Goal: Contribute content: Contribute content

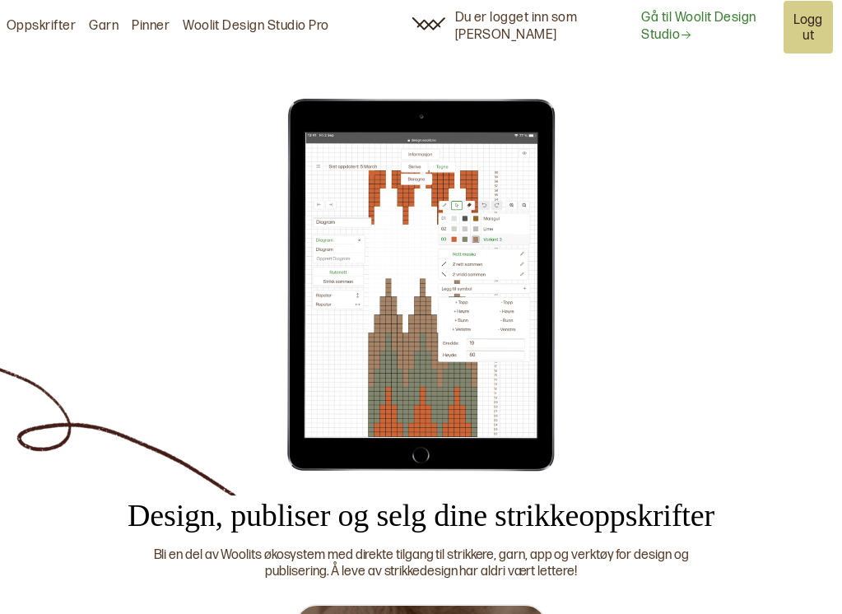
click at [641, 30] on link "Gå til Woolit Design Studio" at bounding box center [706, 27] width 131 height 35
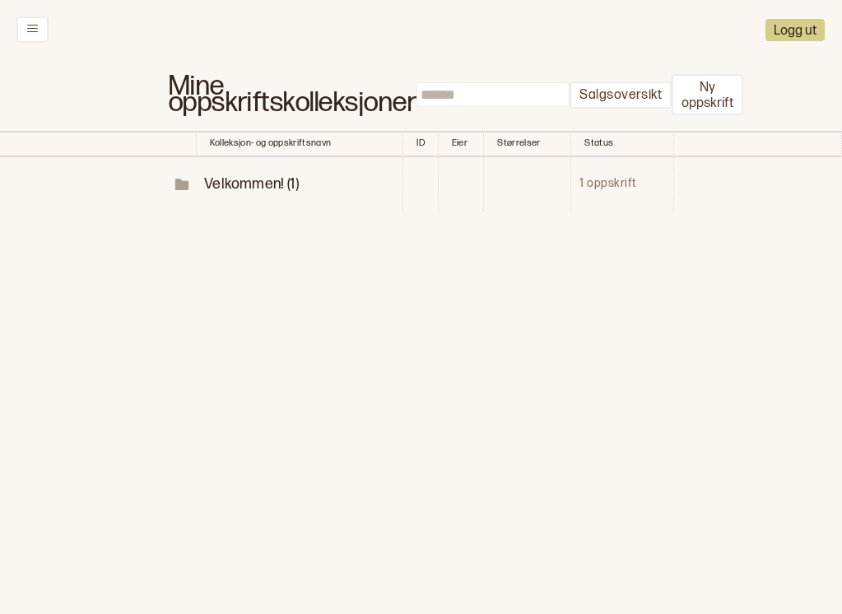
click at [239, 175] on span "Velkommen! (1)" at bounding box center [251, 183] width 95 height 17
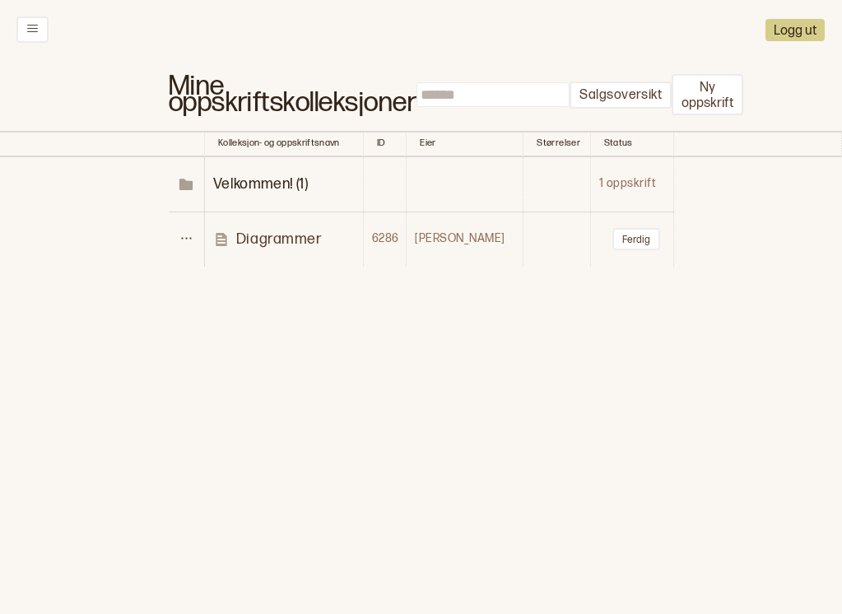
click at [263, 230] on p "Diagrammer" at bounding box center [279, 239] width 86 height 19
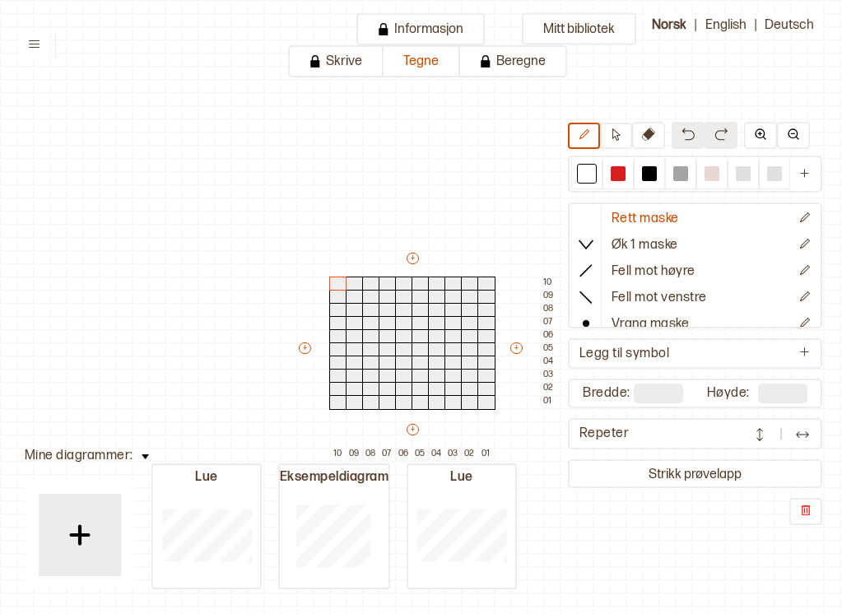
type input "**********"
type input "**"
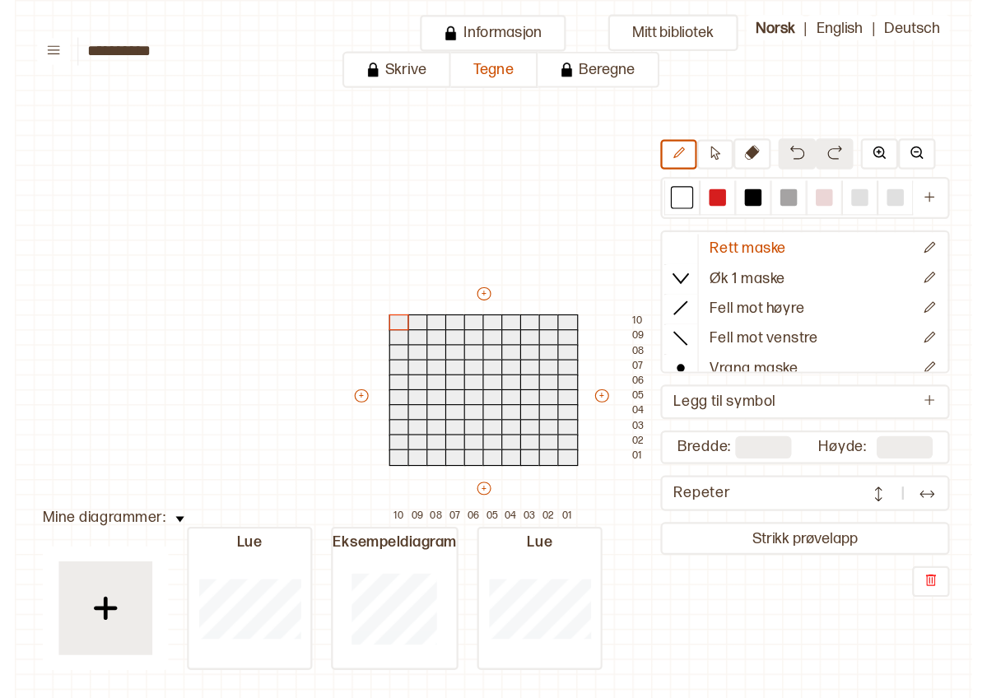
scroll to position [81, 49]
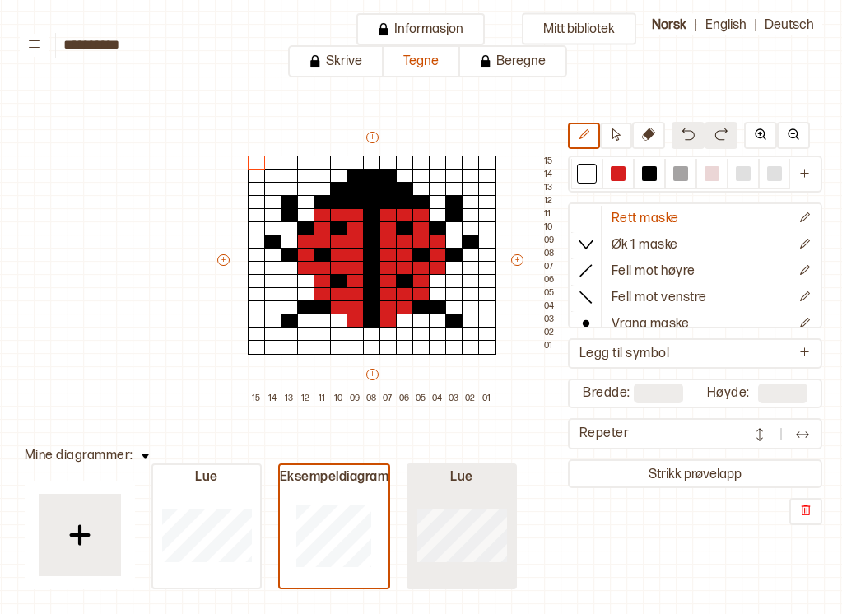
type input "**"
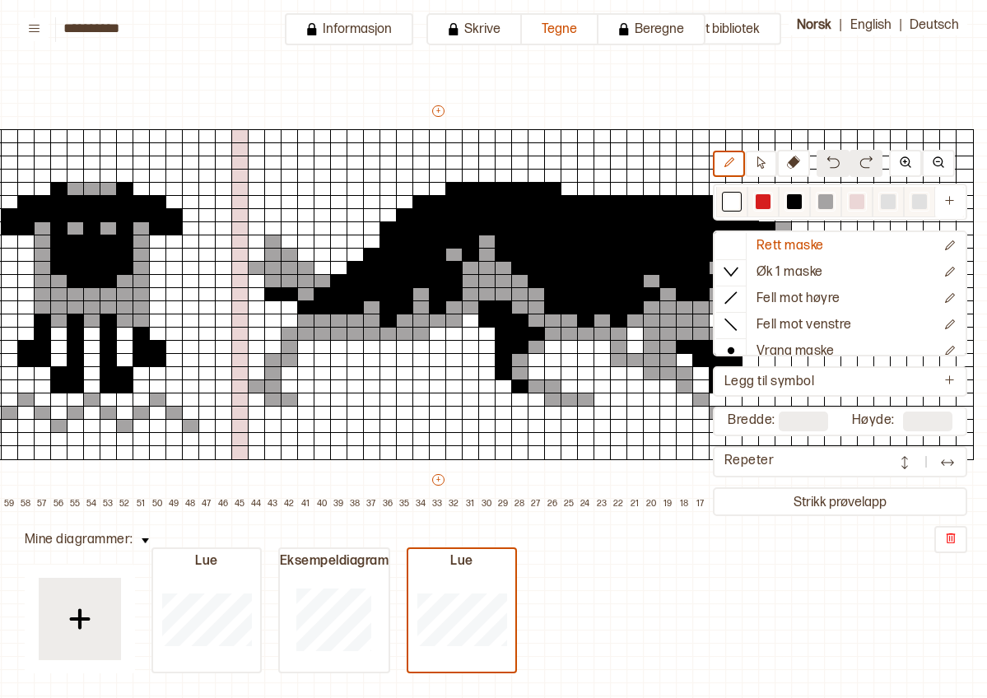
click at [730, 206] on div at bounding box center [731, 201] width 15 height 15
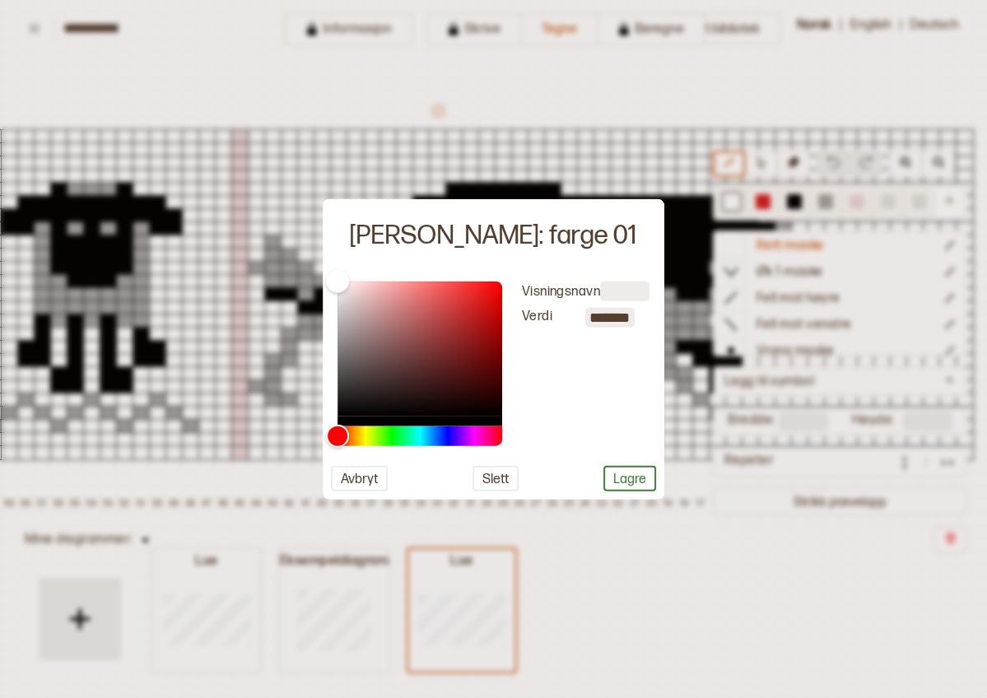
click at [730, 206] on div at bounding box center [493, 349] width 987 height 698
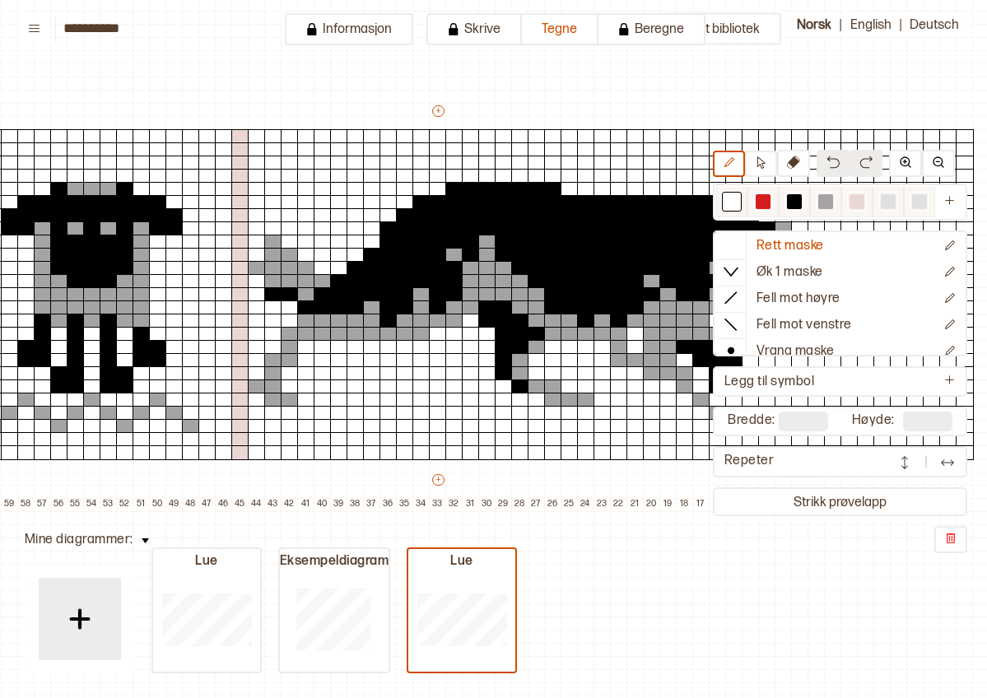
click at [730, 206] on div at bounding box center [731, 201] width 15 height 15
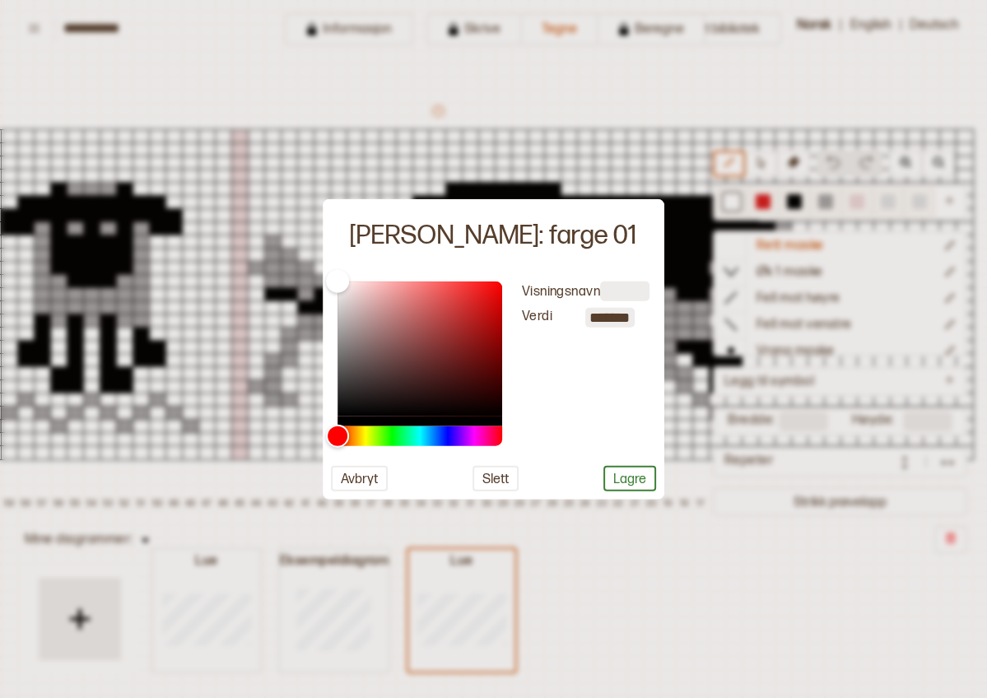
click at [730, 206] on div at bounding box center [493, 349] width 987 height 698
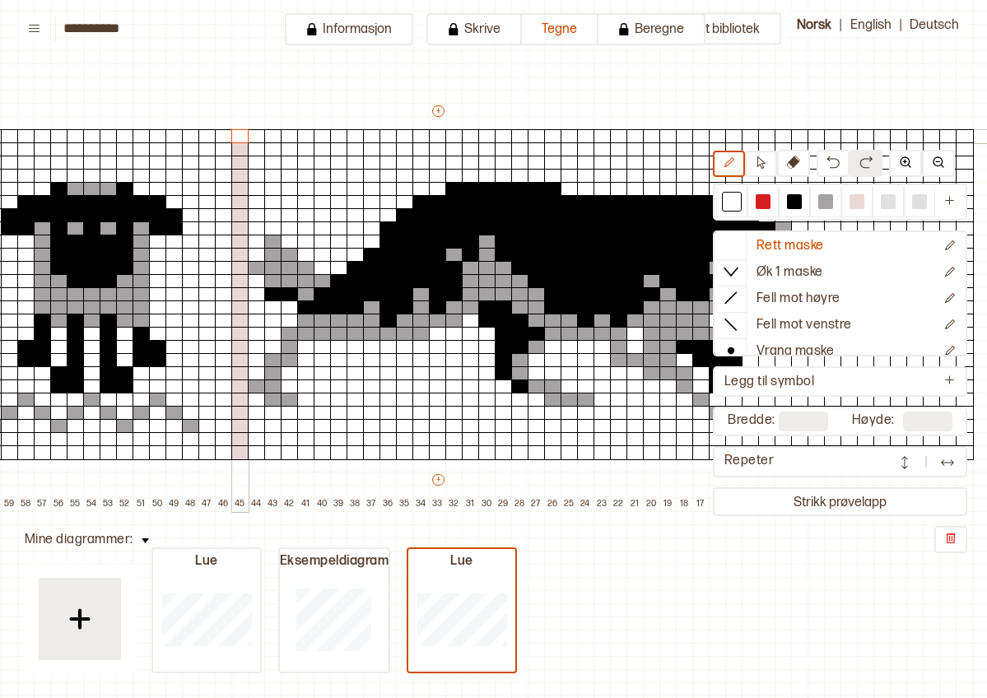
click at [244, 132] on div at bounding box center [240, 136] width 18 height 15
click at [244, 146] on div at bounding box center [240, 149] width 18 height 15
drag, startPoint x: 244, startPoint y: 146, endPoint x: 239, endPoint y: 450, distance: 303.7
click at [239, 450] on div "+ + + + 65 64 63 62 61 60 59 58 57 56 55 54 53 52 51 50 49 48 47 46 45 44 43 42…" at bounding box center [453, 307] width 1169 height 408
click at [239, 202] on div at bounding box center [240, 202] width 18 height 15
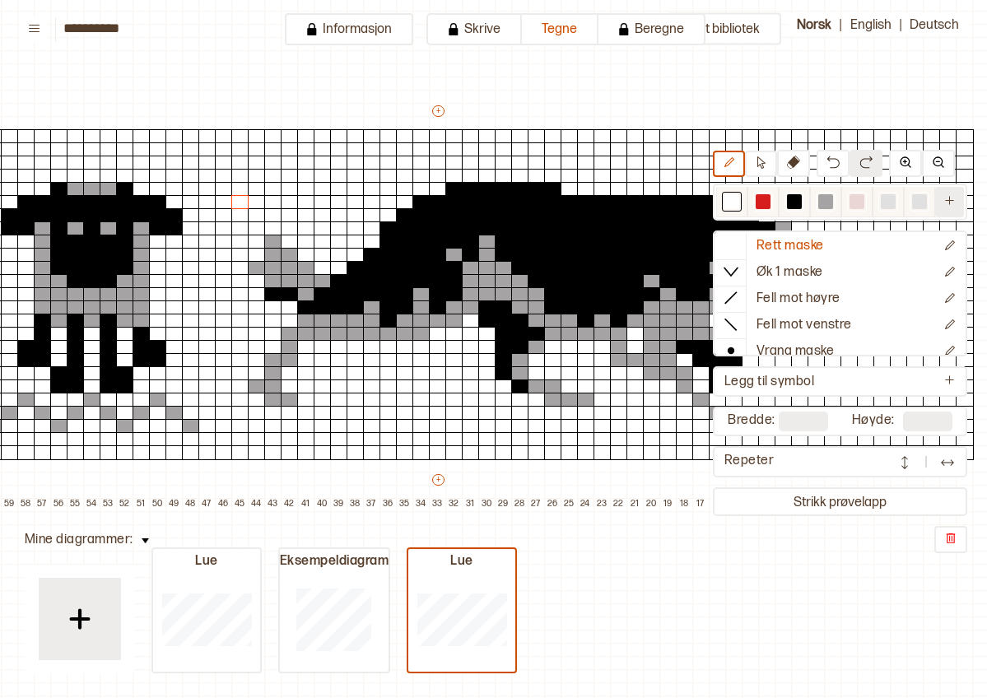
click at [841, 202] on button at bounding box center [949, 202] width 29 height 30
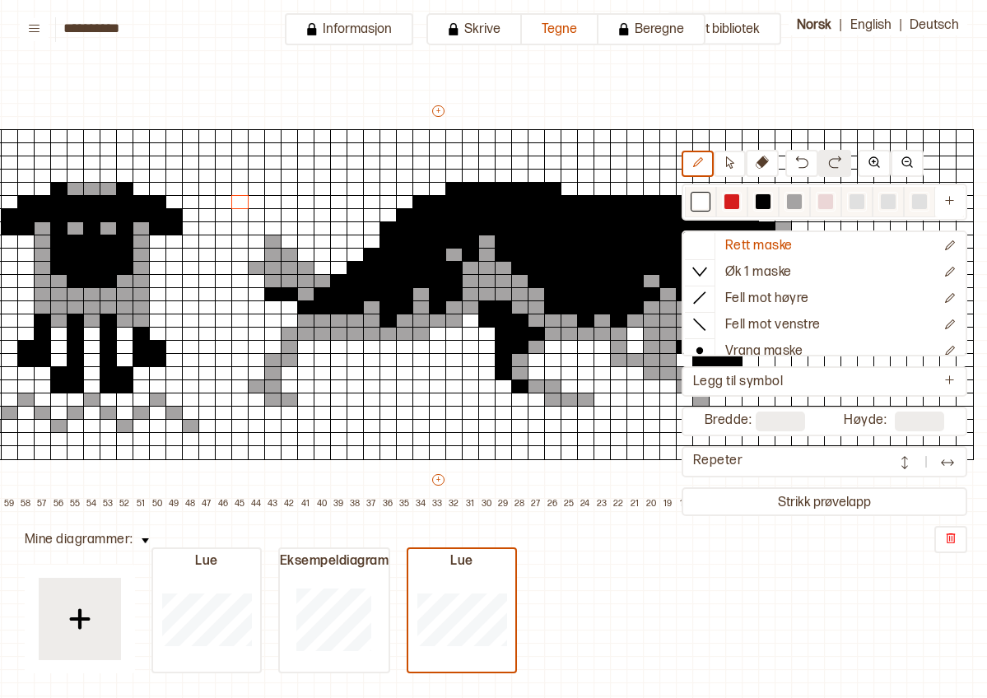
click at [785, 207] on div at bounding box center [794, 202] width 20 height 20
click at [834, 203] on div at bounding box center [826, 202] width 20 height 20
click at [841, 535] on img at bounding box center [950, 538] width 13 height 13
click at [841, 199] on div at bounding box center [856, 202] width 31 height 30
click at [841, 198] on div at bounding box center [856, 201] width 15 height 15
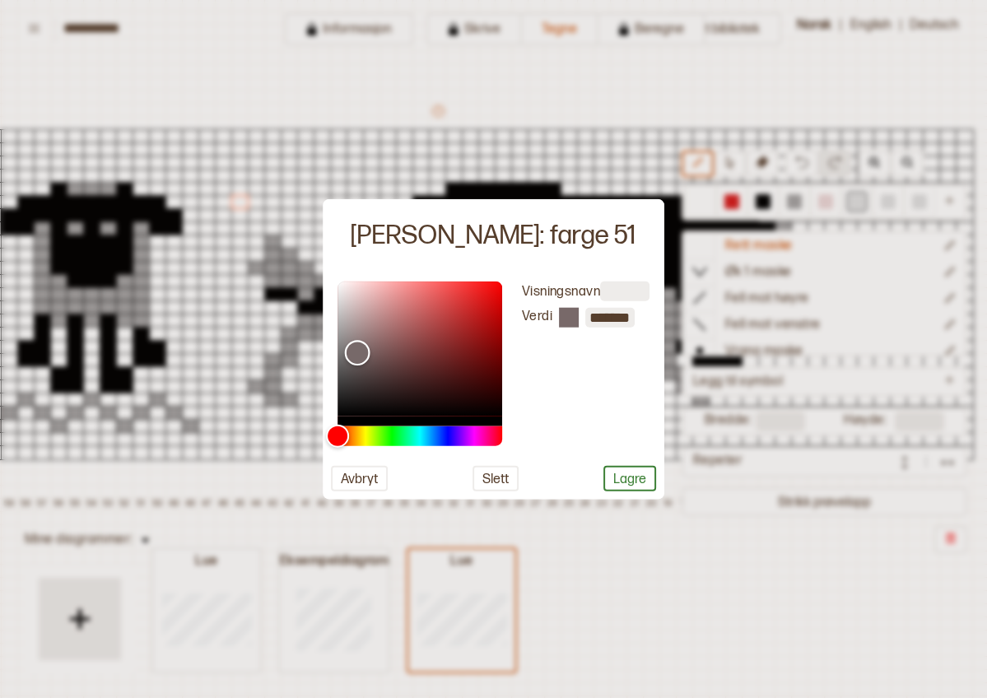
drag, startPoint x: 341, startPoint y: 302, endPoint x: 357, endPoint y: 351, distance: 52.0
click at [356, 351] on div "Color" at bounding box center [357, 353] width 26 height 26
type input "*******"
click at [357, 351] on div "Color" at bounding box center [358, 352] width 26 height 26
click at [631, 484] on button "Lagre" at bounding box center [629, 478] width 53 height 26
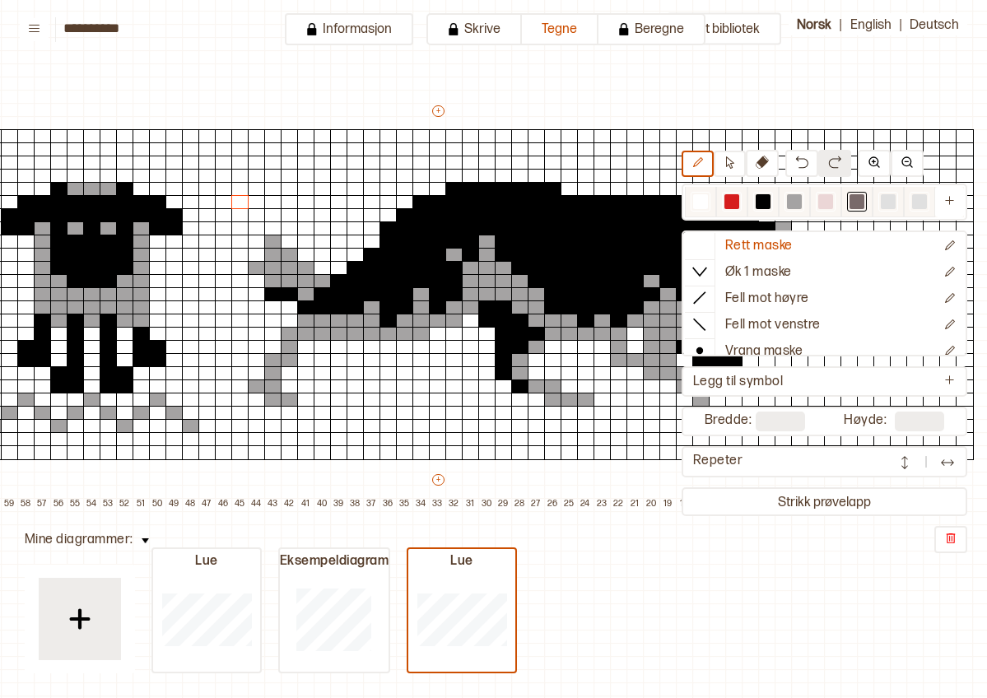
click at [841, 198] on div at bounding box center [856, 201] width 15 height 15
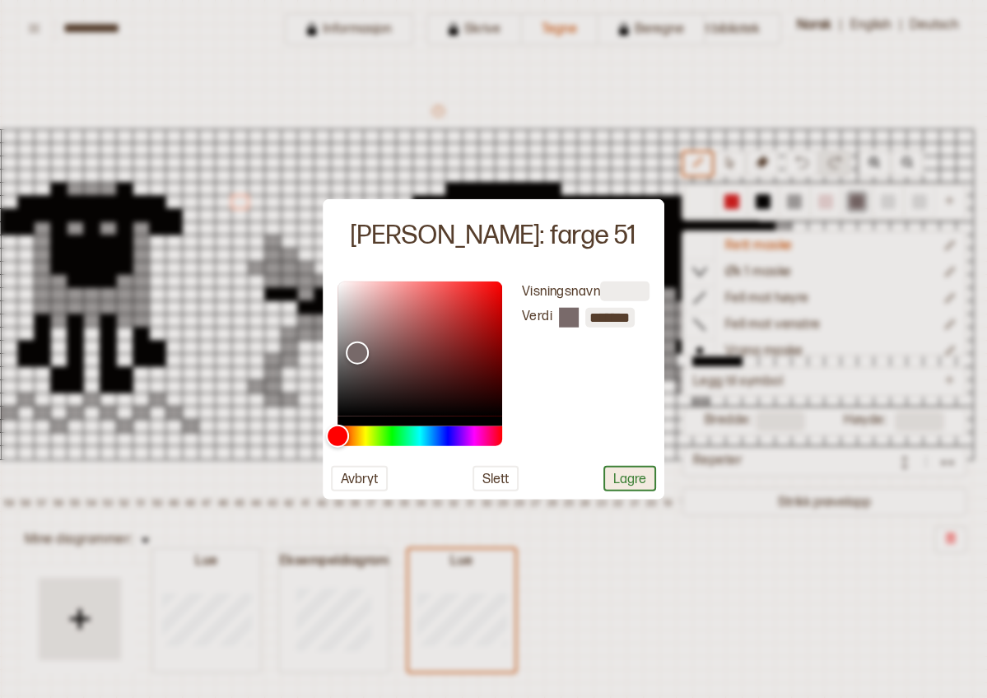
click at [621, 480] on button "Lagre" at bounding box center [629, 478] width 53 height 26
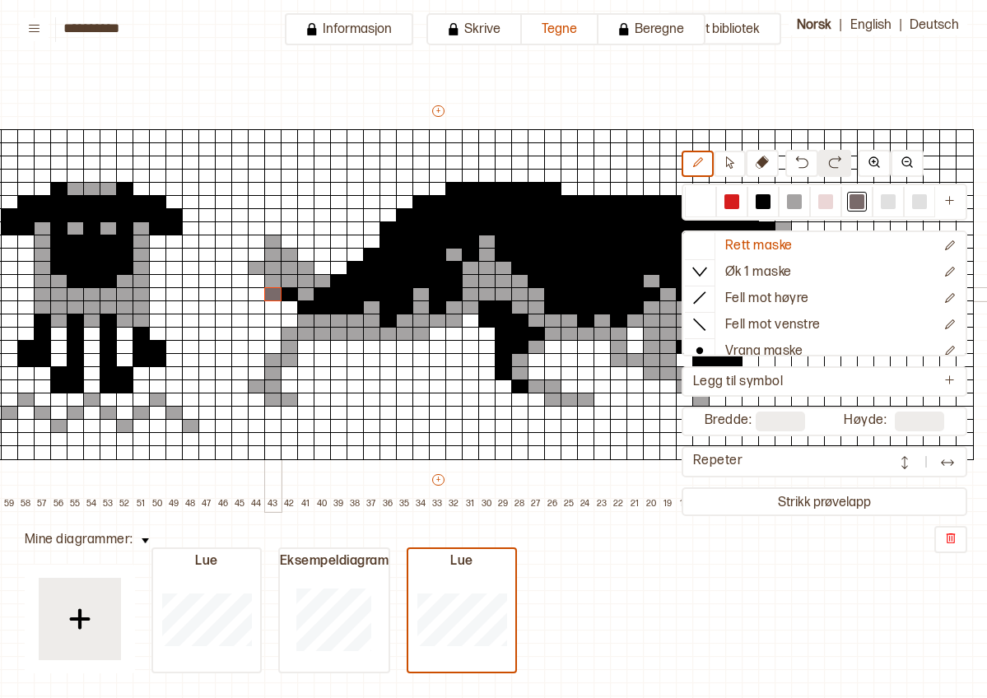
click at [272, 295] on div at bounding box center [273, 294] width 18 height 15
click at [290, 295] on div at bounding box center [290, 294] width 18 height 15
click at [841, 204] on div at bounding box center [856, 201] width 15 height 15
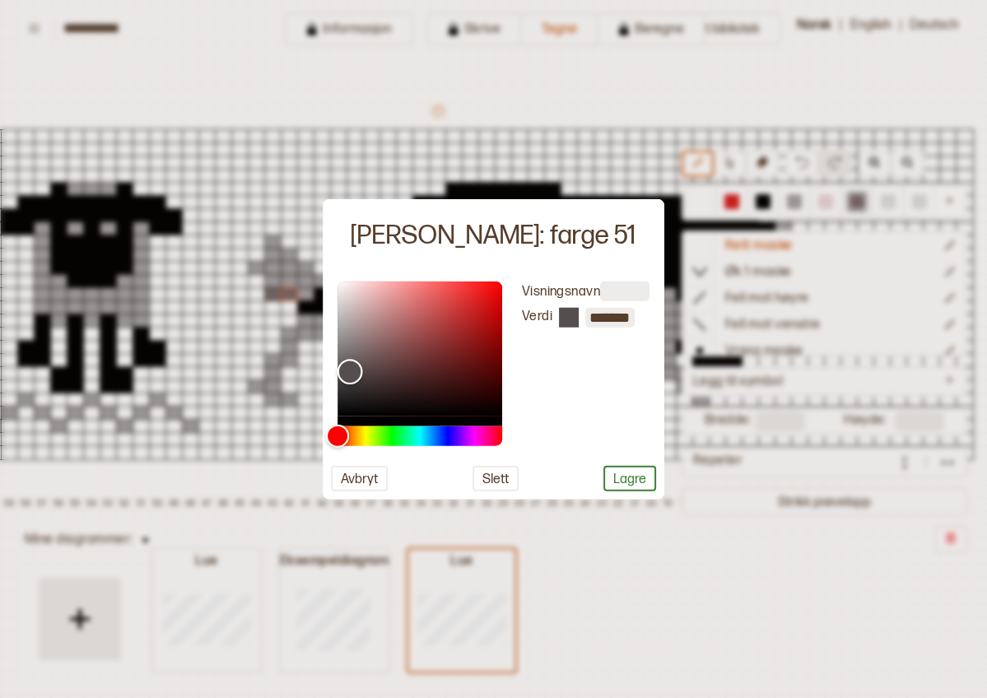
drag, startPoint x: 364, startPoint y: 356, endPoint x: 349, endPoint y: 371, distance: 20.9
click at [349, 371] on div "Color" at bounding box center [350, 372] width 26 height 26
type input "*******"
drag, startPoint x: 349, startPoint y: 371, endPoint x: 350, endPoint y: 360, distance: 10.7
click at [350, 360] on div "Color" at bounding box center [350, 361] width 26 height 26
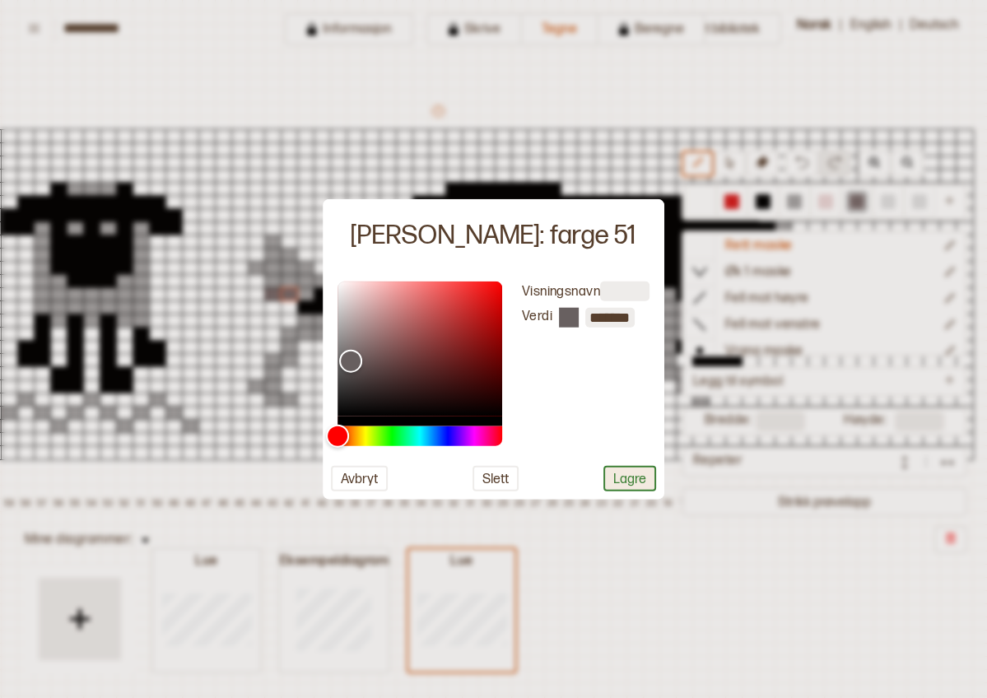
click at [627, 477] on button "Lagre" at bounding box center [629, 478] width 53 height 26
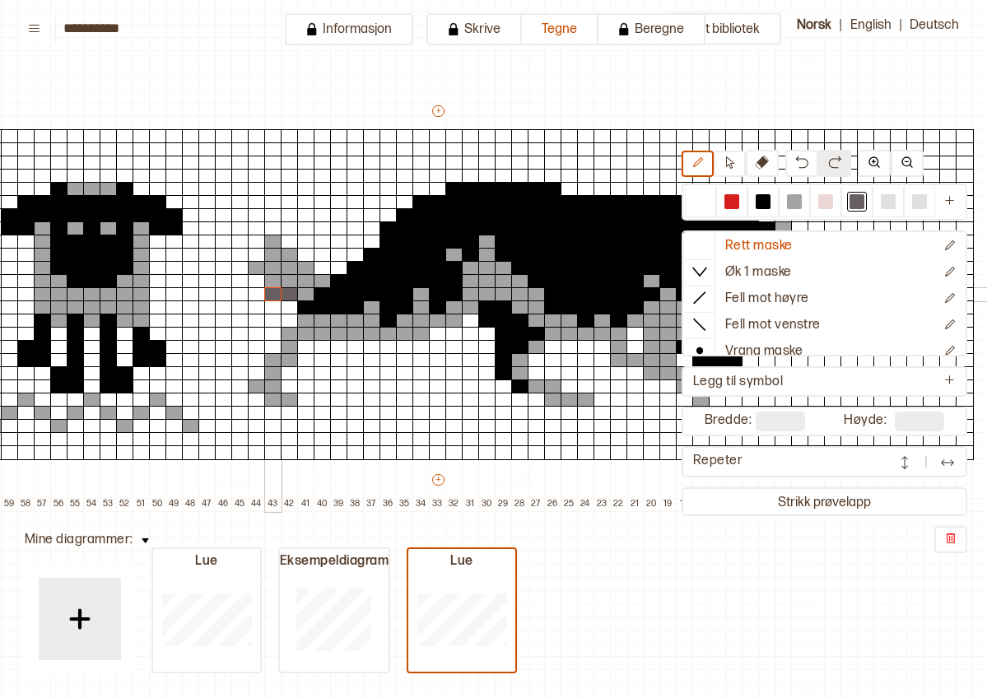
click at [274, 295] on div at bounding box center [273, 294] width 18 height 15
click at [290, 296] on div at bounding box center [290, 294] width 18 height 15
click at [841, 202] on div at bounding box center [856, 201] width 15 height 15
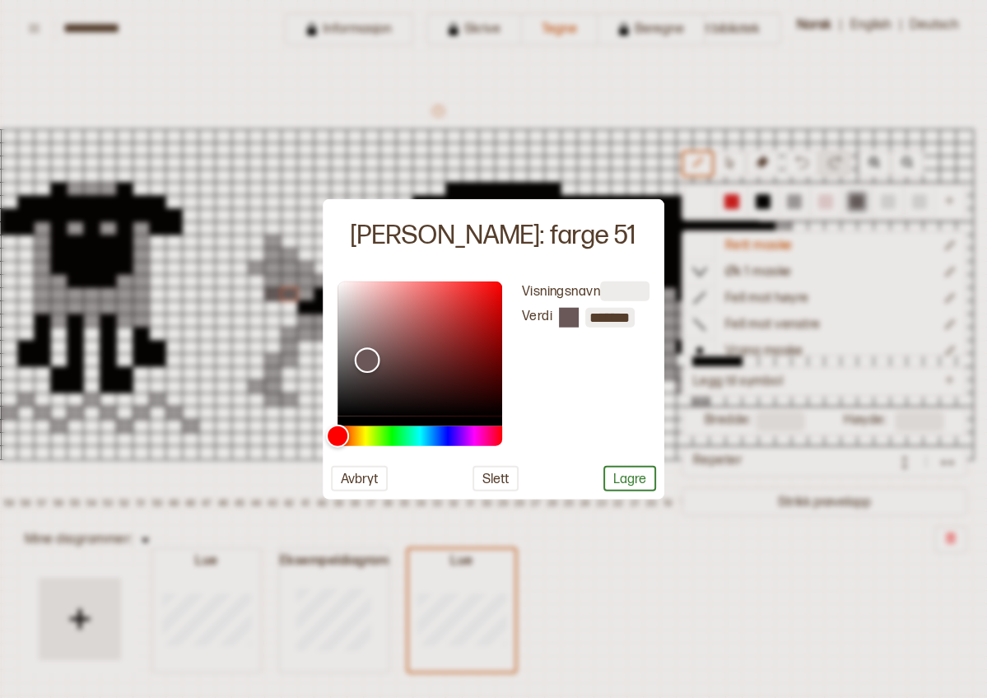
drag, startPoint x: 355, startPoint y: 360, endPoint x: 365, endPoint y: 360, distance: 10.7
click at [365, 360] on div "Color" at bounding box center [367, 360] width 26 height 26
click at [365, 360] on div "Color" at bounding box center [366, 360] width 26 height 26
type input "*******"
drag, startPoint x: 364, startPoint y: 360, endPoint x: 383, endPoint y: 353, distance: 20.3
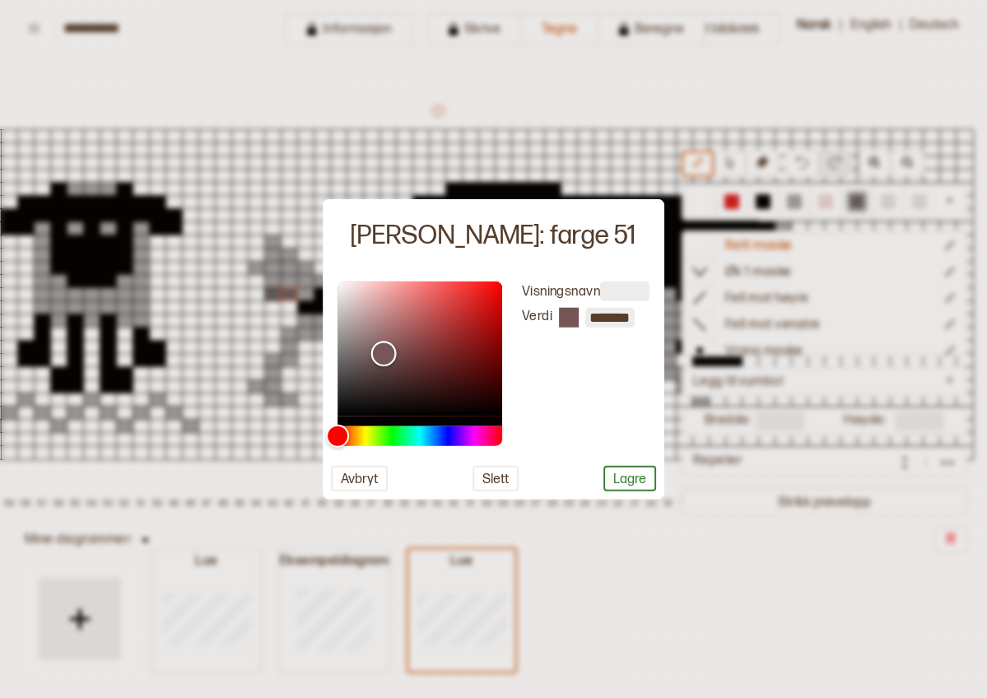
click at [383, 353] on div "Color" at bounding box center [383, 354] width 26 height 26
click at [630, 476] on button "Lagre" at bounding box center [629, 478] width 53 height 26
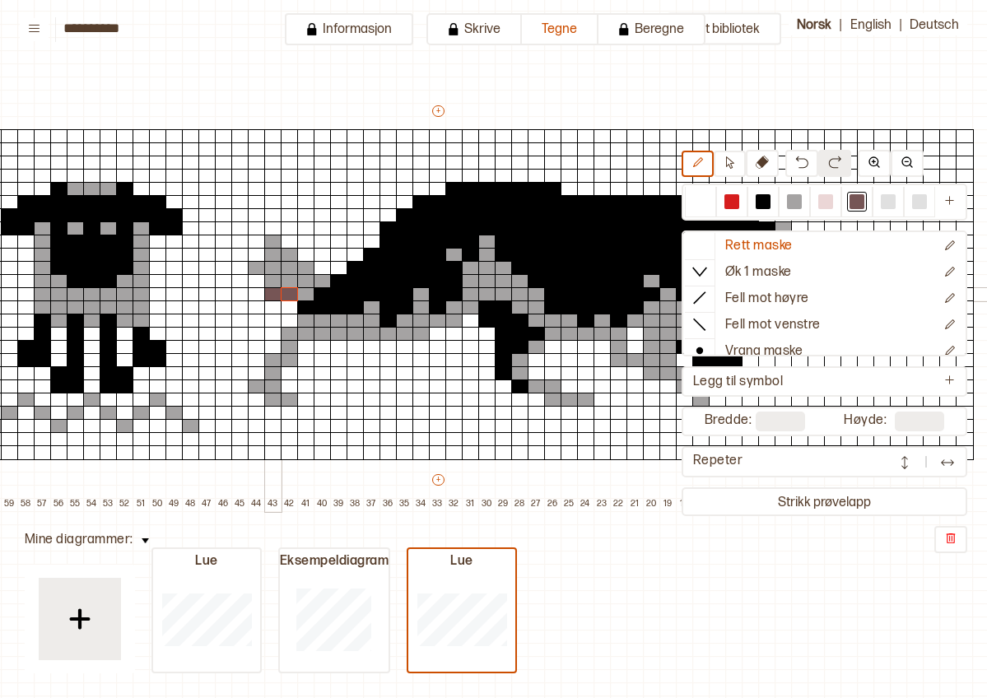
click at [272, 295] on div at bounding box center [273, 294] width 18 height 15
click at [292, 294] on div at bounding box center [290, 294] width 18 height 15
click at [307, 306] on div at bounding box center [306, 307] width 18 height 15
click at [841, 203] on div at bounding box center [856, 201] width 15 height 15
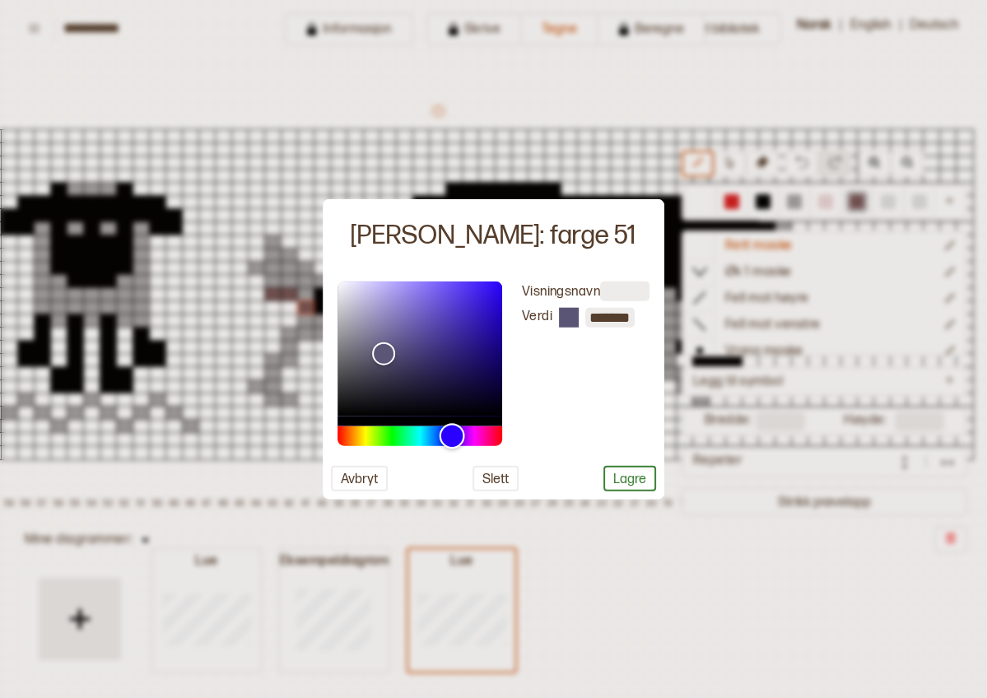
drag, startPoint x: 341, startPoint y: 438, endPoint x: 451, endPoint y: 442, distance: 110.4
click at [451, 442] on div "Hue" at bounding box center [452, 436] width 26 height 26
type input "*******"
drag, startPoint x: 384, startPoint y: 351, endPoint x: 357, endPoint y: 360, distance: 28.6
click at [357, 360] on div "Color" at bounding box center [356, 364] width 26 height 26
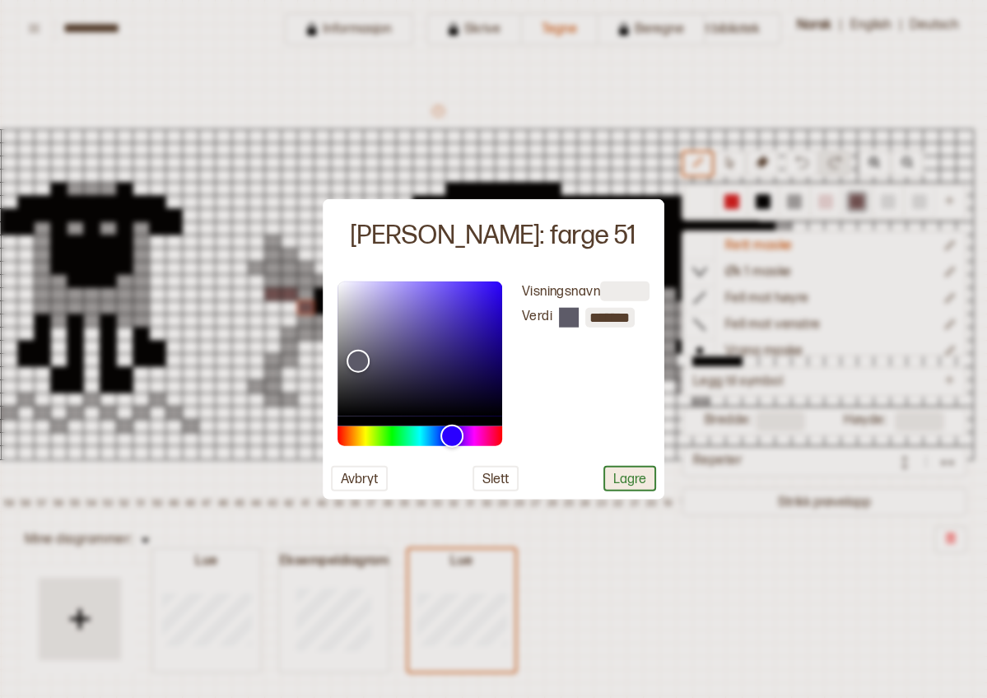
click at [619, 474] on button "Lagre" at bounding box center [629, 478] width 53 height 26
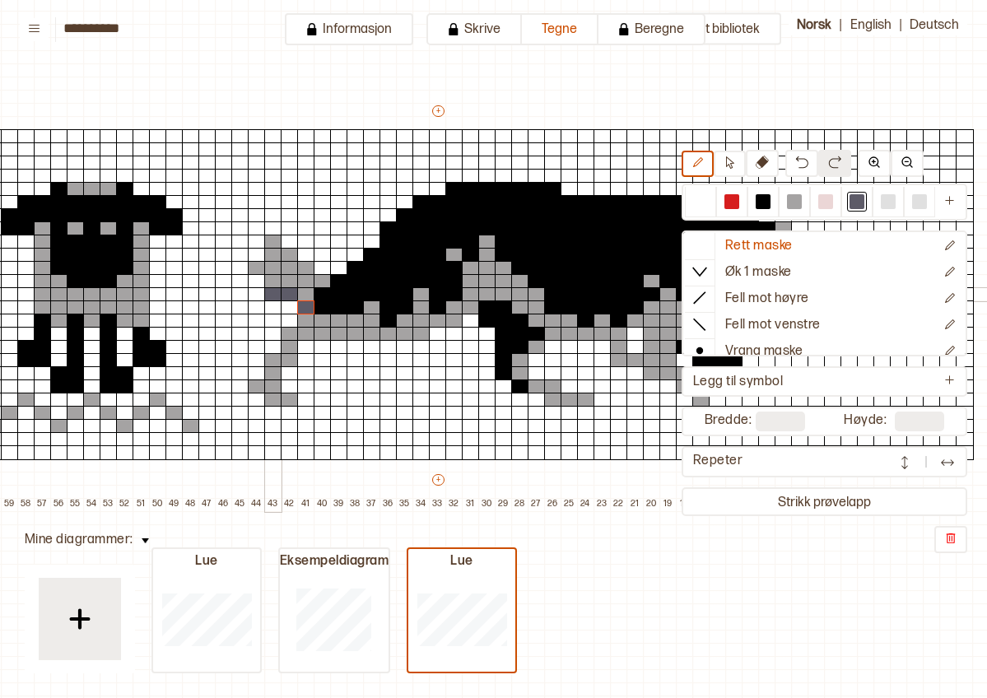
click at [277, 290] on div at bounding box center [273, 294] width 18 height 15
click at [295, 294] on div at bounding box center [290, 294] width 18 height 15
click at [312, 309] on div at bounding box center [306, 307] width 18 height 15
click at [791, 207] on div at bounding box center [794, 201] width 15 height 15
click at [797, 205] on div at bounding box center [794, 201] width 15 height 15
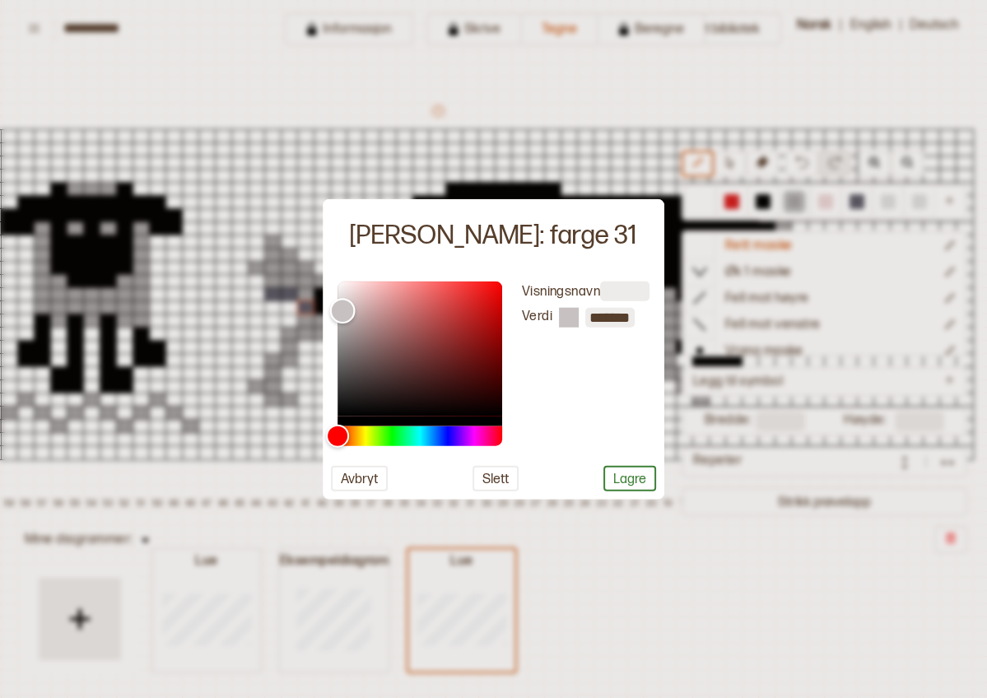
type input "*******"
drag, startPoint x: 341, startPoint y: 330, endPoint x: 342, endPoint y: 309, distance: 21.4
click at [342, 309] on div "Color" at bounding box center [342, 309] width 26 height 26
click at [649, 484] on button "Lagre" at bounding box center [629, 478] width 53 height 26
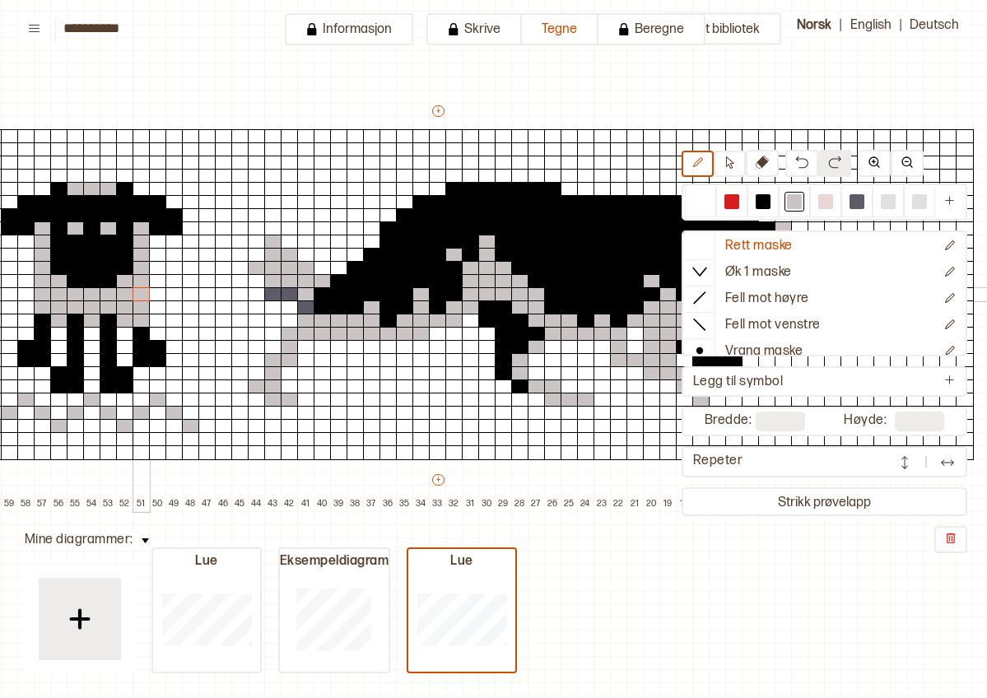
click at [142, 297] on div at bounding box center [141, 294] width 18 height 15
click at [137, 304] on div at bounding box center [141, 307] width 18 height 15
click at [800, 203] on div at bounding box center [794, 201] width 15 height 15
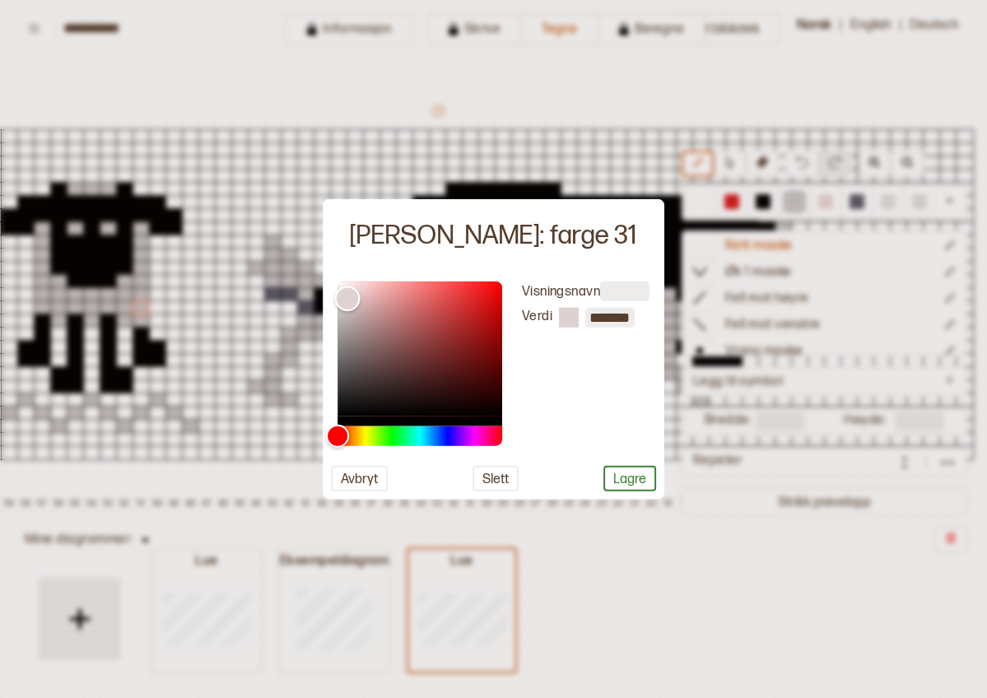
type input "*******"
click at [348, 294] on div "Color" at bounding box center [347, 299] width 26 height 26
click at [644, 482] on button "Lagre" at bounding box center [629, 478] width 53 height 26
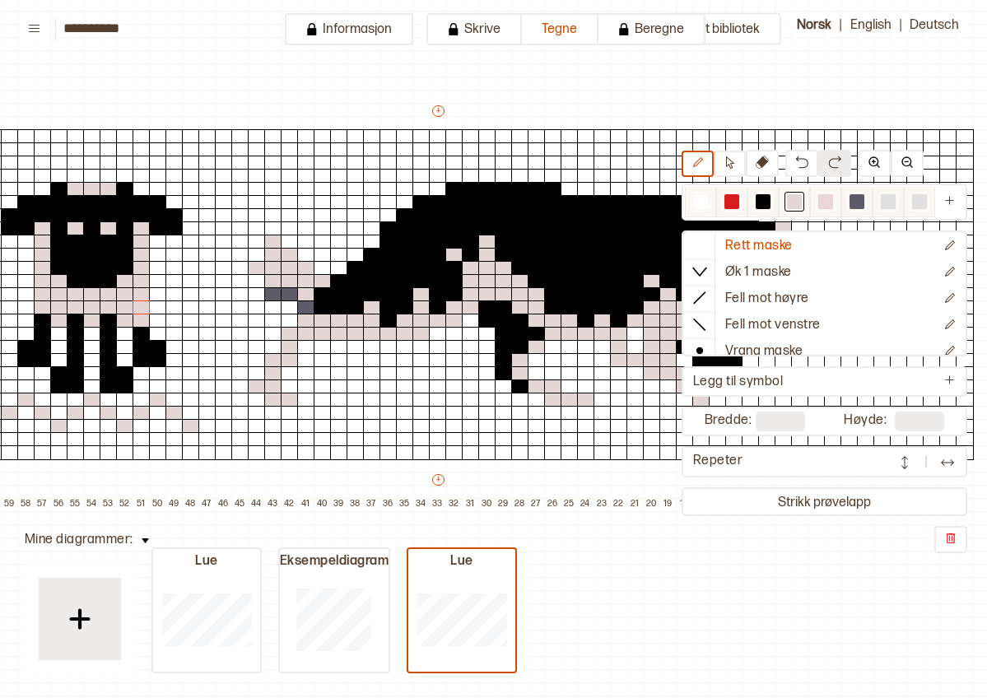
click at [801, 198] on div at bounding box center [794, 201] width 15 height 15
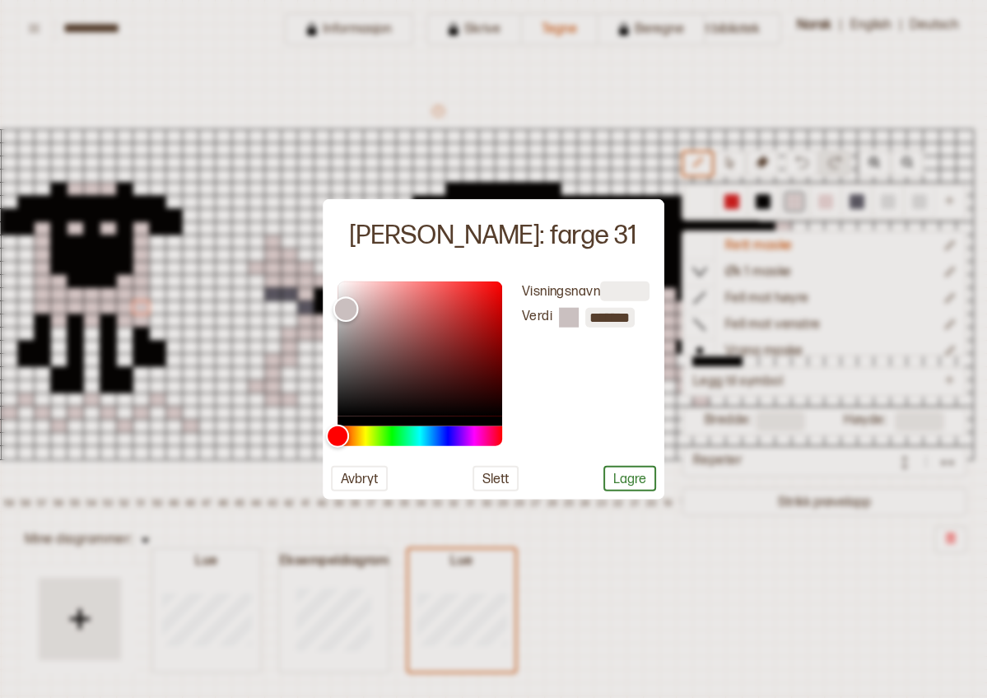
type input "*******"
drag, startPoint x: 351, startPoint y: 291, endPoint x: 342, endPoint y: 312, distance: 23.6
click at [342, 312] on div "Color" at bounding box center [342, 313] width 26 height 26
click at [619, 479] on button "Lagre" at bounding box center [629, 478] width 53 height 26
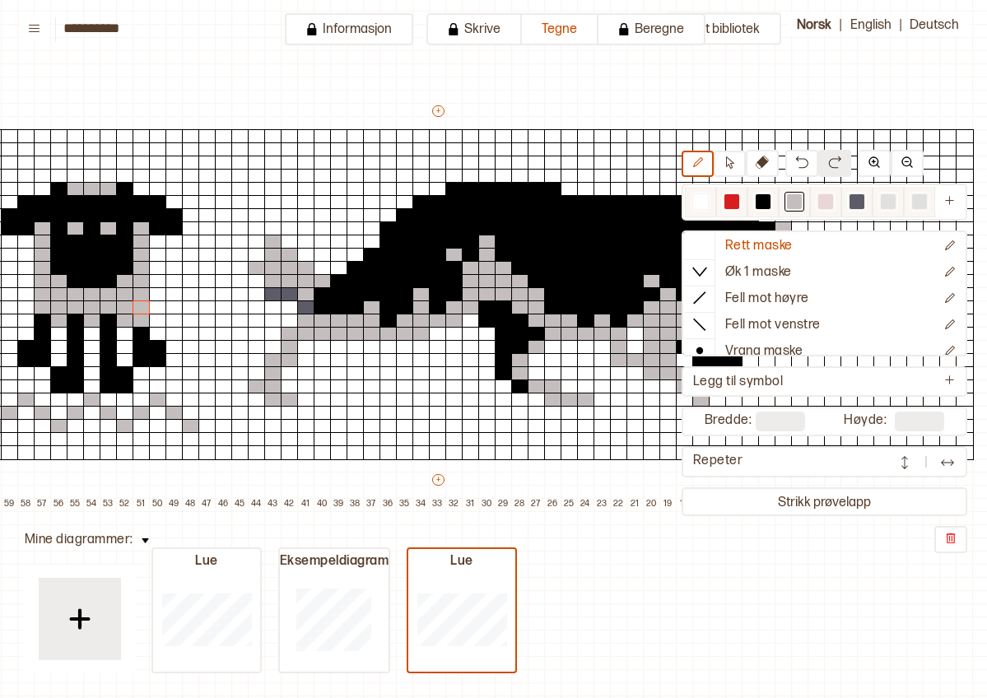
click at [759, 204] on div at bounding box center [762, 201] width 15 height 15
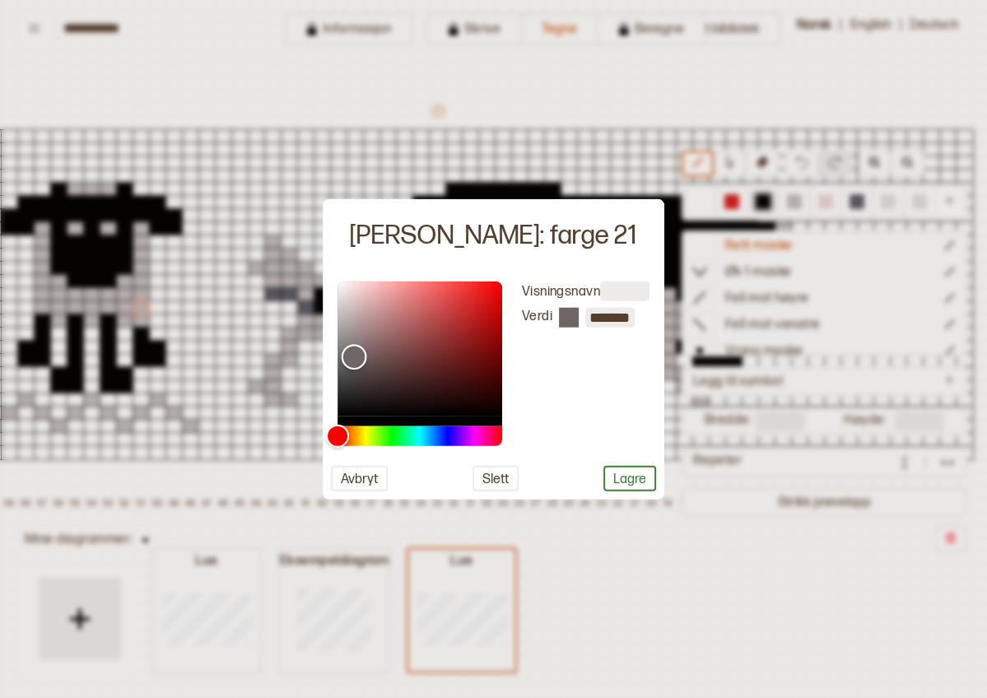
type input "*******"
drag, startPoint x: 343, startPoint y: 416, endPoint x: 355, endPoint y: 356, distance: 61.2
click at [355, 356] on div "Color" at bounding box center [355, 356] width 26 height 26
click at [625, 476] on button "Lagre" at bounding box center [629, 478] width 53 height 26
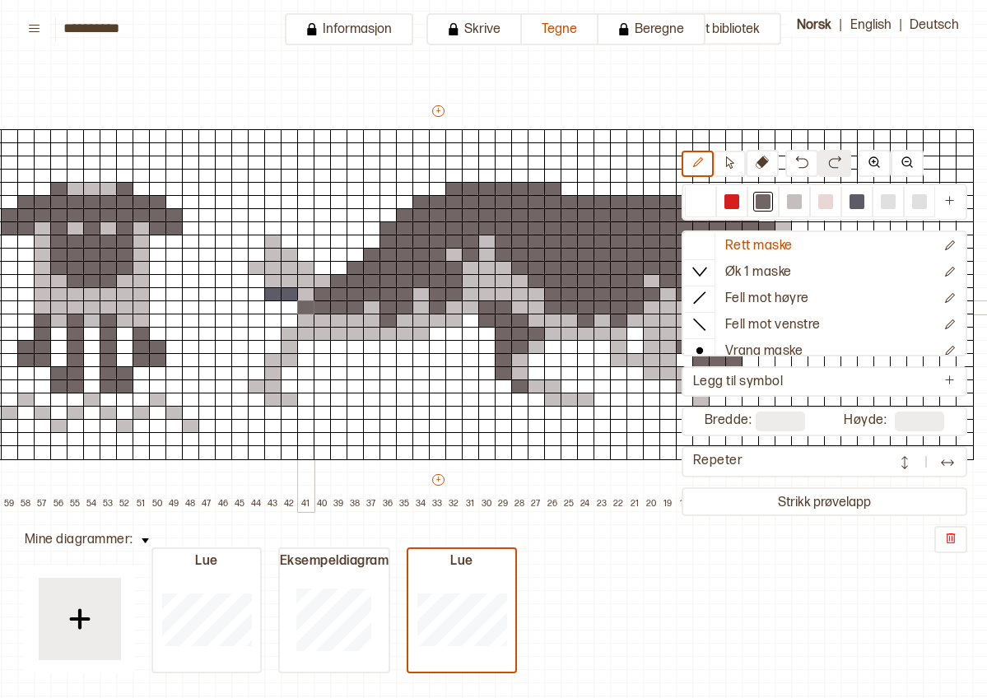
click at [305, 304] on div at bounding box center [306, 307] width 18 height 15
click at [286, 292] on div at bounding box center [290, 294] width 18 height 15
click at [276, 293] on div at bounding box center [273, 294] width 18 height 15
click at [841, 535] on div at bounding box center [824, 539] width 286 height 27
click at [841, 379] on icon at bounding box center [949, 379] width 9 height 9
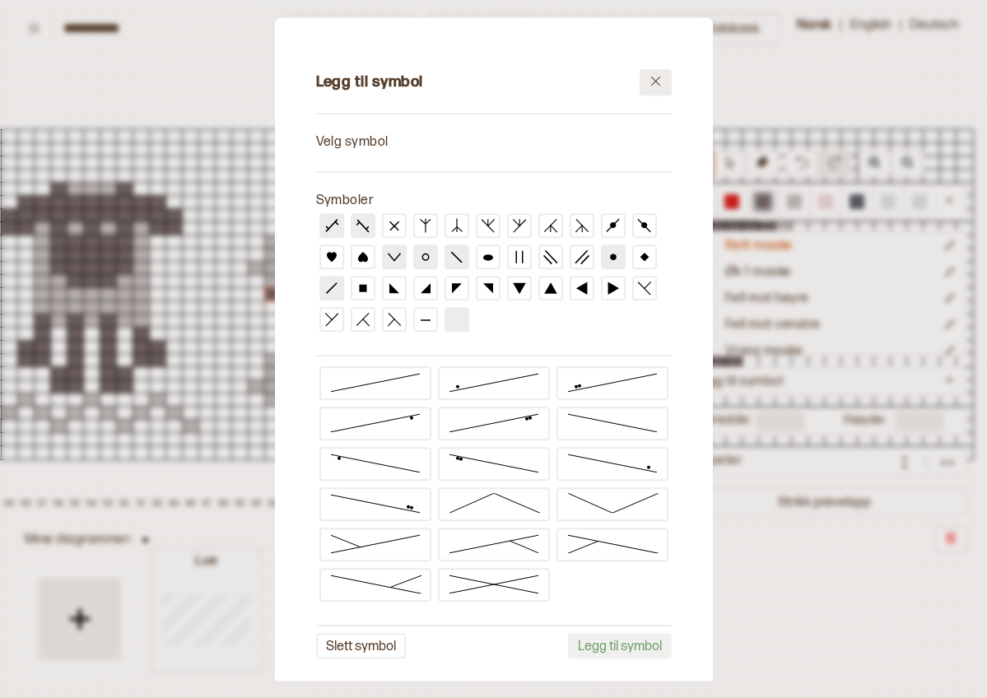
click at [659, 81] on icon at bounding box center [655, 81] width 12 height 12
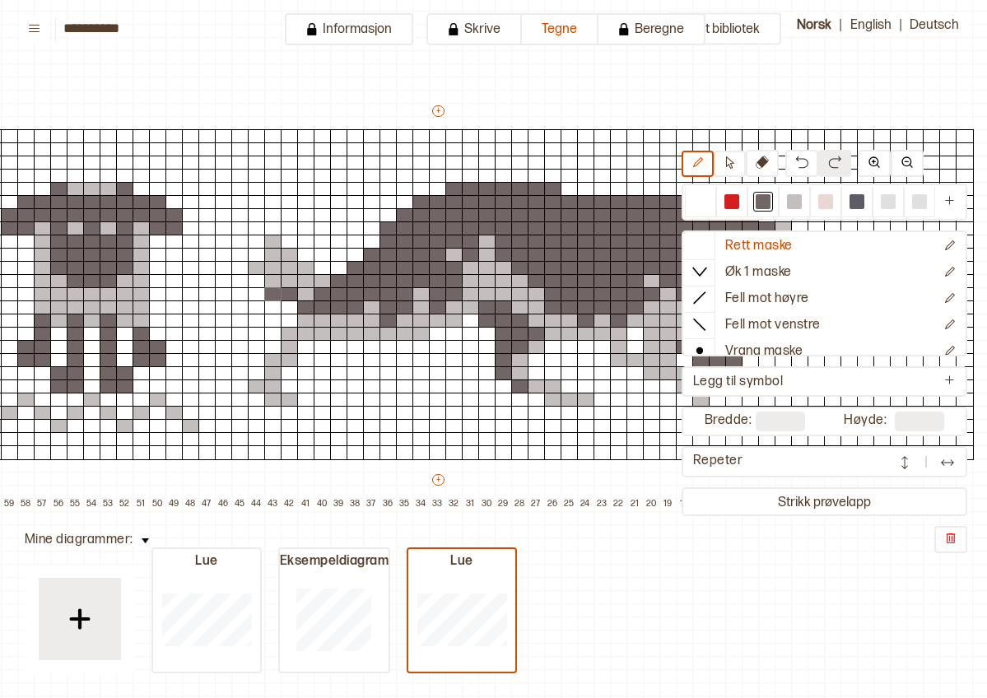
click at [741, 535] on div at bounding box center [824, 539] width 286 height 27
click at [774, 59] on div "Mitt bibliotek Rett maske Øk 1 maske Fell mot høyre Fell mot venstre Vrang mask…" at bounding box center [937, 617] width 1973 height 1396
click at [841, 94] on div "Mitt bibliotek Rett maske Øk 1 maske Fell mot høyre Fell mot venstre Vrang mask…" at bounding box center [937, 617] width 1973 height 1396
click at [820, 502] on button "Strikk prøvelapp" at bounding box center [824, 501] width 279 height 22
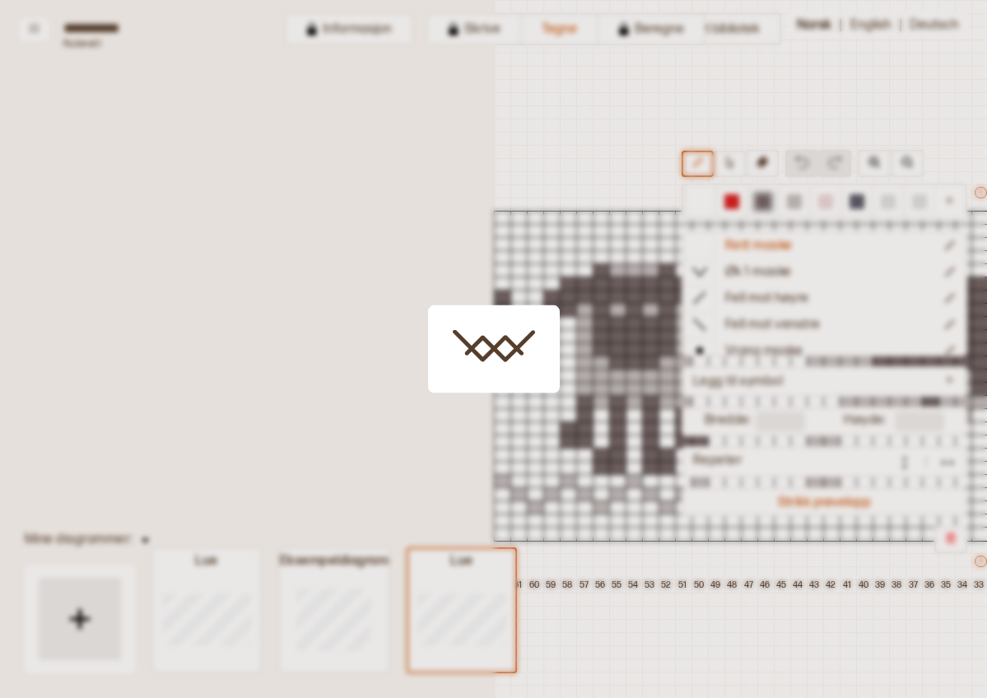
scroll to position [40, 593]
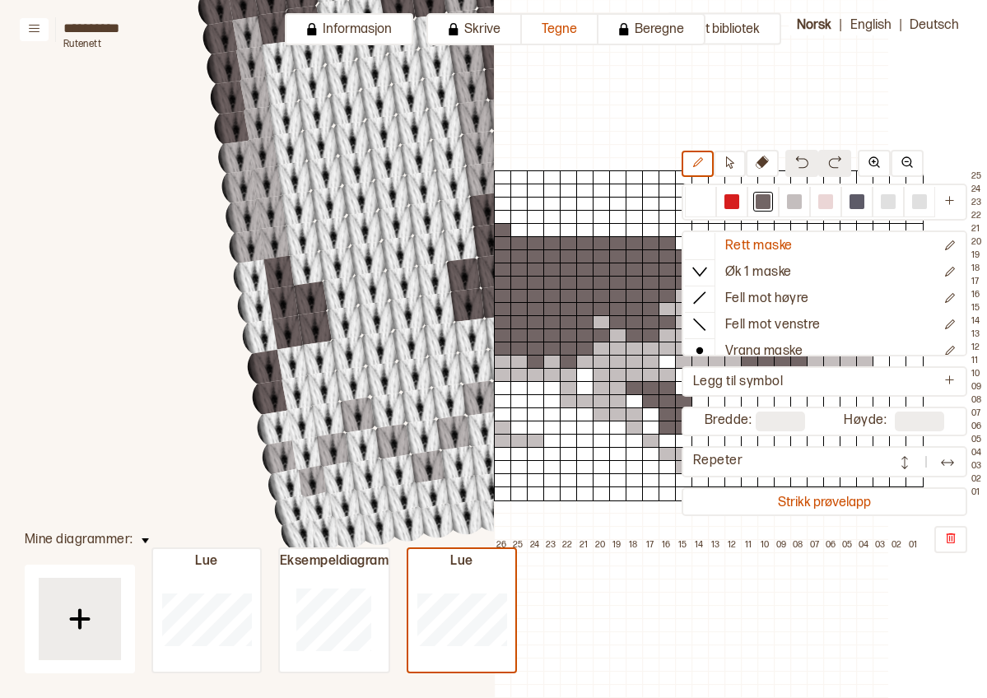
click at [592, 131] on div "Mitt bibliotek Rett maske Øk 1 maske Fell mot høyre Fell mot venstre Vrang mask…" at bounding box center [394, 658] width 987 height 1396
click at [841, 514] on div "Strikk prøvelapp" at bounding box center [824, 501] width 286 height 29
click at [841, 504] on button "Strikk prøvelapp" at bounding box center [824, 501] width 279 height 22
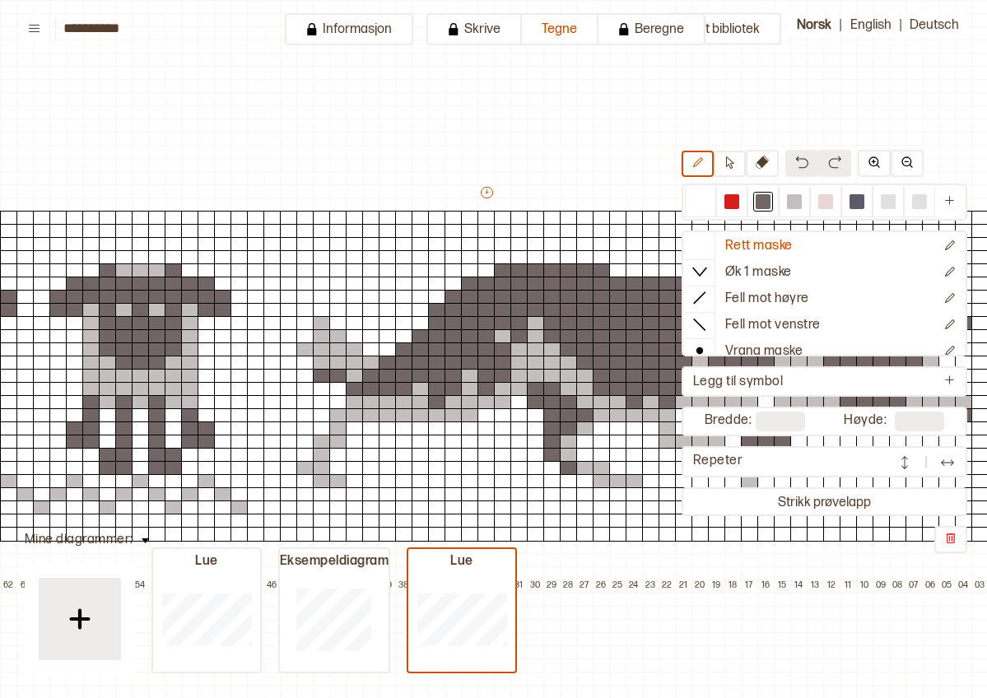
scroll to position [40, 8]
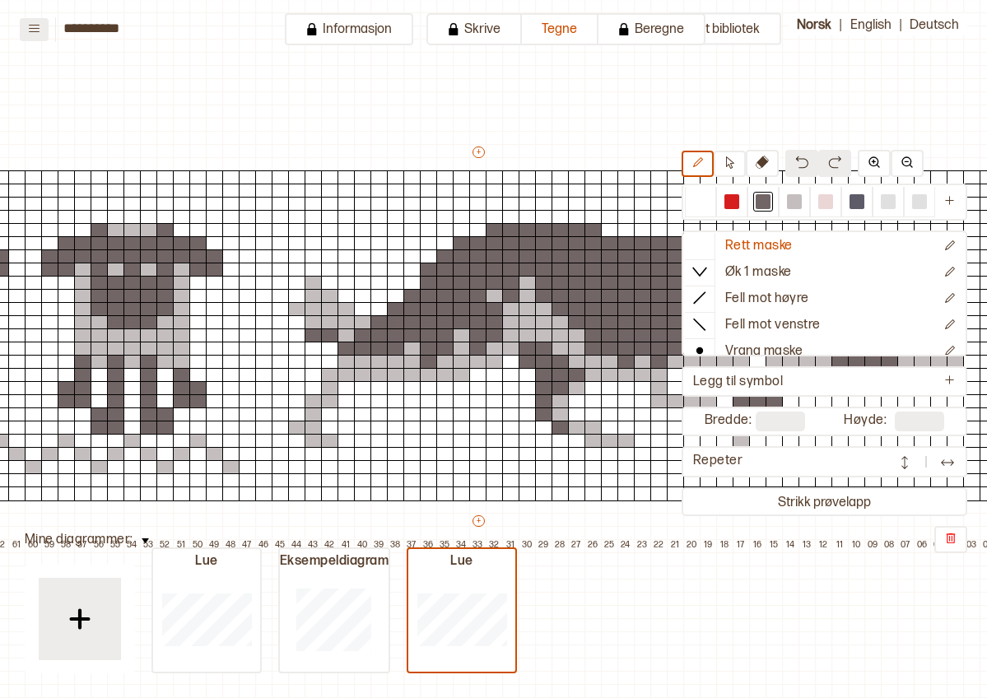
click at [35, 29] on icon at bounding box center [34, 28] width 12 height 12
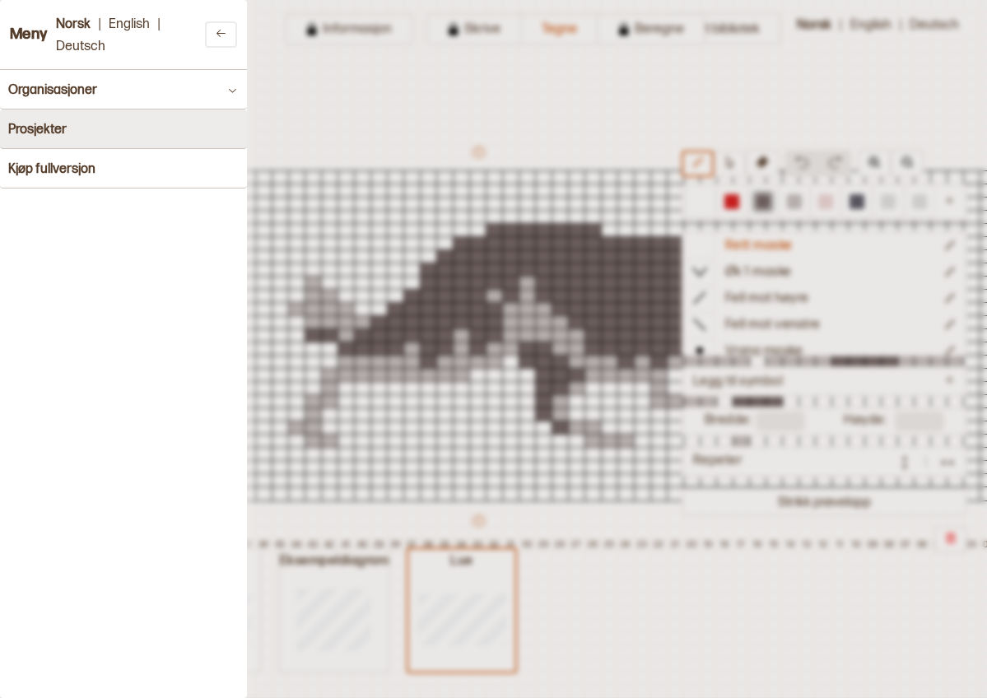
click at [61, 136] on h4 "Prosjekter" at bounding box center [37, 130] width 58 height 16
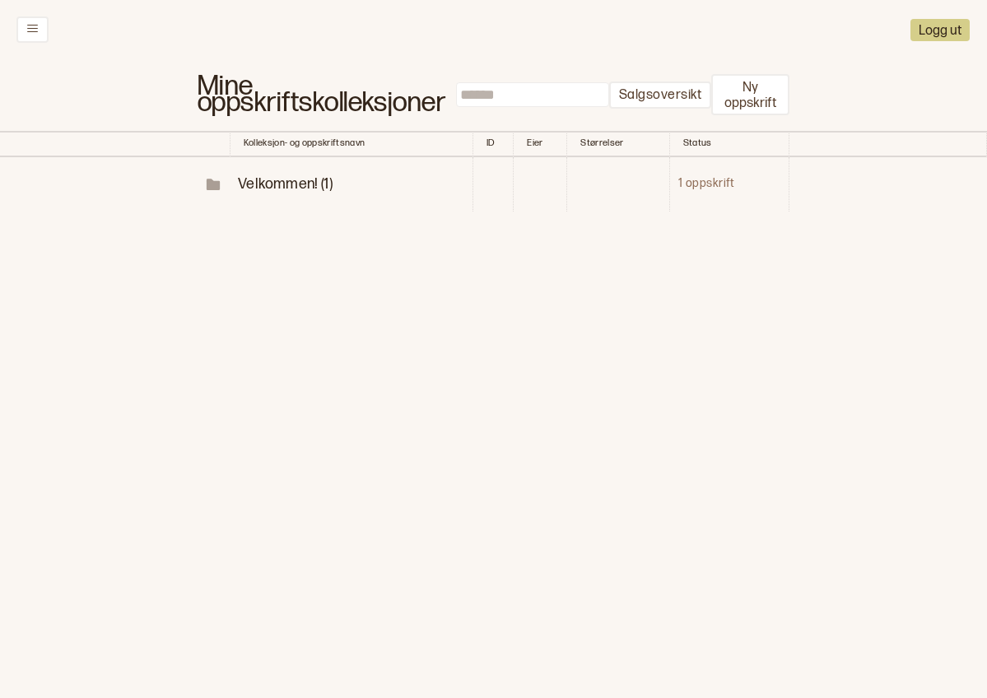
click at [693, 174] on td "1 oppskrift" at bounding box center [729, 184] width 120 height 54
click at [317, 175] on span "Velkommen! (1)" at bounding box center [285, 183] width 95 height 17
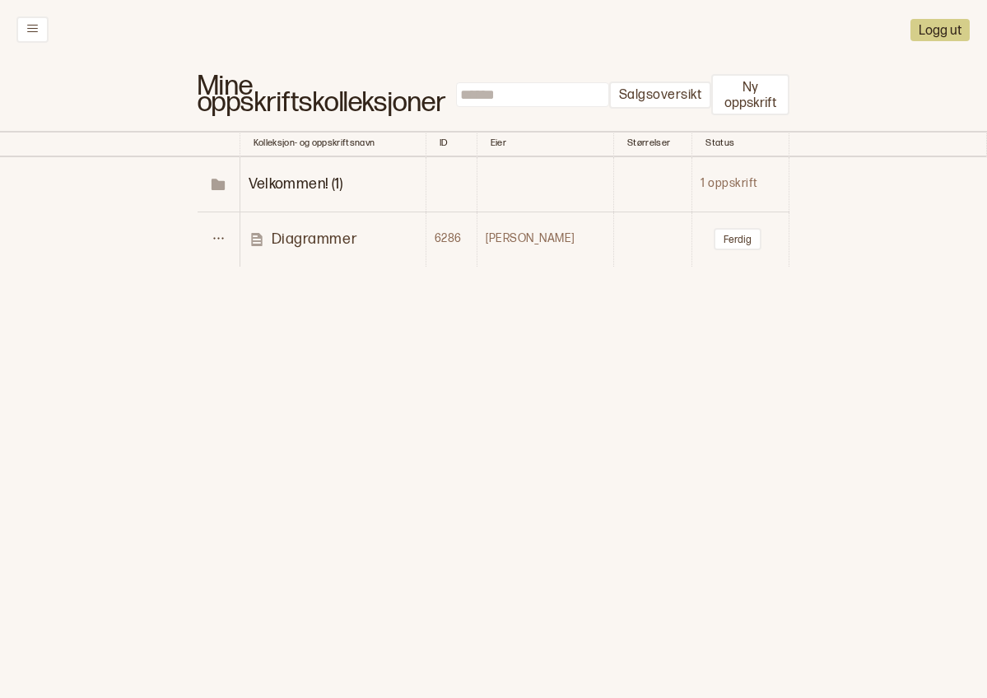
click at [320, 230] on p "Diagrammer" at bounding box center [315, 239] width 86 height 19
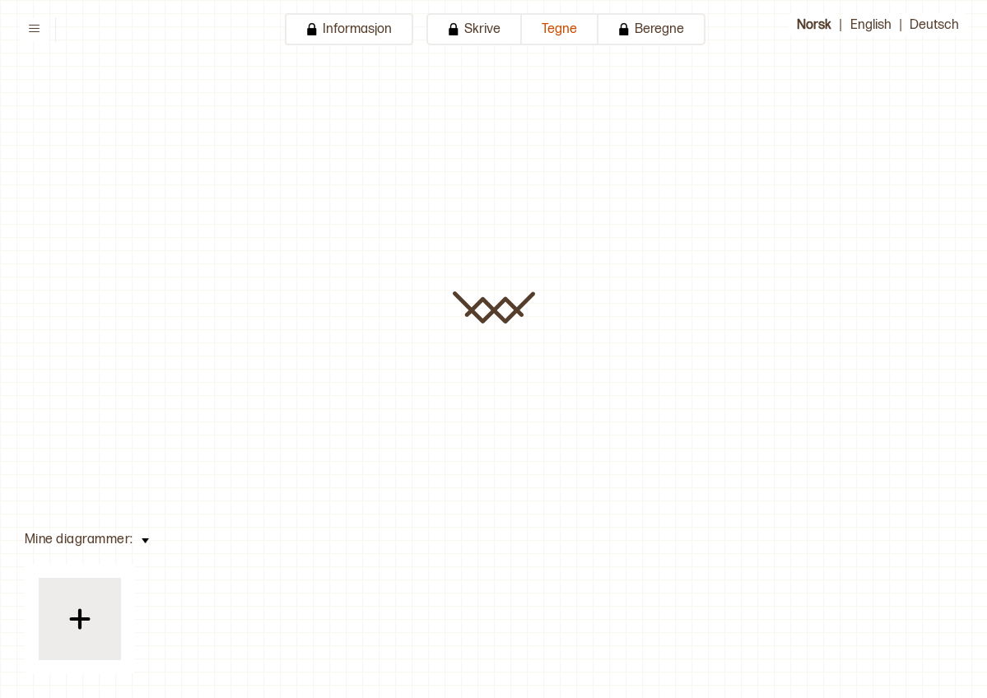
type input "**********"
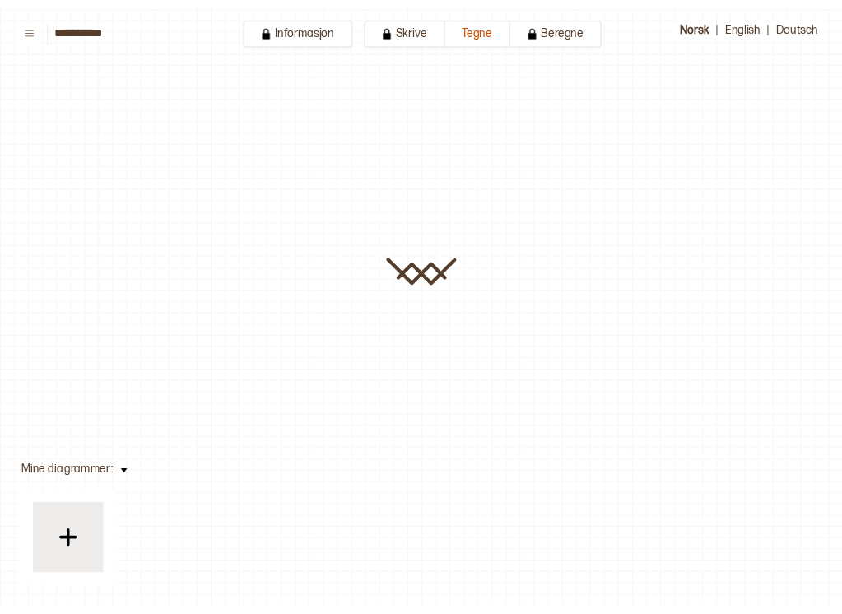
scroll to position [80, 42]
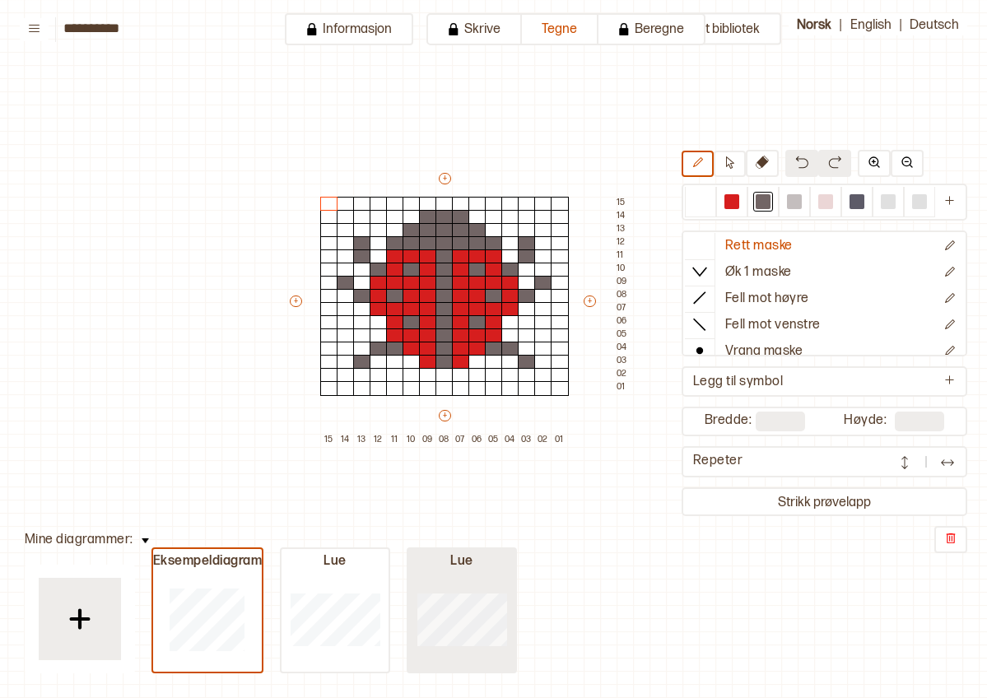
type input "**"
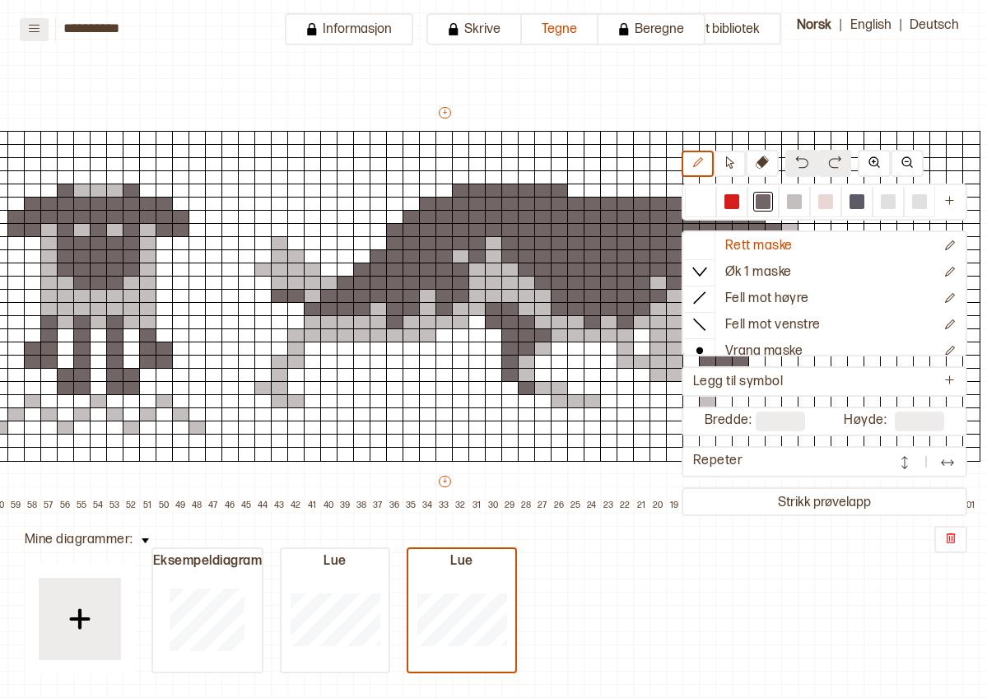
click at [33, 37] on button at bounding box center [34, 29] width 29 height 23
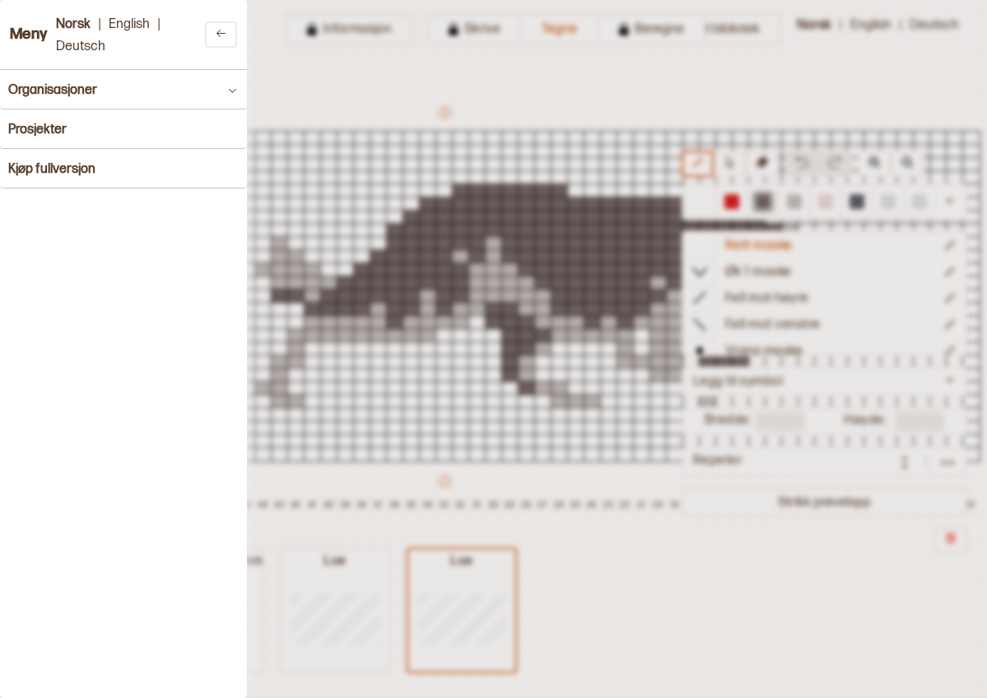
click at [291, 92] on div at bounding box center [493, 349] width 987 height 698
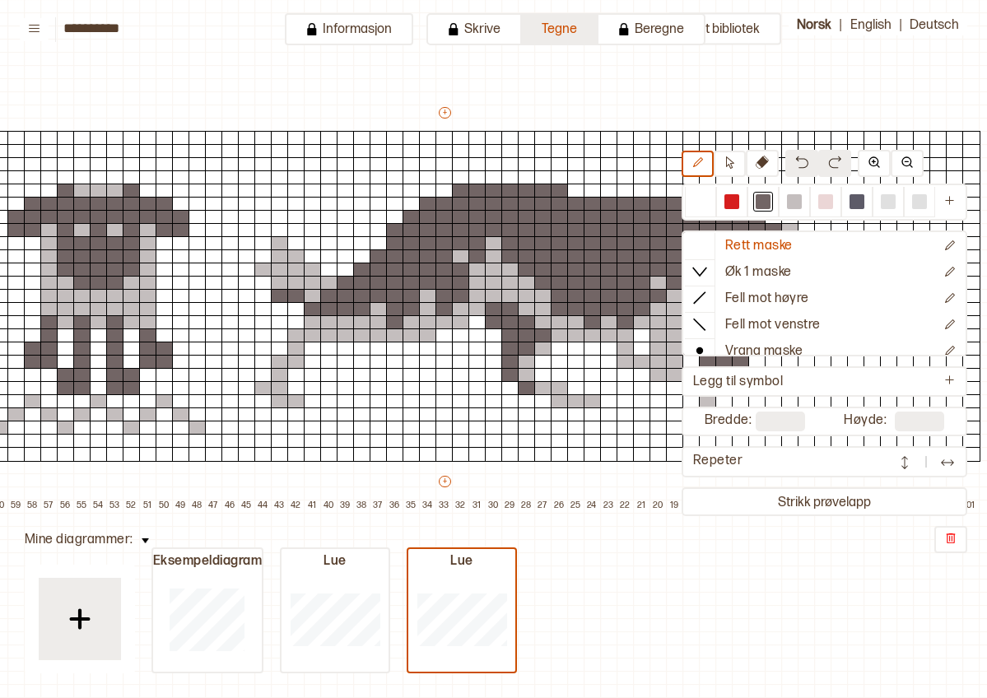
click at [555, 34] on button "Tegne" at bounding box center [560, 29] width 77 height 32
click at [556, 34] on button "Tegne" at bounding box center [560, 29] width 77 height 32
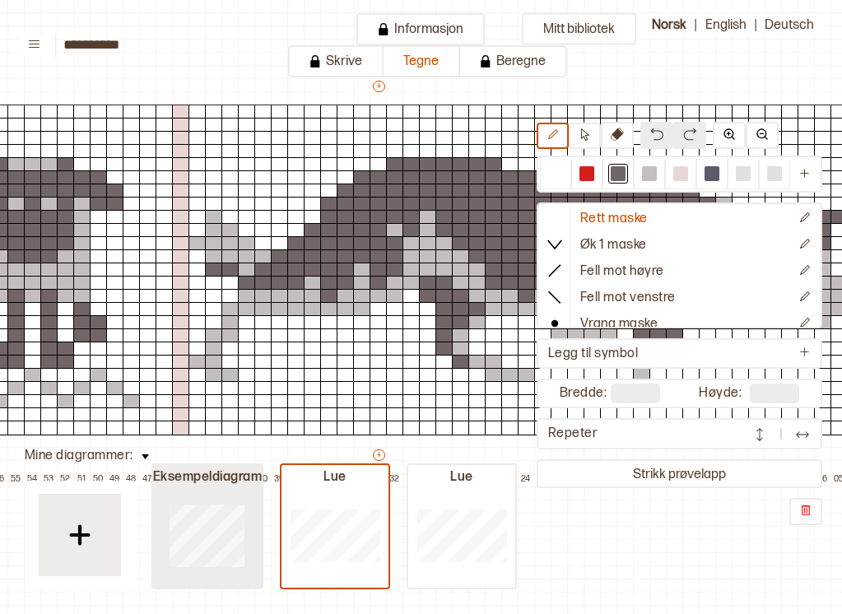
type input "**"
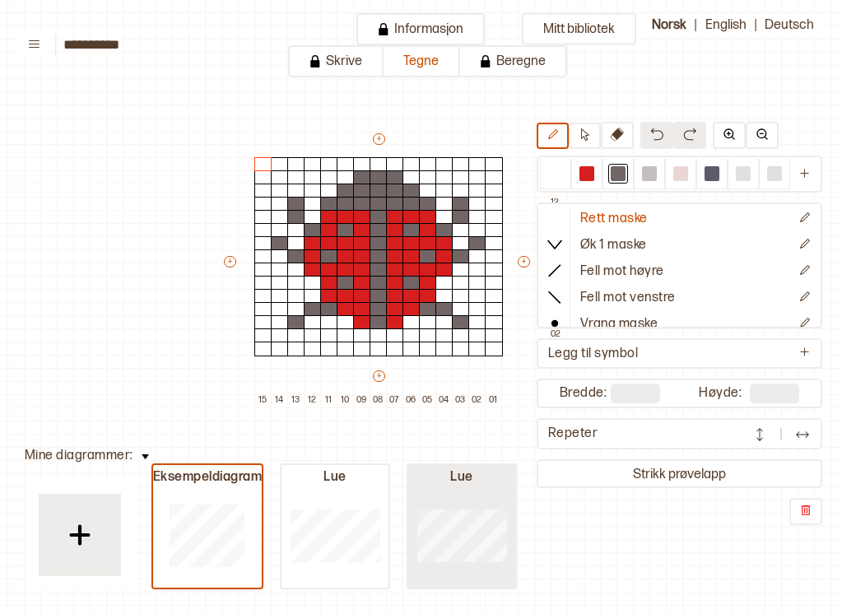
type input "**"
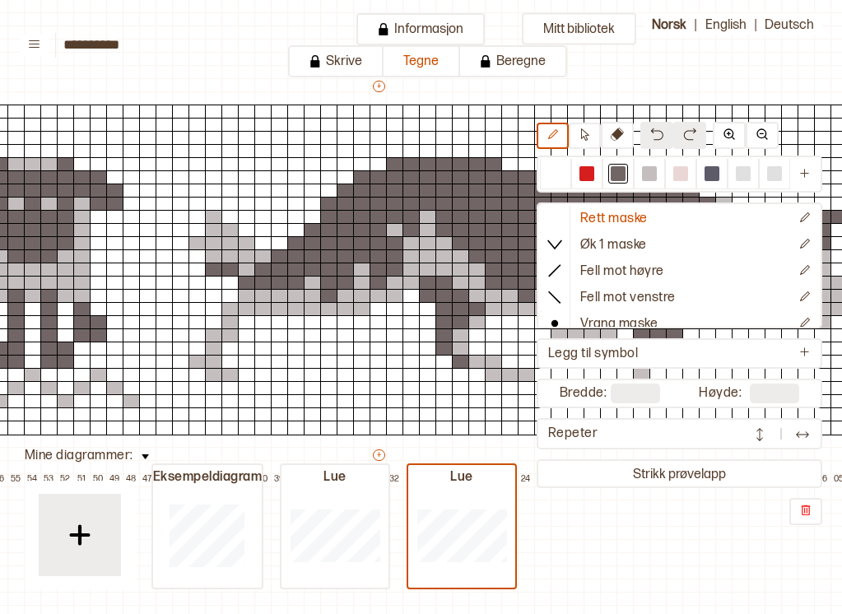
click at [143, 457] on img at bounding box center [145, 456] width 7 height 5
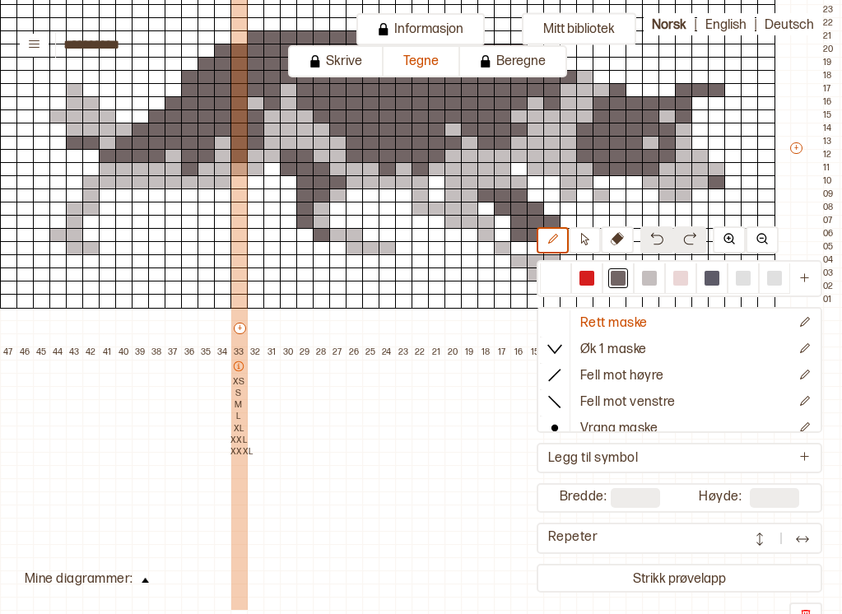
scroll to position [207, 183]
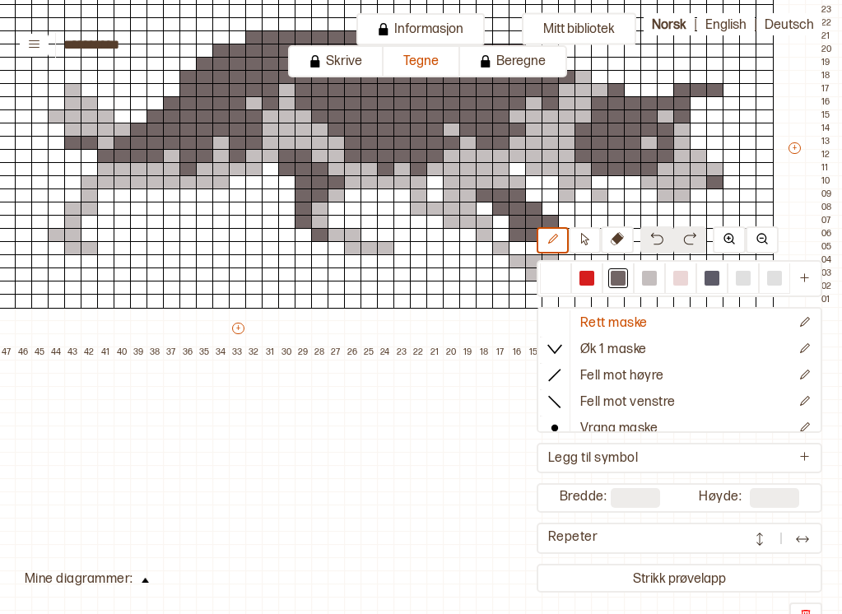
click at [139, 583] on button at bounding box center [145, 578] width 24 height 22
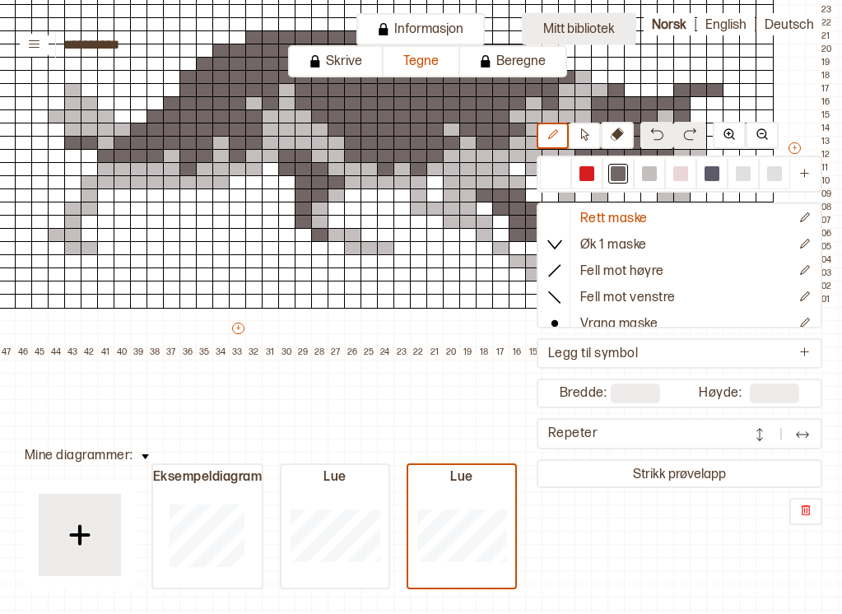
click at [611, 29] on button "Mitt bibliotek" at bounding box center [579, 29] width 114 height 32
type input "**"
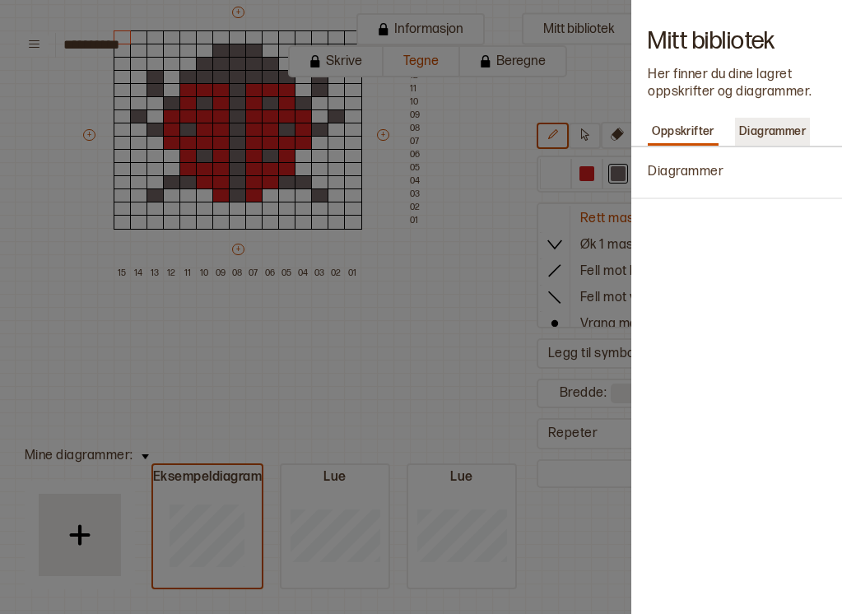
click at [770, 120] on p "Diagrammer" at bounding box center [772, 131] width 75 height 23
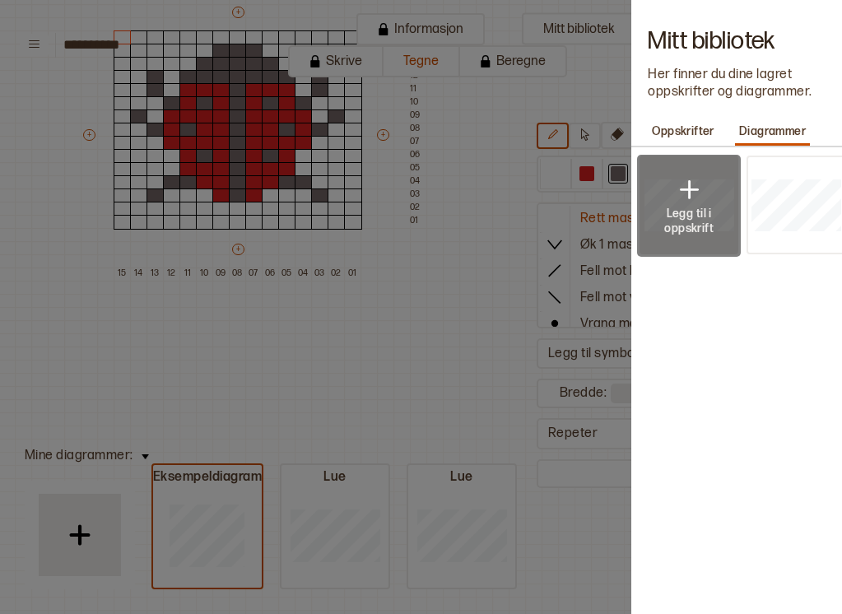
click at [707, 207] on p "Legg til i oppskrift" at bounding box center [689, 222] width 58 height 30
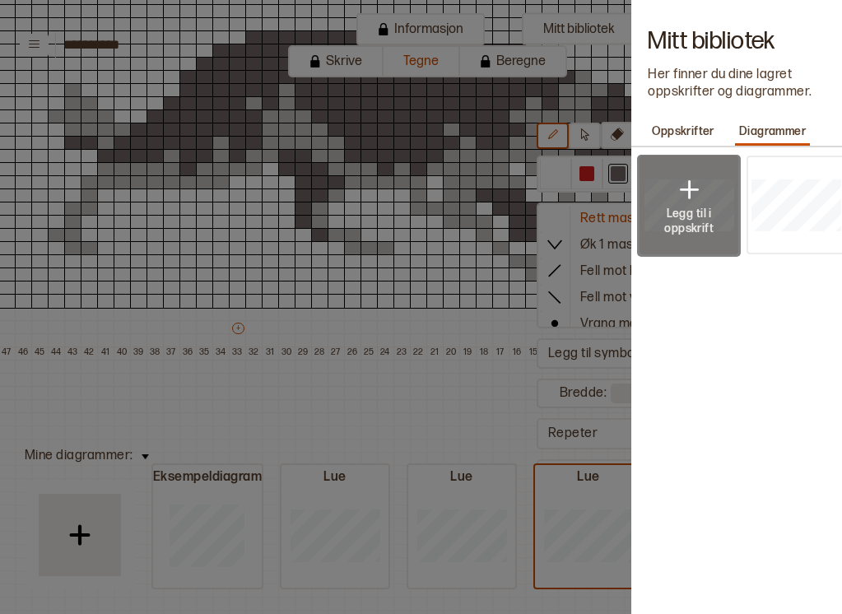
type input "**"
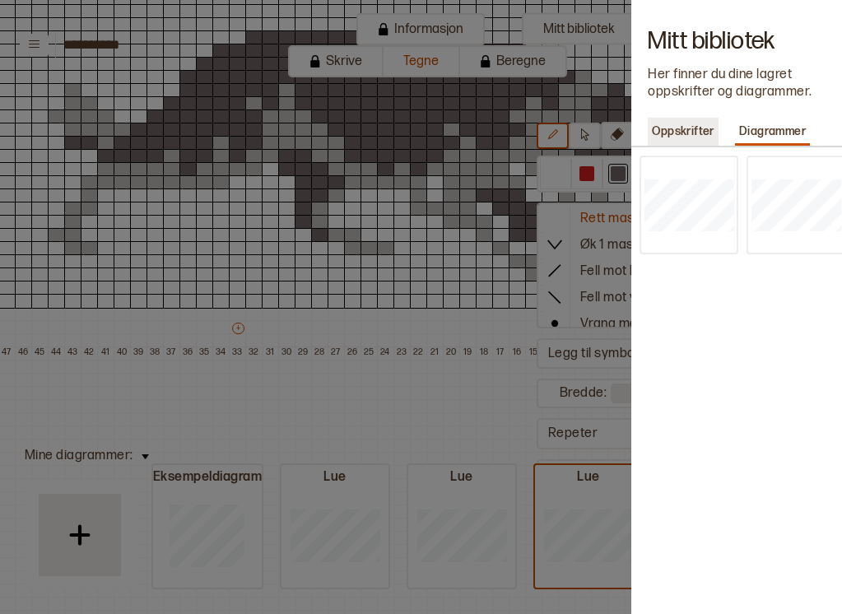
click at [684, 125] on p "Oppskrifter" at bounding box center [683, 131] width 71 height 23
click at [690, 170] on p "Diagrammer" at bounding box center [686, 172] width 76 height 17
click at [742, 137] on p "Diagrammer" at bounding box center [772, 131] width 75 height 23
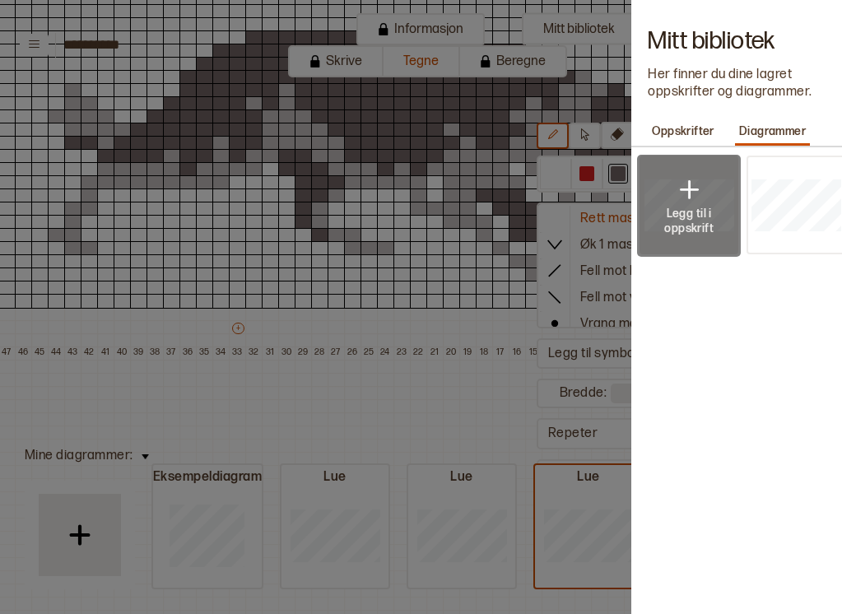
click at [701, 189] on img at bounding box center [688, 190] width 33 height 33
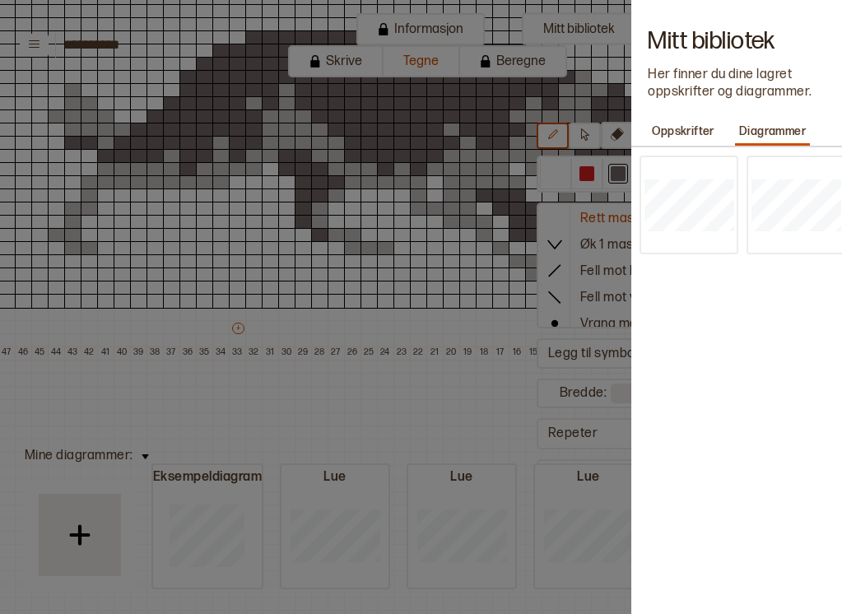
click at [409, 393] on div at bounding box center [421, 307] width 842 height 614
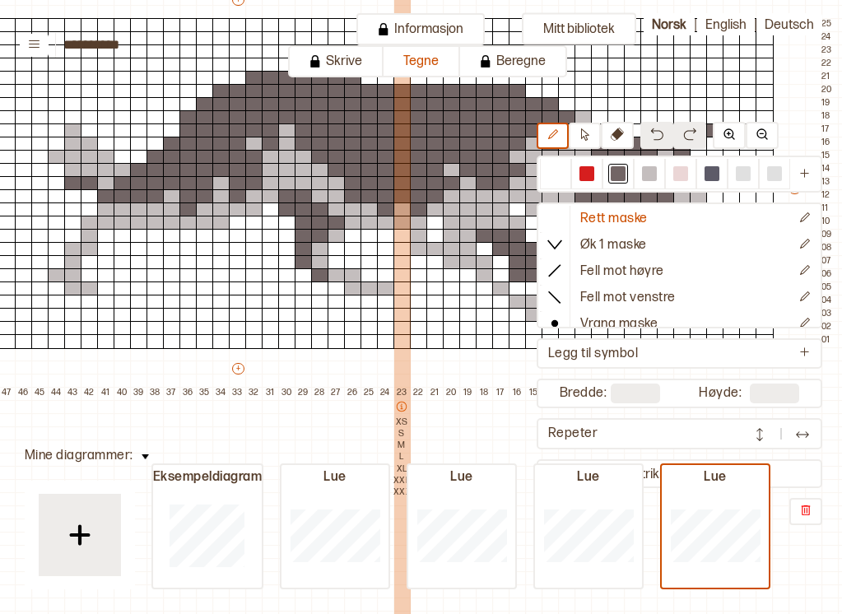
scroll to position [160, 183]
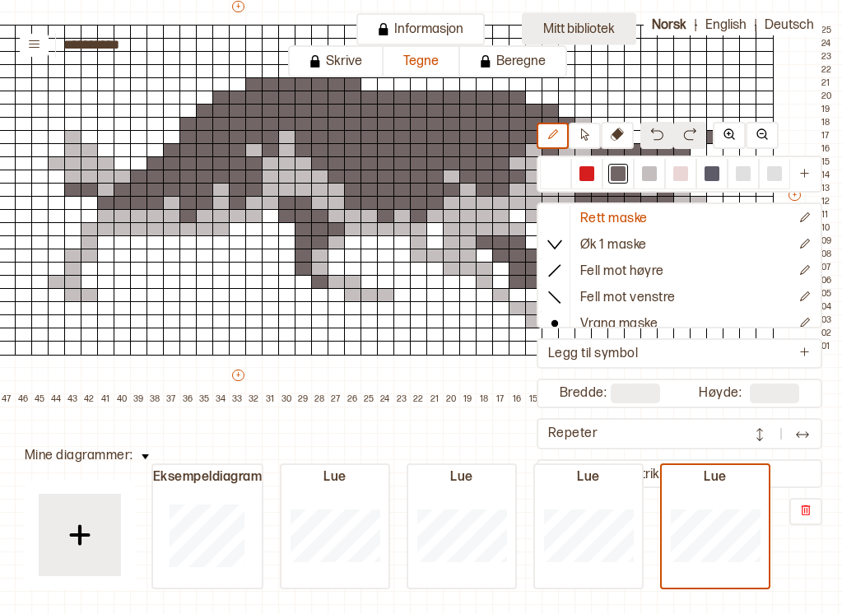
click at [548, 33] on button "Mitt bibliotek" at bounding box center [579, 29] width 114 height 32
type input "**"
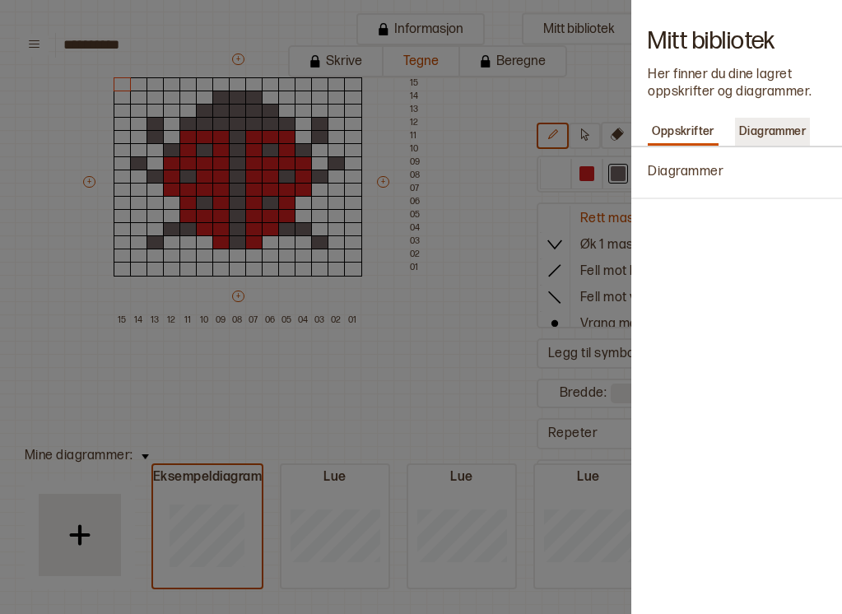
click at [747, 136] on p "Diagrammer" at bounding box center [772, 131] width 75 height 23
click at [686, 123] on p "Oppskrifter" at bounding box center [683, 131] width 71 height 23
click at [689, 170] on p "Diagrammer" at bounding box center [686, 172] width 76 height 17
click at [689, 171] on p "Diagrammer" at bounding box center [686, 172] width 76 height 17
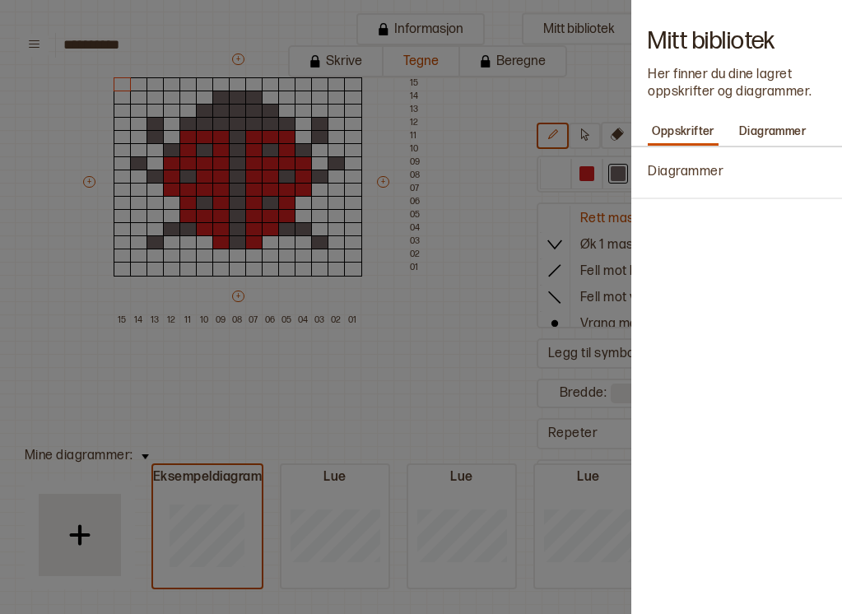
click at [689, 171] on p "Diagrammer" at bounding box center [686, 172] width 76 height 17
click at [749, 134] on p "Diagrammer" at bounding box center [772, 131] width 75 height 23
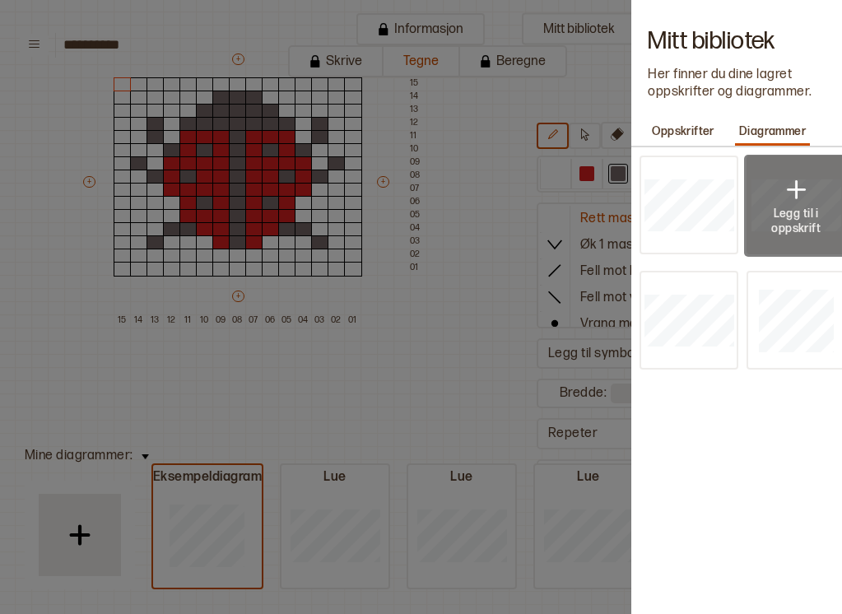
click at [793, 192] on img at bounding box center [795, 190] width 33 height 33
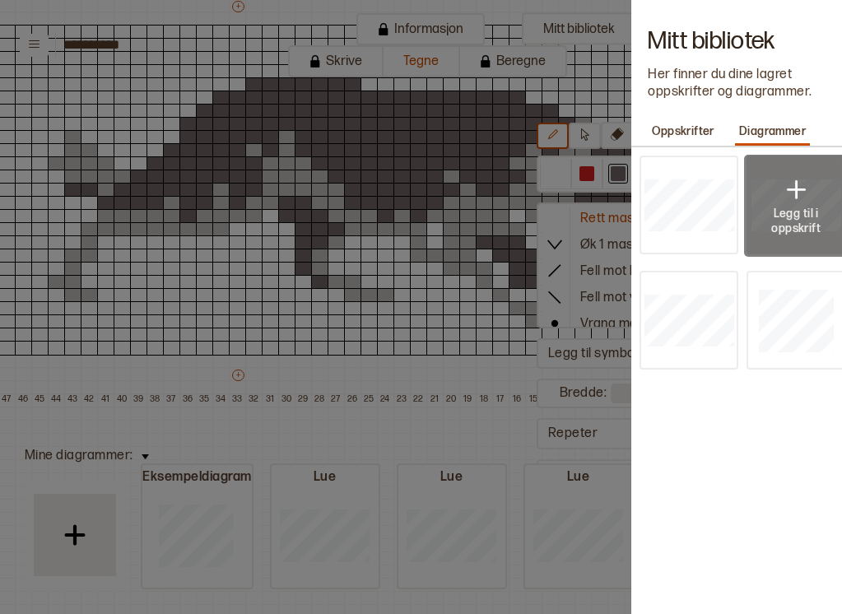
type input "**"
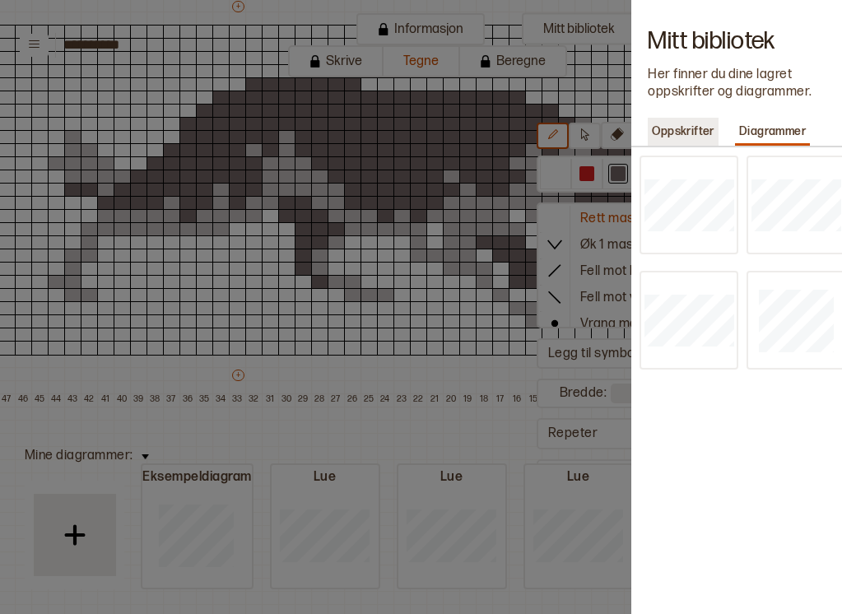
click at [696, 131] on p "Oppskrifter" at bounding box center [683, 131] width 71 height 23
click at [423, 442] on div at bounding box center [421, 307] width 842 height 614
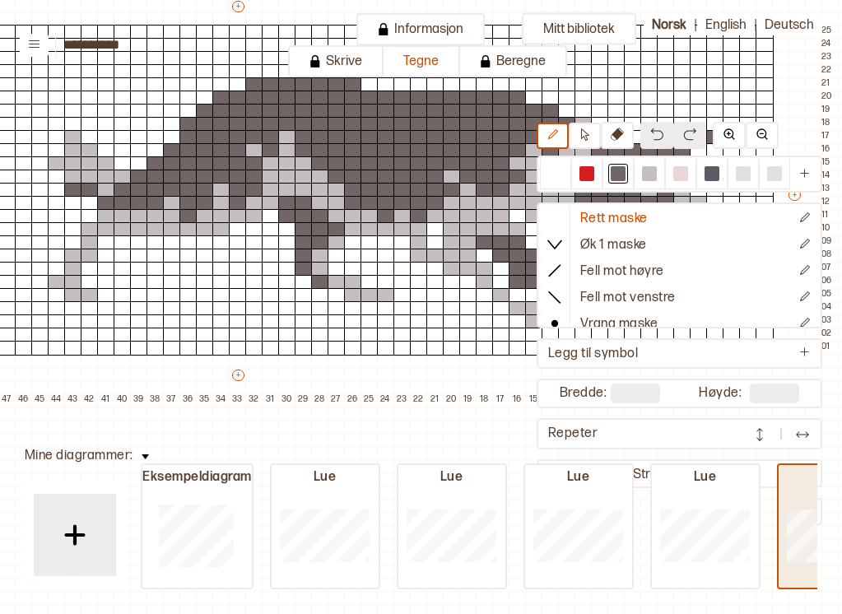
click at [806, 500] on div at bounding box center [832, 534] width 107 height 105
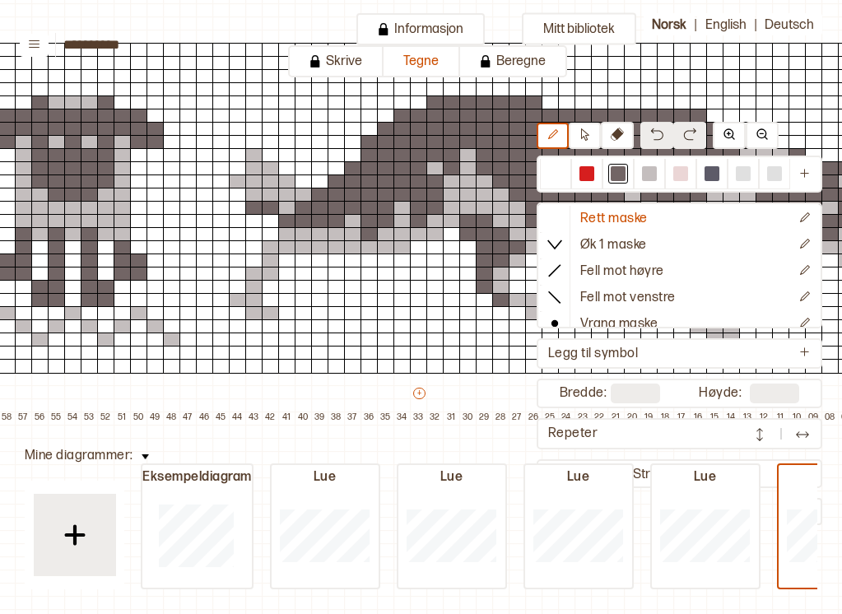
scroll to position [129, 2]
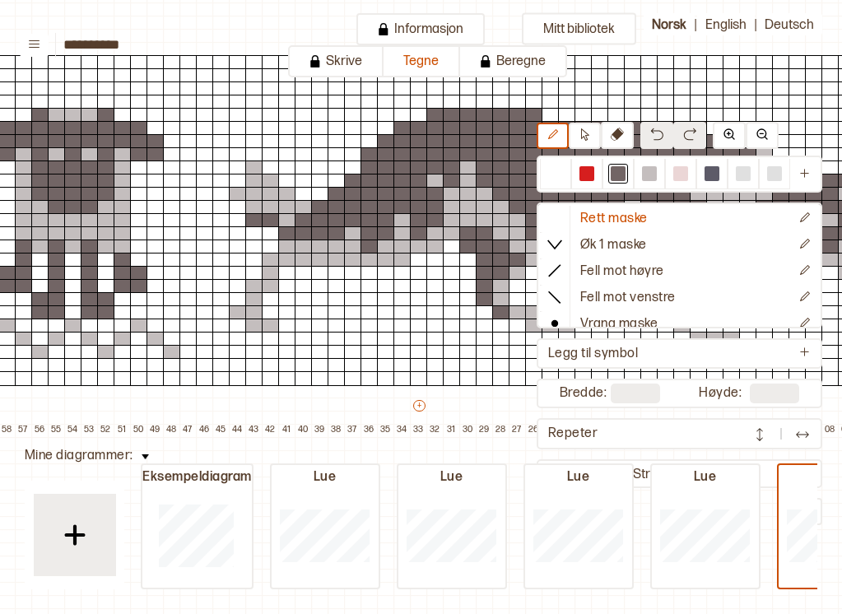
click at [146, 458] on img at bounding box center [145, 456] width 7 height 5
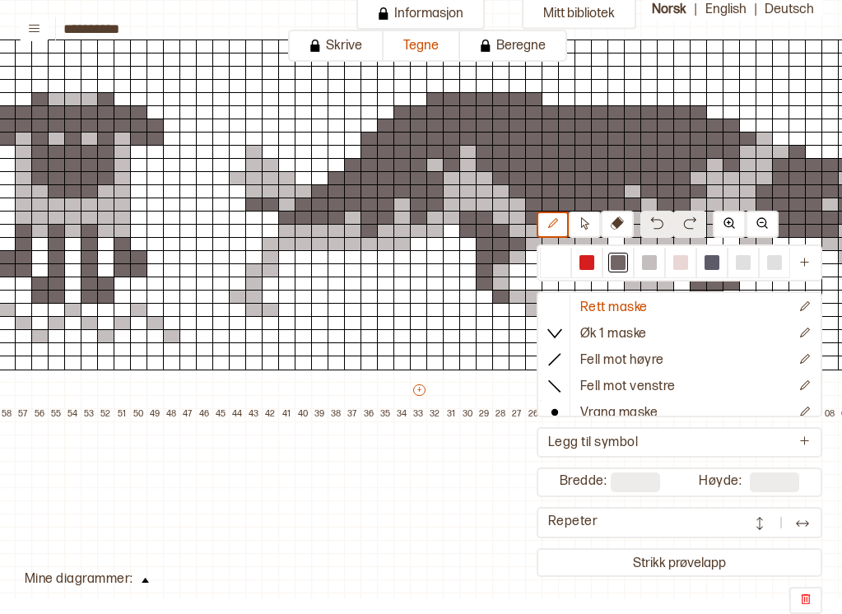
scroll to position [16, 0]
click at [809, 605] on img at bounding box center [805, 599] width 13 height 13
click at [806, 602] on img at bounding box center [805, 599] width 13 height 13
click at [797, 600] on button at bounding box center [805, 600] width 33 height 27
click at [144, 583] on button at bounding box center [145, 578] width 24 height 22
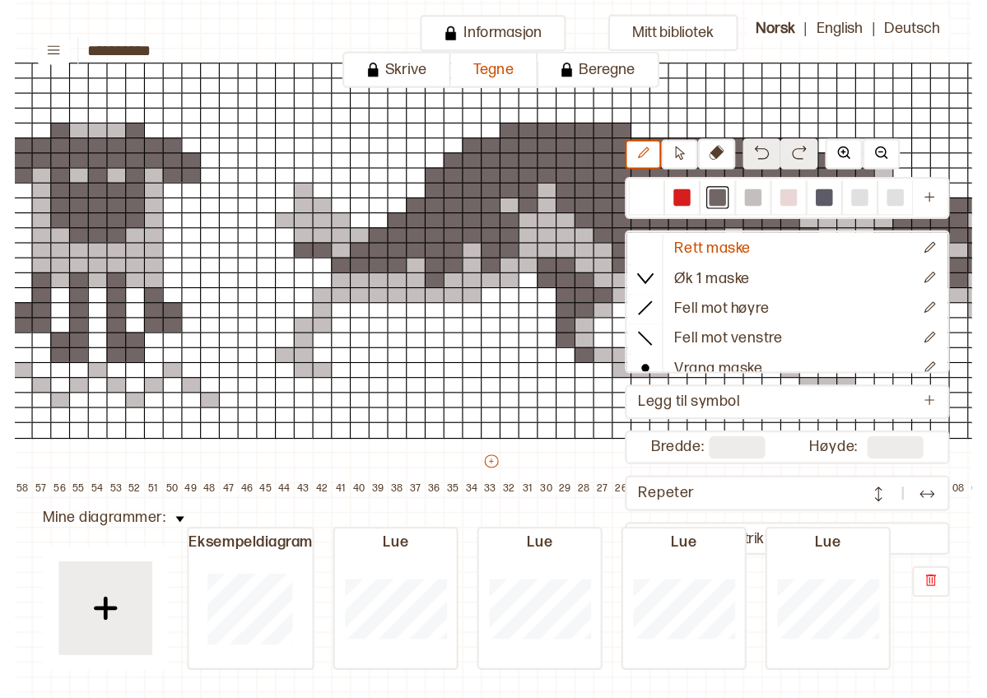
scroll to position [0, 0]
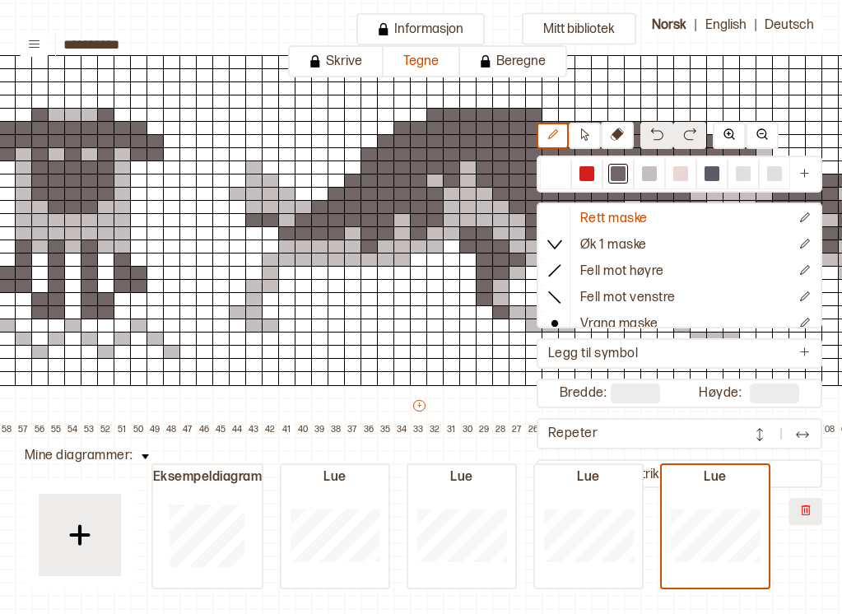
click at [802, 518] on button at bounding box center [805, 511] width 33 height 27
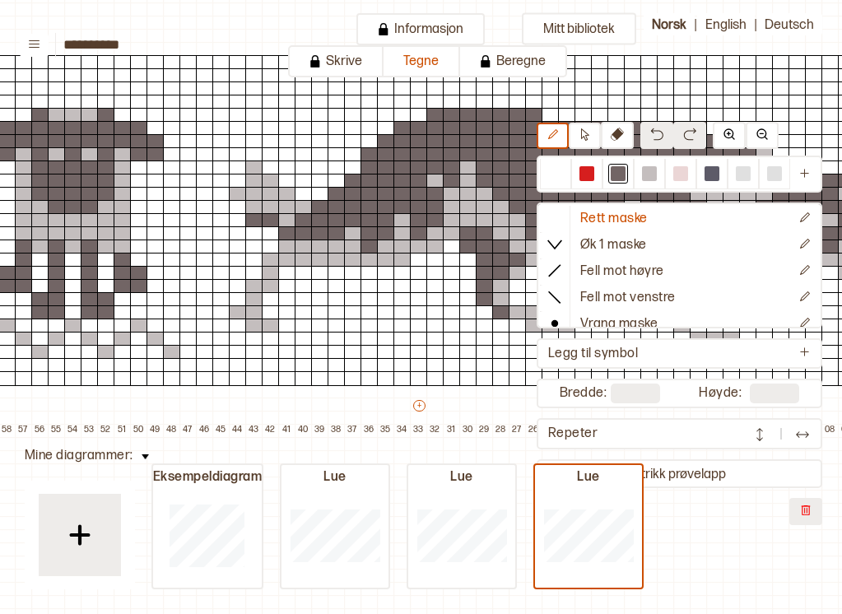
click at [808, 513] on img at bounding box center [805, 510] width 13 height 13
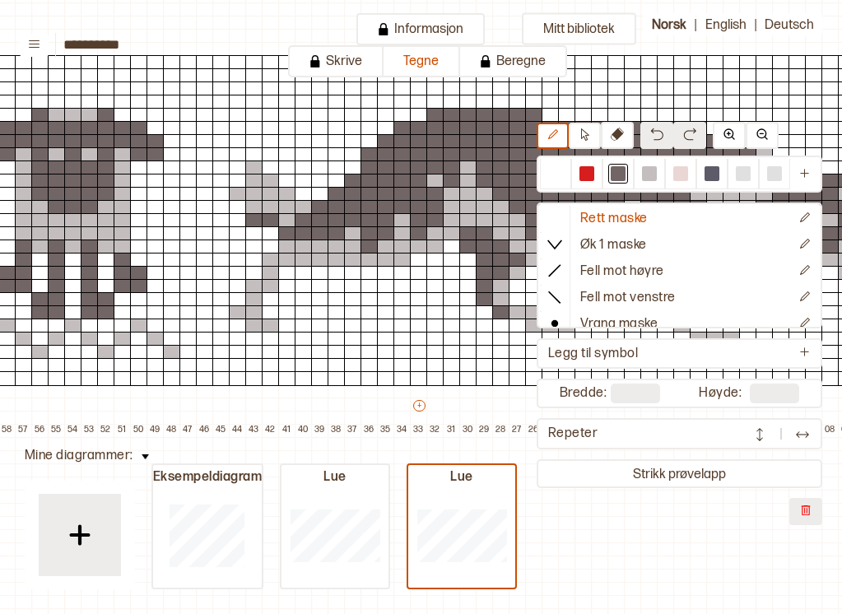
click at [797, 509] on button at bounding box center [805, 511] width 33 height 27
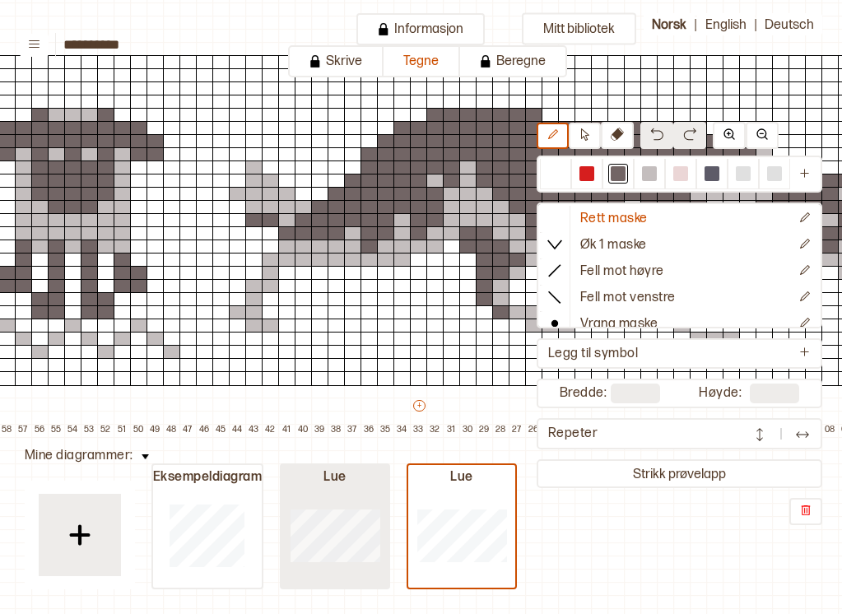
click at [260, 509] on div at bounding box center [206, 534] width 107 height 105
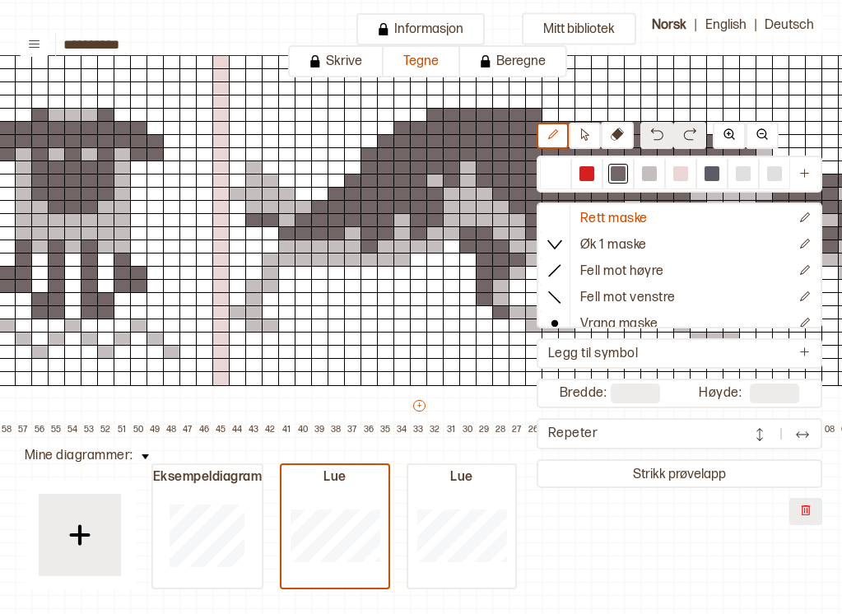
click at [806, 513] on img at bounding box center [805, 510] width 13 height 13
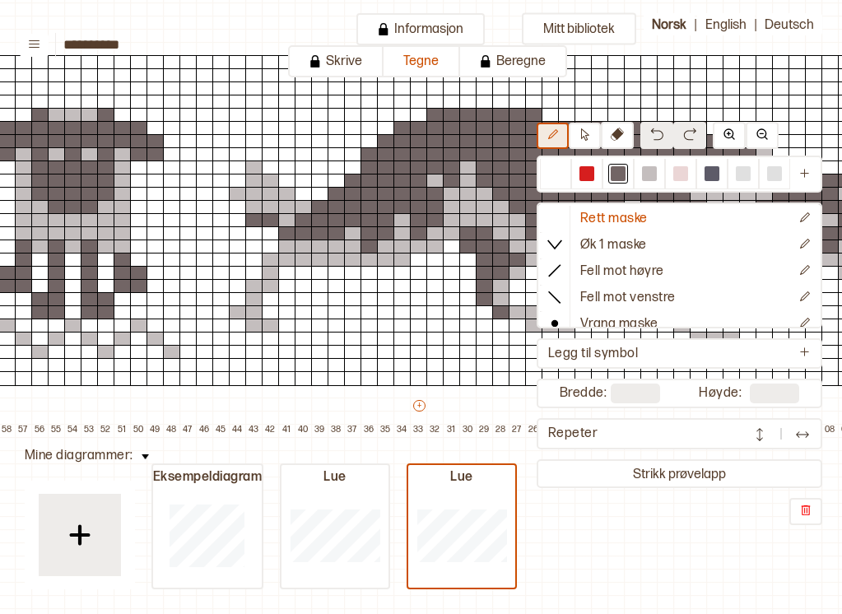
click at [555, 139] on icon at bounding box center [552, 134] width 12 height 12
click at [581, 140] on icon at bounding box center [585, 134] width 12 height 12
click at [613, 136] on icon at bounding box center [617, 134] width 13 height 13
click at [552, 133] on icon at bounding box center [553, 134] width 10 height 10
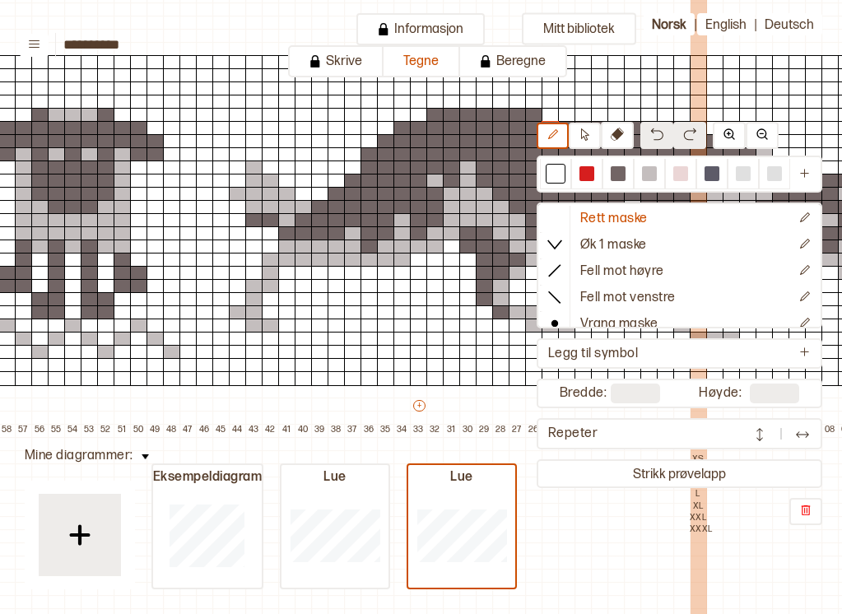
click at [691, 530] on p "XXXL" at bounding box center [698, 529] width 16 height 12
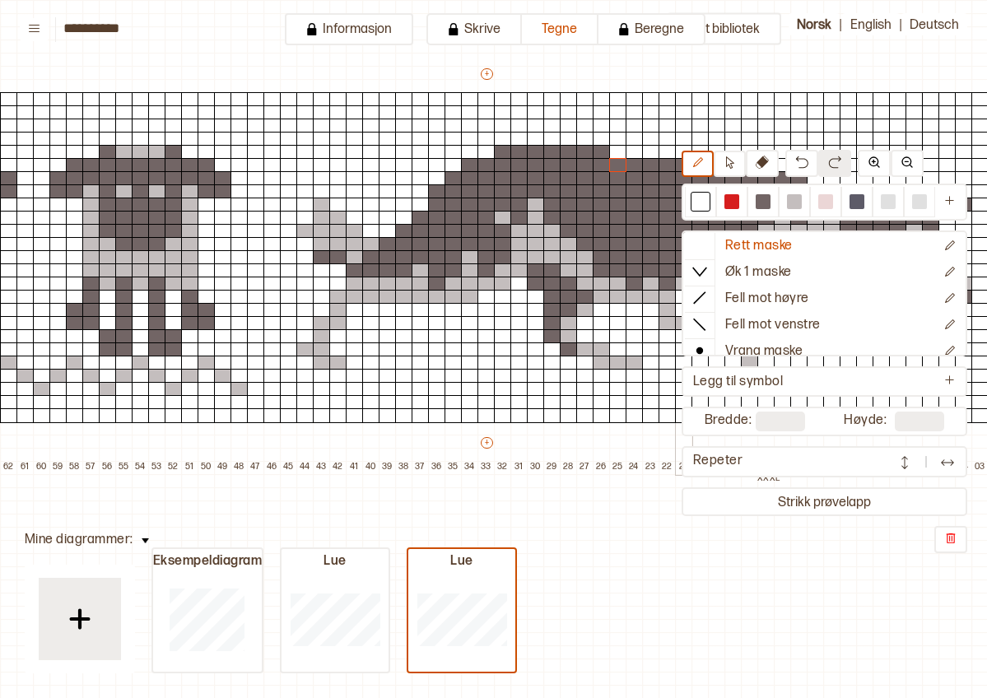
scroll to position [119, 0]
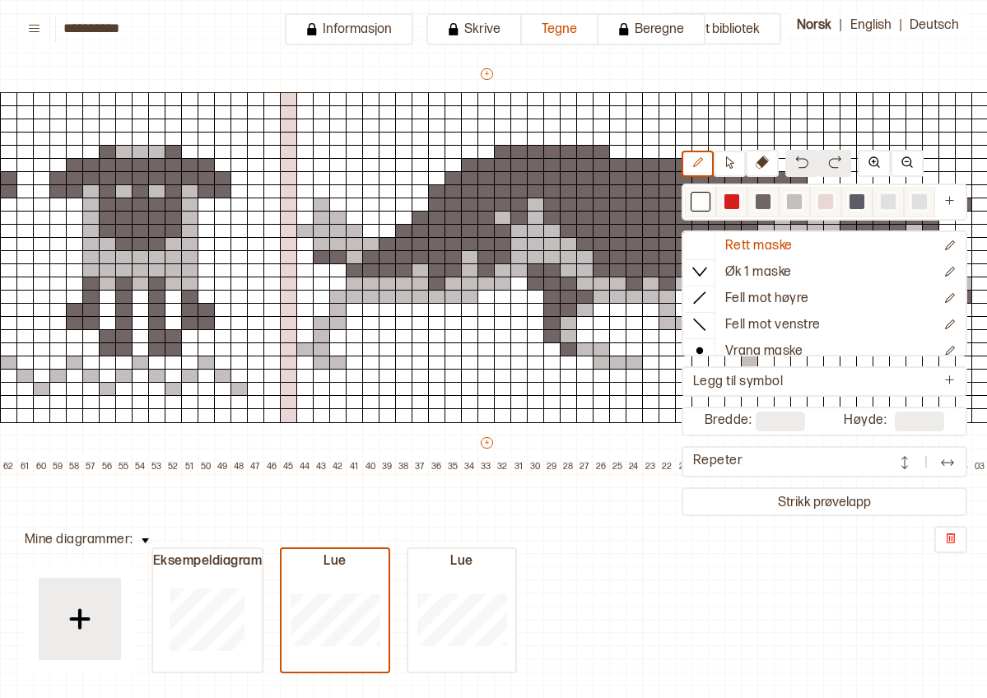
click at [700, 200] on div at bounding box center [700, 201] width 15 height 15
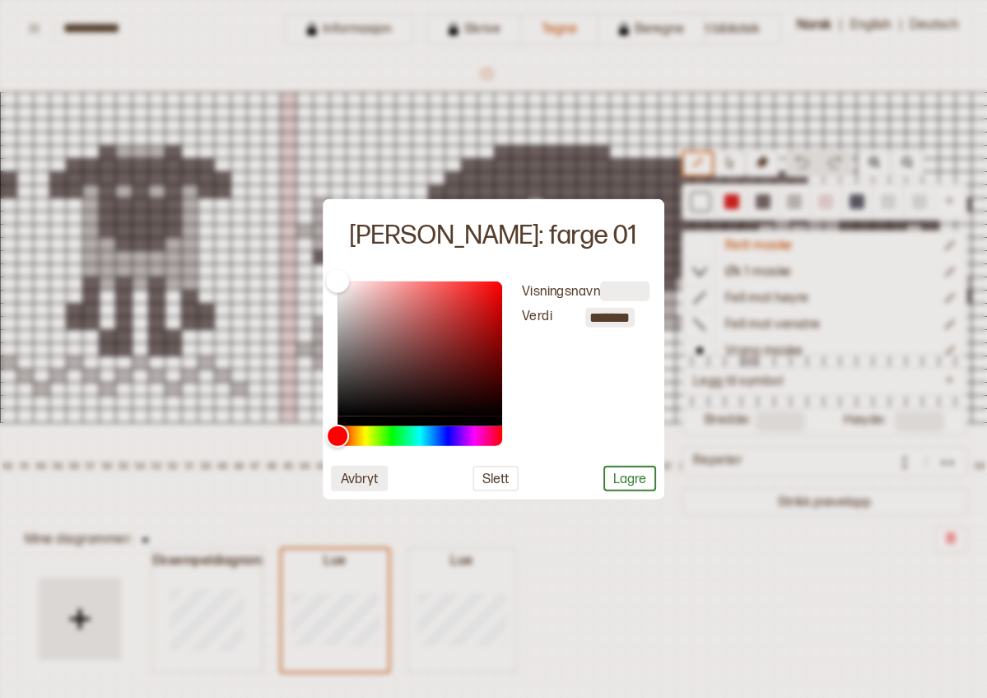
click at [371, 480] on button "Avbryt" at bounding box center [359, 478] width 57 height 26
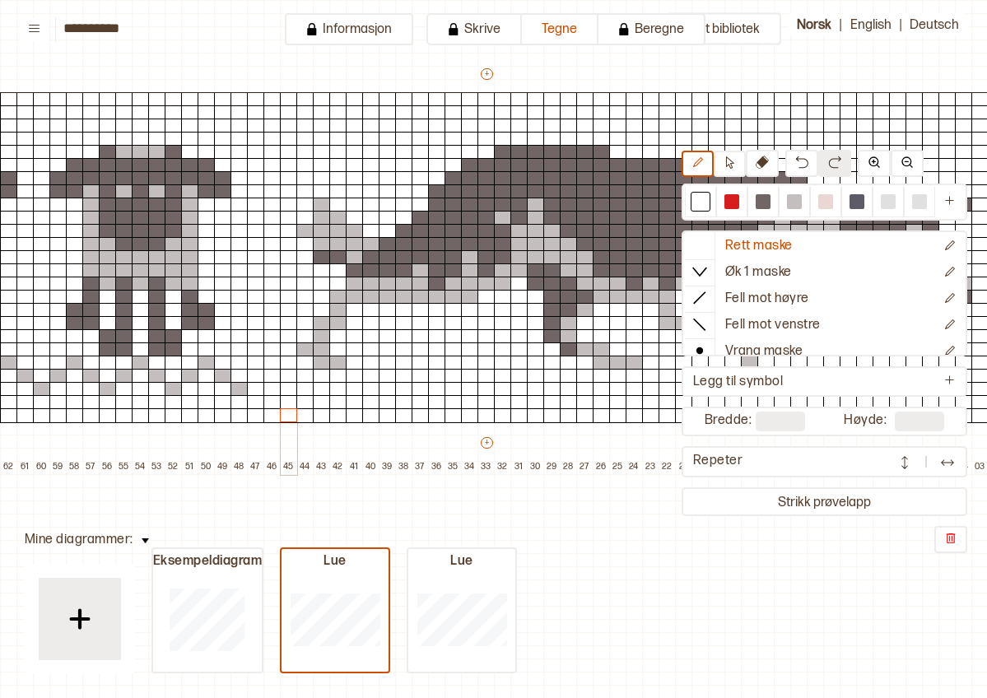
drag, startPoint x: 291, startPoint y: 98, endPoint x: 293, endPoint y: 419, distance: 321.0
click at [293, 419] on div "+ + + + 65 64 63 62 61 60 59 58 57 56 55 54 53 52 51 50 49 48 47 46 45 44 43 42…" at bounding box center [502, 270] width 1169 height 408
click at [758, 36] on button "Mitt bibliotek" at bounding box center [724, 29] width 114 height 32
type input "**"
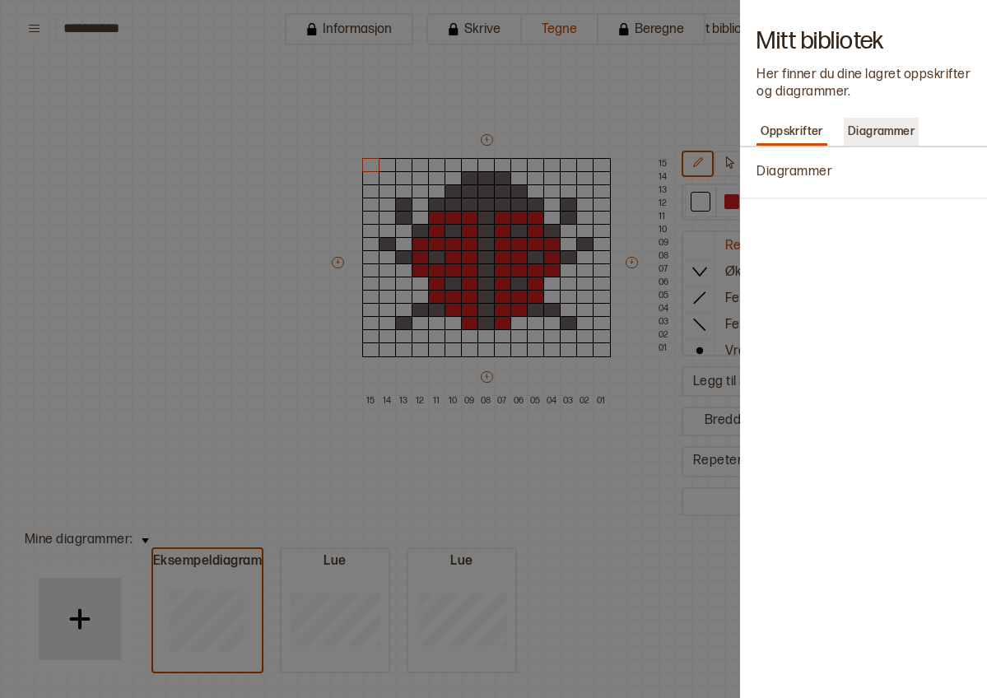
click at [841, 137] on p "Diagrammer" at bounding box center [881, 131] width 75 height 23
click at [523, 473] on div at bounding box center [493, 349] width 987 height 698
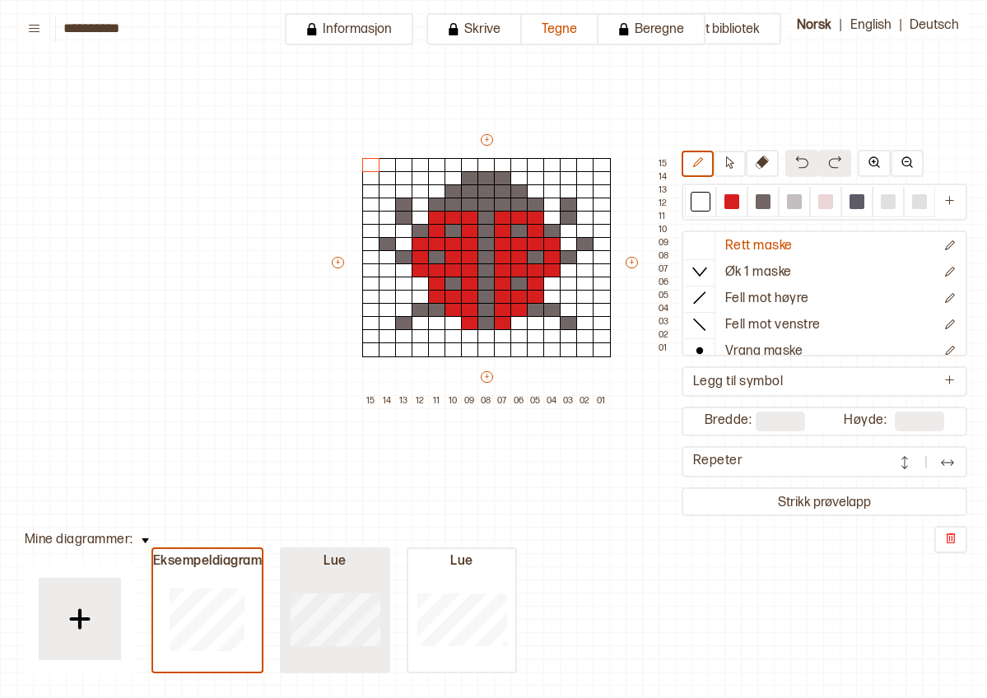
click at [346, 579] on div at bounding box center [334, 618] width 107 height 105
type input "**"
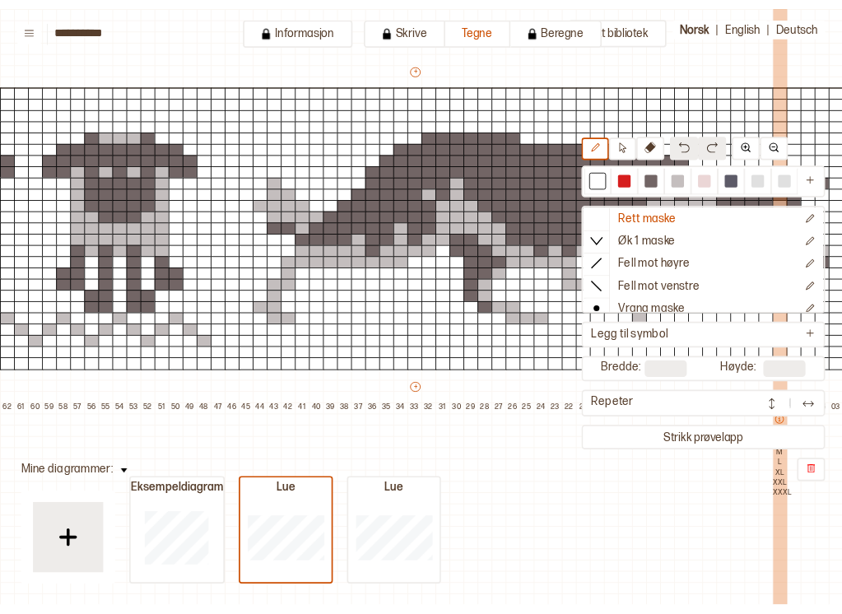
scroll to position [116, 0]
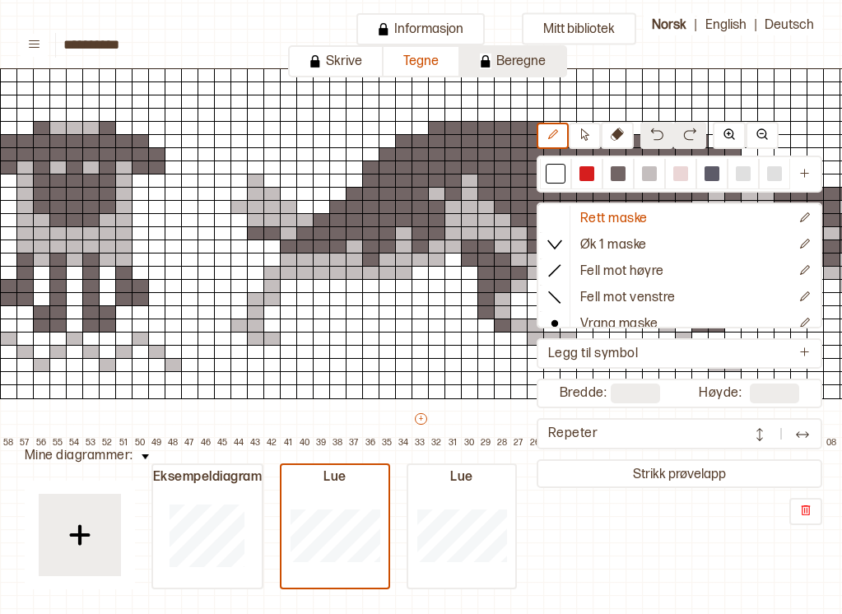
click at [528, 58] on button "Beregne" at bounding box center [513, 61] width 107 height 32
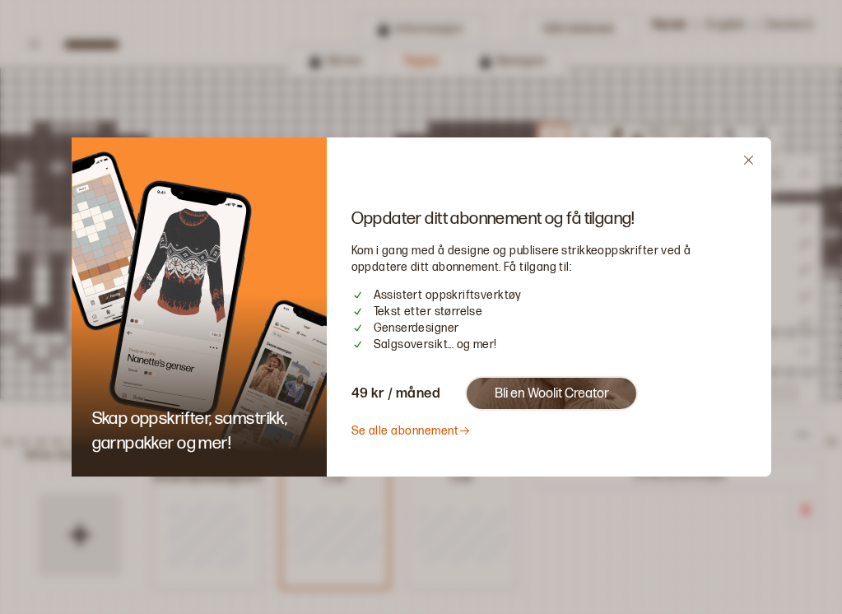
click at [748, 159] on icon "Close" at bounding box center [748, 160] width 12 height 12
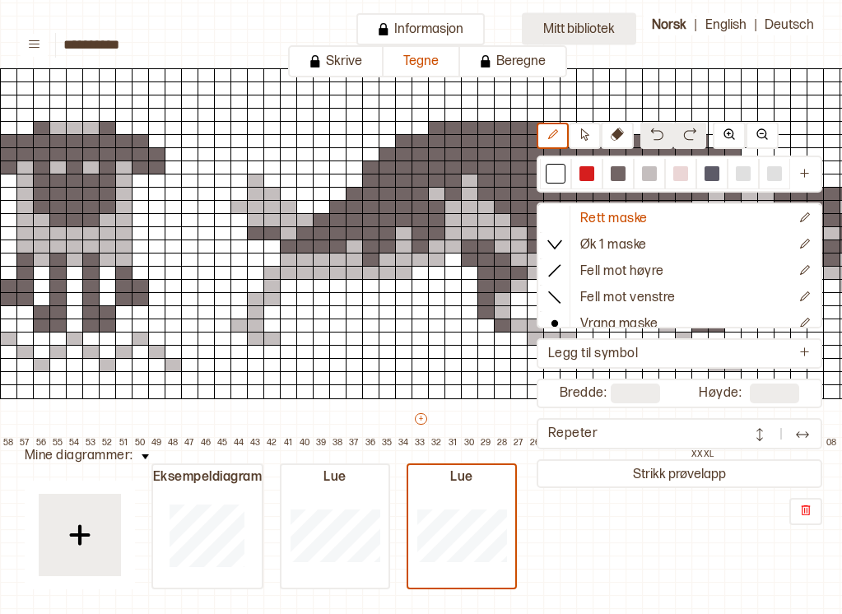
click at [572, 24] on button "Mitt bibliotek" at bounding box center [579, 29] width 114 height 32
type input "**"
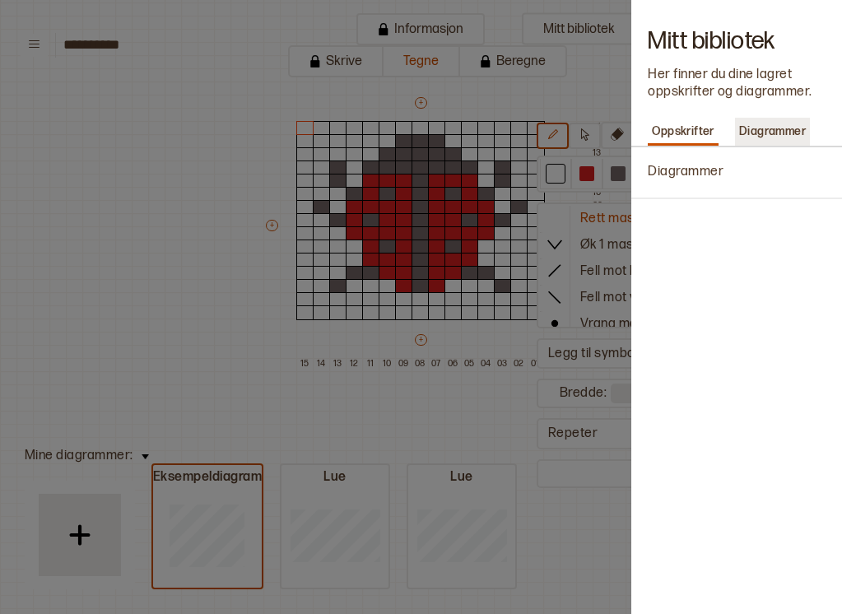
click at [769, 128] on p "Diagrammer" at bounding box center [772, 131] width 75 height 23
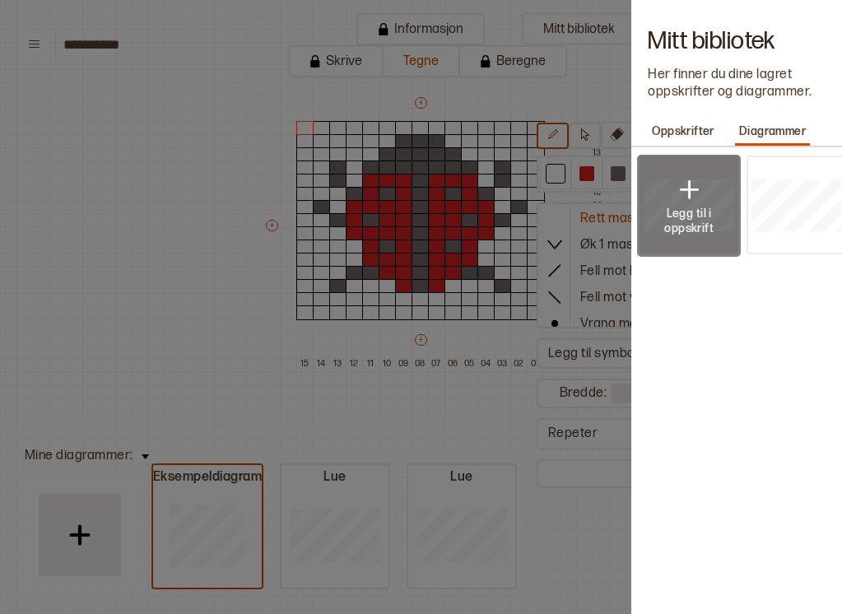
click at [698, 180] on img at bounding box center [688, 190] width 33 height 33
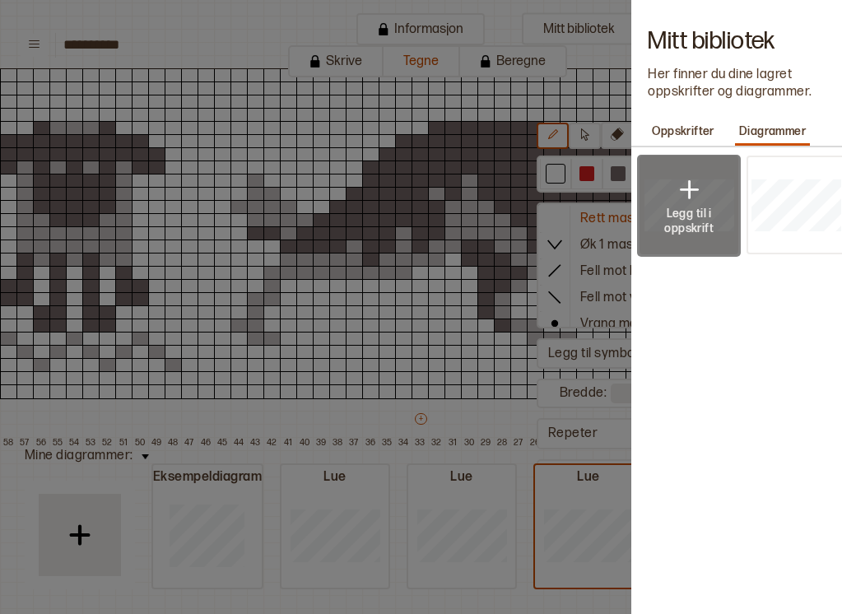
type input "**"
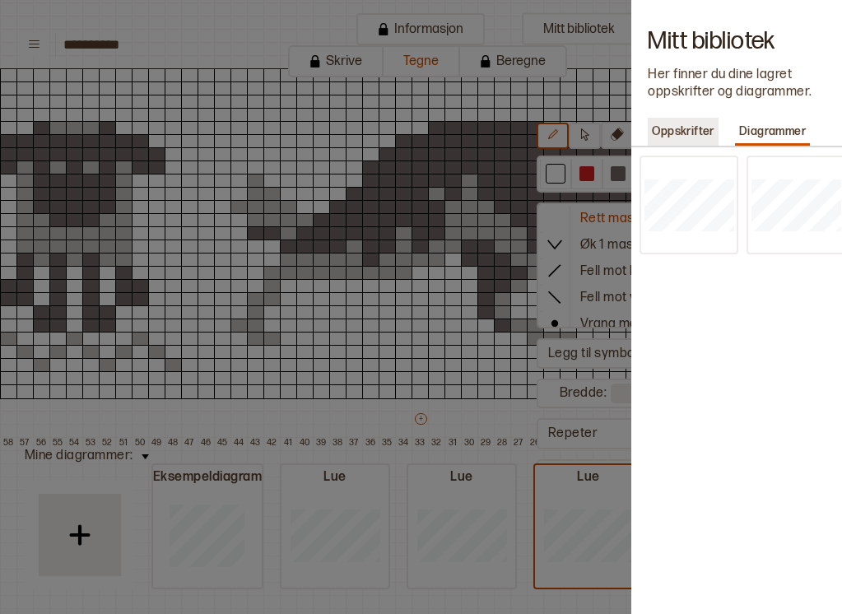
click at [682, 135] on p "Oppskrifter" at bounding box center [683, 131] width 71 height 23
click at [688, 170] on p "Diagrammer" at bounding box center [686, 172] width 76 height 17
click at [216, 346] on div at bounding box center [421, 307] width 842 height 614
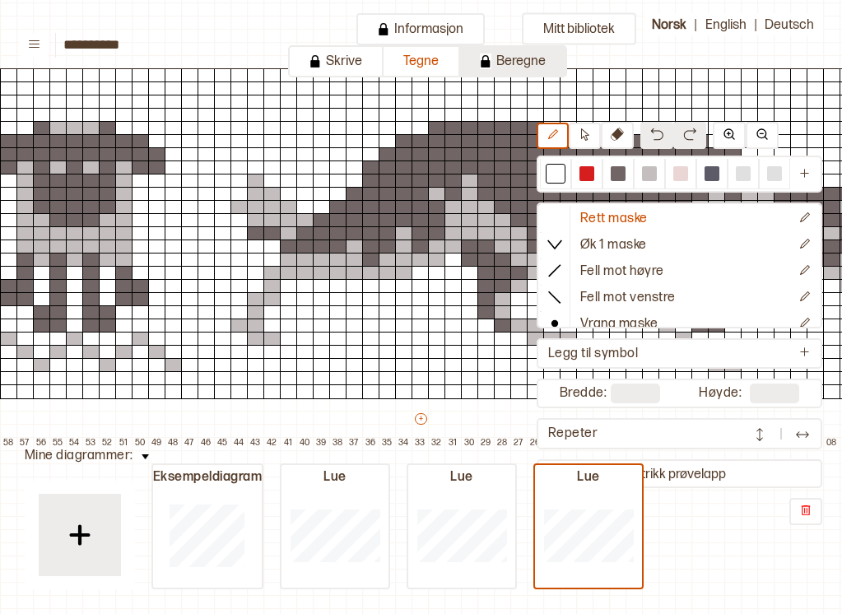
click at [492, 58] on button "Beregne" at bounding box center [513, 61] width 107 height 32
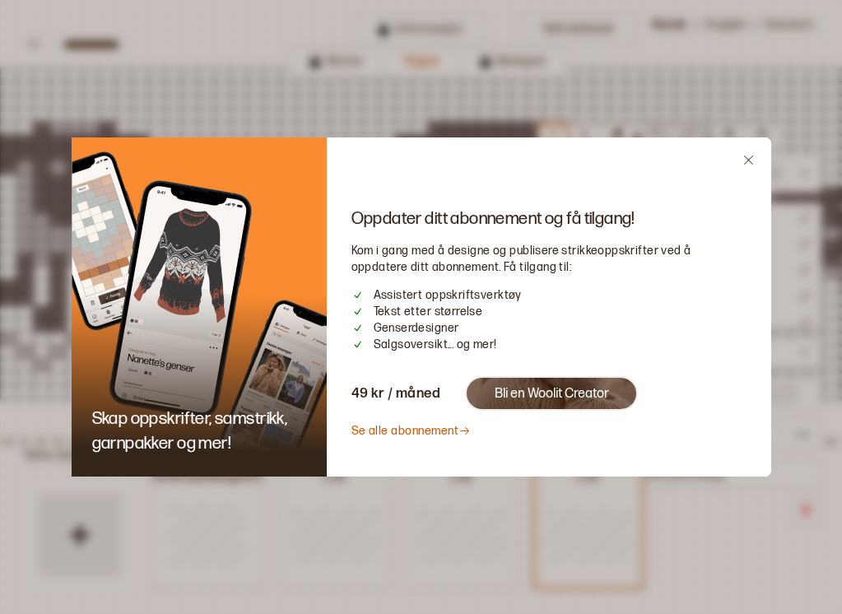
click at [423, 432] on link "Se alle abonnement" at bounding box center [411, 431] width 120 height 14
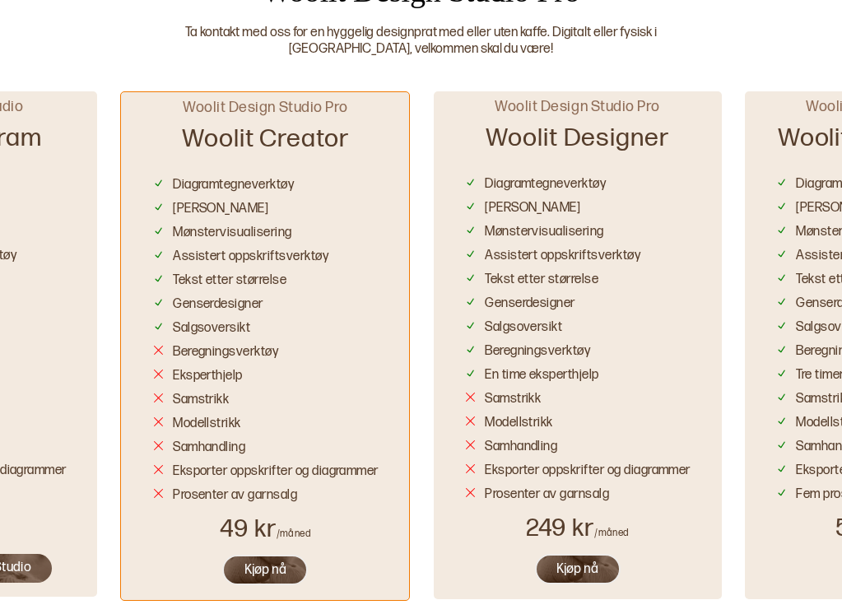
scroll to position [1395, 0]
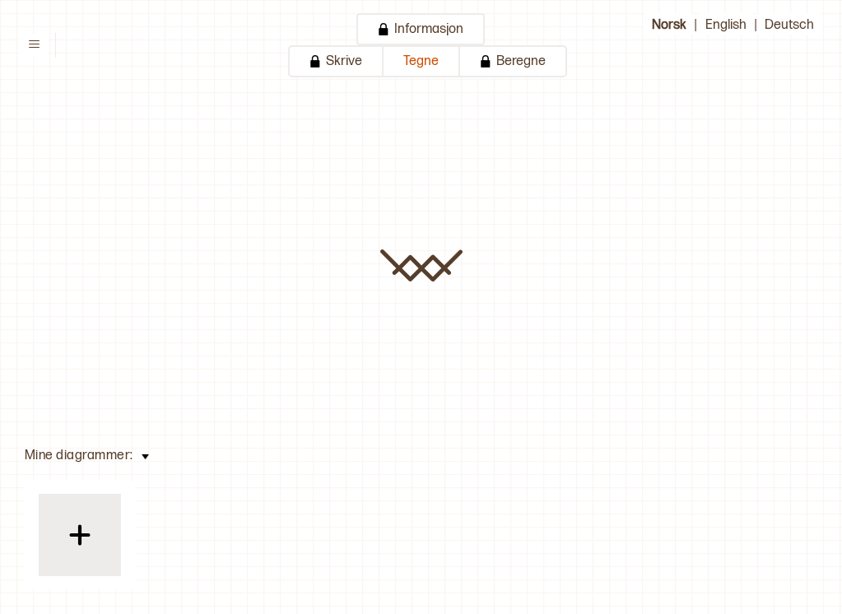
type input "**********"
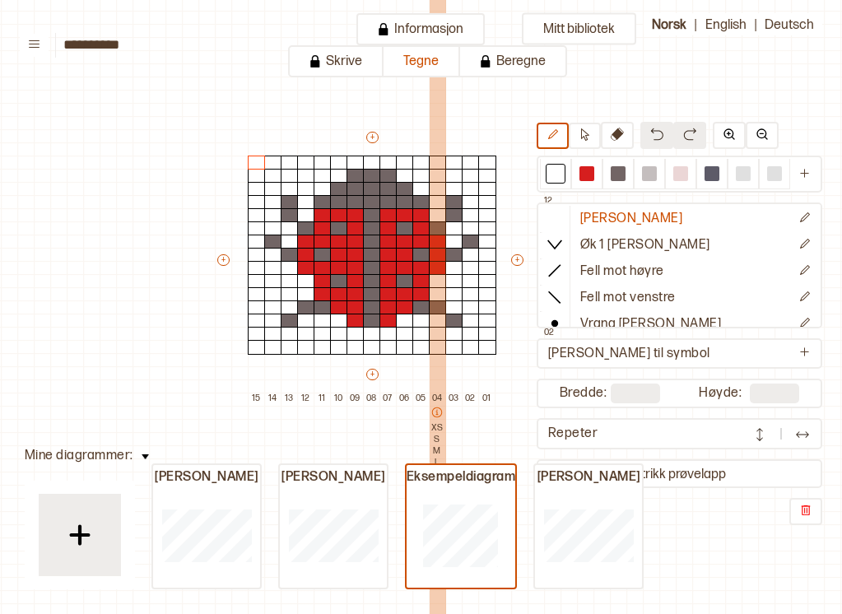
click at [432, 429] on p "XS" at bounding box center [437, 428] width 16 height 12
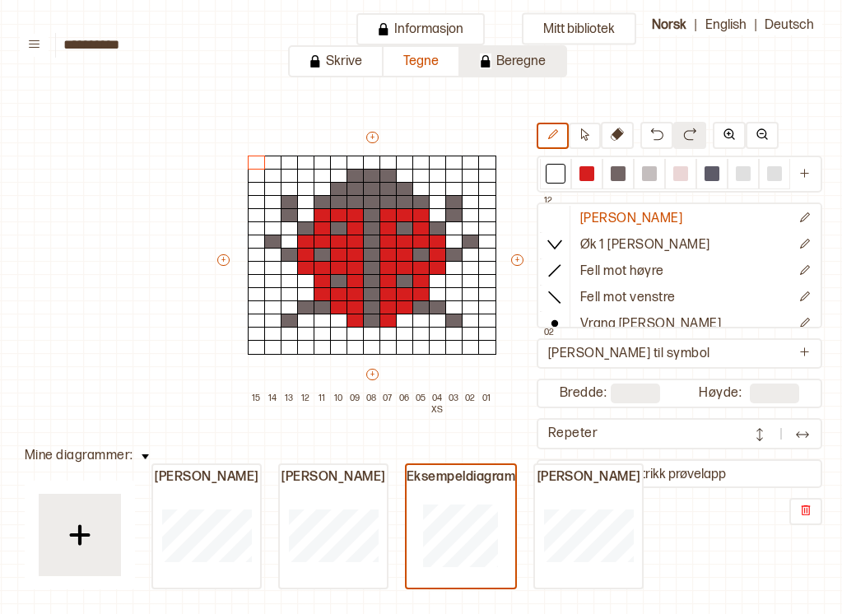
click at [523, 70] on button "Beregne" at bounding box center [513, 61] width 107 height 32
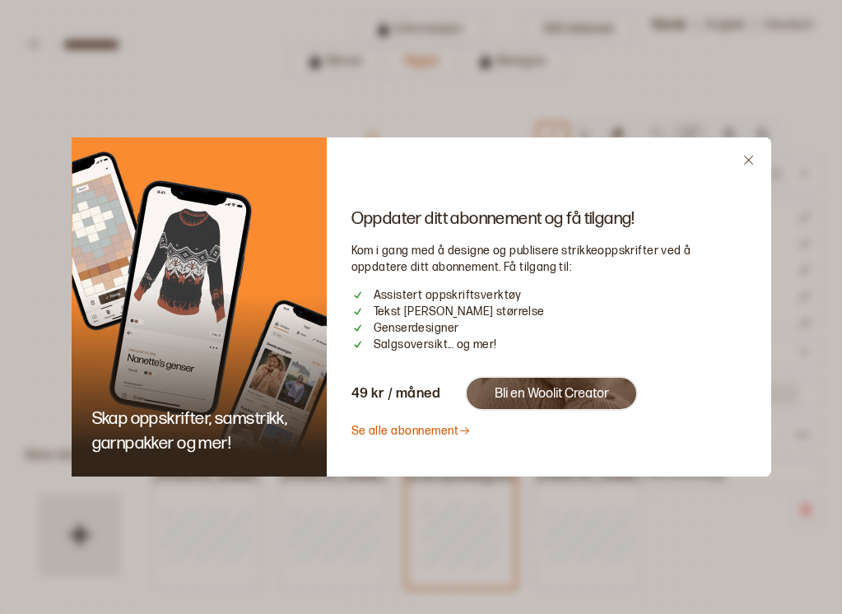
click at [435, 430] on link "Se alle abonnement" at bounding box center [411, 431] width 120 height 14
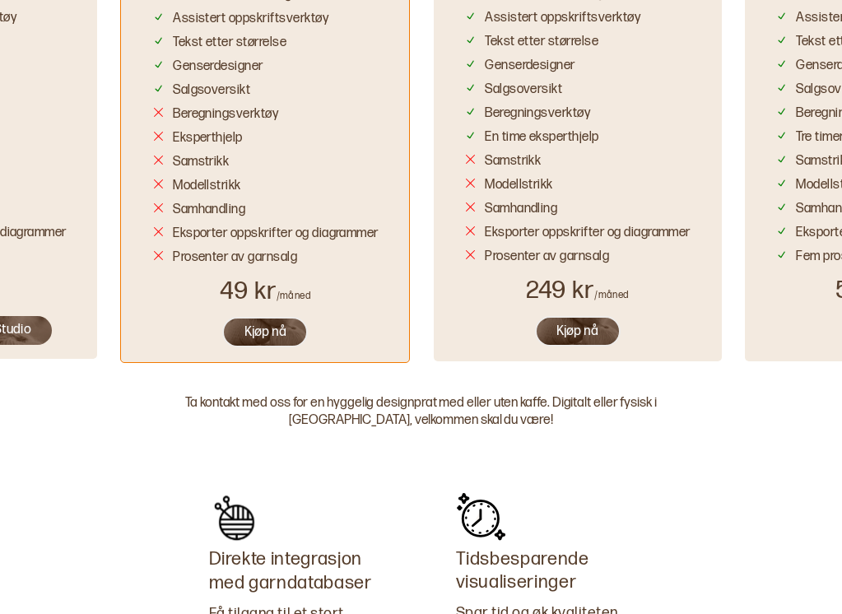
scroll to position [1643, 0]
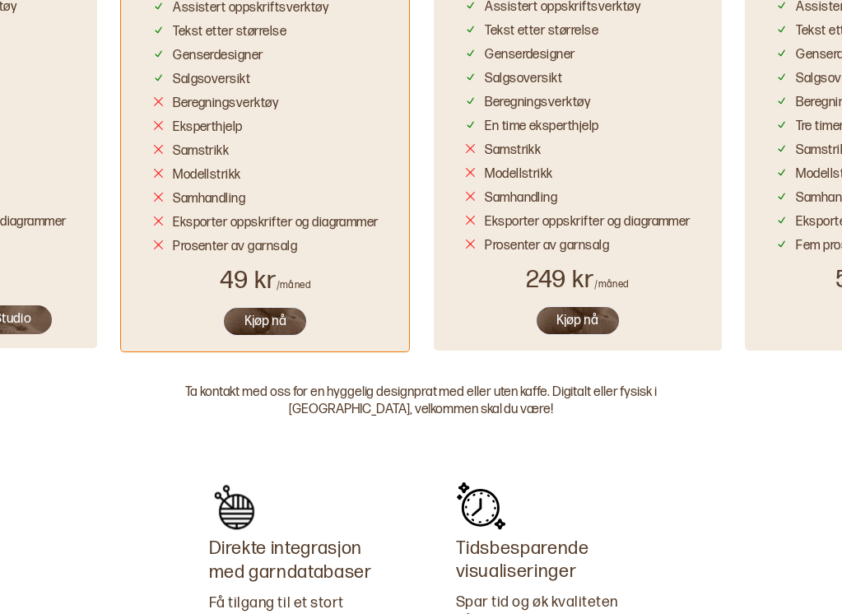
drag, startPoint x: 35, startPoint y: 165, endPoint x: 63, endPoint y: 166, distance: 27.2
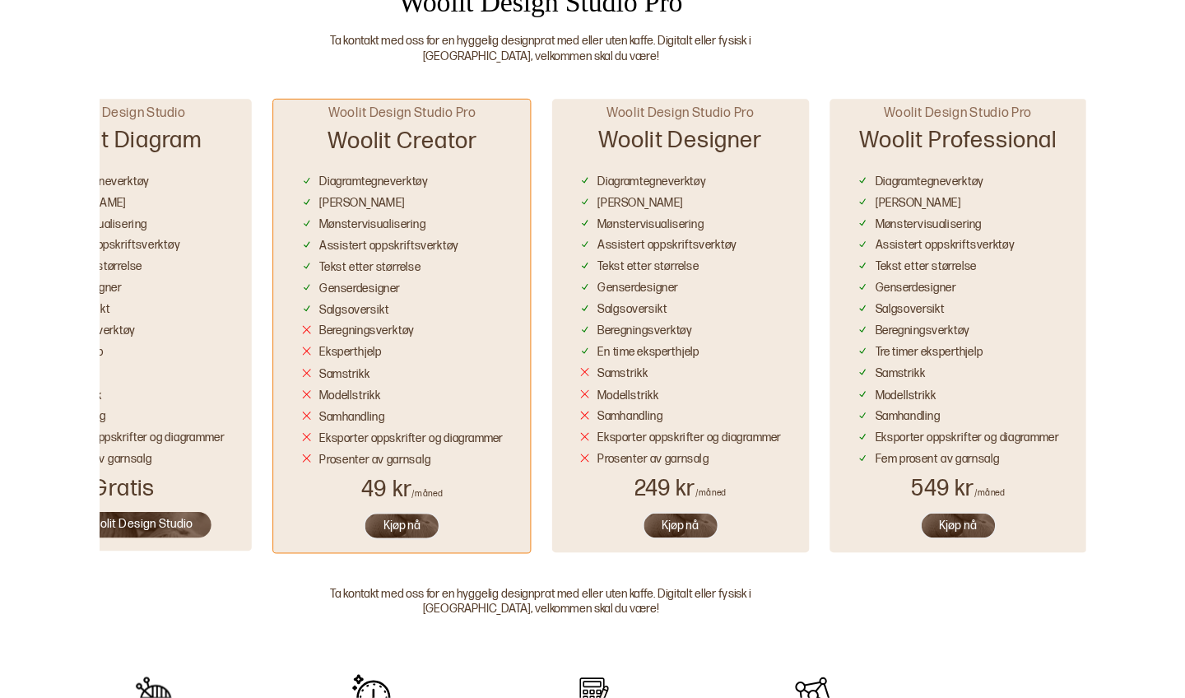
scroll to position [887, 0]
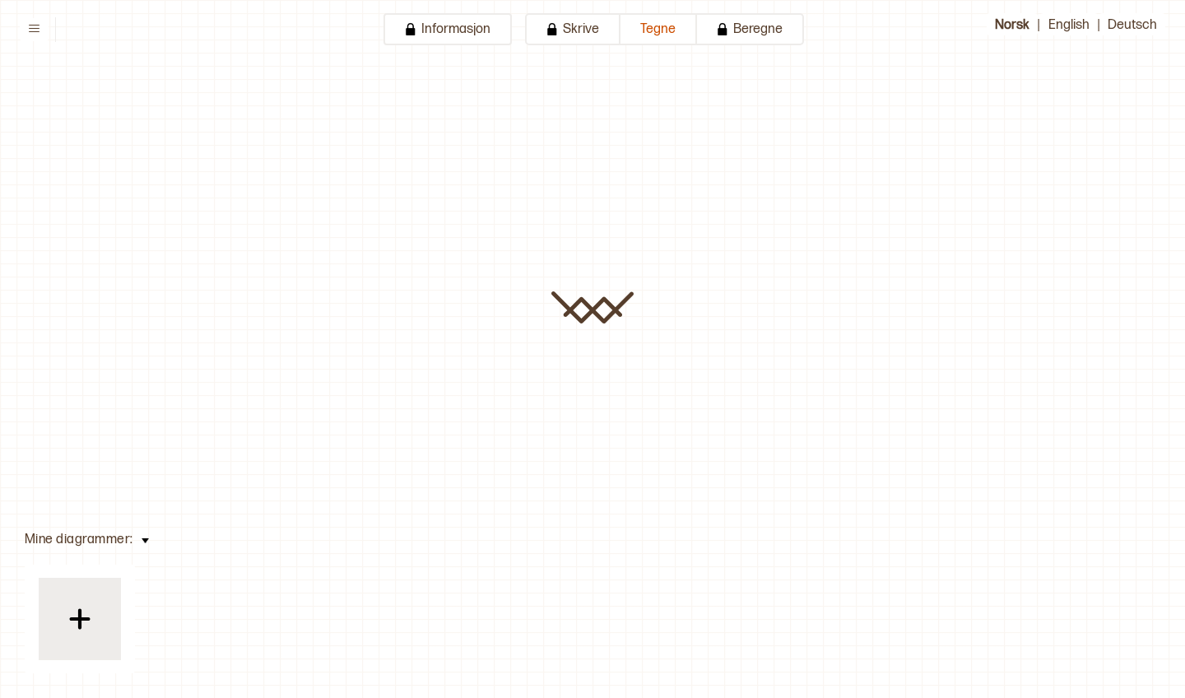
type input "**********"
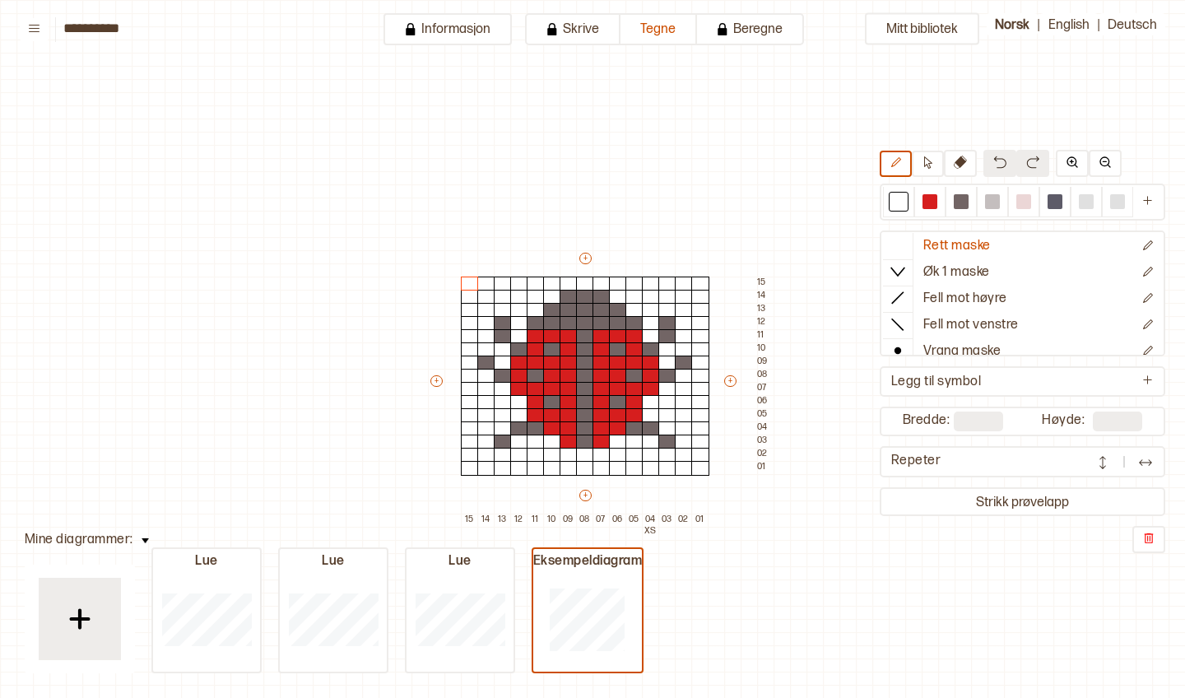
scroll to position [80, 41]
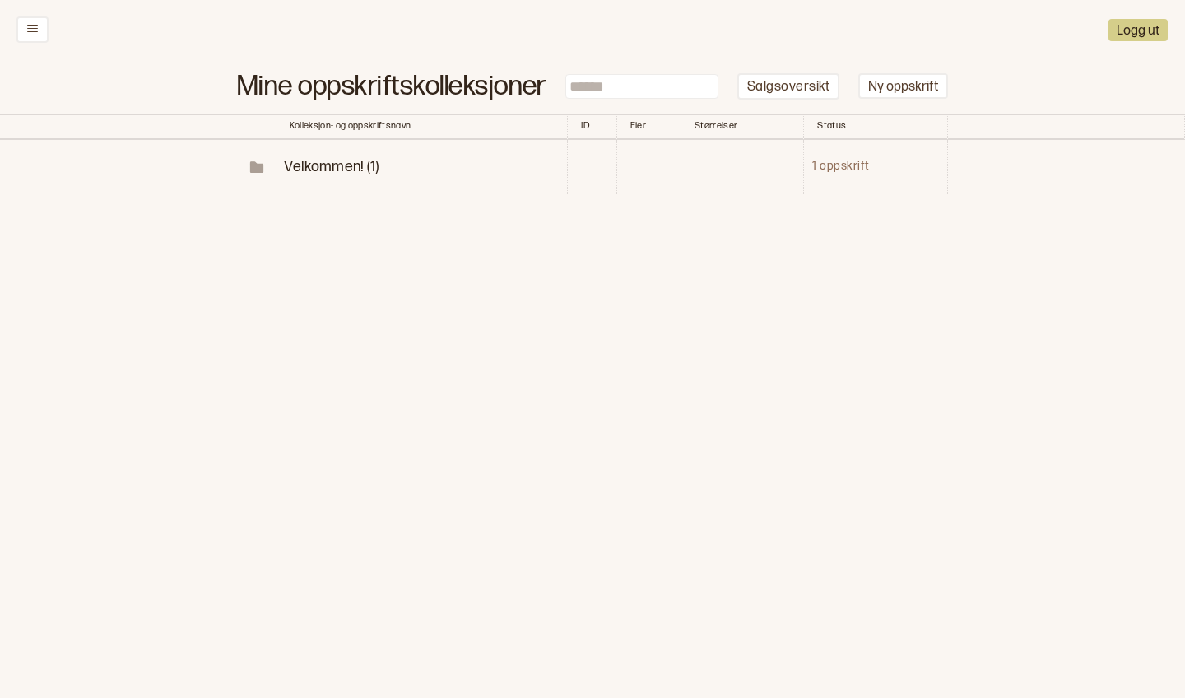
click at [331, 158] on span "Velkommen! (1)" at bounding box center [331, 166] width 95 height 17
click at [367, 218] on p "Diagrammer" at bounding box center [362, 221] width 86 height 19
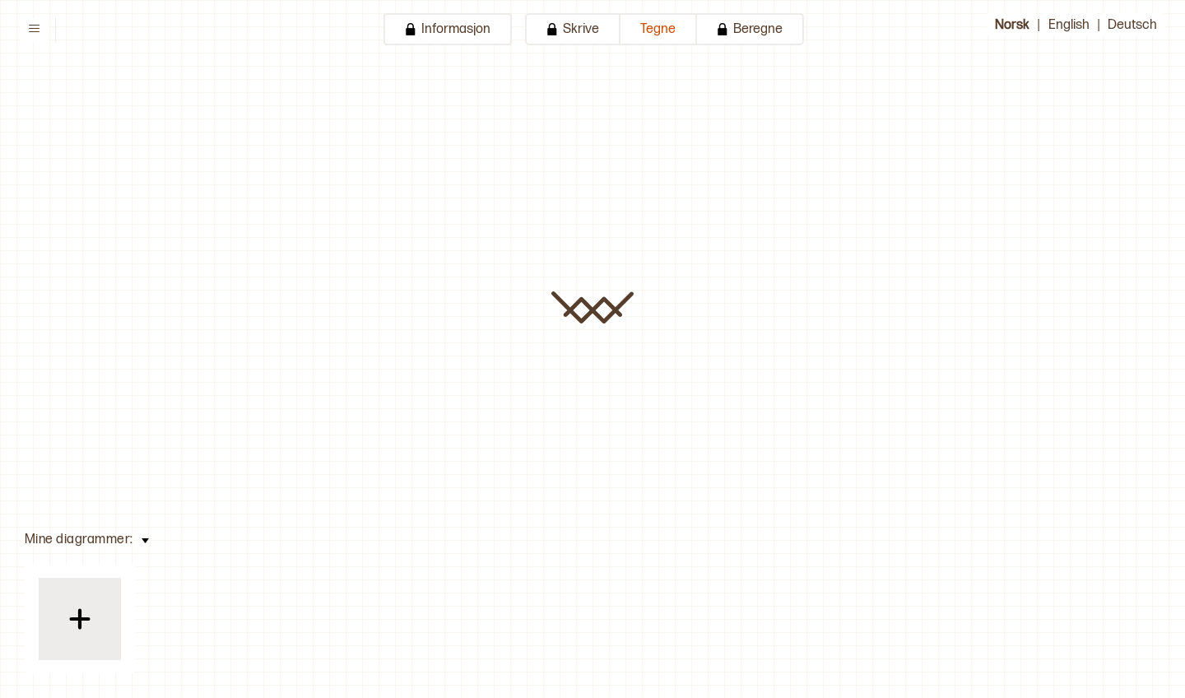
type input "**********"
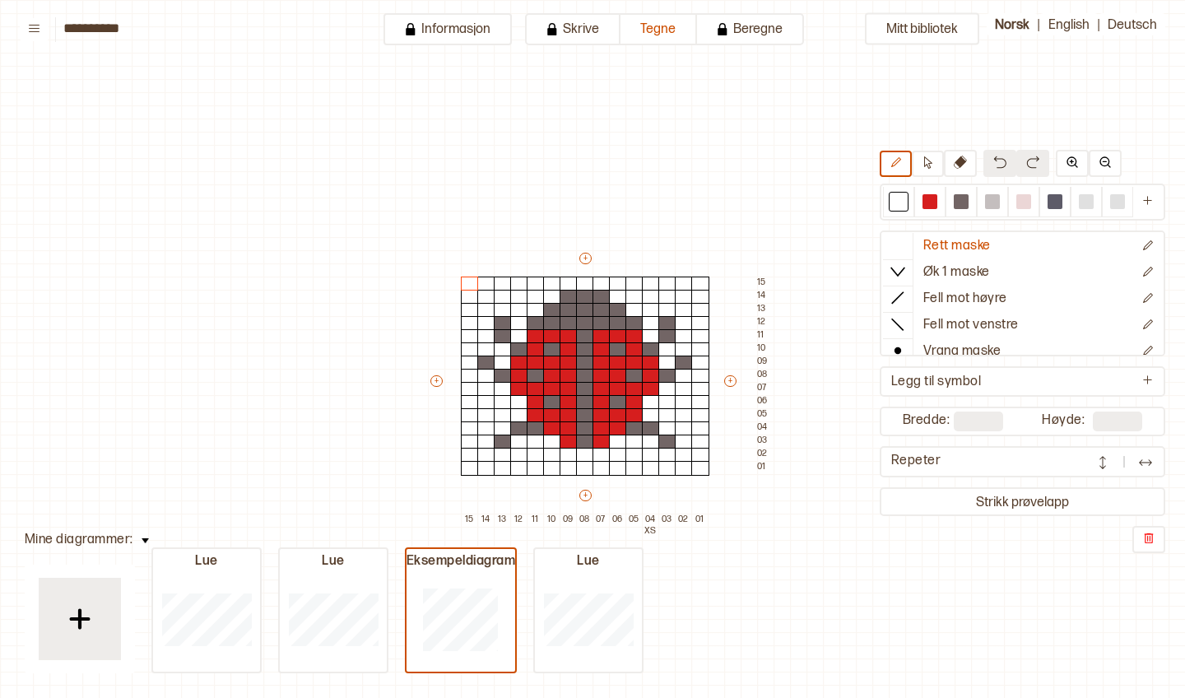
scroll to position [80, 41]
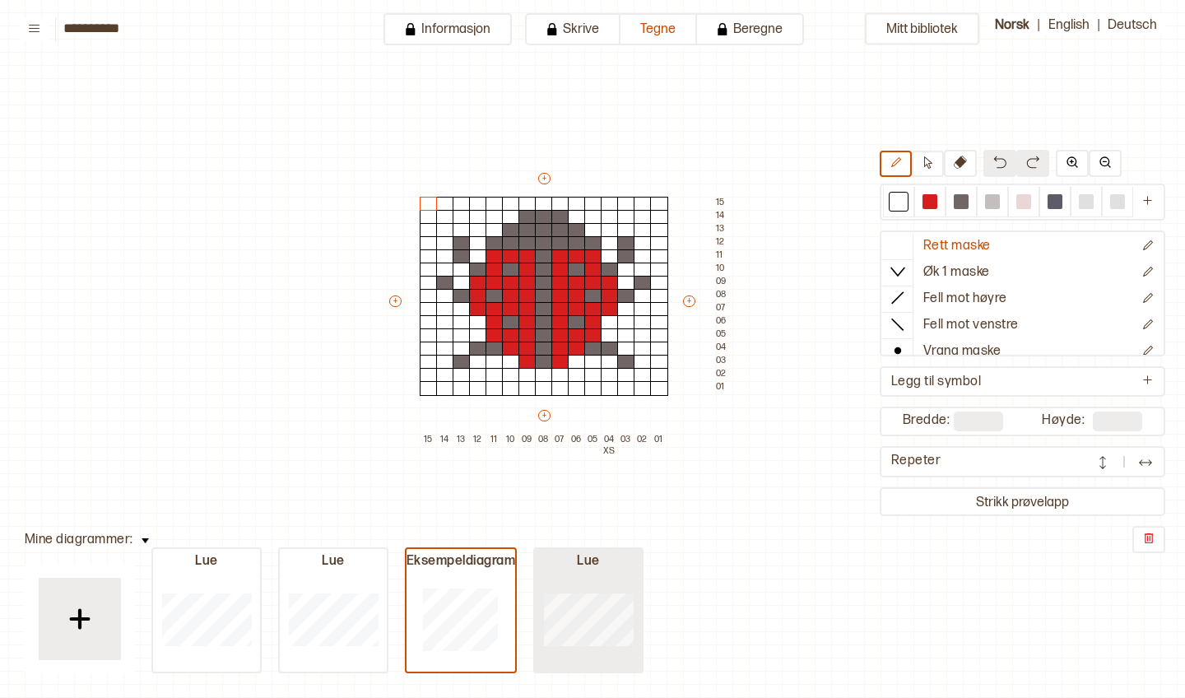
click at [260, 583] on div at bounding box center [206, 618] width 107 height 105
type input "**"
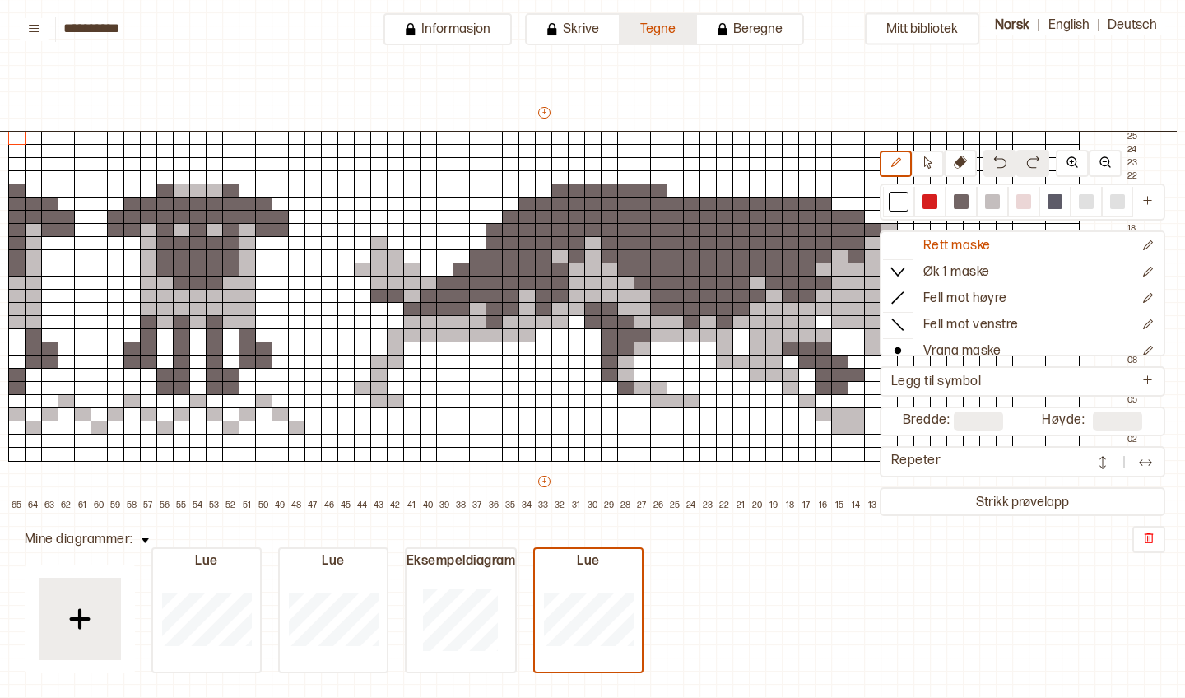
click at [672, 27] on button "Tegne" at bounding box center [659, 29] width 77 height 32
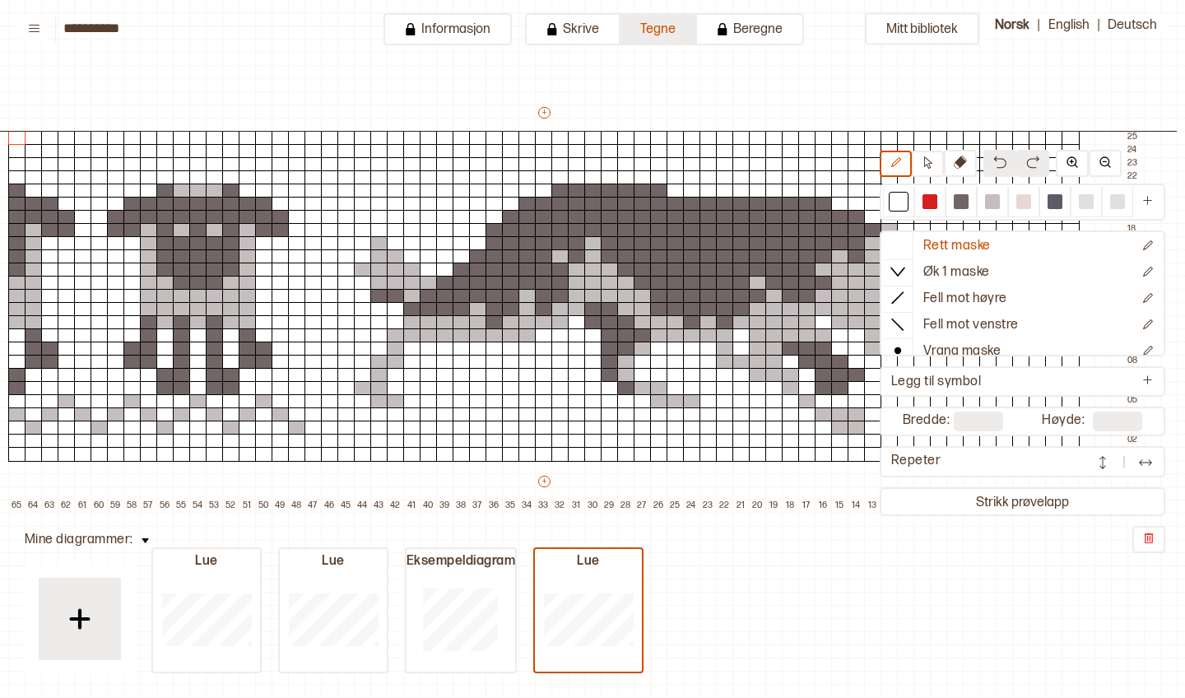
click at [672, 27] on button "Tegne" at bounding box center [659, 29] width 77 height 32
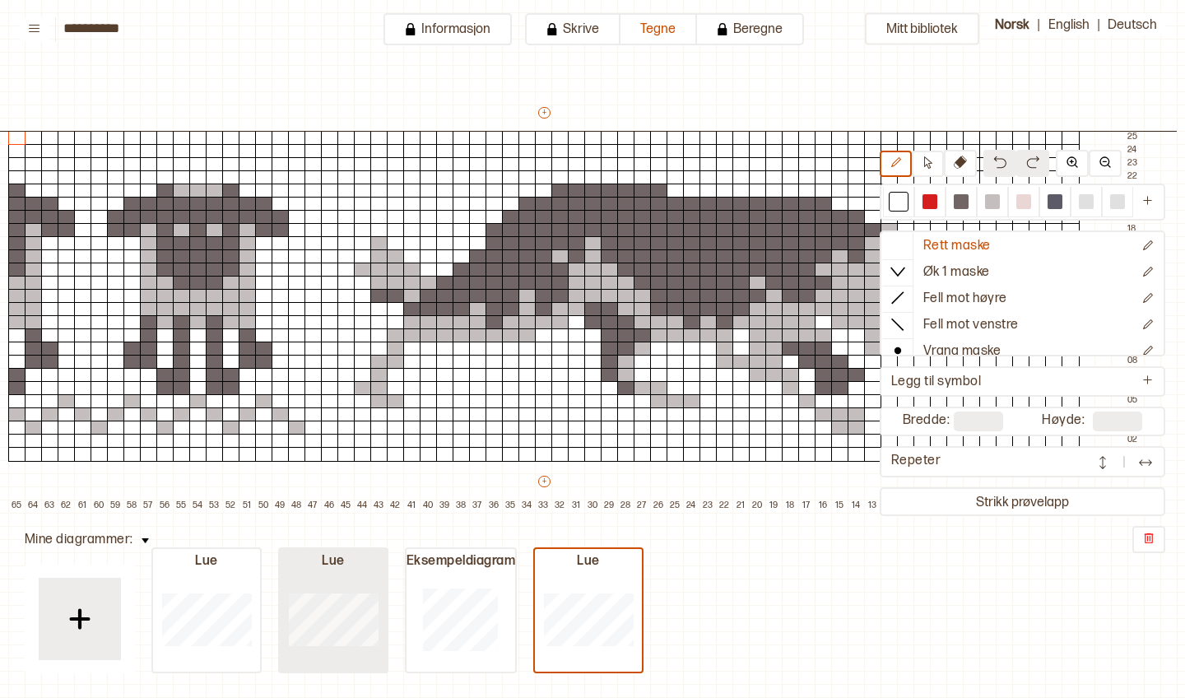
click at [260, 582] on div at bounding box center [206, 618] width 107 height 105
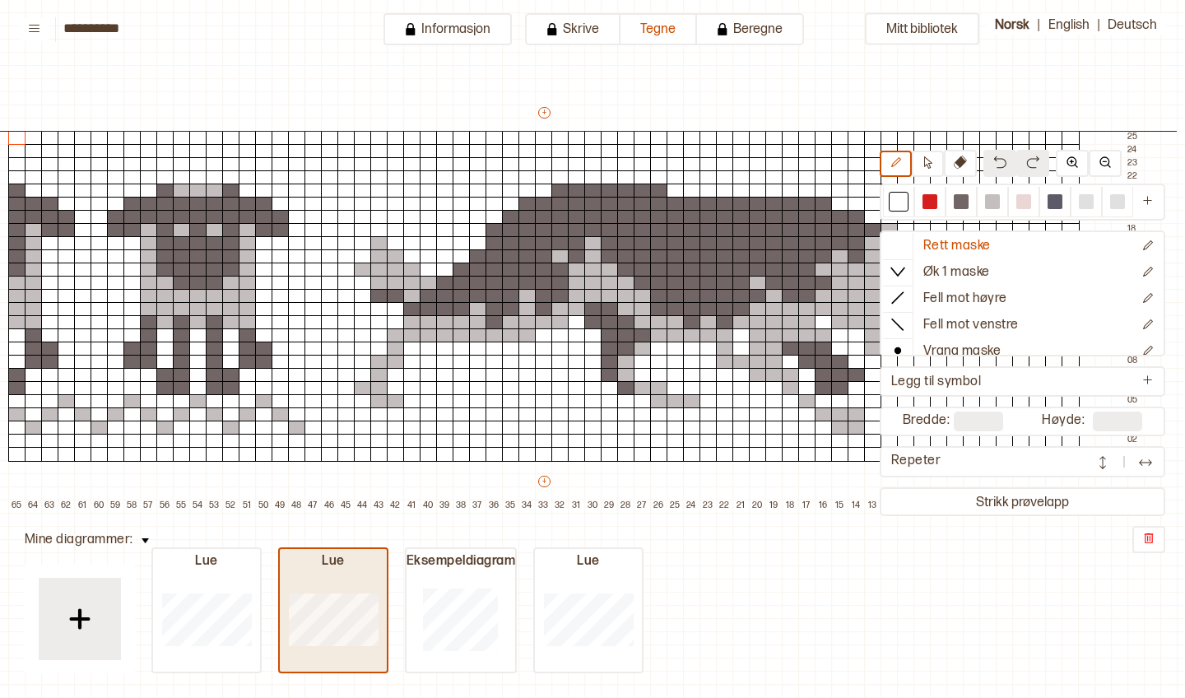
click at [348, 582] on div at bounding box center [333, 618] width 107 height 105
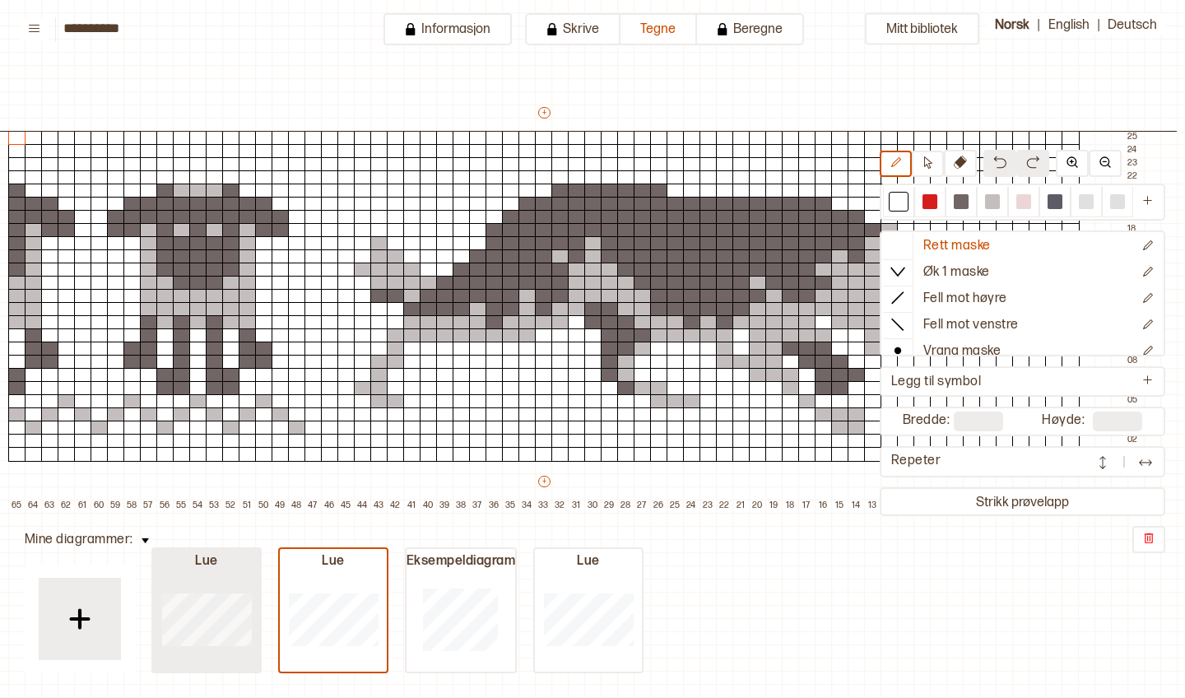
click at [216, 589] on div at bounding box center [206, 618] width 107 height 105
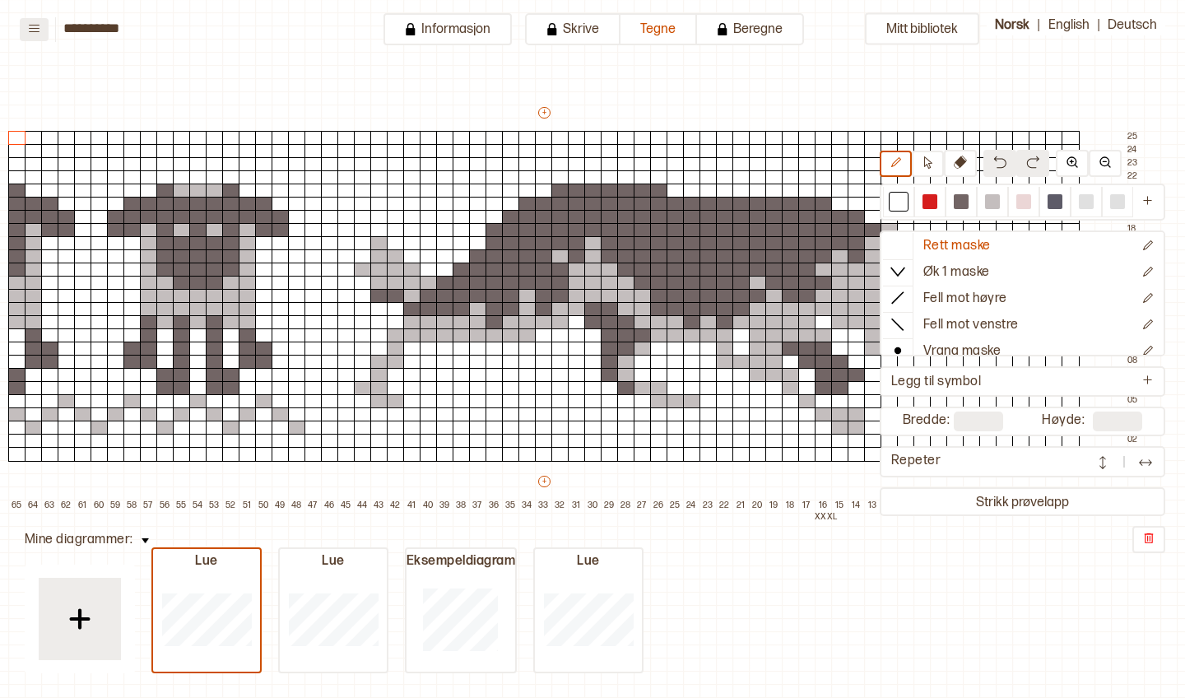
click at [36, 29] on icon at bounding box center [34, 28] width 12 height 12
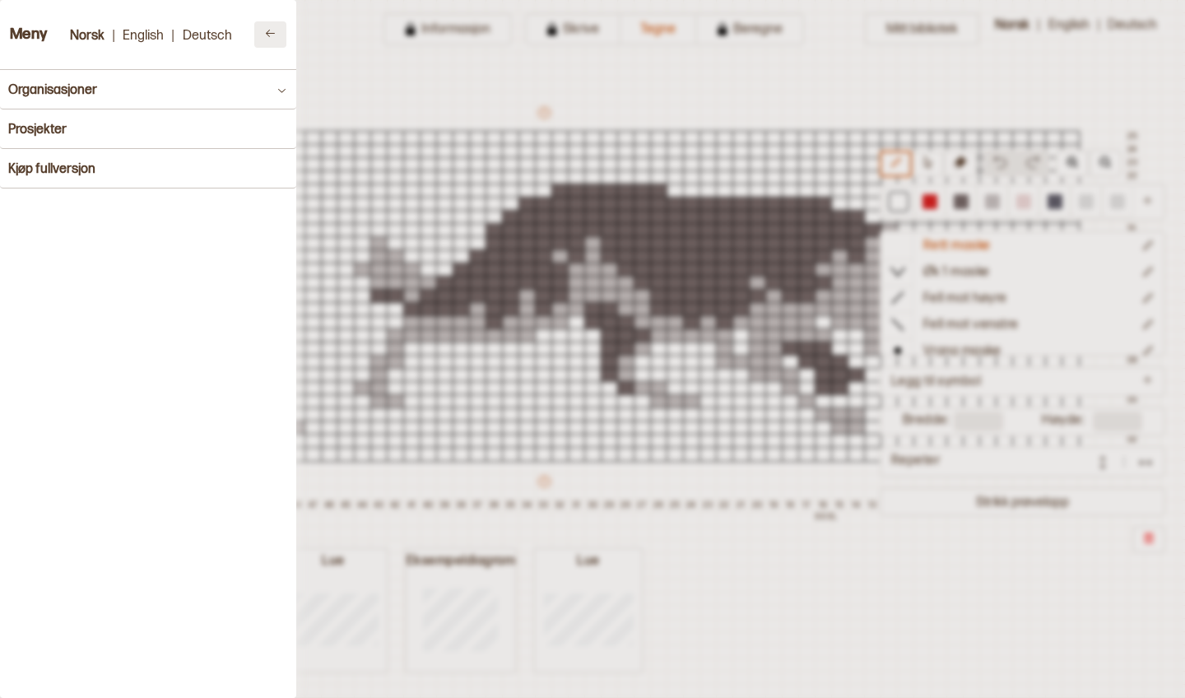
click at [267, 43] on button at bounding box center [270, 34] width 32 height 26
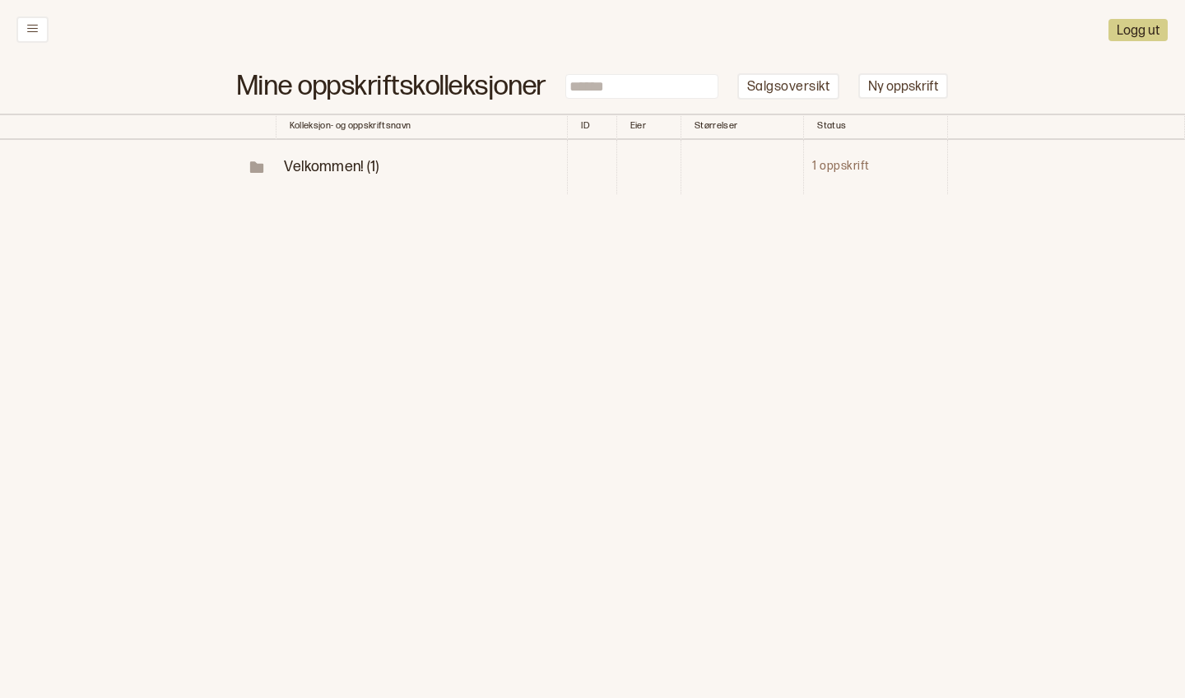
click at [349, 160] on span "Velkommen! (1)" at bounding box center [331, 166] width 95 height 17
click at [862, 217] on button "Ferdig" at bounding box center [877, 222] width 48 height 22
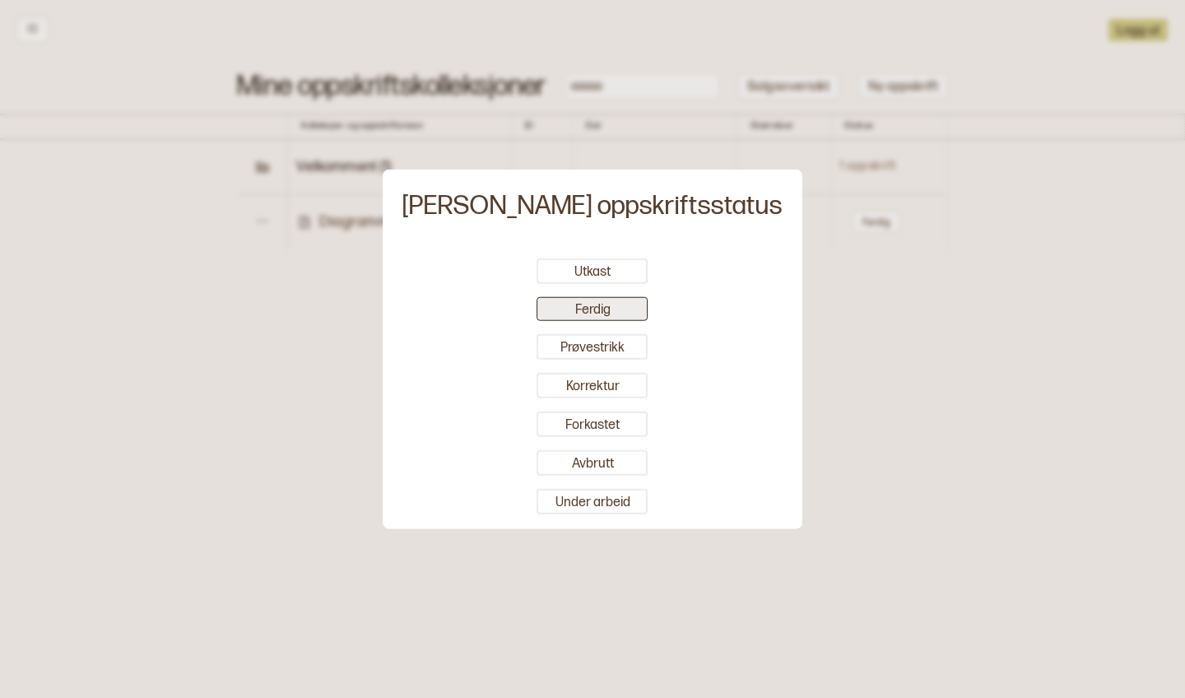
click at [610, 314] on button "Ferdig" at bounding box center [592, 308] width 111 height 24
click at [568, 275] on button "Utkast" at bounding box center [592, 271] width 111 height 26
click at [425, 308] on div at bounding box center [592, 349] width 1185 height 698
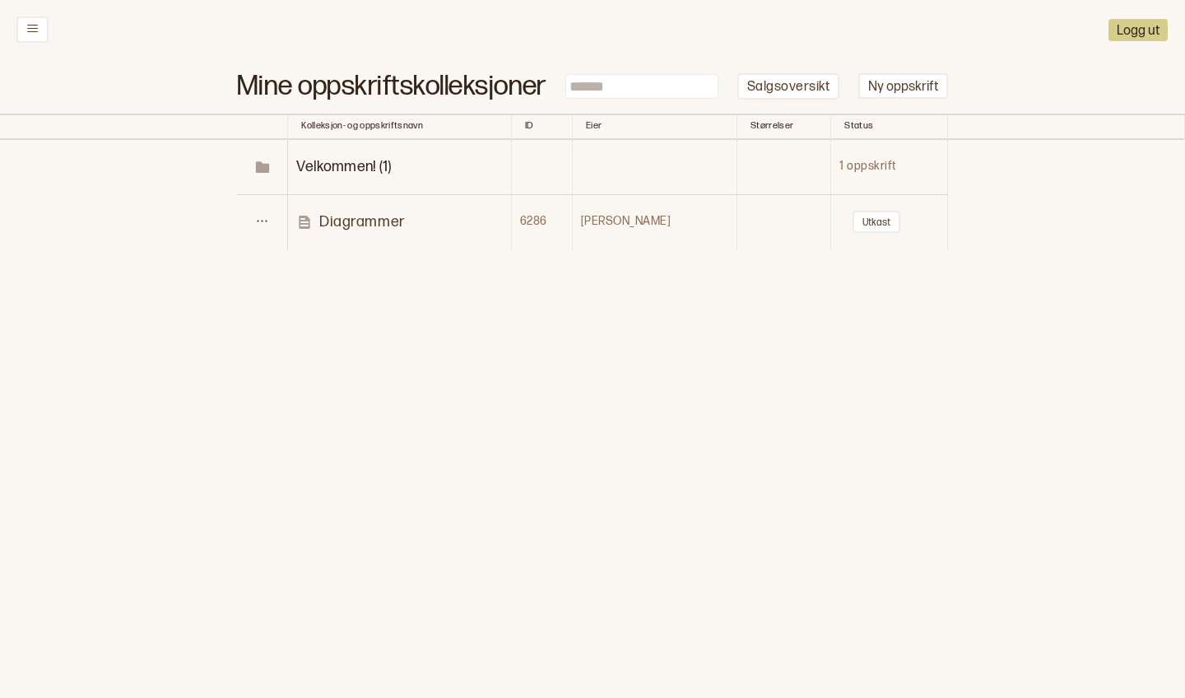
click at [374, 214] on p "Diagrammer" at bounding box center [362, 221] width 86 height 19
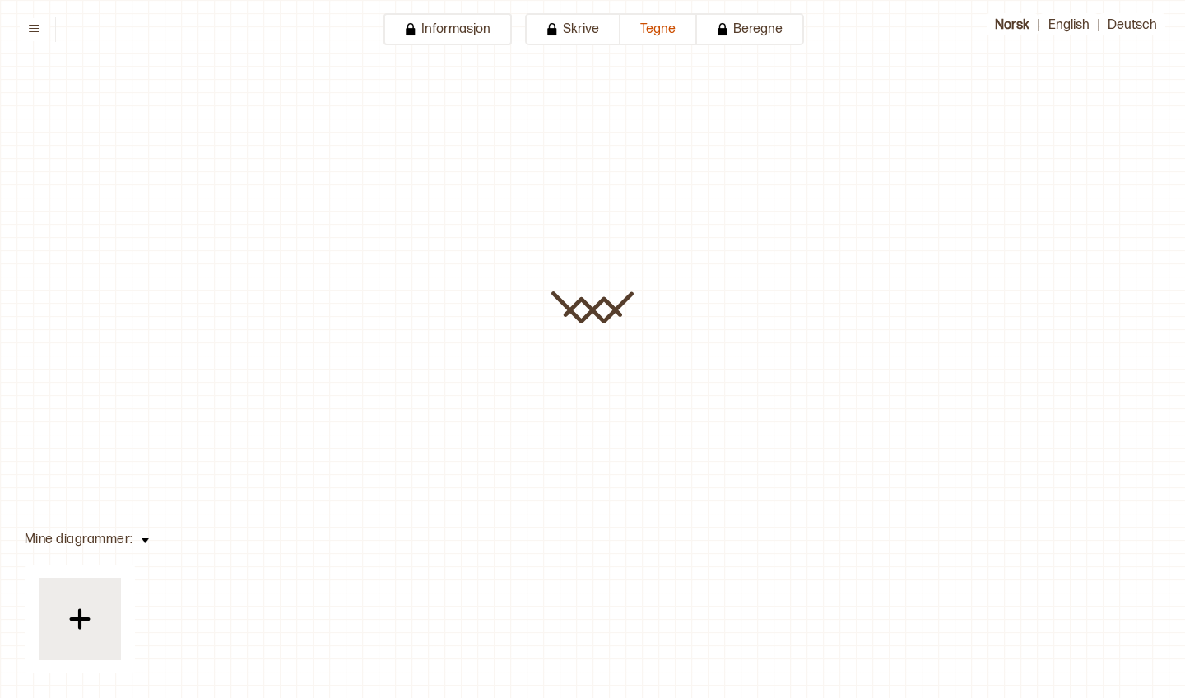
type input "**********"
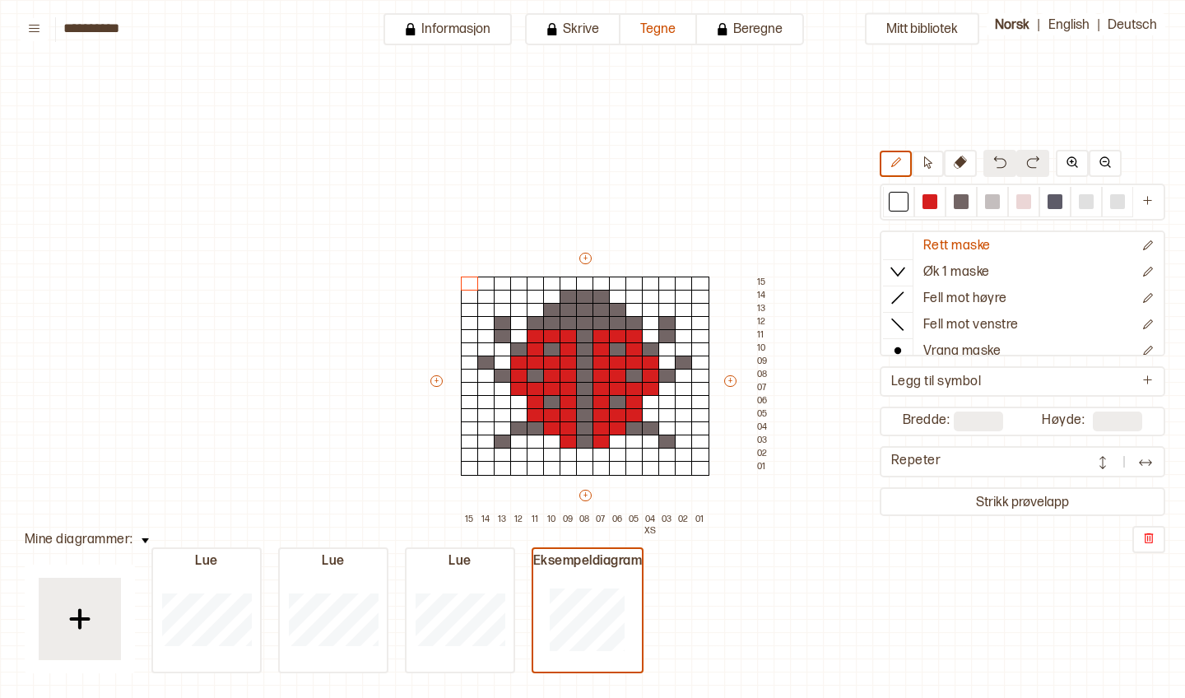
scroll to position [80, 41]
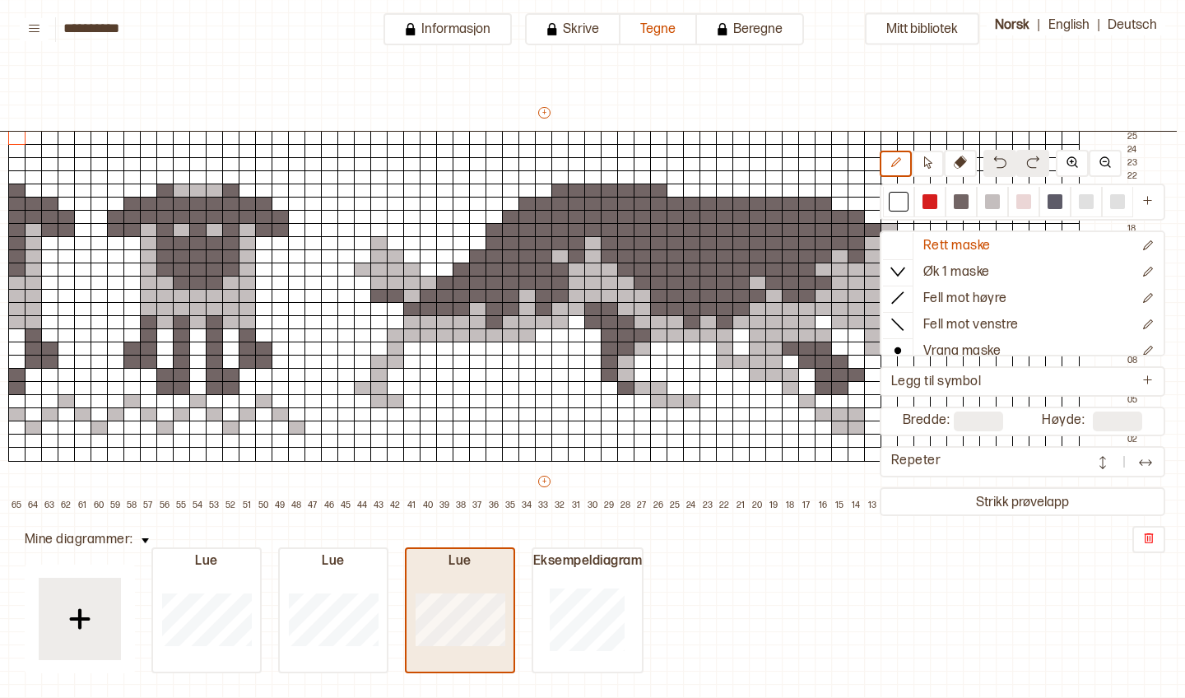
type input "**"
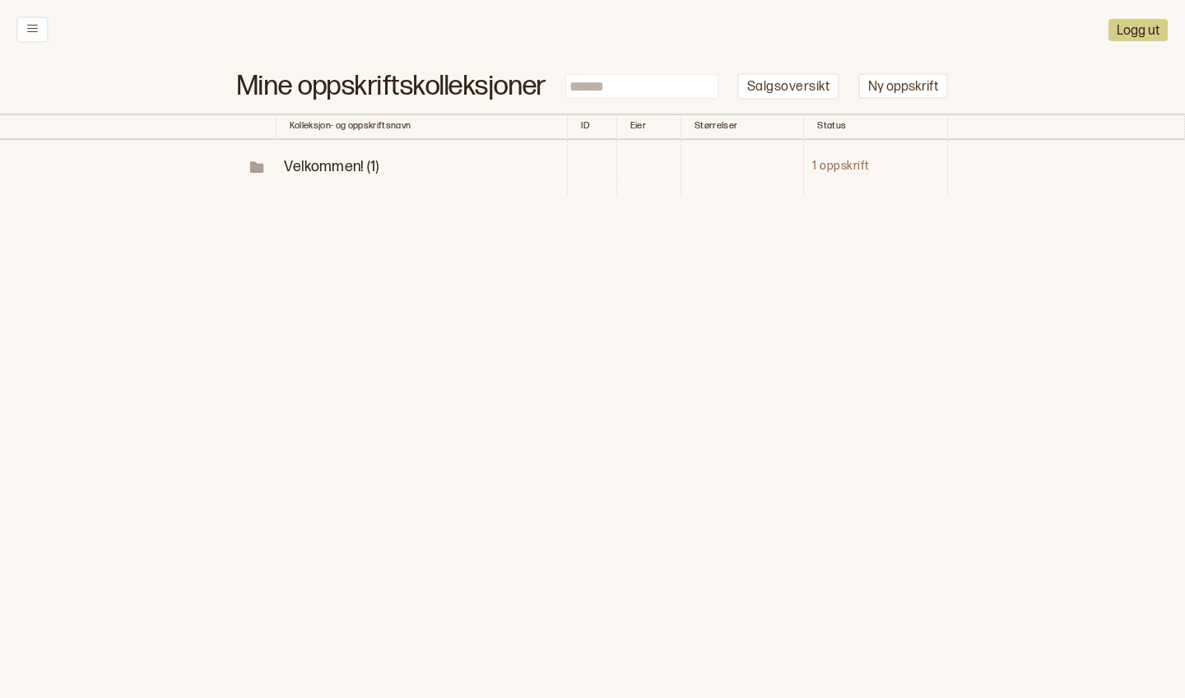
click at [331, 165] on td "Velkommen! (1)" at bounding box center [421, 167] width 291 height 54
click at [325, 144] on td "Velkommen! (1)" at bounding box center [421, 167] width 291 height 54
click at [304, 158] on span "Velkommen! (1)" at bounding box center [331, 166] width 95 height 17
click at [874, 211] on button "Utkast" at bounding box center [877, 222] width 48 height 22
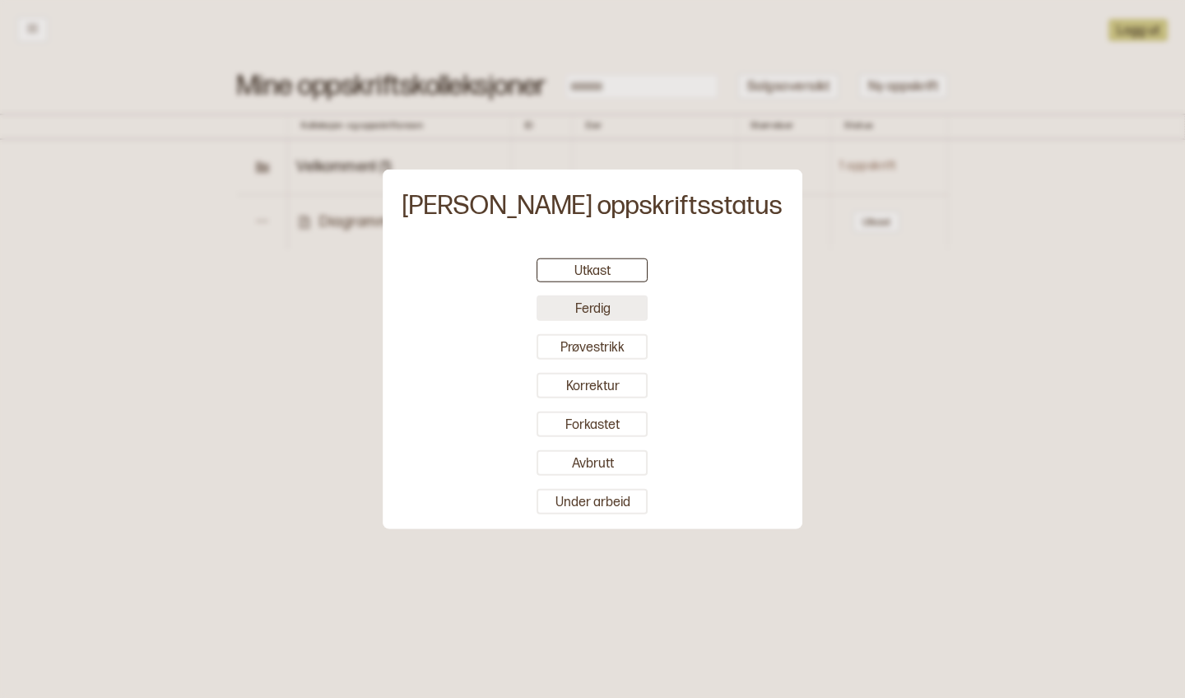
click at [617, 304] on button "Ferdig" at bounding box center [592, 308] width 111 height 26
click at [419, 333] on div at bounding box center [592, 349] width 1185 height 698
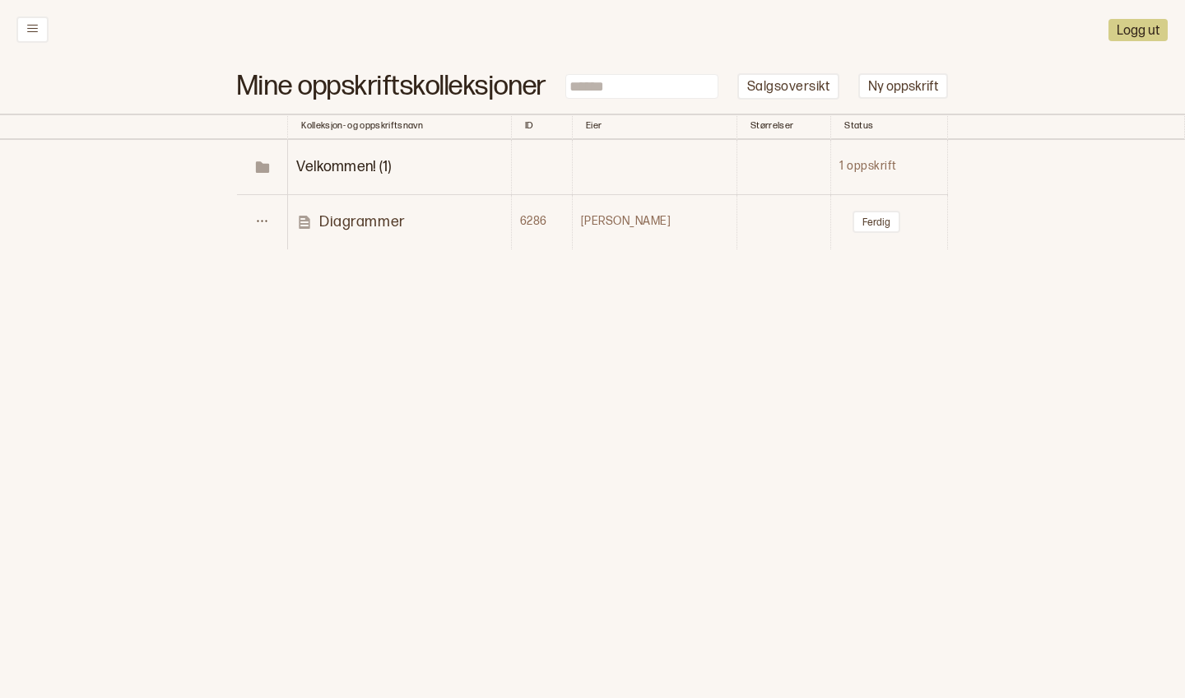
click at [383, 213] on p "Diagrammer" at bounding box center [362, 221] width 86 height 19
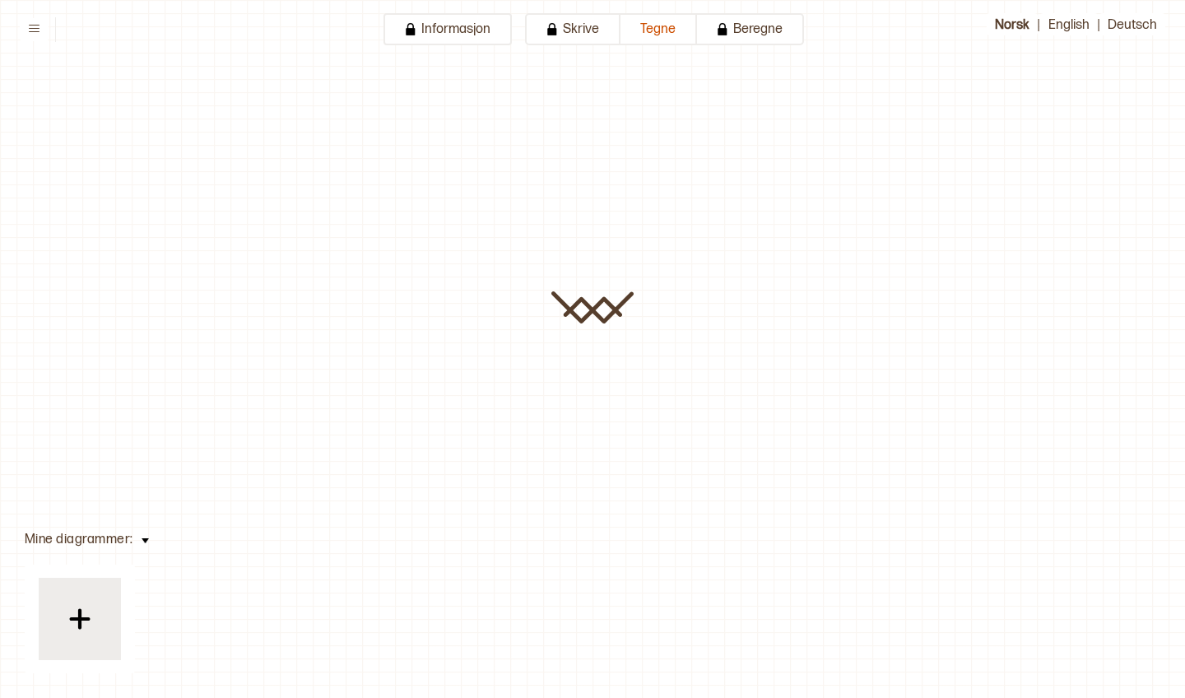
type input "**********"
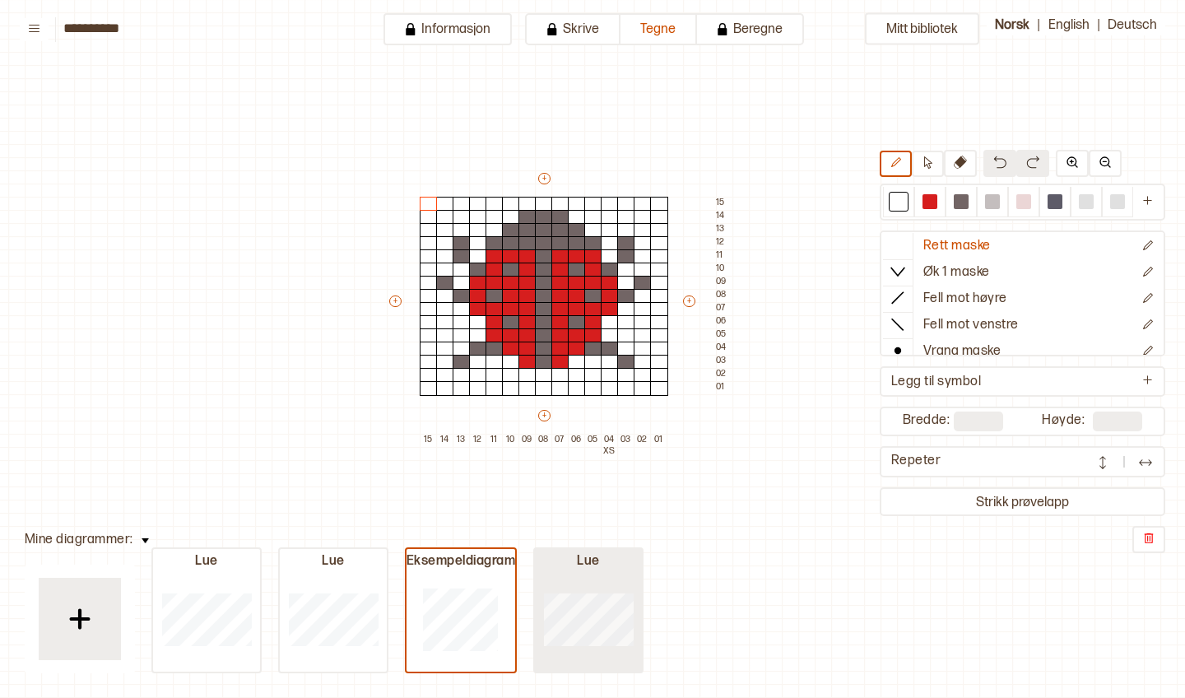
click at [260, 583] on div at bounding box center [206, 618] width 107 height 105
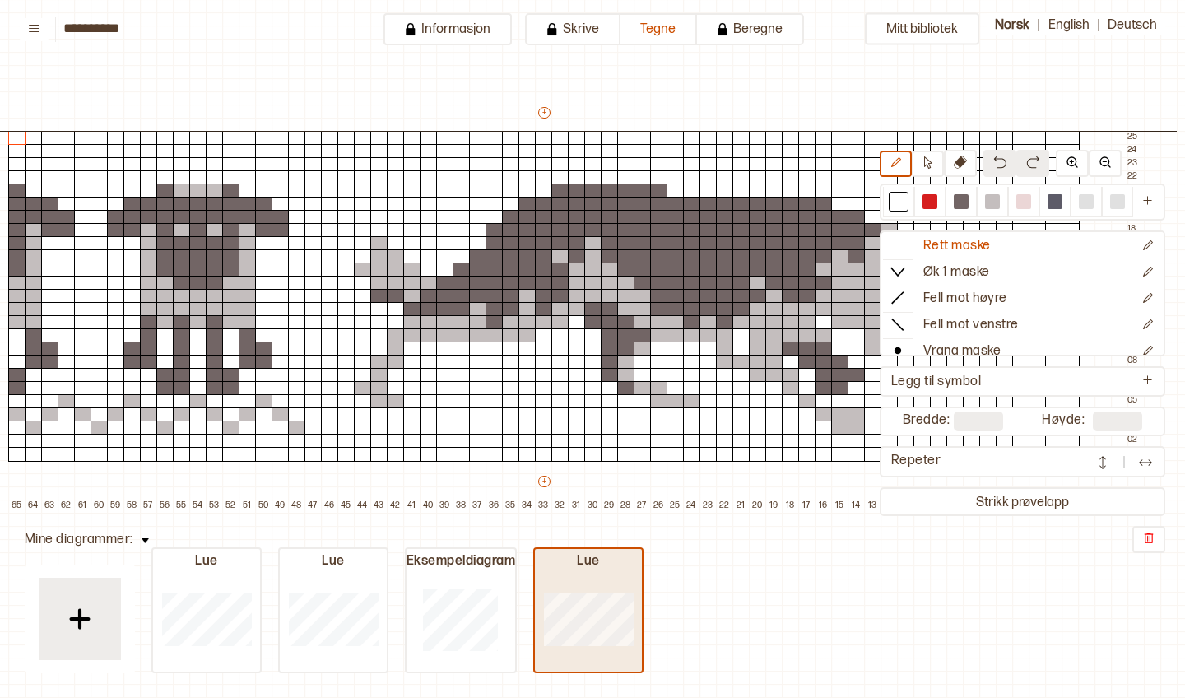
type input "**"
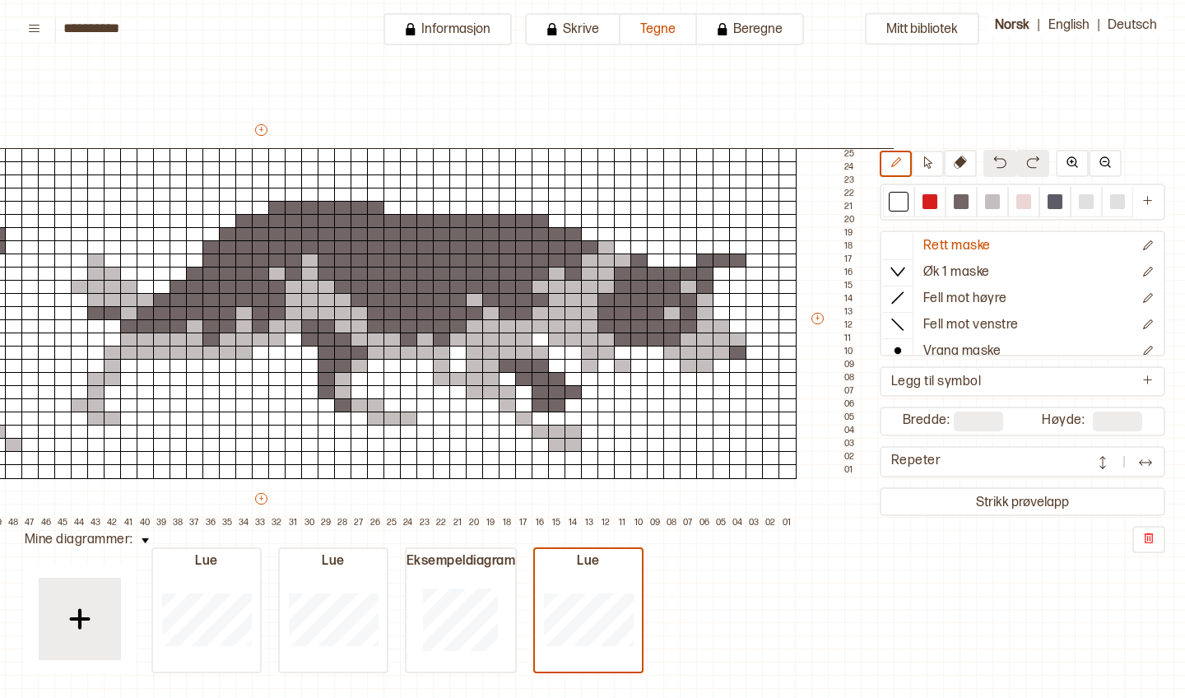
scroll to position [65, 324]
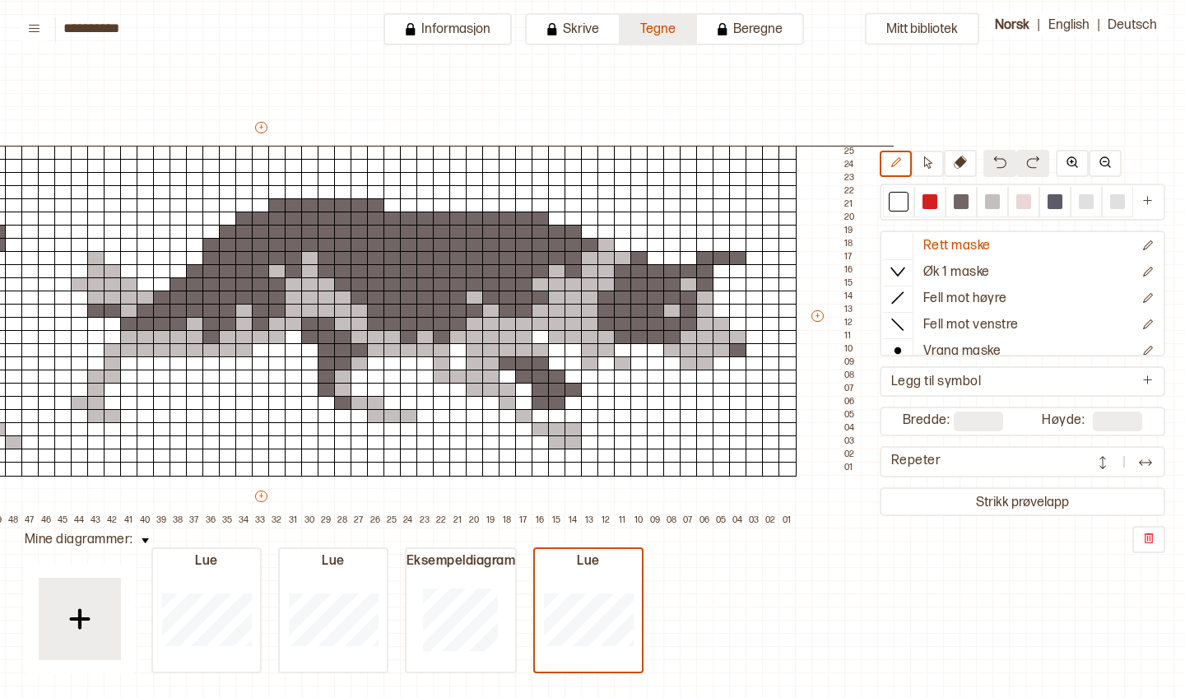
click at [651, 26] on button "Tegne" at bounding box center [659, 29] width 77 height 32
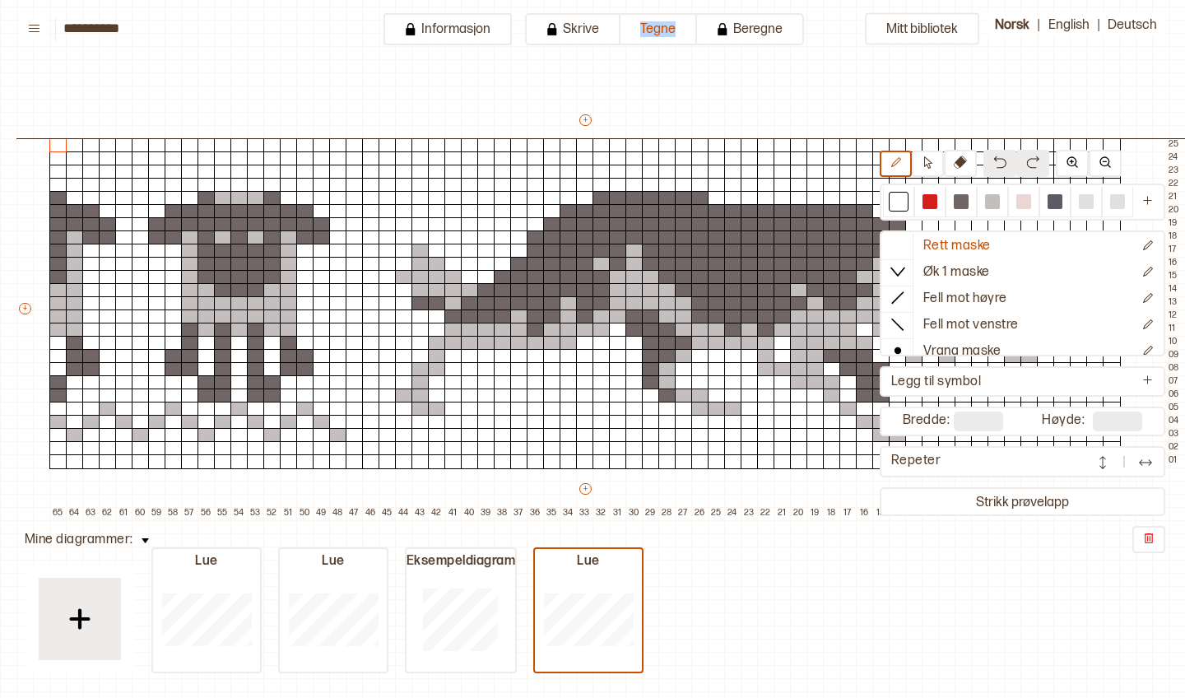
scroll to position [72, 1]
click at [37, 29] on icon at bounding box center [34, 28] width 12 height 12
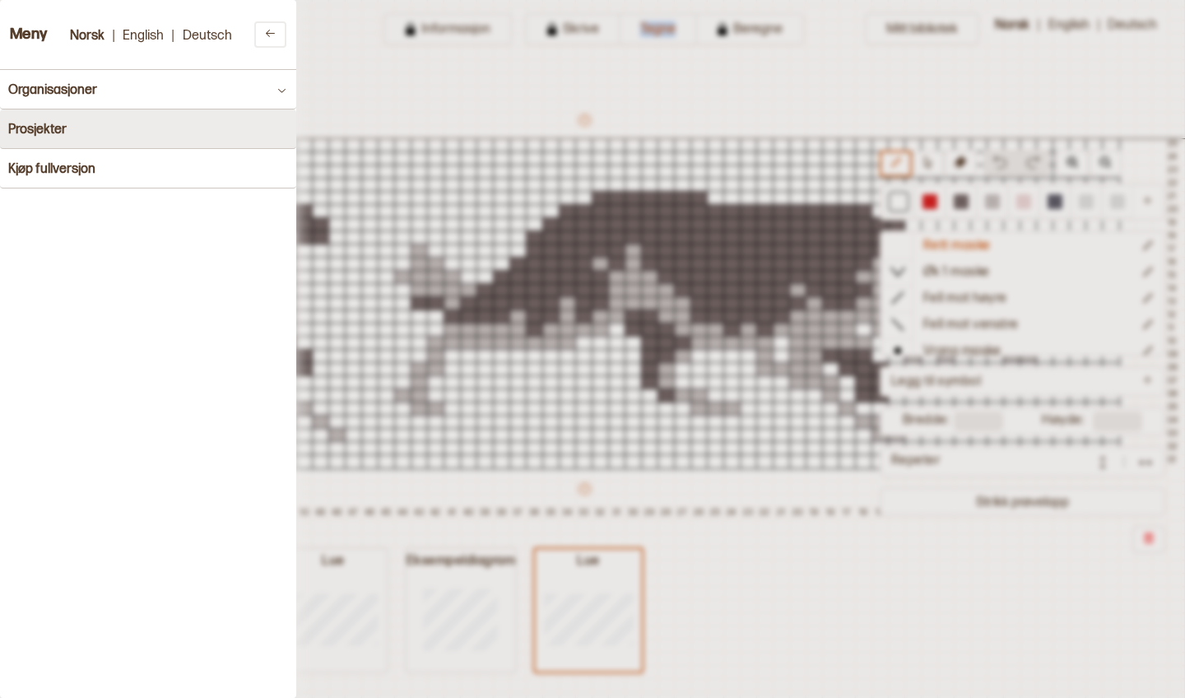
click at [83, 127] on button "Prosjekter" at bounding box center [148, 129] width 296 height 40
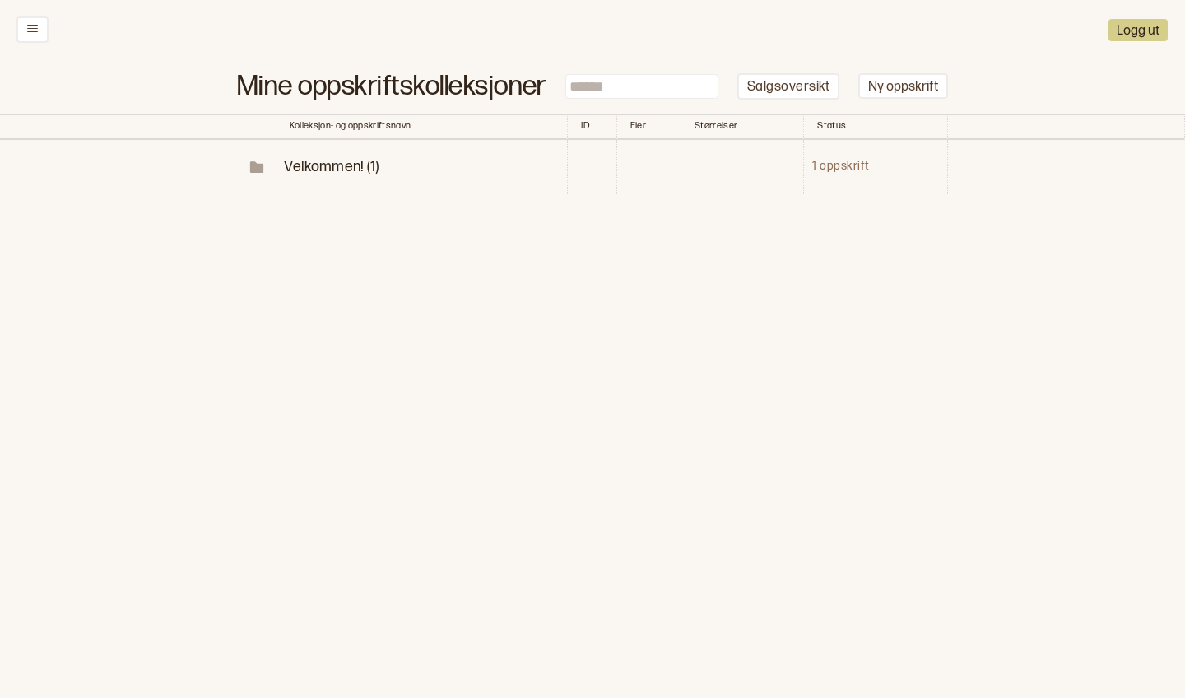
click at [334, 165] on td "Velkommen! (1)" at bounding box center [421, 167] width 291 height 54
click at [334, 163] on span "Velkommen! (1)" at bounding box center [331, 166] width 95 height 17
click at [864, 216] on button "Ferdig" at bounding box center [877, 222] width 48 height 22
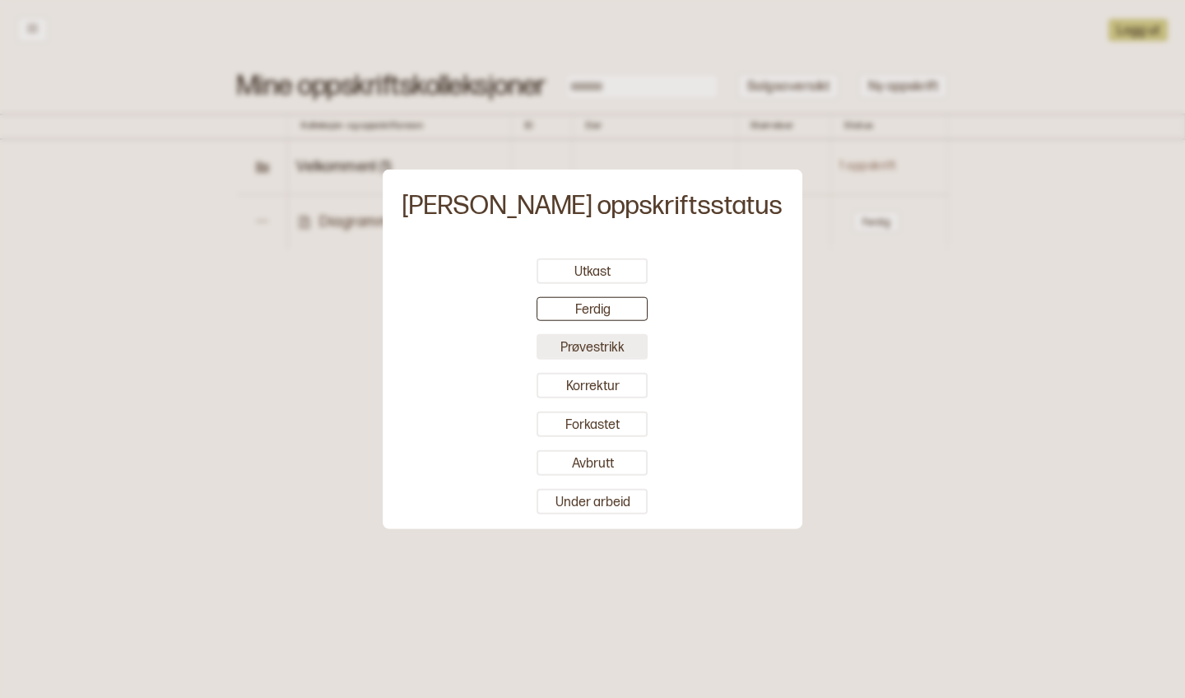
click at [600, 346] on button "Prøvestrikk" at bounding box center [592, 346] width 111 height 26
click at [400, 349] on div at bounding box center [592, 349] width 1185 height 698
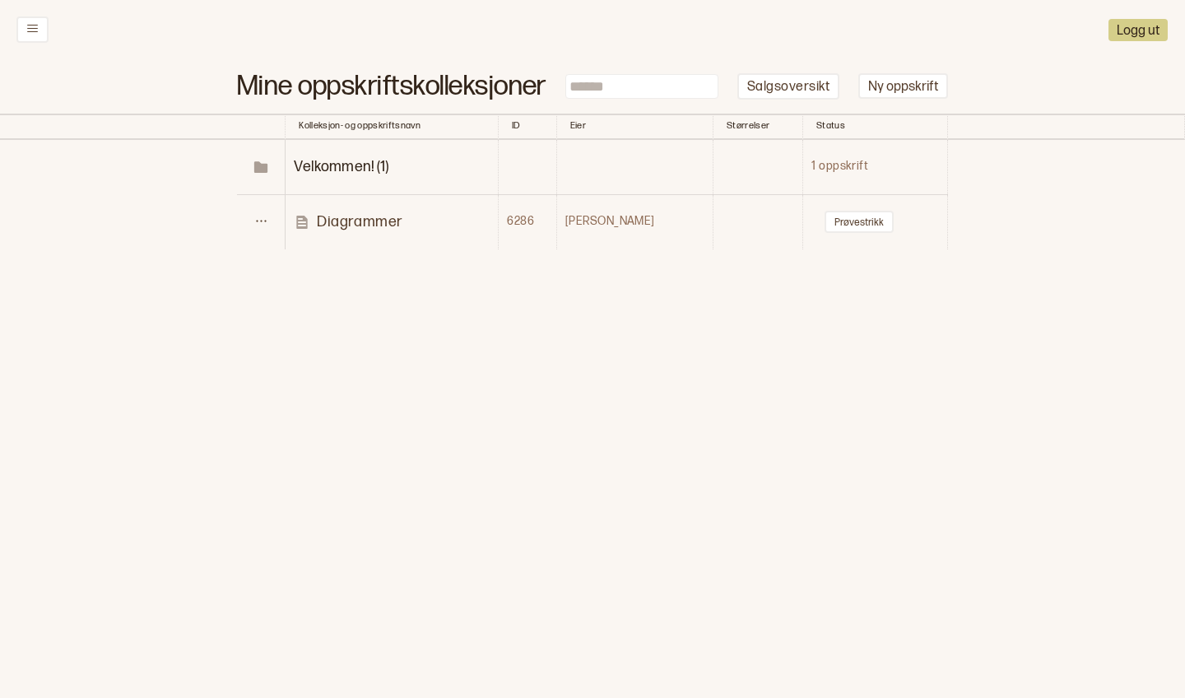
click at [383, 213] on p "Diagrammer" at bounding box center [360, 221] width 86 height 19
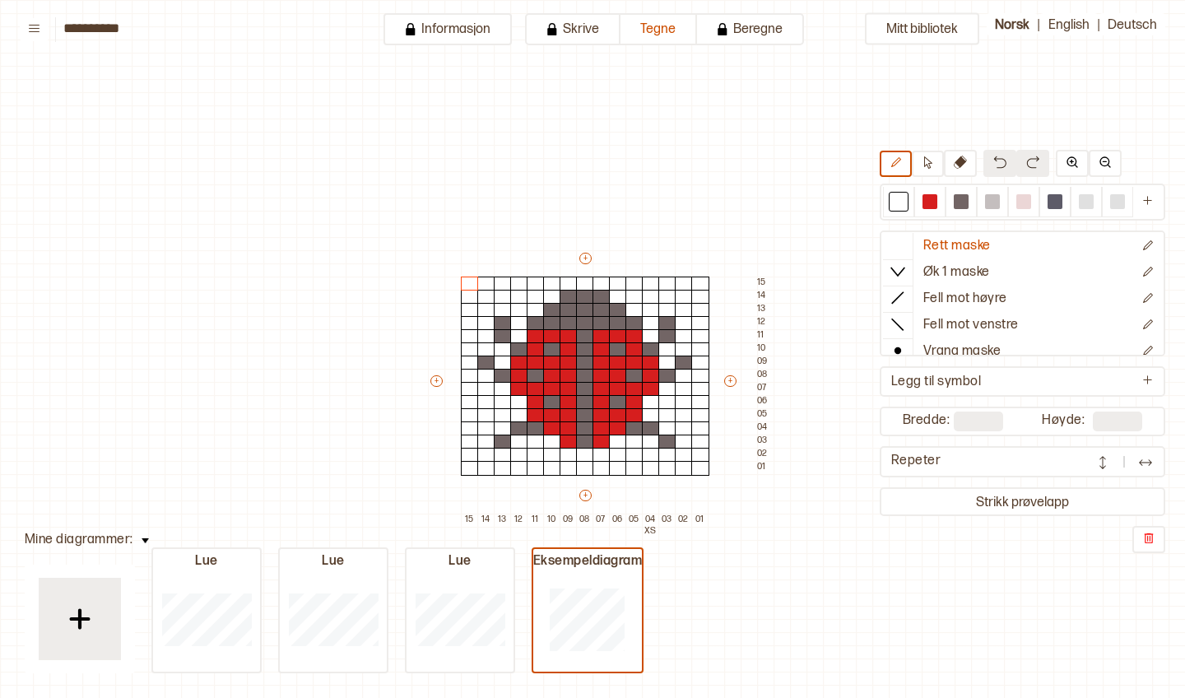
type input "**********"
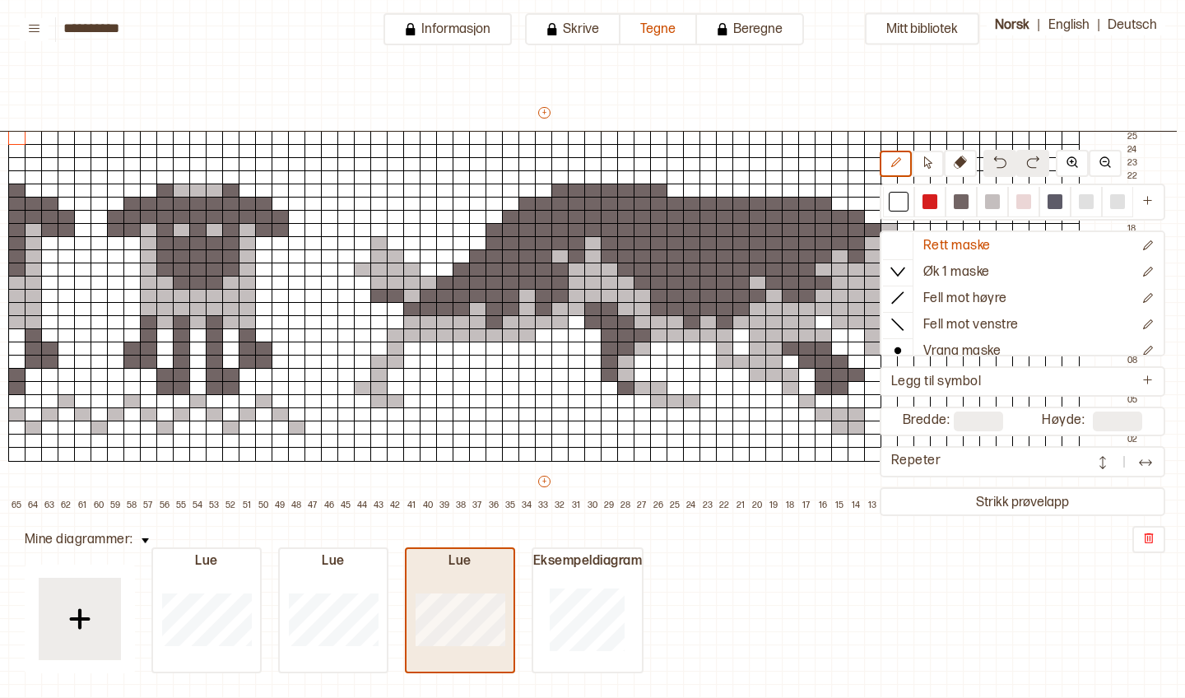
type input "**"
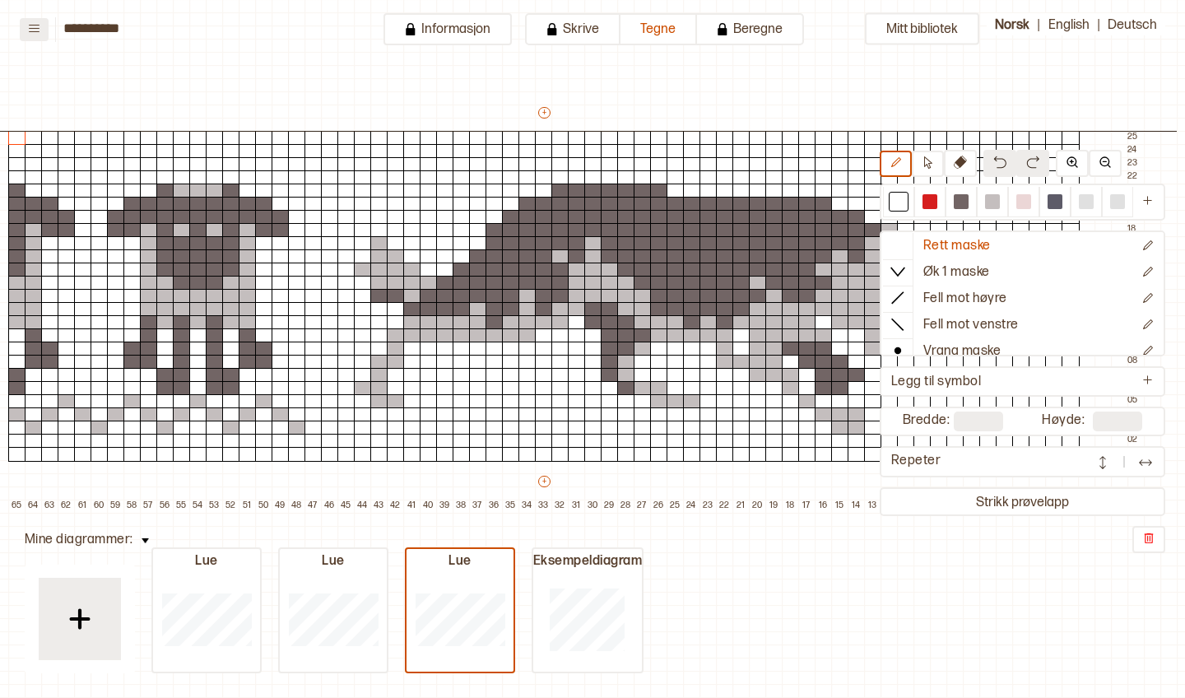
click at [34, 25] on icon at bounding box center [34, 28] width 11 height 7
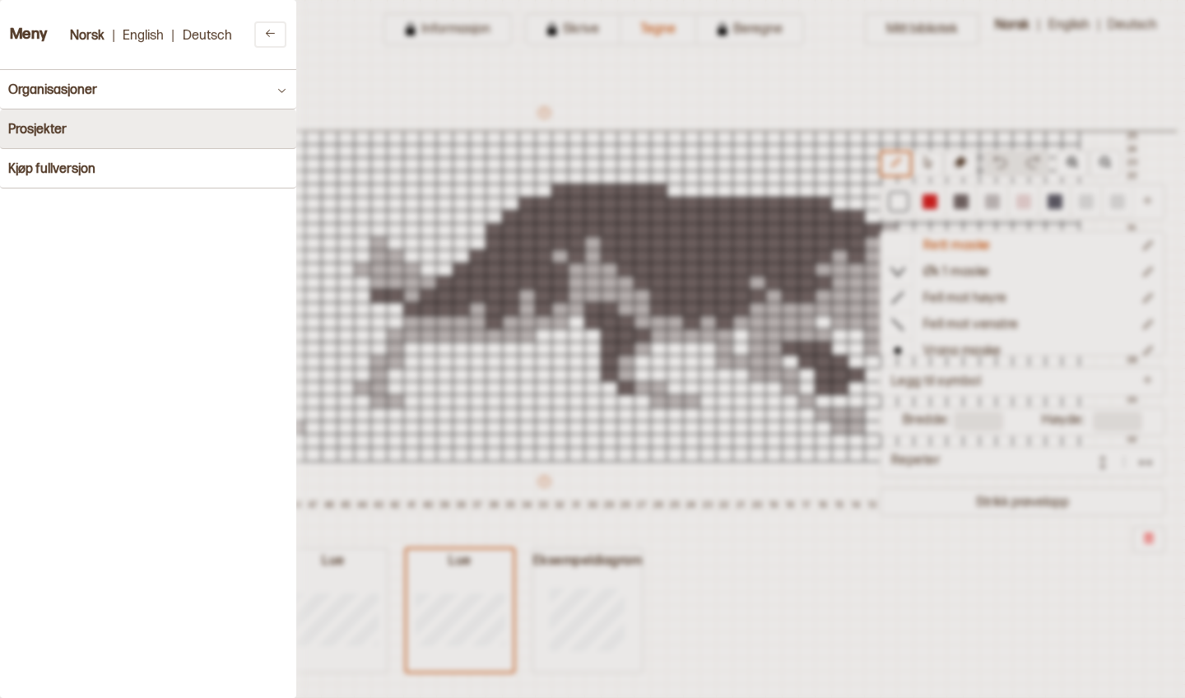
click at [64, 127] on h4 "Prosjekter" at bounding box center [37, 130] width 58 height 16
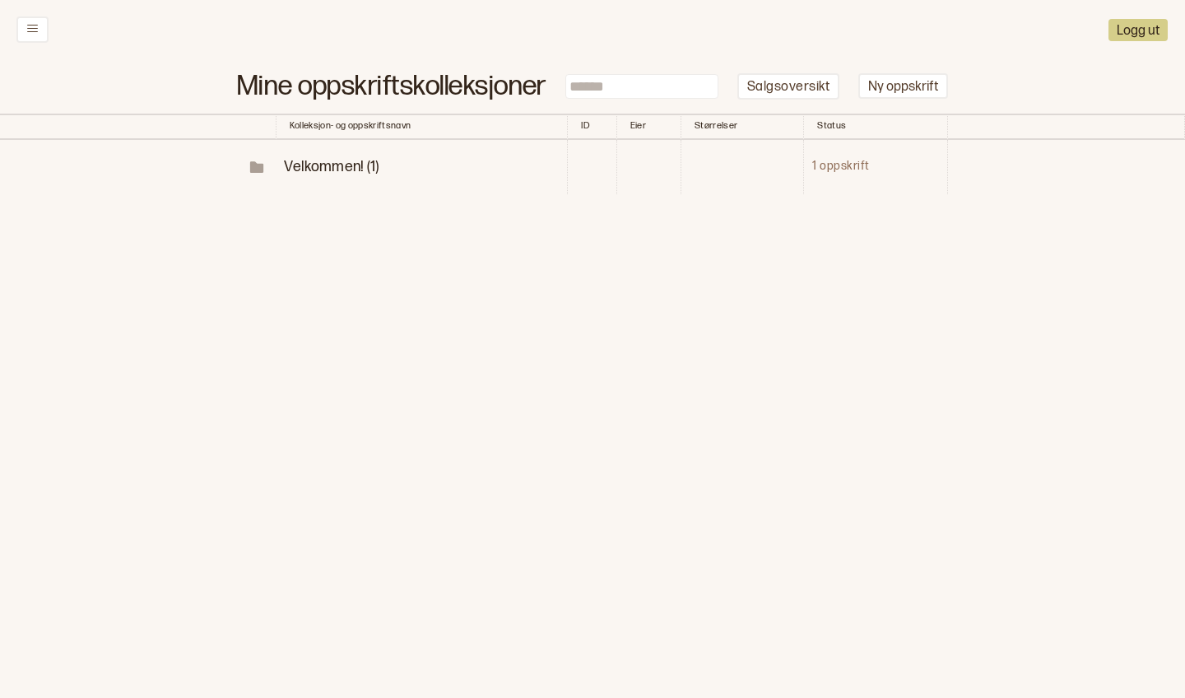
click at [368, 158] on span "Velkommen! (1)" at bounding box center [331, 166] width 95 height 17
click at [832, 211] on button "Prøvestrikk" at bounding box center [859, 222] width 69 height 22
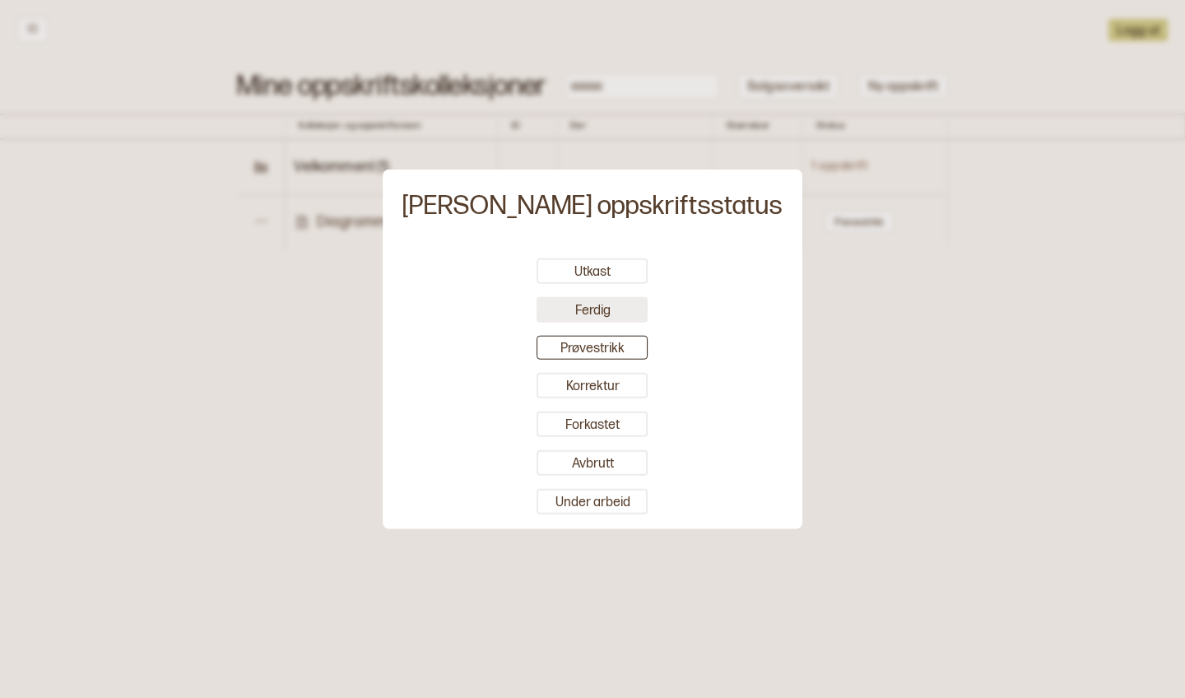
click at [620, 312] on button "Ferdig" at bounding box center [592, 309] width 111 height 26
click at [416, 311] on div at bounding box center [592, 349] width 1185 height 698
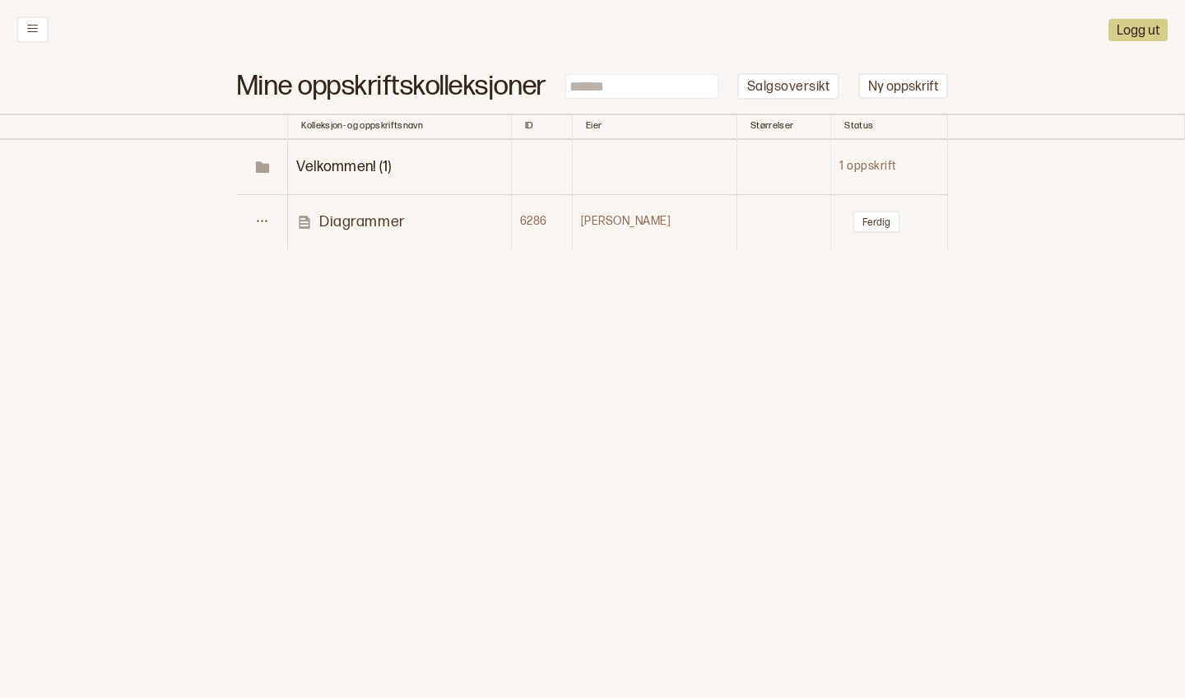
click at [386, 216] on p "Diagrammer" at bounding box center [362, 221] width 86 height 19
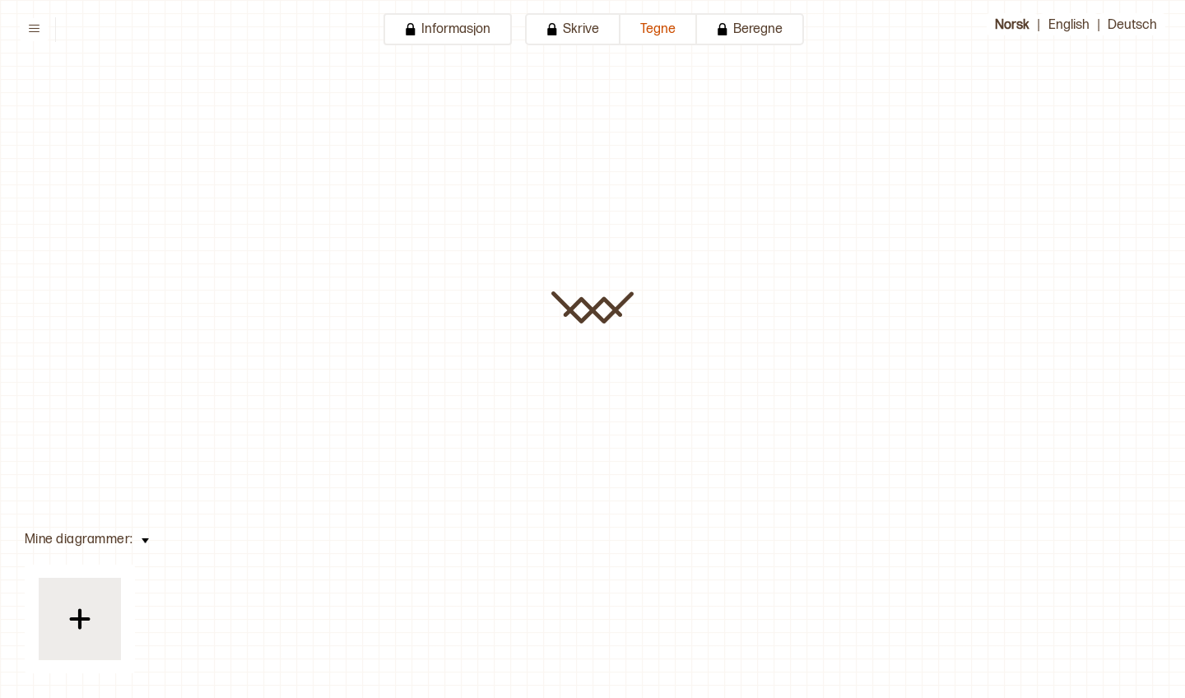
type input "**********"
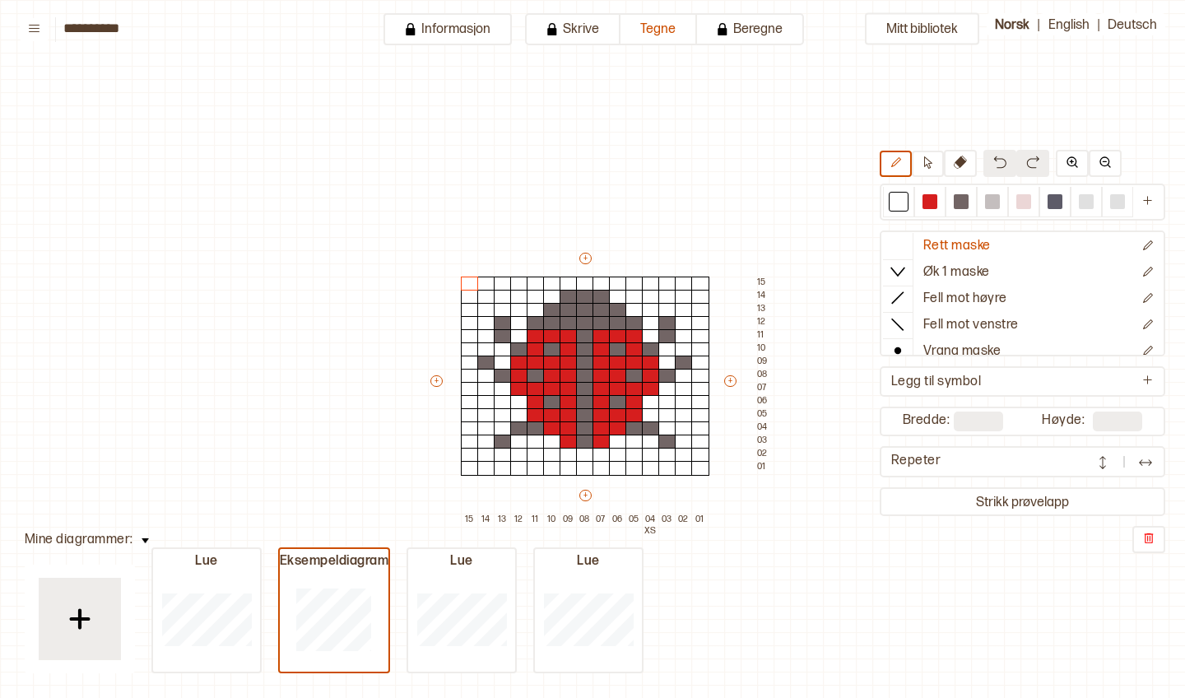
scroll to position [80, 41]
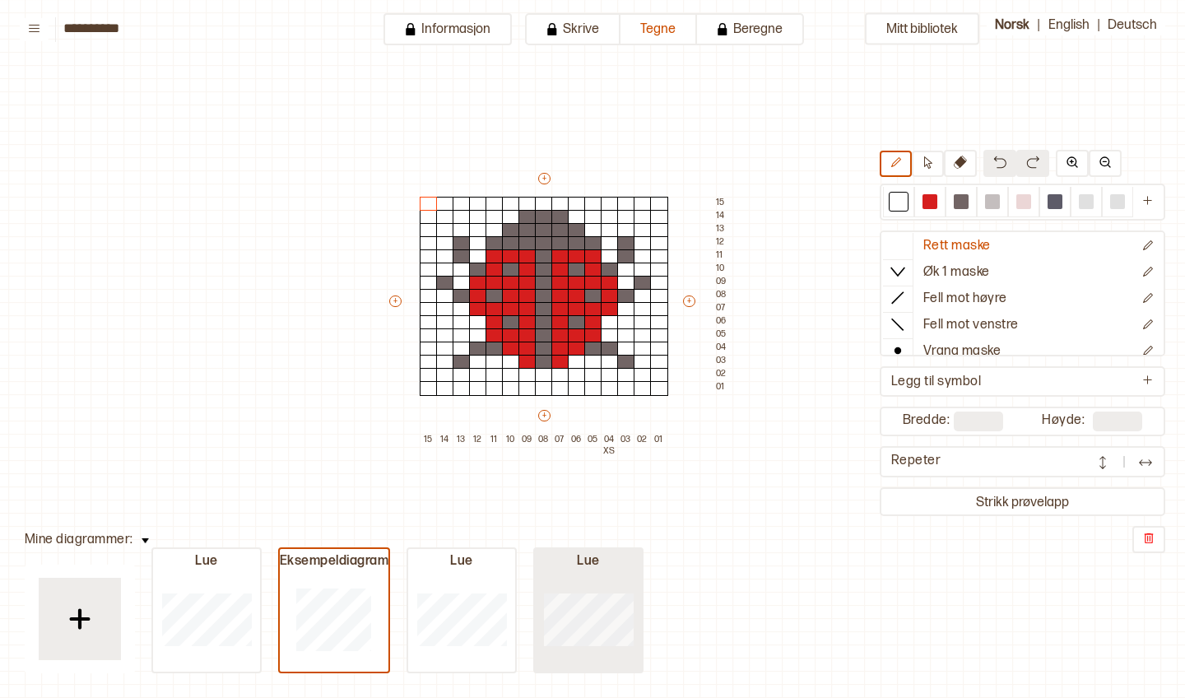
type input "**"
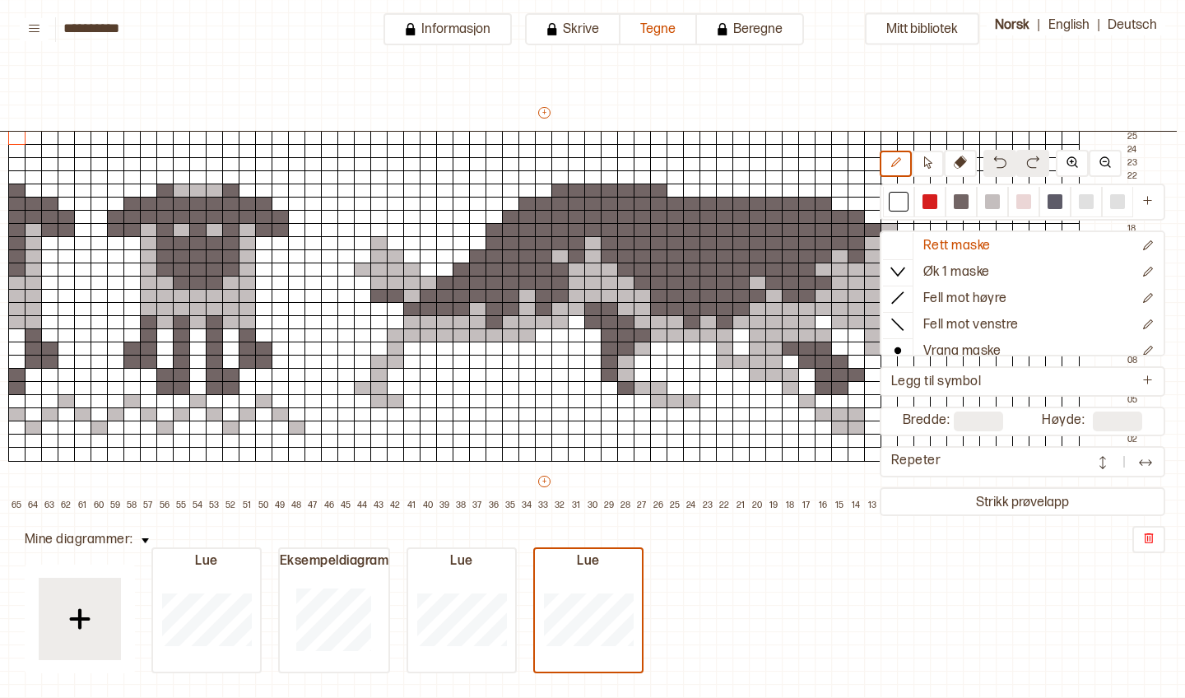
click at [144, 542] on img at bounding box center [145, 540] width 7 height 5
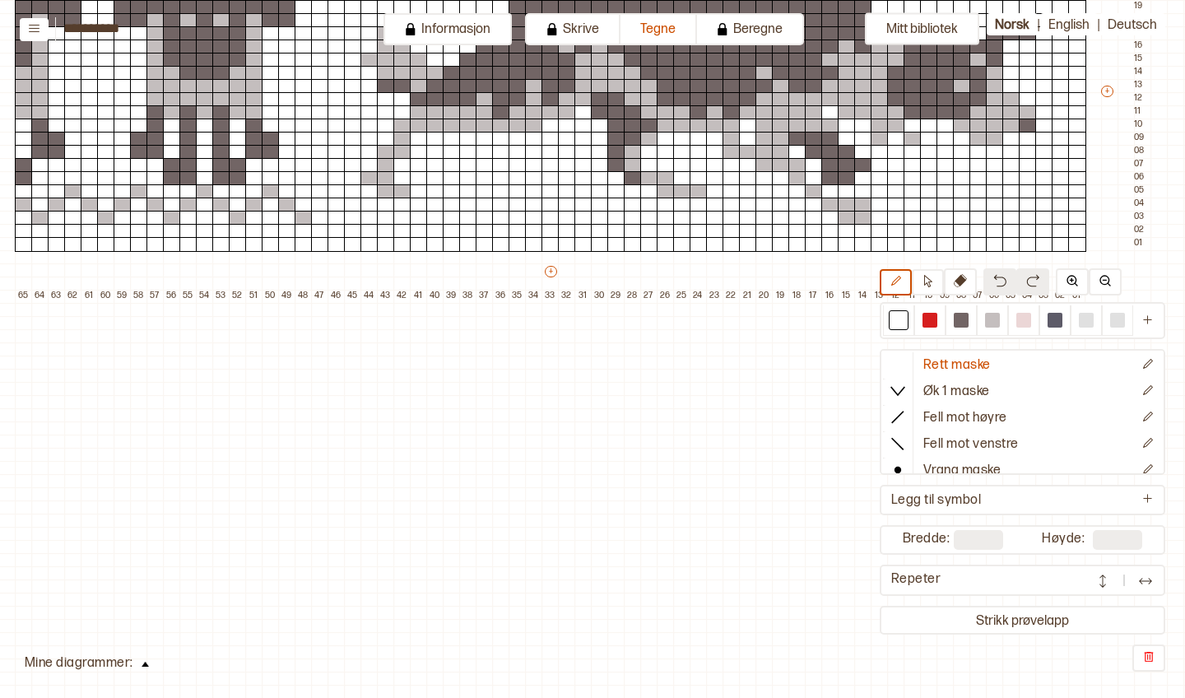
scroll to position [290, 34]
click at [1108, 286] on img at bounding box center [1105, 280] width 13 height 13
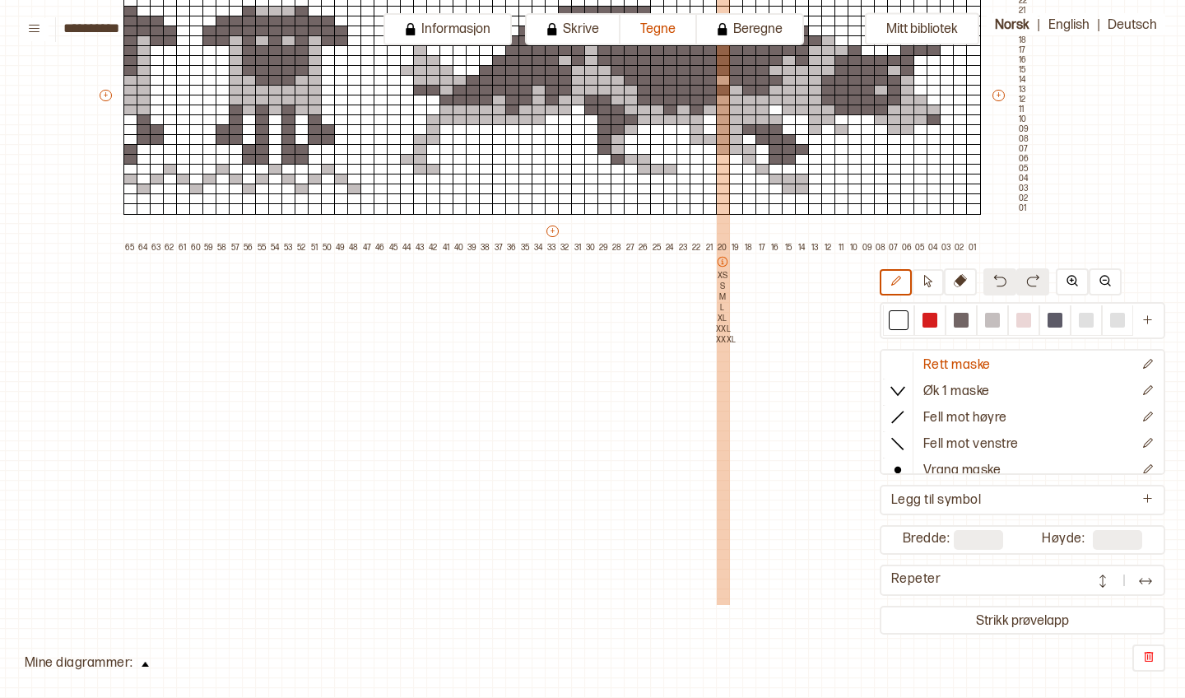
scroll to position [284, 35]
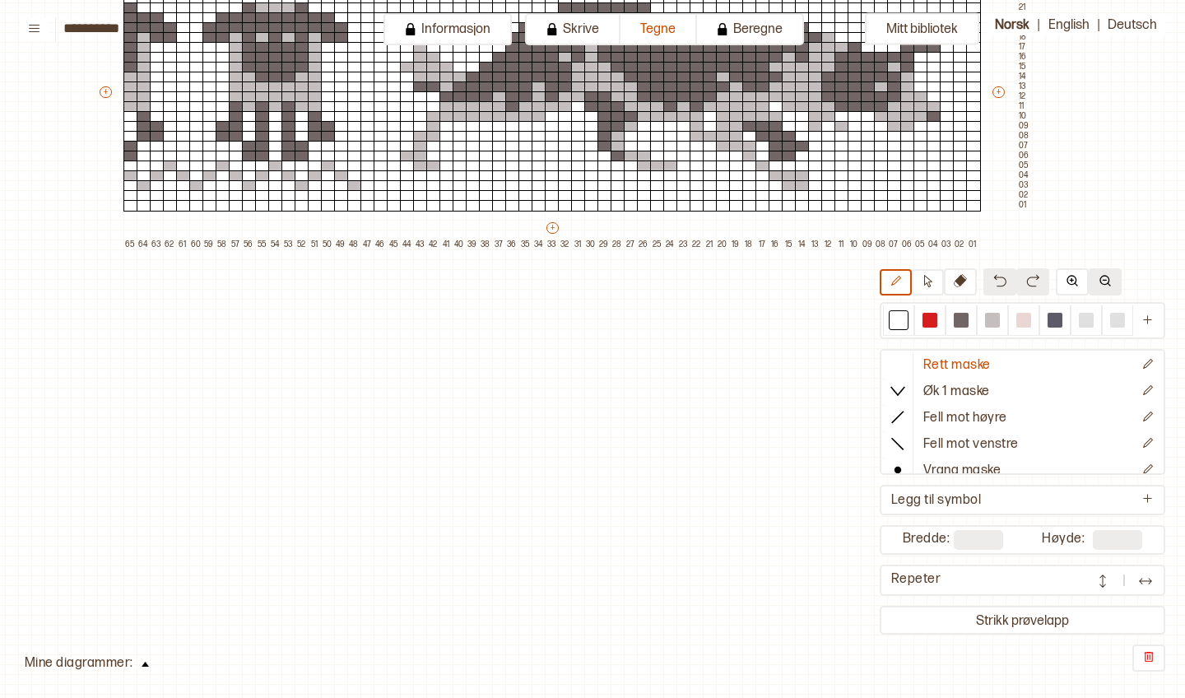
click at [1106, 289] on button at bounding box center [1105, 281] width 33 height 27
click at [1066, 285] on img at bounding box center [1072, 280] width 13 height 13
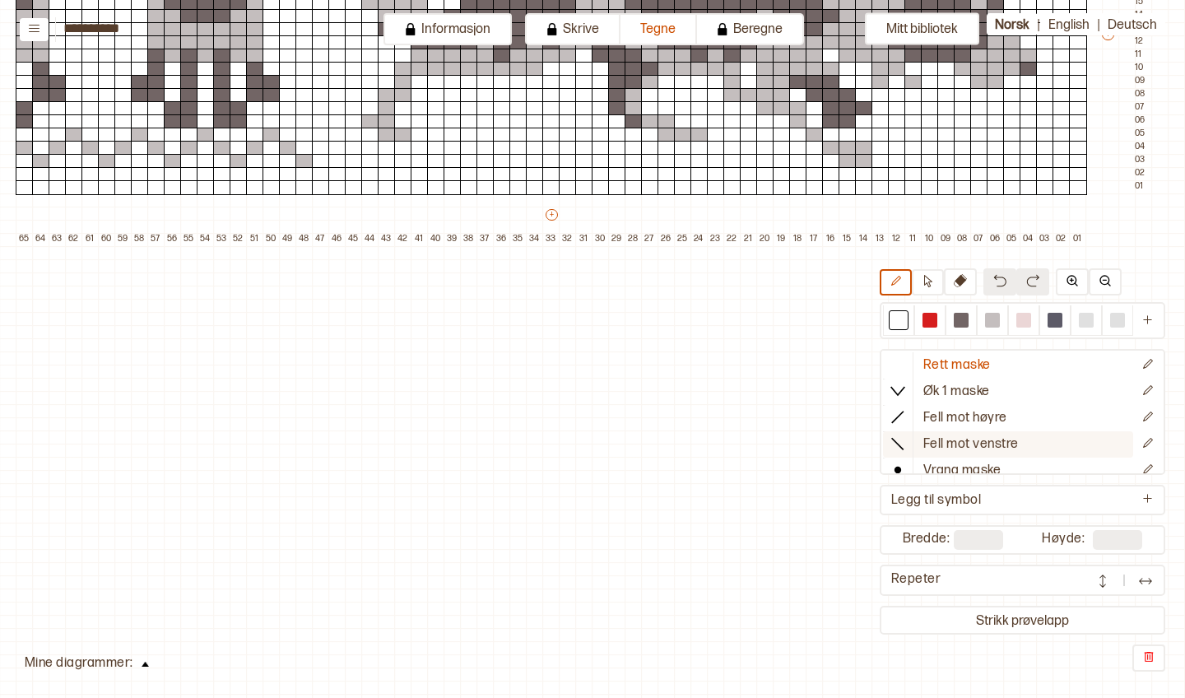
scroll to position [0, 0]
click at [1149, 393] on icon "Rediger symbol" at bounding box center [1147, 390] width 12 height 12
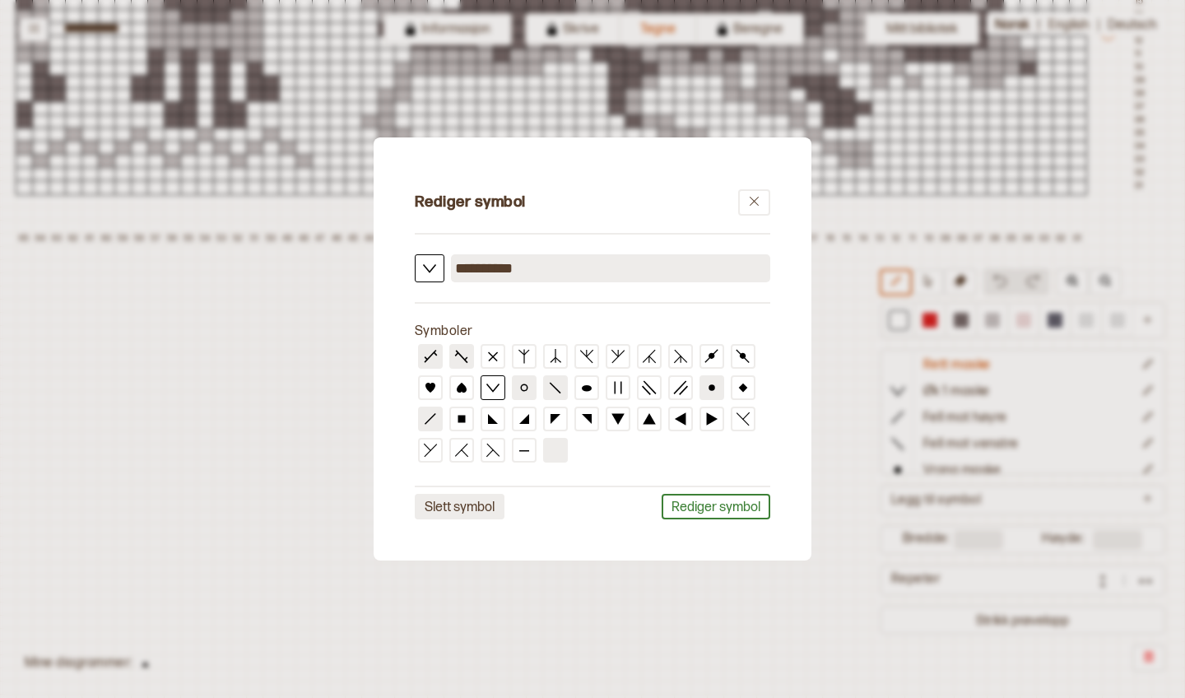
click at [474, 509] on button "Slett symbol" at bounding box center [460, 507] width 90 height 26
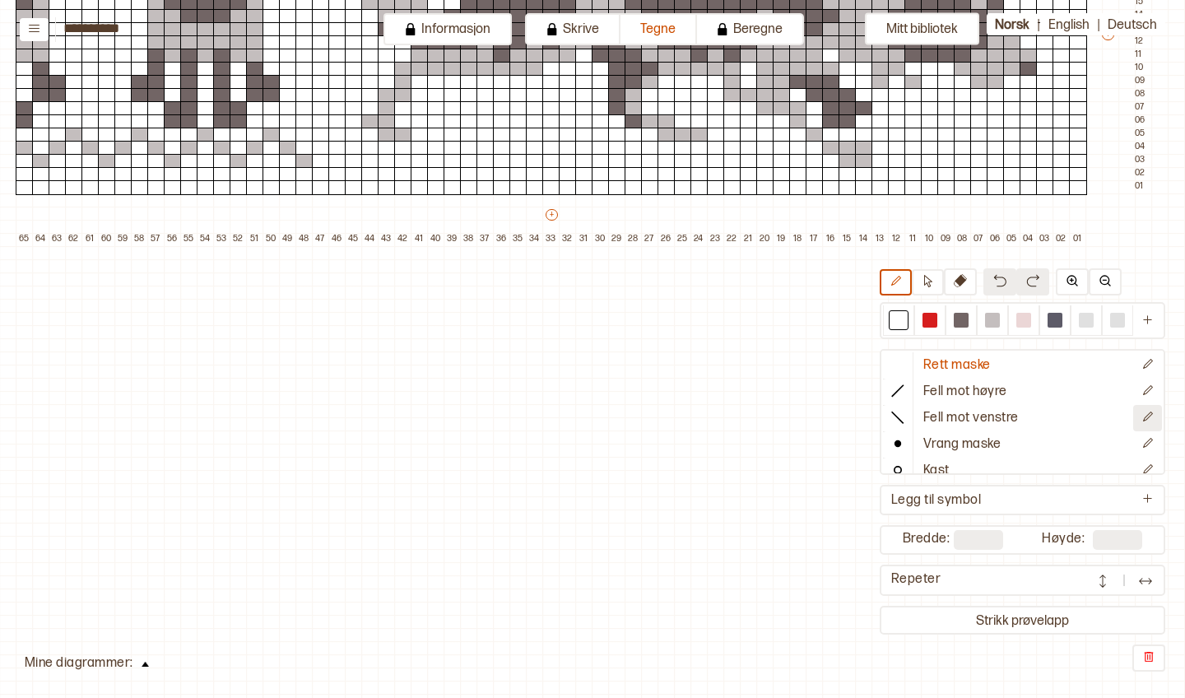
click at [1150, 420] on icon "Rediger symbol" at bounding box center [1147, 417] width 12 height 12
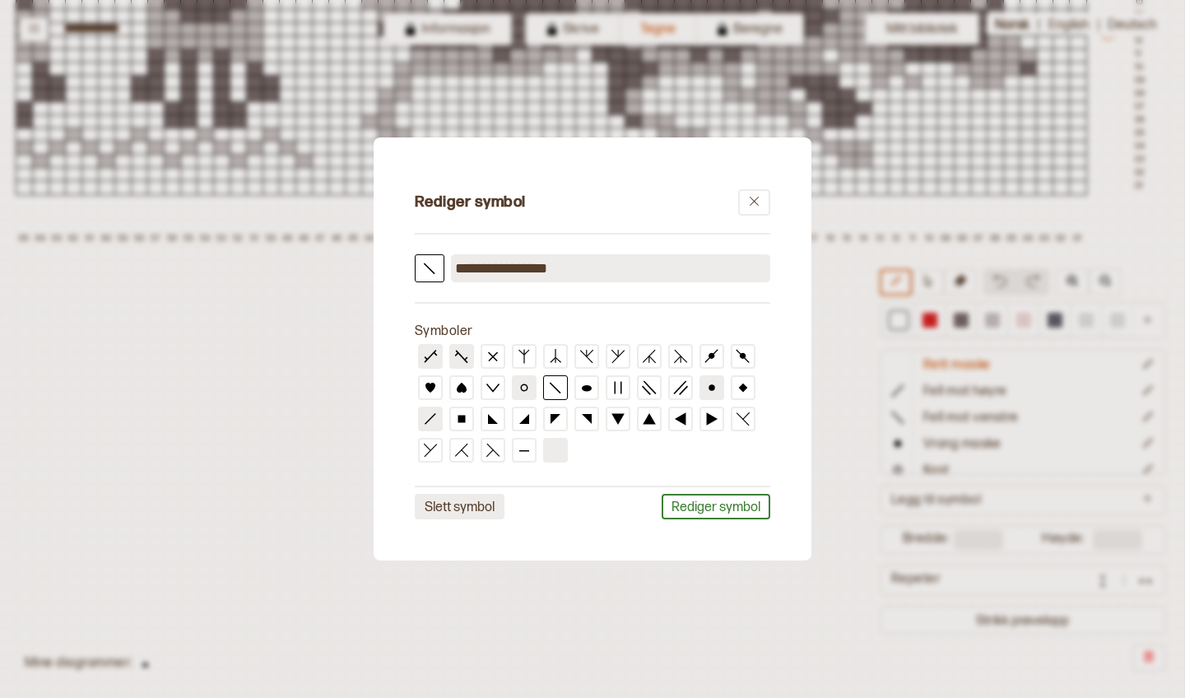
click at [479, 508] on button "Slett symbol" at bounding box center [460, 507] width 90 height 26
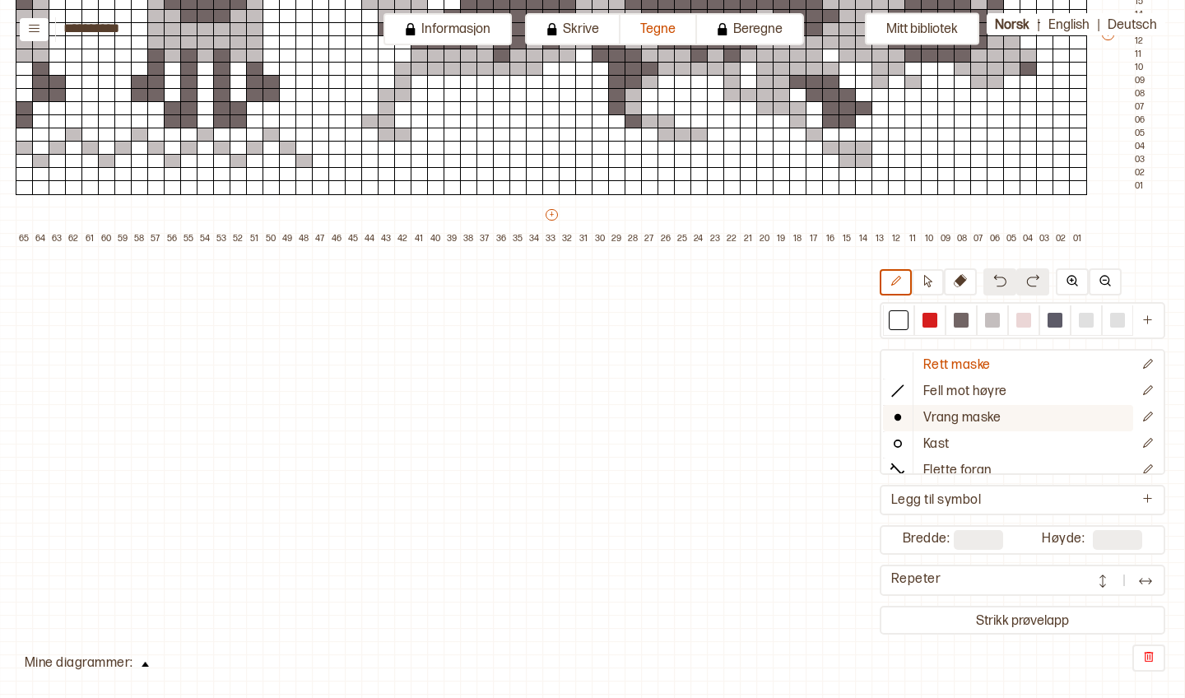
click at [955, 413] on p "Vrang maske" at bounding box center [961, 418] width 77 height 17
click at [1152, 417] on icon "Rediger symbol" at bounding box center [1147, 417] width 12 height 12
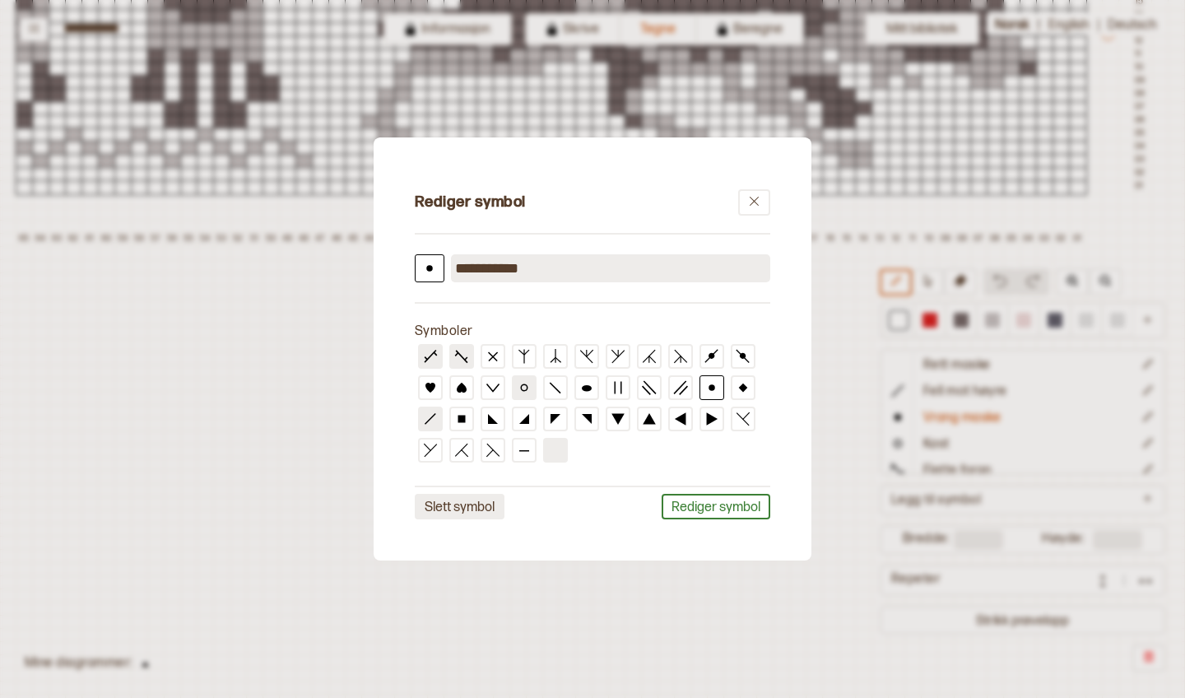
click at [476, 503] on button "Slett symbol" at bounding box center [460, 507] width 90 height 26
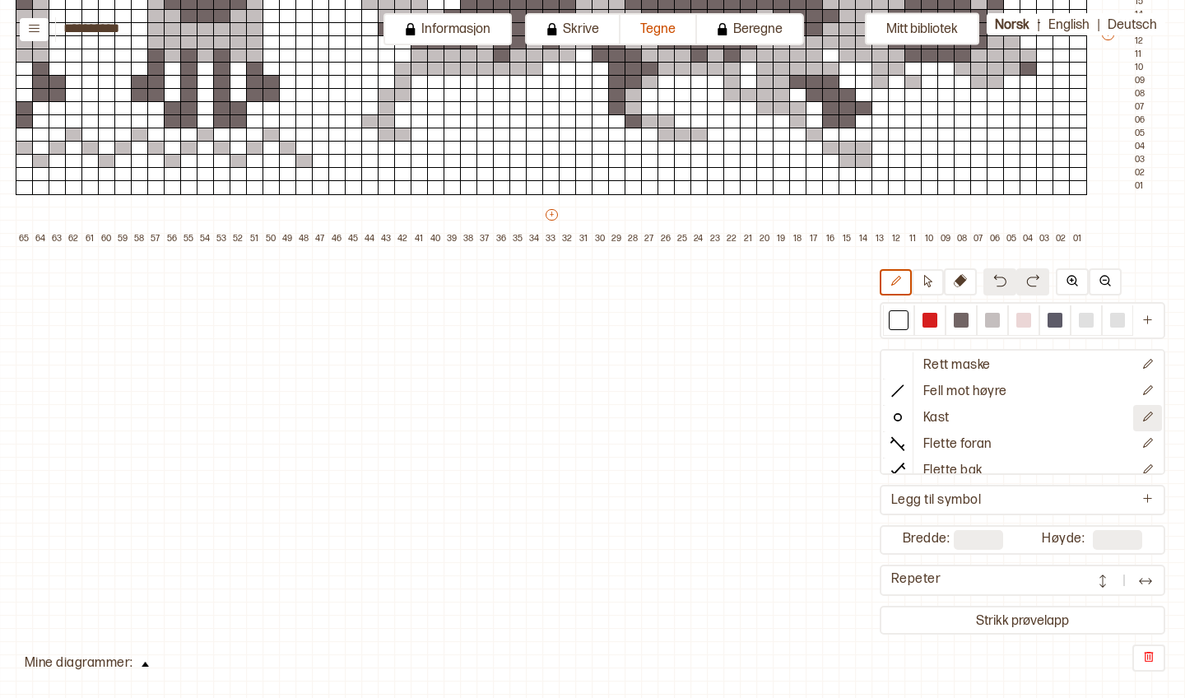
click at [1150, 424] on button at bounding box center [1147, 418] width 29 height 26
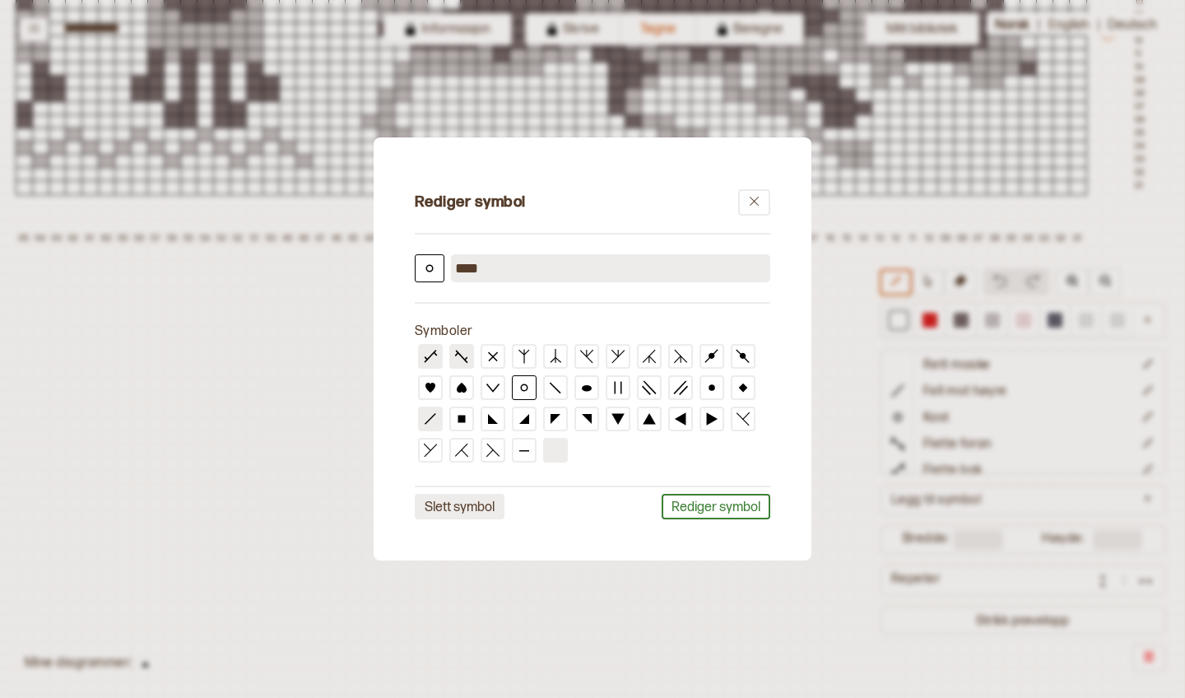
click at [463, 509] on button "Slett symbol" at bounding box center [460, 507] width 90 height 26
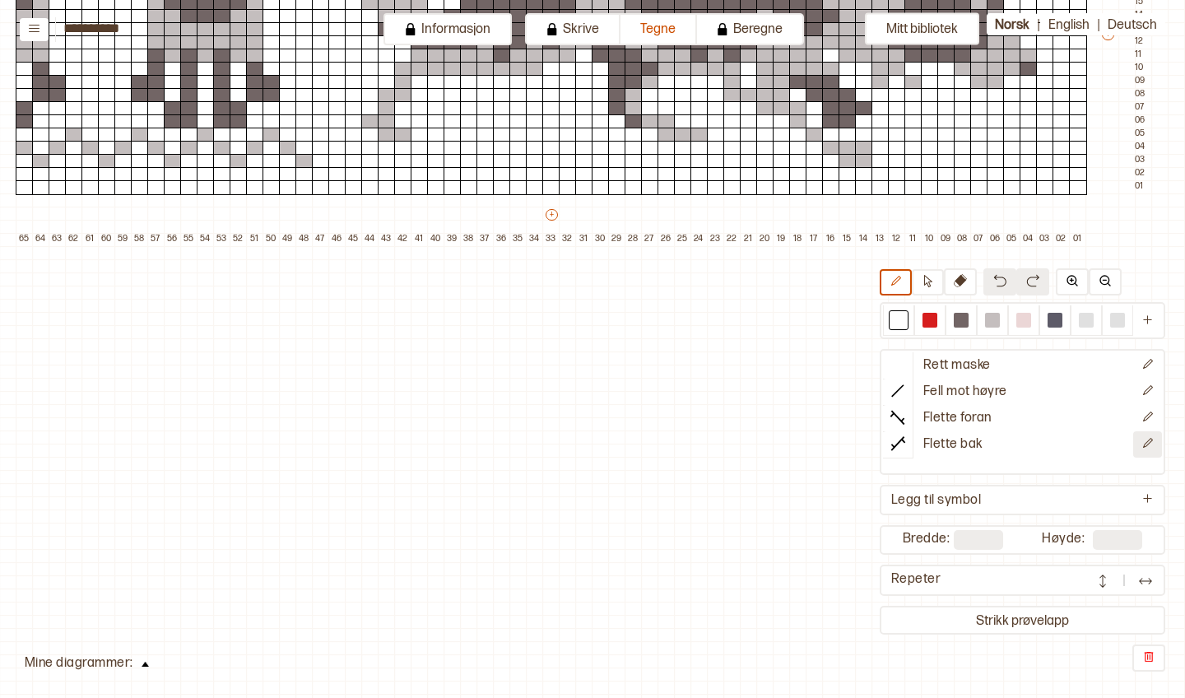
click at [1149, 444] on icon "Rediger symbol" at bounding box center [1147, 443] width 12 height 12
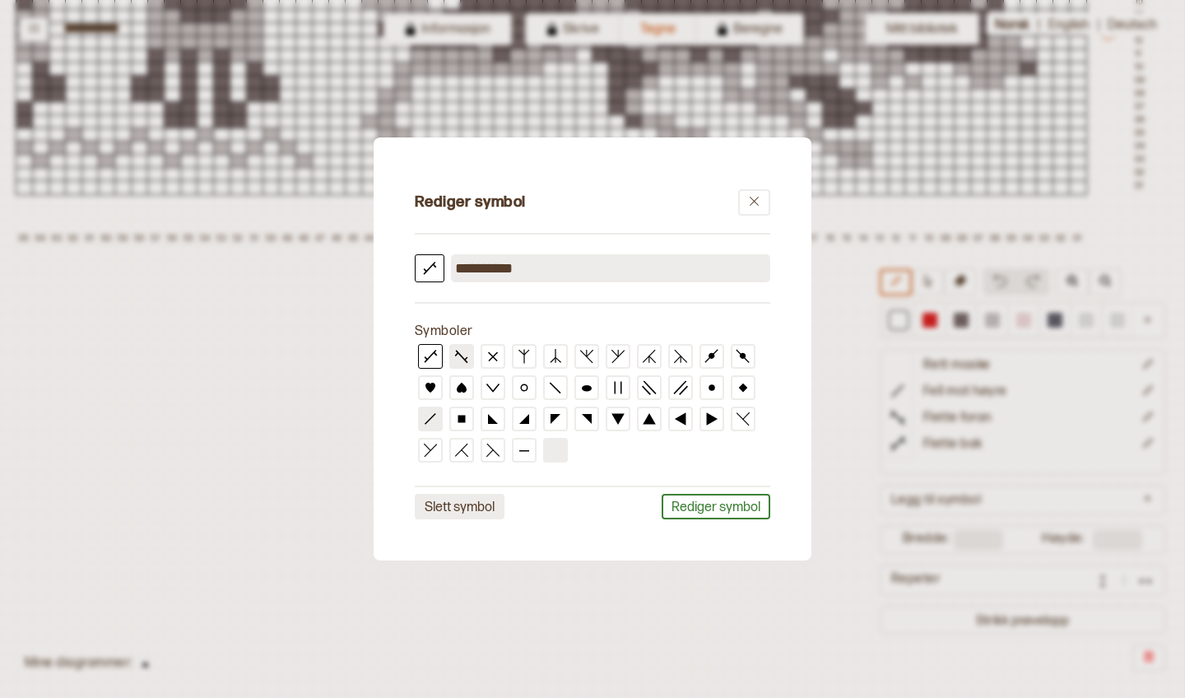
click at [487, 509] on button "Slett symbol" at bounding box center [460, 507] width 90 height 26
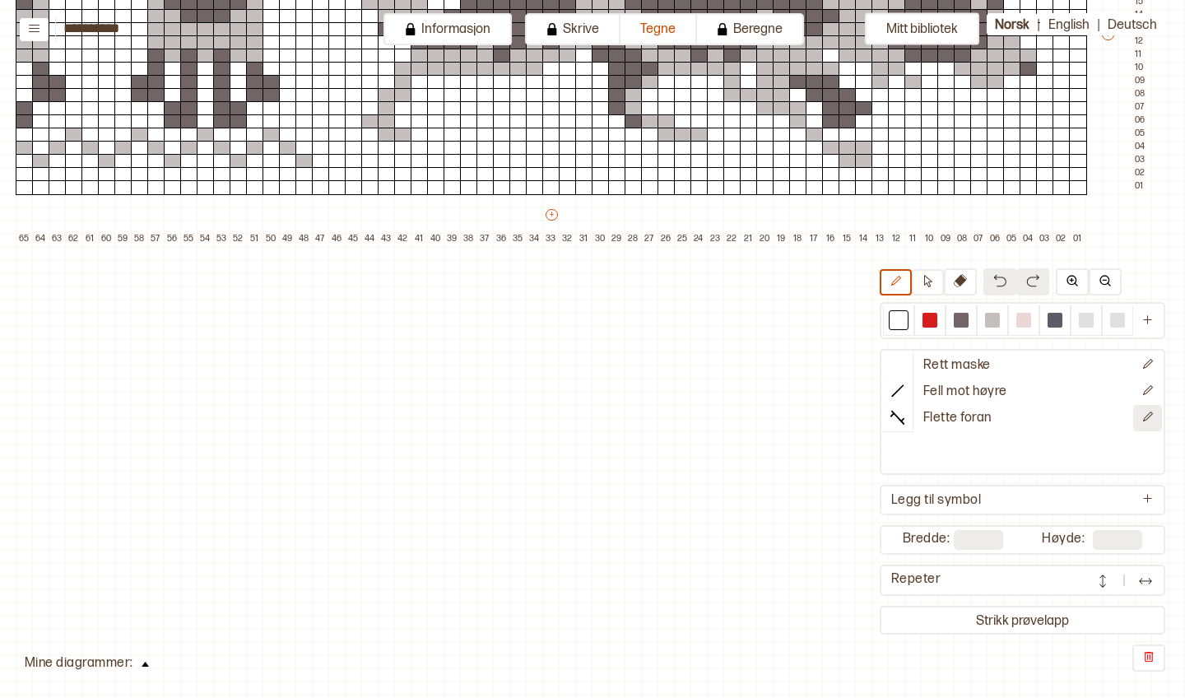
click at [1146, 416] on icon "Rediger symbol" at bounding box center [1147, 417] width 12 height 12
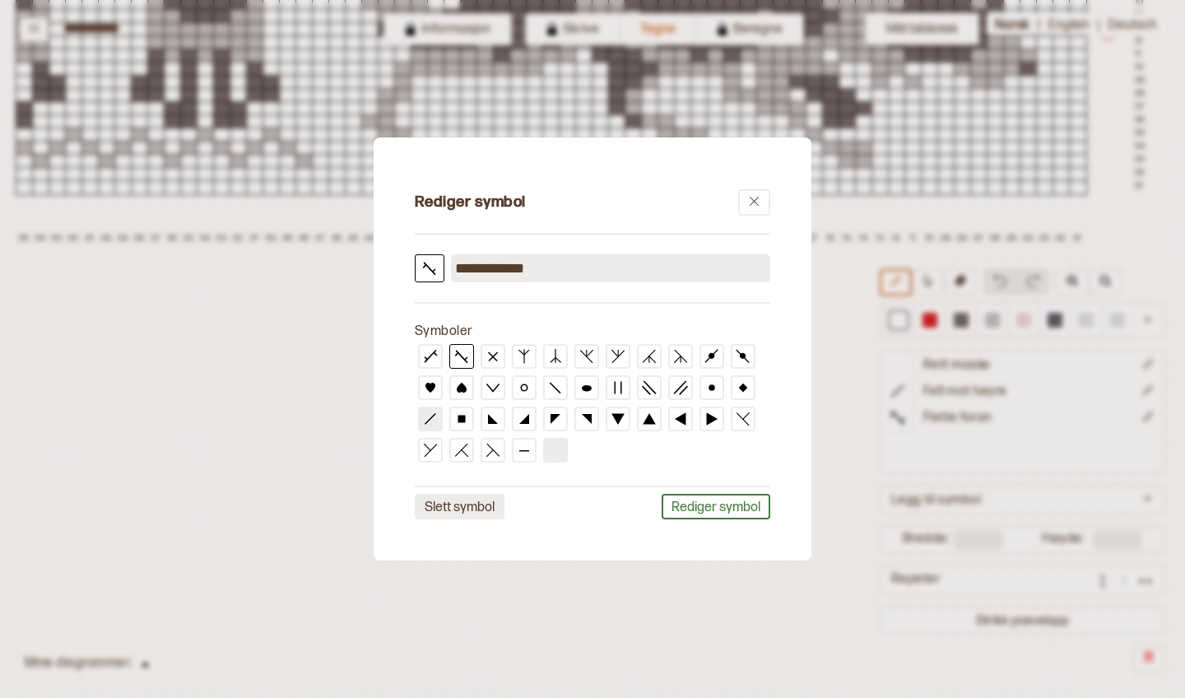
click at [463, 507] on button "Slett symbol" at bounding box center [460, 507] width 90 height 26
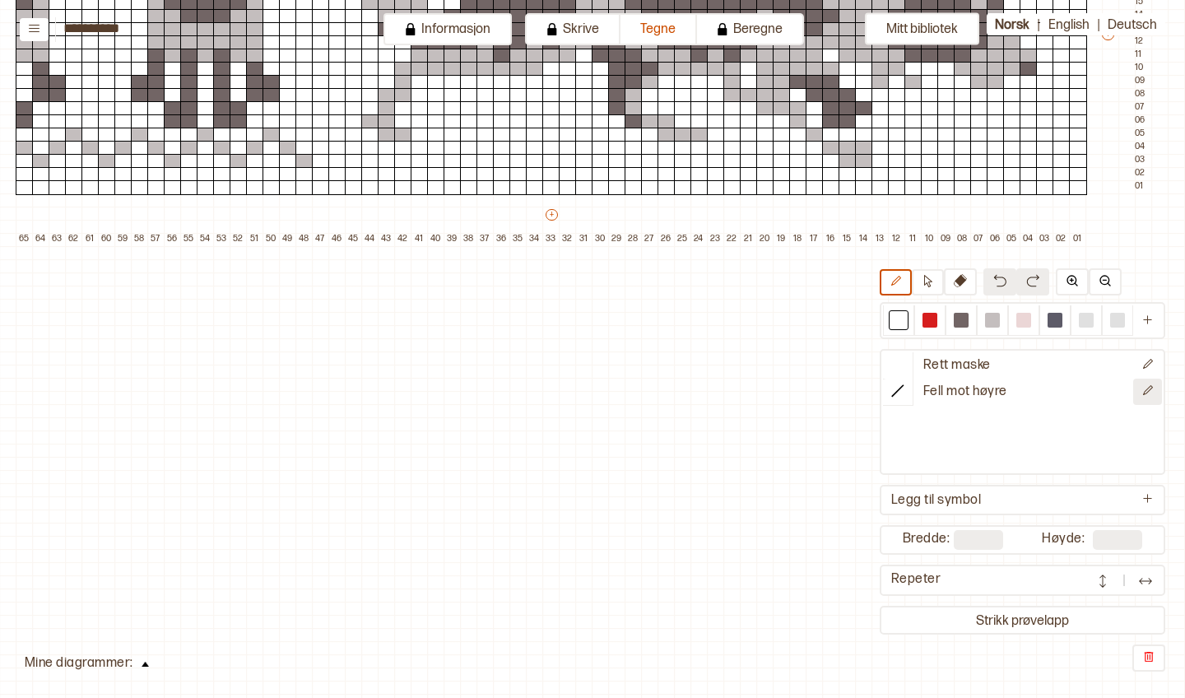
click at [1148, 395] on icon "Rediger symbol" at bounding box center [1147, 390] width 12 height 12
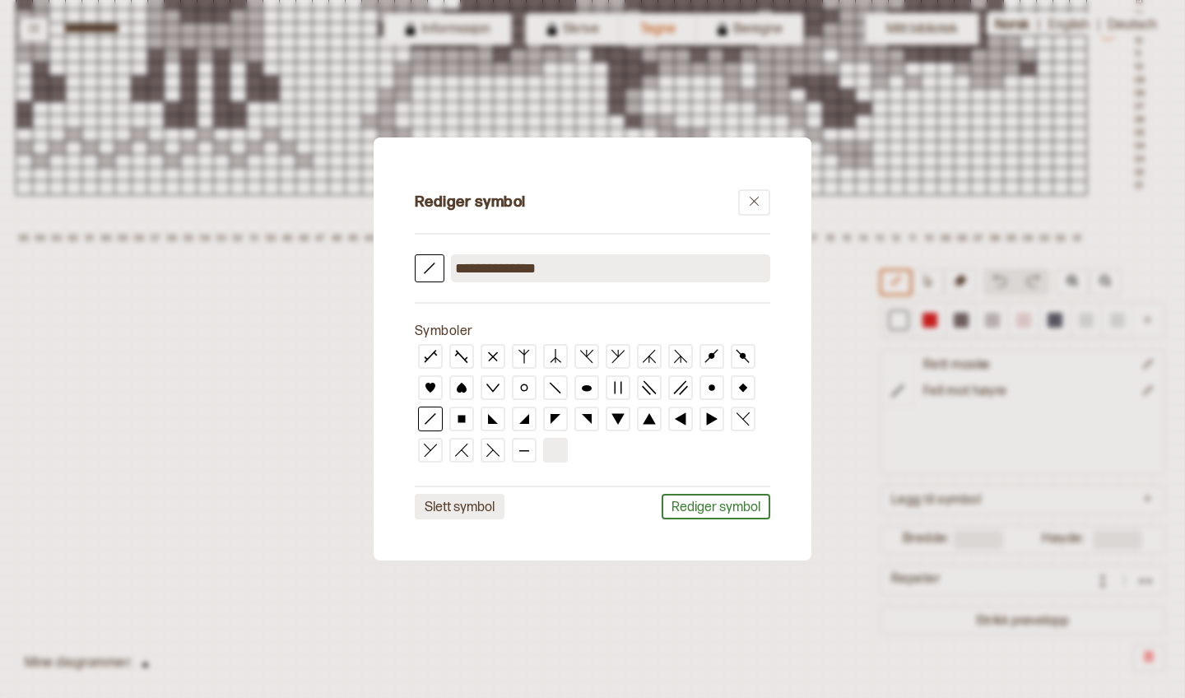
click at [481, 511] on button "Slett symbol" at bounding box center [460, 507] width 90 height 26
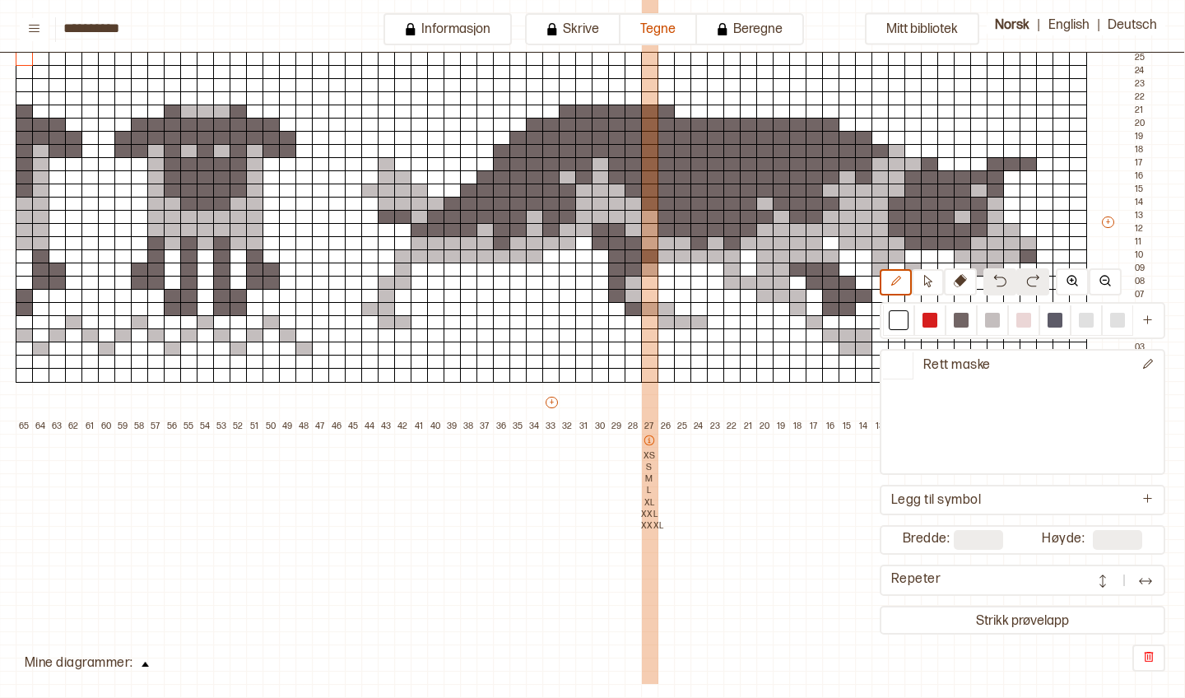
scroll to position [165, 34]
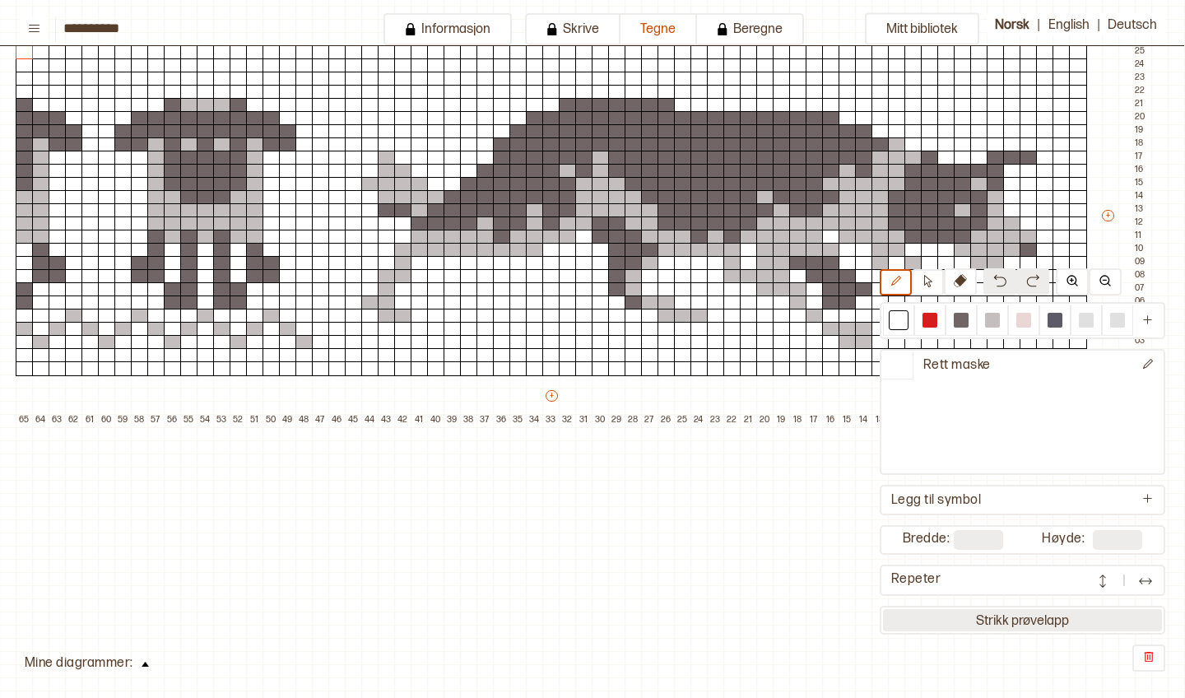
click at [962, 618] on button "Strikk prøvelapp" at bounding box center [1022, 620] width 279 height 22
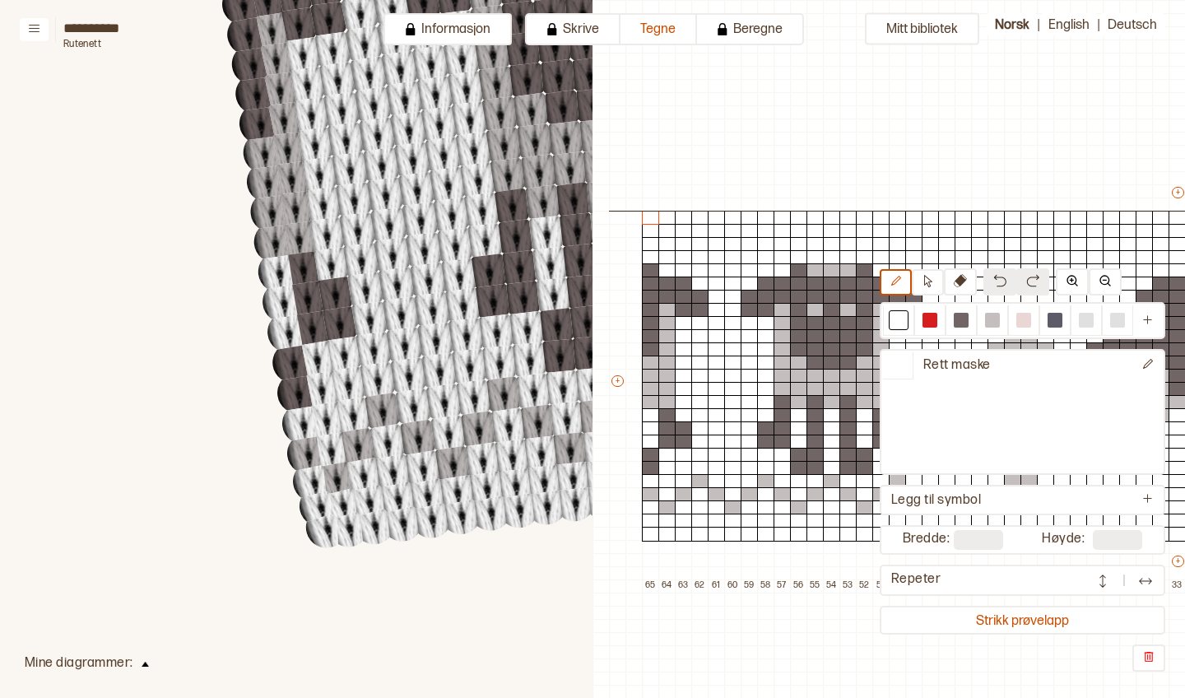
scroll to position [40, 625]
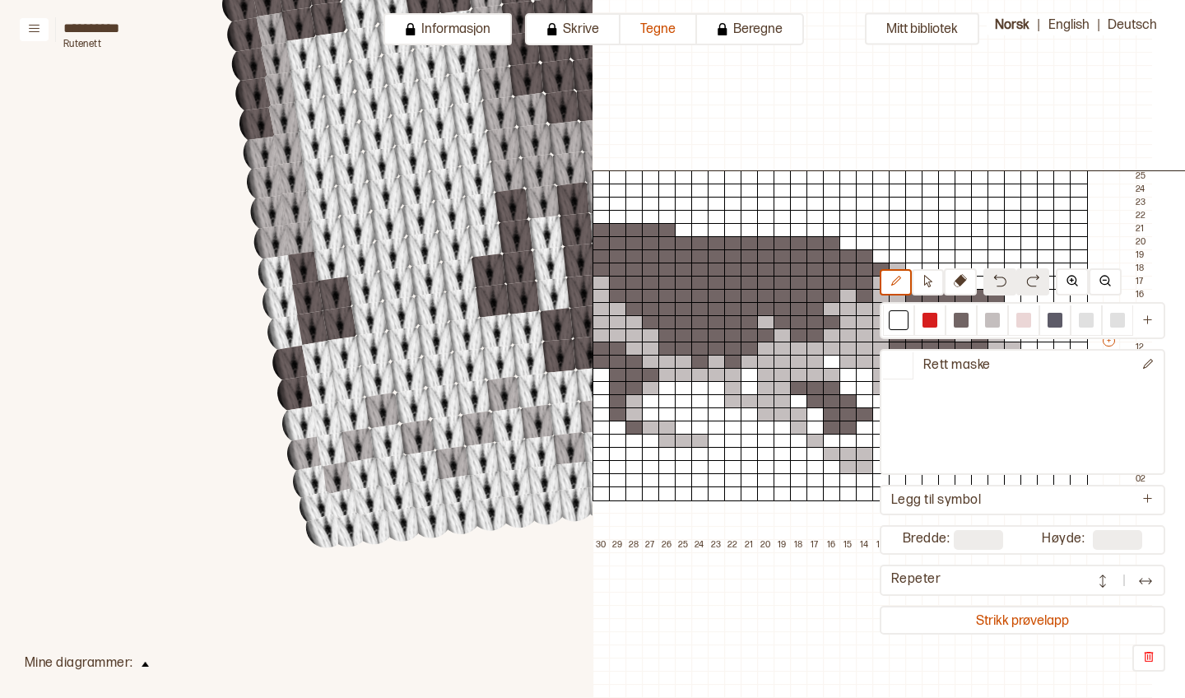
click at [962, 617] on button "Strikk prøvelapp" at bounding box center [1022, 620] width 279 height 22
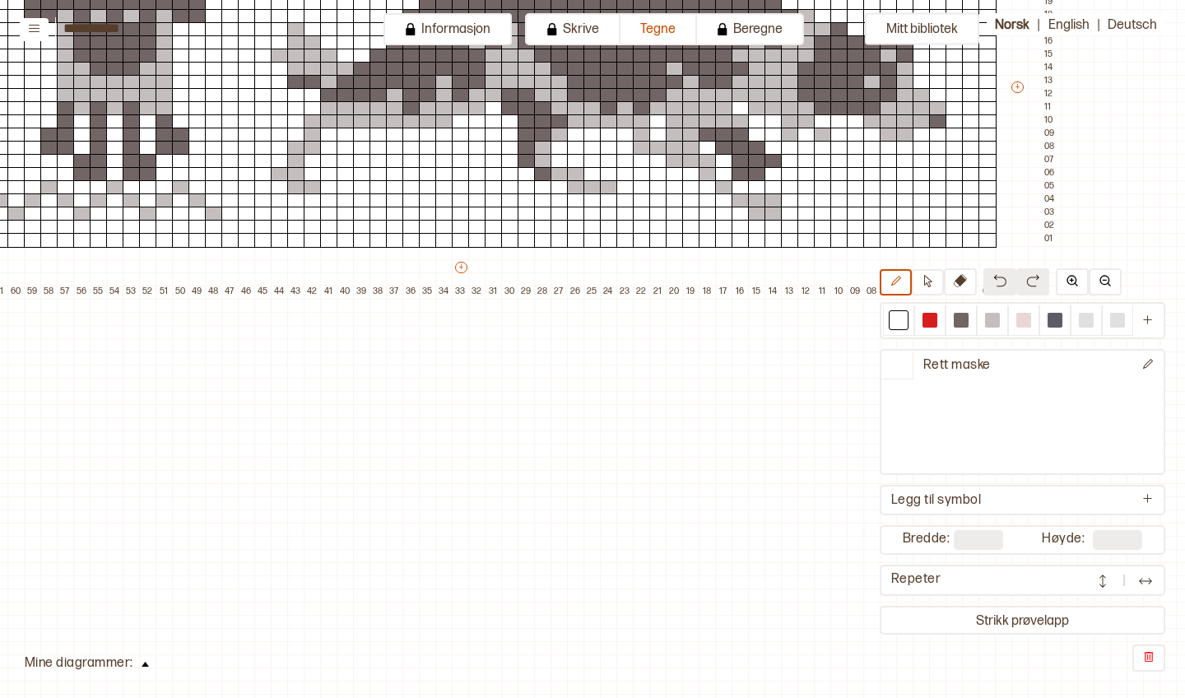
scroll to position [295, 124]
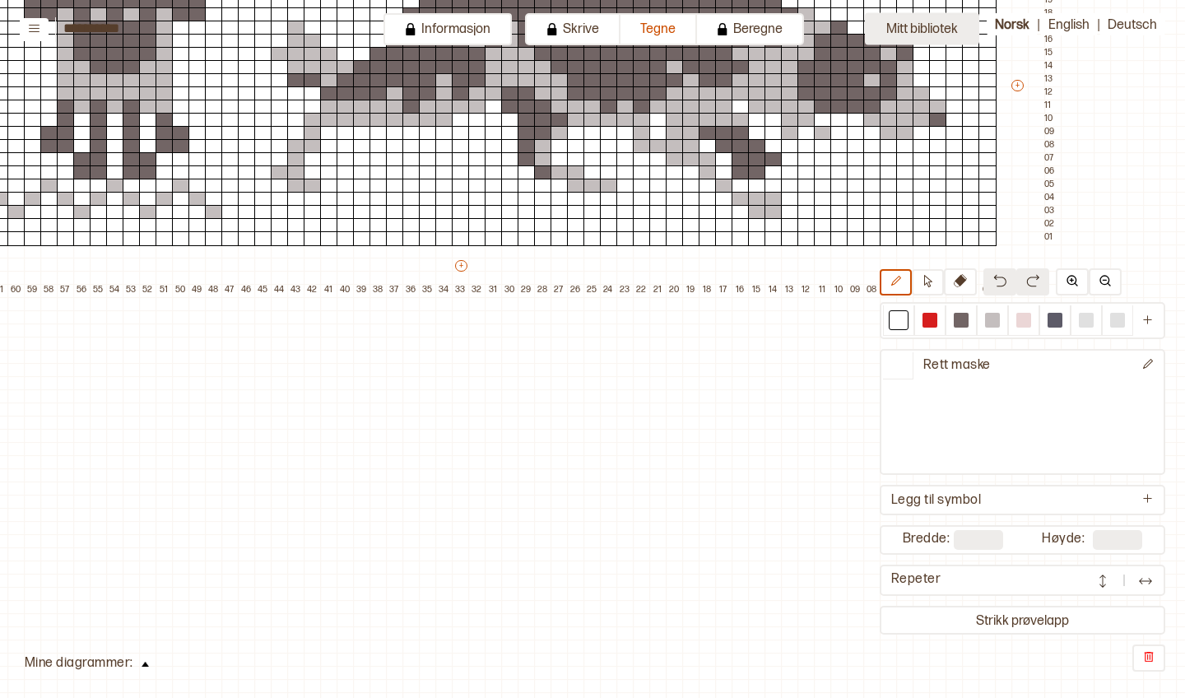
click at [932, 28] on button "Mitt bibliotek" at bounding box center [922, 29] width 114 height 32
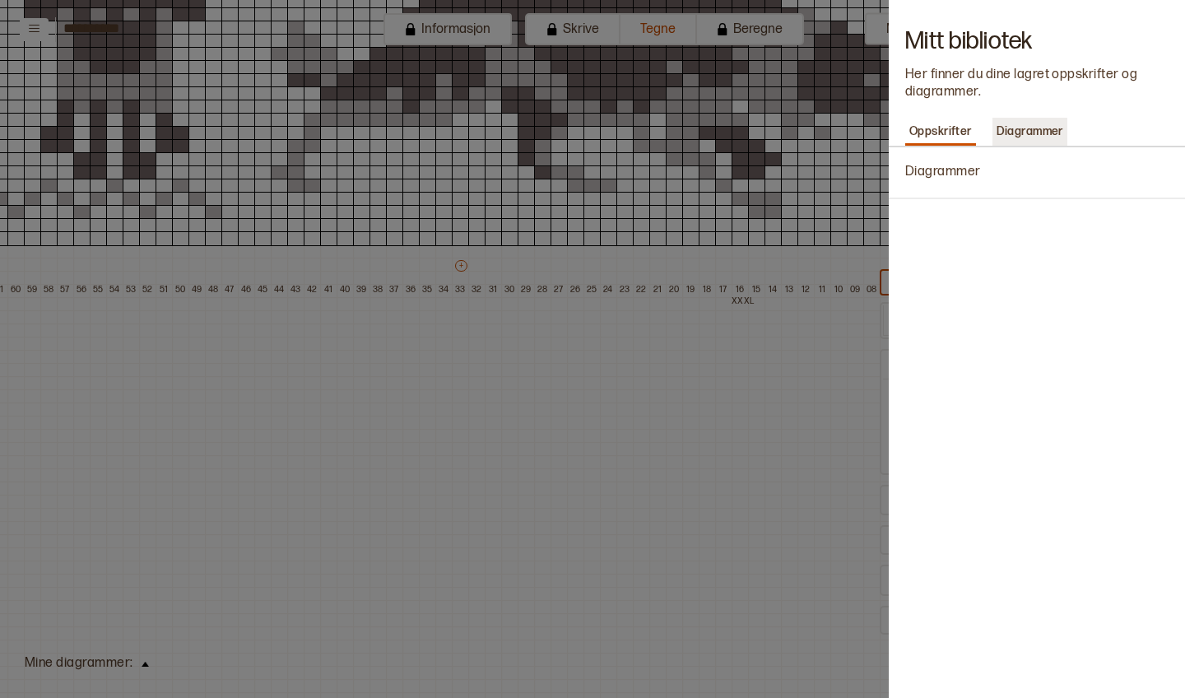
click at [1025, 136] on p "Diagrammer" at bounding box center [1029, 131] width 75 height 23
click at [732, 388] on div at bounding box center [592, 349] width 1185 height 698
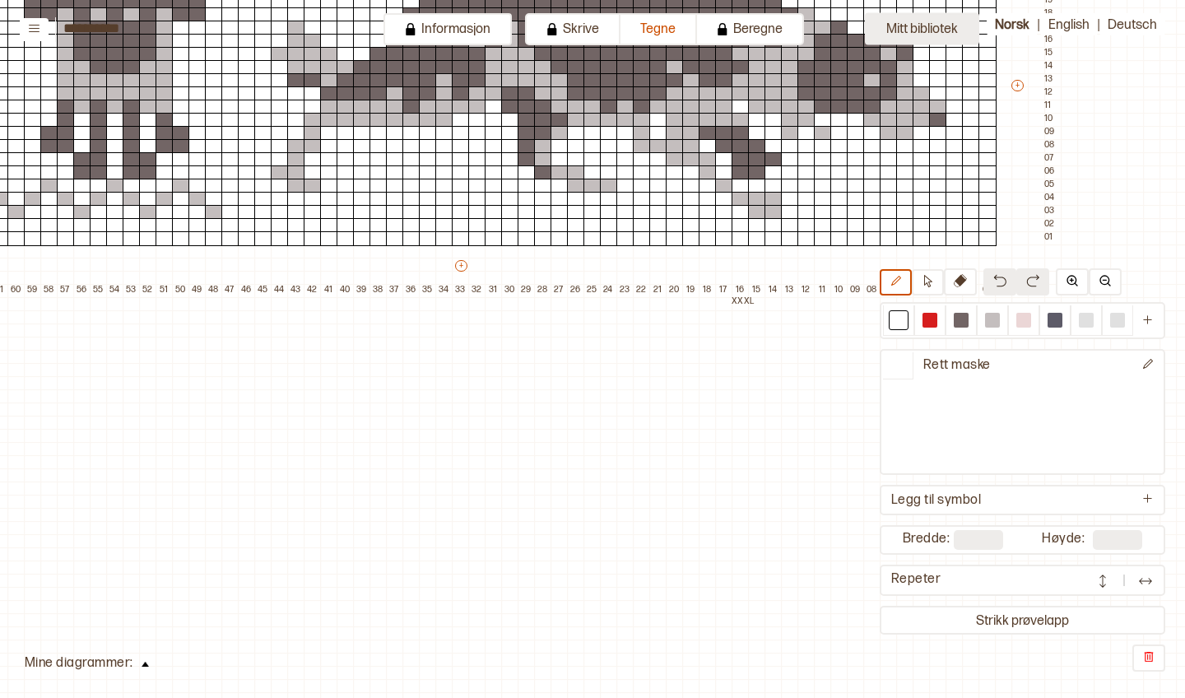
click at [961, 28] on button "Mitt bibliotek" at bounding box center [922, 29] width 114 height 32
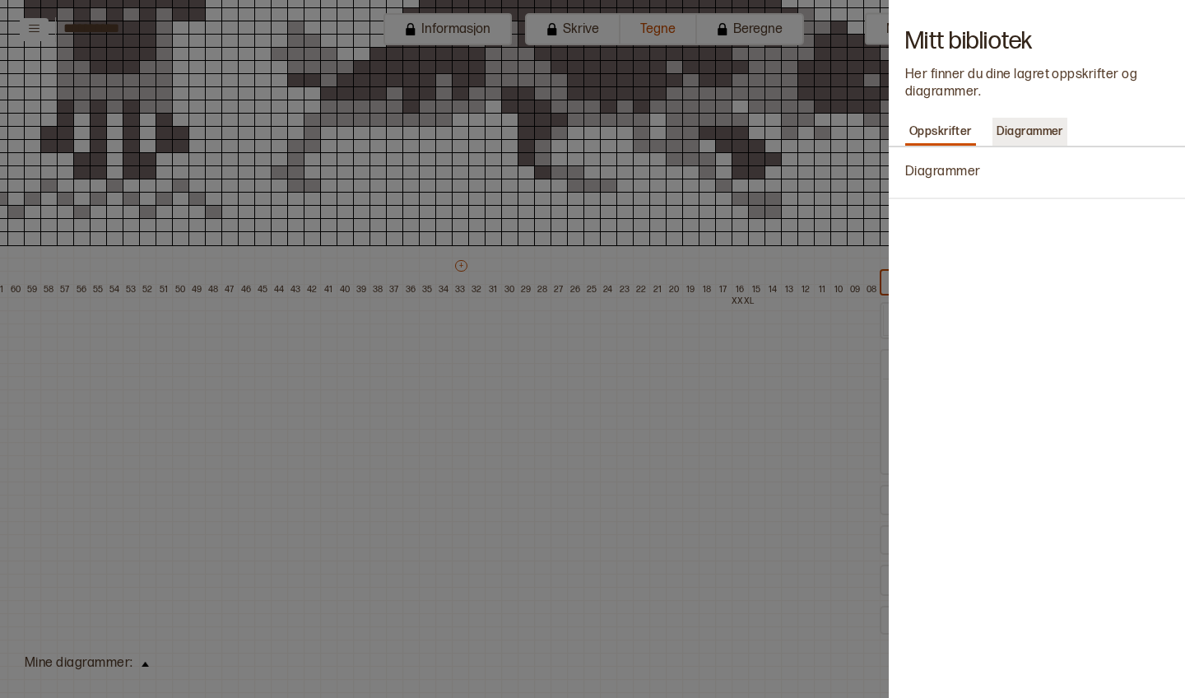
click at [1054, 135] on p "Diagrammer" at bounding box center [1029, 131] width 75 height 23
click at [934, 136] on p "Oppskrifter" at bounding box center [940, 131] width 71 height 23
click at [941, 173] on p "Diagrammer" at bounding box center [943, 172] width 76 height 17
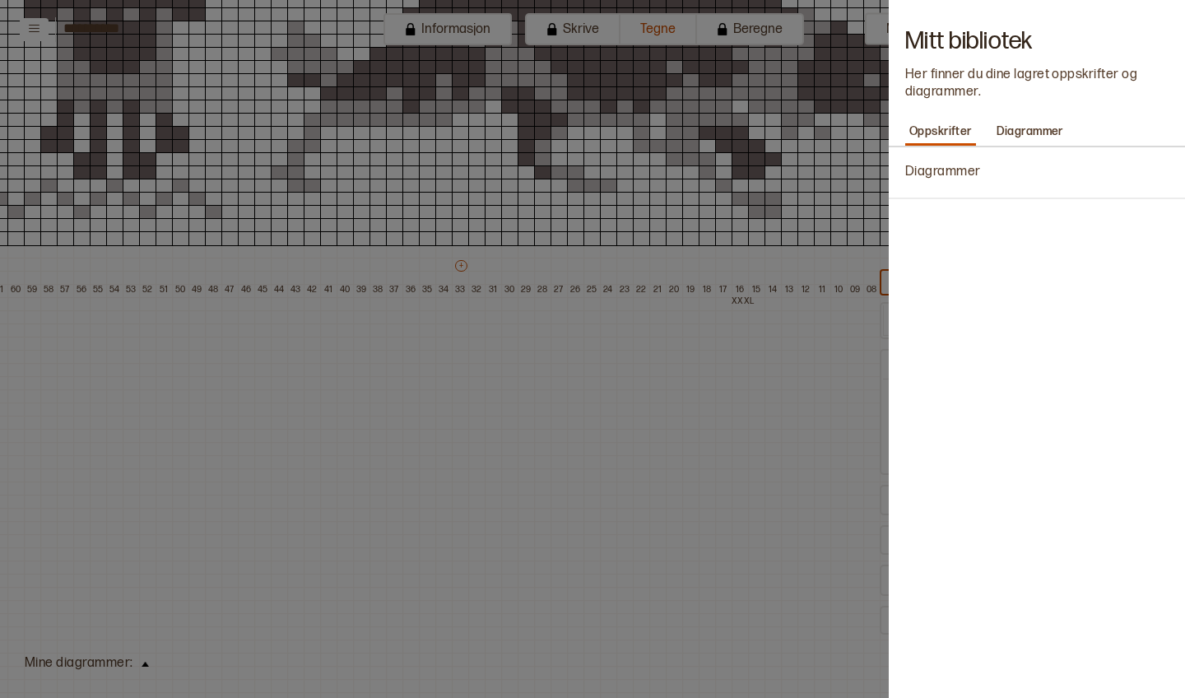
click at [941, 173] on p "Diagrammer" at bounding box center [943, 172] width 76 height 17
click at [809, 332] on div at bounding box center [592, 349] width 1185 height 698
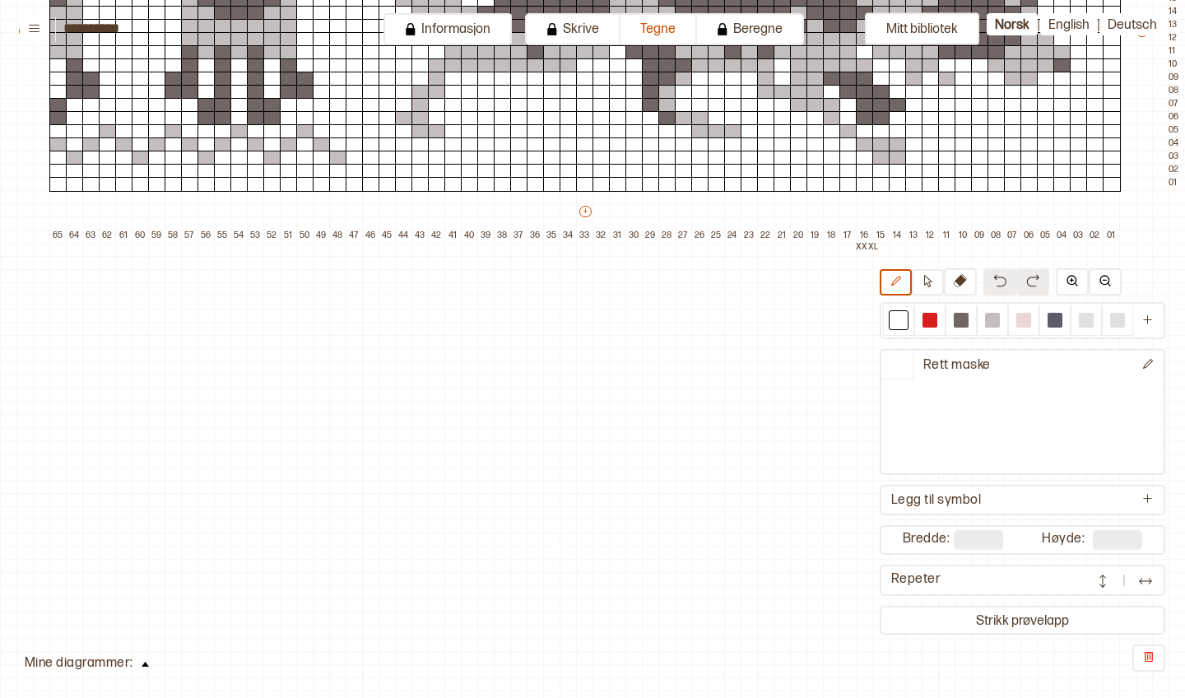
scroll to position [0, 0]
click at [1103, 282] on img at bounding box center [1105, 280] width 13 height 13
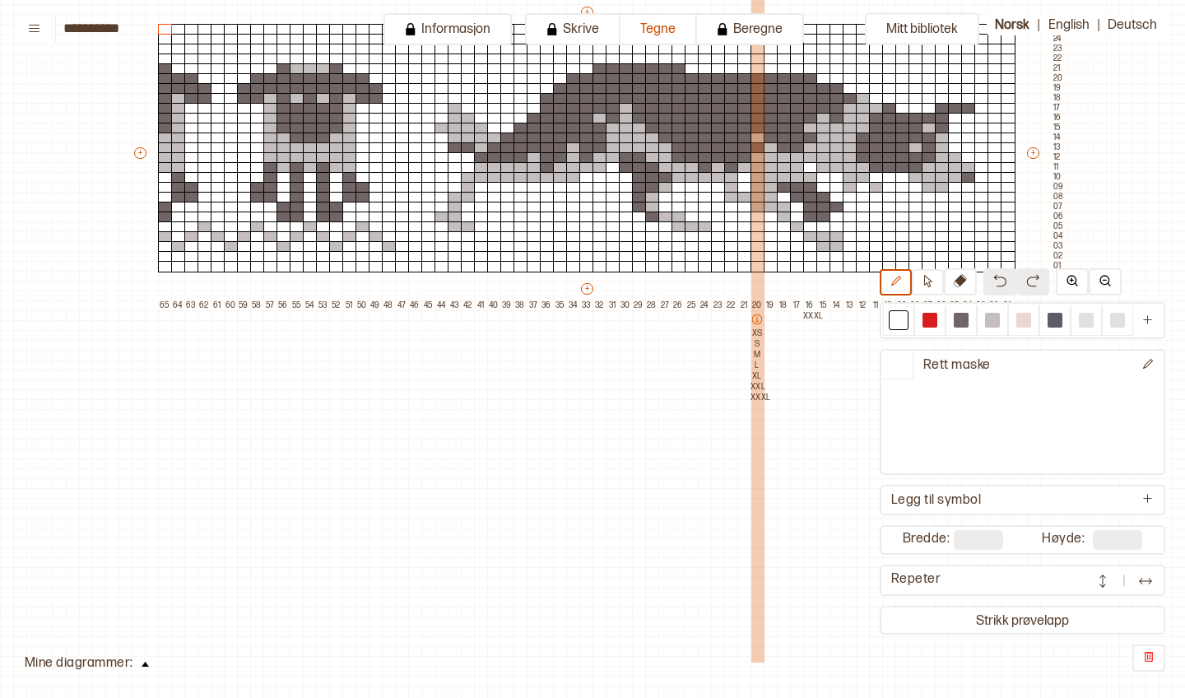
scroll to position [218, 0]
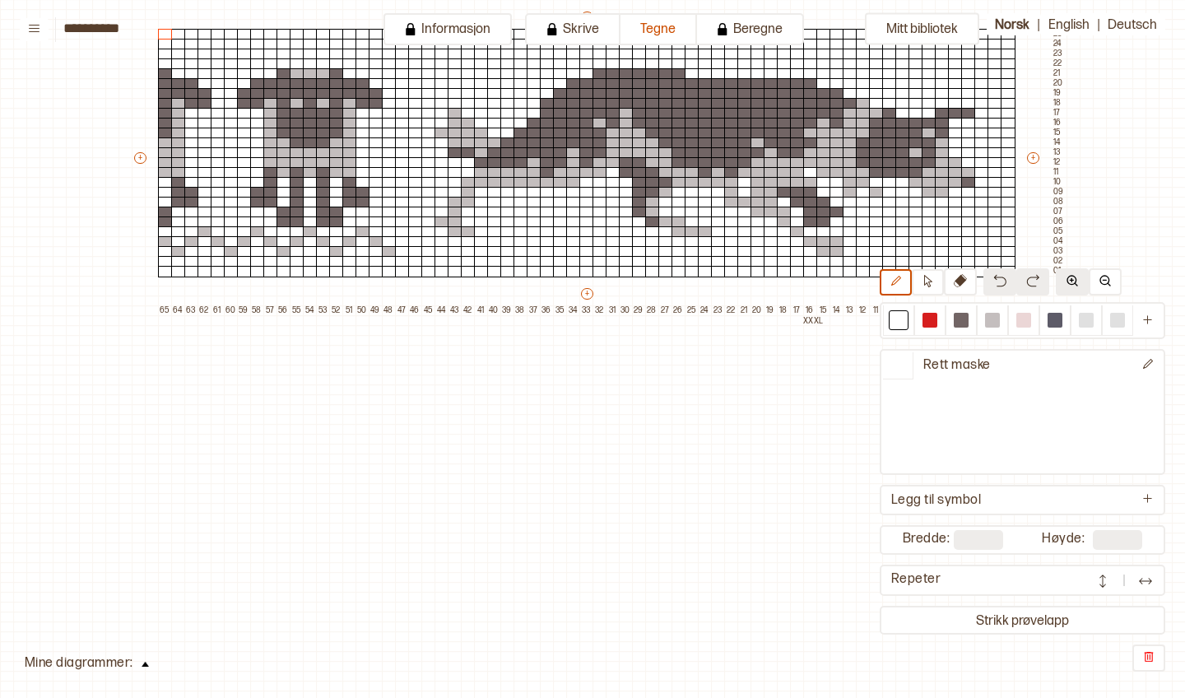
click at [1076, 280] on img at bounding box center [1072, 280] width 13 height 13
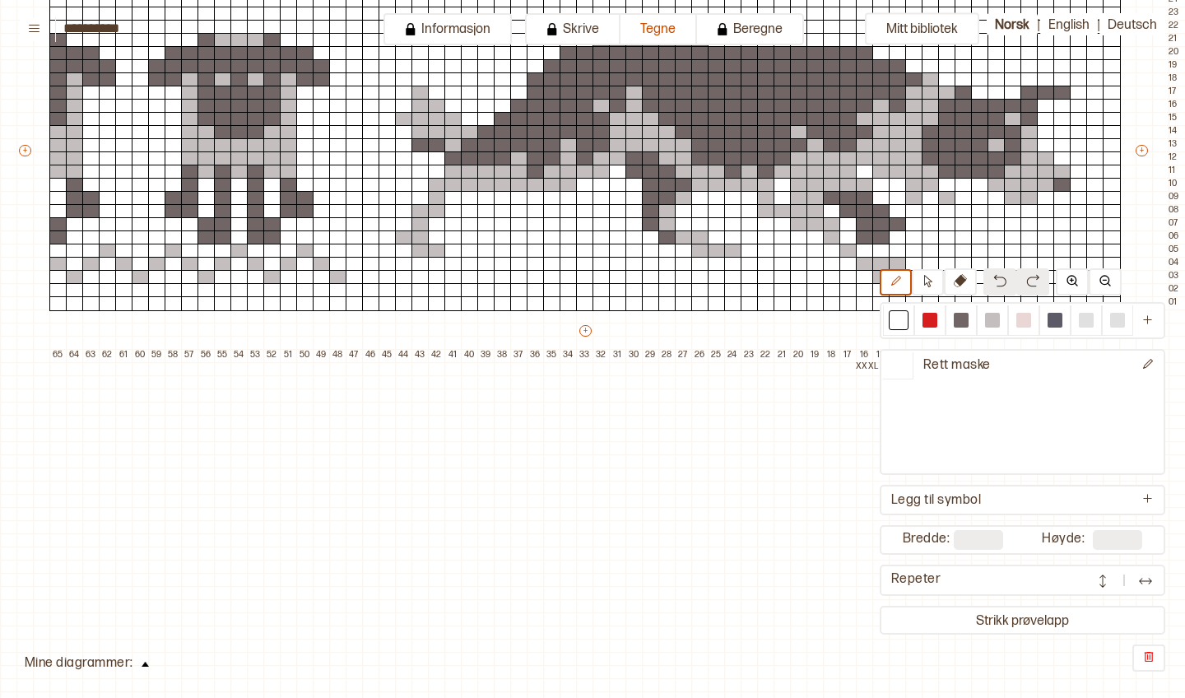
scroll to position [241, 0]
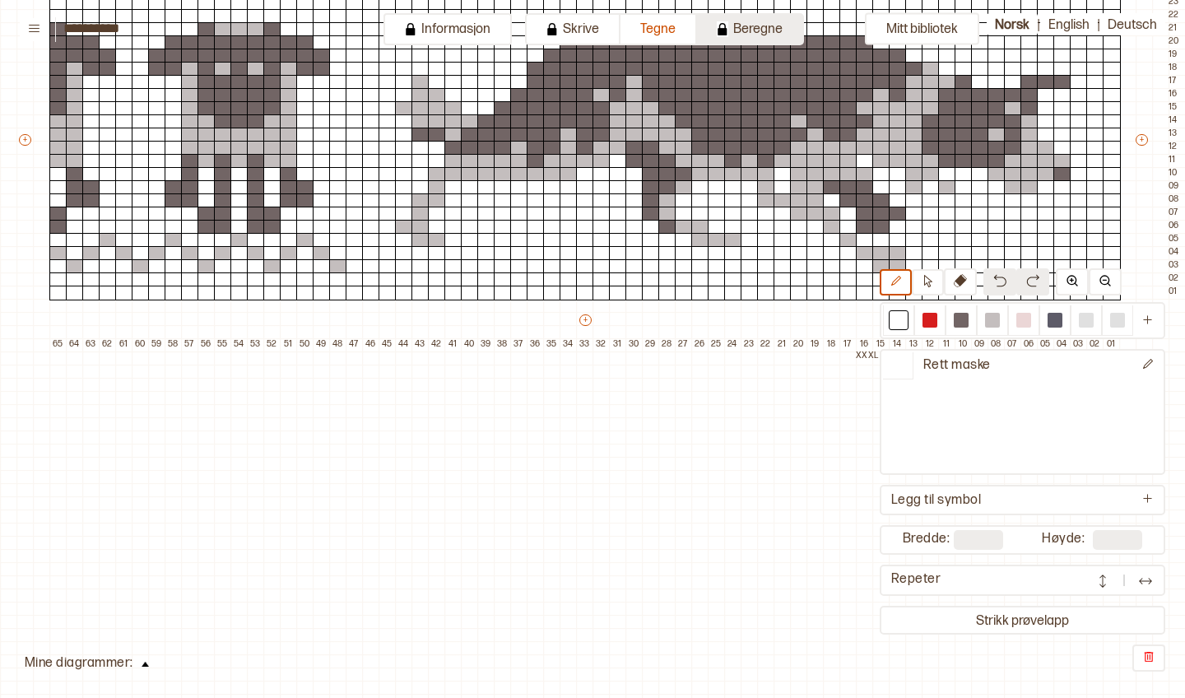
click at [769, 40] on button "Beregne" at bounding box center [750, 29] width 107 height 32
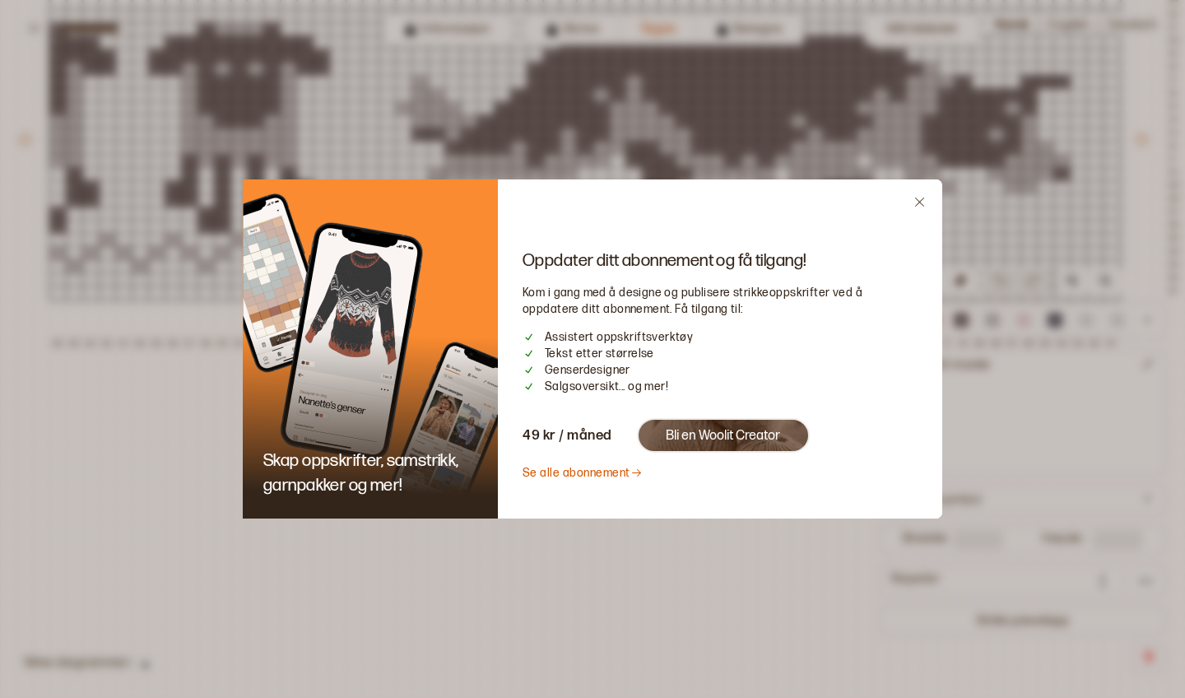
click at [725, 439] on button "Bli en Woolit Creator" at bounding box center [723, 435] width 173 height 35
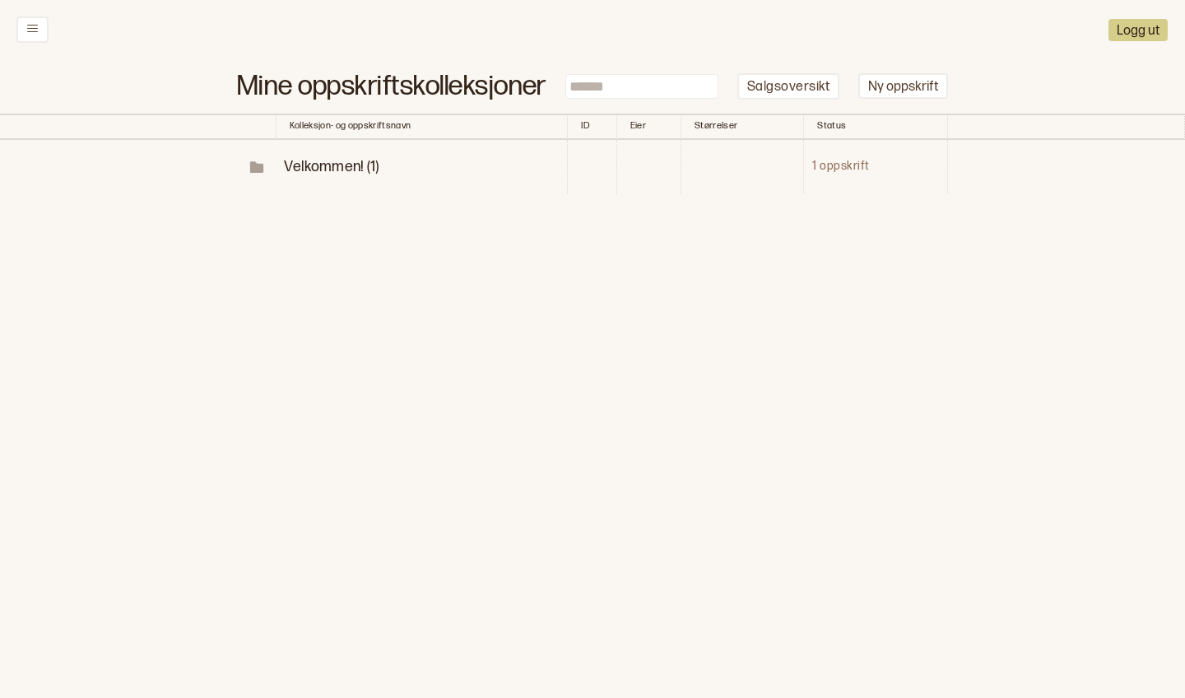
click at [297, 158] on span "Velkommen! (1)" at bounding box center [331, 166] width 95 height 17
click at [880, 219] on button "Ferdig" at bounding box center [877, 222] width 48 height 22
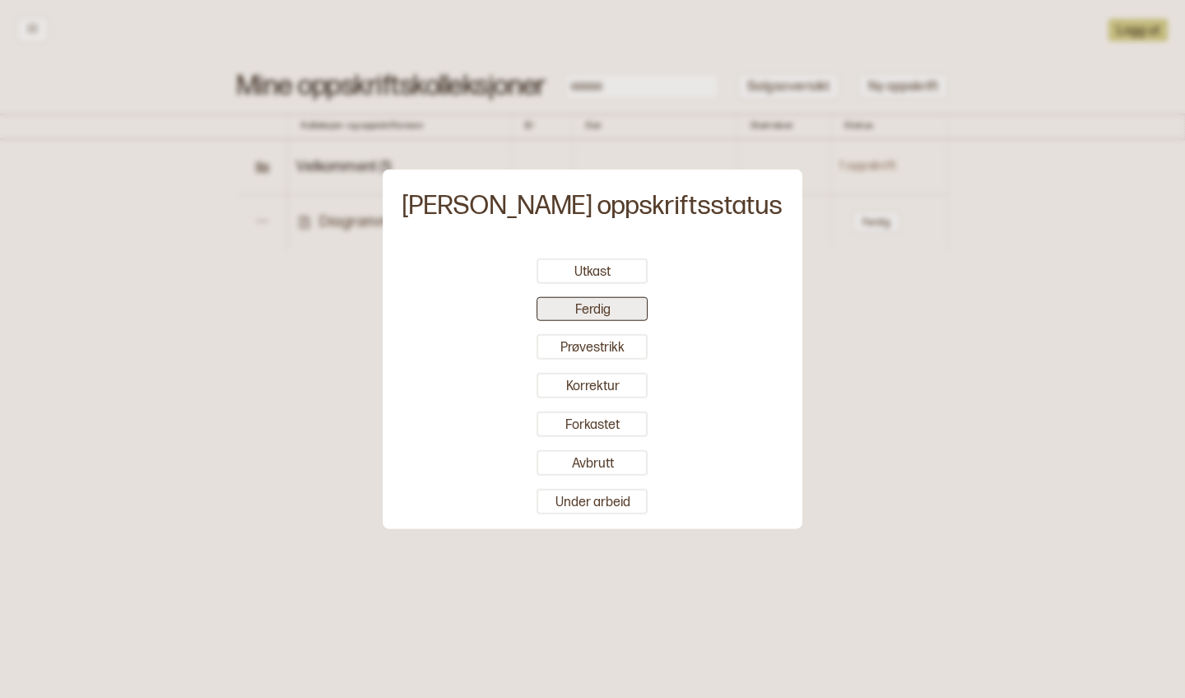
click at [583, 312] on button "Ferdig" at bounding box center [592, 308] width 111 height 24
click at [577, 315] on button "Ferdig" at bounding box center [592, 308] width 111 height 24
click at [391, 287] on div at bounding box center [592, 349] width 1185 height 698
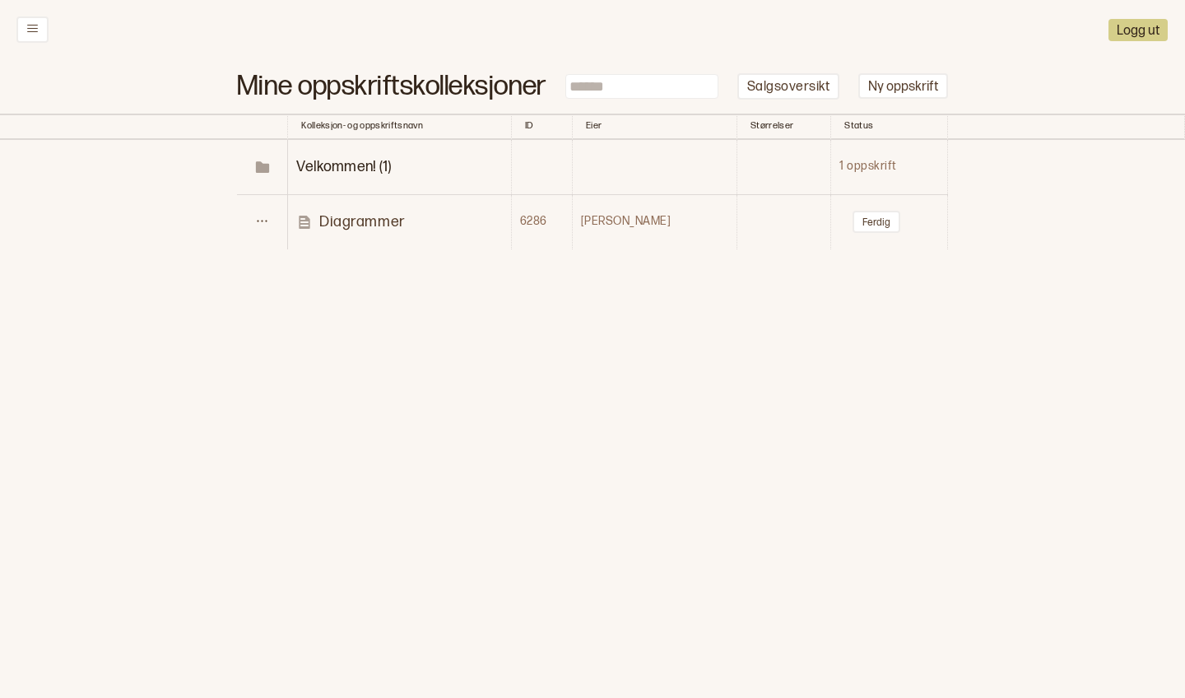
click at [358, 223] on td "Diagrammer" at bounding box center [400, 221] width 224 height 55
click at [358, 218] on p "Diagrammer" at bounding box center [362, 221] width 86 height 19
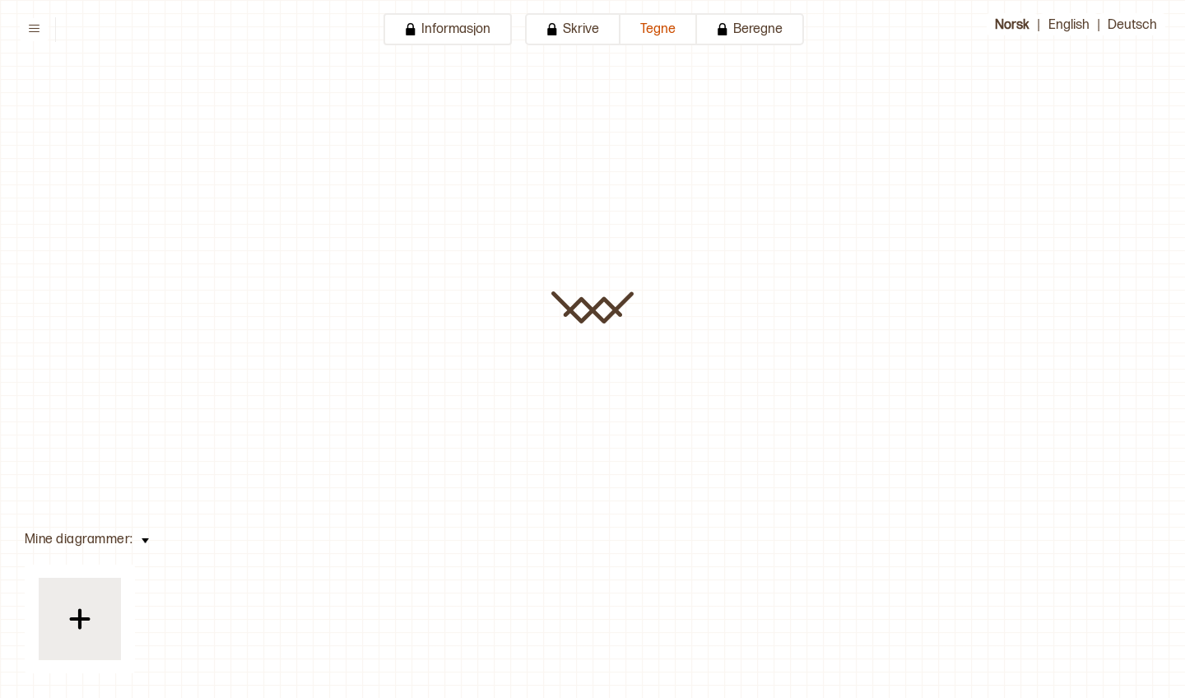
type input "**********"
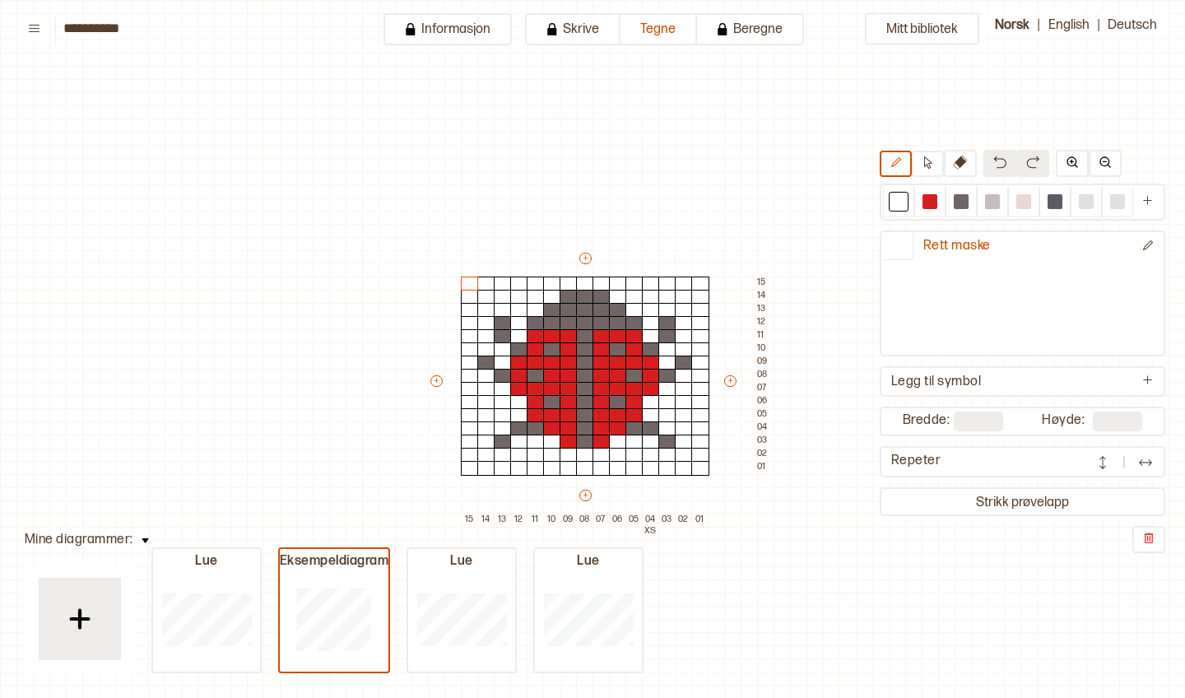
scroll to position [80, 41]
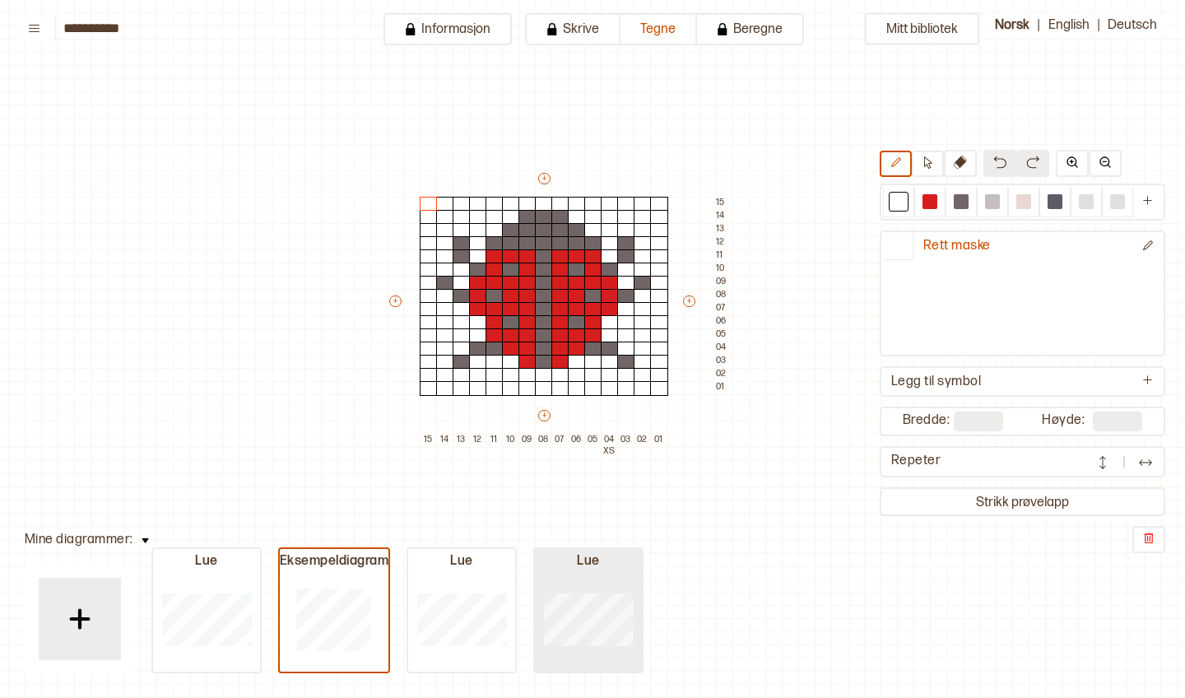
click at [260, 588] on div at bounding box center [206, 618] width 107 height 105
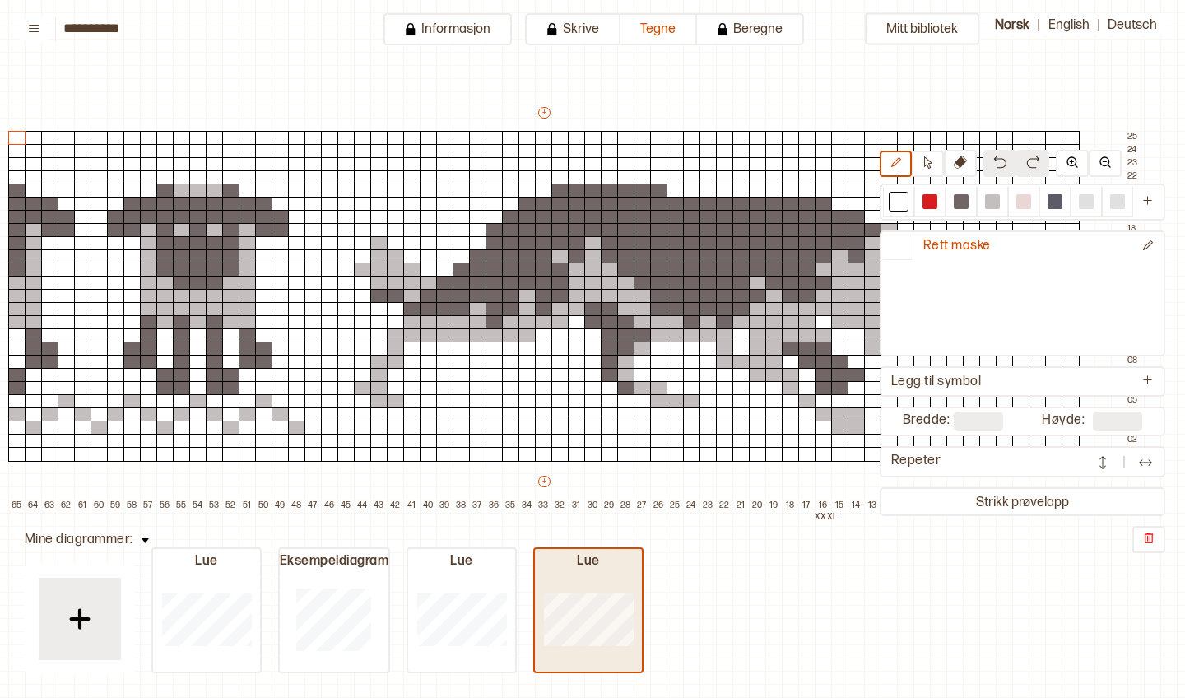
type input "**"
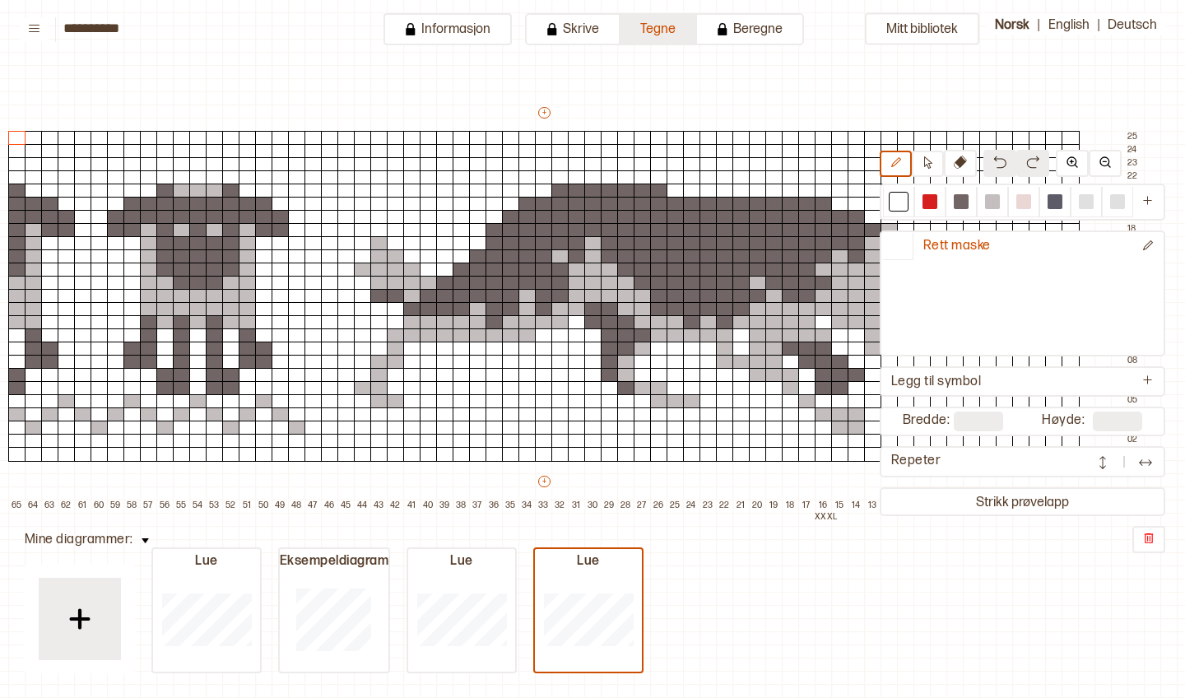
click at [657, 29] on button "Tegne" at bounding box center [659, 29] width 77 height 32
click at [736, 33] on button "Beregne" at bounding box center [750, 29] width 107 height 32
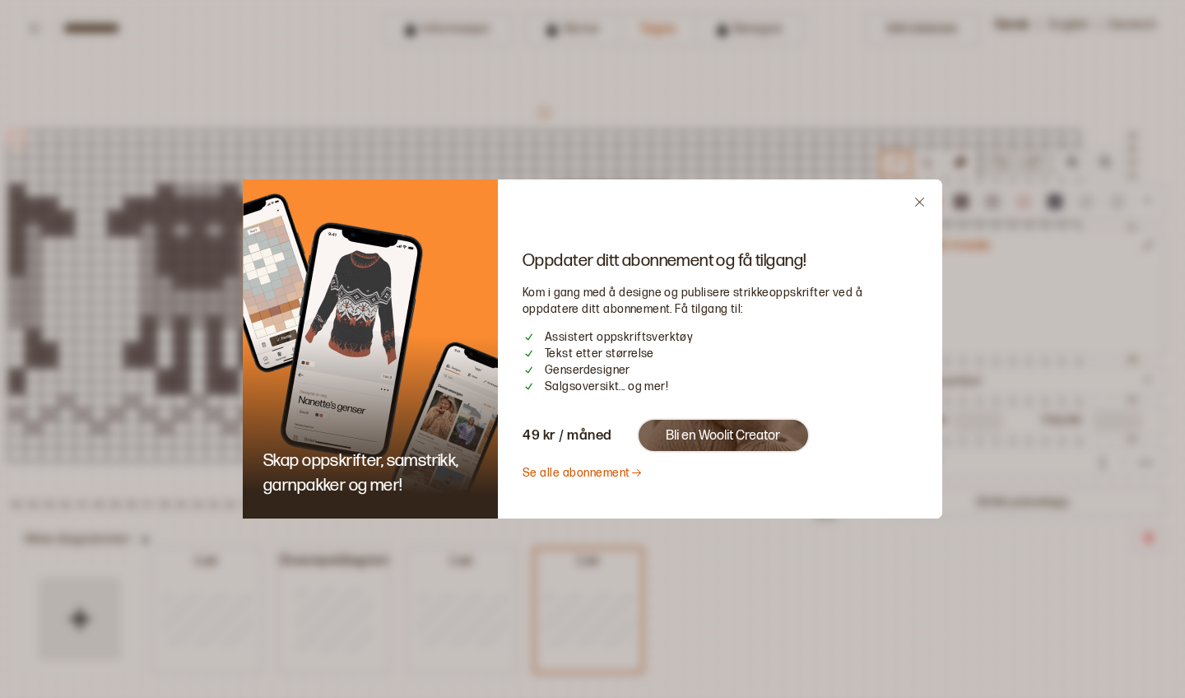
click at [559, 472] on link "Se alle abonnement" at bounding box center [583, 473] width 120 height 14
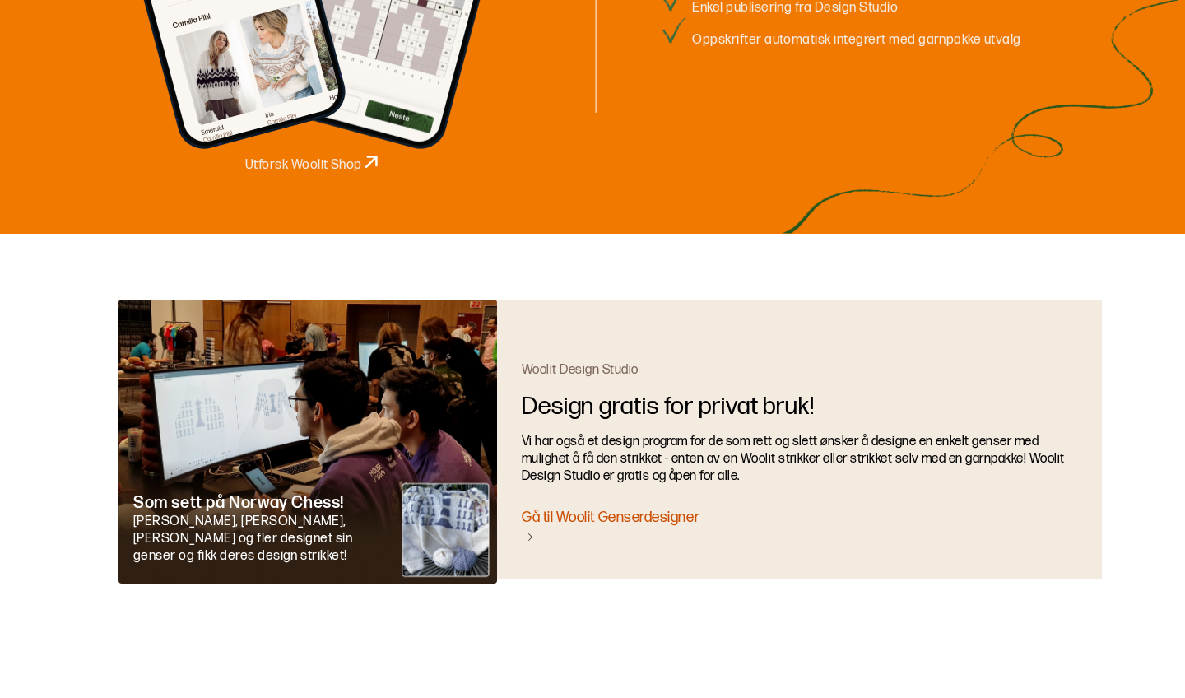
scroll to position [2532, 0]
click at [522, 508] on div "Gå til Woolit Genserdesigner" at bounding box center [799, 527] width 555 height 39
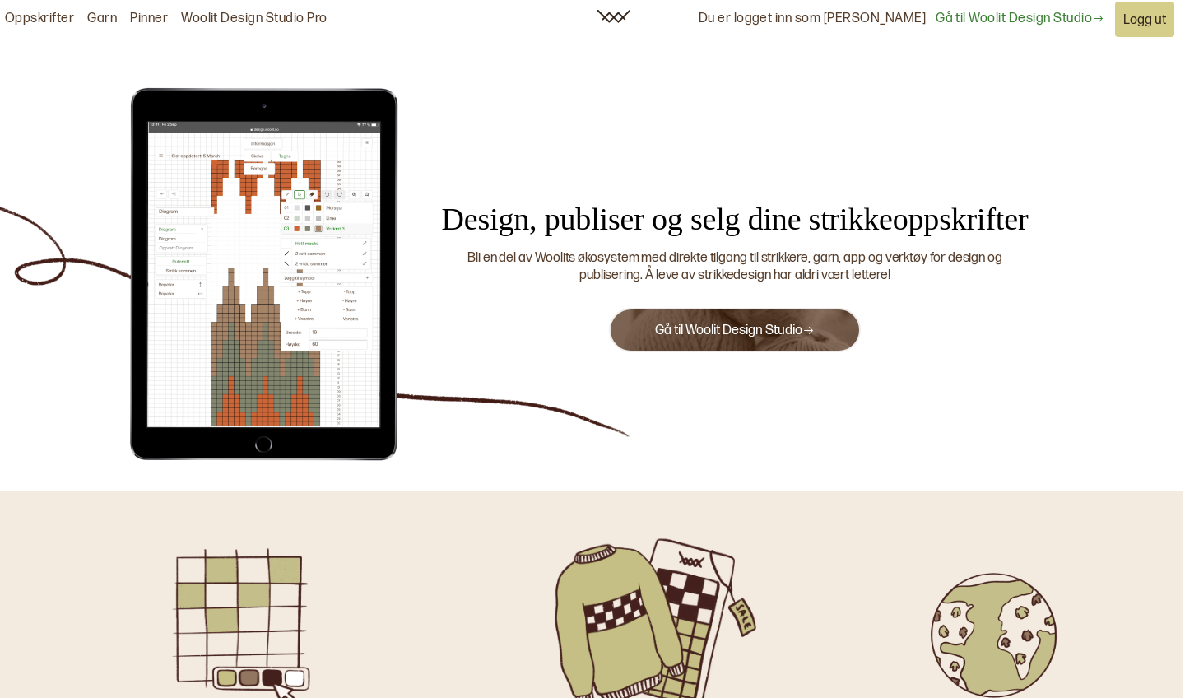
scroll to position [0, 2]
click at [45, 21] on link "Oppskrifter" at bounding box center [39, 19] width 69 height 17
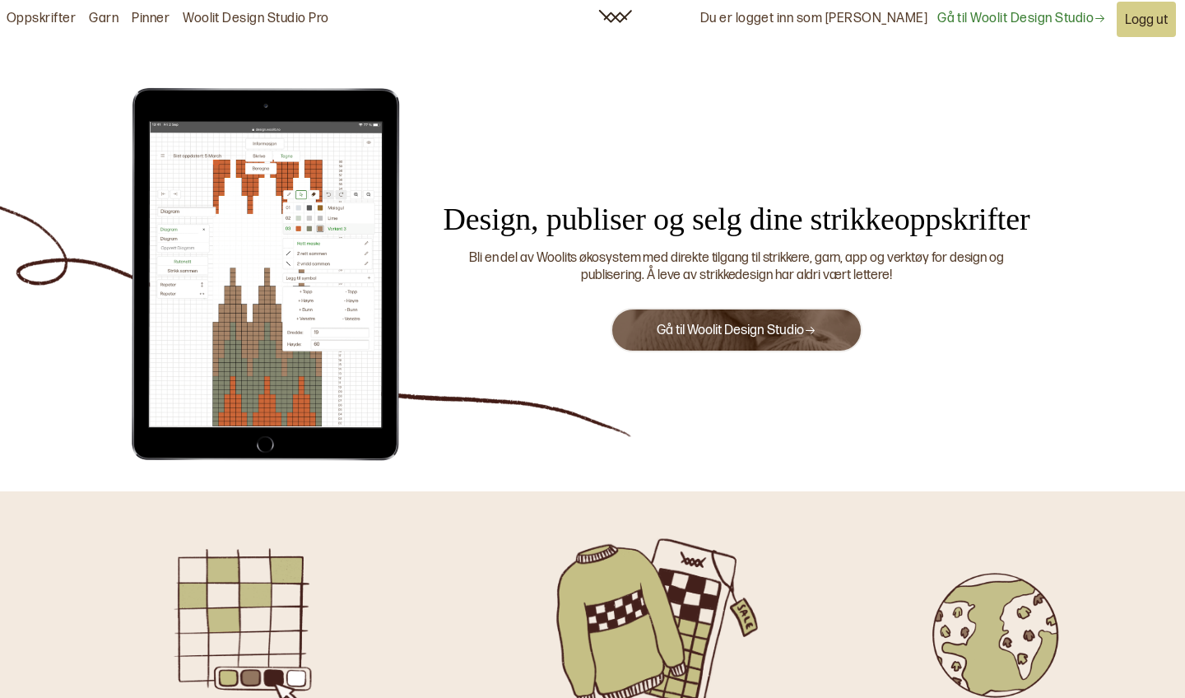
click at [778, 340] on button "Gå til Woolit Design Studio" at bounding box center [737, 330] width 252 height 44
click at [1046, 19] on link "Gå til Woolit Design Studio" at bounding box center [1021, 19] width 169 height 17
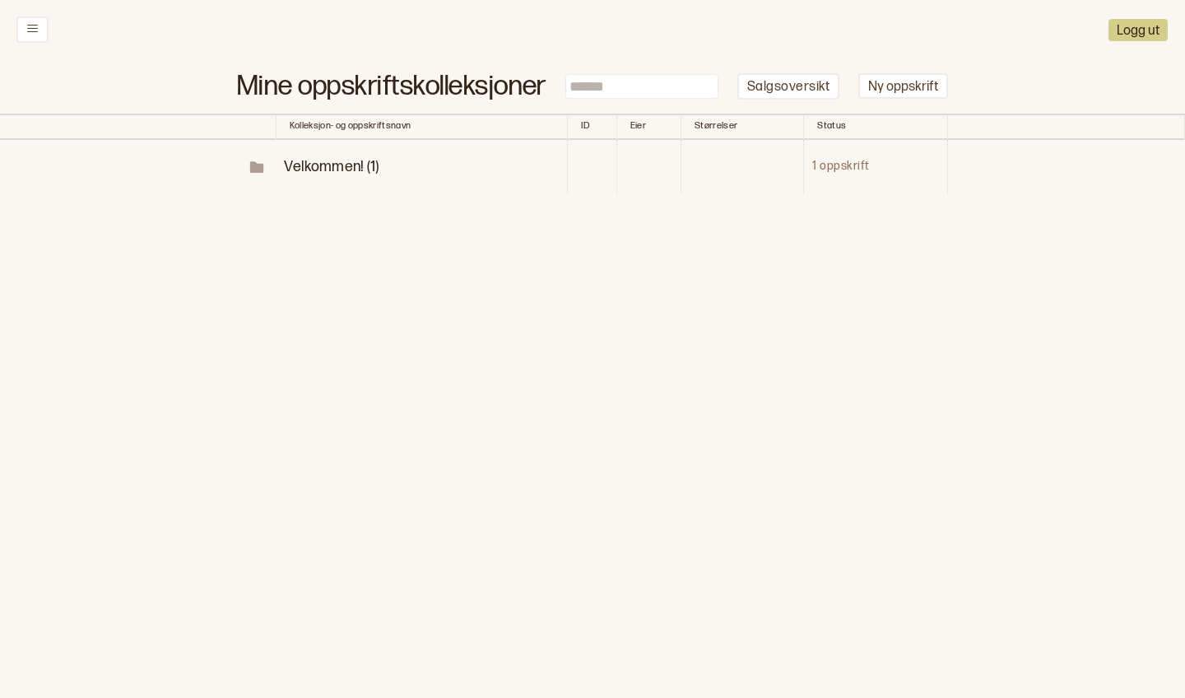
click at [356, 160] on span "Velkommen! (1)" at bounding box center [331, 166] width 95 height 17
click at [368, 212] on p "Diagrammer" at bounding box center [362, 221] width 86 height 19
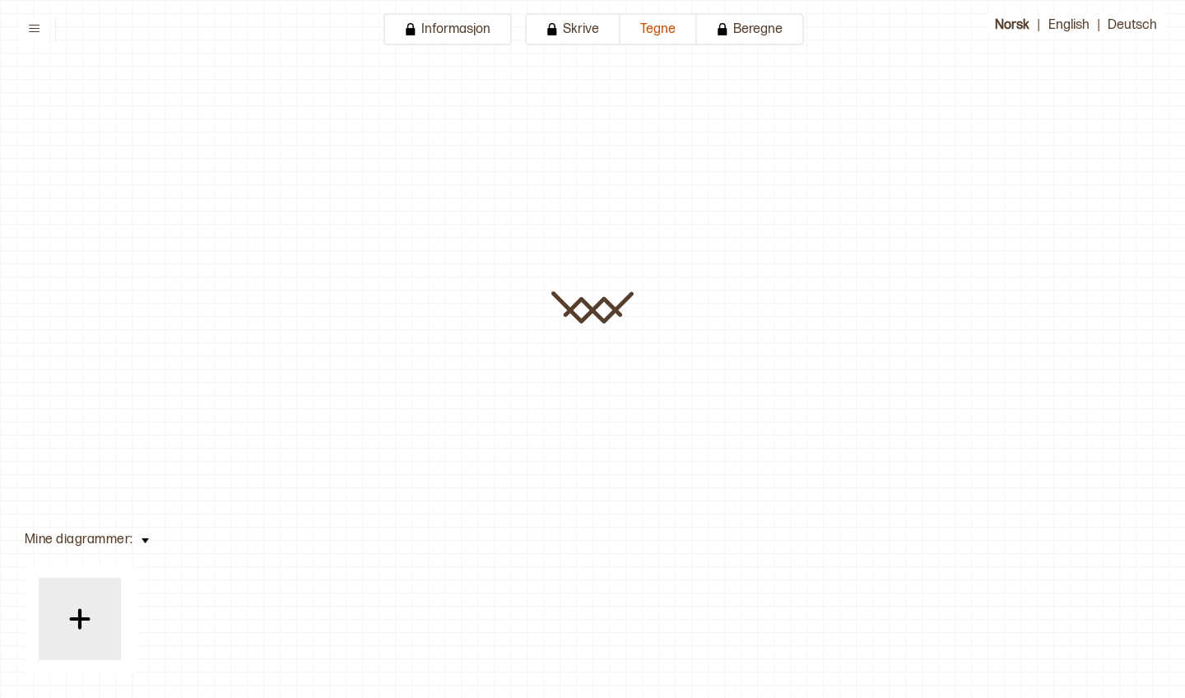
type input "**********"
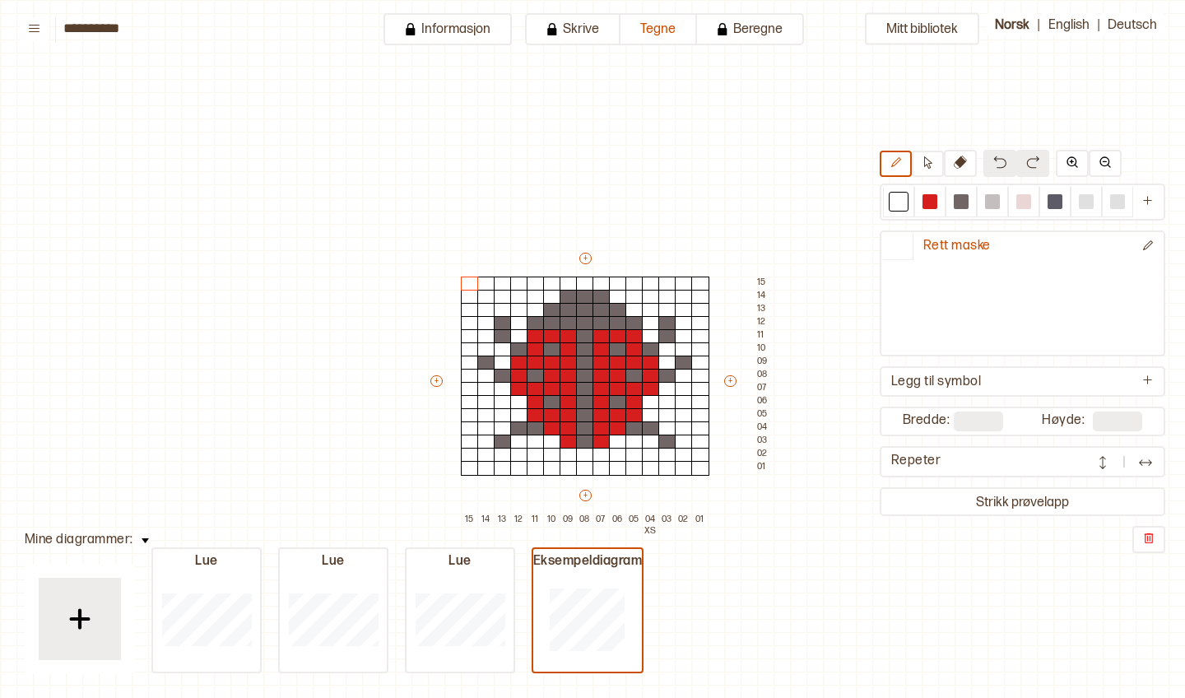
scroll to position [80, 41]
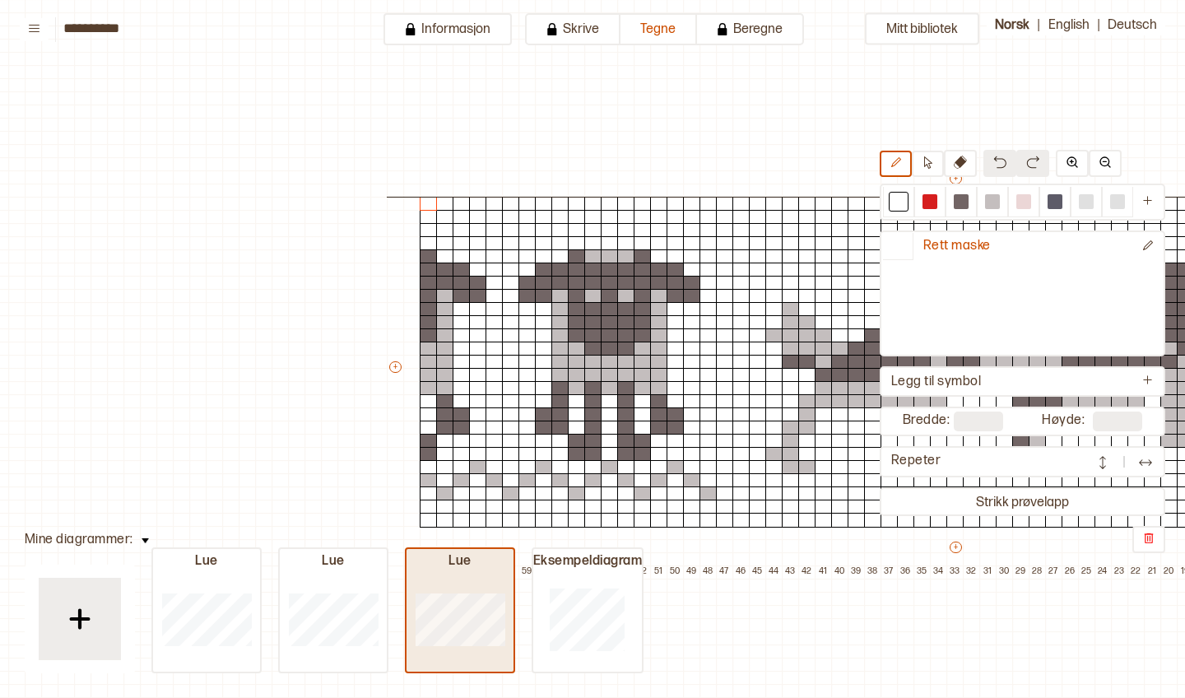
type input "**"
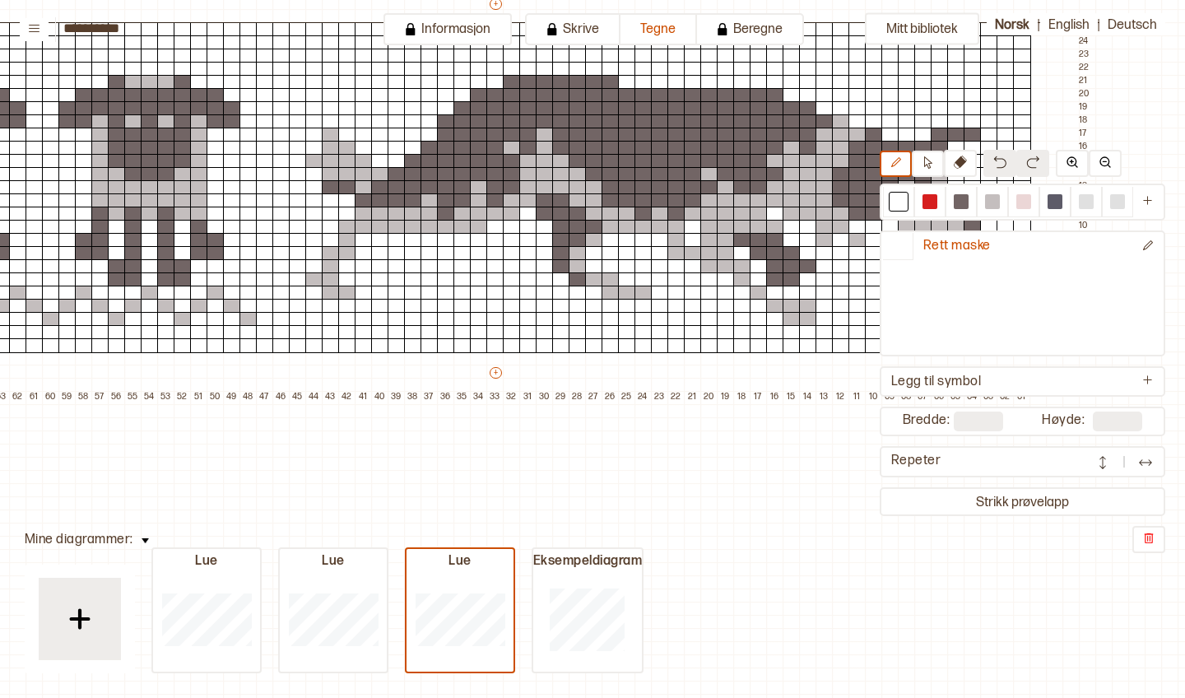
scroll to position [178, 90]
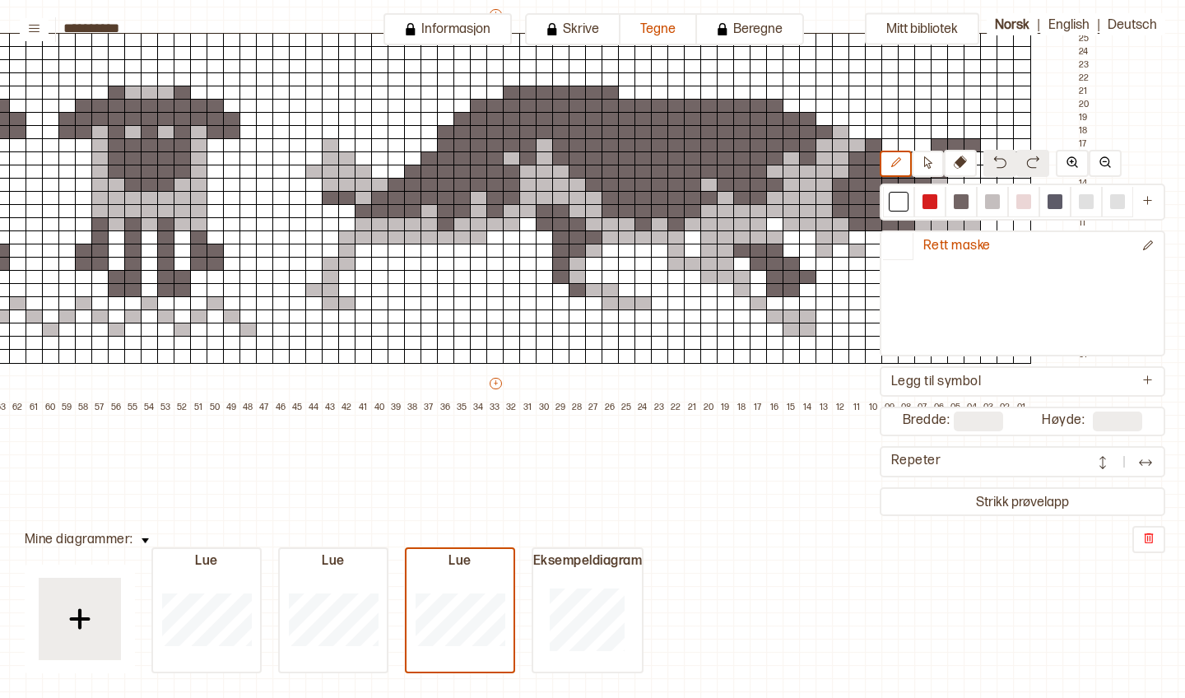
click at [147, 547] on button at bounding box center [145, 539] width 24 height 22
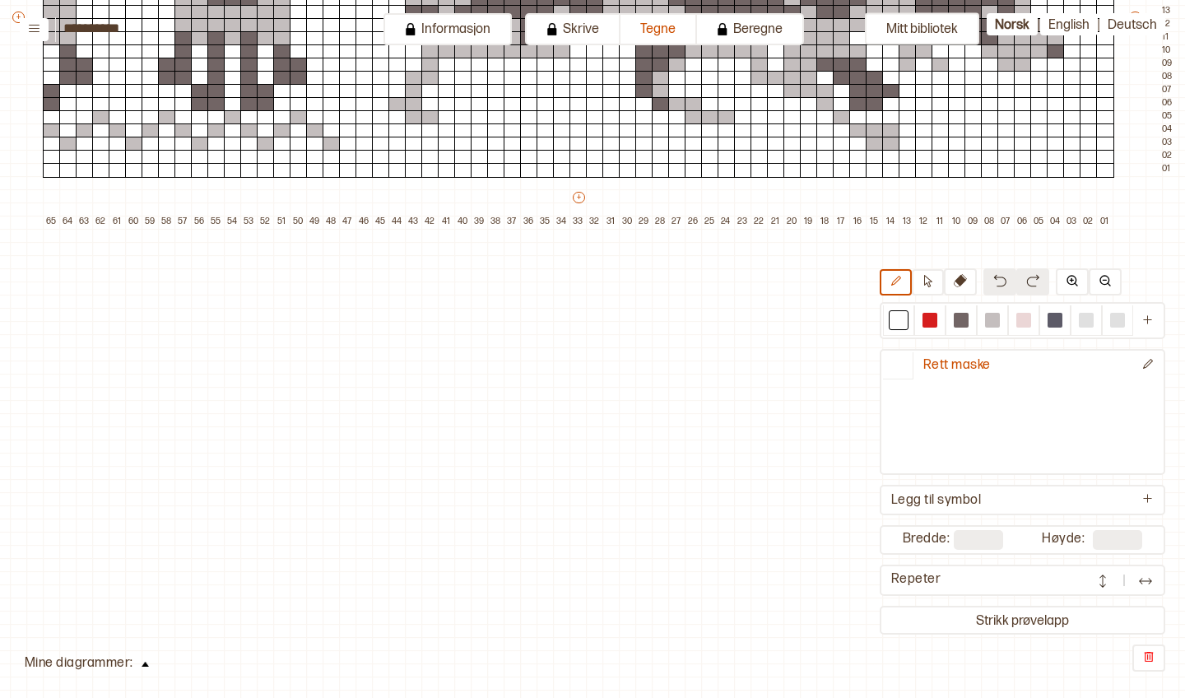
scroll to position [367, 7]
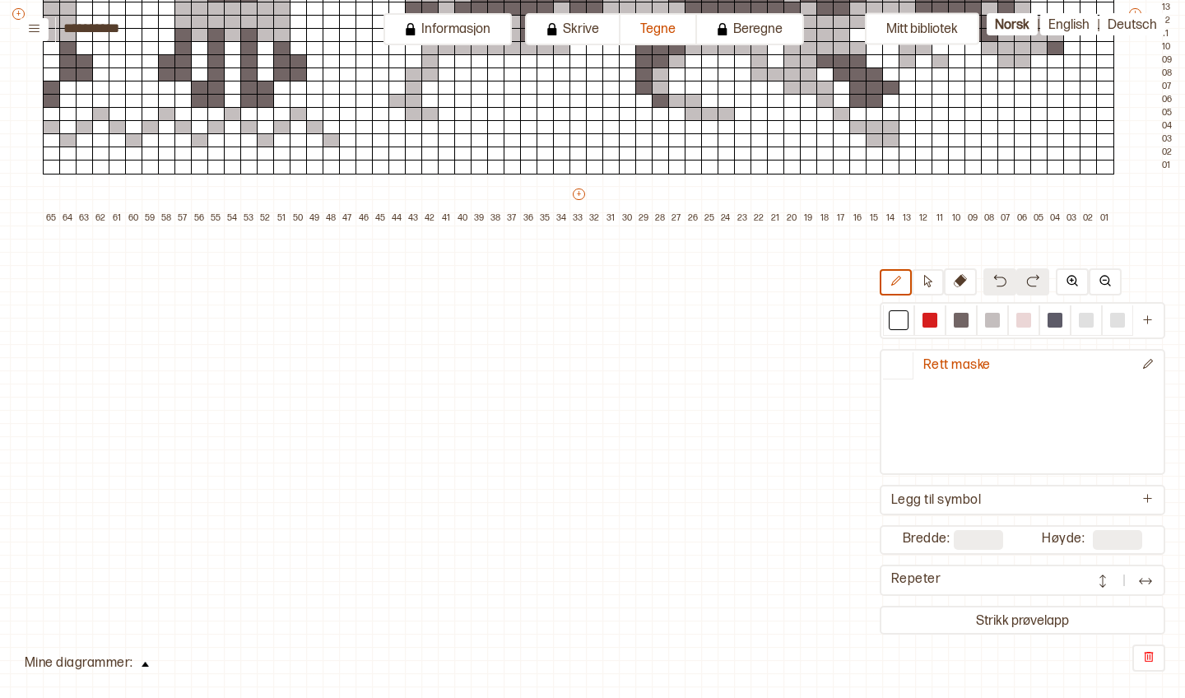
drag, startPoint x: 880, startPoint y: 470, endPoint x: 905, endPoint y: 448, distance: 33.8
click at [905, 448] on div "Rett maske" at bounding box center [1023, 412] width 286 height 126
click at [1040, 415] on div "Rett maske" at bounding box center [1023, 412] width 286 height 126
click at [905, 421] on div "Rett maske" at bounding box center [1023, 412] width 286 height 126
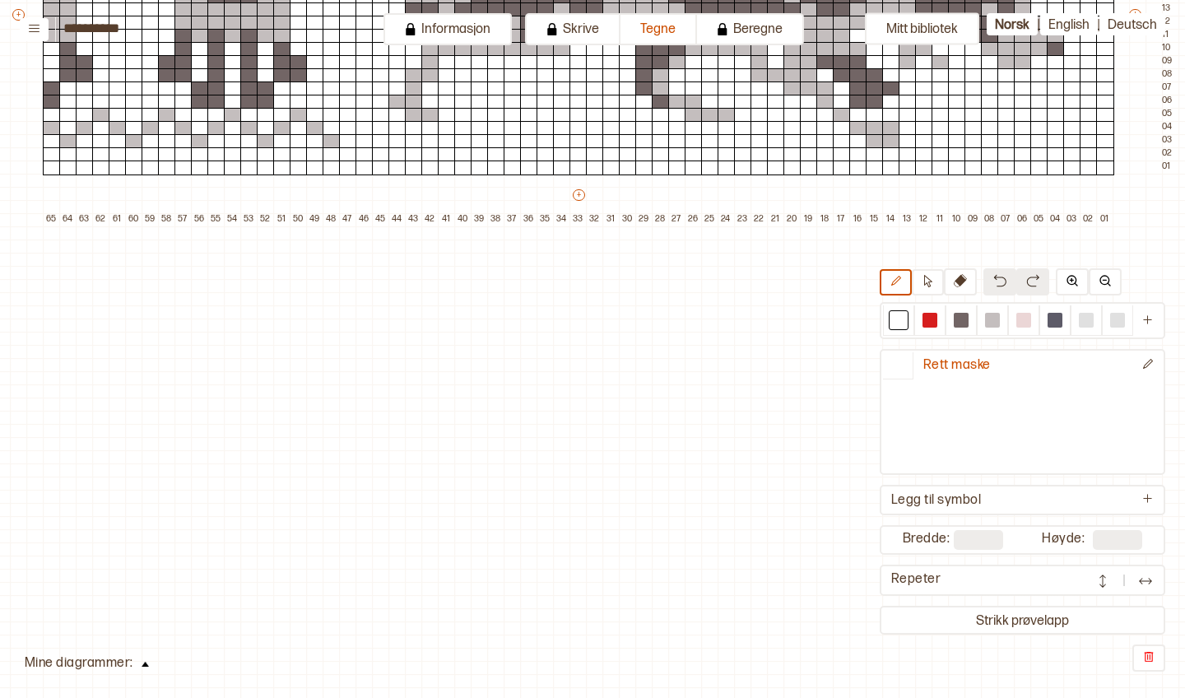
click at [752, 545] on div "Mitt bibliotek Rett maske Legg til symbol Bredde: ** Høyde: ** Repeter Strikk p…" at bounding box center [1178, 332] width 2370 height 1396
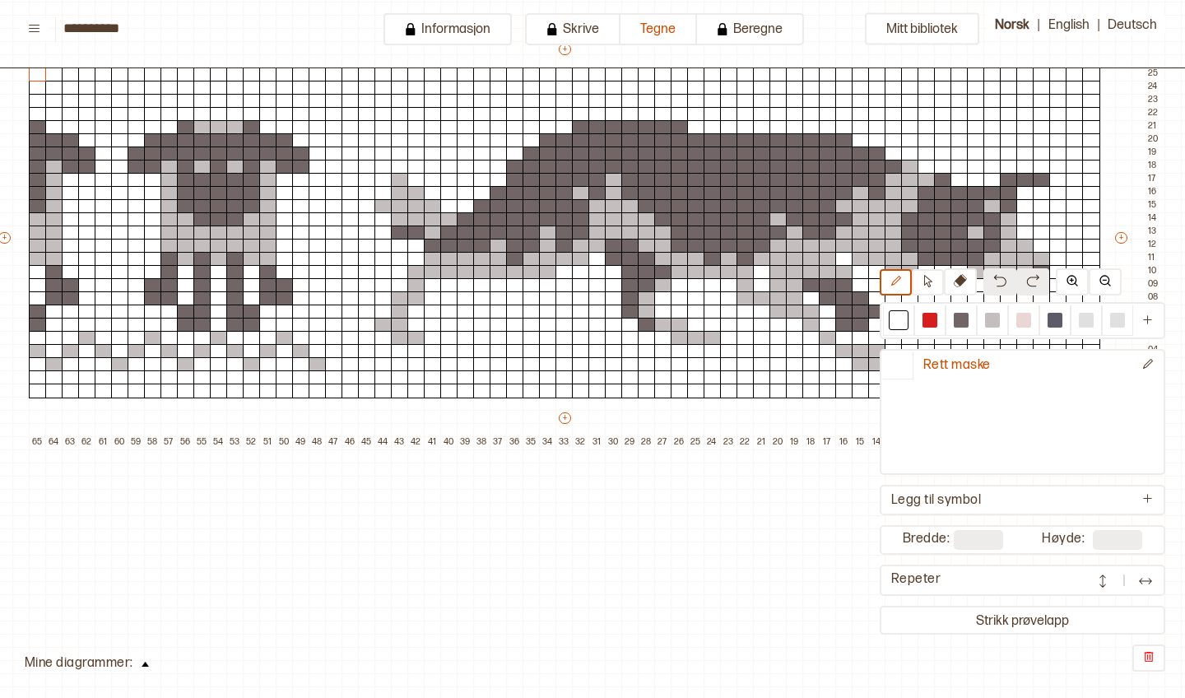
scroll to position [140, 21]
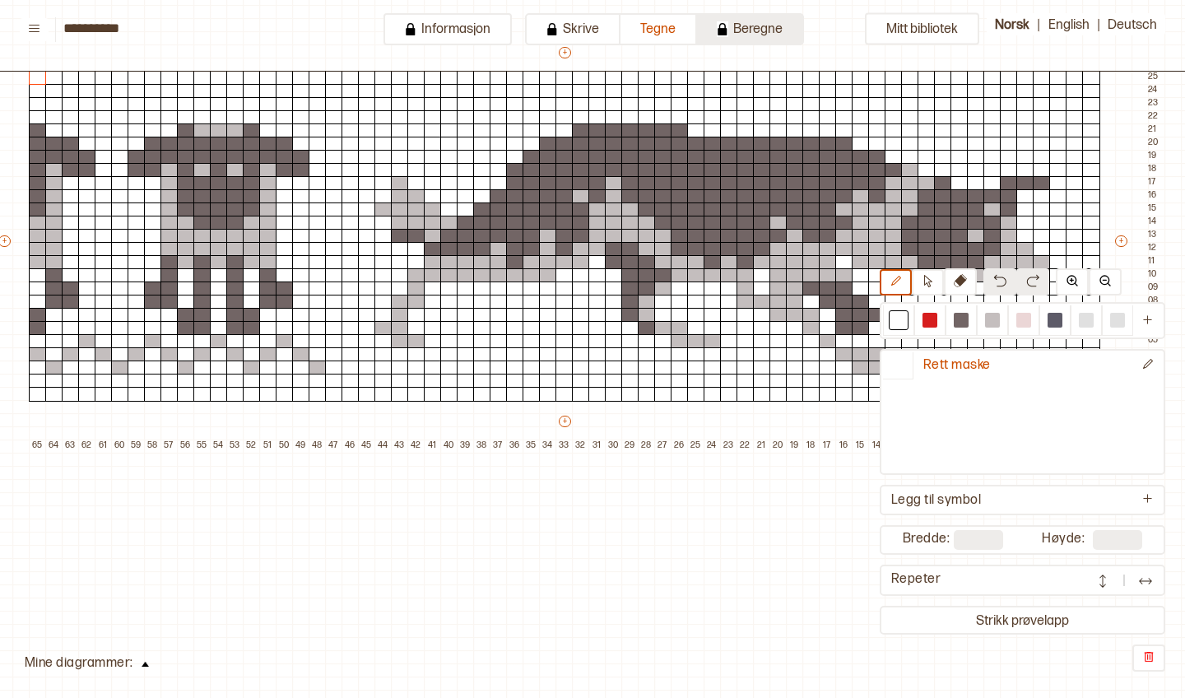
click at [754, 29] on button "Beregne" at bounding box center [750, 29] width 107 height 32
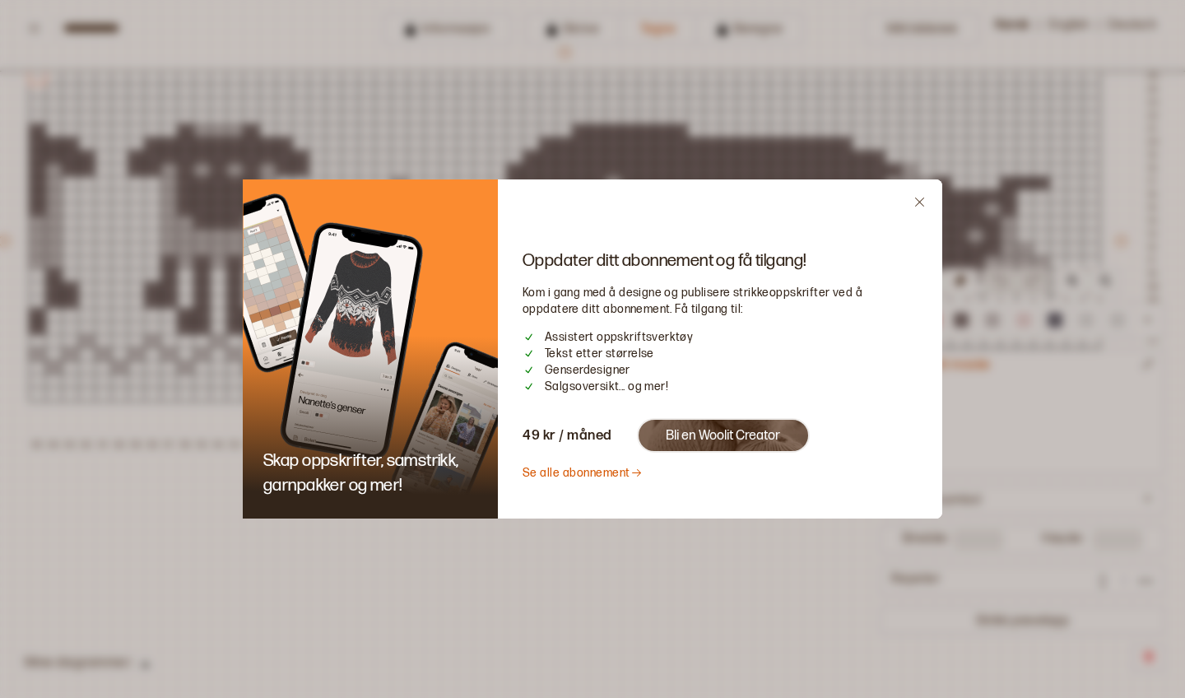
click at [737, 436] on button "Bli en Woolit Creator" at bounding box center [723, 435] width 173 height 35
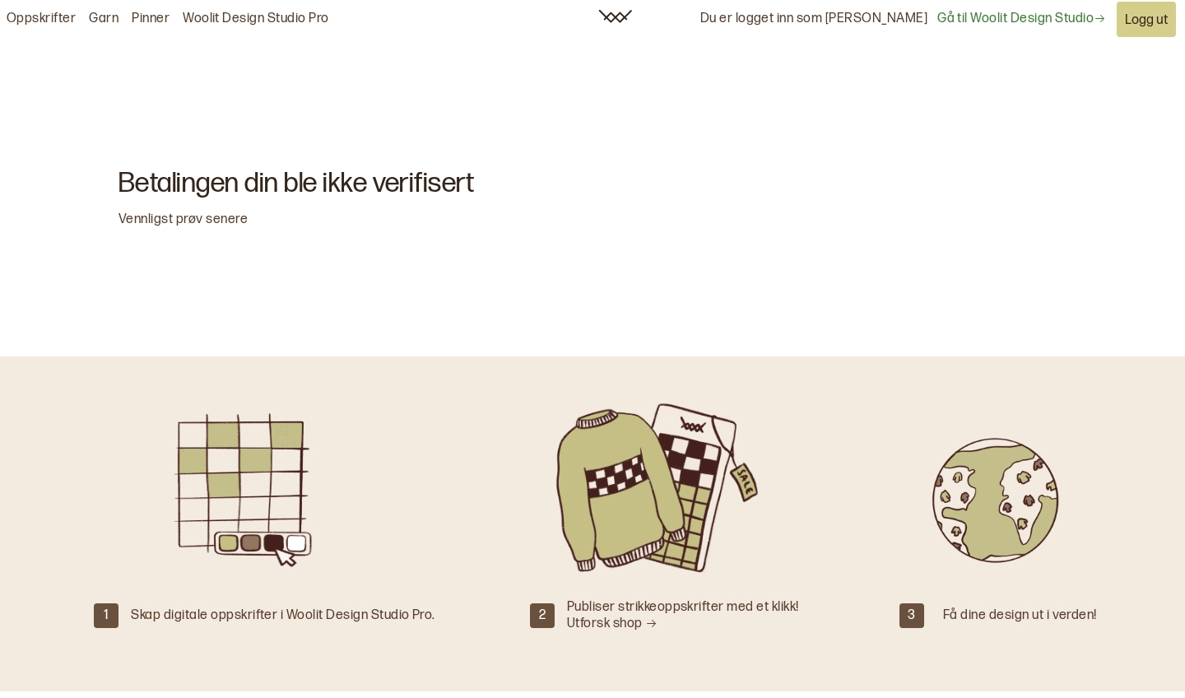
click at [993, 24] on link "Gå til Woolit Design Studio" at bounding box center [1021, 19] width 169 height 17
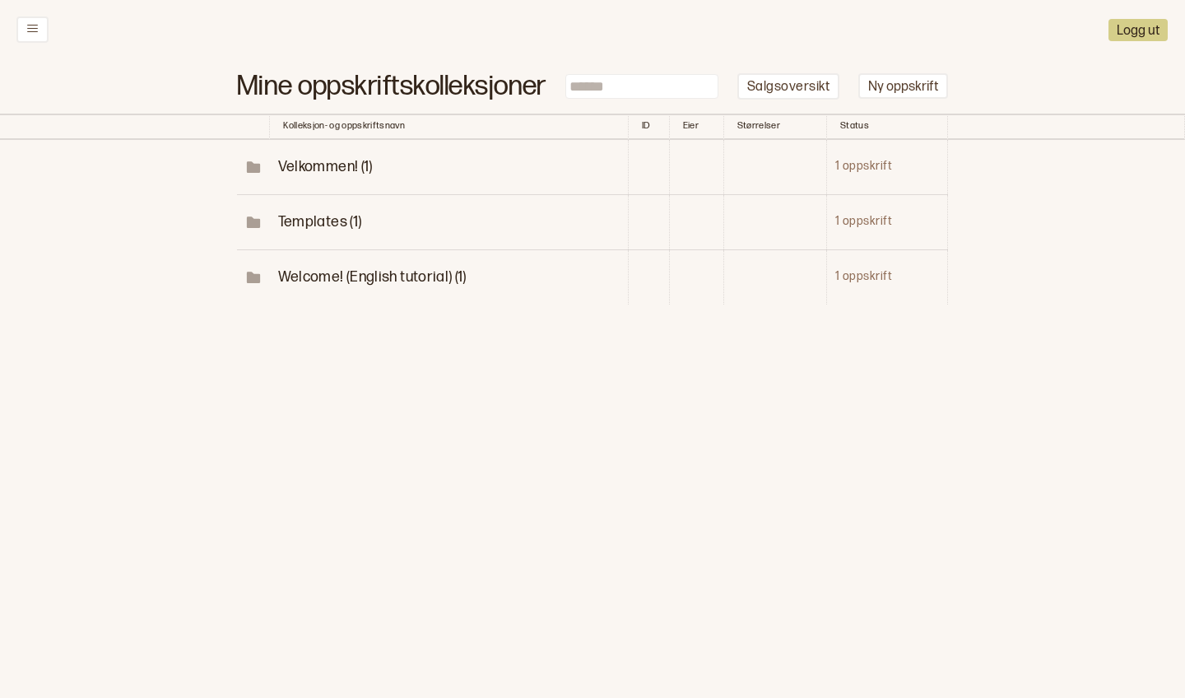
click at [340, 213] on span "Templates (1)" at bounding box center [320, 221] width 84 height 17
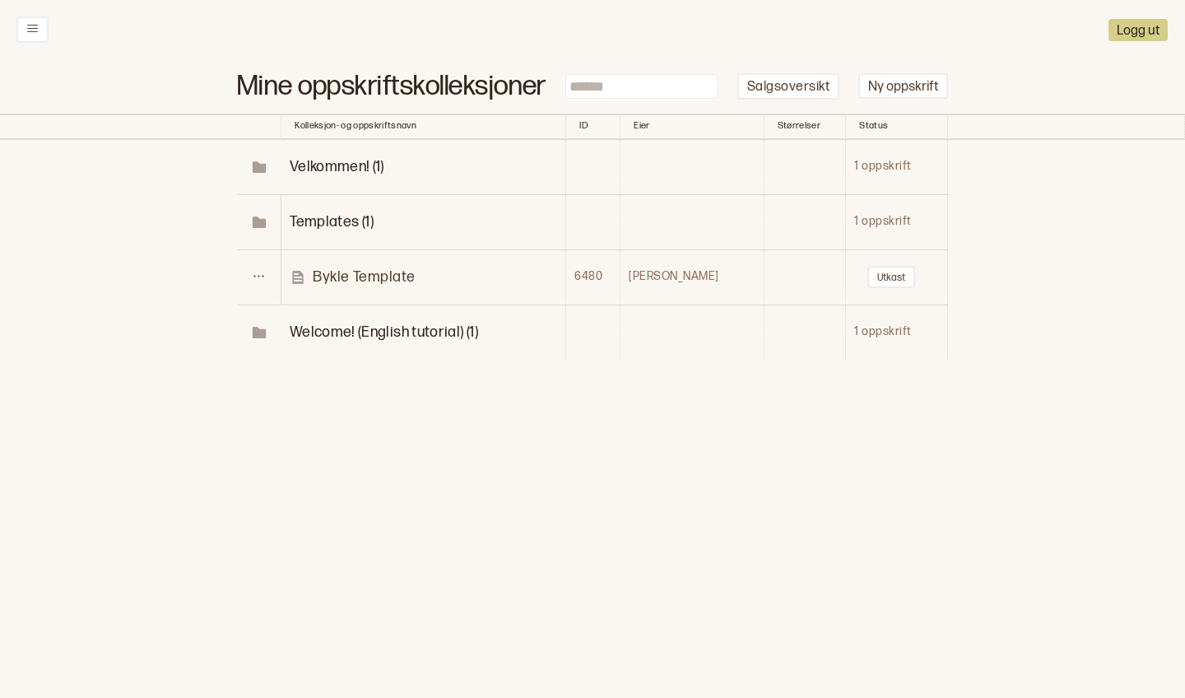
click at [374, 267] on p "Bykle Template" at bounding box center [364, 276] width 103 height 19
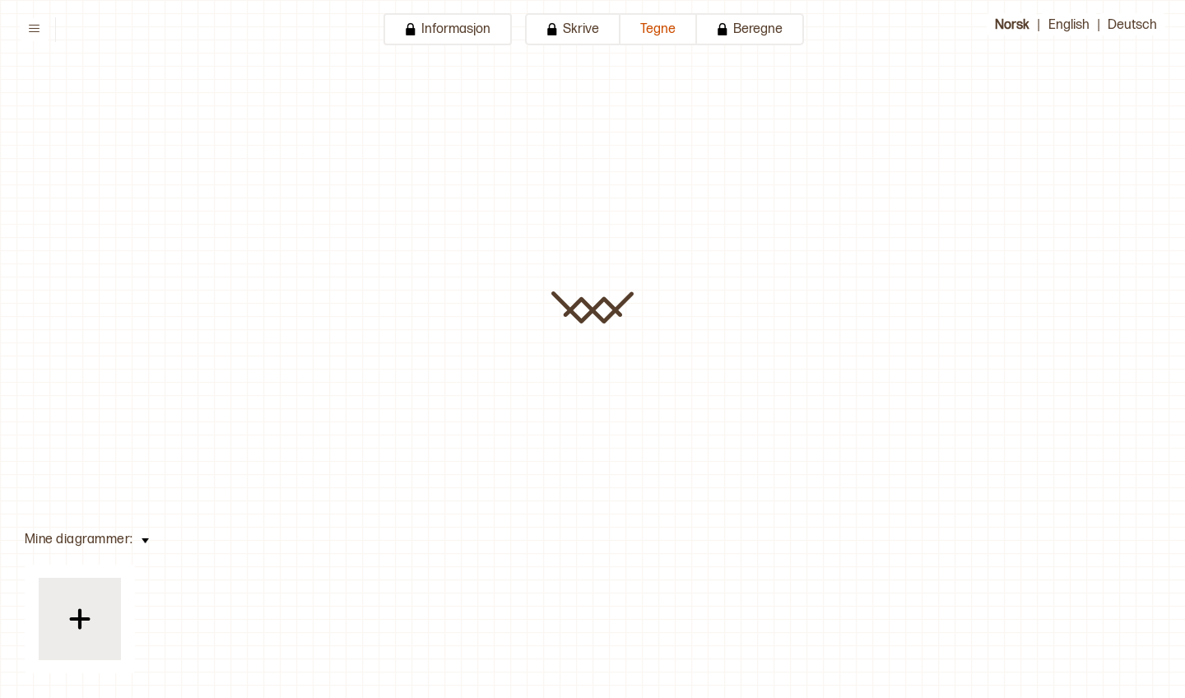
type input "**********"
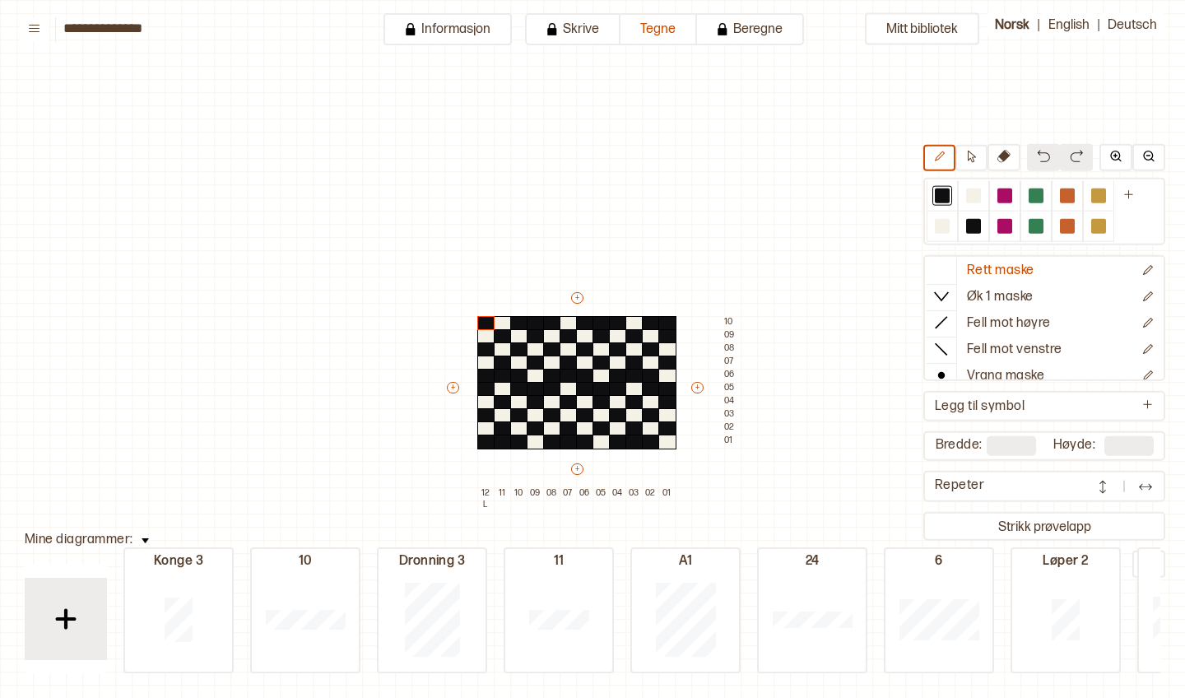
scroll to position [47, 16]
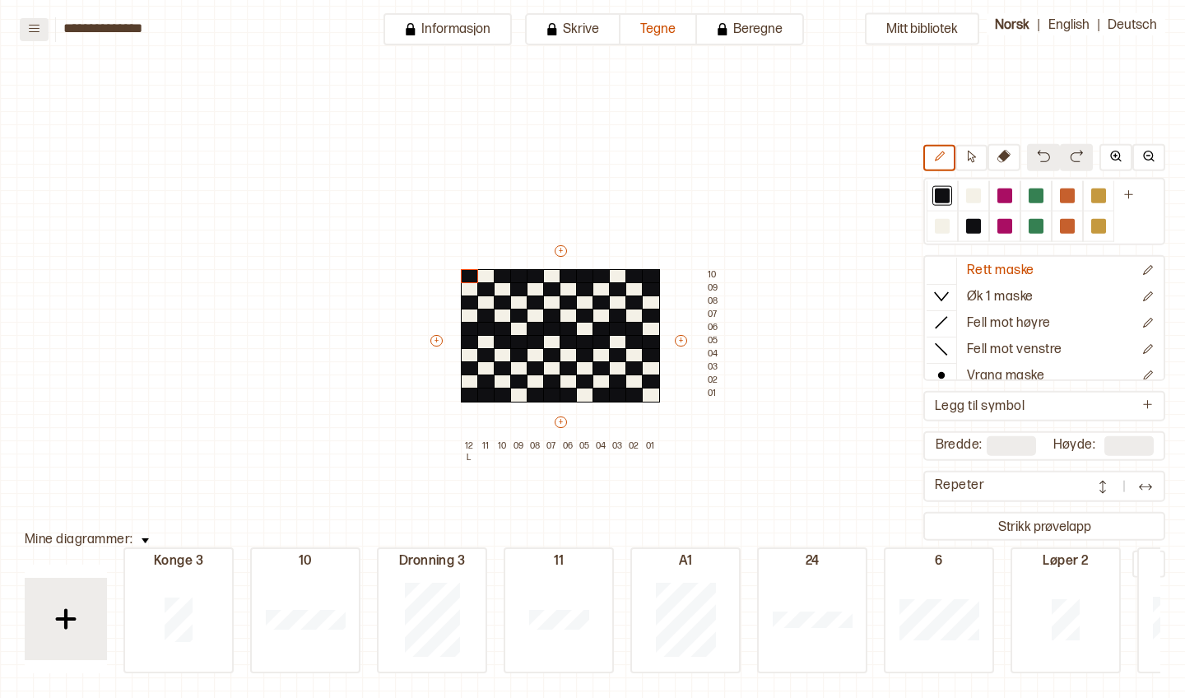
click at [40, 26] on icon at bounding box center [34, 28] width 12 height 12
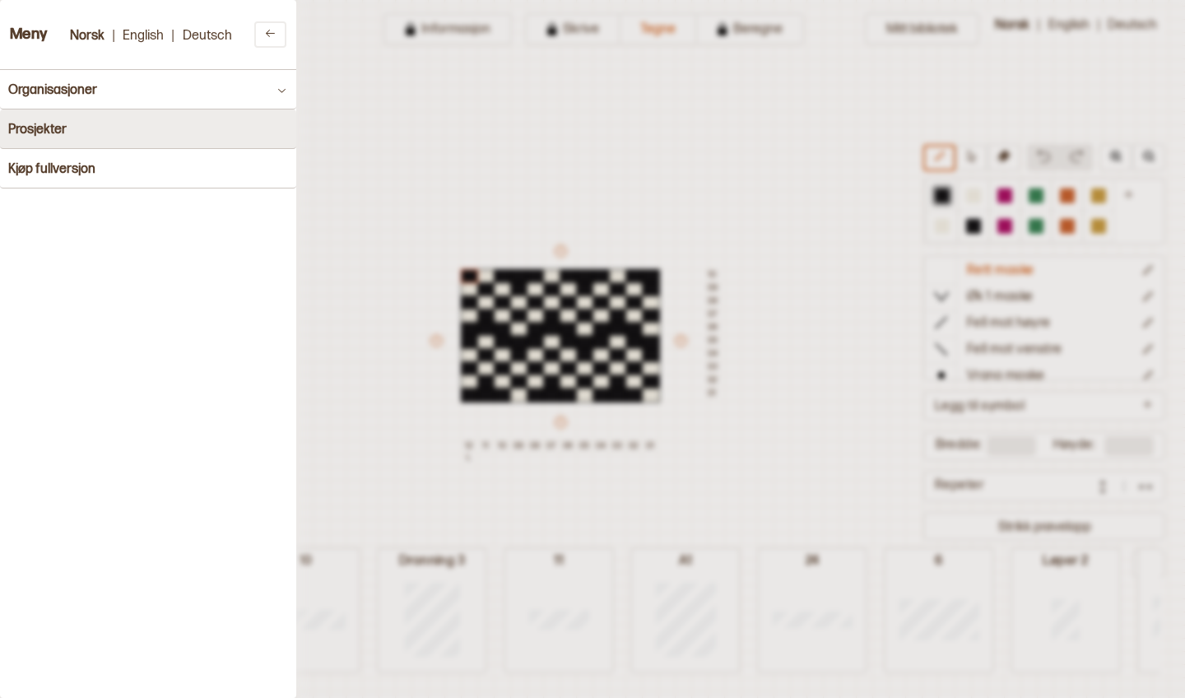
click at [76, 123] on button "Prosjekter" at bounding box center [148, 129] width 296 height 40
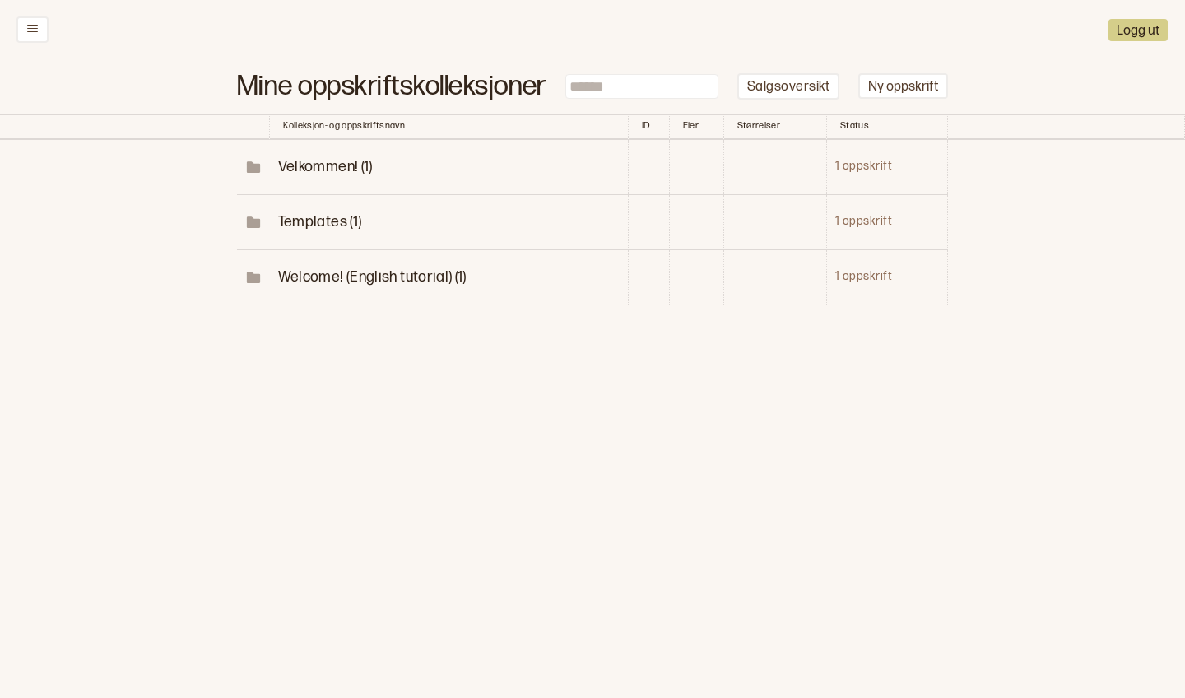
click at [325, 158] on span "Velkommen! (1)" at bounding box center [325, 166] width 95 height 17
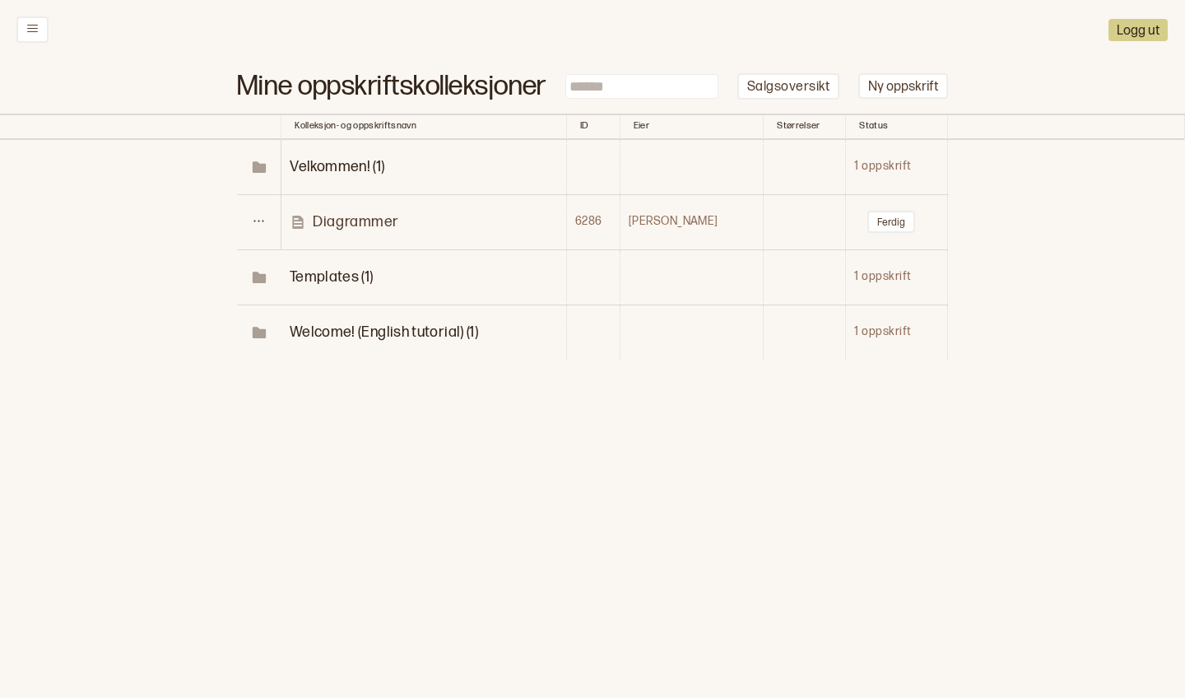
click at [383, 212] on p "Diagrammer" at bounding box center [356, 221] width 86 height 19
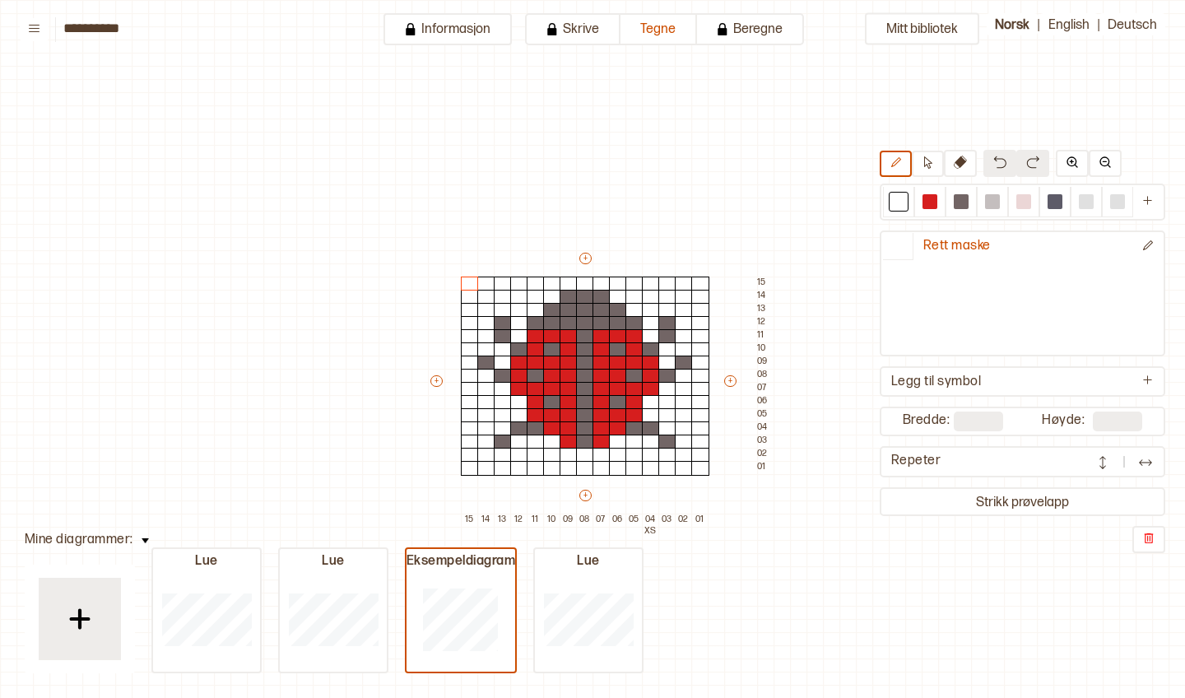
type input "**********"
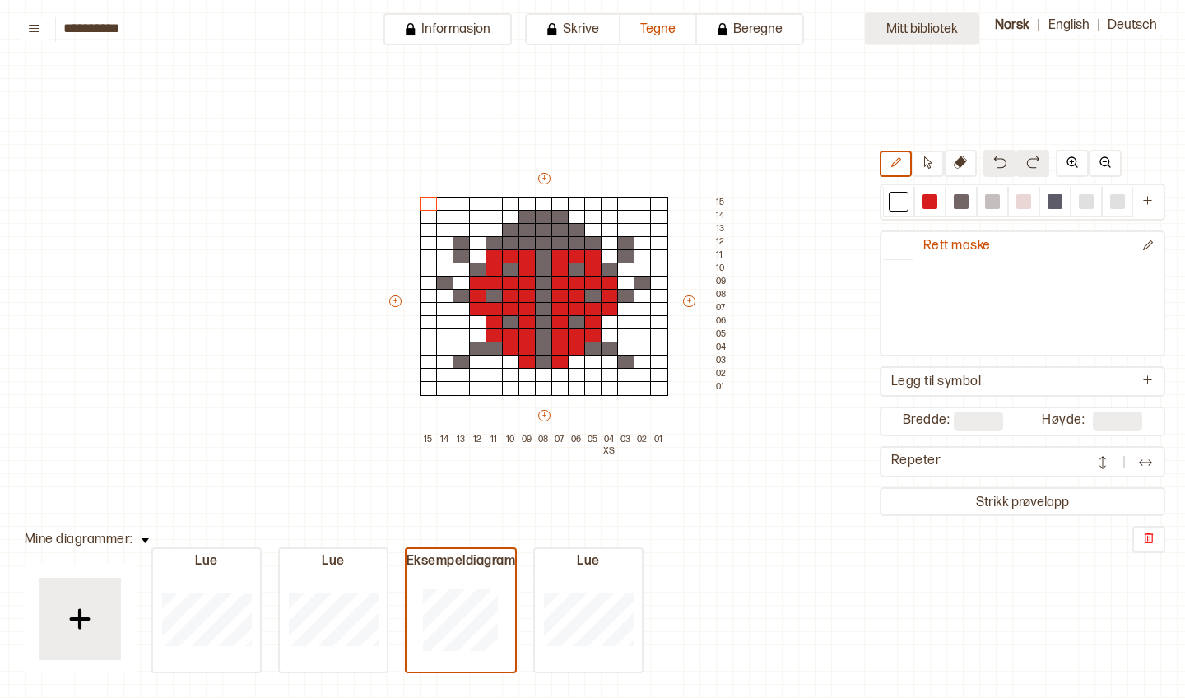
click at [892, 35] on button "Mitt bibliotek" at bounding box center [922, 29] width 114 height 32
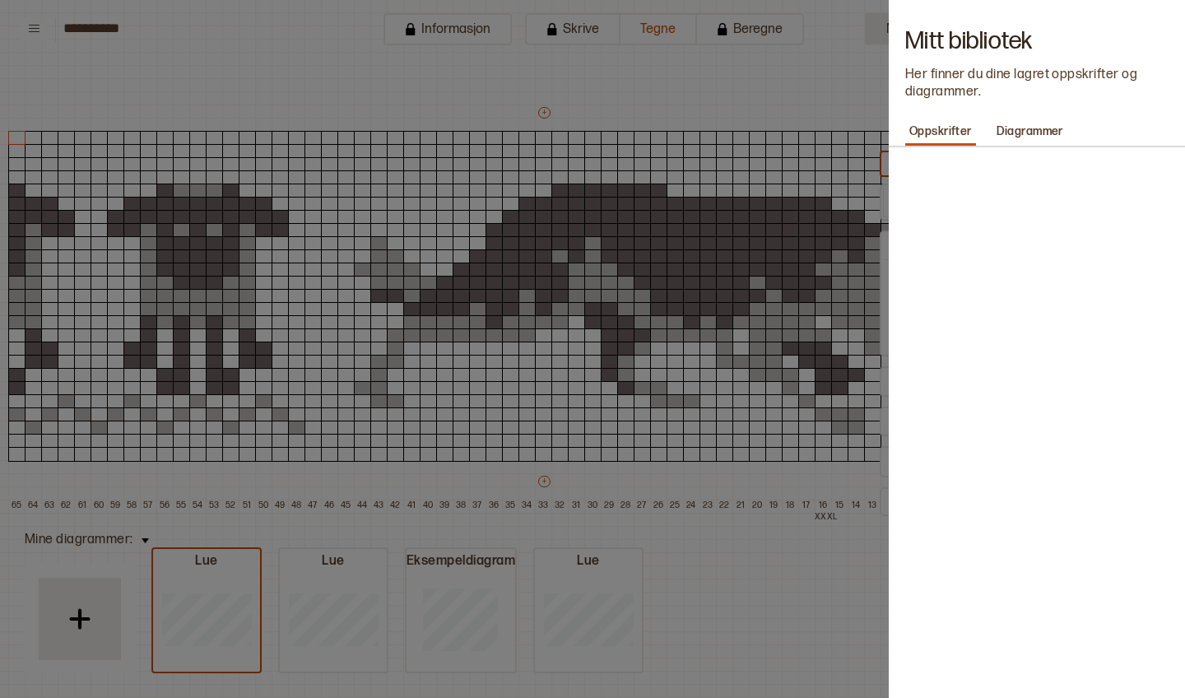
type input "**"
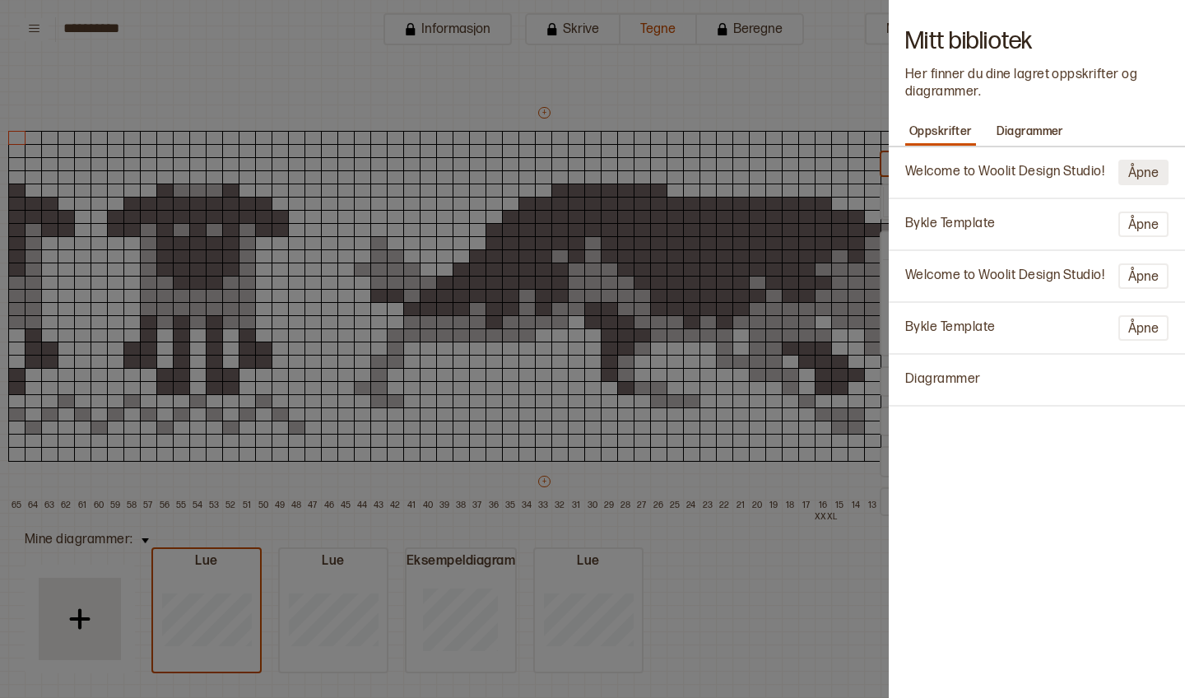
click at [1142, 174] on button "Åpne" at bounding box center [1143, 173] width 50 height 26
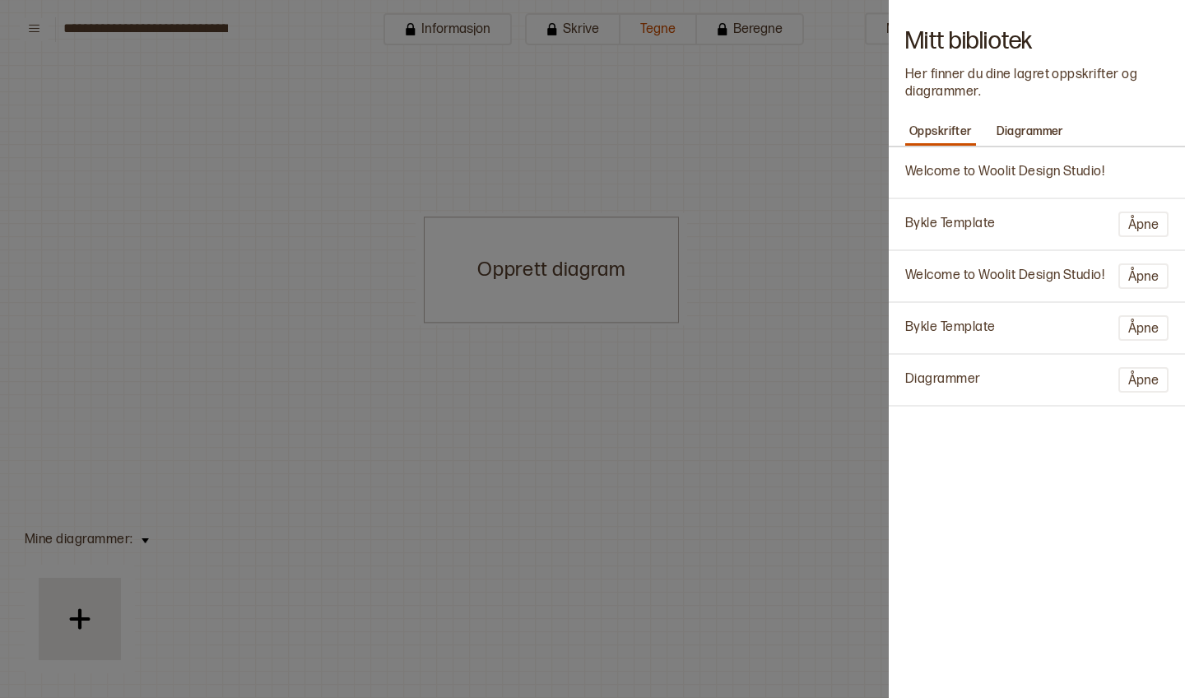
scroll to position [1, 0]
click at [1137, 229] on button "Åpne" at bounding box center [1143, 225] width 50 height 26
click at [1151, 229] on button "Åpne" at bounding box center [1143, 225] width 50 height 26
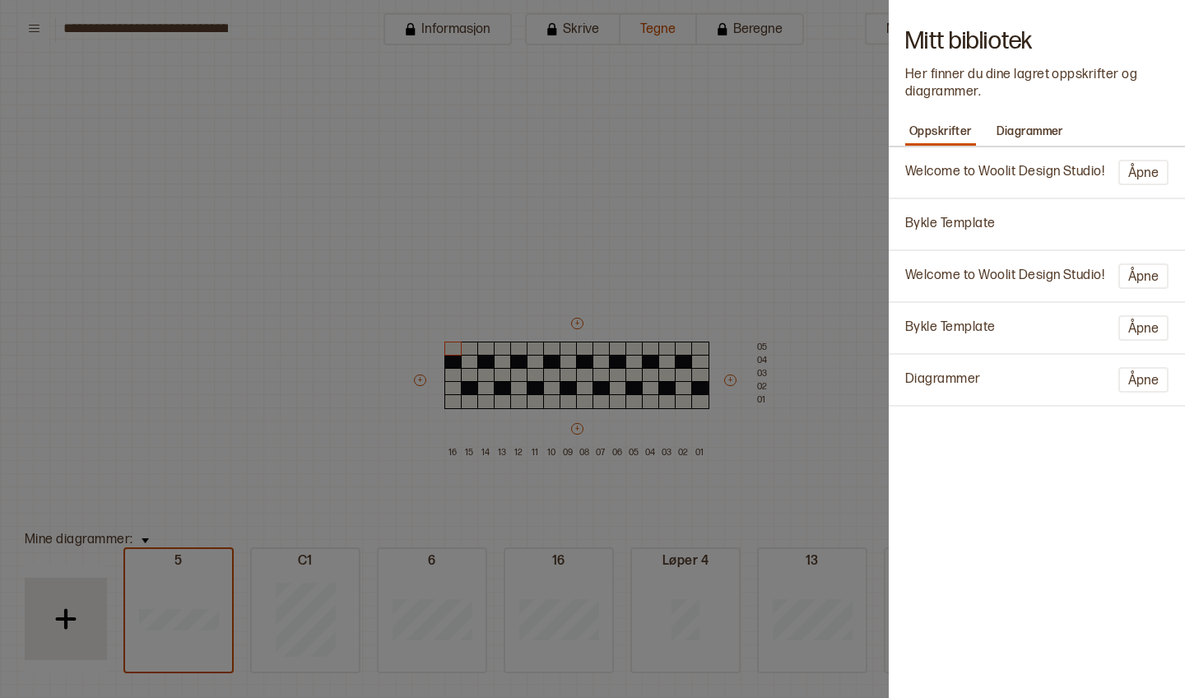
type input "**********"
type input "**"
type input "*"
click at [1147, 277] on button "Åpne" at bounding box center [1143, 276] width 50 height 26
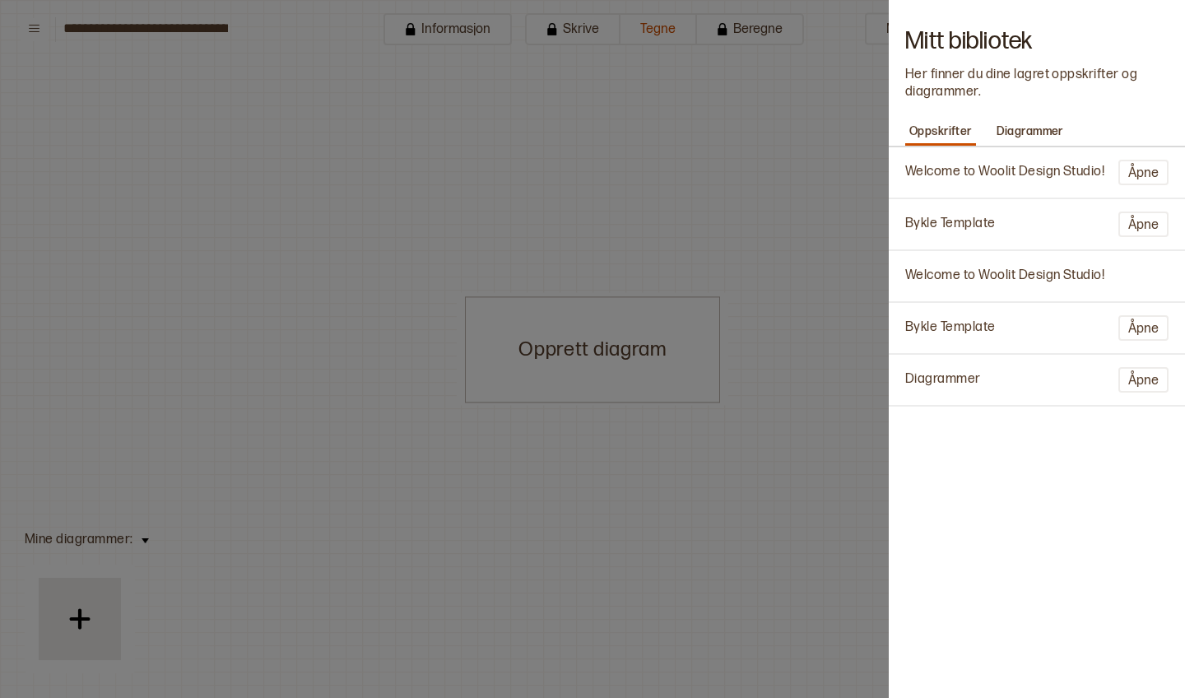
scroll to position [1, 0]
click at [1141, 328] on button "Åpne" at bounding box center [1143, 328] width 50 height 26
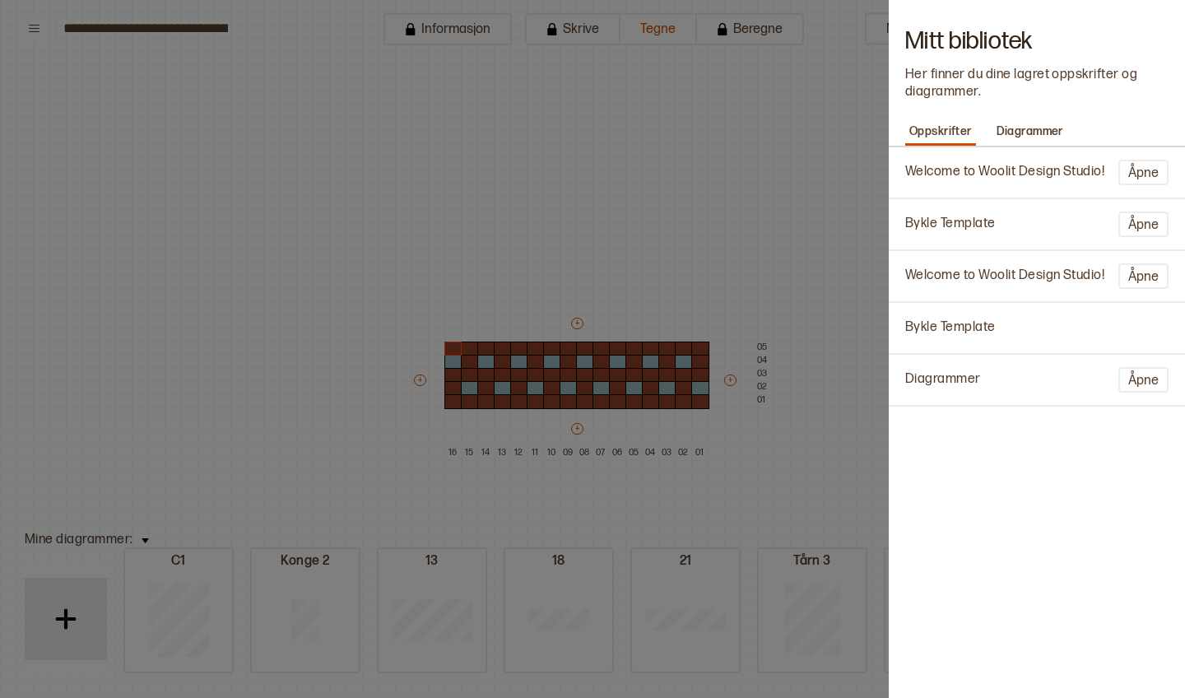
type input "**********"
type input "**"
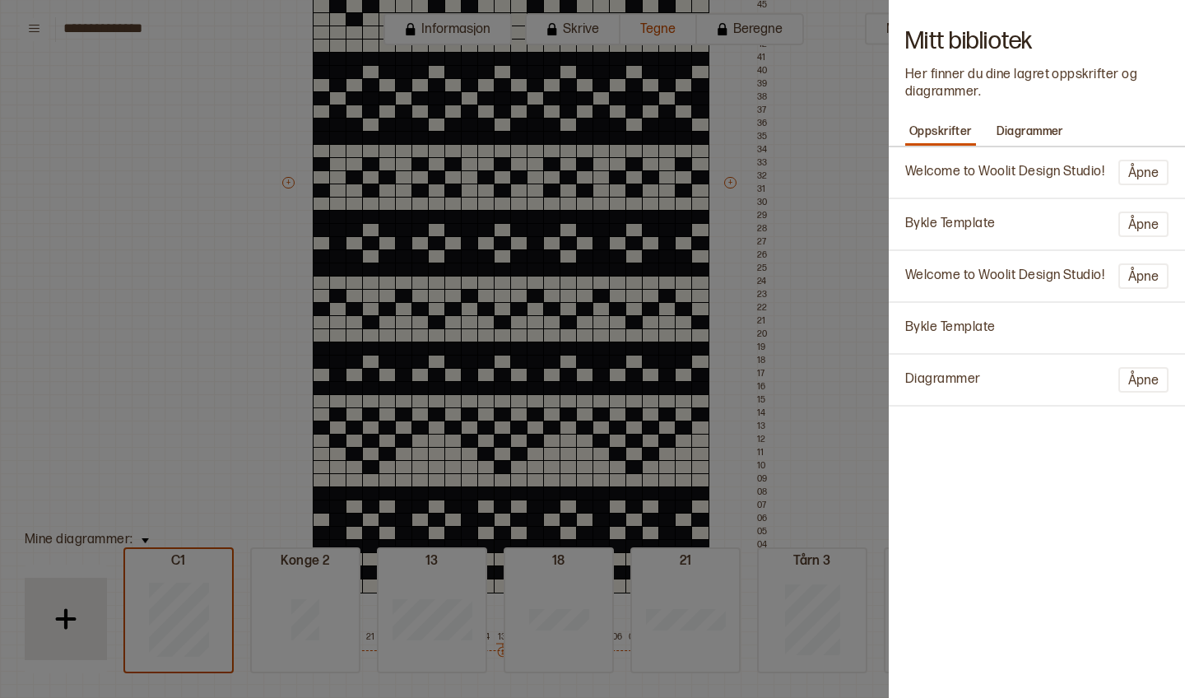
click at [1141, 328] on div "Bykle Template" at bounding box center [1037, 328] width 280 height 34
click at [1152, 370] on button "Åpne" at bounding box center [1143, 380] width 50 height 26
type input "**********"
type input "**"
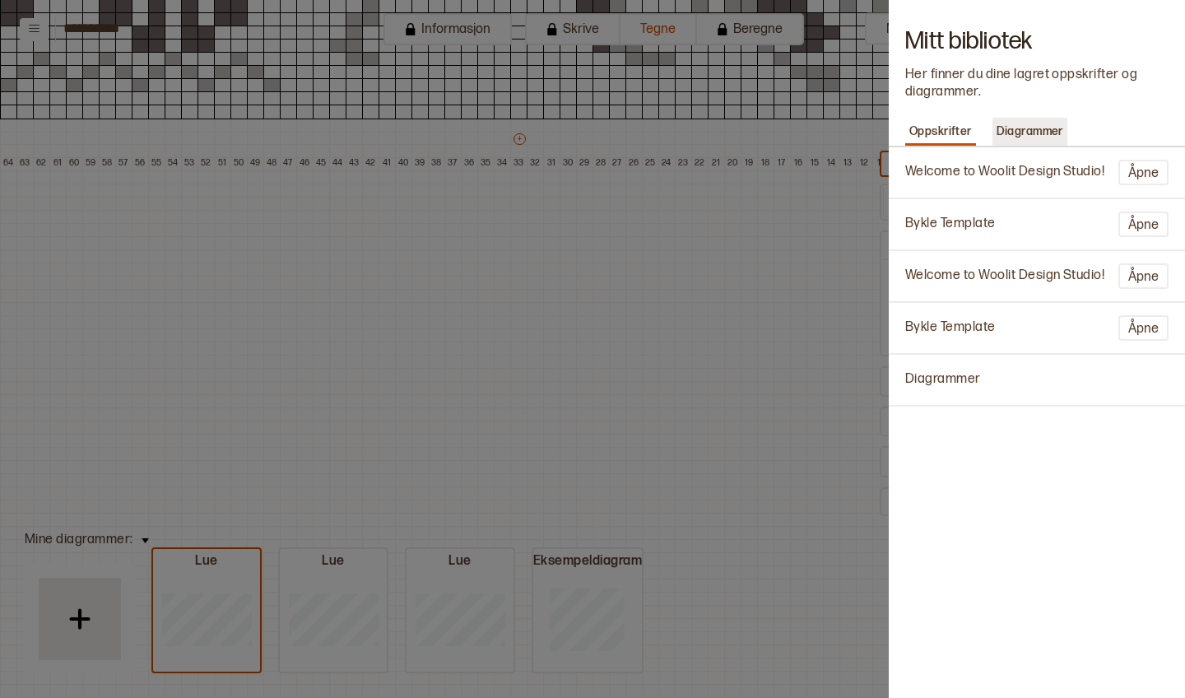
click at [1031, 123] on p "Diagrammer" at bounding box center [1029, 131] width 75 height 23
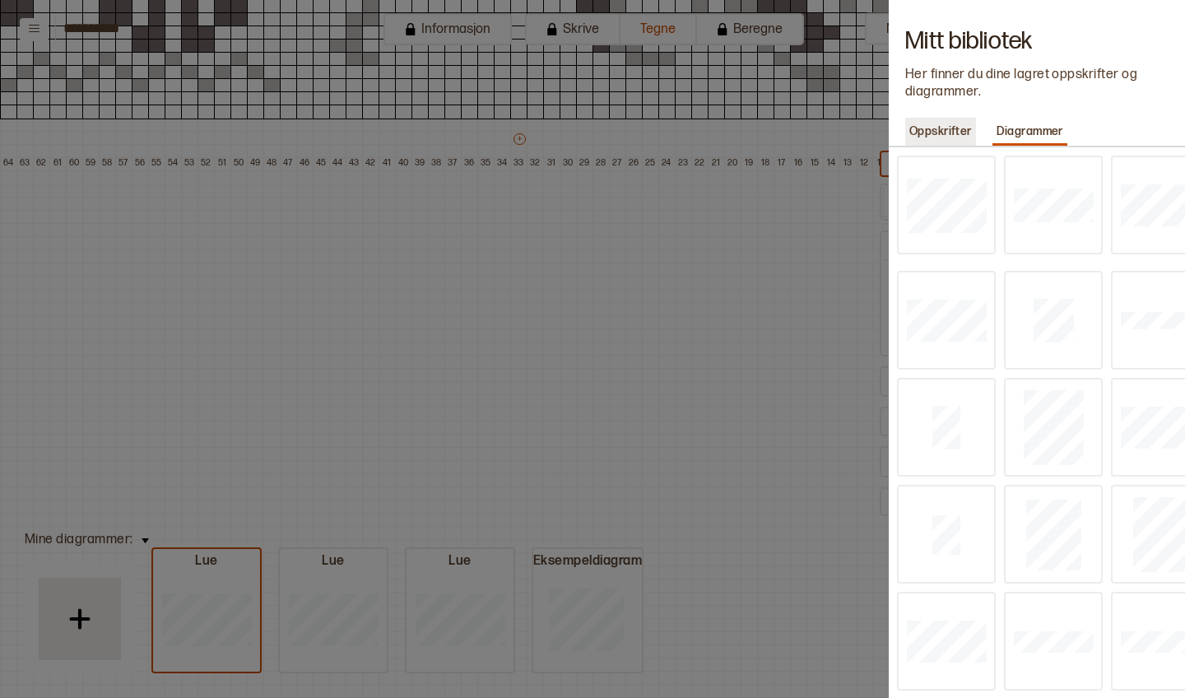
click at [960, 136] on p "Oppskrifter" at bounding box center [940, 131] width 71 height 23
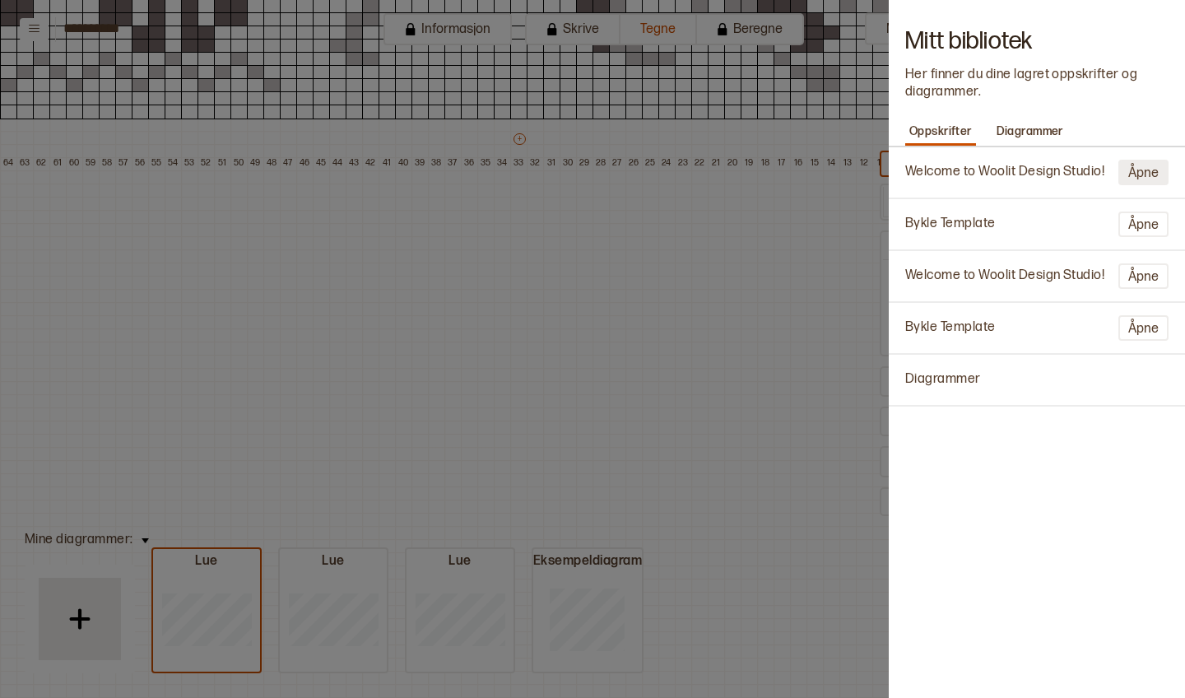
click at [1155, 177] on button "Åpne" at bounding box center [1143, 173] width 50 height 26
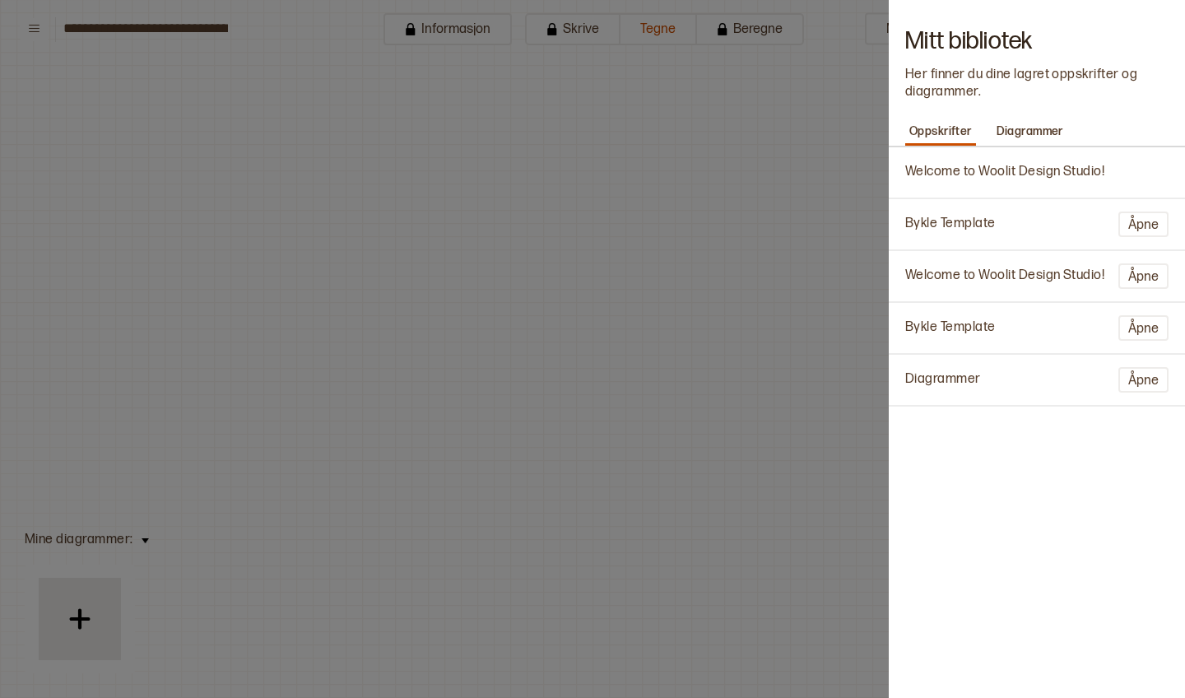
scroll to position [1, 0]
click at [1152, 221] on button "Åpne" at bounding box center [1143, 225] width 50 height 26
type input "**********"
type input "**"
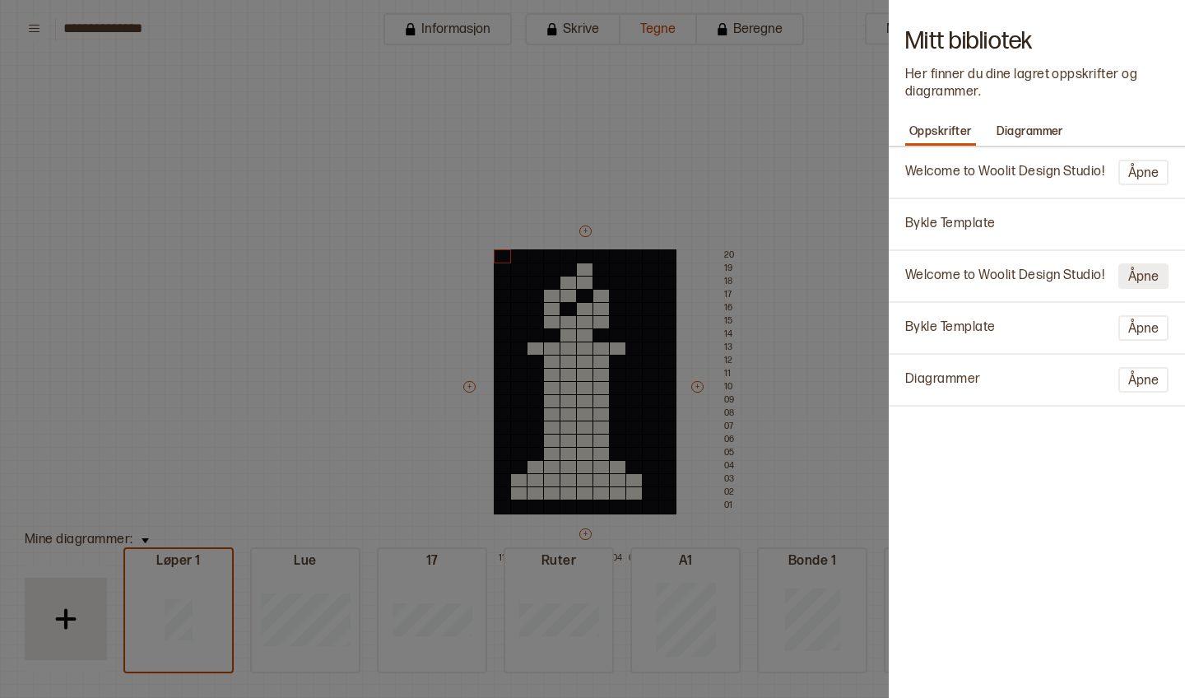
scroll to position [7, 0]
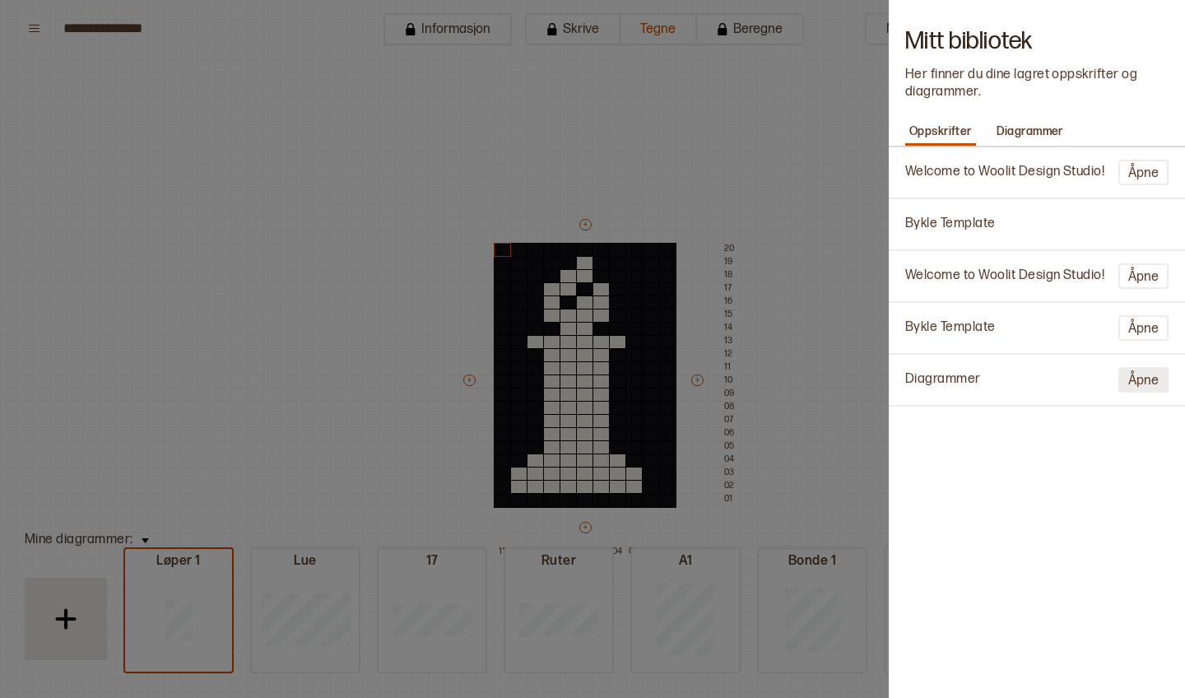
click at [1147, 383] on button "Åpne" at bounding box center [1143, 380] width 50 height 26
type input "**********"
type input "**"
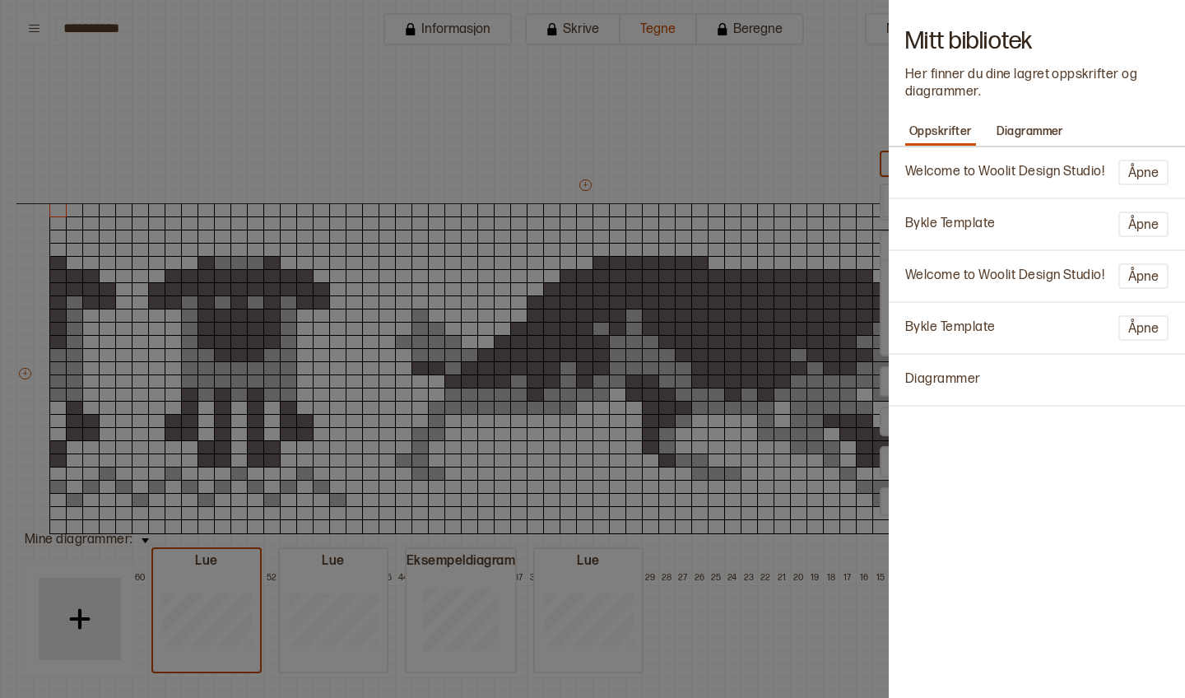
click at [719, 125] on div at bounding box center [592, 349] width 1185 height 698
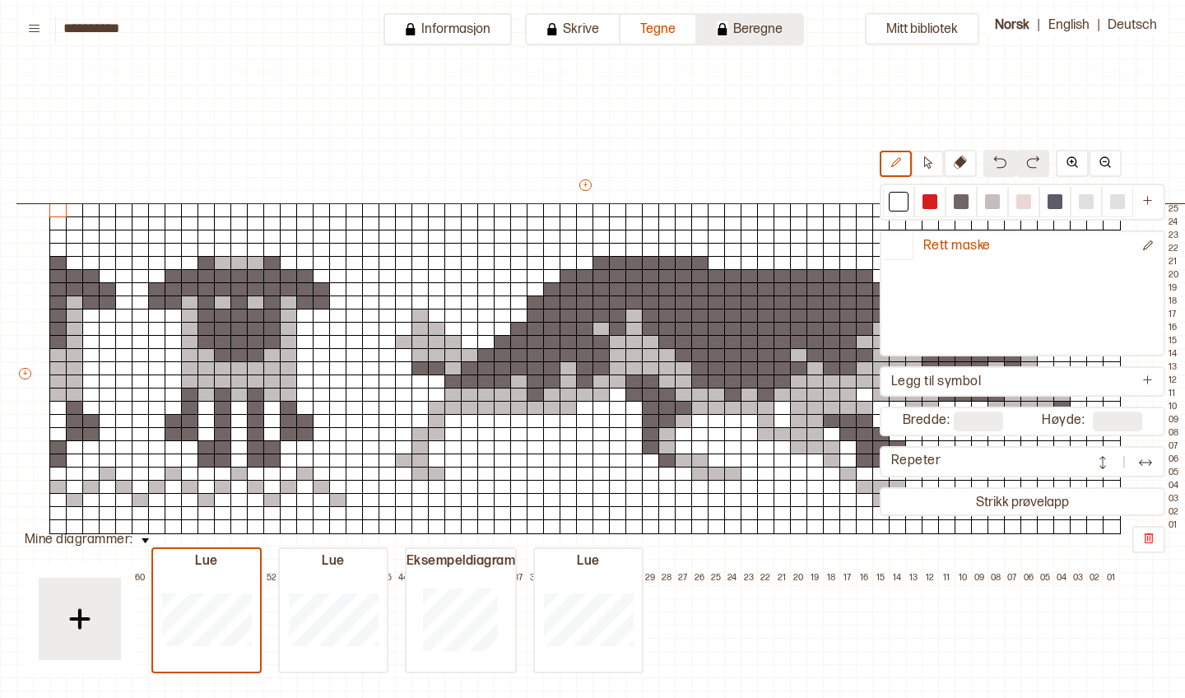
click at [751, 29] on button "Beregne" at bounding box center [750, 29] width 107 height 32
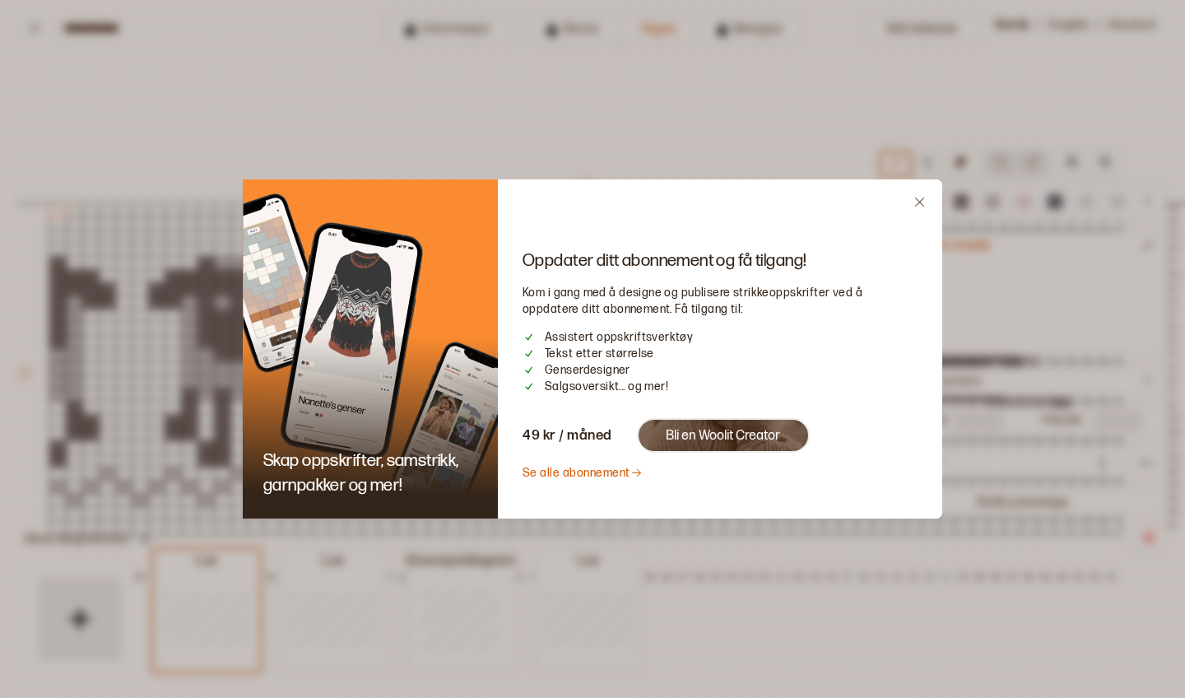
click at [918, 204] on icon "Close" at bounding box center [919, 202] width 12 height 12
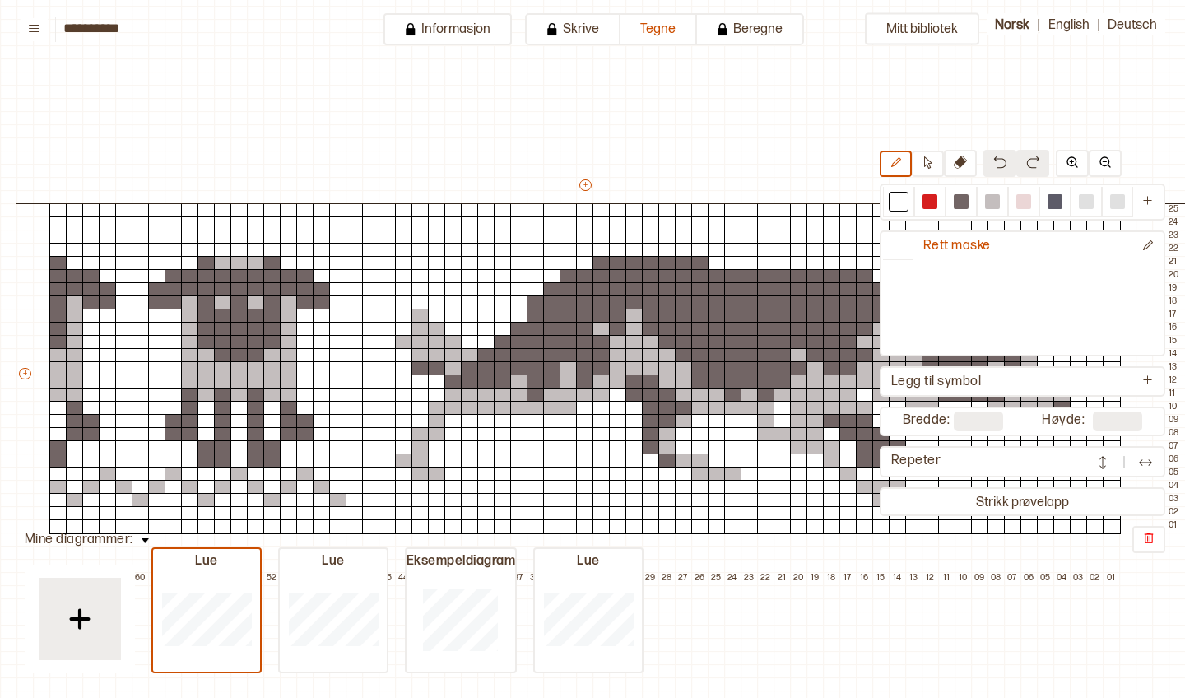
click at [658, 165] on div "Mitt bibliotek Rett maske Legg til symbol Bredde: ** Høyde: ** Repeter Strikk p…" at bounding box center [1185, 691] width 2370 height 1396
click at [43, 28] on button at bounding box center [34, 29] width 29 height 23
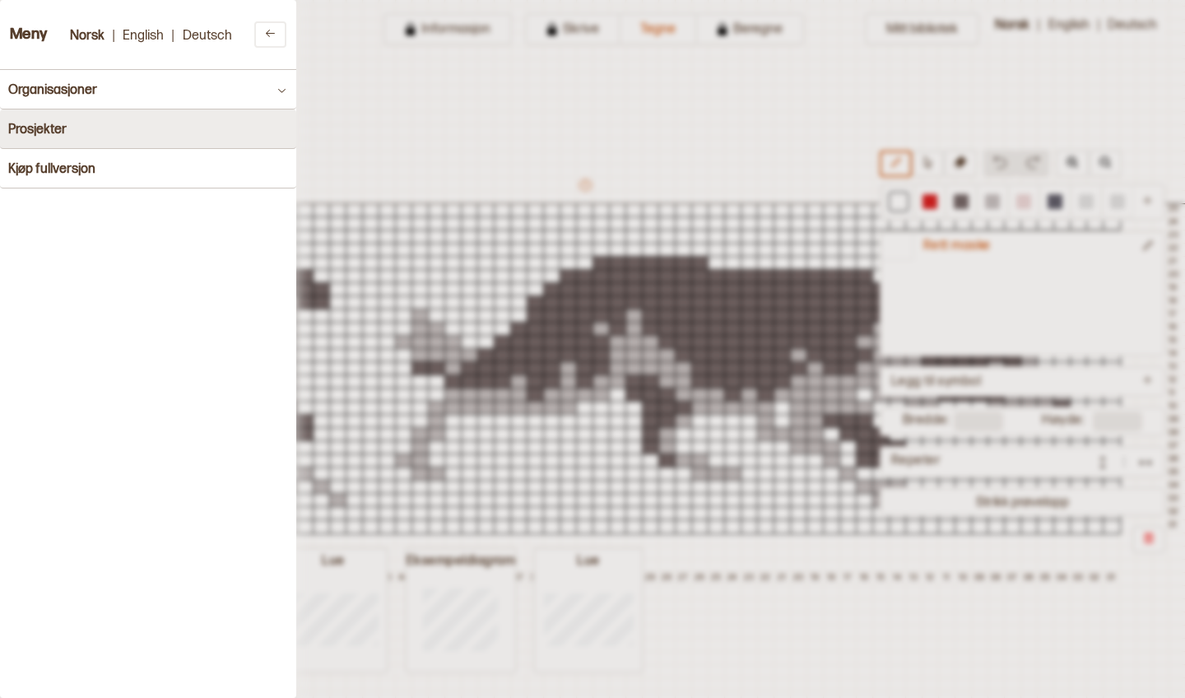
click at [127, 137] on button "Prosjekter" at bounding box center [148, 129] width 296 height 40
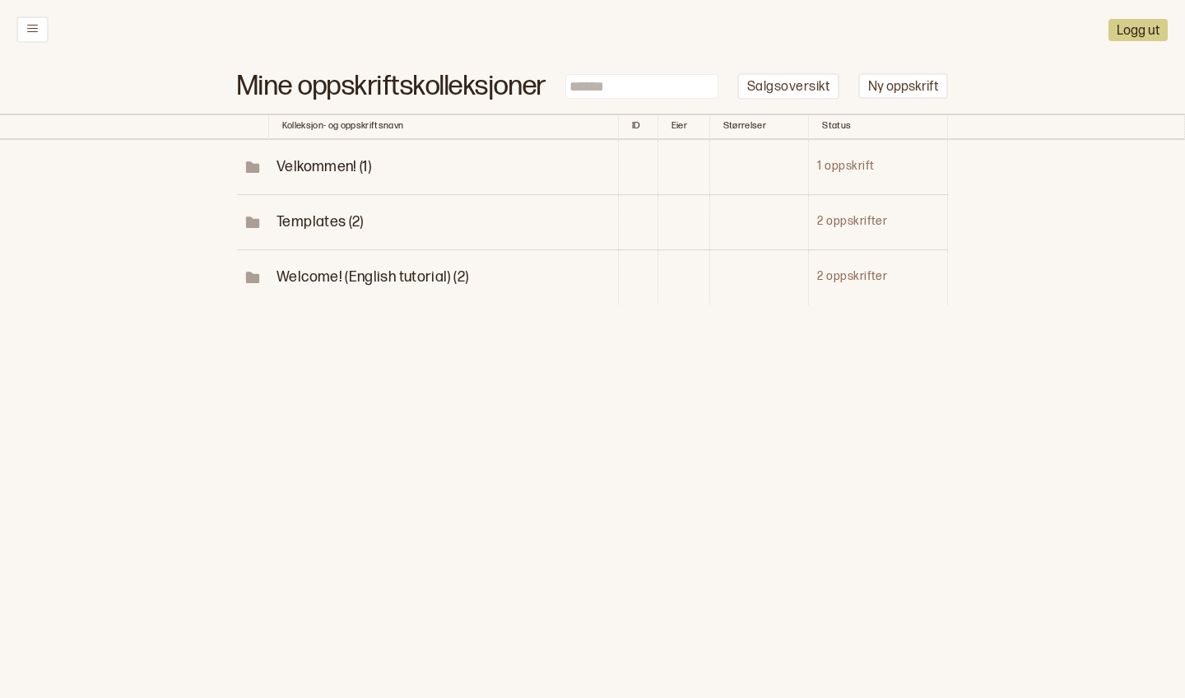
click at [347, 268] on span "Welcome! (English tutorial) (2)" at bounding box center [373, 276] width 192 height 17
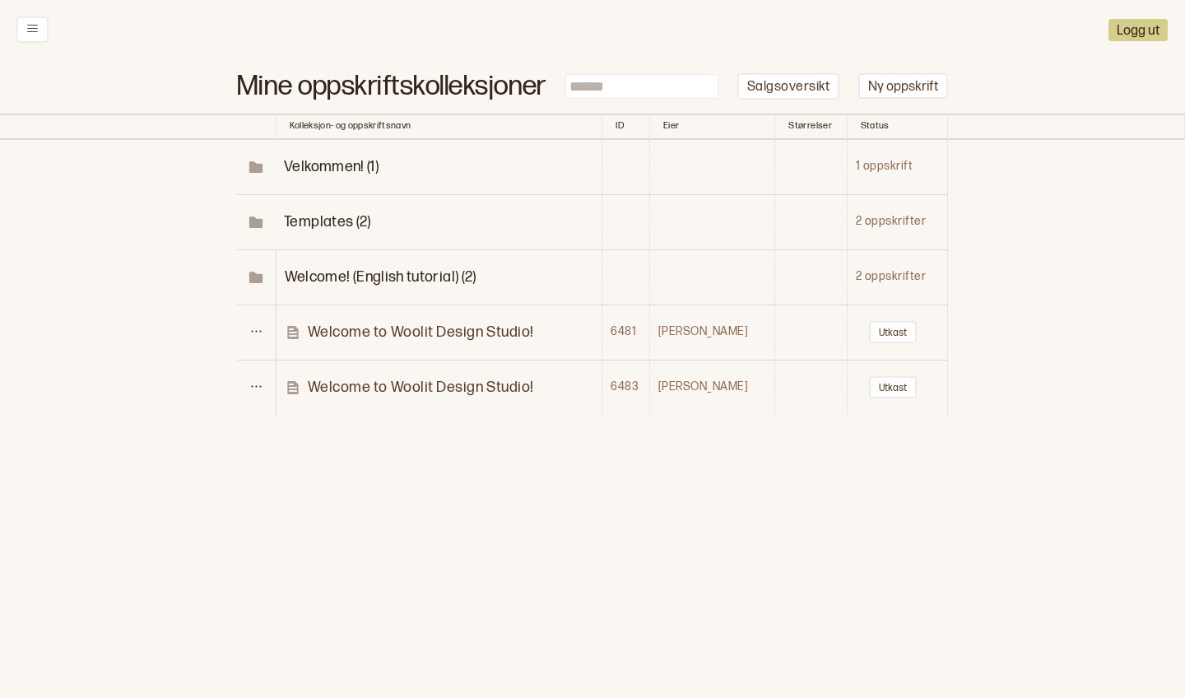
click at [356, 213] on span "Templates (2)" at bounding box center [327, 221] width 87 height 17
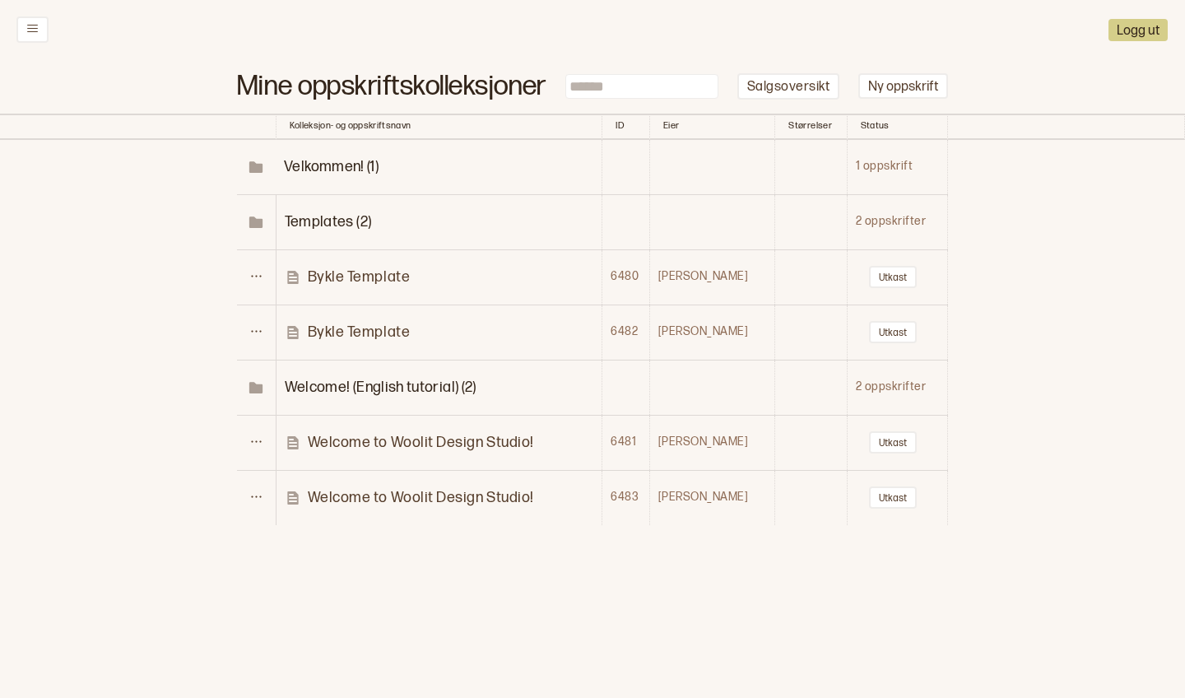
click at [263, 164] on icon at bounding box center [256, 168] width 12 height 8
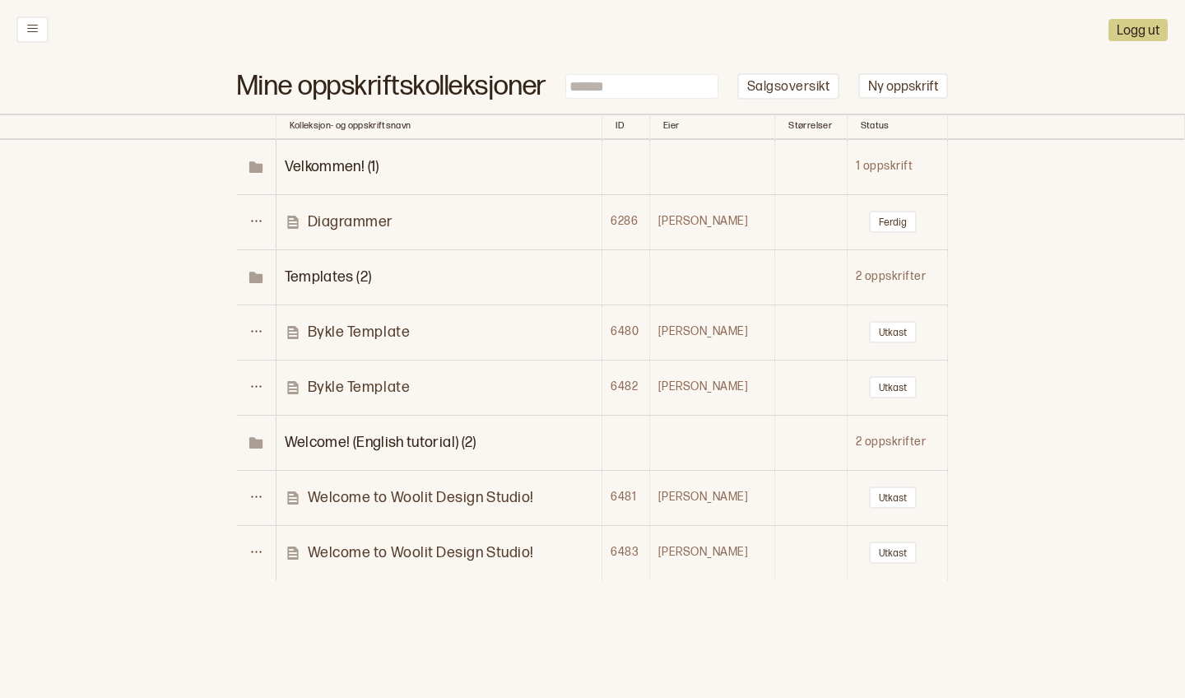
click at [371, 212] on p "Diagrammer" at bounding box center [351, 221] width 86 height 19
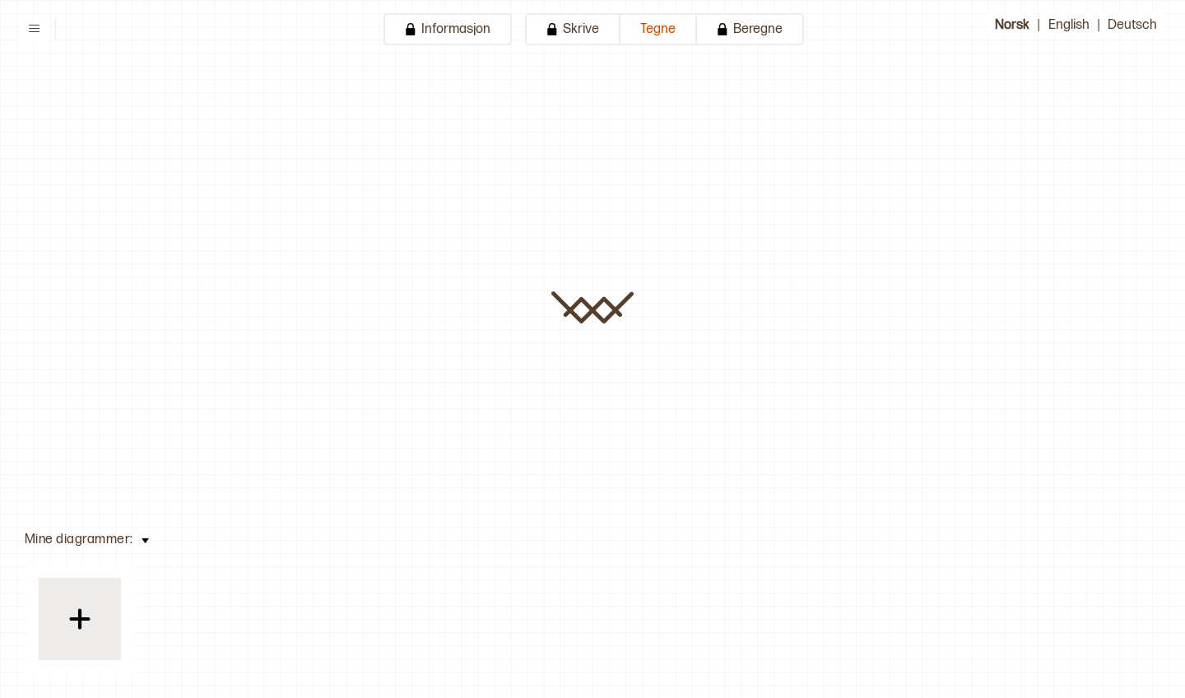
type input "**********"
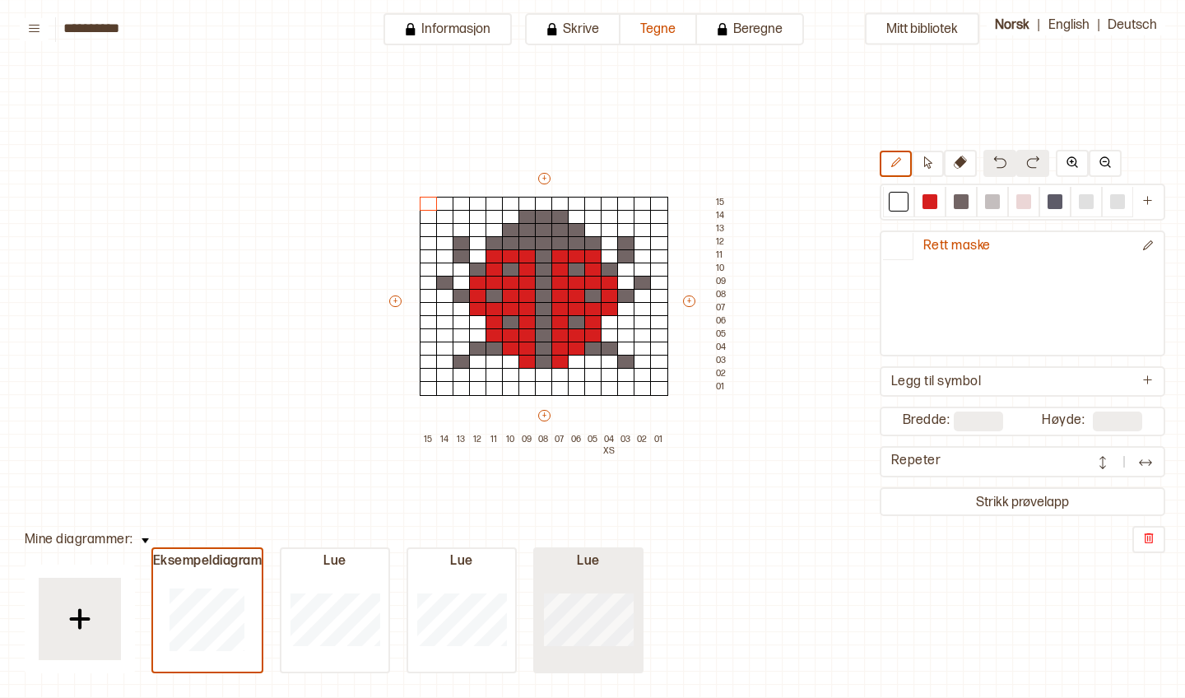
type input "**"
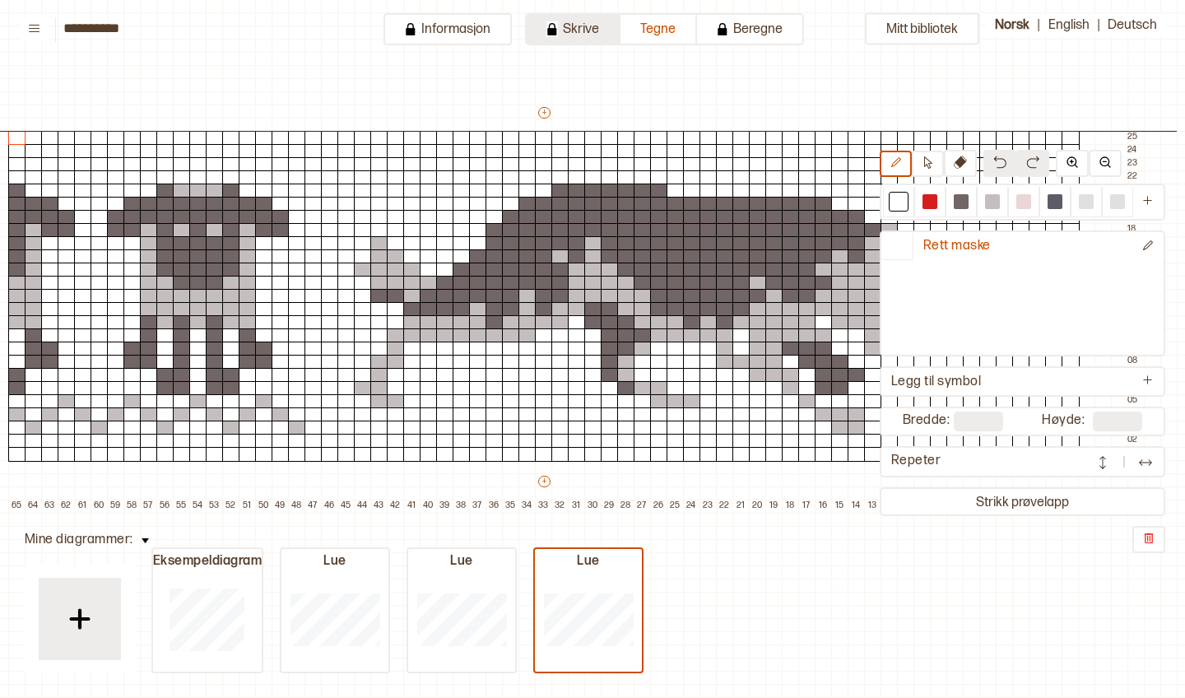
click at [584, 37] on button "Skrive" at bounding box center [572, 29] width 95 height 32
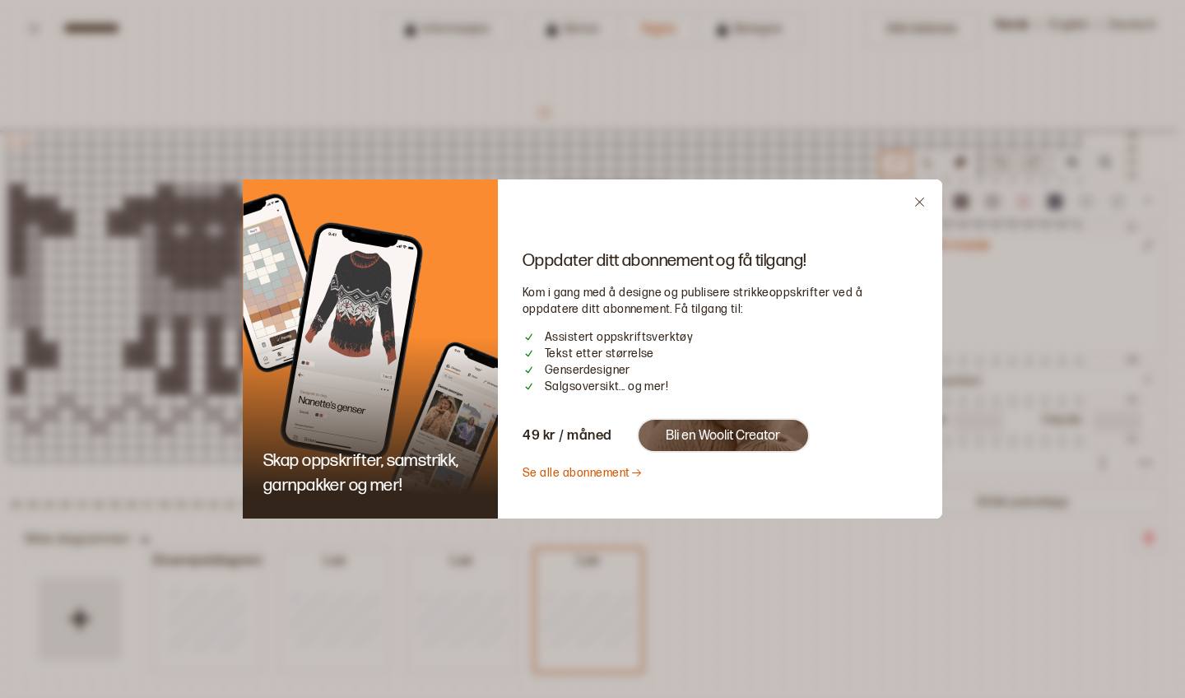
click at [918, 203] on icon "Close" at bounding box center [919, 202] width 9 height 9
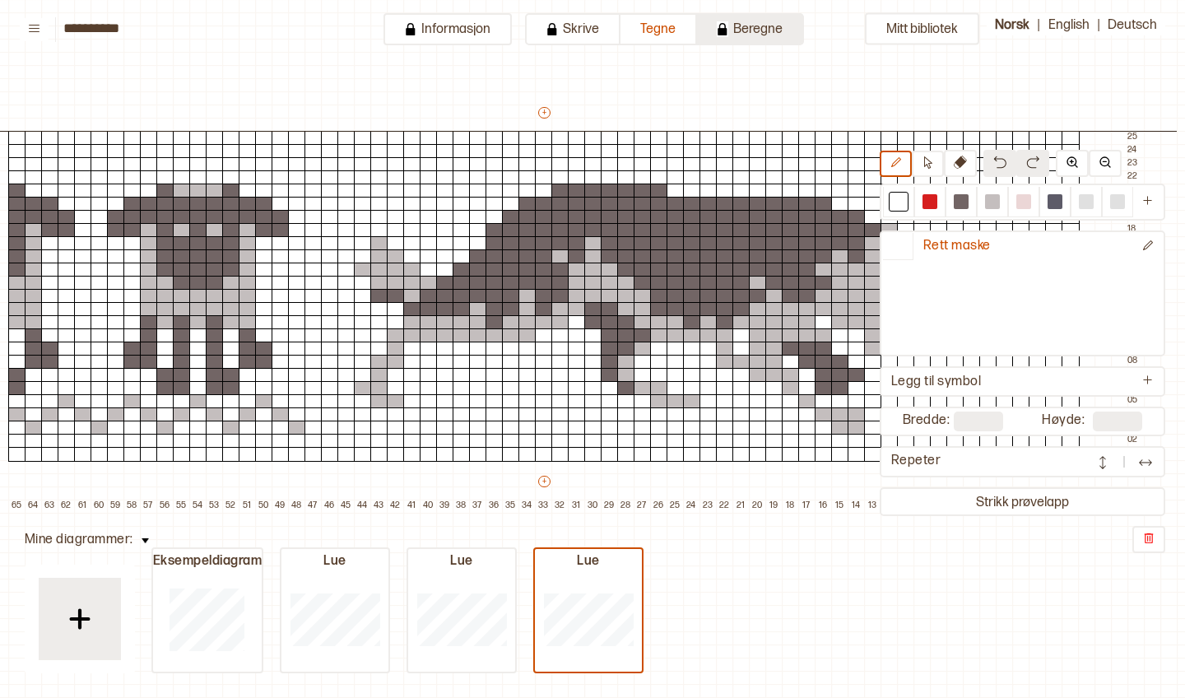
click at [765, 37] on button "Beregne" at bounding box center [750, 29] width 107 height 32
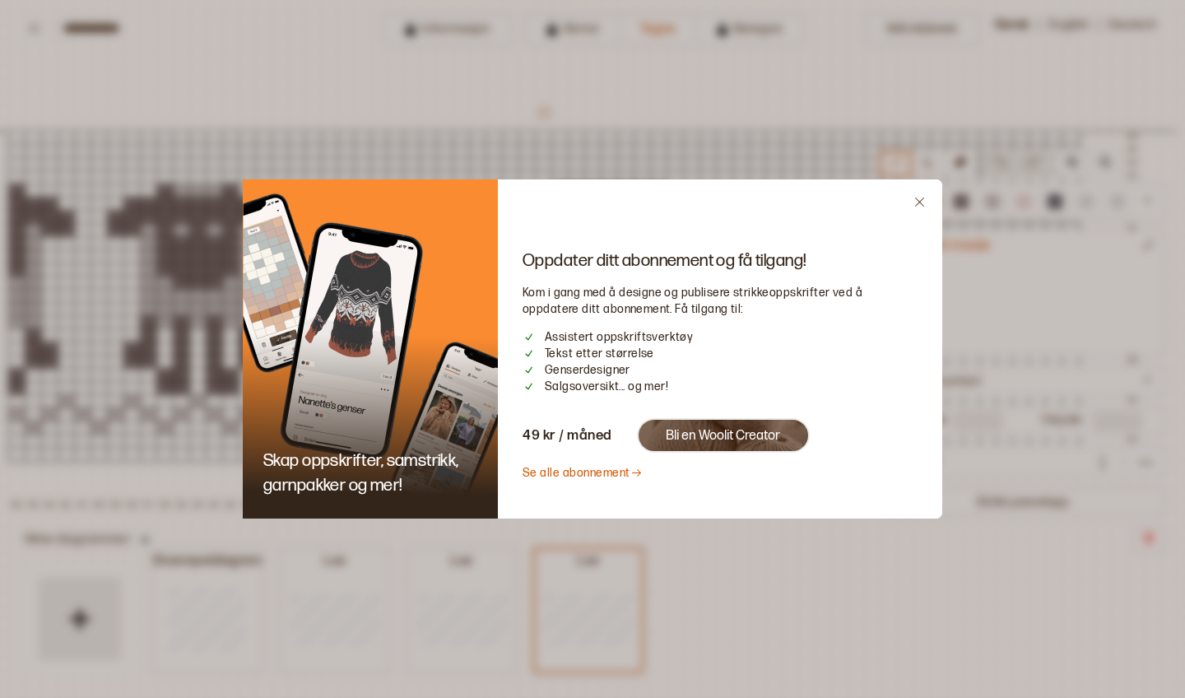
click at [918, 207] on icon "Close" at bounding box center [919, 202] width 12 height 12
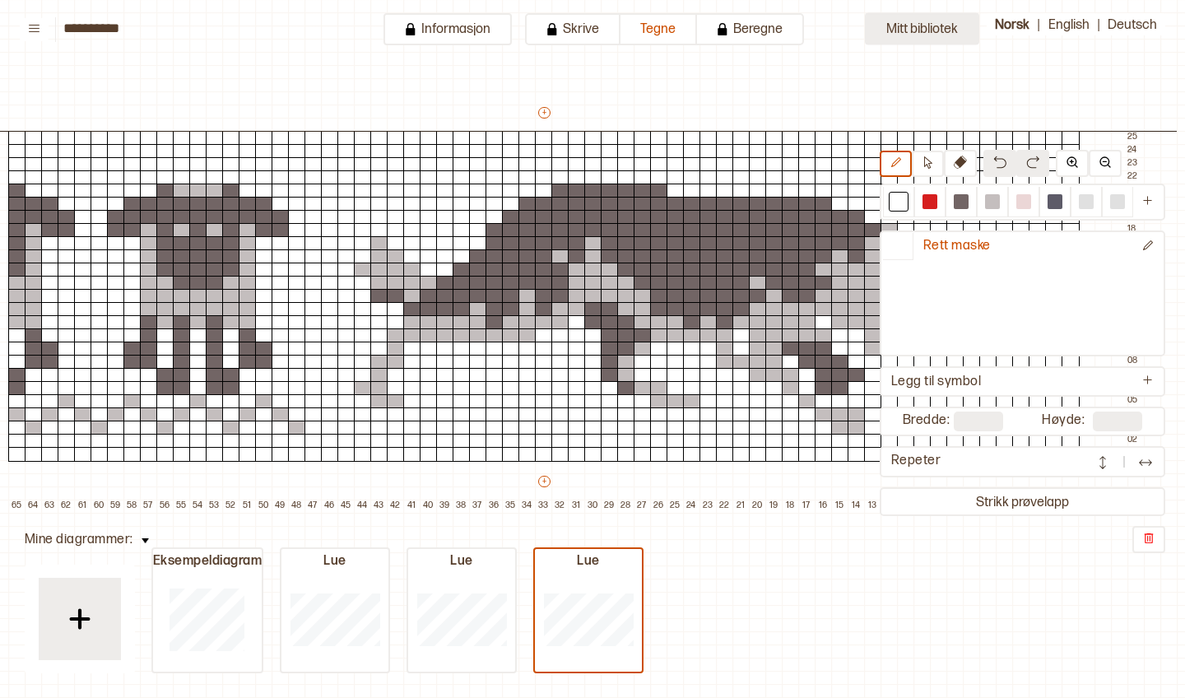
click at [944, 35] on button "Mitt bibliotek" at bounding box center [922, 29] width 114 height 32
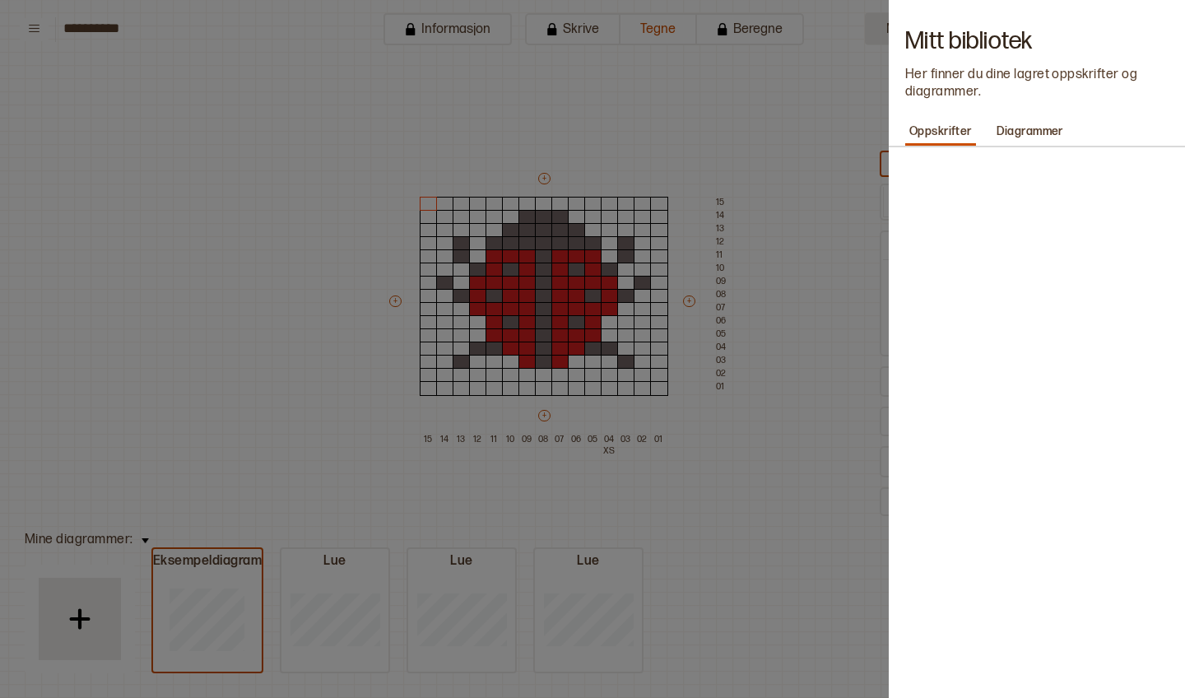
type input "**"
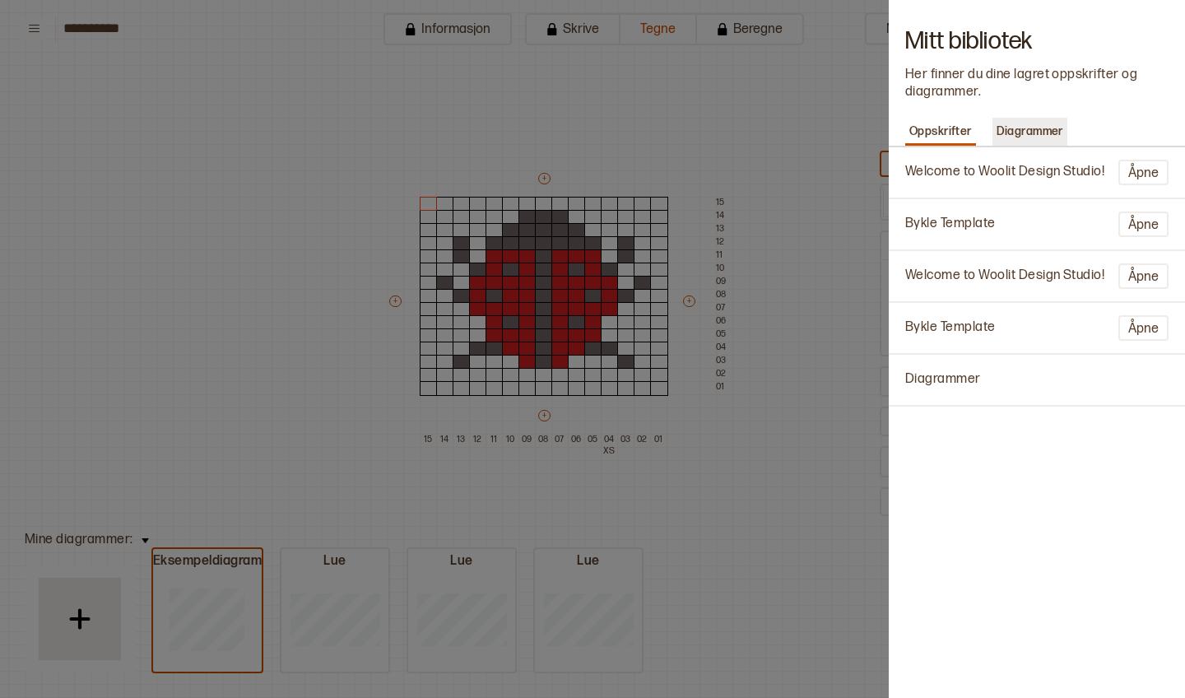
click at [1018, 129] on p "Diagrammer" at bounding box center [1029, 131] width 75 height 23
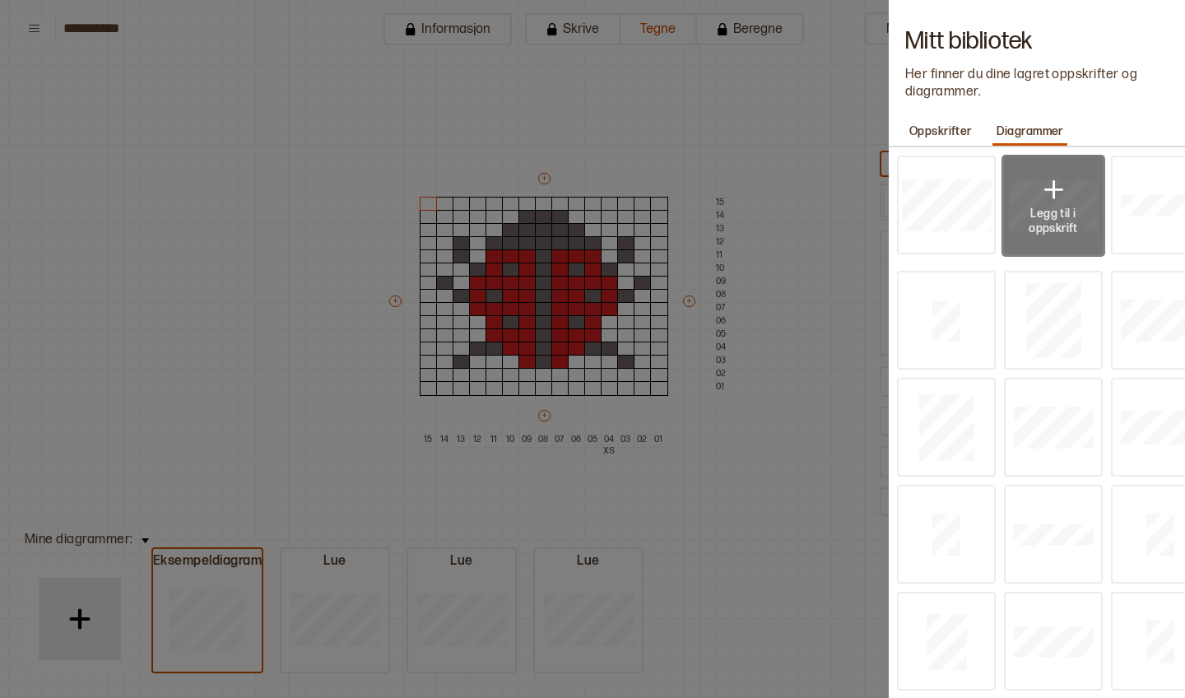
click at [1030, 184] on div "Legg til i oppskrift" at bounding box center [1054, 205] width 58 height 63
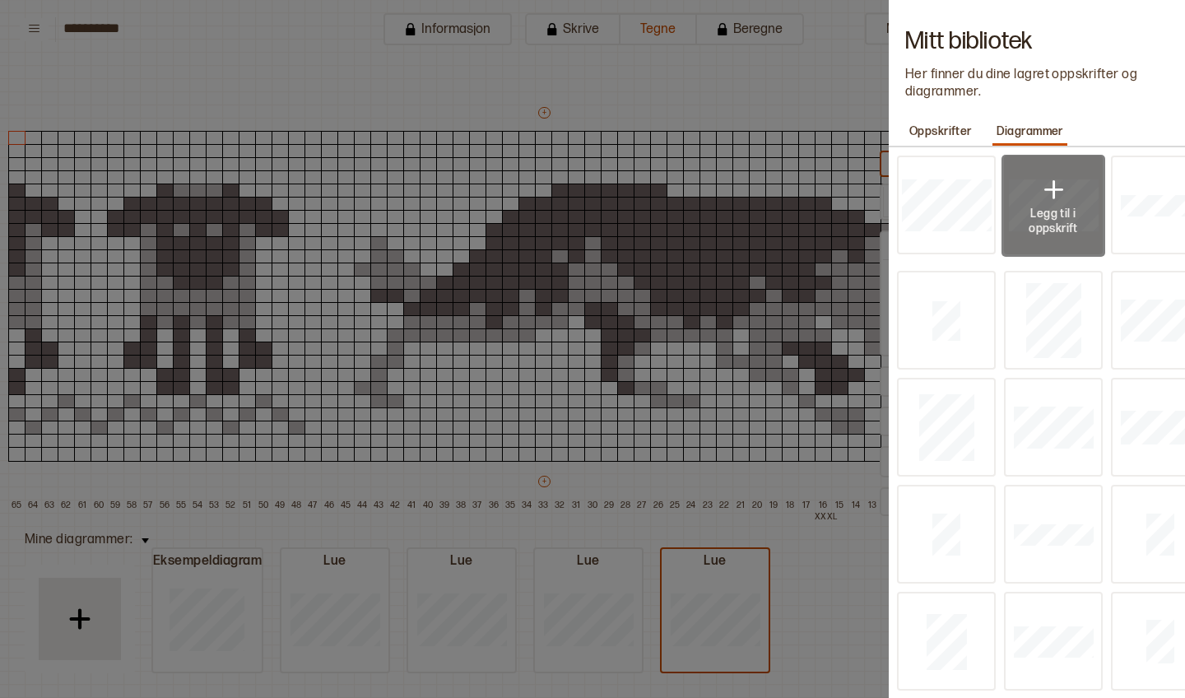
type input "**"
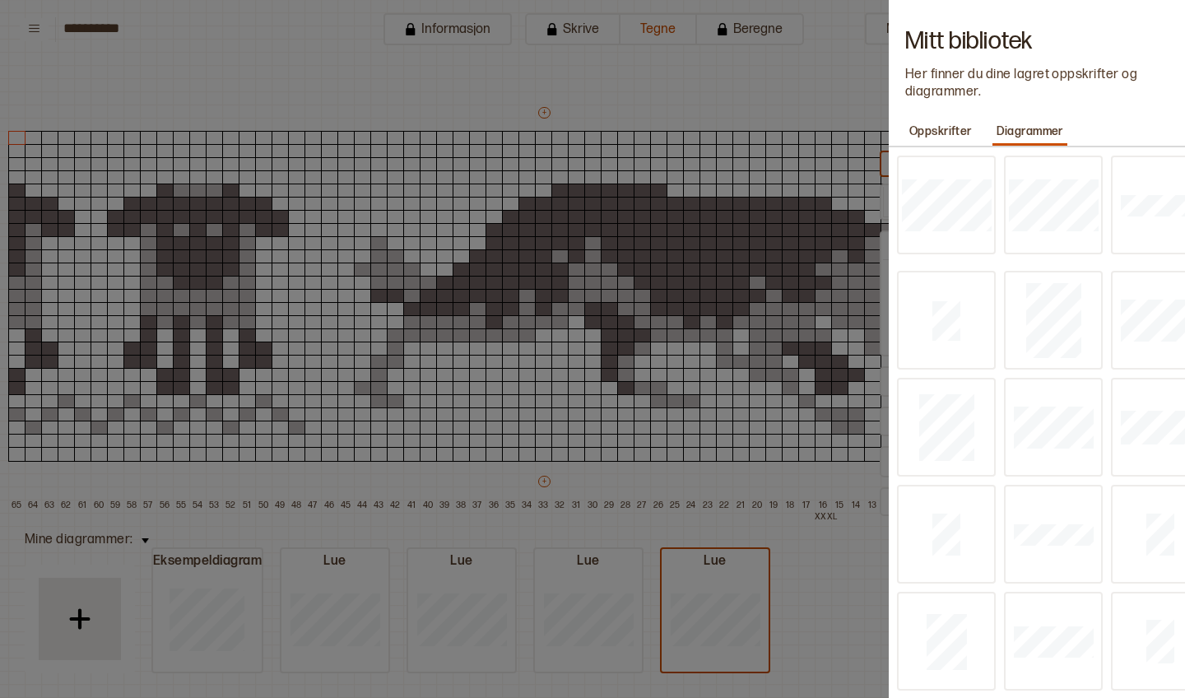
click at [740, 54] on div at bounding box center [592, 349] width 1185 height 698
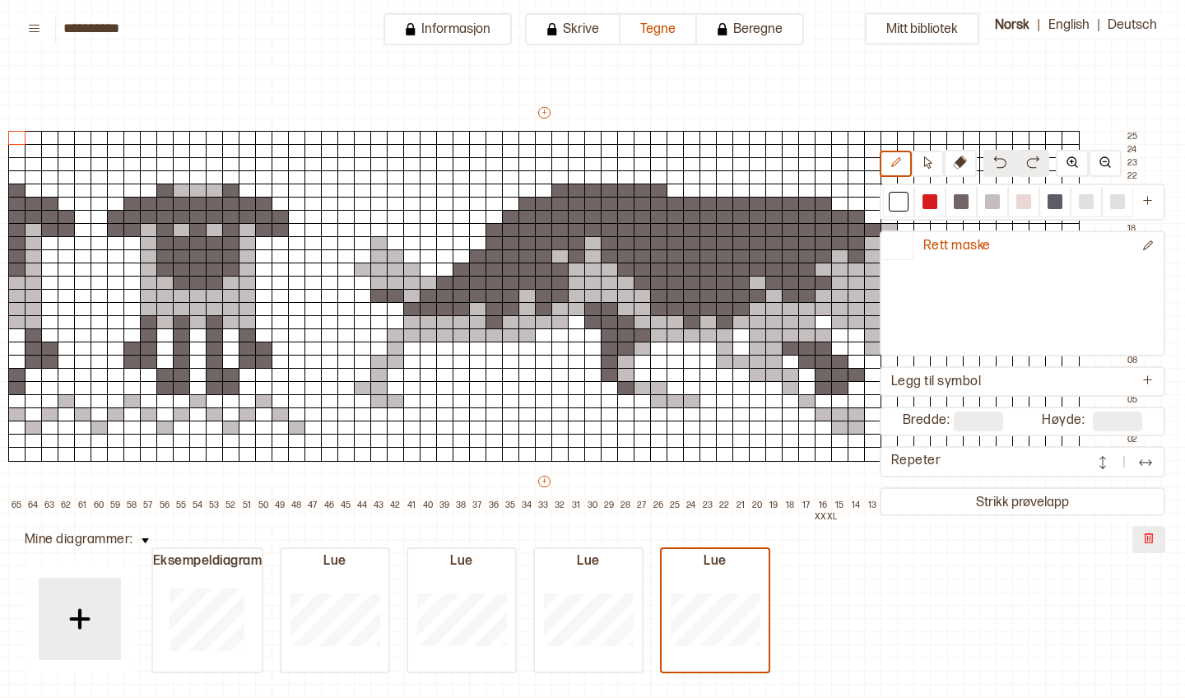
click at [1157, 535] on button at bounding box center [1148, 539] width 33 height 27
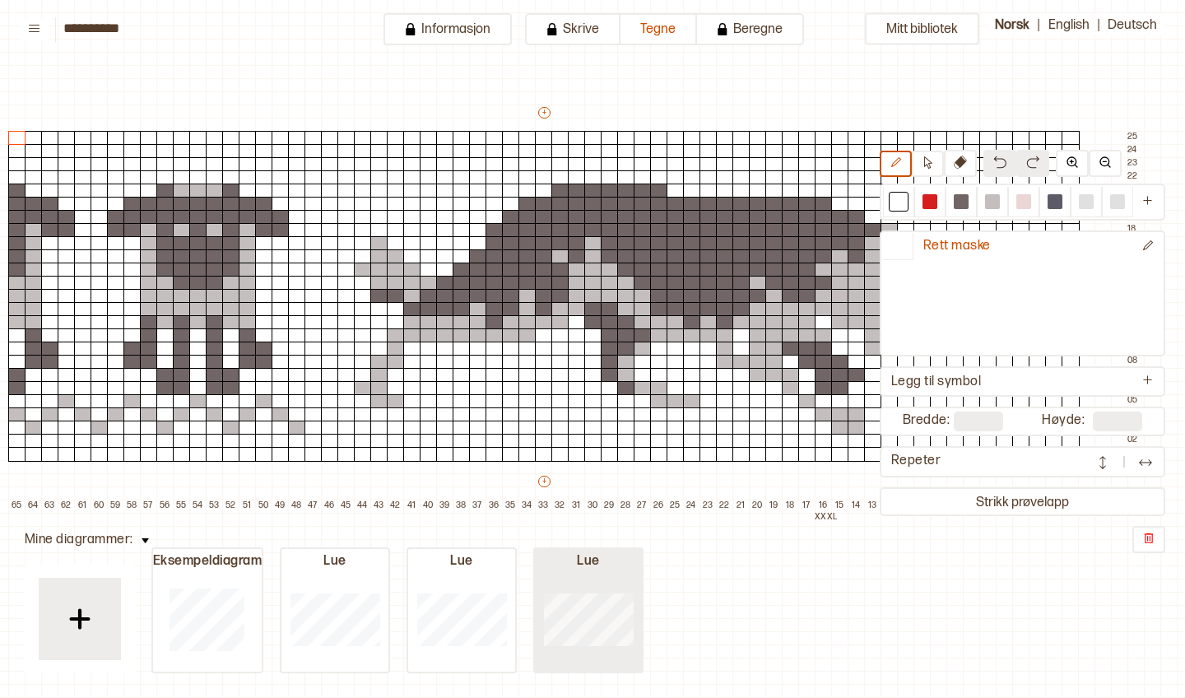
click at [260, 601] on div at bounding box center [206, 618] width 107 height 105
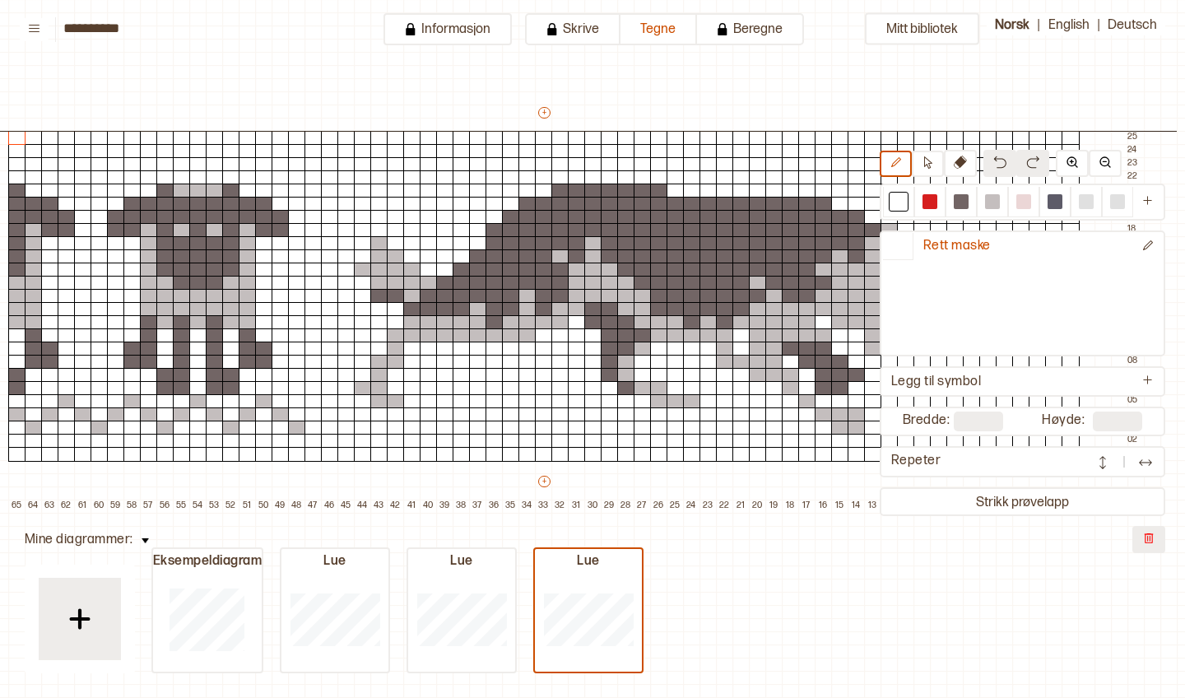
click at [1141, 542] on button at bounding box center [1148, 539] width 33 height 27
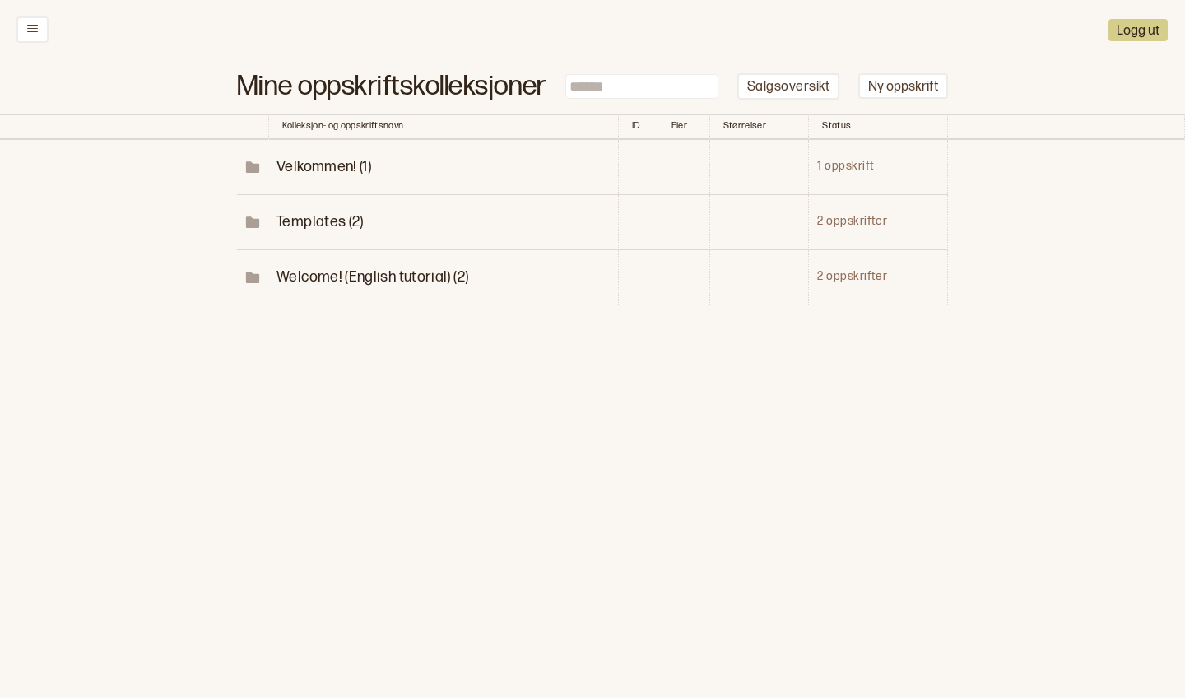
click at [1148, 37] on button "Logg ut" at bounding box center [1138, 30] width 59 height 22
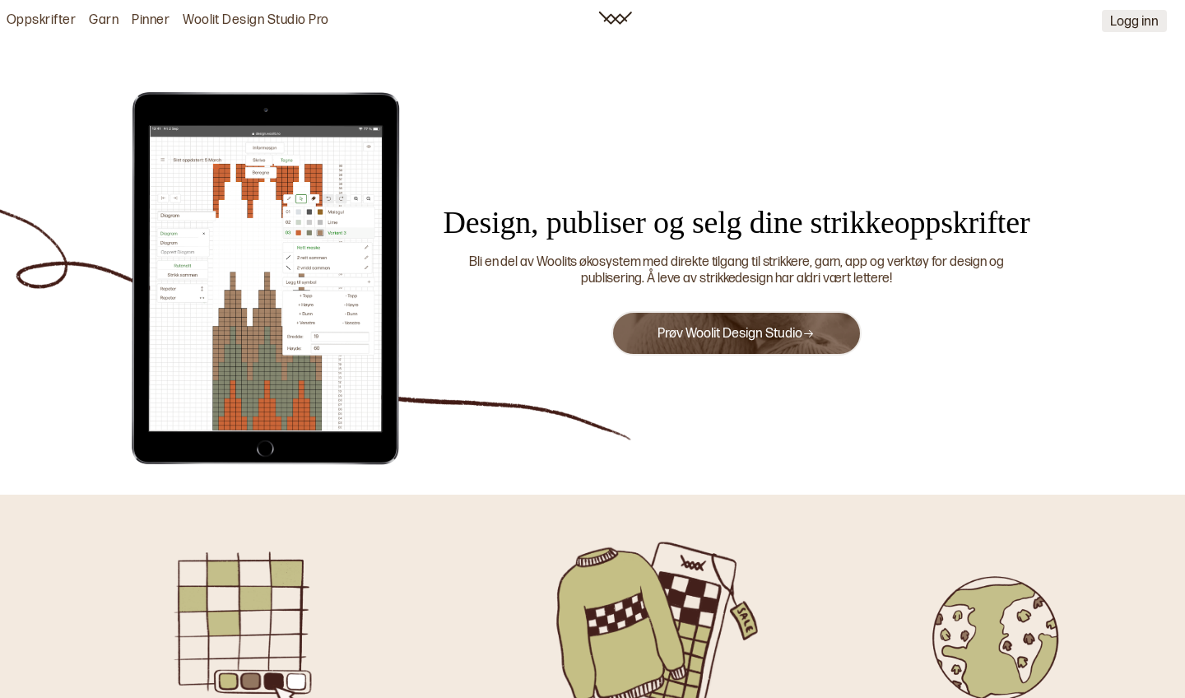
click at [1146, 22] on button "Logg inn" at bounding box center [1134, 21] width 65 height 22
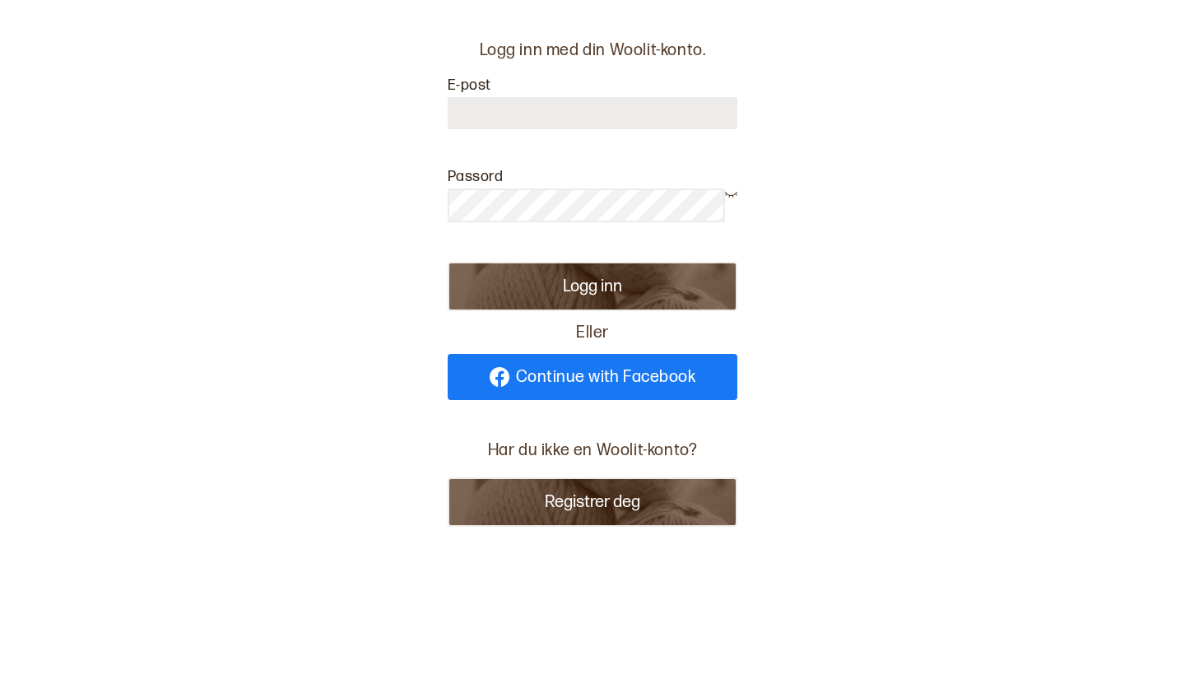
type input "**********"
click at [593, 286] on button "Logg inn" at bounding box center [593, 286] width 290 height 49
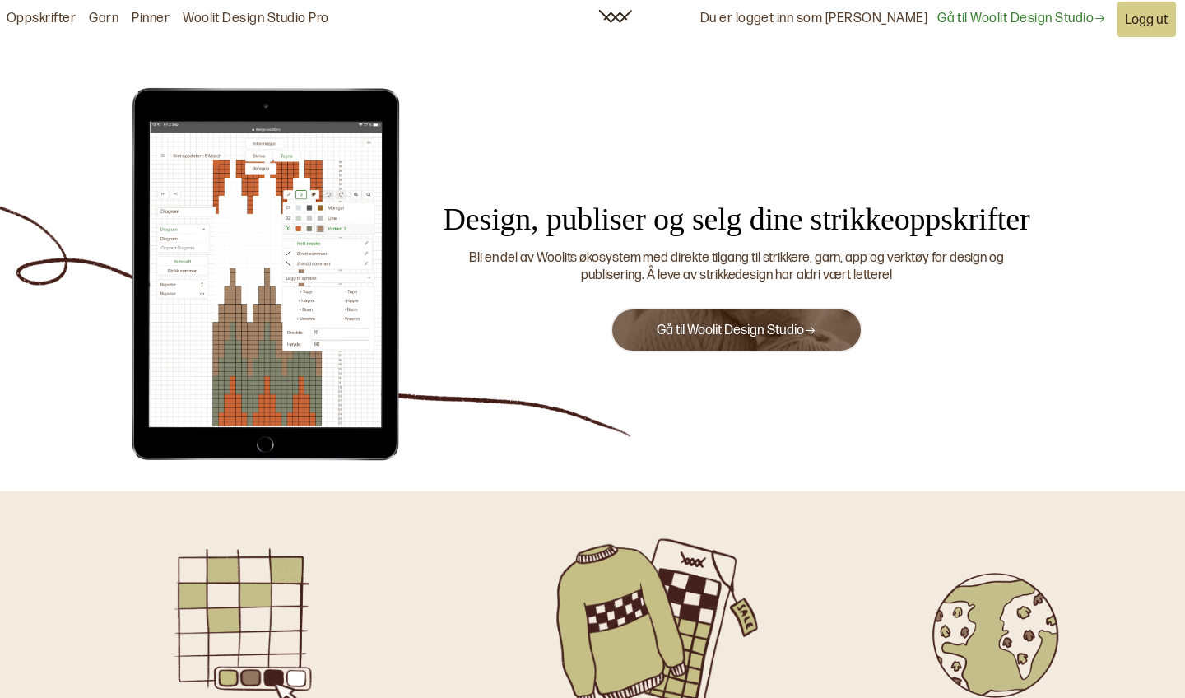
click at [1036, 21] on link "Gå til Woolit Design Studio" at bounding box center [1021, 19] width 169 height 17
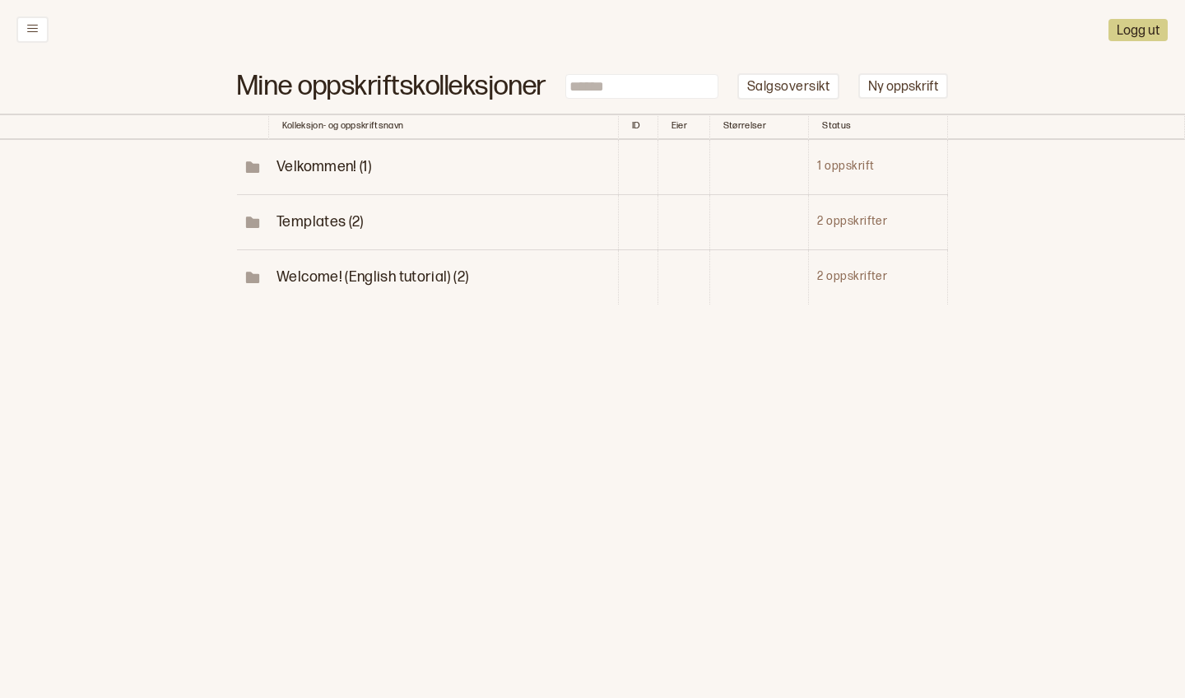
click at [306, 160] on span "Velkommen! (1)" at bounding box center [324, 166] width 95 height 17
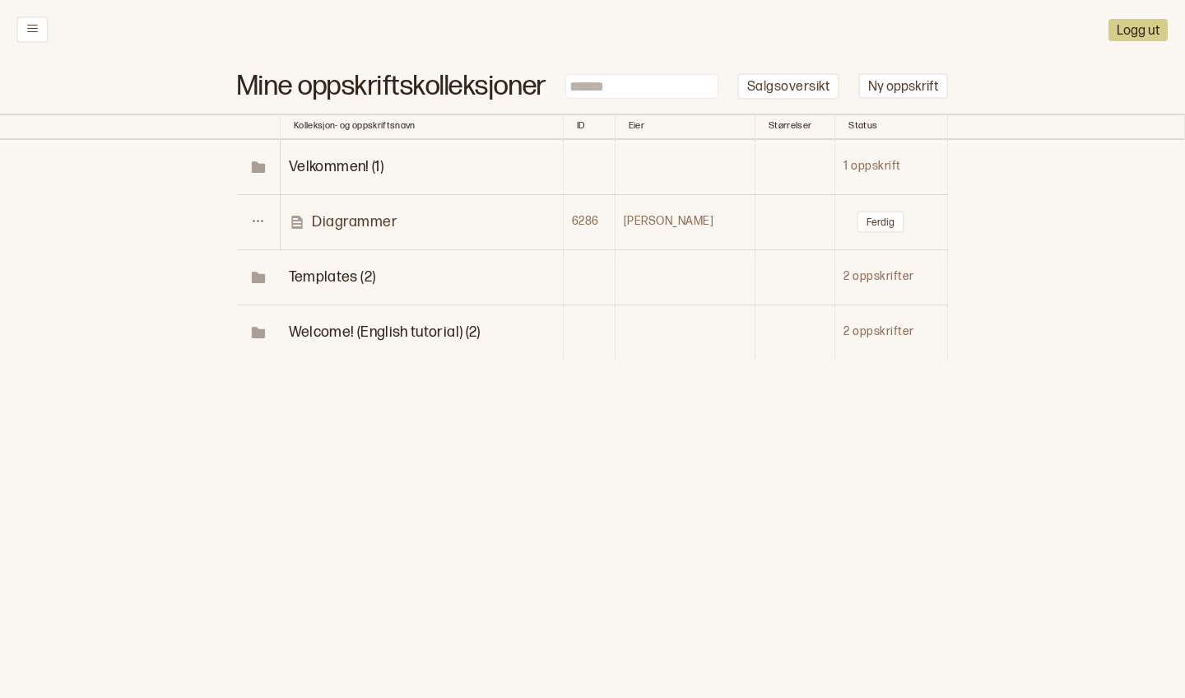
click at [343, 216] on p "Diagrammer" at bounding box center [355, 221] width 86 height 19
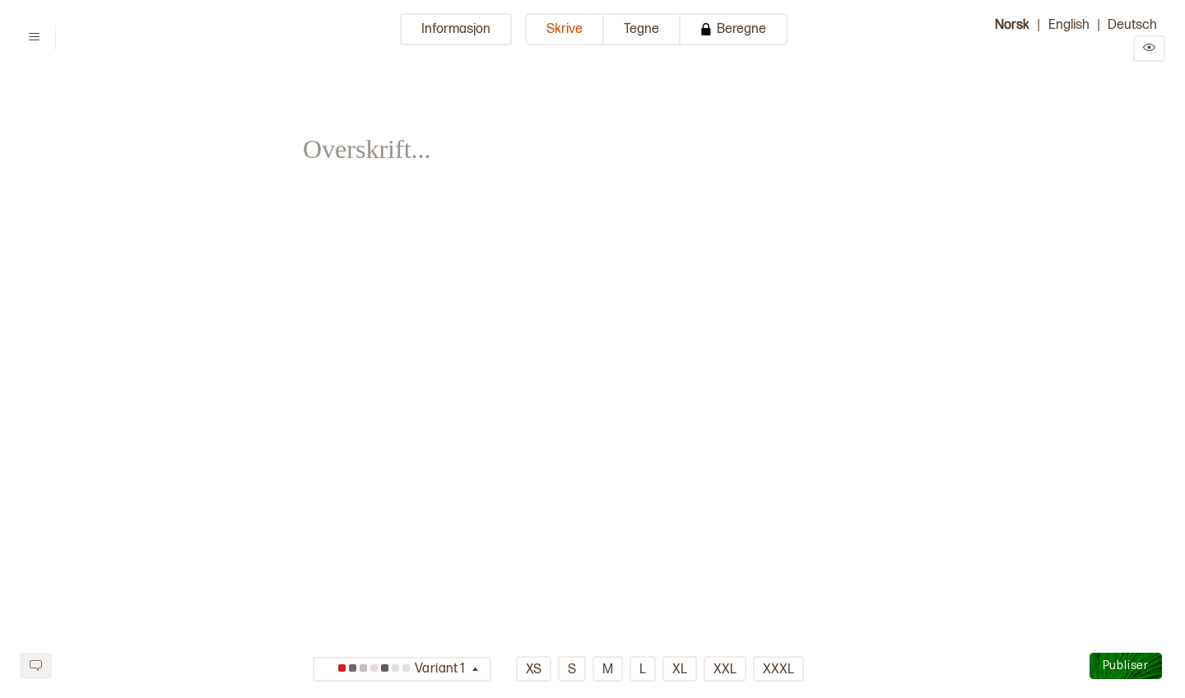
type input "**********"
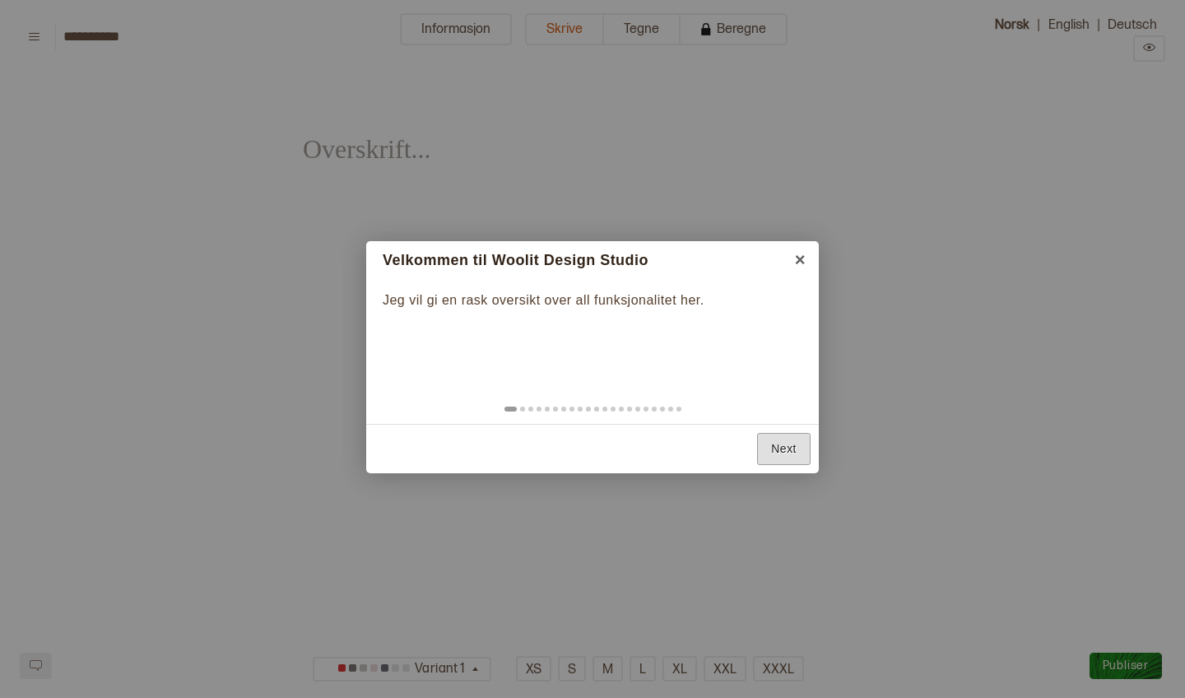
click at [774, 450] on link "Next" at bounding box center [783, 449] width 53 height 32
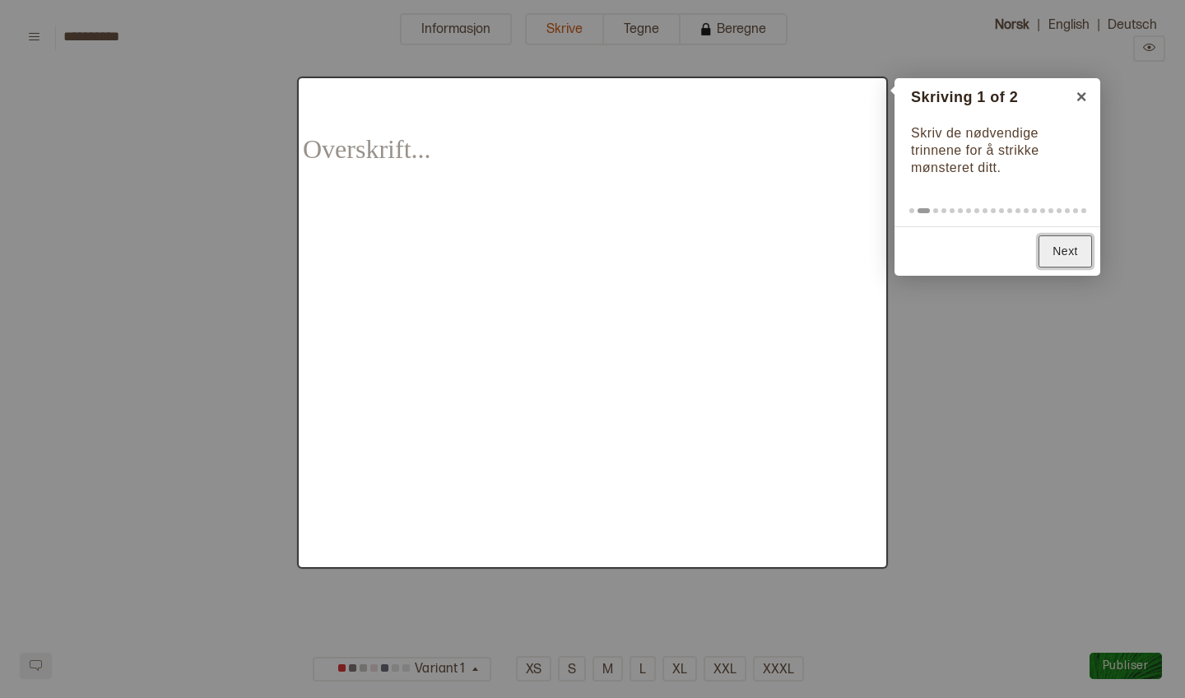
click at [1056, 250] on link "Next" at bounding box center [1065, 251] width 53 height 32
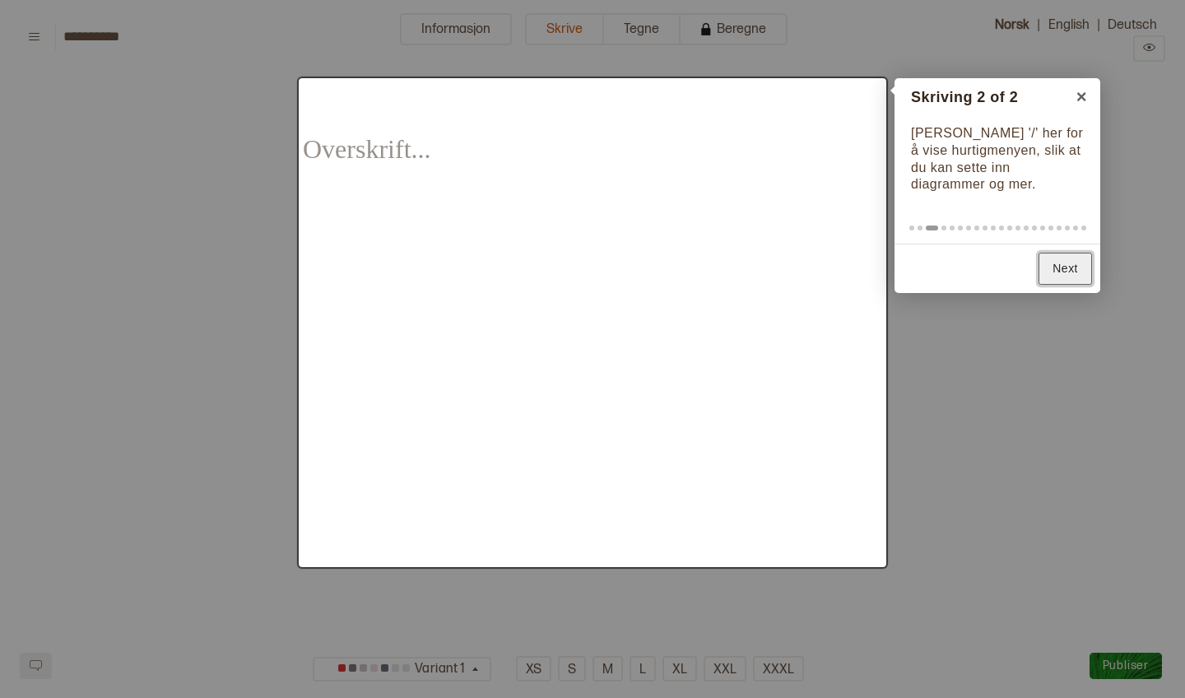
click at [1056, 253] on link "Next" at bounding box center [1065, 269] width 53 height 32
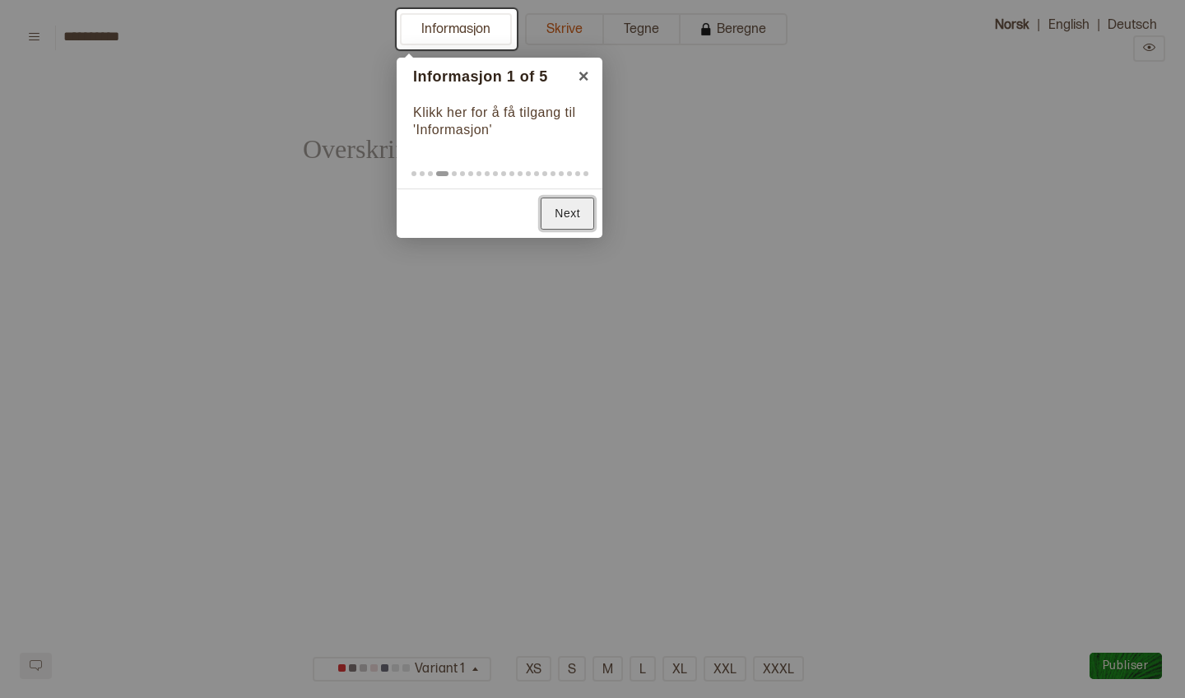
click at [559, 210] on link "Next" at bounding box center [567, 214] width 53 height 32
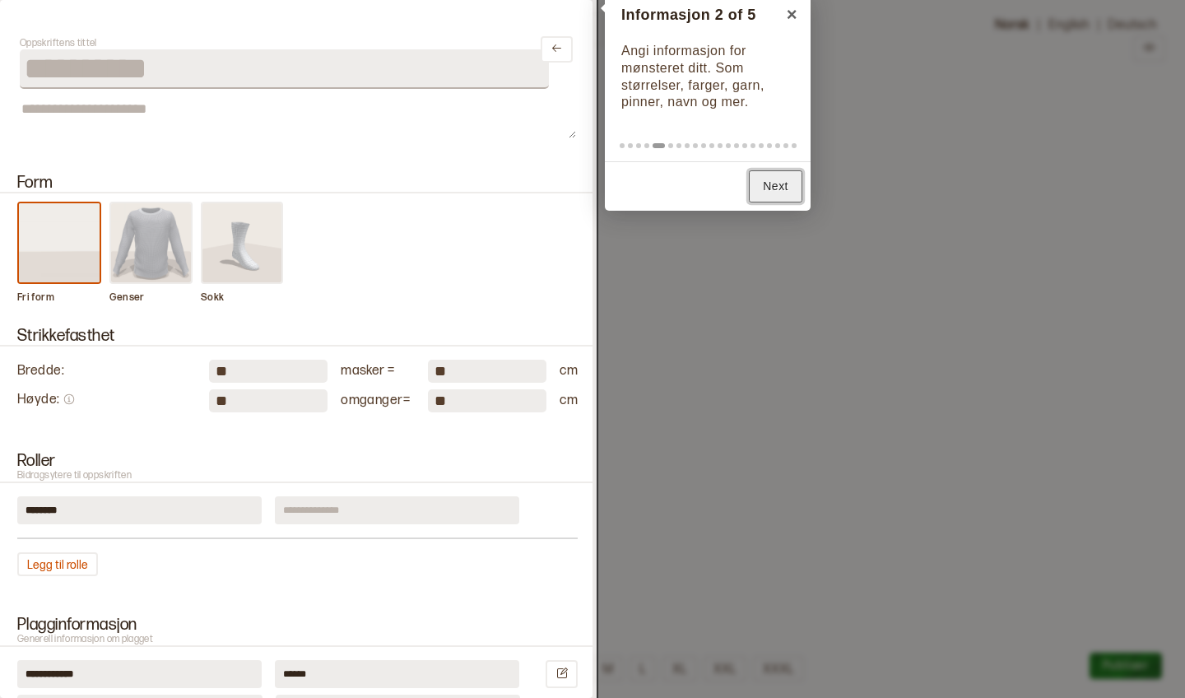
click at [775, 179] on link "Next" at bounding box center [775, 186] width 53 height 32
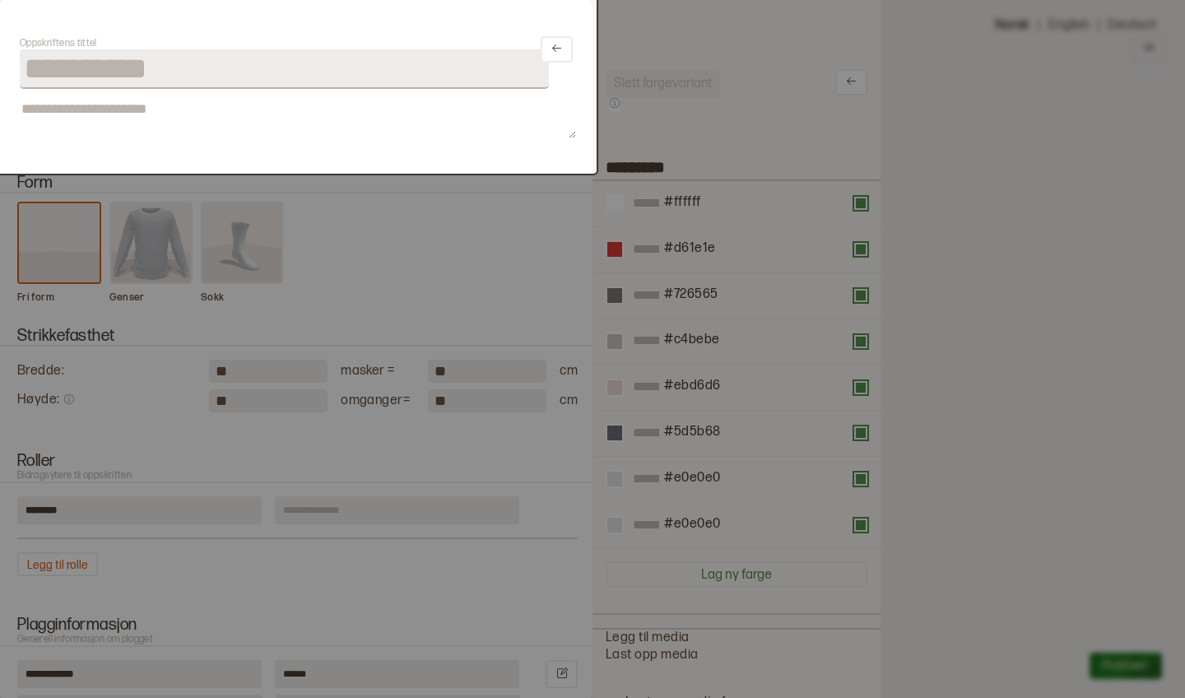
scroll to position [1106, 0]
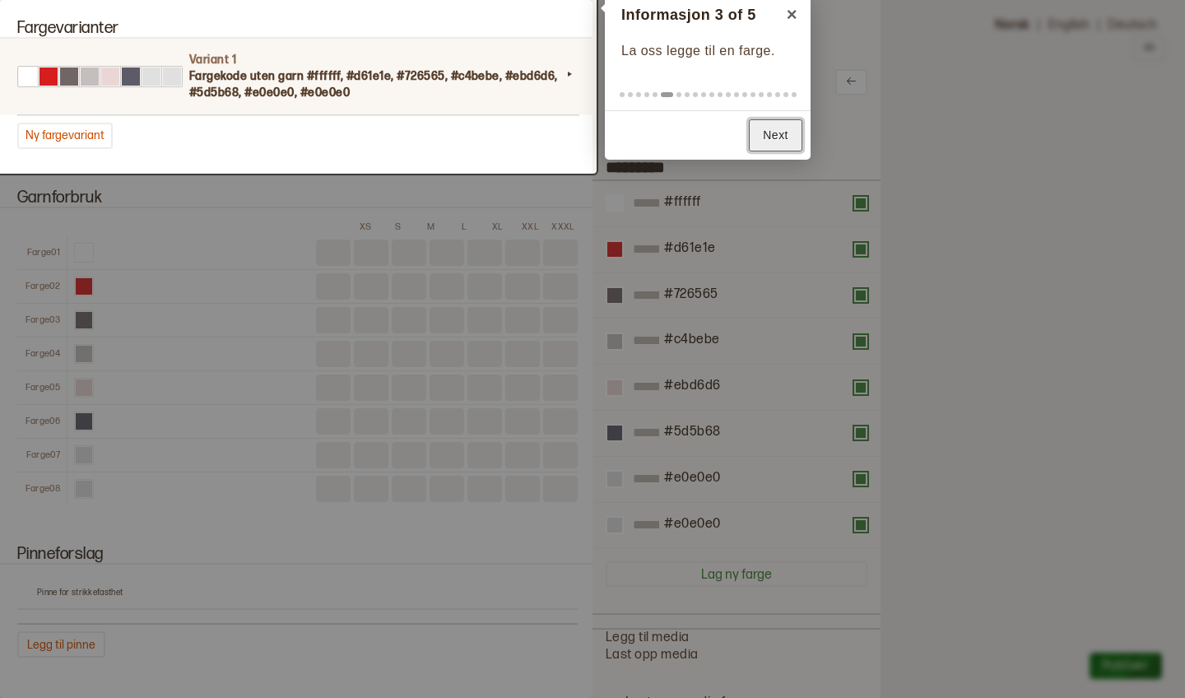
click at [777, 133] on link "Next" at bounding box center [775, 135] width 53 height 32
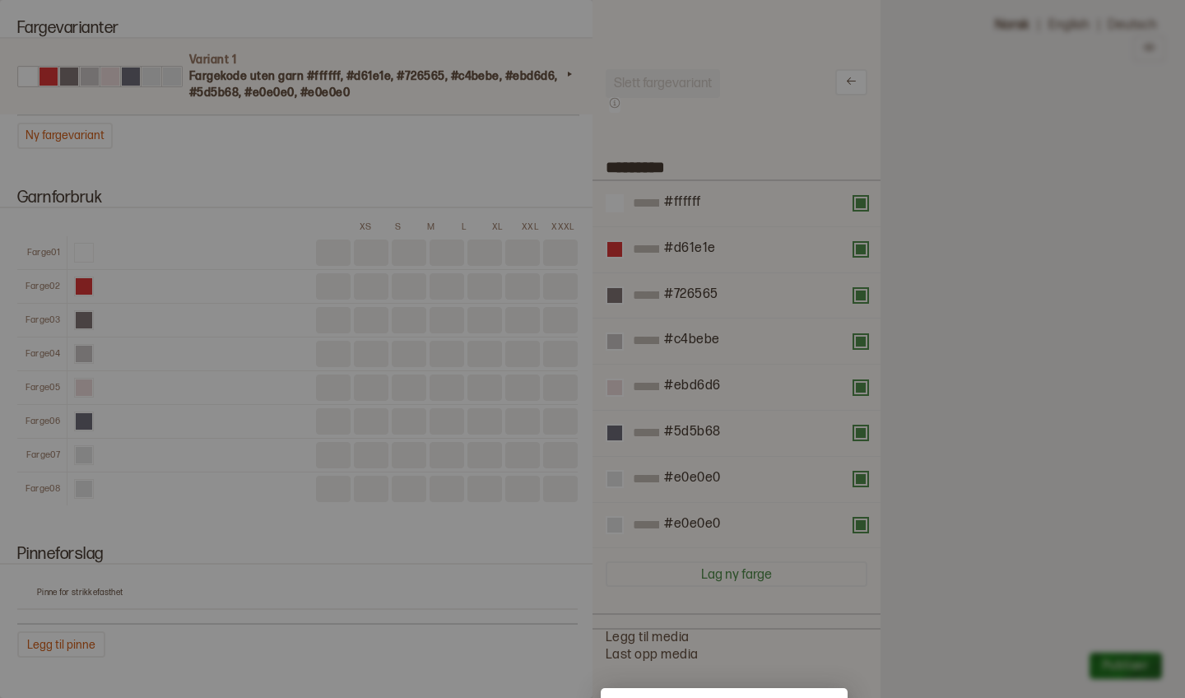
scroll to position [0, 0]
drag, startPoint x: 685, startPoint y: 695, endPoint x: 680, endPoint y: 488, distance: 206.6
click at [680, 488] on body "**********" at bounding box center [592, 322] width 1185 height 481
click at [893, 226] on div at bounding box center [592, 349] width 1185 height 698
click at [721, 694] on div "Informasjon 4 of 5 ×" at bounding box center [724, 703] width 247 height 30
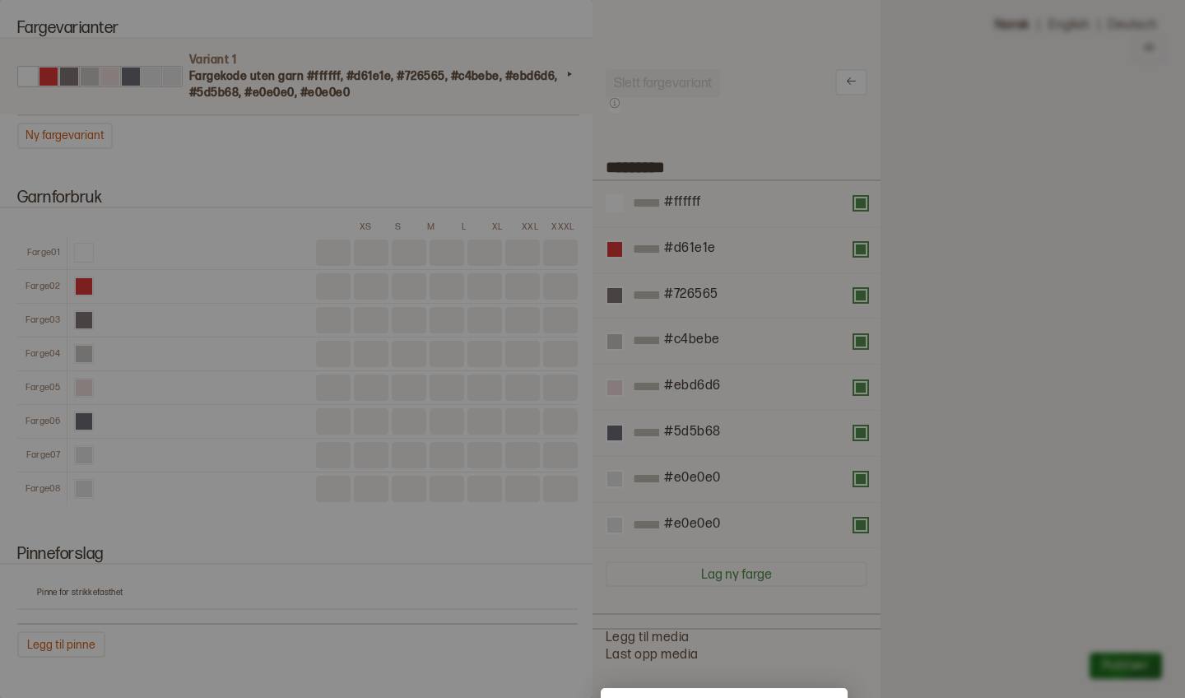
click at [721, 694] on div "Informasjon 4 of 5 ×" at bounding box center [724, 703] width 247 height 30
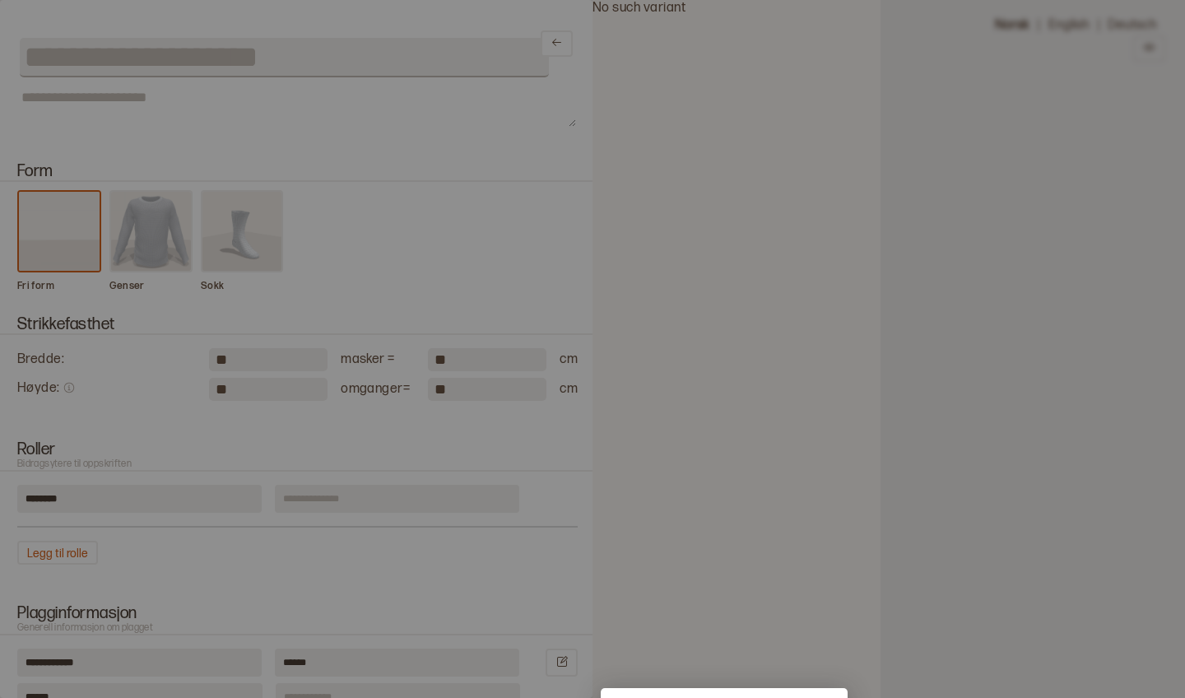
type input "**********"
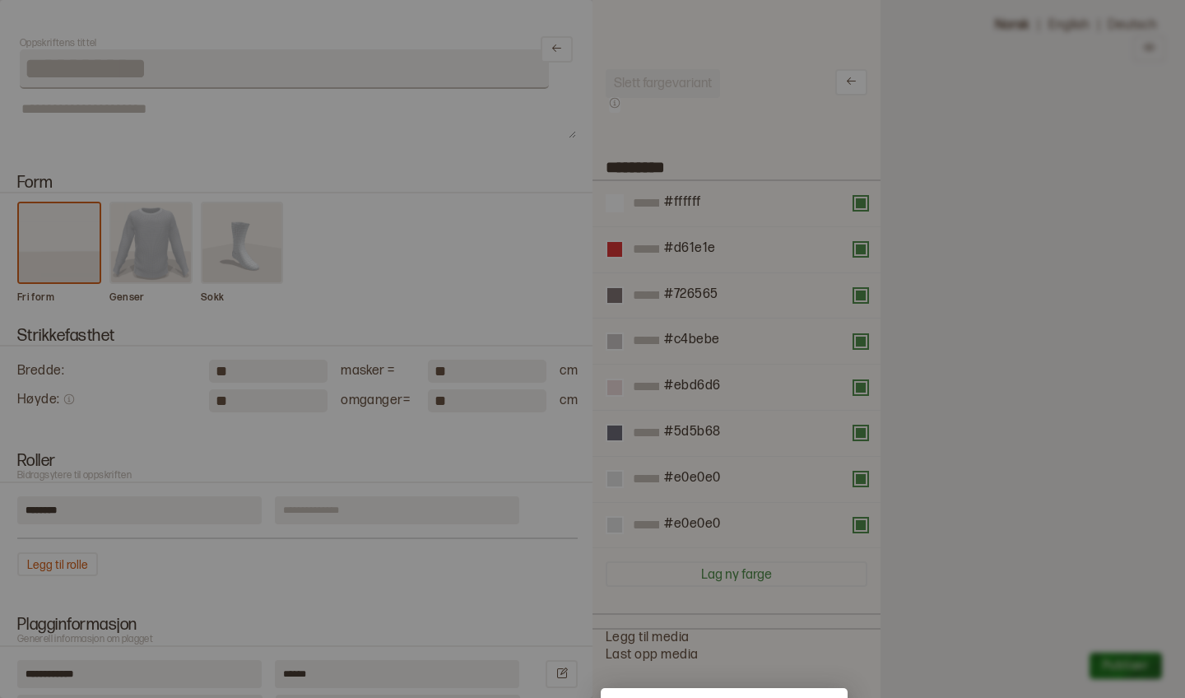
scroll to position [494, 288]
drag, startPoint x: 611, startPoint y: 694, endPoint x: 609, endPoint y: 616, distance: 77.4
click at [798, 693] on div "Informasjon 4 of 5 ×" at bounding box center [724, 703] width 247 height 30
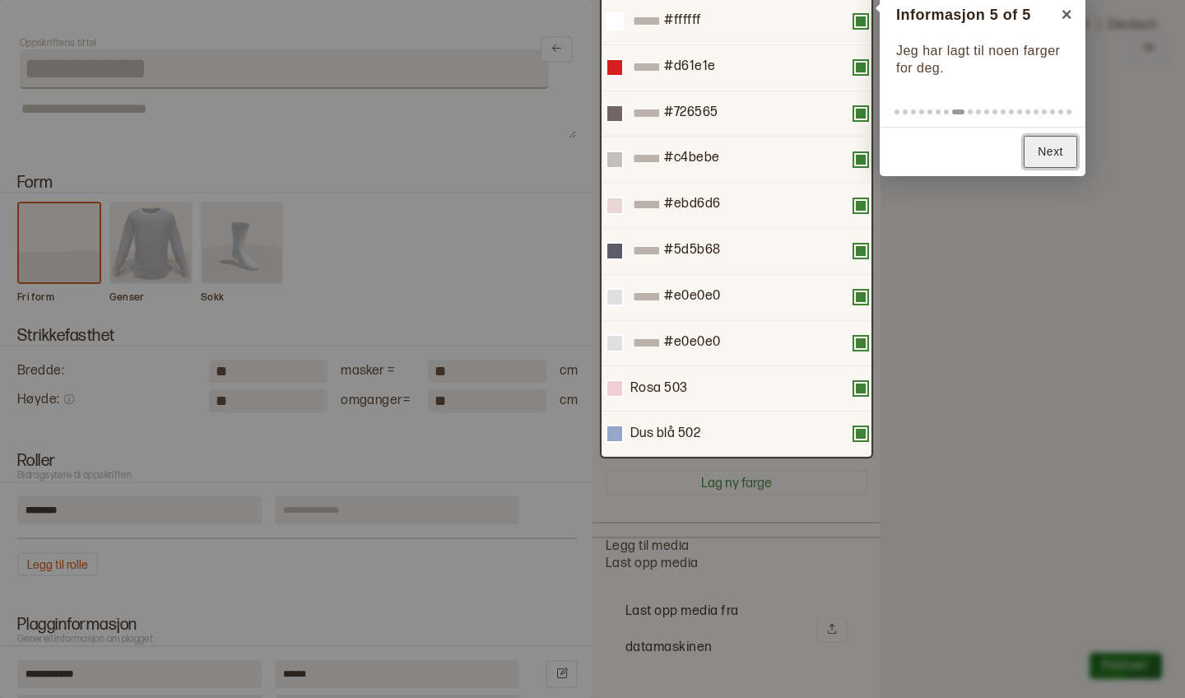
click at [1040, 156] on link "Next" at bounding box center [1050, 152] width 53 height 32
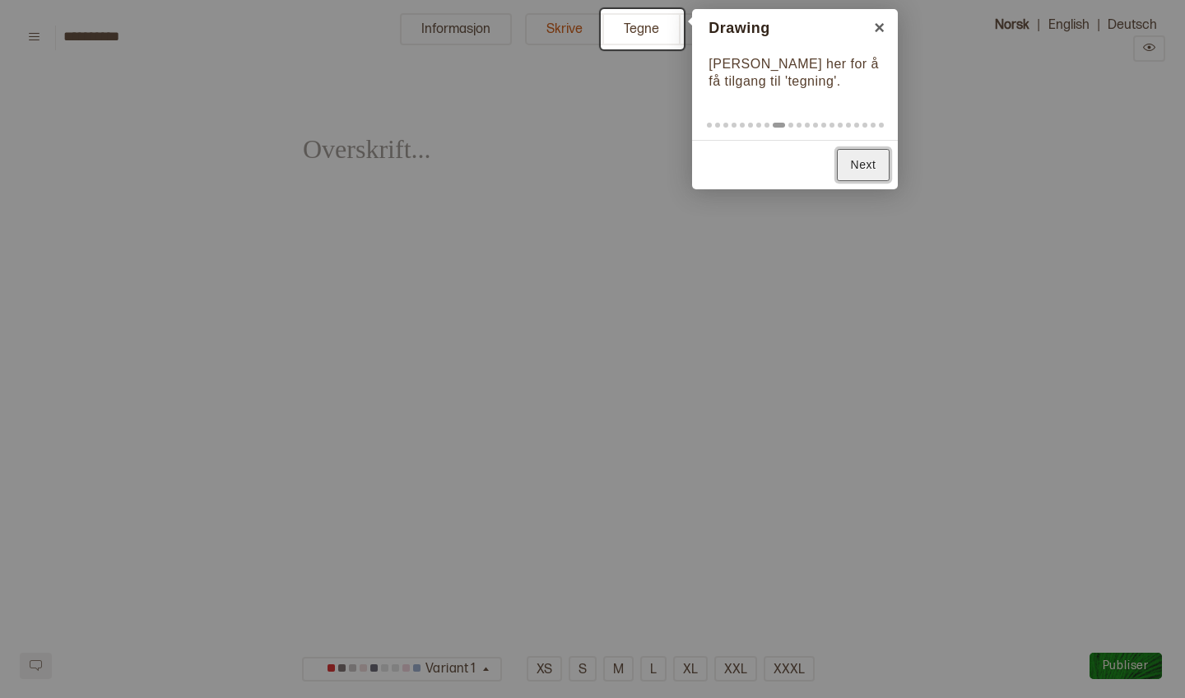
click at [867, 165] on link "Next" at bounding box center [863, 165] width 53 height 32
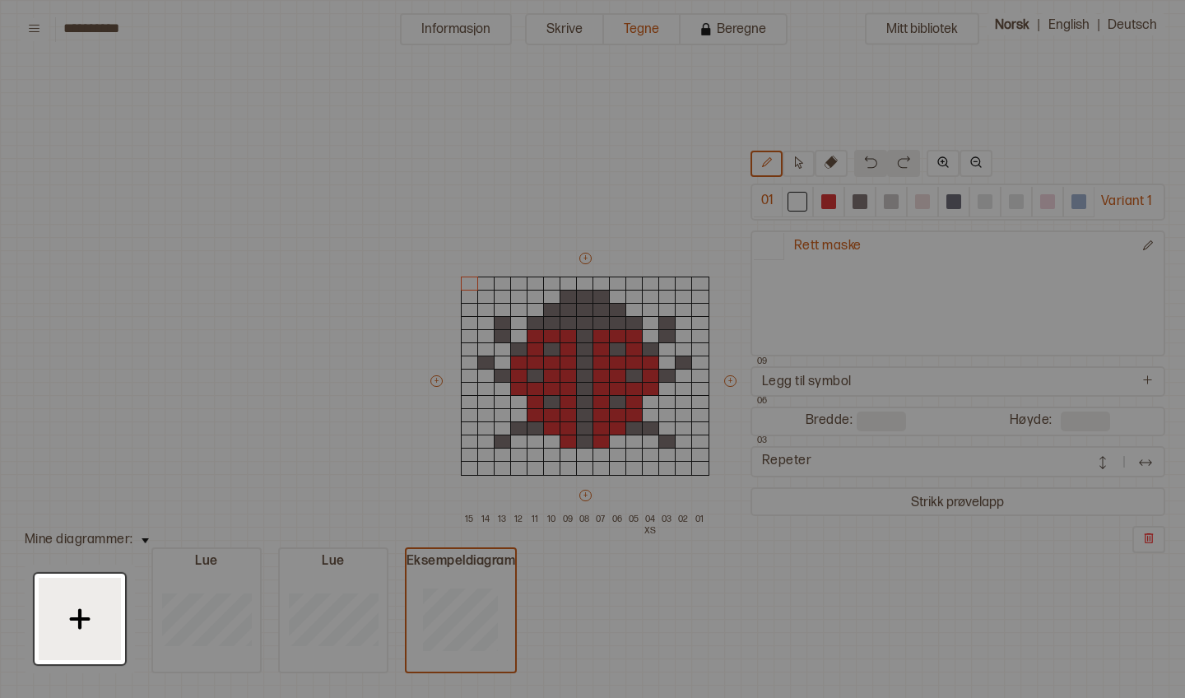
scroll to position [80, 41]
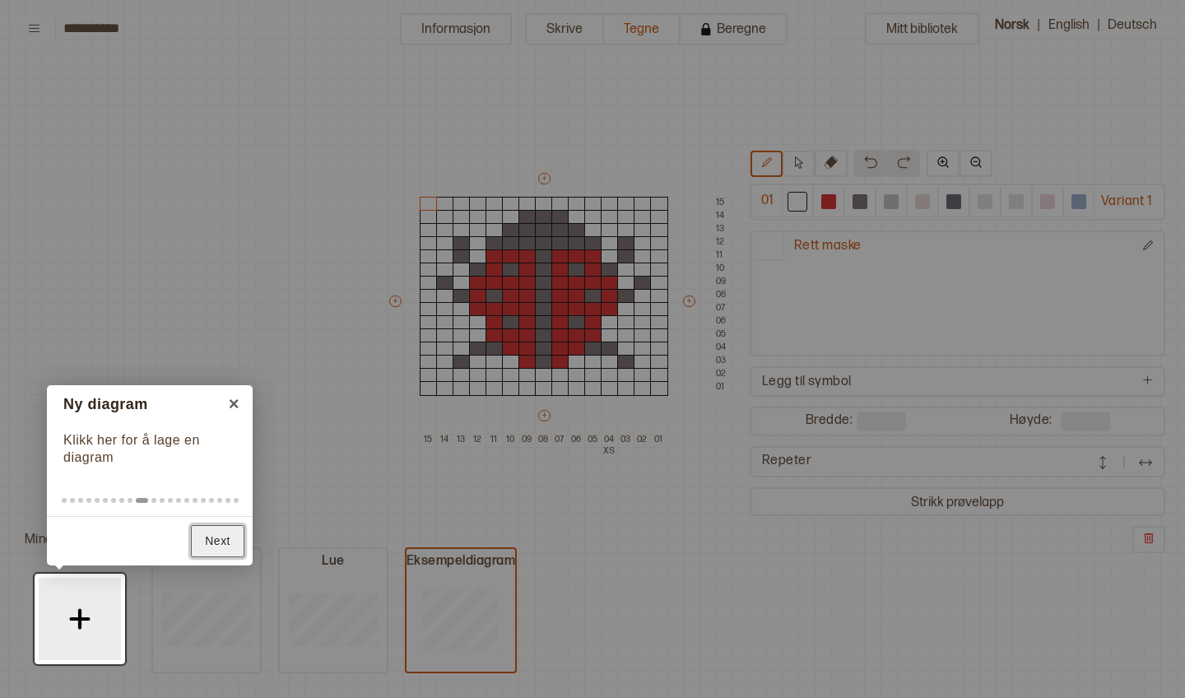
click at [210, 547] on link "Next" at bounding box center [217, 541] width 53 height 32
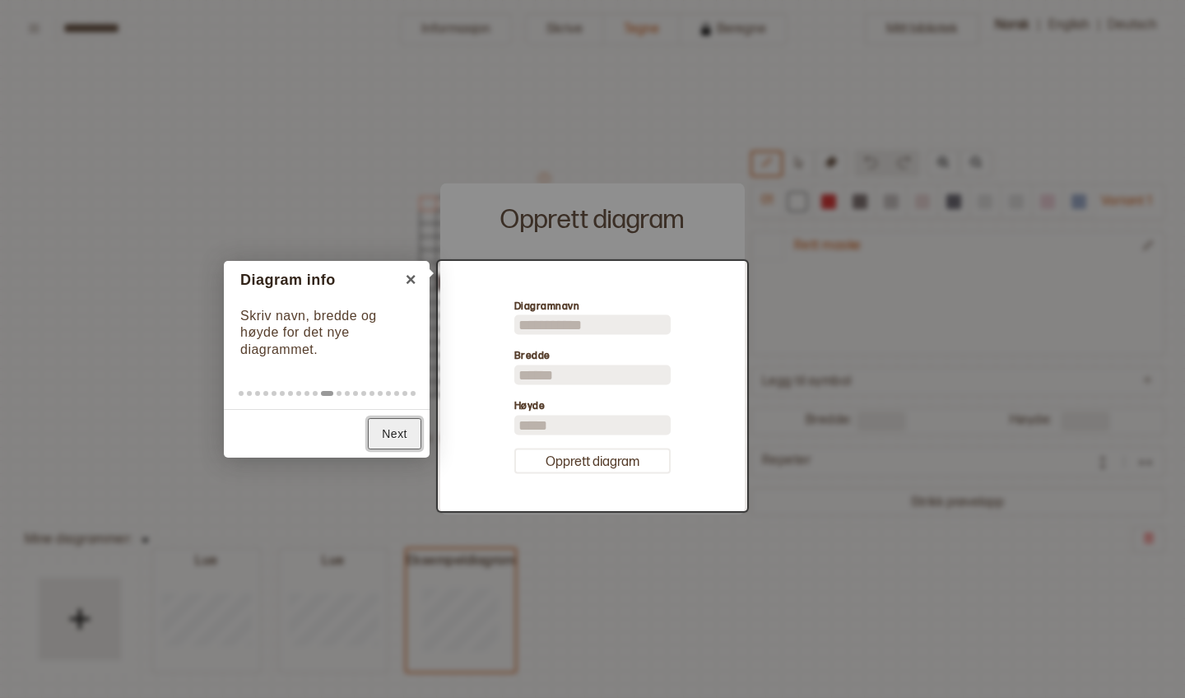
click at [405, 429] on link "Next" at bounding box center [394, 434] width 53 height 32
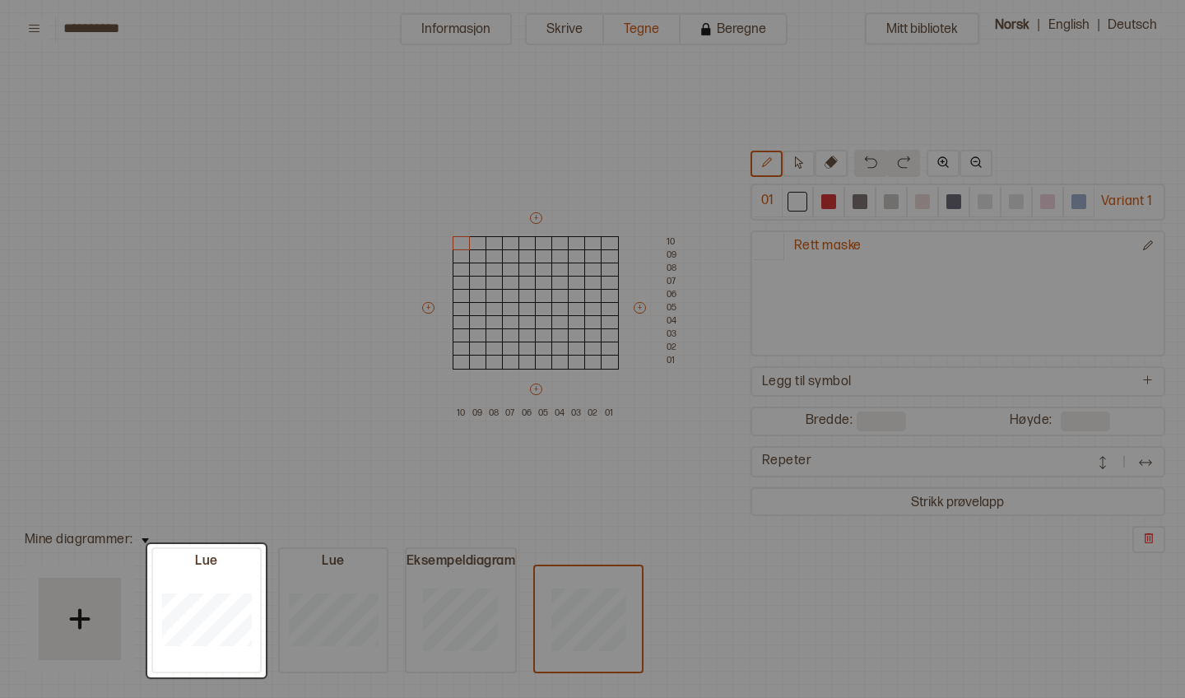
type input "**"
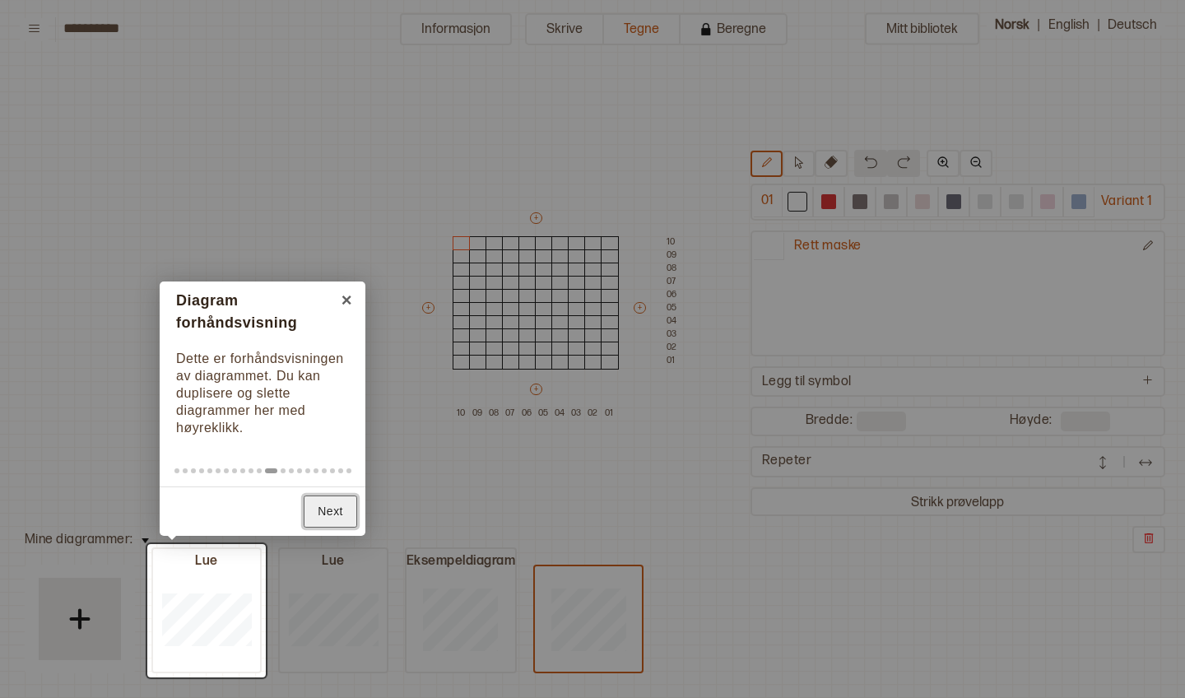
click at [327, 518] on link "Next" at bounding box center [330, 511] width 53 height 32
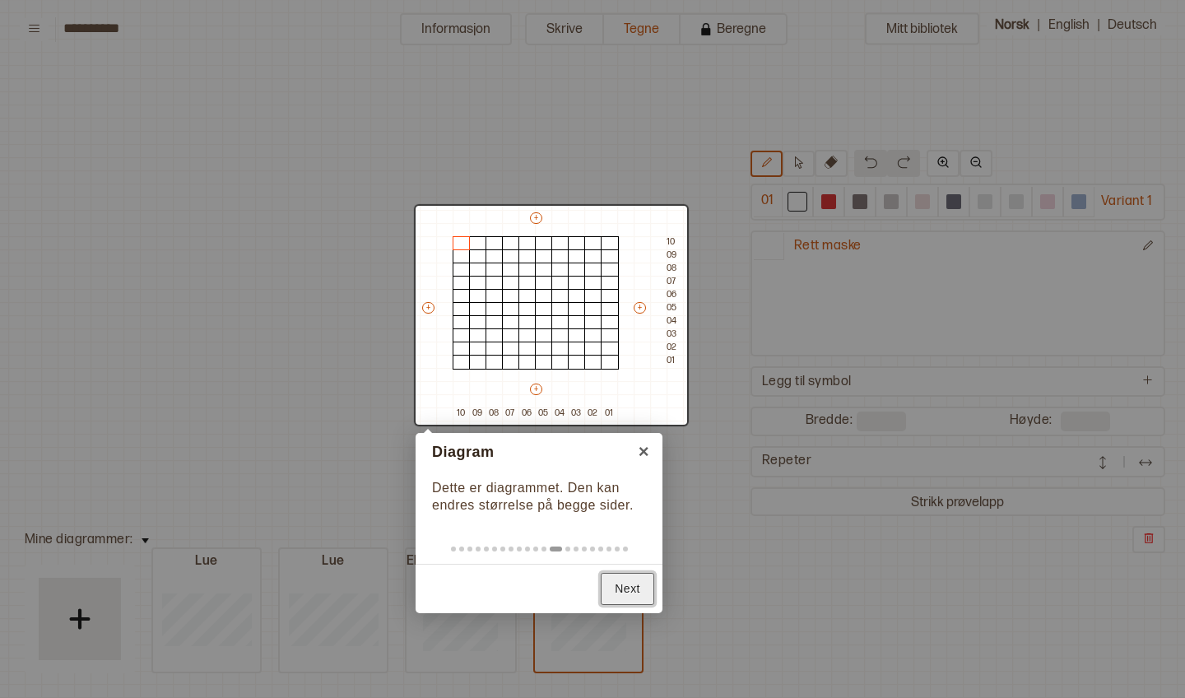
click at [630, 588] on link "Next" at bounding box center [627, 589] width 53 height 32
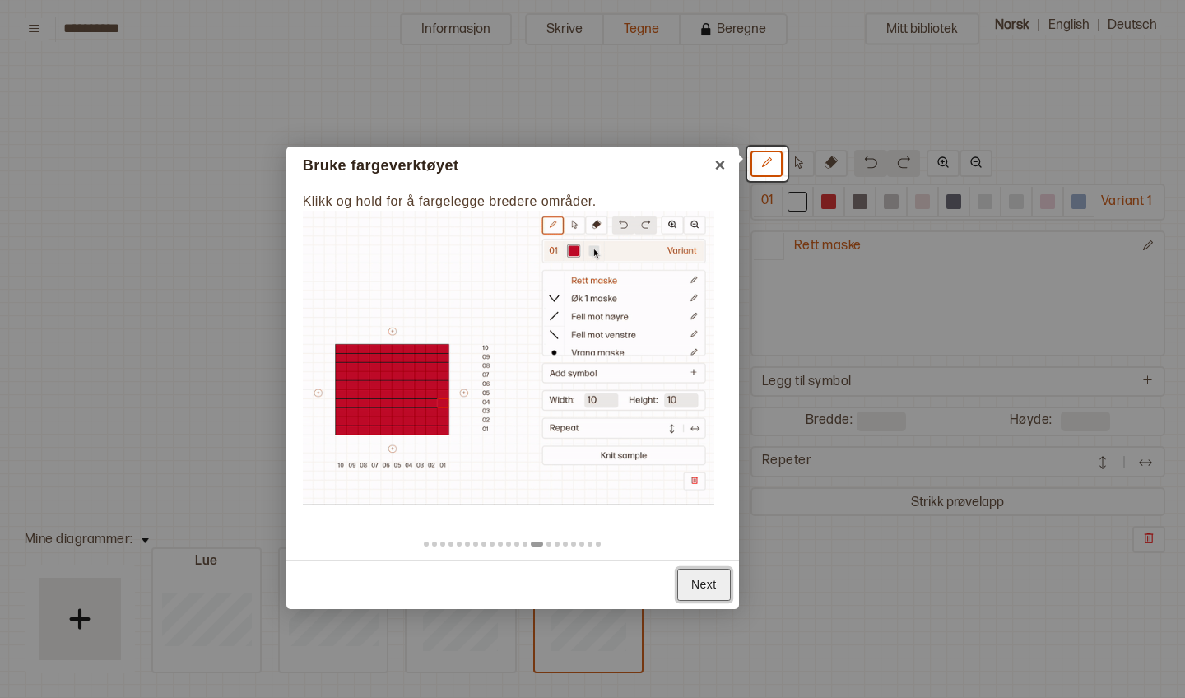
click at [703, 577] on link "Next" at bounding box center [703, 585] width 53 height 32
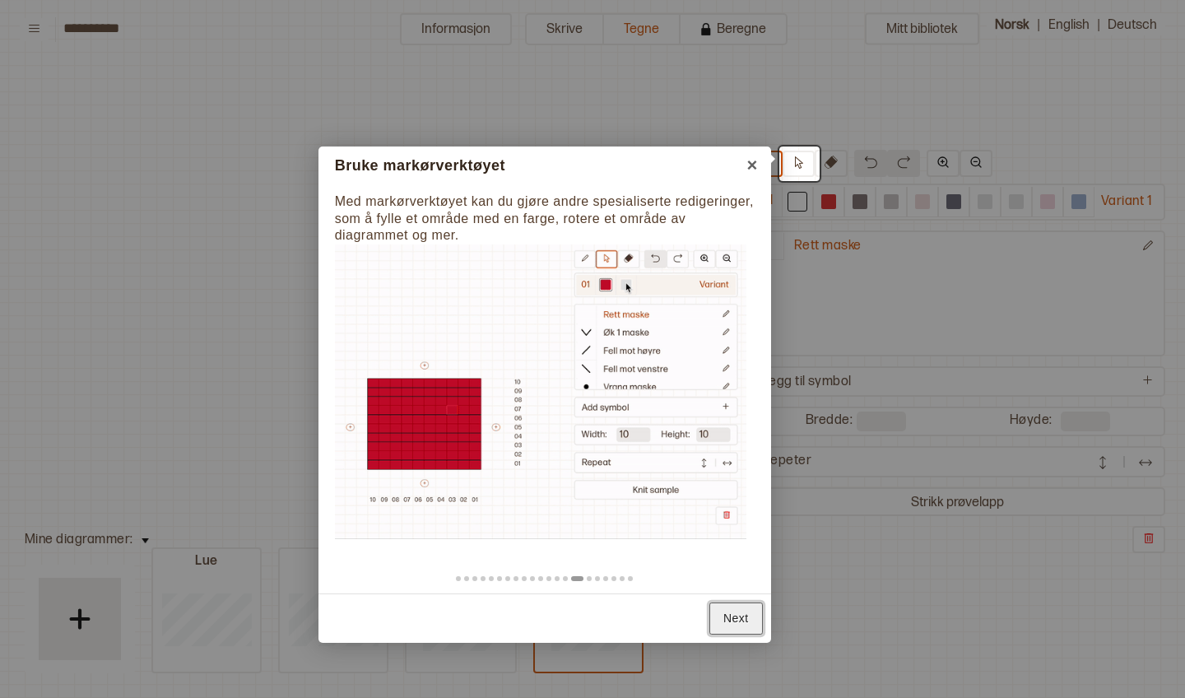
click at [726, 619] on link "Next" at bounding box center [735, 618] width 53 height 32
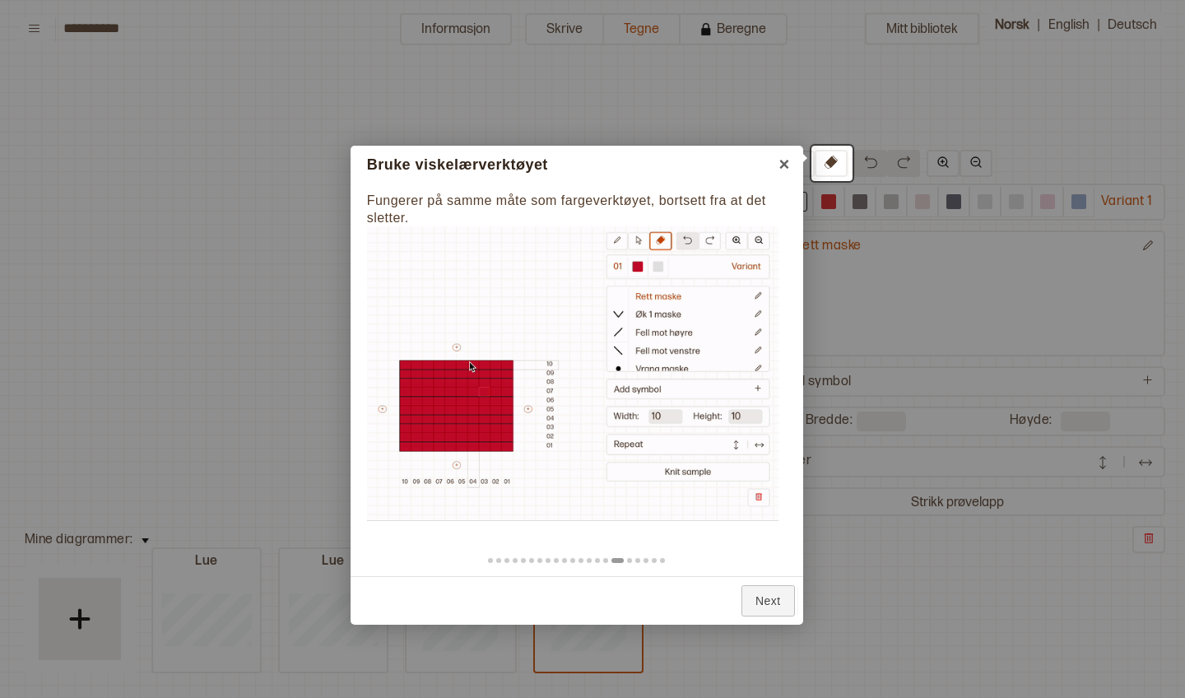
click at [726, 619] on div "Back Next" at bounding box center [577, 600] width 453 height 49
click at [763, 588] on link "Next" at bounding box center [767, 601] width 53 height 32
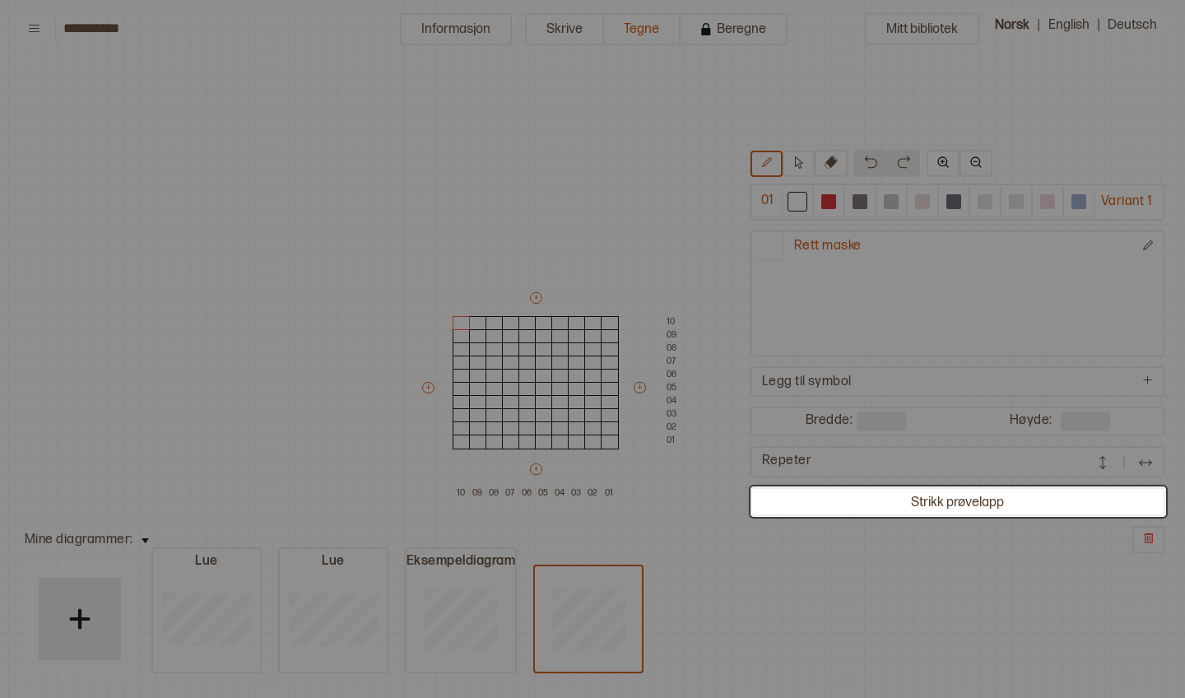
scroll to position [341, 41]
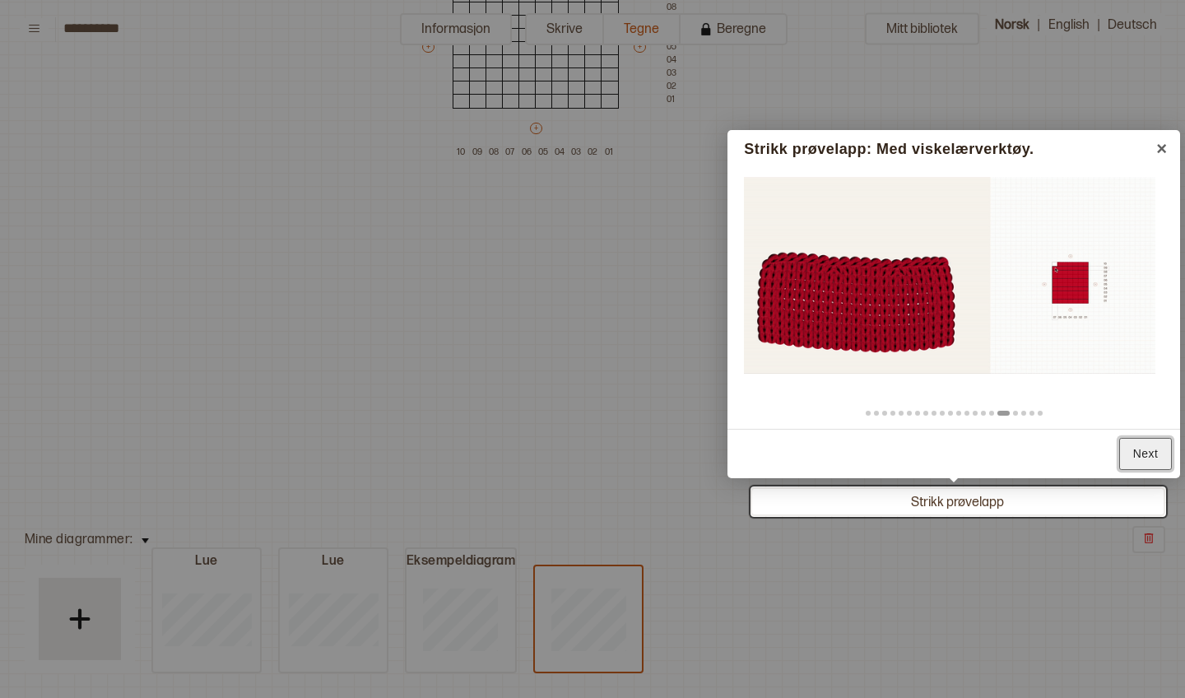
click at [1133, 460] on link "Next" at bounding box center [1145, 454] width 53 height 32
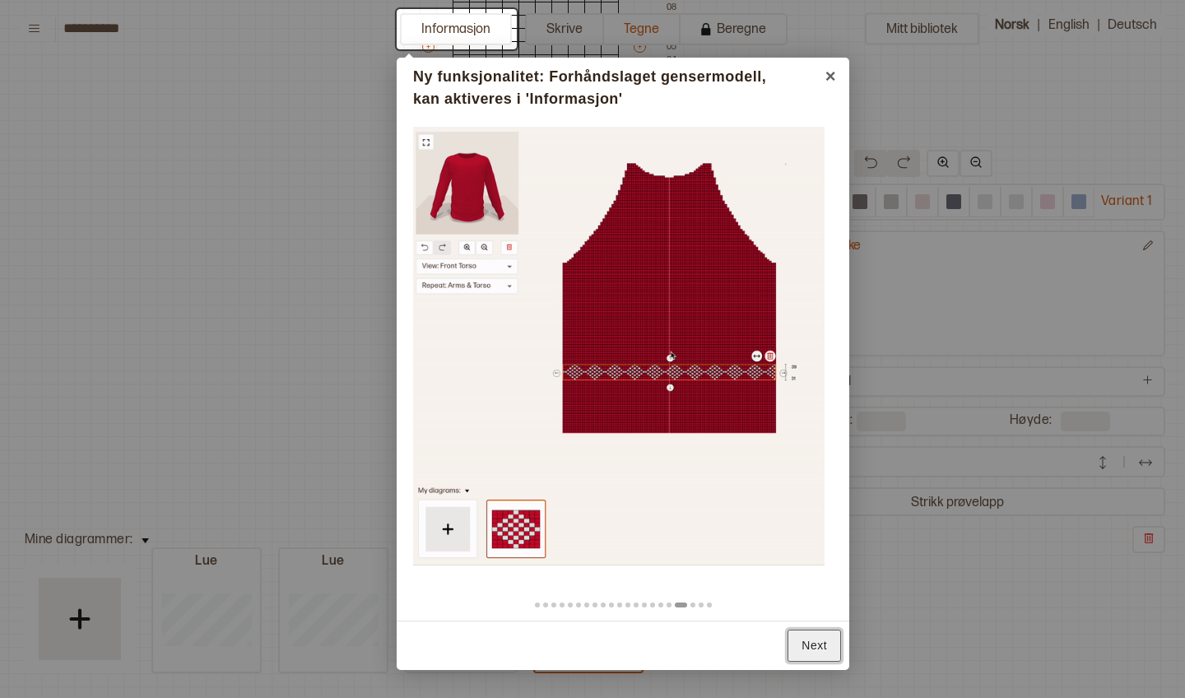
click at [817, 645] on link "Next" at bounding box center [814, 646] width 53 height 32
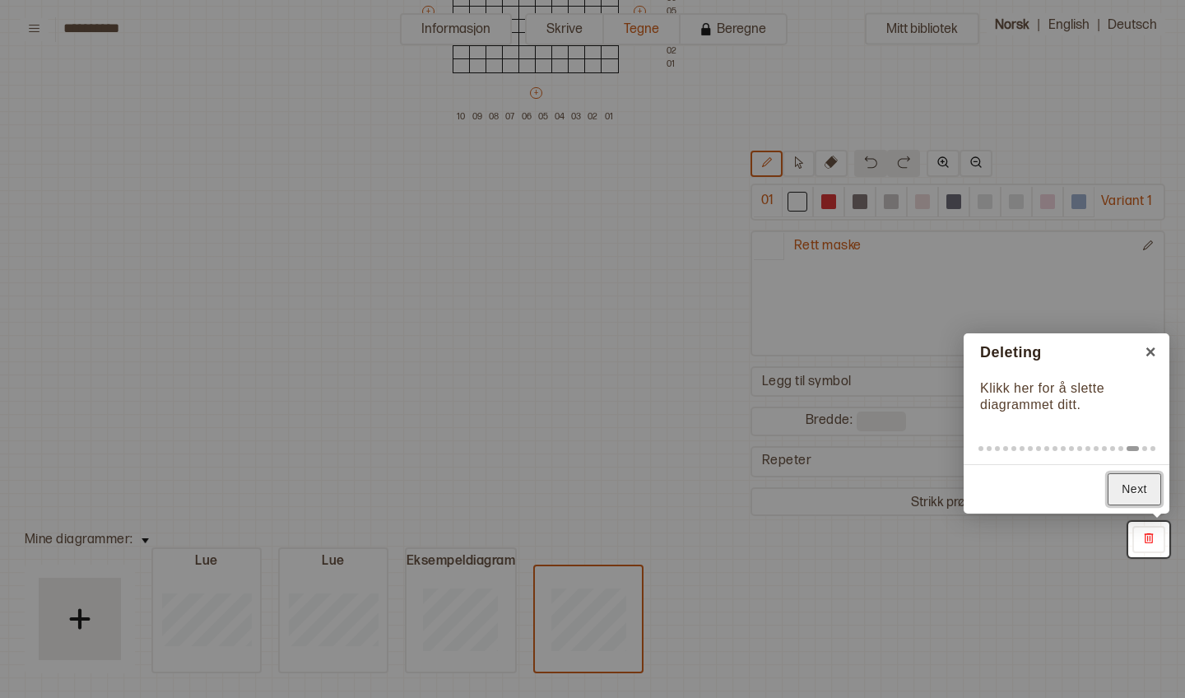
click at [1132, 494] on link "Next" at bounding box center [1134, 489] width 53 height 32
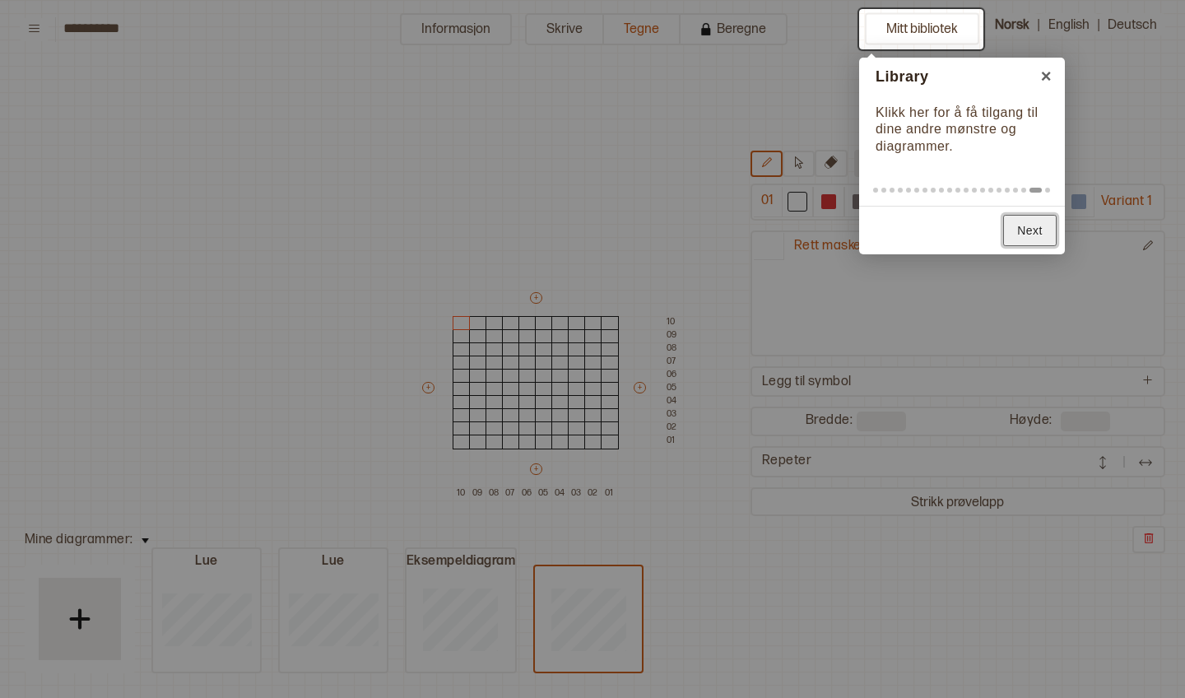
click at [1029, 232] on link "Next" at bounding box center [1029, 231] width 53 height 32
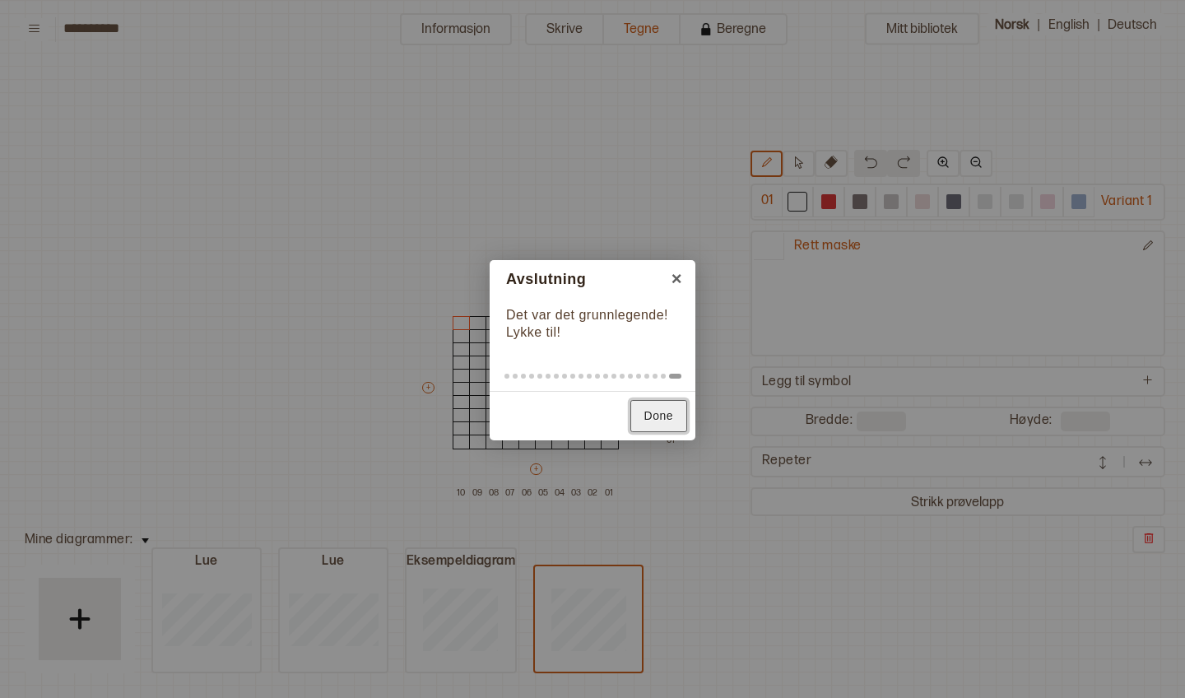
click at [650, 420] on link "Done" at bounding box center [658, 416] width 57 height 32
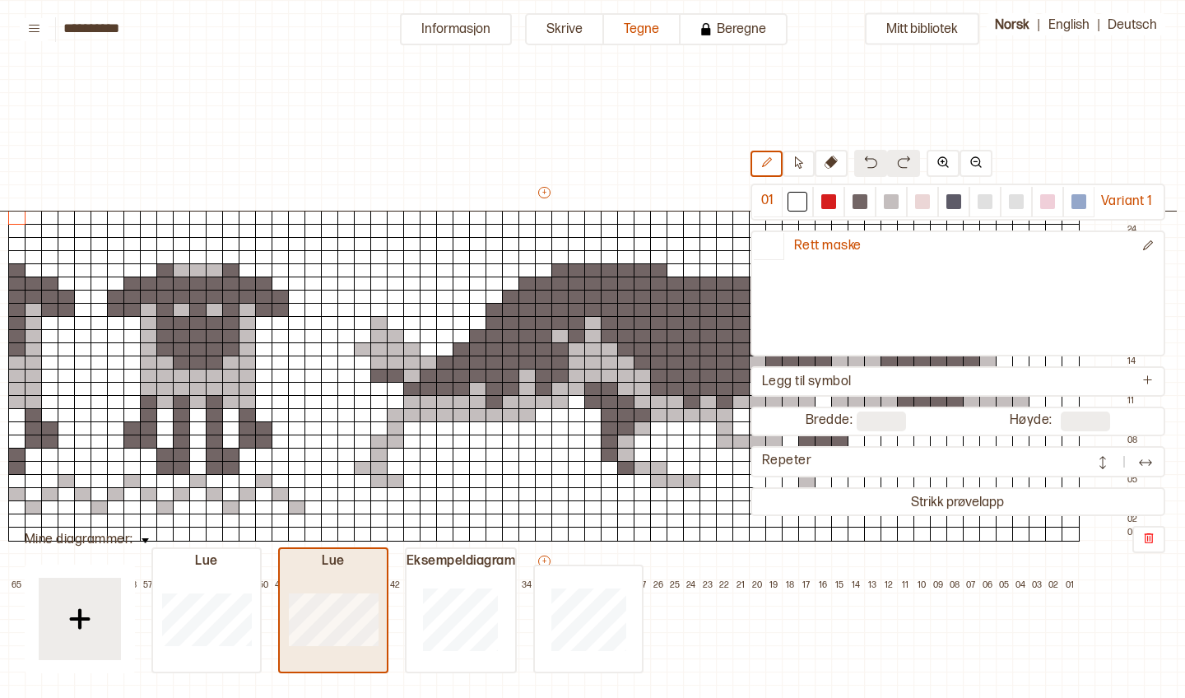
type input "**"
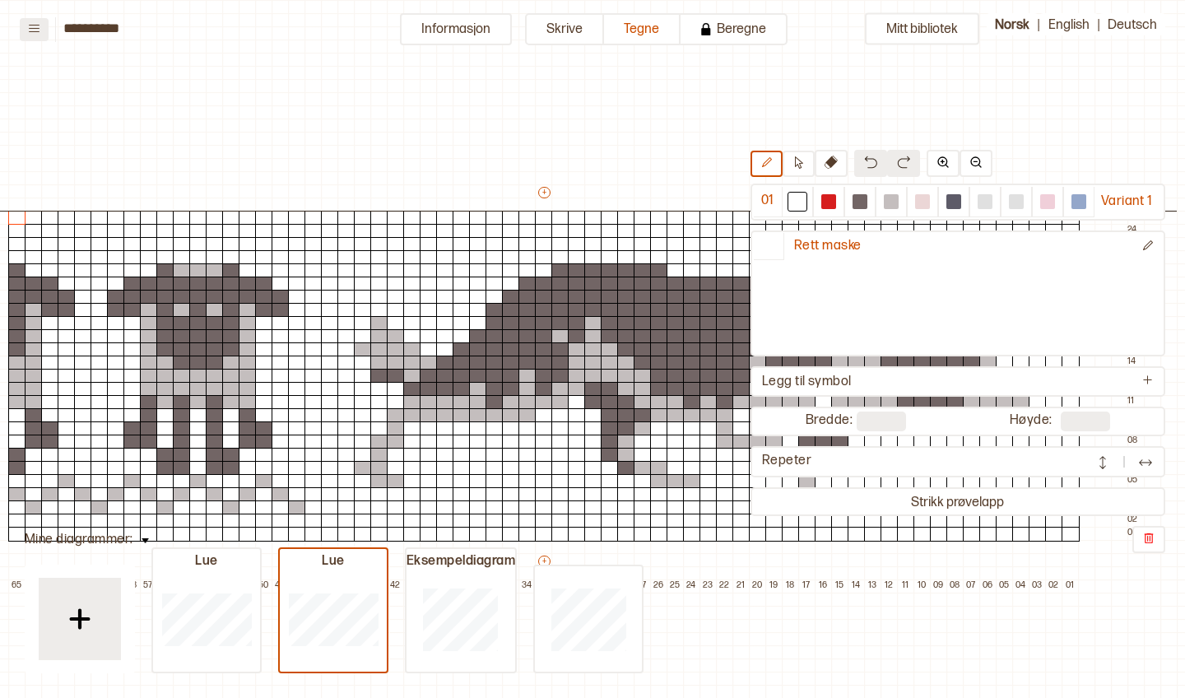
click at [38, 28] on icon at bounding box center [34, 28] width 11 height 7
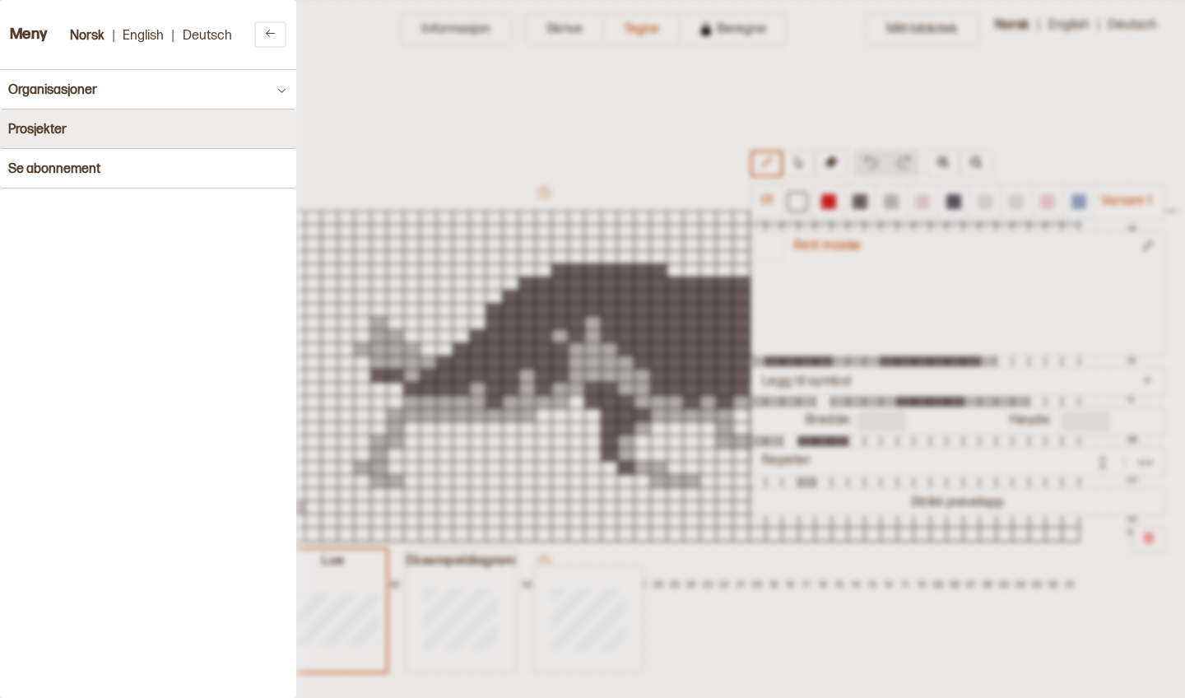
click at [119, 144] on button "Prosjekter" at bounding box center [148, 129] width 296 height 40
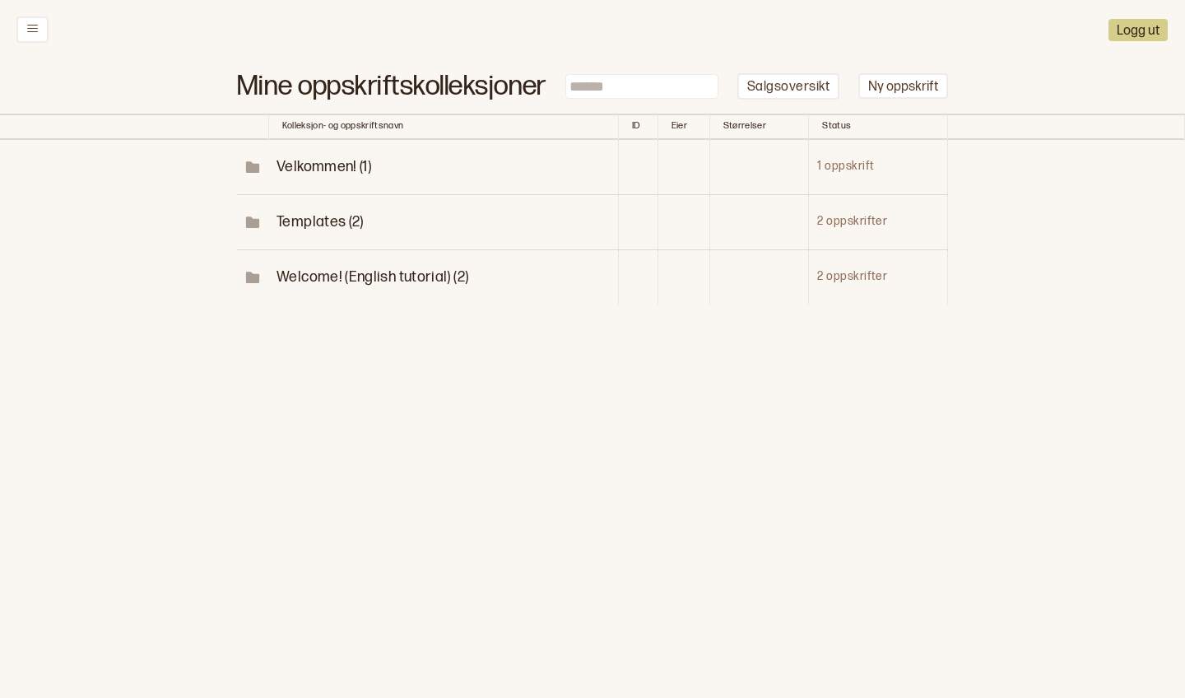
click at [300, 161] on span "Velkommen! (1)" at bounding box center [324, 166] width 95 height 17
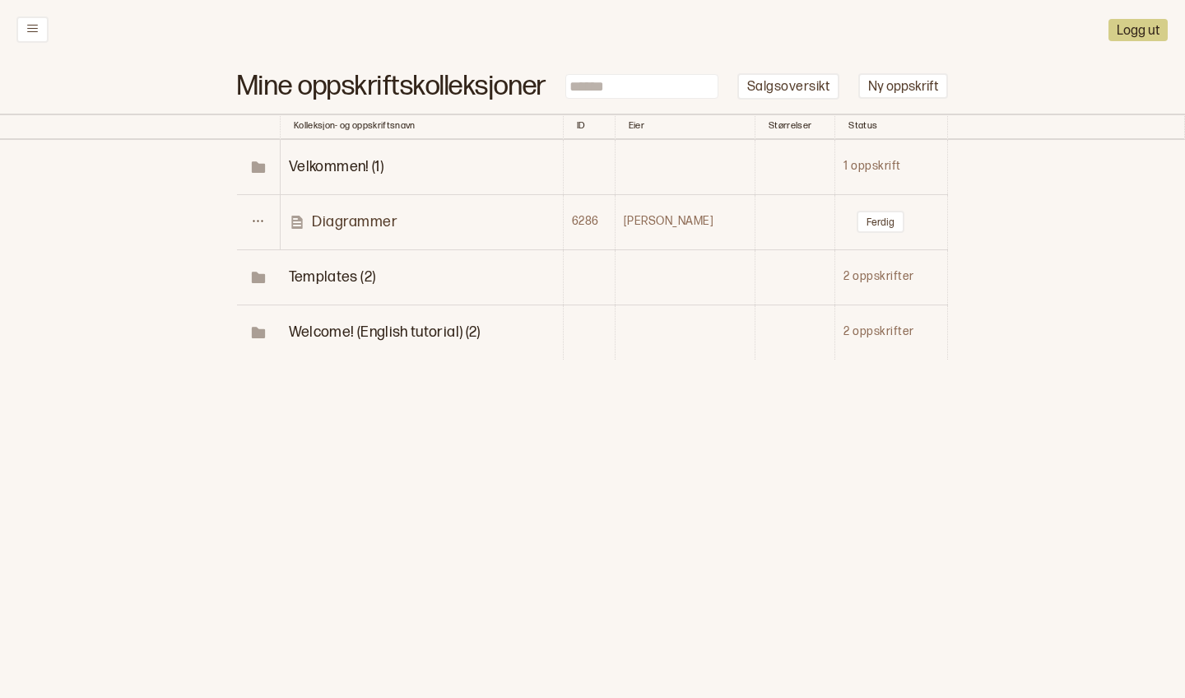
click at [384, 216] on p "Diagrammer" at bounding box center [355, 221] width 86 height 19
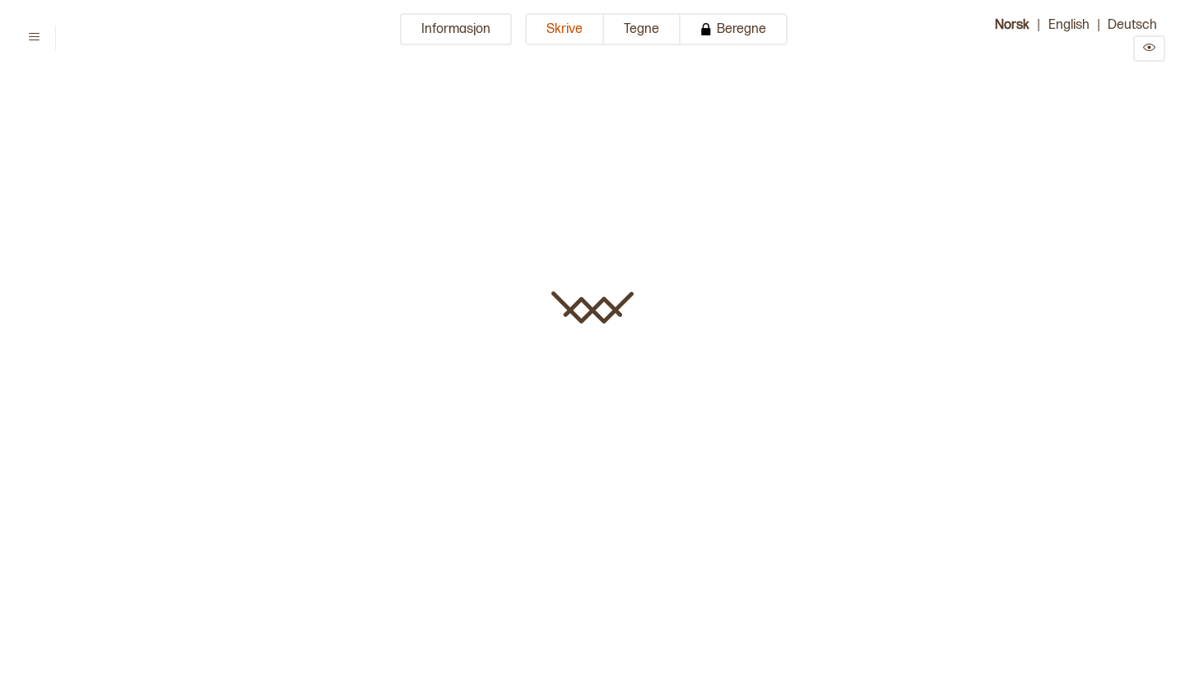
type input "**********"
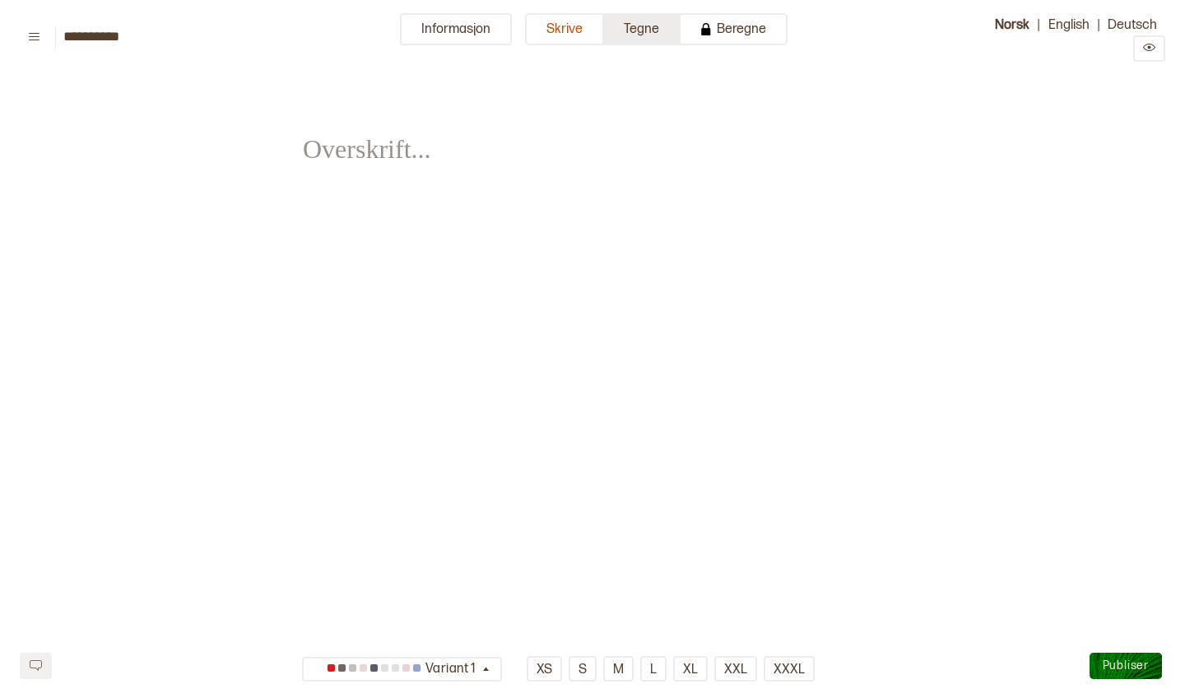
click at [635, 30] on button "Tegne" at bounding box center [642, 29] width 77 height 32
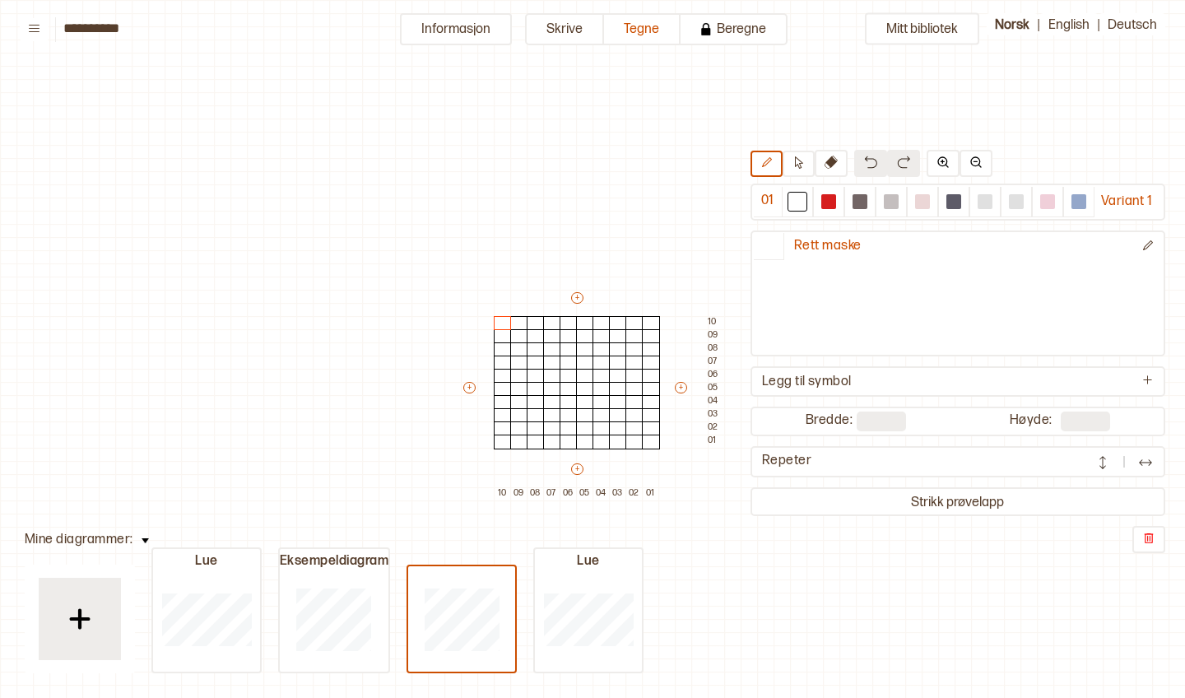
scroll to position [47, 0]
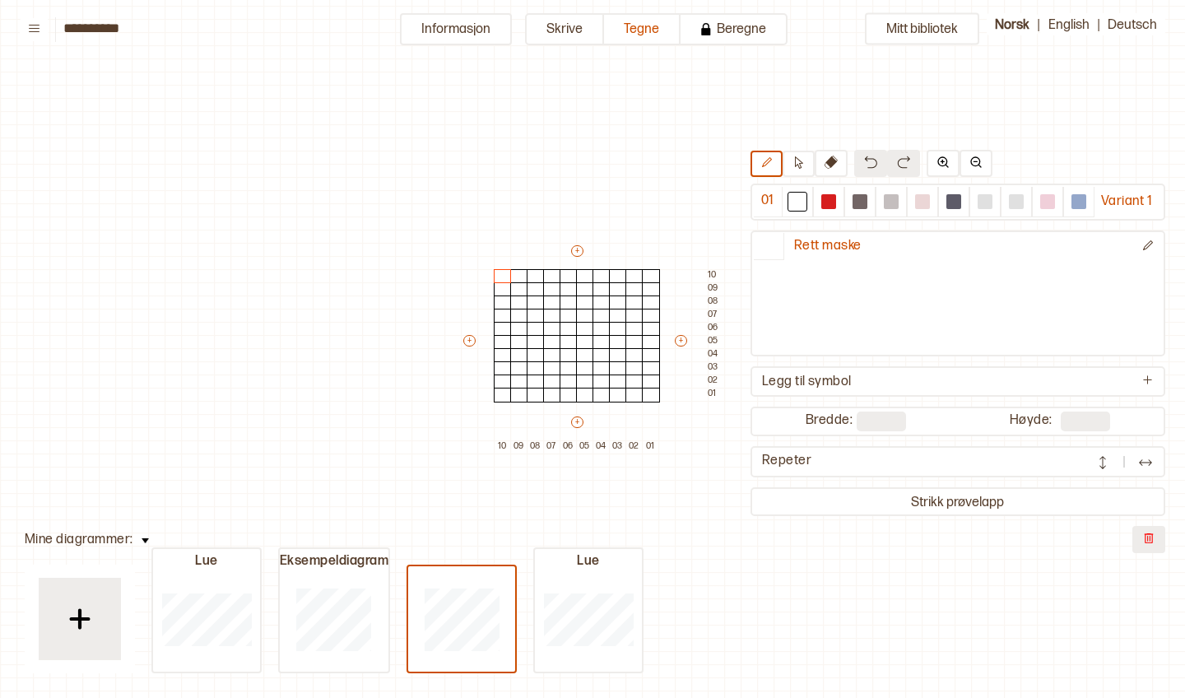
click at [1151, 547] on button at bounding box center [1148, 539] width 33 height 27
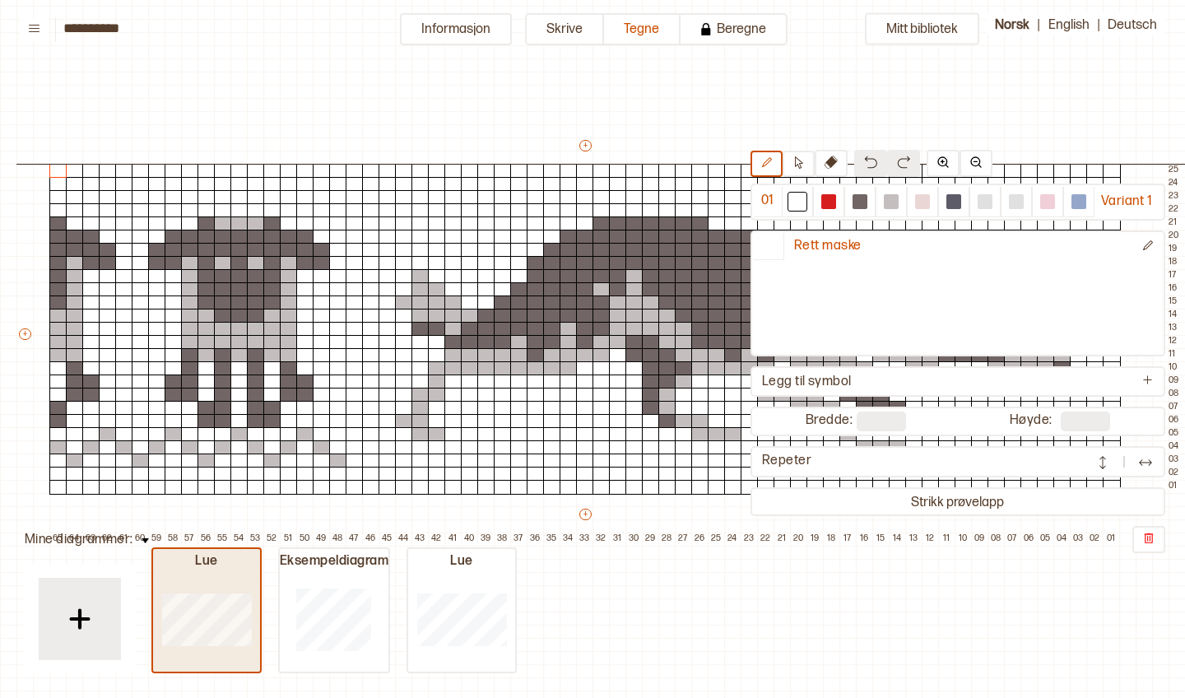
type input "**"
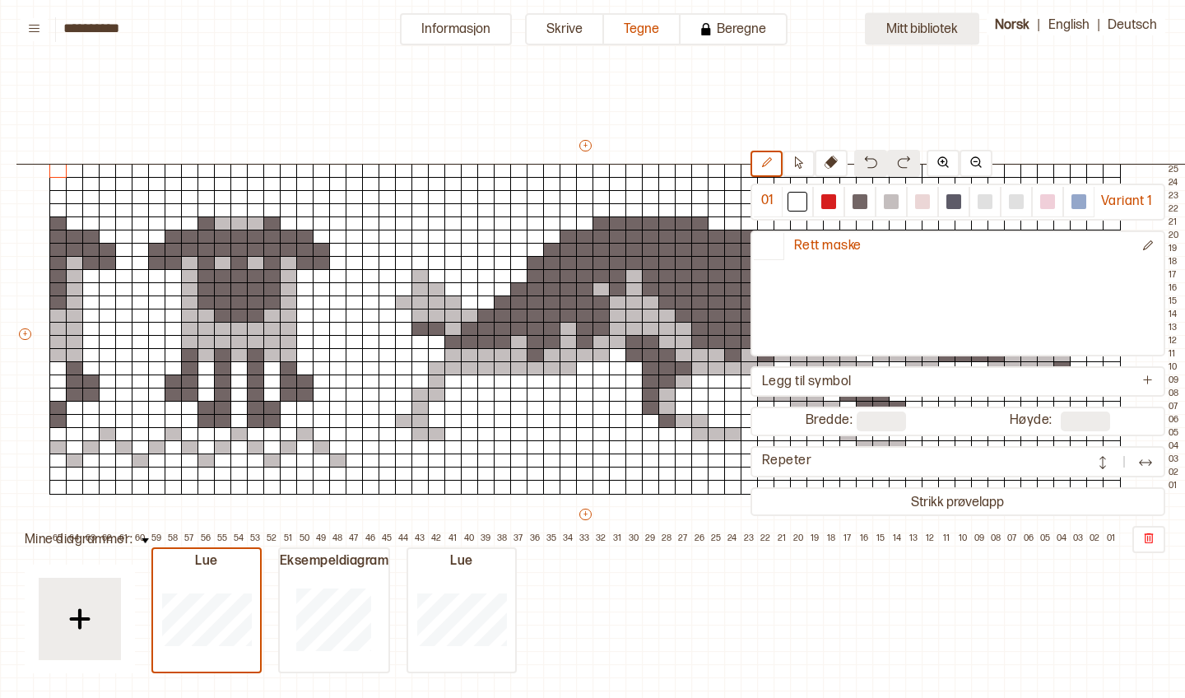
click at [920, 32] on button "Mitt bibliotek" at bounding box center [922, 29] width 114 height 32
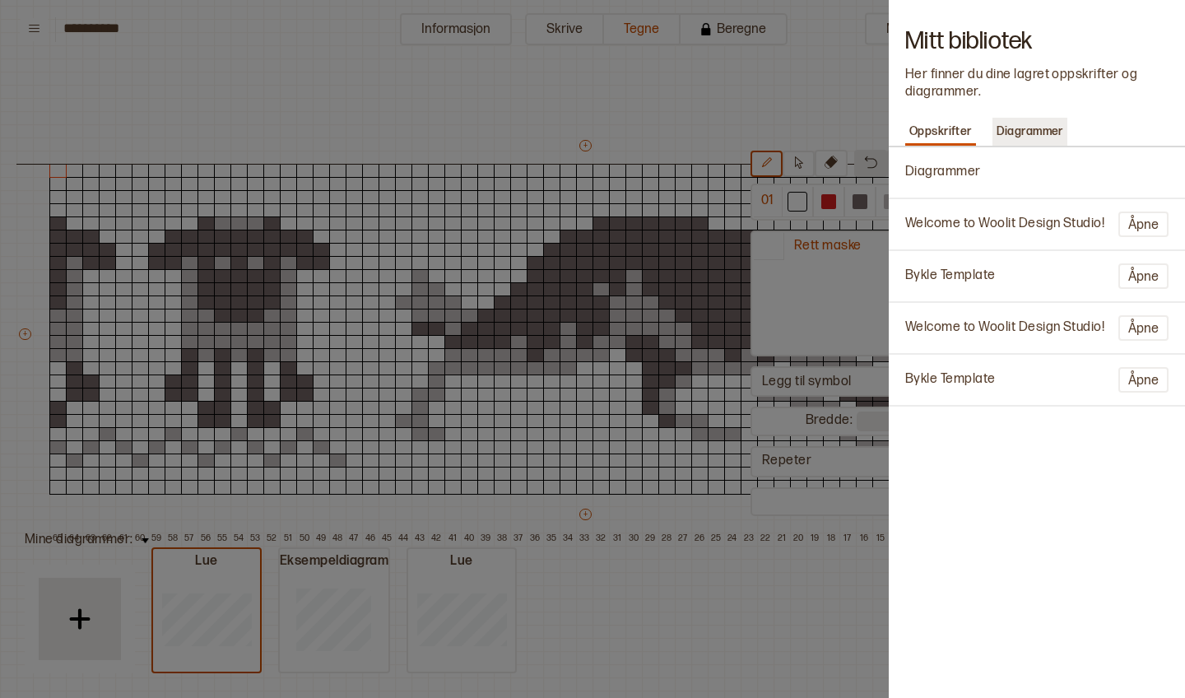
click at [1025, 129] on p "Diagrammer" at bounding box center [1029, 131] width 75 height 23
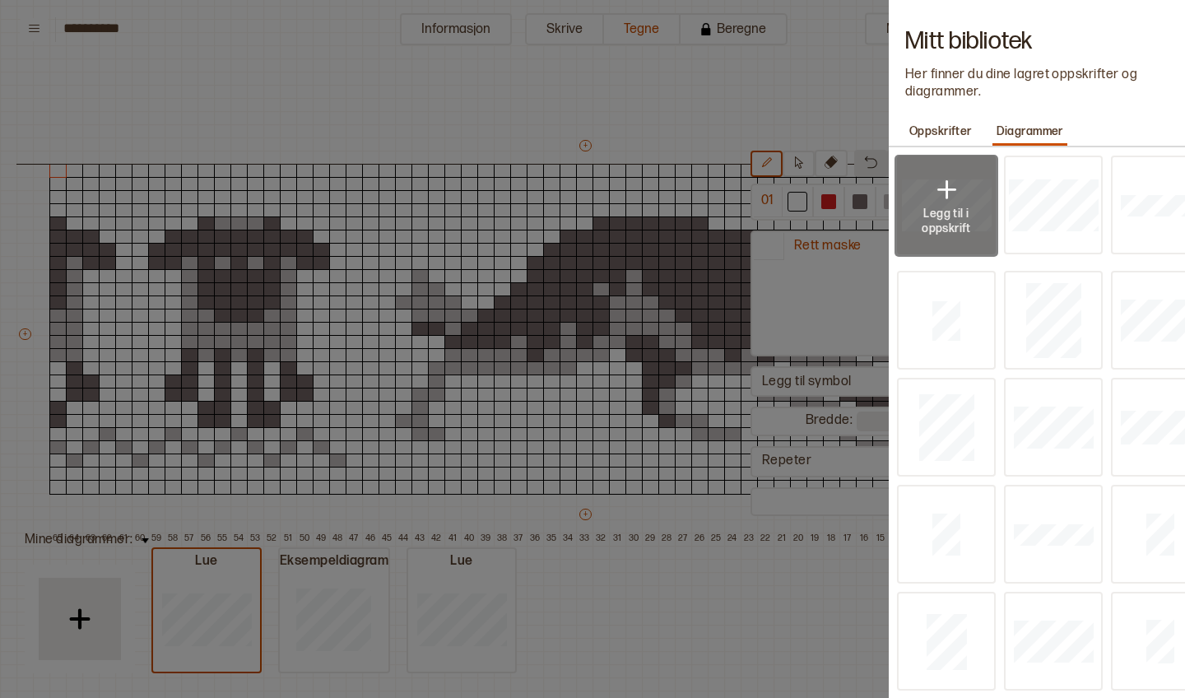
click at [942, 189] on img at bounding box center [946, 190] width 33 height 33
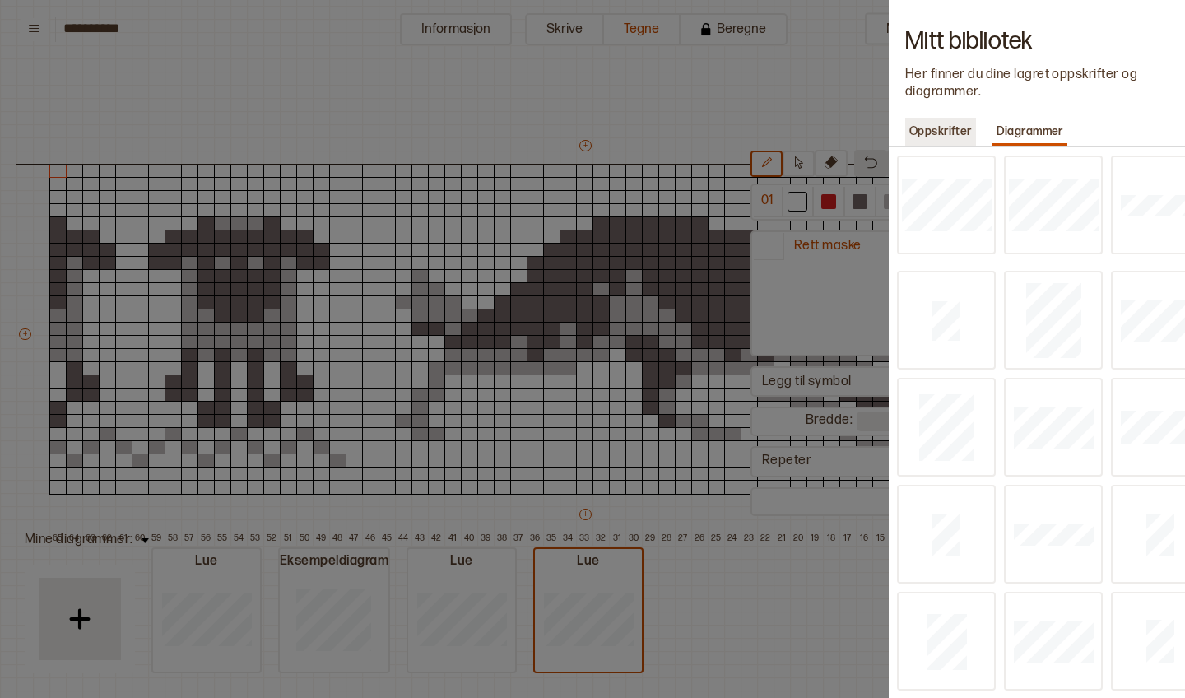
click at [931, 135] on p "Oppskrifter" at bounding box center [940, 131] width 71 height 23
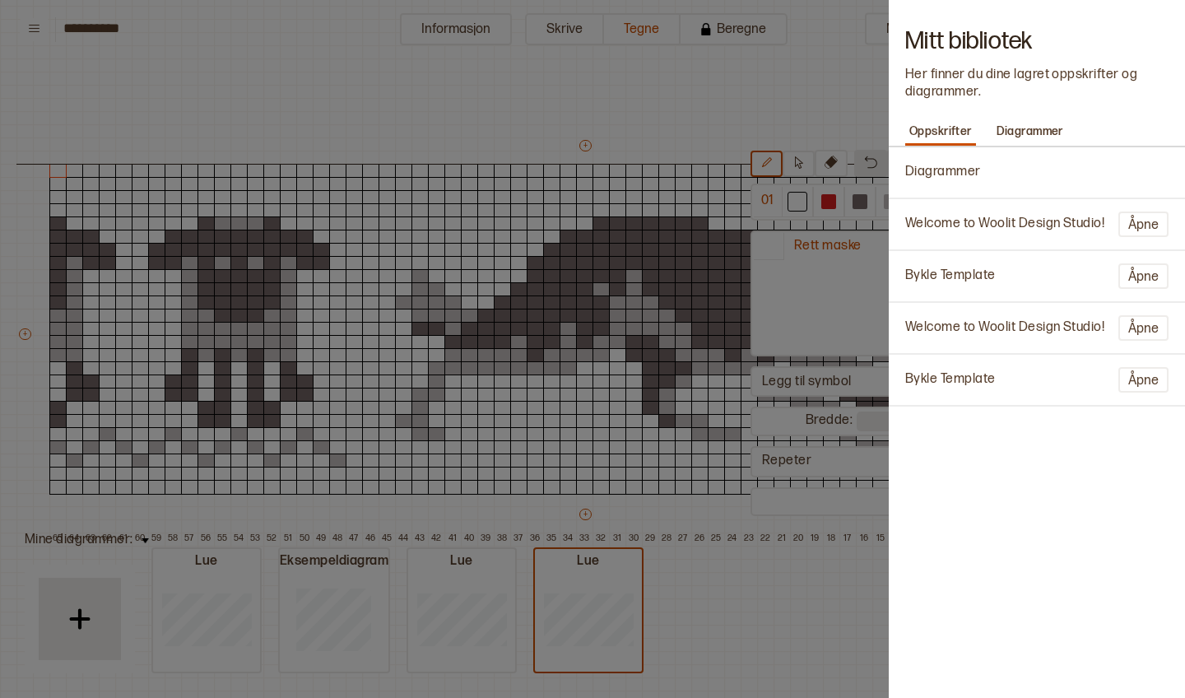
click at [942, 176] on p "Diagrammer" at bounding box center [943, 172] width 76 height 17
click at [1155, 219] on button "Åpne" at bounding box center [1143, 225] width 50 height 26
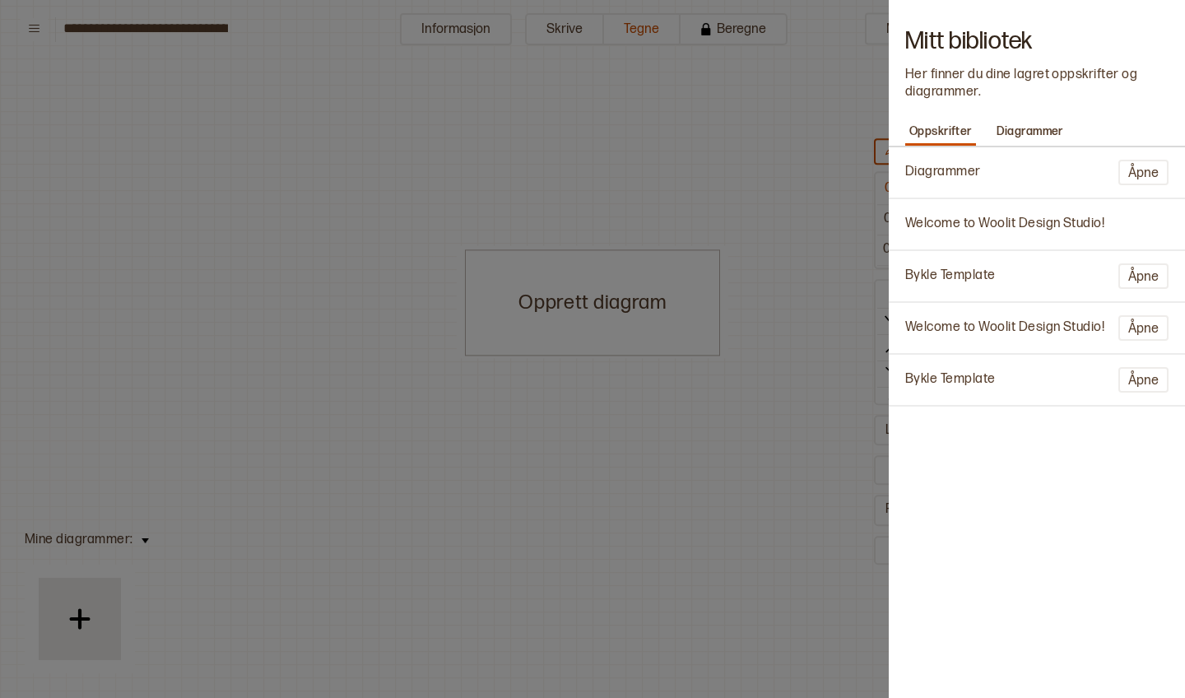
scroll to position [1, 0]
click at [1142, 171] on button "Åpne" at bounding box center [1143, 173] width 50 height 26
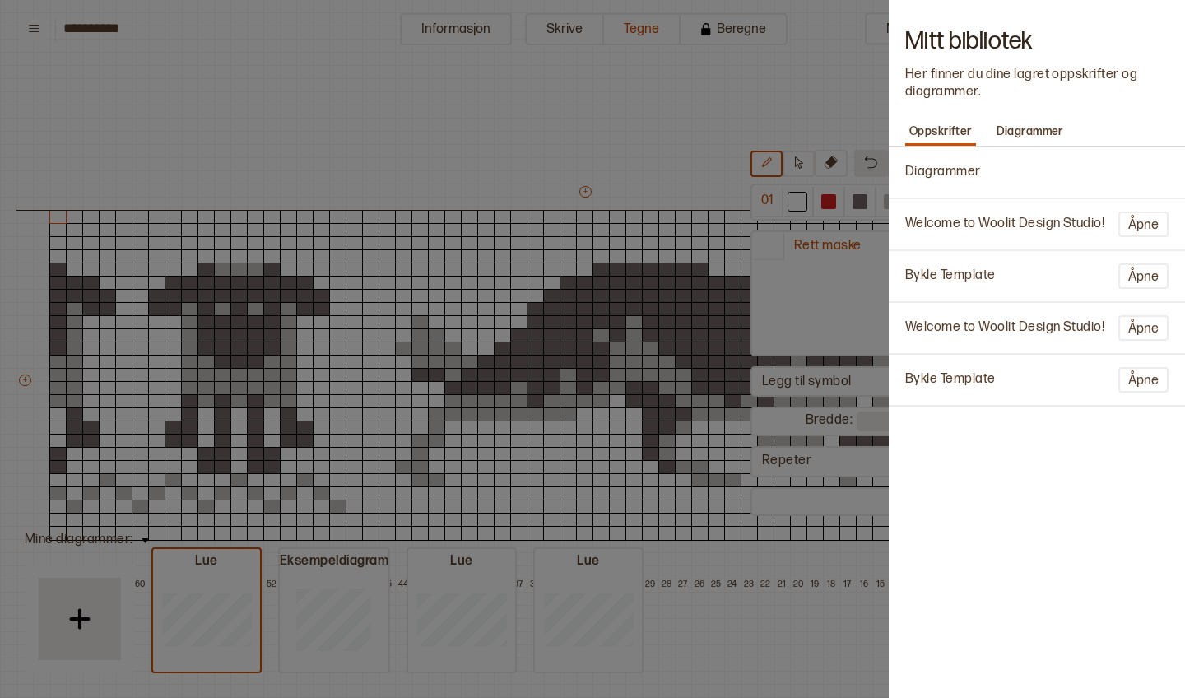
scroll to position [40, 8]
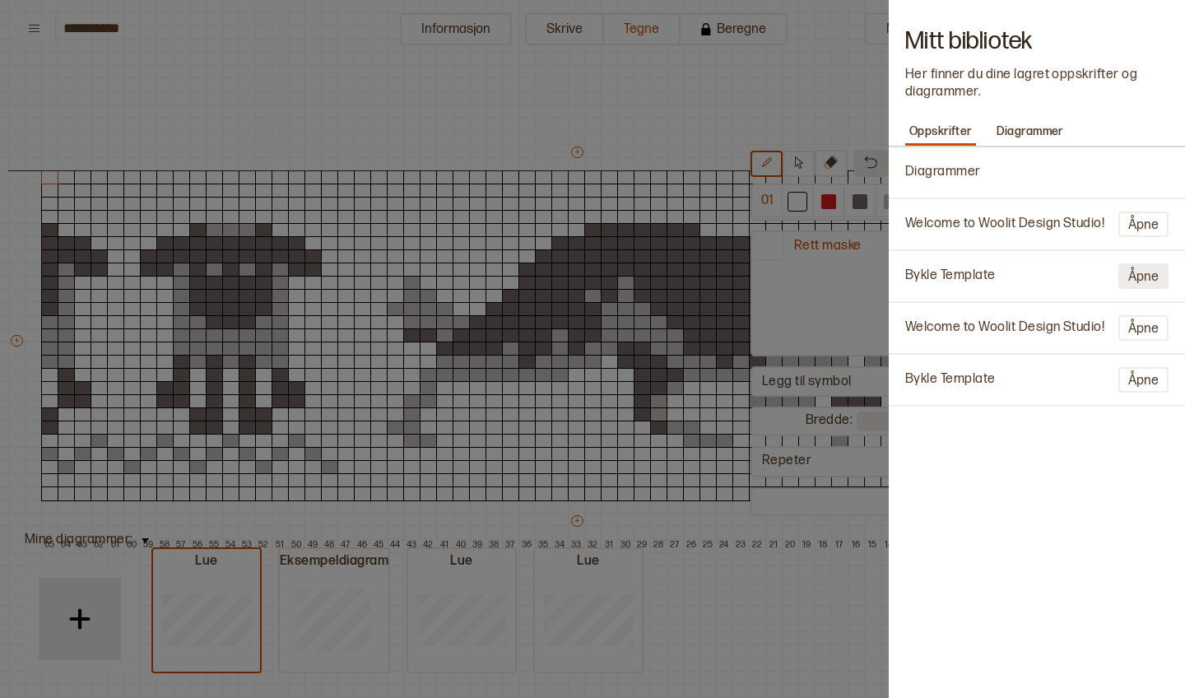
click at [1160, 271] on button "Åpne" at bounding box center [1143, 276] width 50 height 26
type input "**********"
type input "**"
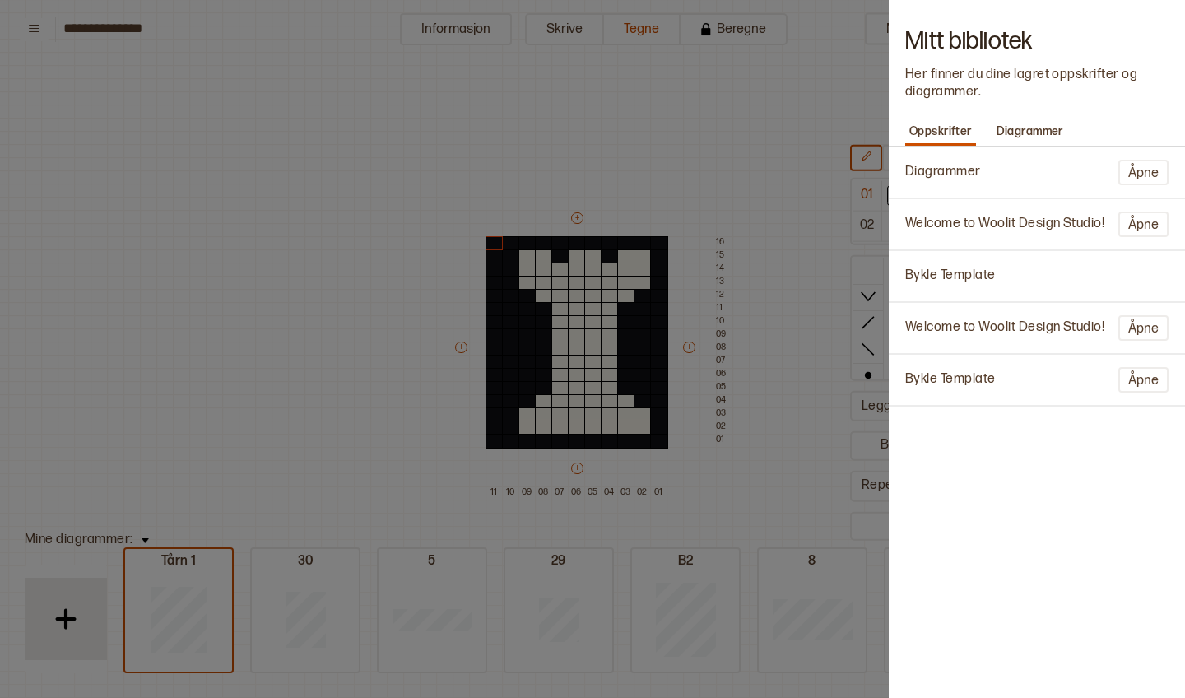
click at [1141, 276] on div "Bykle Template" at bounding box center [1037, 276] width 280 height 34
click at [1157, 325] on button "Åpne" at bounding box center [1143, 328] width 50 height 26
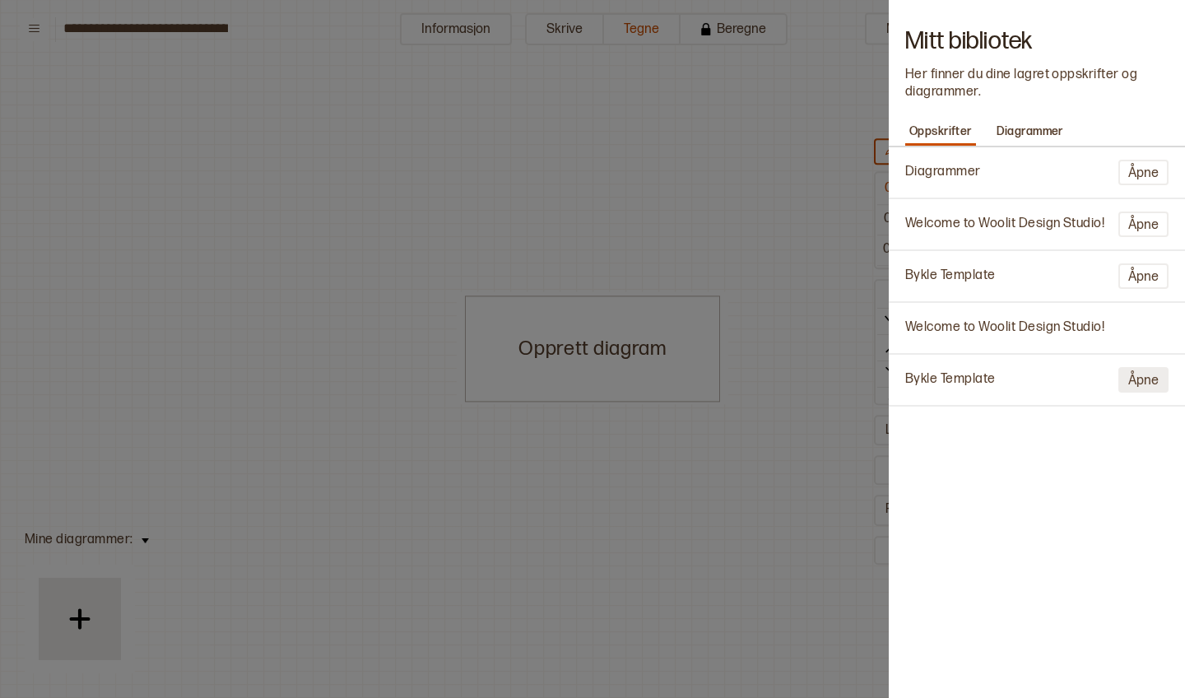
click at [1152, 376] on button "Åpne" at bounding box center [1143, 380] width 50 height 26
type input "**********"
type input "**"
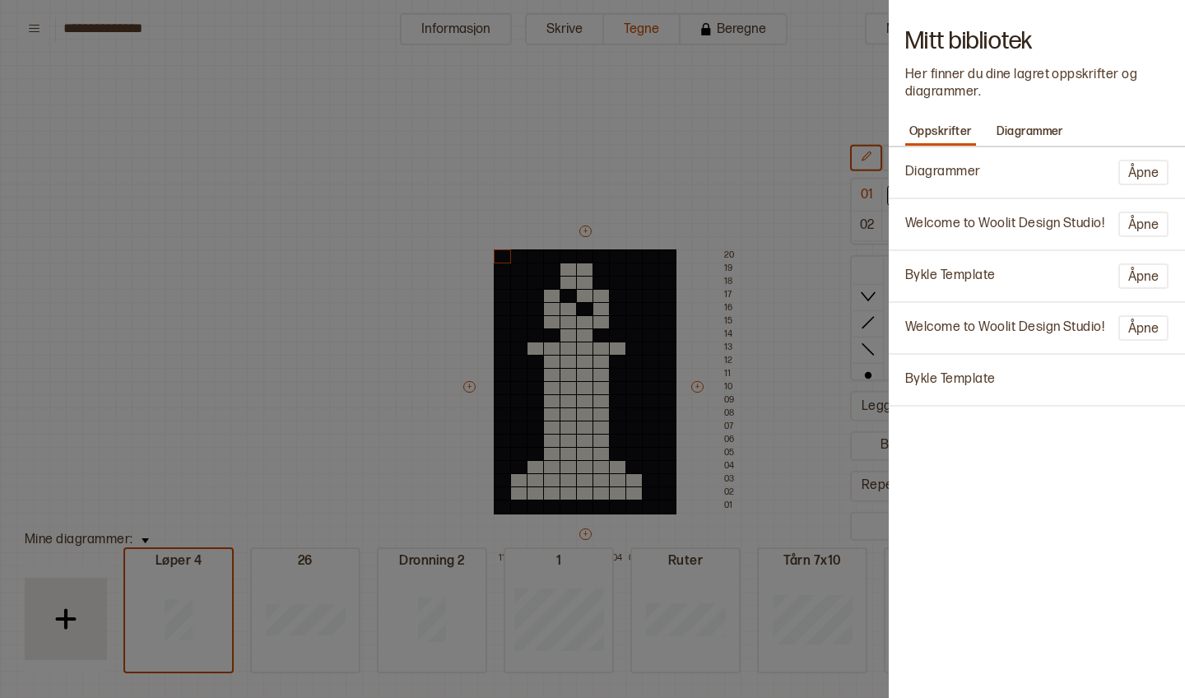
scroll to position [73, 8]
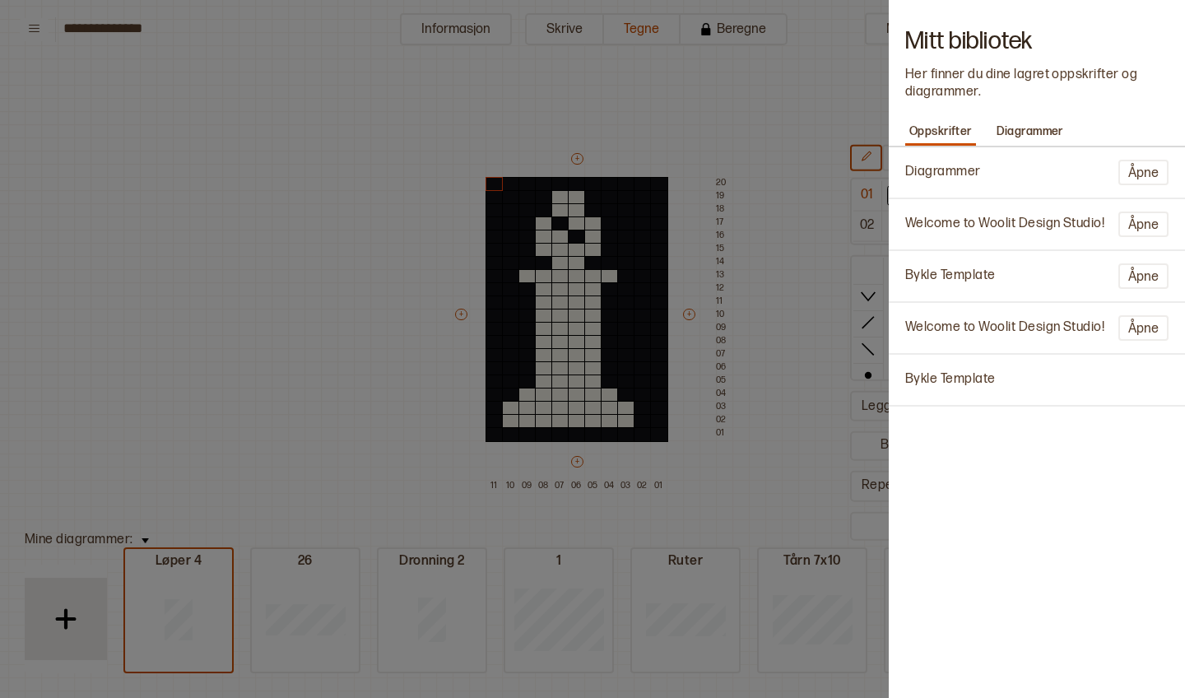
click at [1152, 376] on div "Bykle Template" at bounding box center [1037, 380] width 280 height 34
click at [1143, 174] on button "Åpne" at bounding box center [1143, 173] width 50 height 26
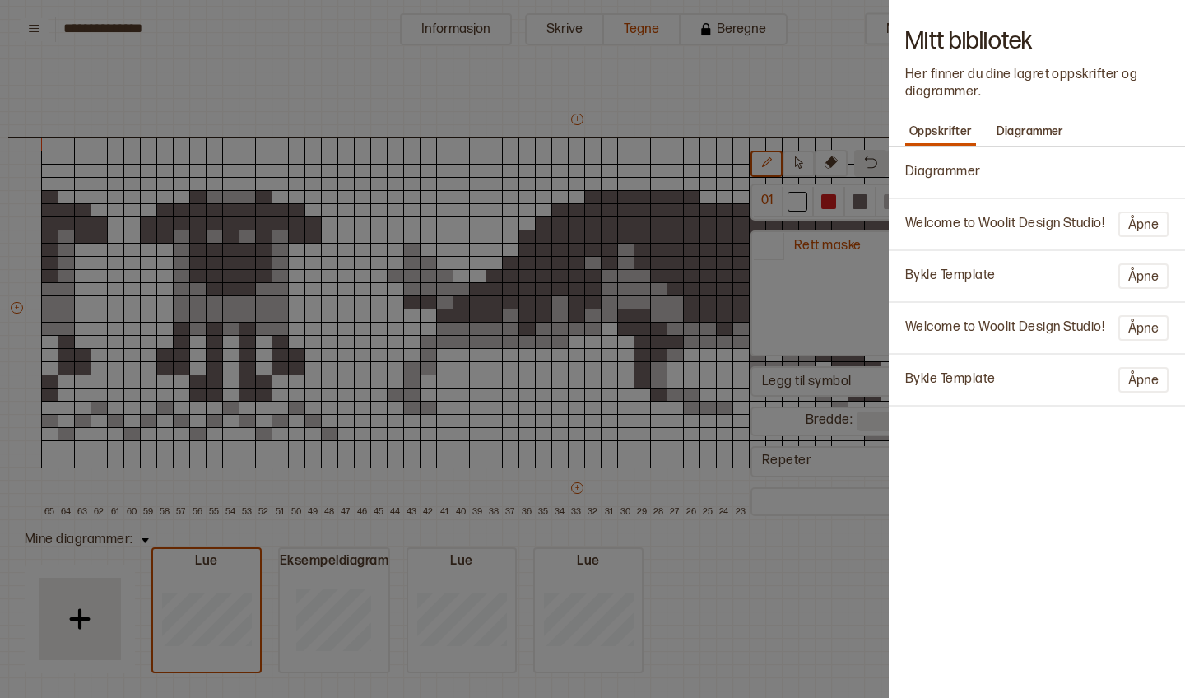
type input "**********"
type input "**"
click at [738, 86] on div at bounding box center [592, 349] width 1185 height 698
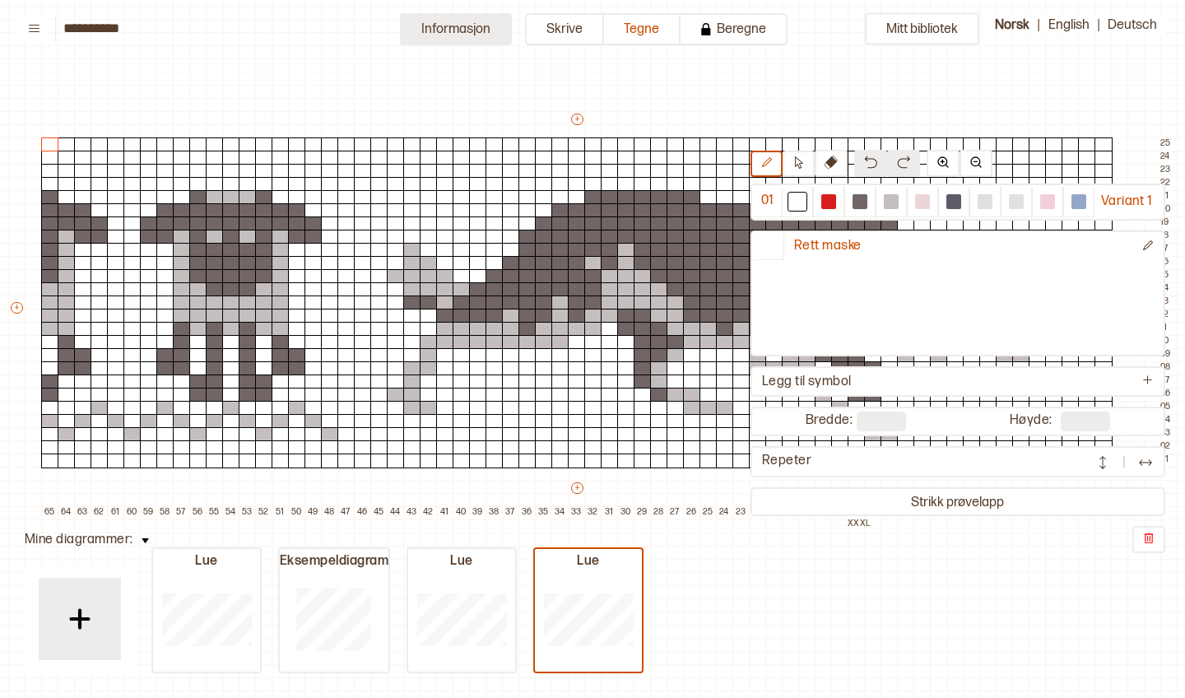
click at [473, 30] on button "Informasjon" at bounding box center [456, 29] width 112 height 32
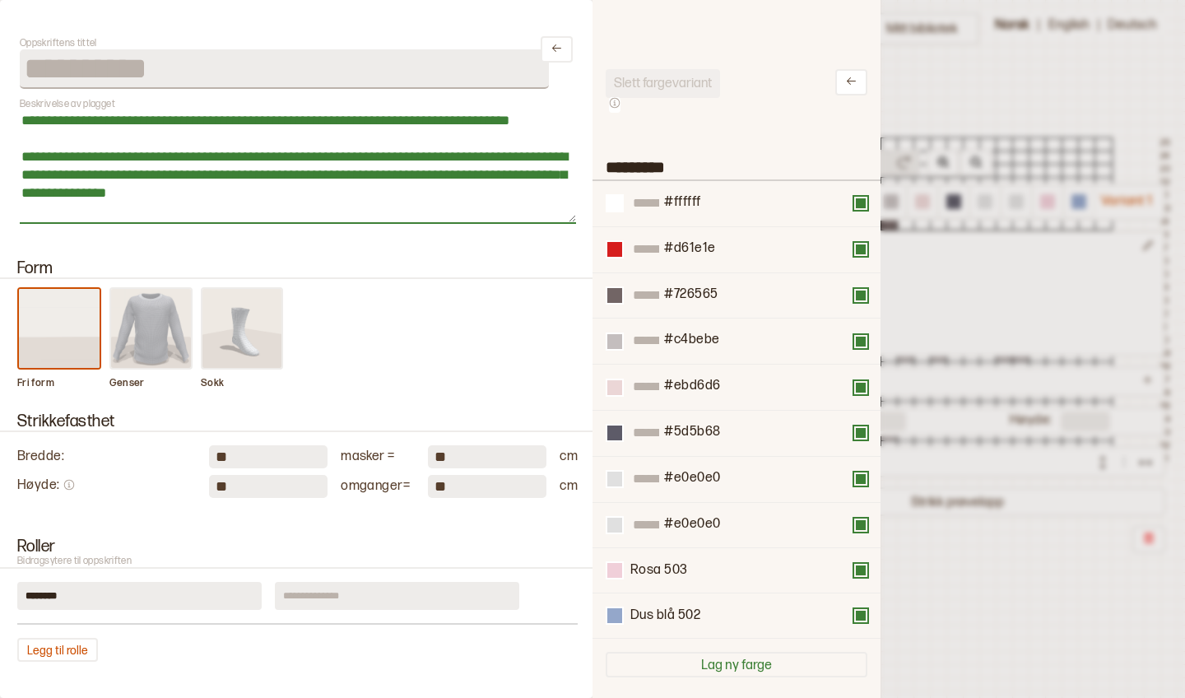
click at [252, 183] on textarea "**********" at bounding box center [298, 167] width 556 height 114
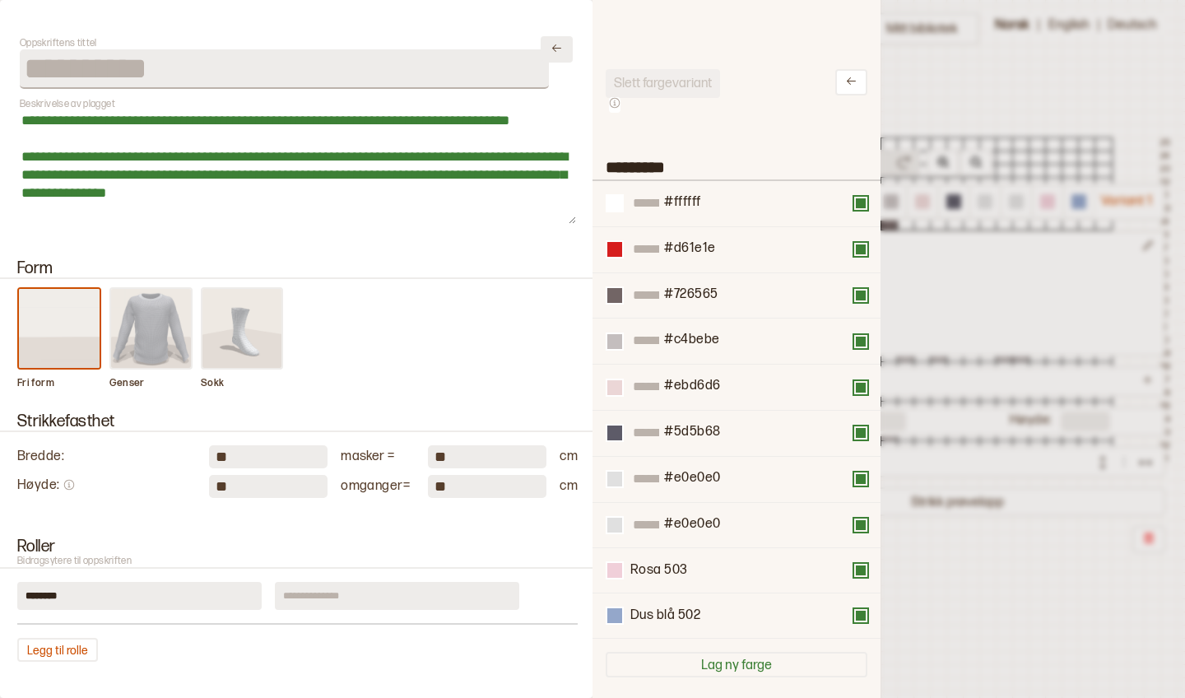
click at [553, 53] on icon "Lukk" at bounding box center [557, 48] width 12 height 12
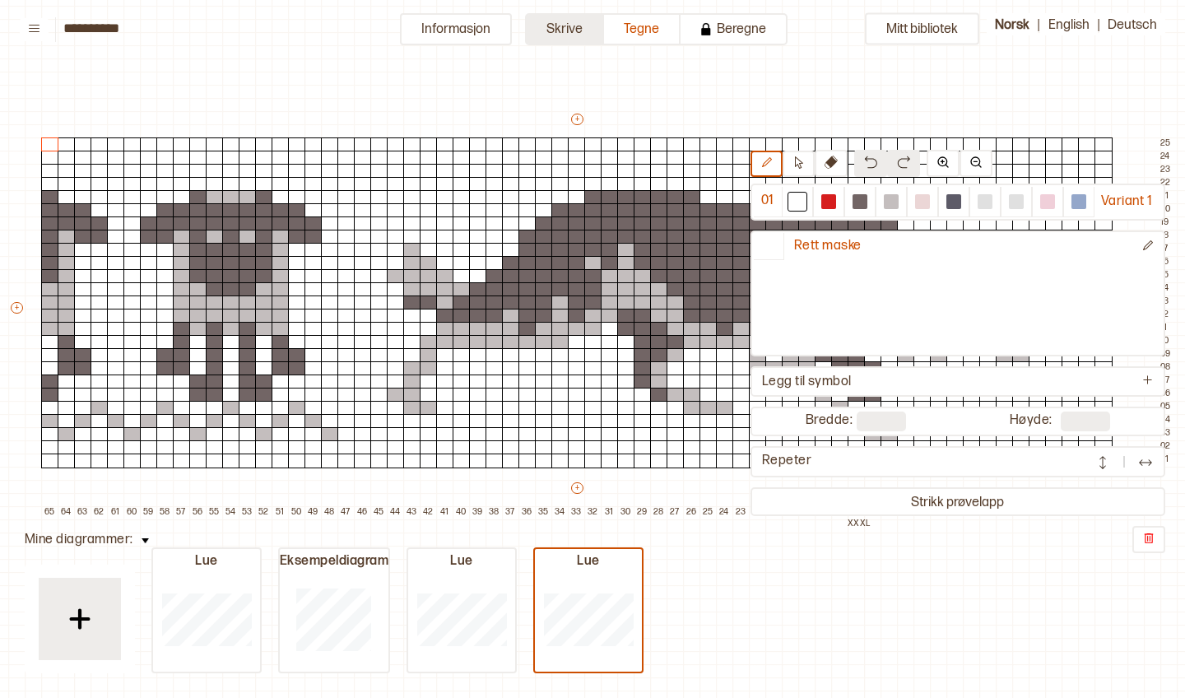
click at [566, 37] on button "Skrive" at bounding box center [564, 29] width 79 height 32
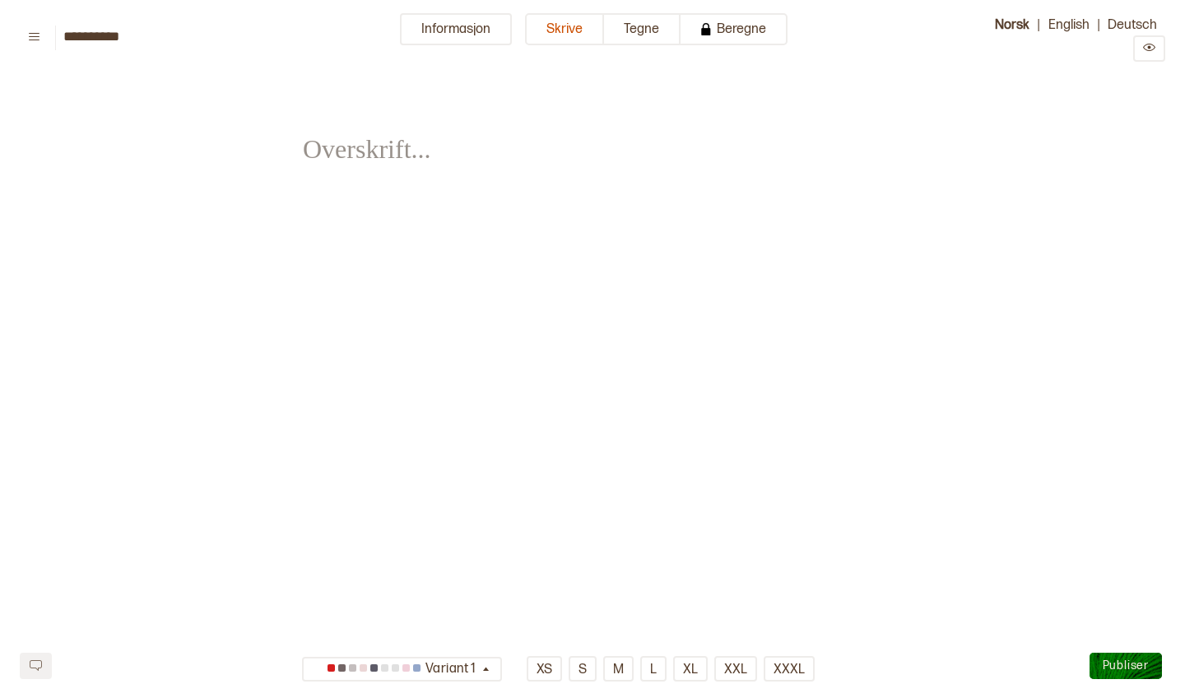
click at [397, 157] on span "﻿" at bounding box center [361, 138] width 117 height 58
click at [316, 281] on div "**********" at bounding box center [592, 311] width 579 height 458
click at [435, 178] on div "**********" at bounding box center [592, 136] width 579 height 109
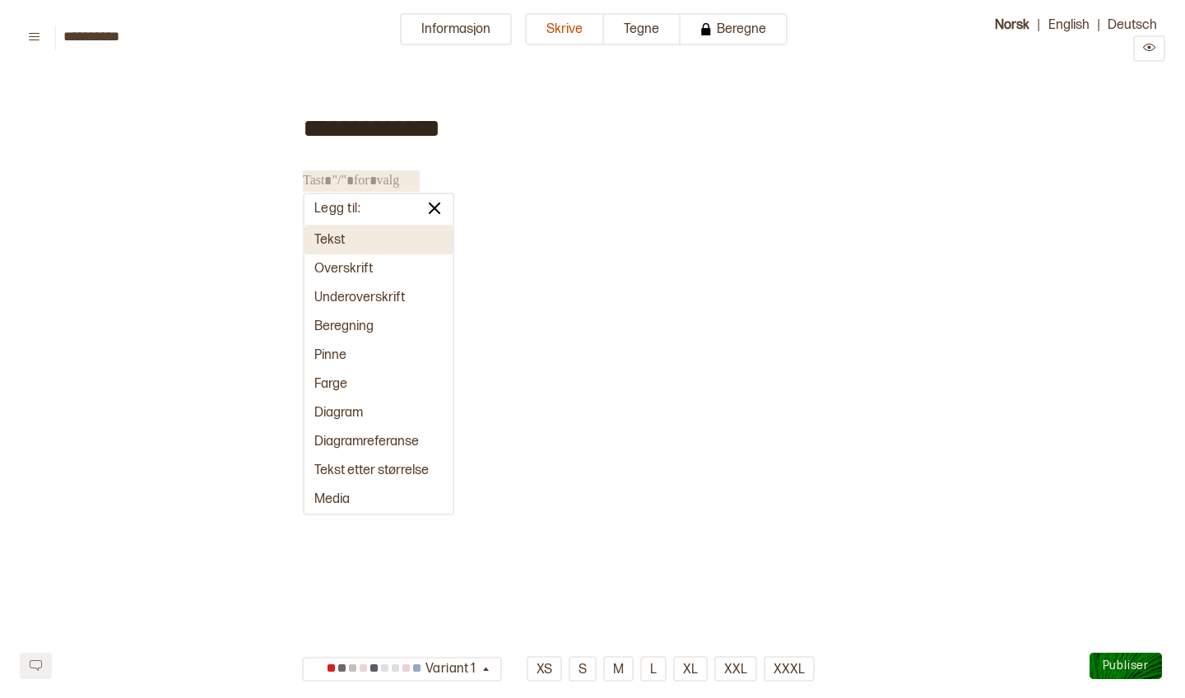
click at [373, 236] on button "Tekst" at bounding box center [378, 239] width 148 height 29
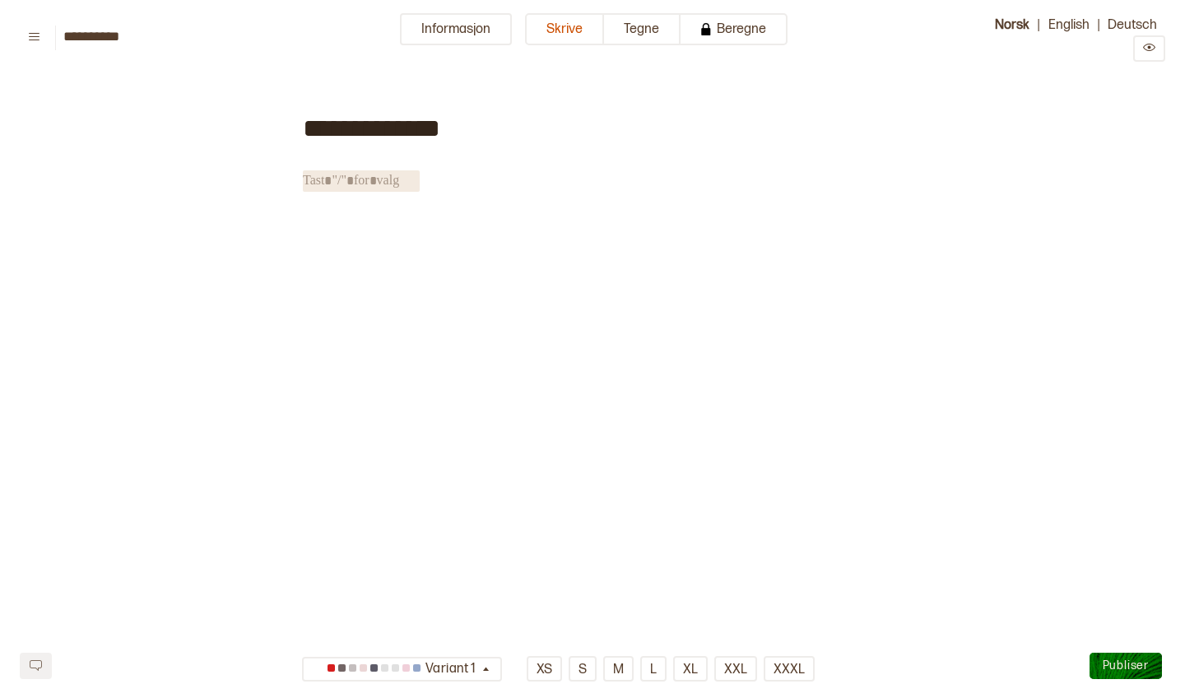
click at [397, 179] on span "﻿" at bounding box center [361, 180] width 117 height 21
click at [306, 160] on div "**********" at bounding box center [592, 126] width 579 height 88
click at [314, 174] on span "**********" at bounding box center [429, 179] width 253 height 12
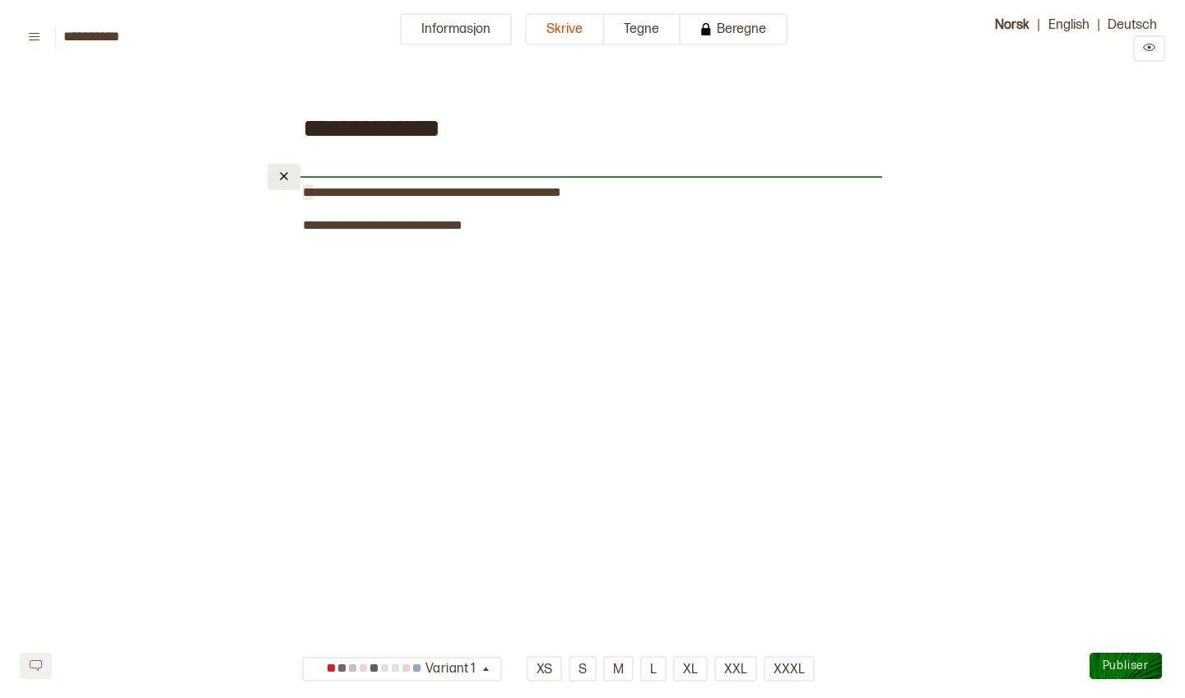
click at [291, 180] on button at bounding box center [283, 177] width 33 height 26
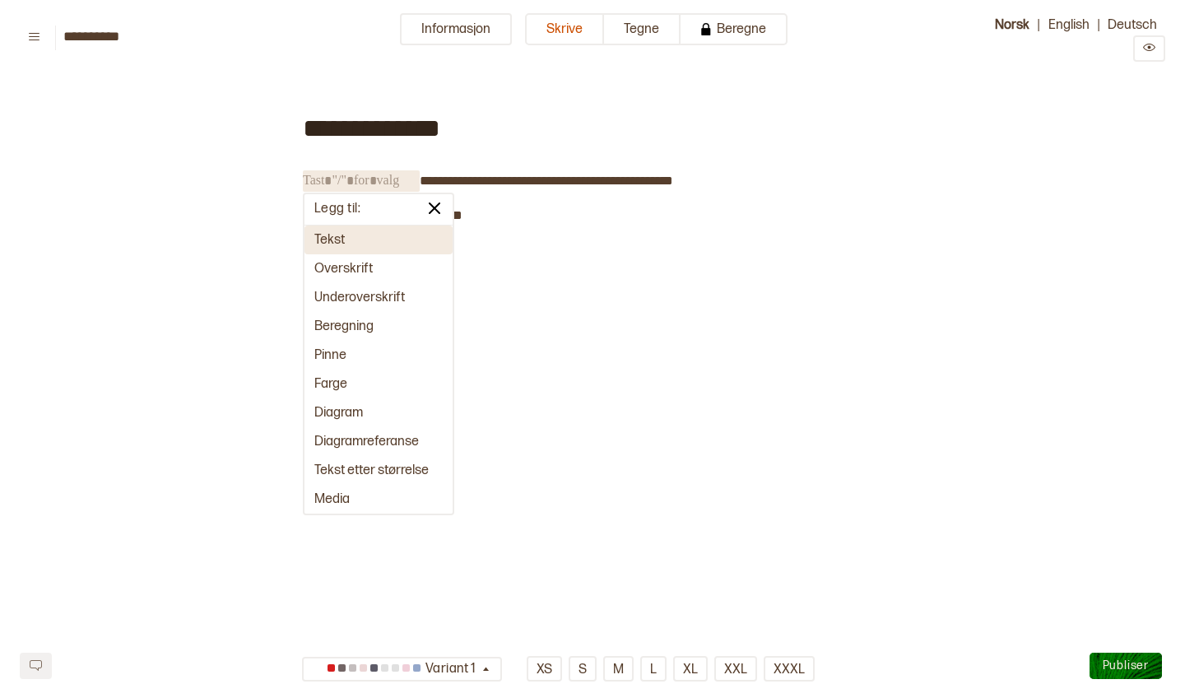
click at [335, 236] on button "Tekst" at bounding box center [378, 239] width 148 height 29
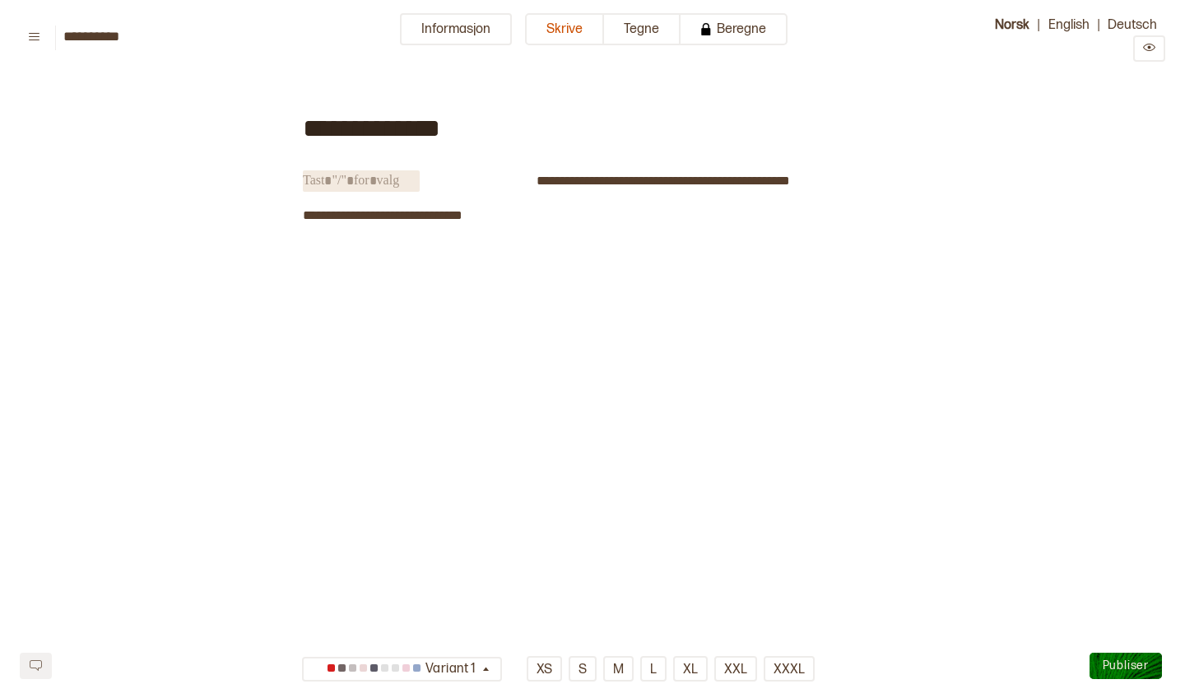
click at [377, 184] on span "﻿" at bounding box center [361, 180] width 117 height 21
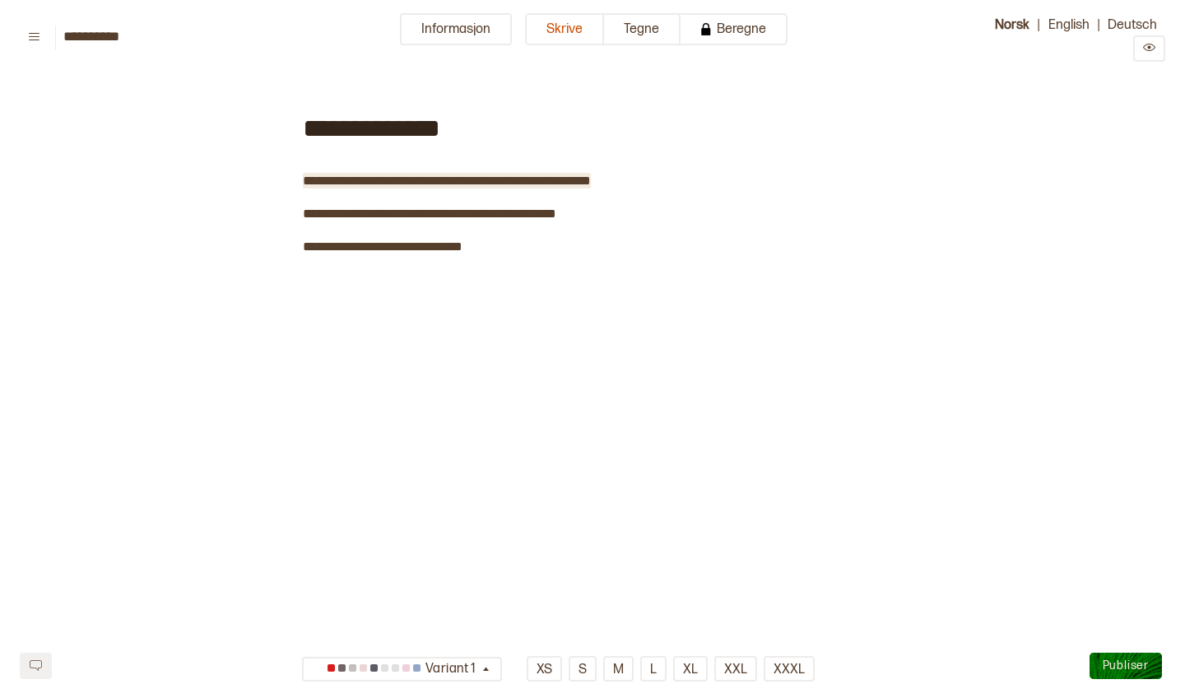
click at [417, 180] on span "**********" at bounding box center [447, 180] width 288 height 12
click at [494, 246] on span "﻿" at bounding box center [521, 246] width 117 height 21
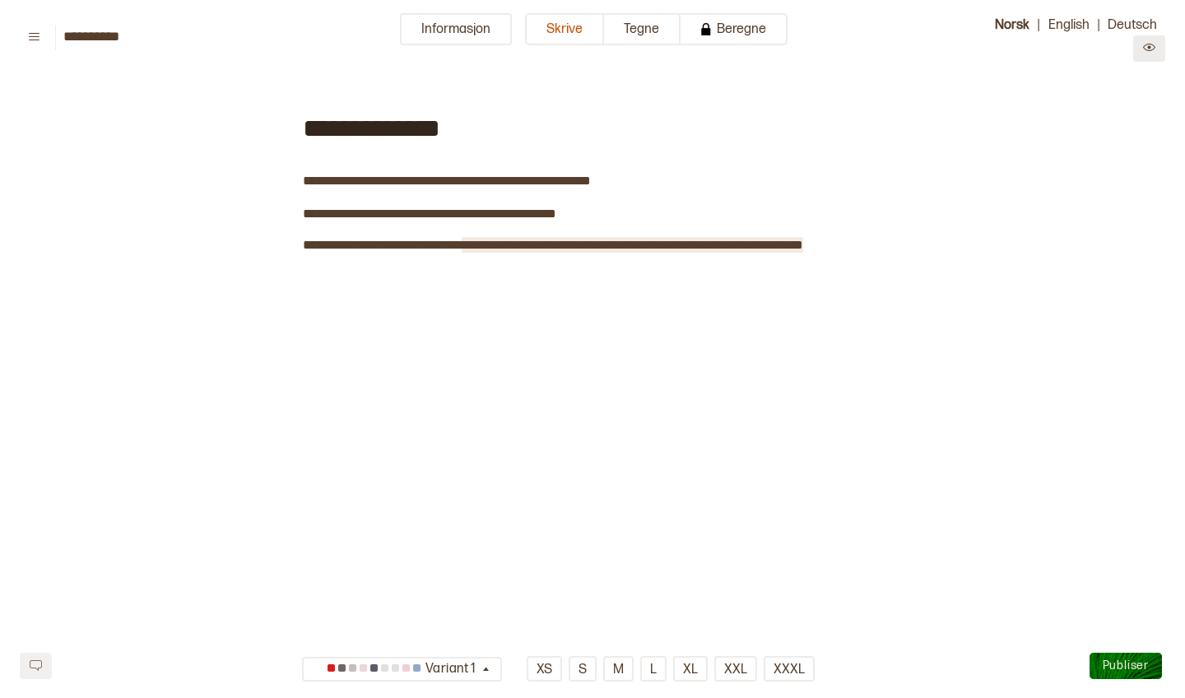
click at [1147, 48] on icon "Preview" at bounding box center [1149, 47] width 12 height 12
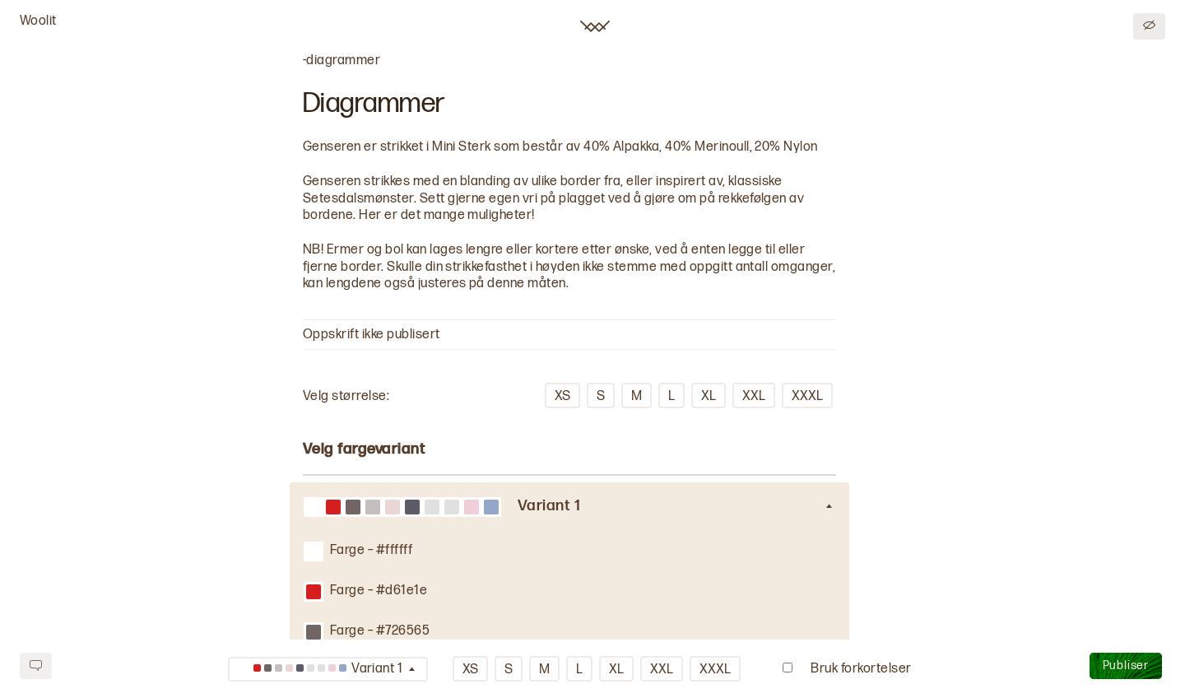
click at [1149, 36] on button at bounding box center [1149, 26] width 32 height 26
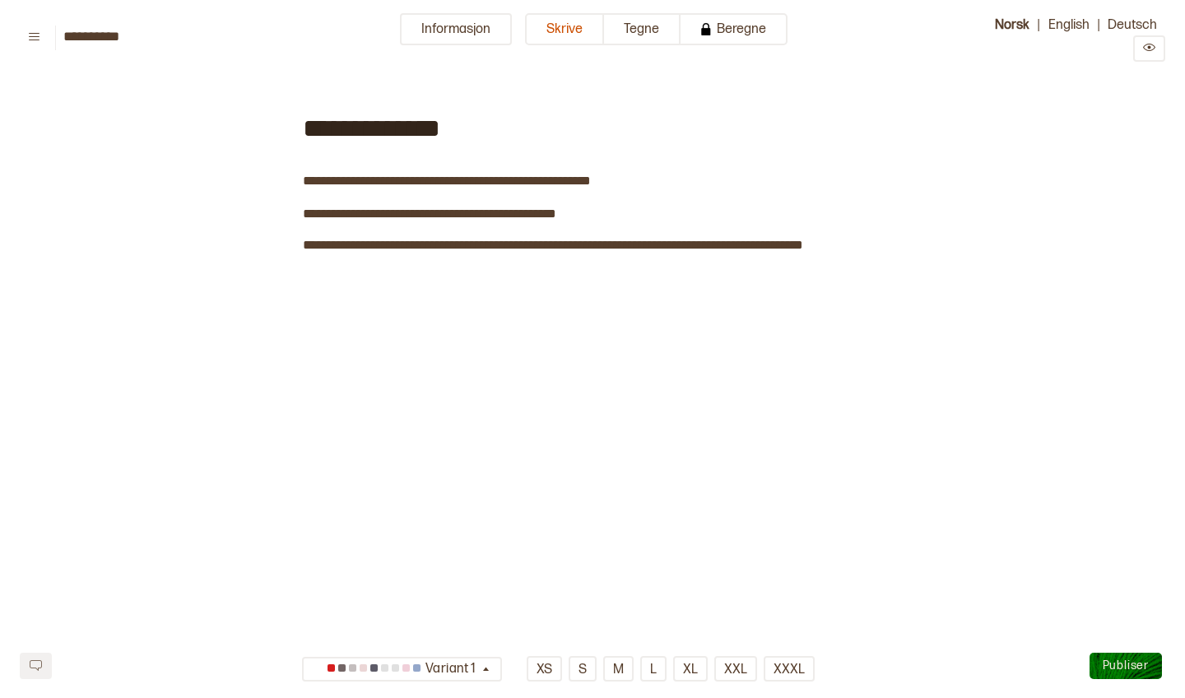
click at [1130, 668] on span "Publiser" at bounding box center [1126, 665] width 46 height 14
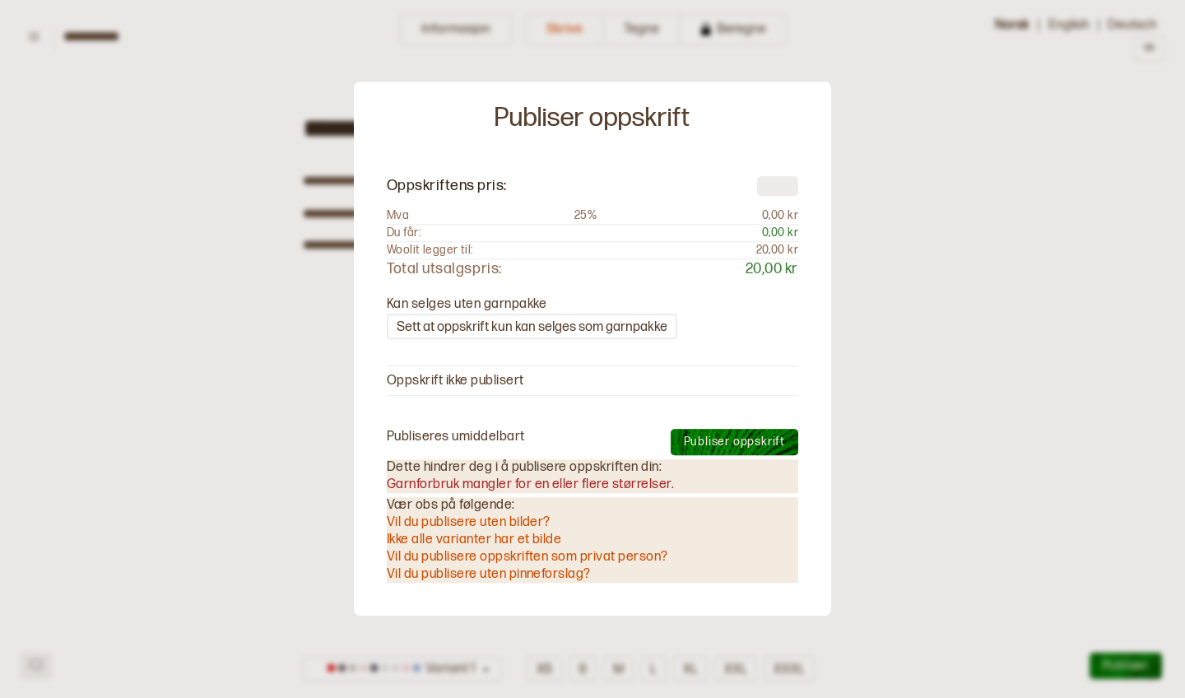
click at [874, 510] on div at bounding box center [592, 349] width 1185 height 698
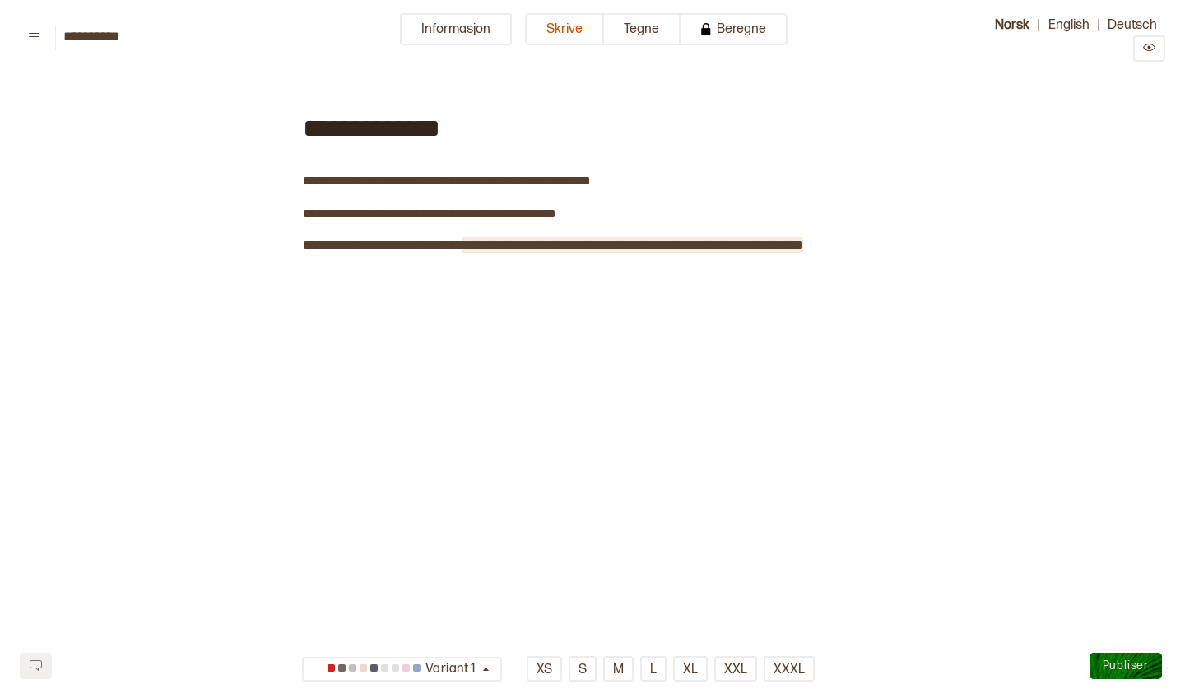
click at [803, 250] on span "**********" at bounding box center [633, 245] width 342 height 12
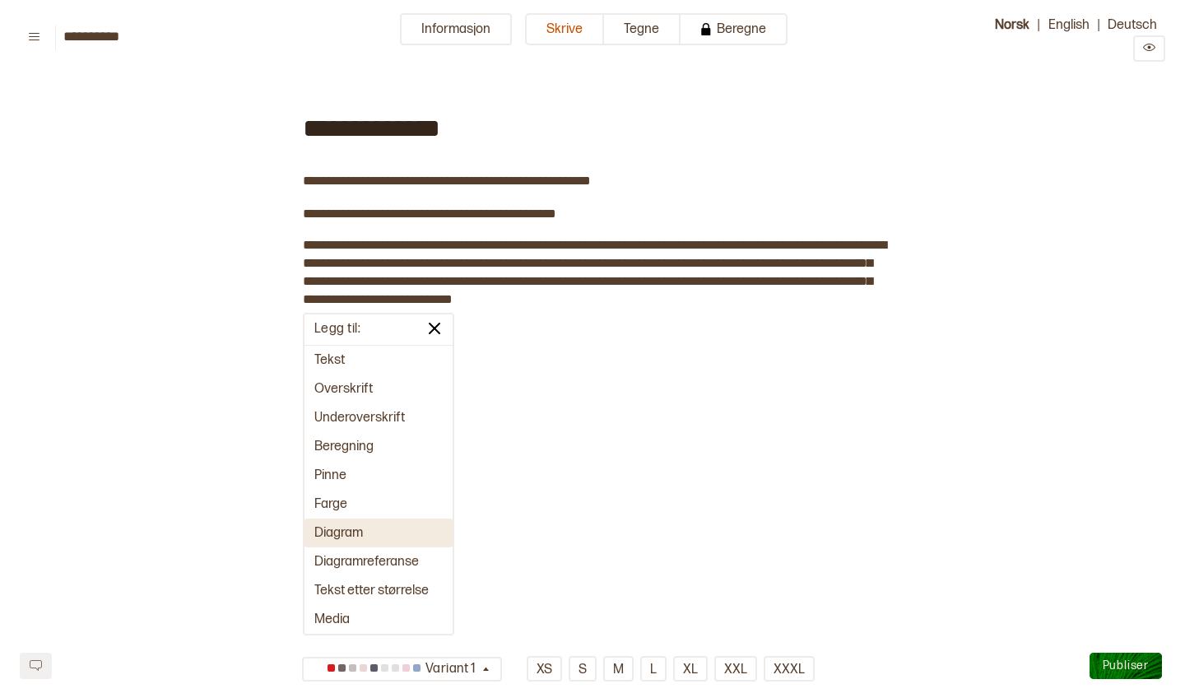
click at [356, 532] on button "Diagram" at bounding box center [378, 532] width 148 height 29
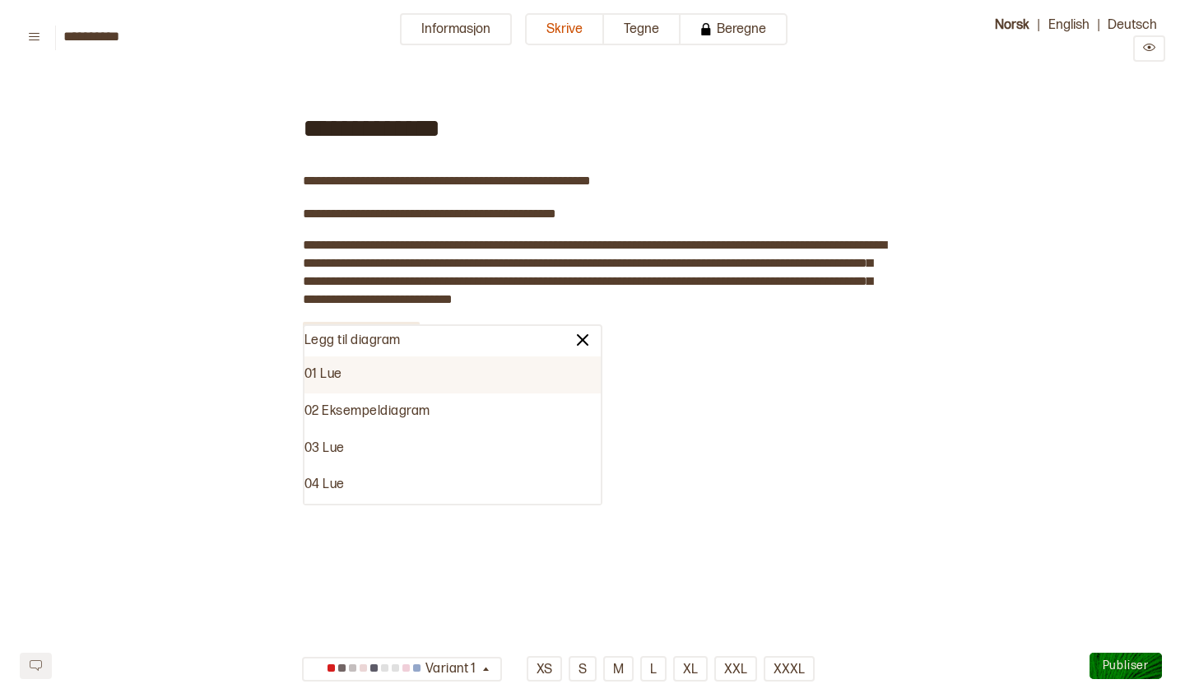
click at [361, 380] on div "01 Lue" at bounding box center [452, 374] width 296 height 37
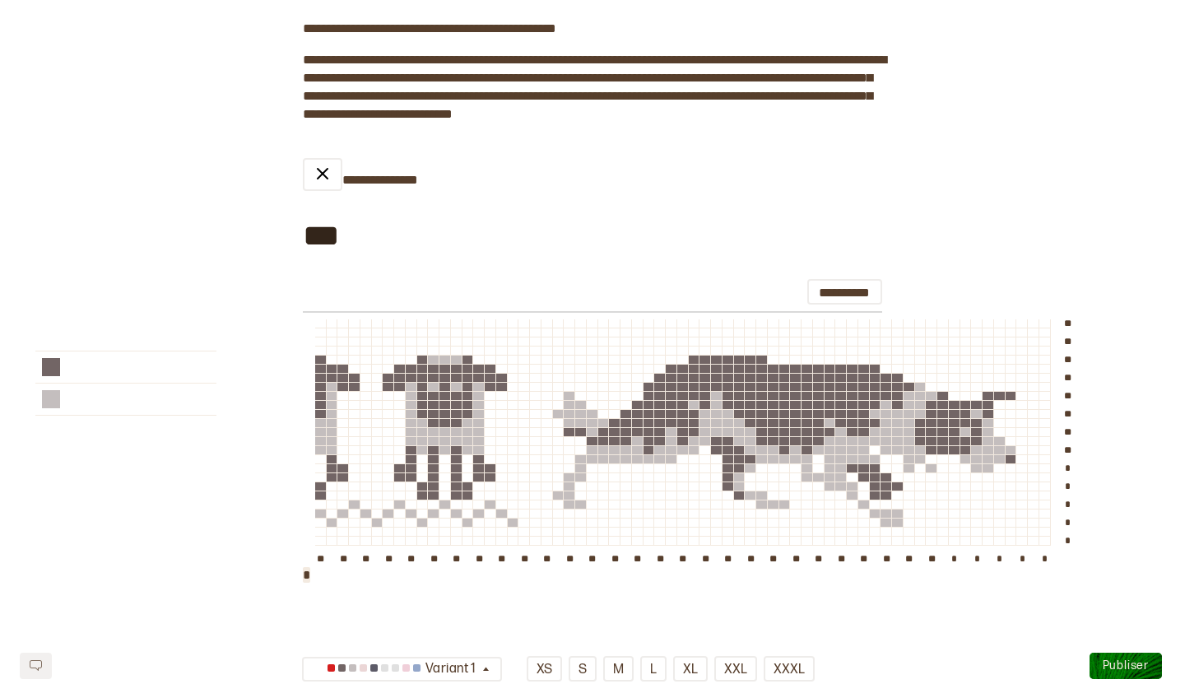
scroll to position [230, 0]
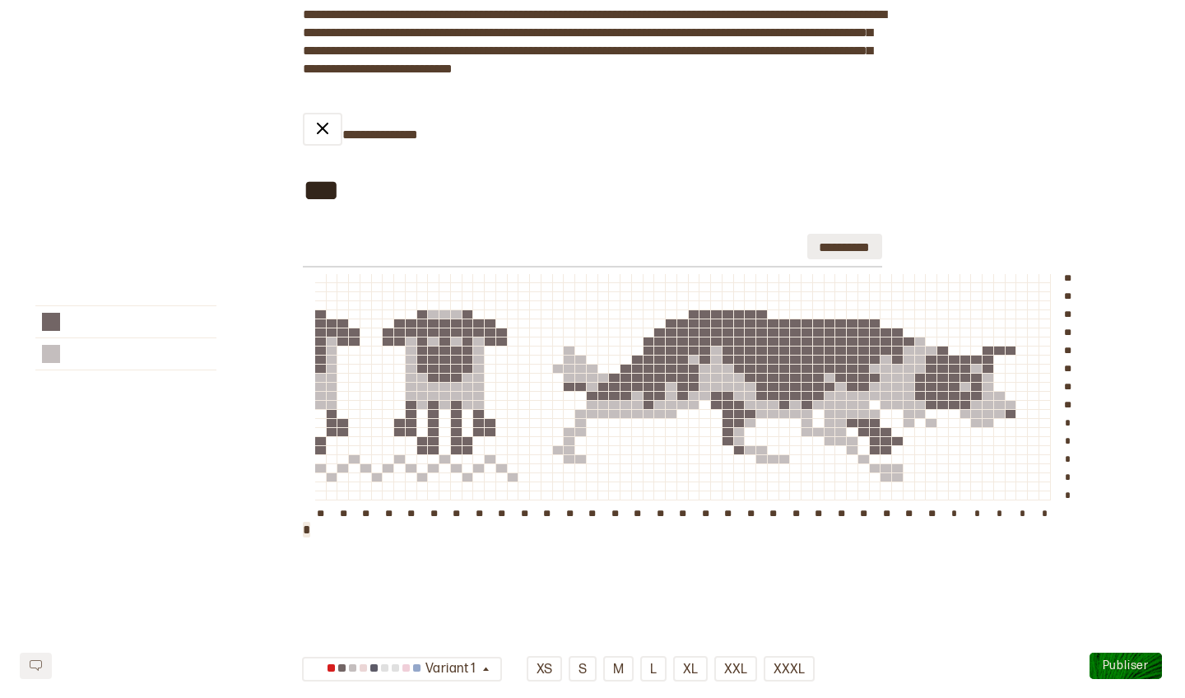
click at [818, 247] on button "**********" at bounding box center [844, 247] width 75 height 26
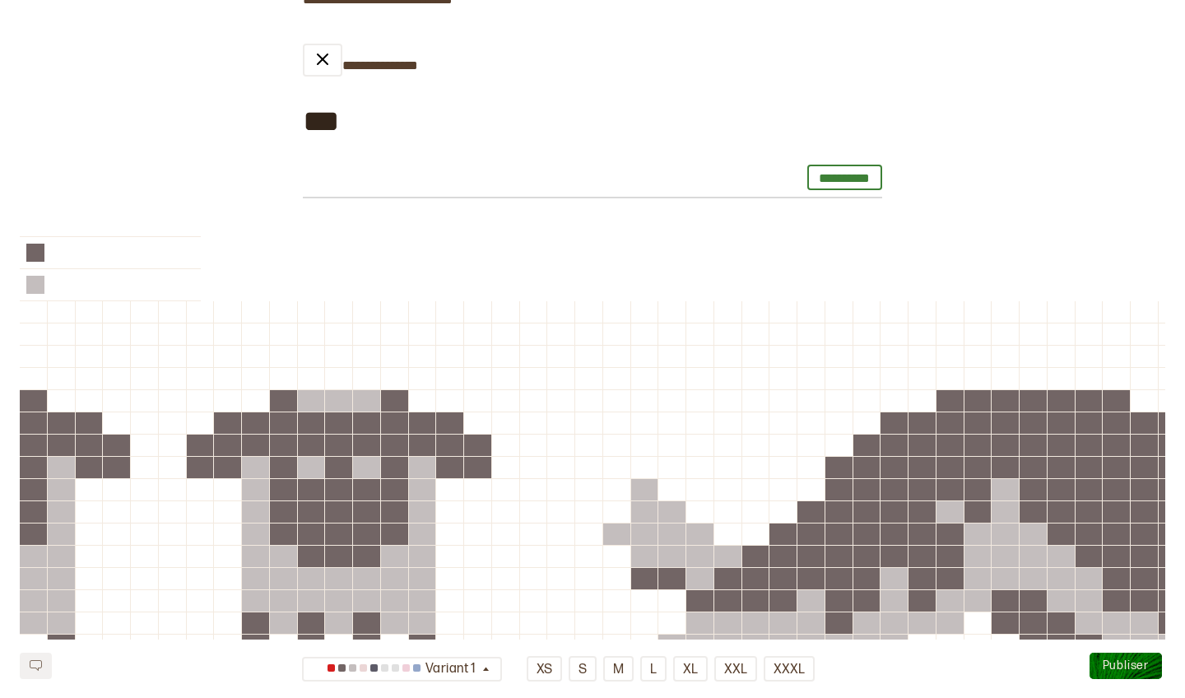
scroll to position [292, 0]
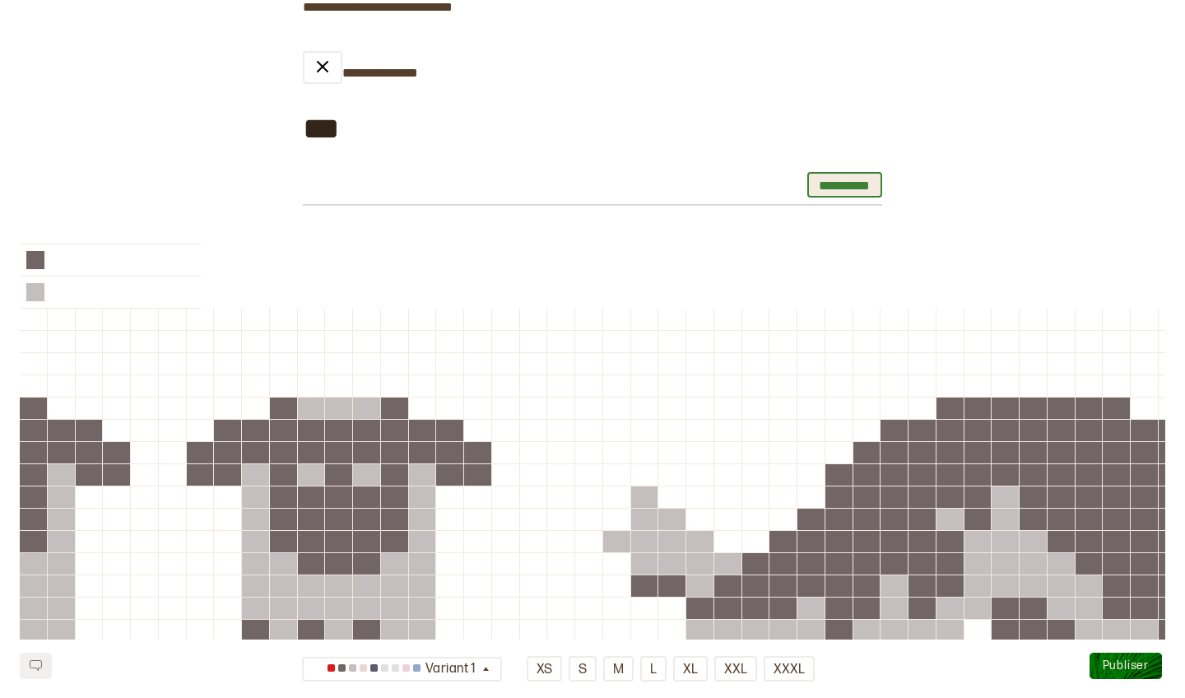
click at [847, 188] on button "**********" at bounding box center [844, 185] width 75 height 26
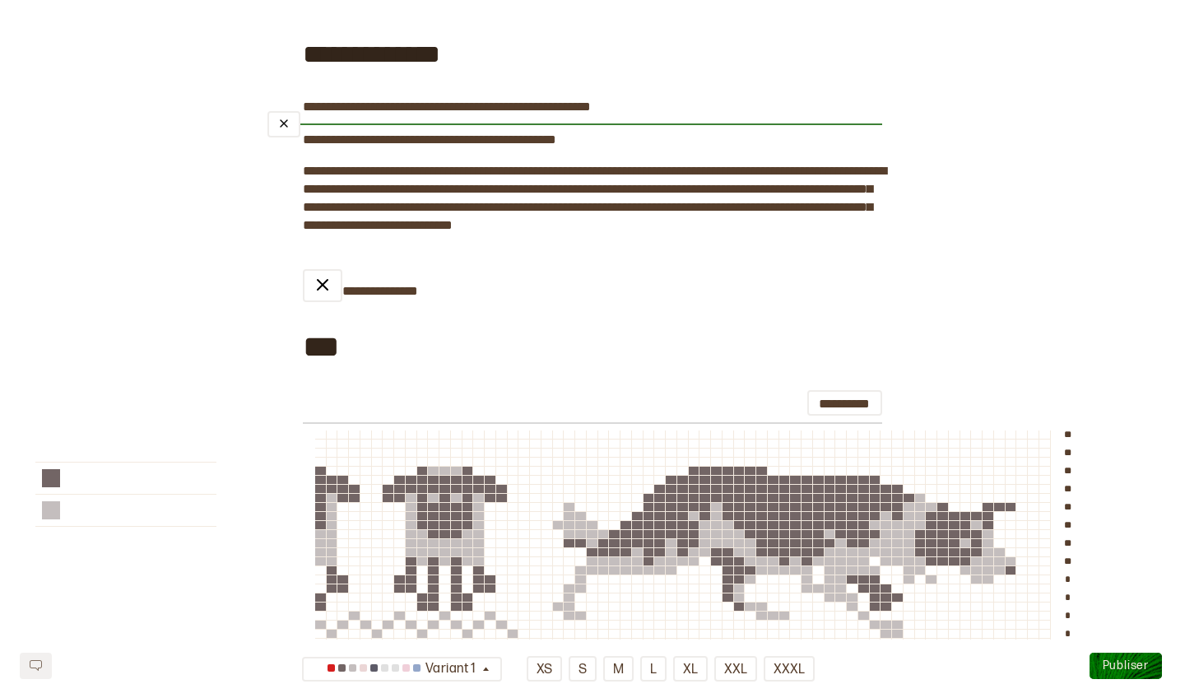
scroll to position [107, 0]
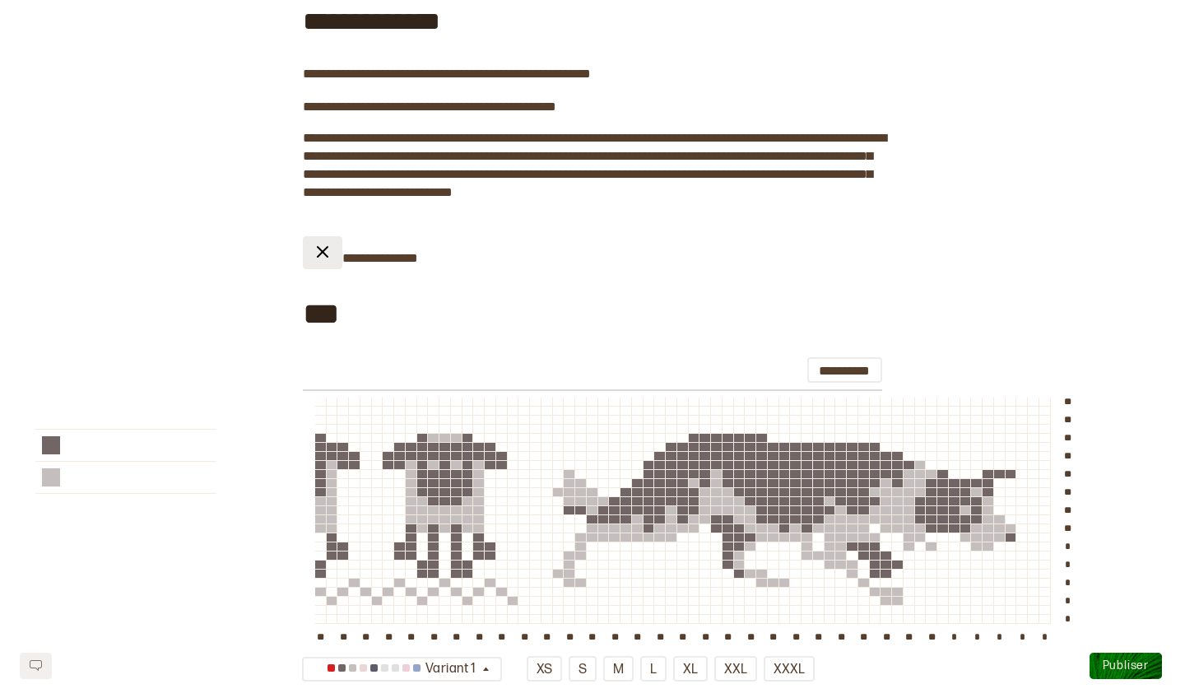
click at [336, 262] on button at bounding box center [323, 252] width 40 height 33
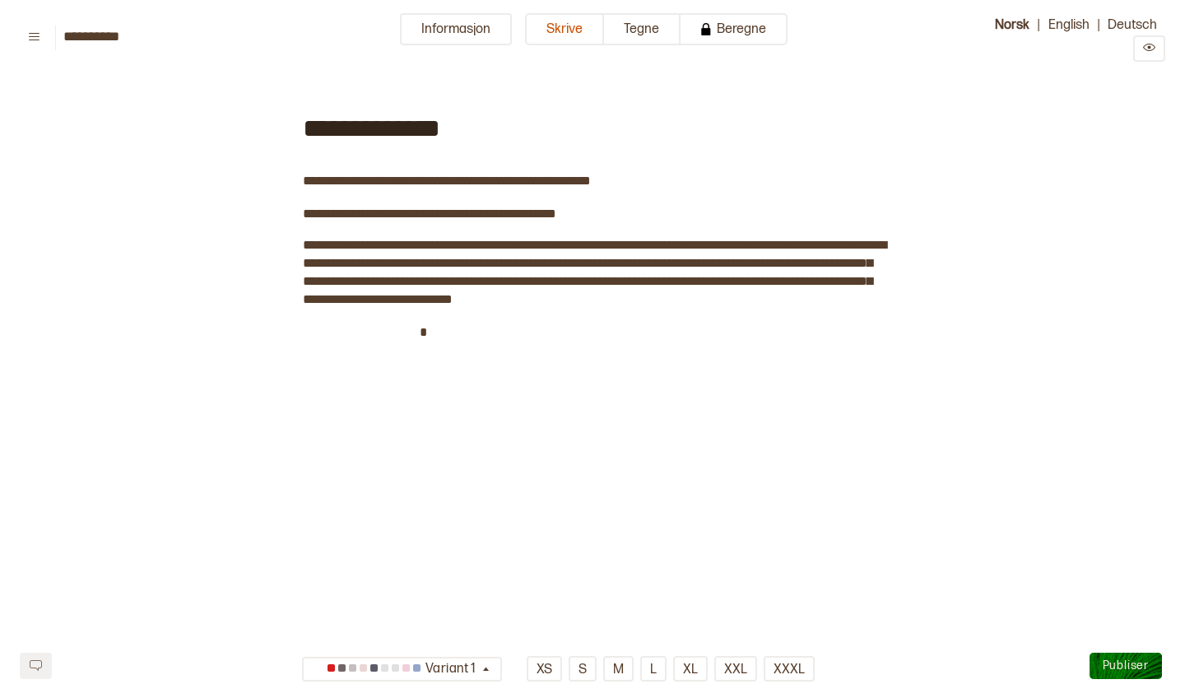
scroll to position [0, 0]
click at [29, 38] on icon at bounding box center [34, 36] width 12 height 12
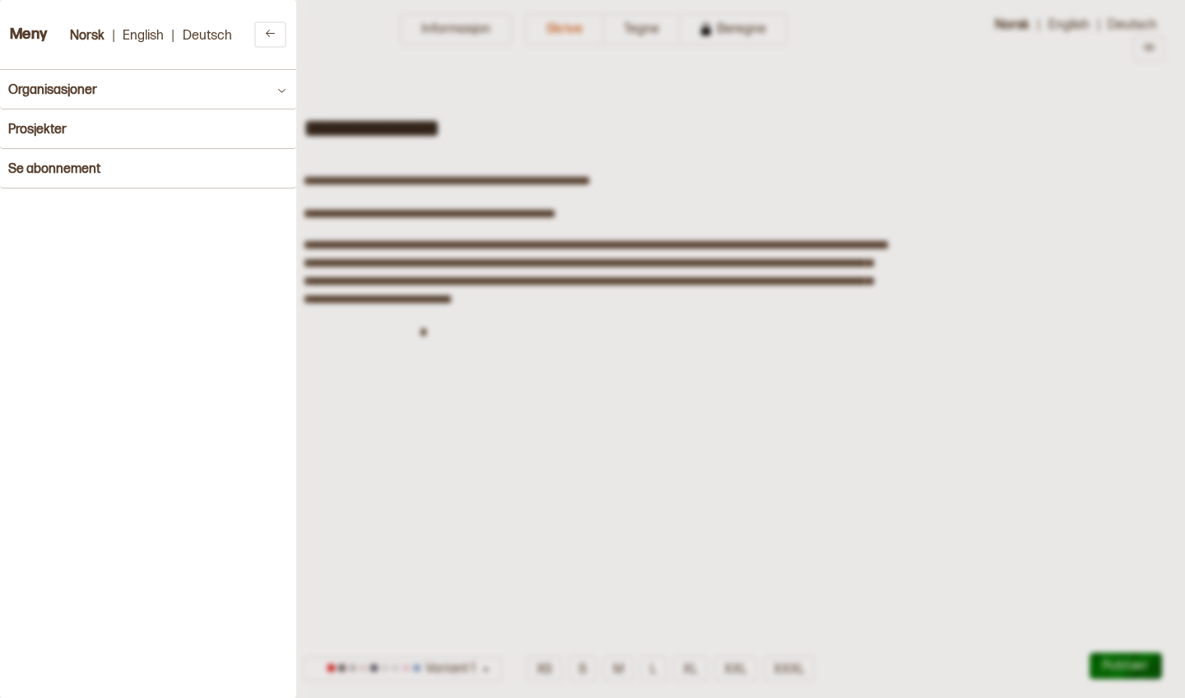
click at [488, 124] on div at bounding box center [592, 349] width 1185 height 698
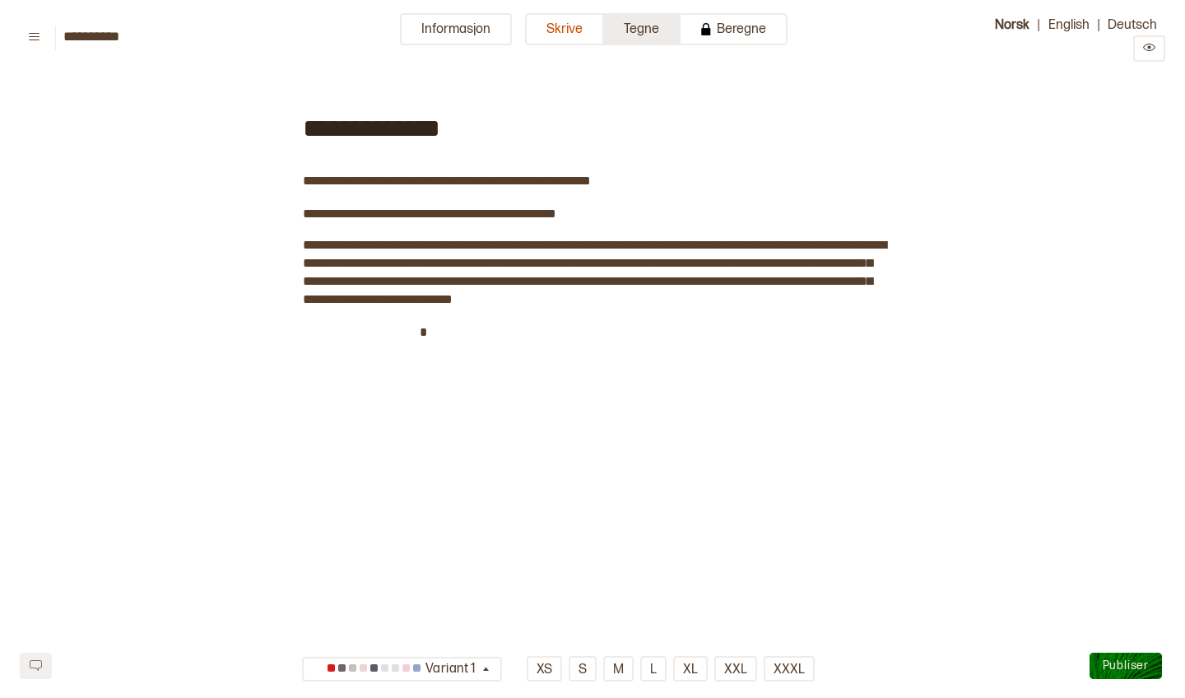
click at [651, 24] on button "Tegne" at bounding box center [642, 29] width 77 height 32
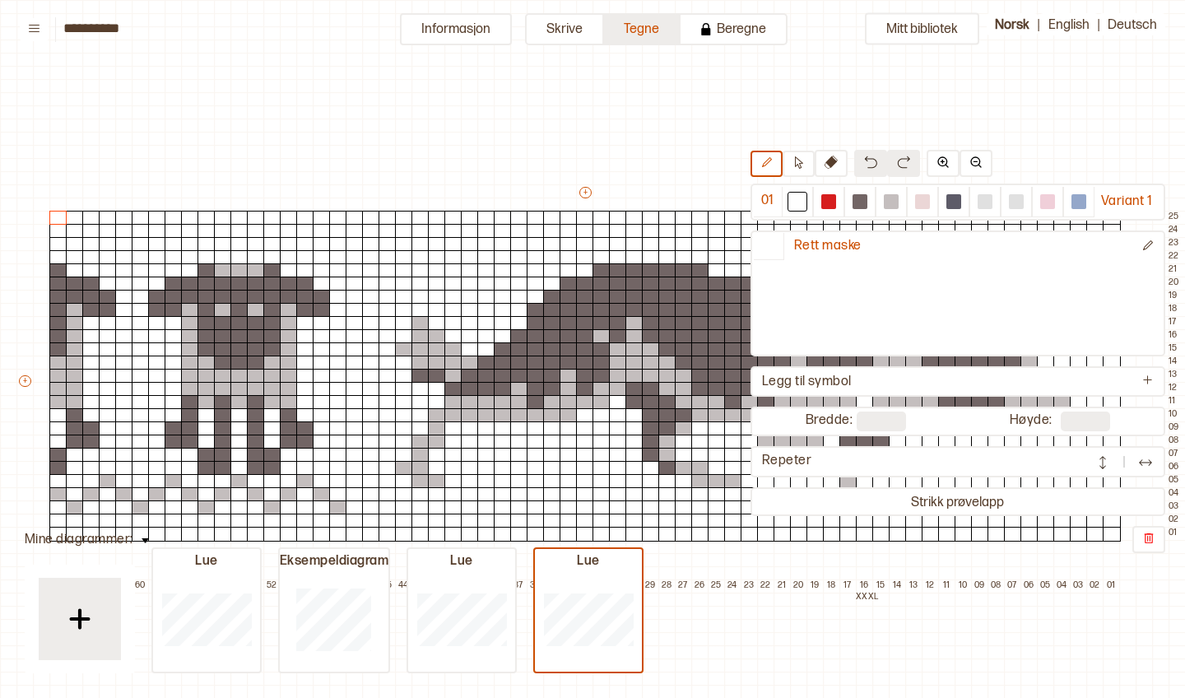
scroll to position [40, 8]
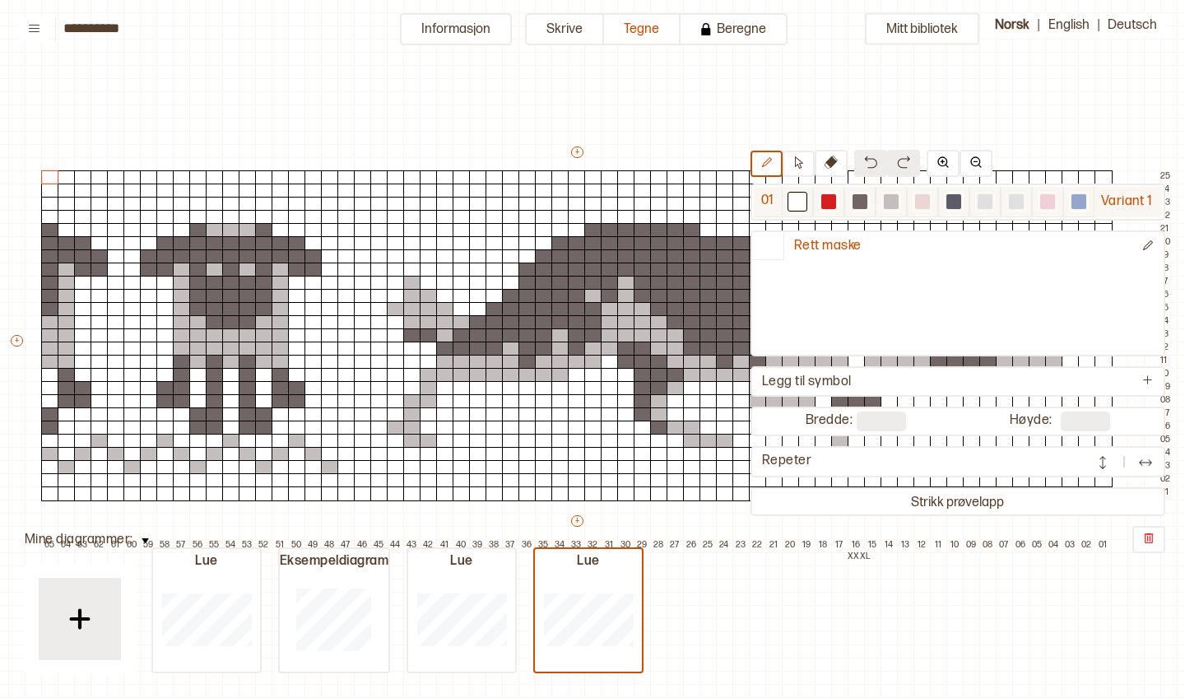
click at [858, 201] on div at bounding box center [860, 201] width 15 height 15
click at [862, 207] on div at bounding box center [860, 201] width 15 height 15
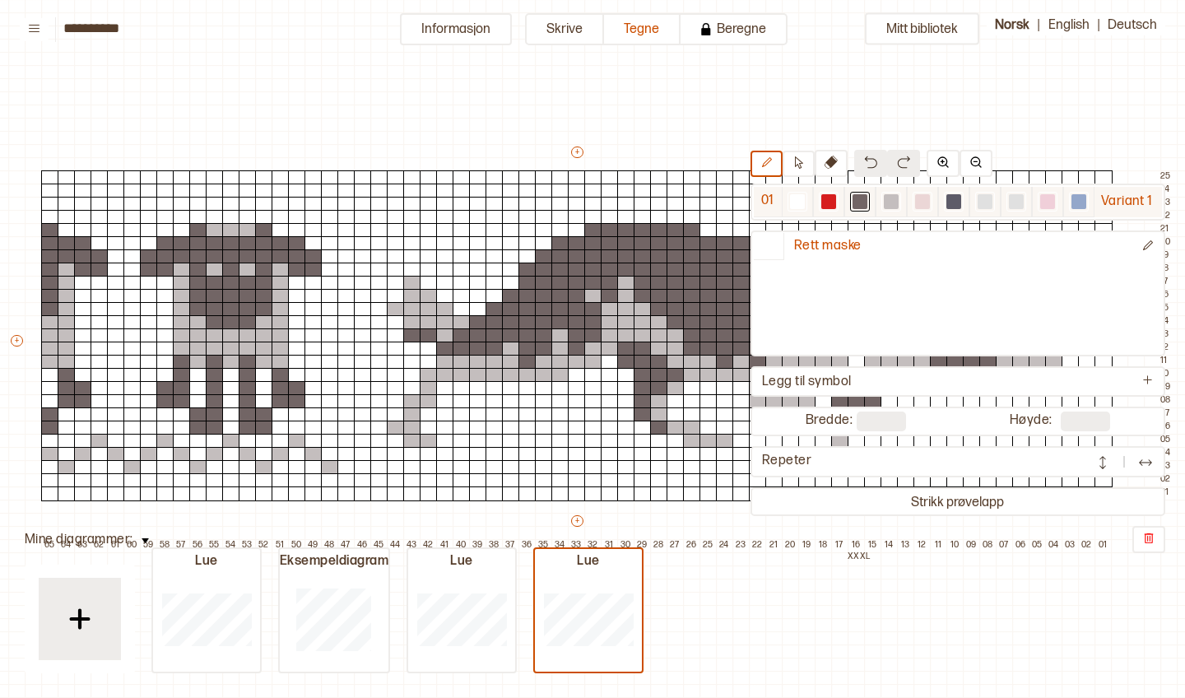
click at [854, 206] on div at bounding box center [860, 201] width 15 height 15
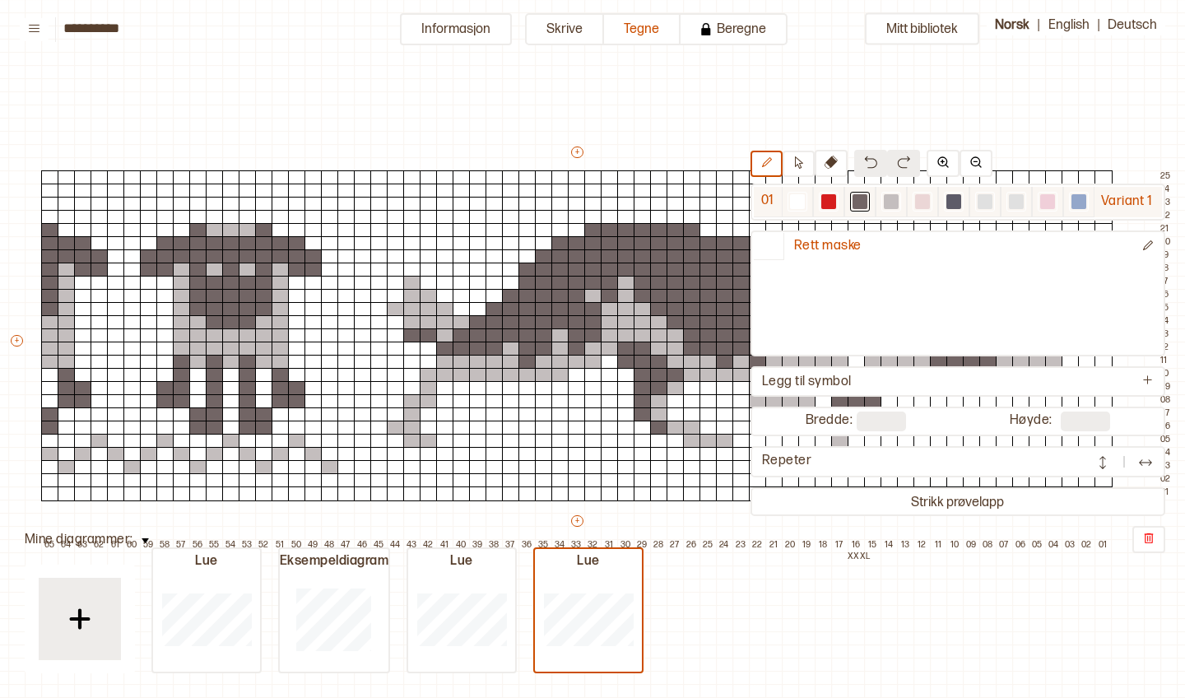
click at [865, 203] on div at bounding box center [860, 201] width 15 height 15
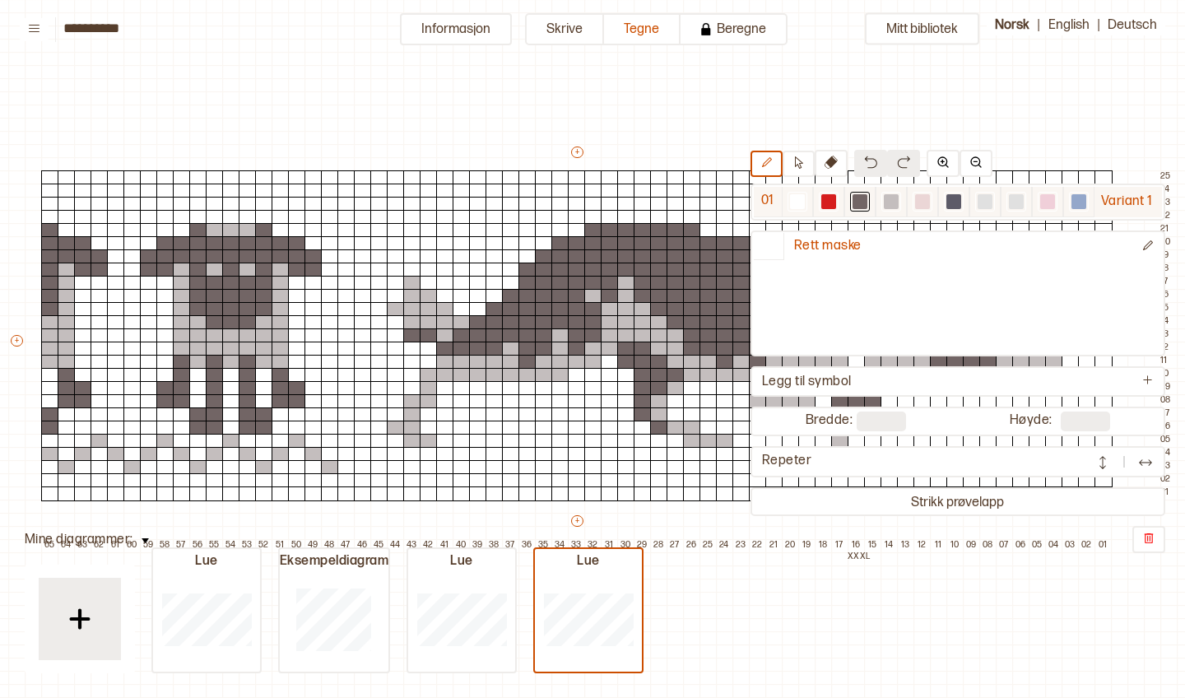
click at [865, 203] on div at bounding box center [860, 201] width 15 height 15
click at [833, 202] on div at bounding box center [828, 201] width 15 height 15
click at [862, 206] on div at bounding box center [860, 201] width 15 height 15
click at [800, 198] on div at bounding box center [797, 201] width 15 height 15
click at [892, 204] on div at bounding box center [891, 201] width 15 height 15
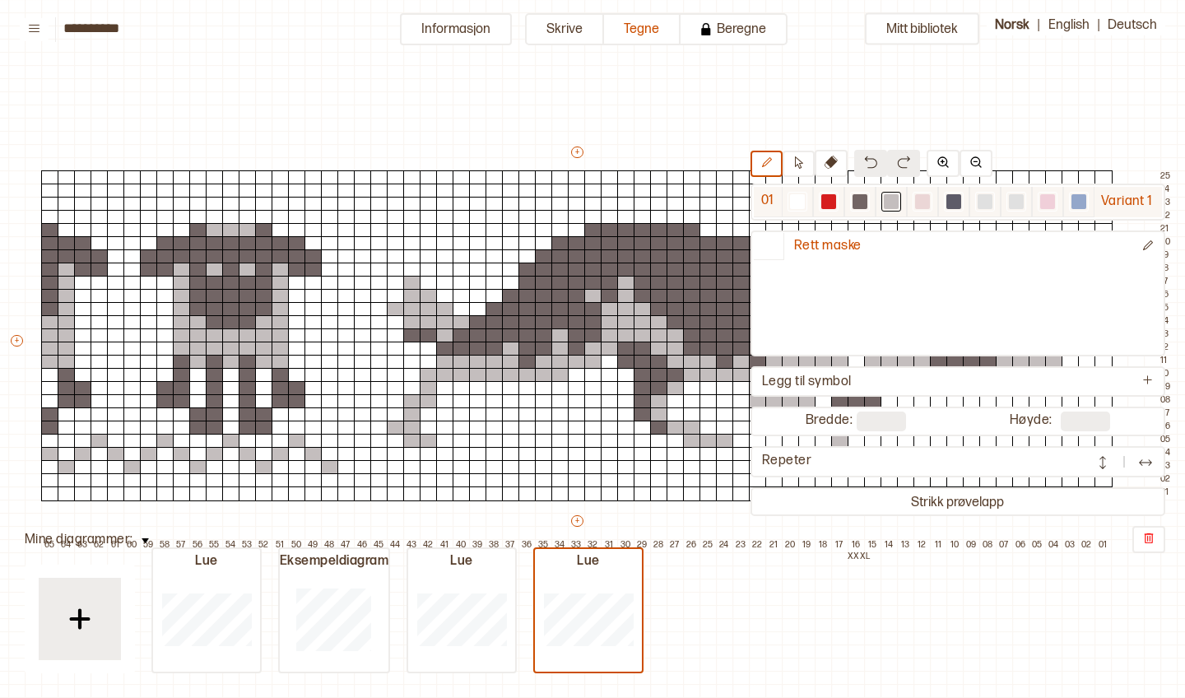
click at [860, 204] on div at bounding box center [860, 201] width 15 height 15
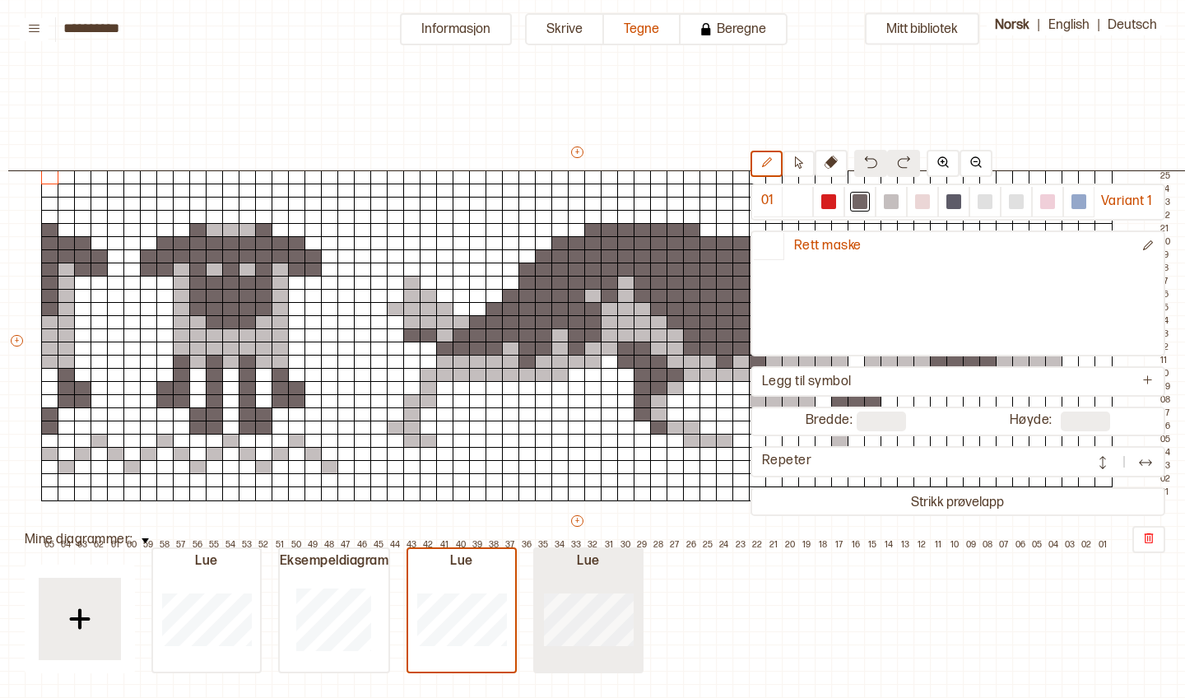
click at [260, 591] on div at bounding box center [206, 618] width 107 height 105
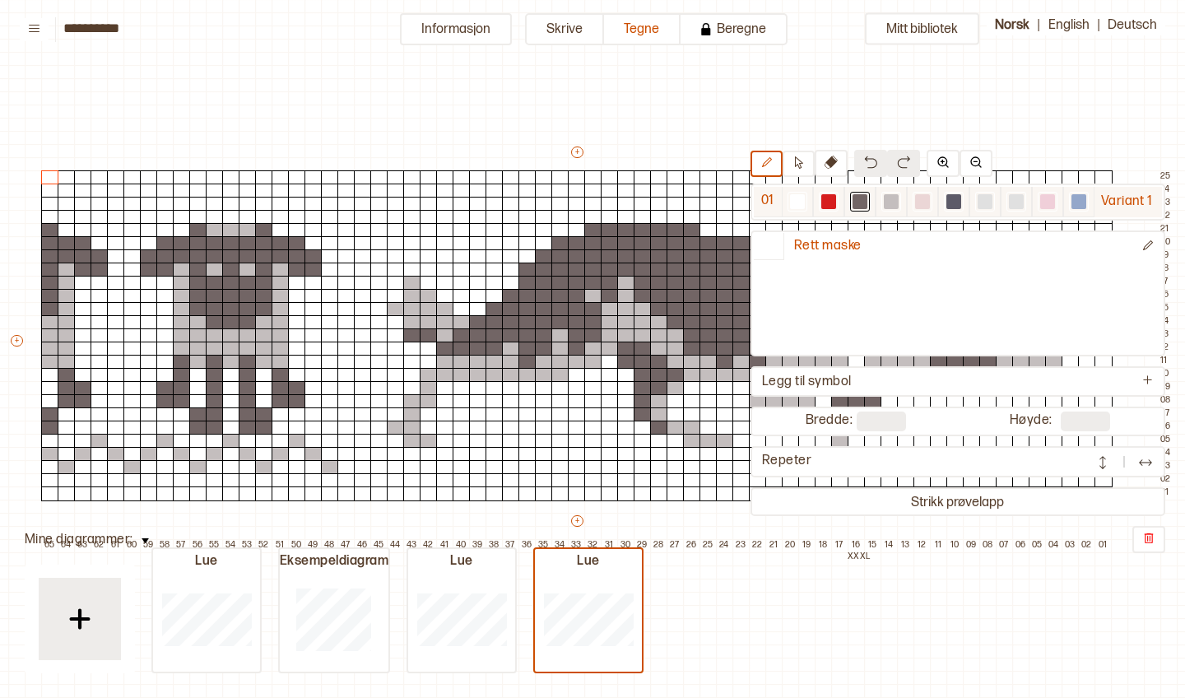
click at [858, 207] on div at bounding box center [860, 201] width 15 height 15
click at [1129, 198] on div "Variant 1" at bounding box center [1128, 202] width 67 height 30
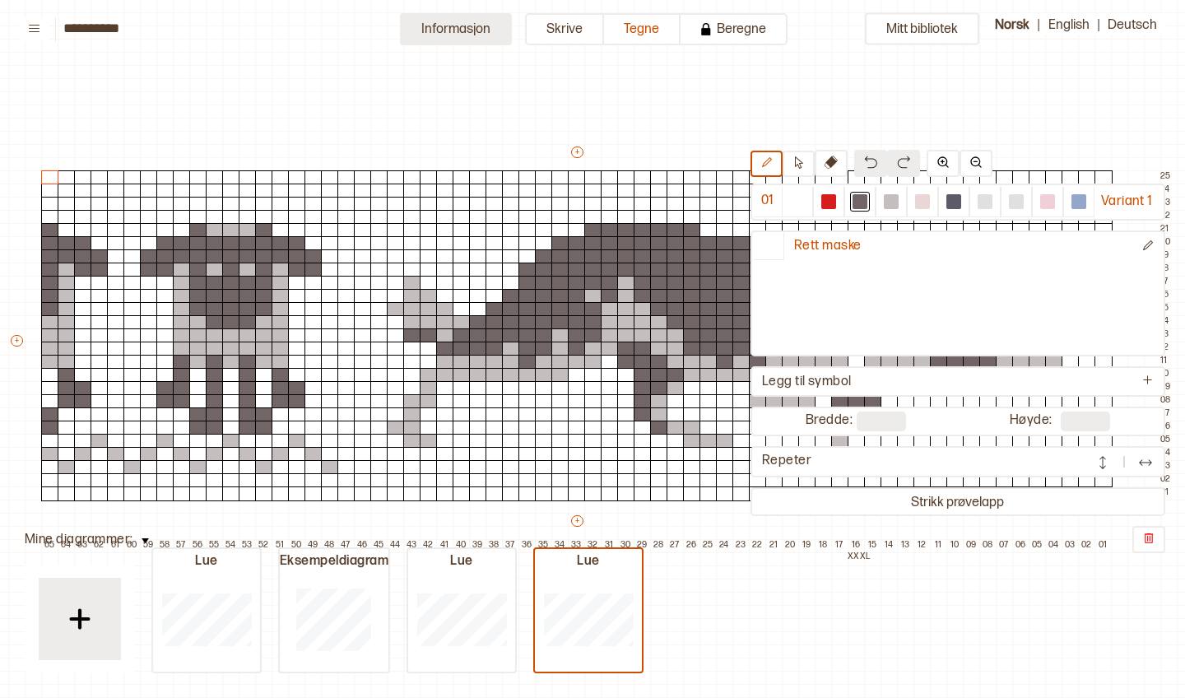
click at [470, 40] on button "Informasjon" at bounding box center [456, 29] width 112 height 32
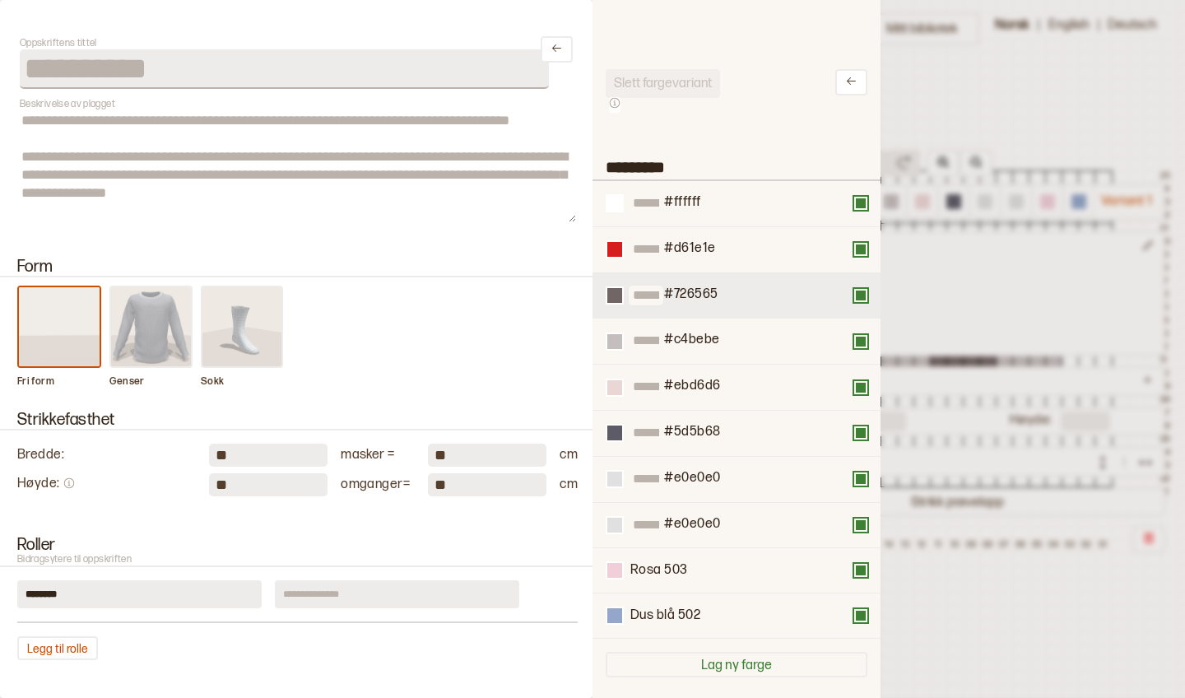
click at [652, 303] on input at bounding box center [646, 296] width 35 height 21
click at [623, 301] on button at bounding box center [615, 295] width 18 height 18
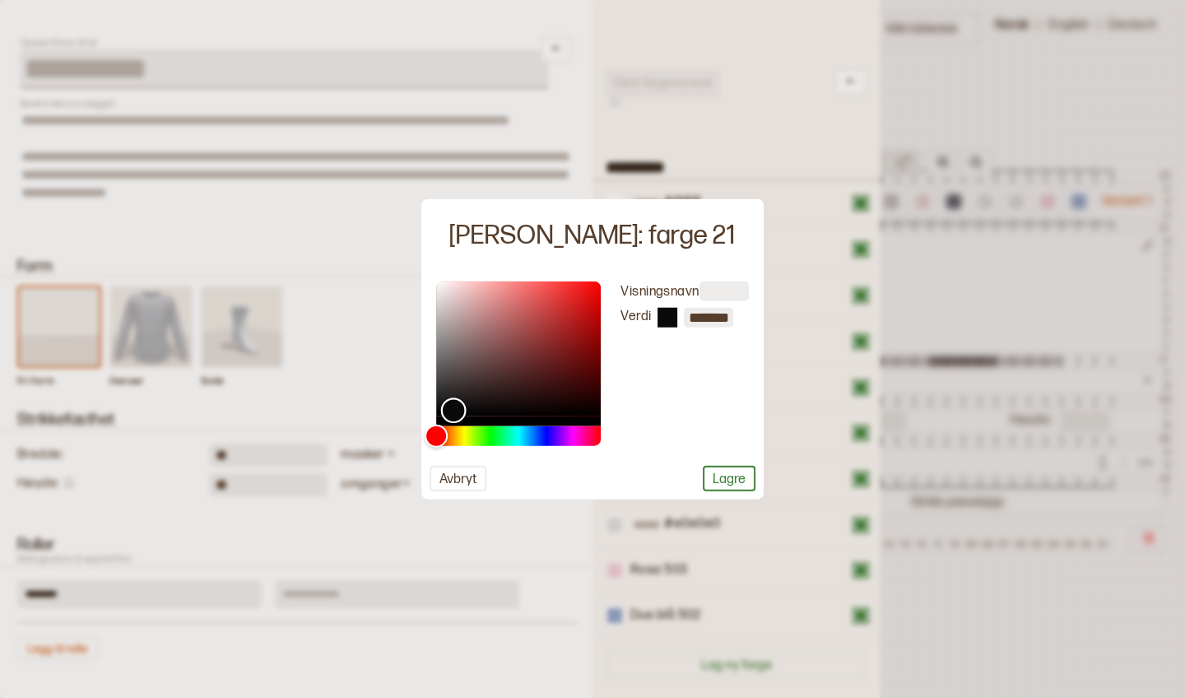
type input "*******"
drag, startPoint x: 455, startPoint y: 361, endPoint x: 452, endPoint y: 416, distance: 55.2
click at [452, 416] on div "Color" at bounding box center [452, 416] width 26 height 26
click at [724, 486] on button "Lagre" at bounding box center [729, 478] width 53 height 26
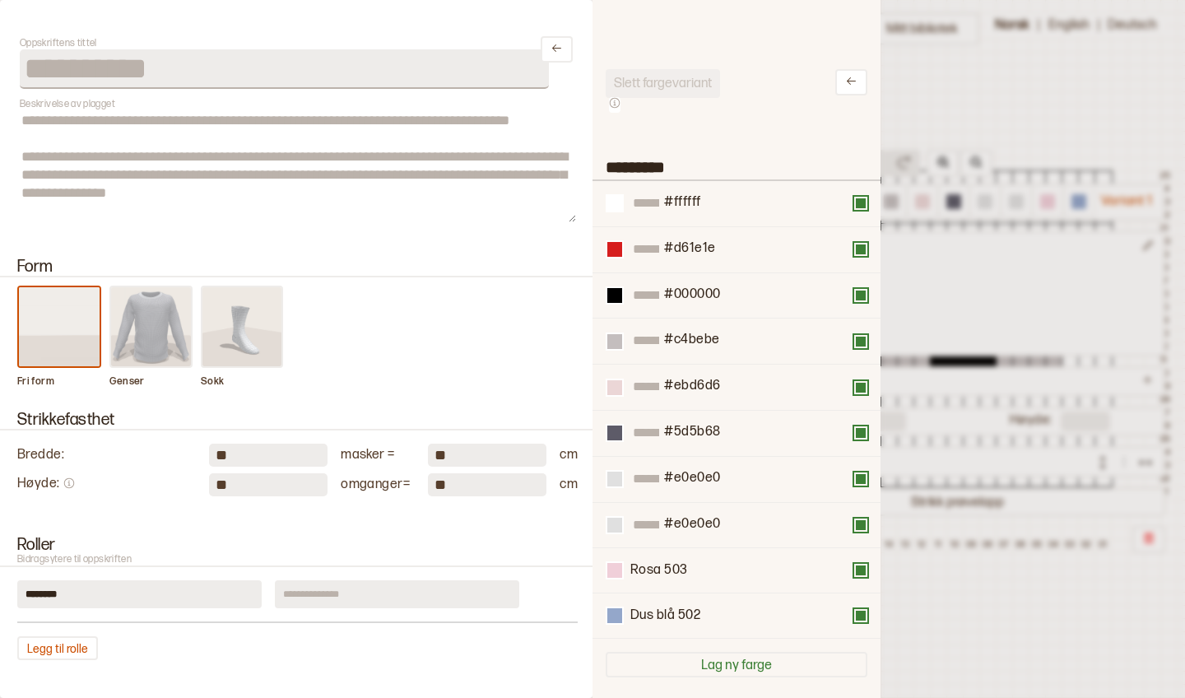
click at [940, 301] on div at bounding box center [592, 349] width 1185 height 698
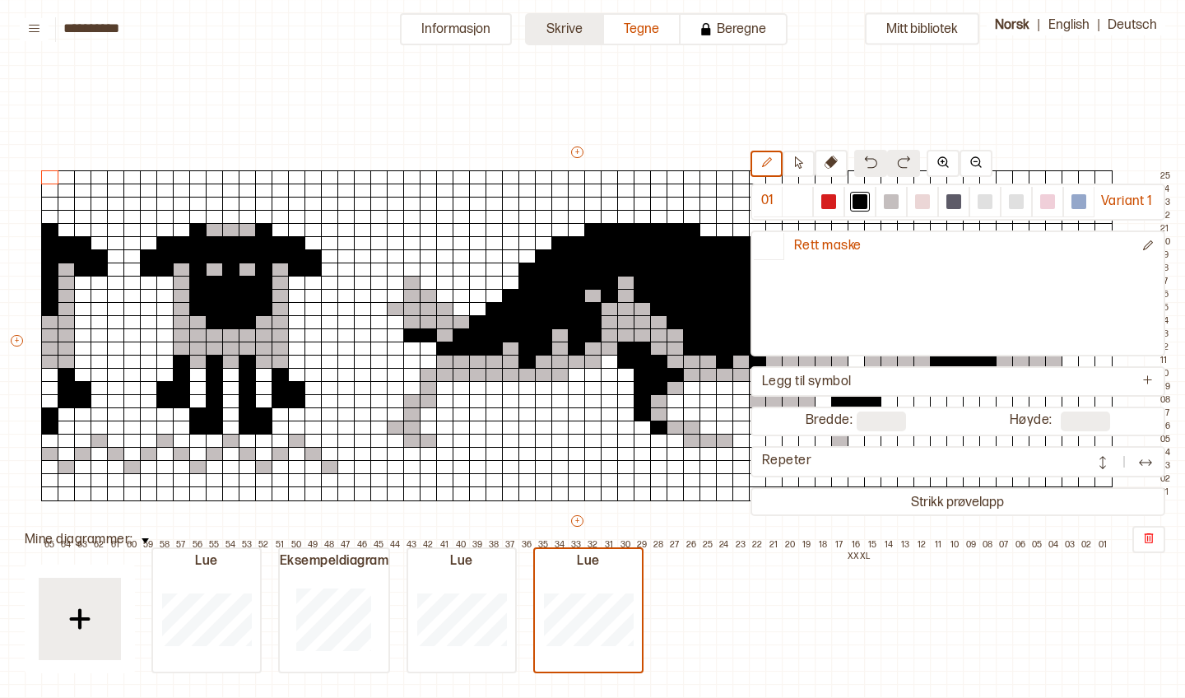
click at [579, 22] on button "Skrive" at bounding box center [564, 29] width 79 height 32
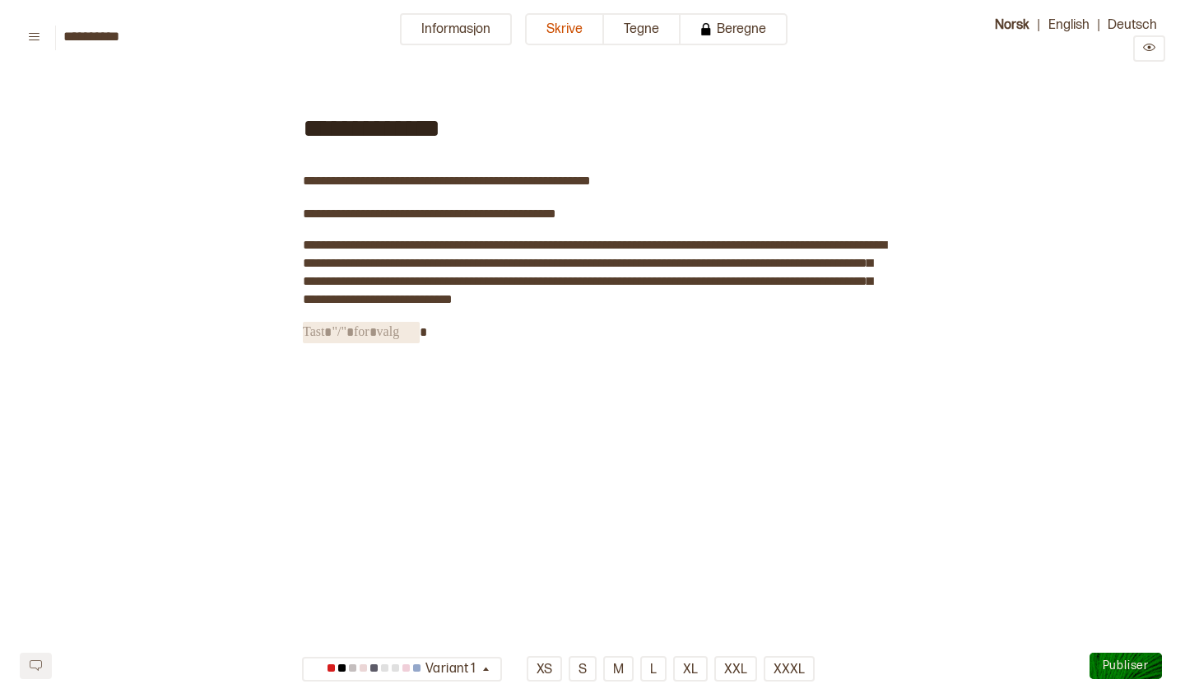
click at [377, 336] on span "﻿" at bounding box center [361, 332] width 117 height 21
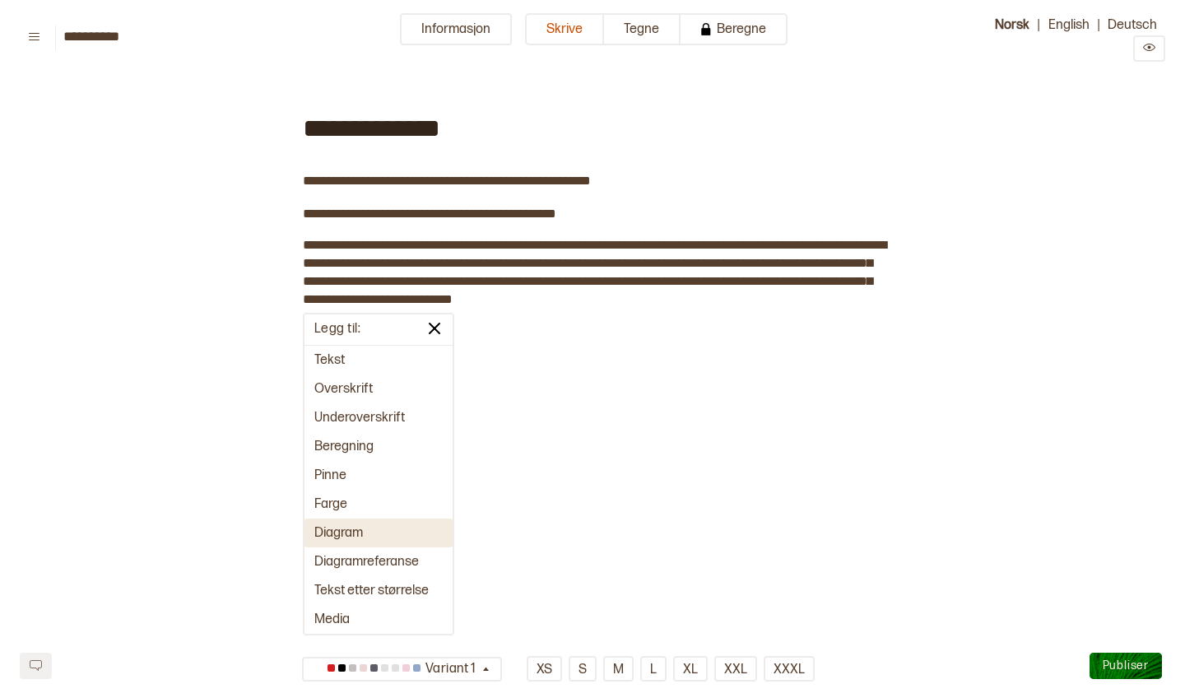
click at [343, 533] on button "Diagram" at bounding box center [378, 532] width 148 height 29
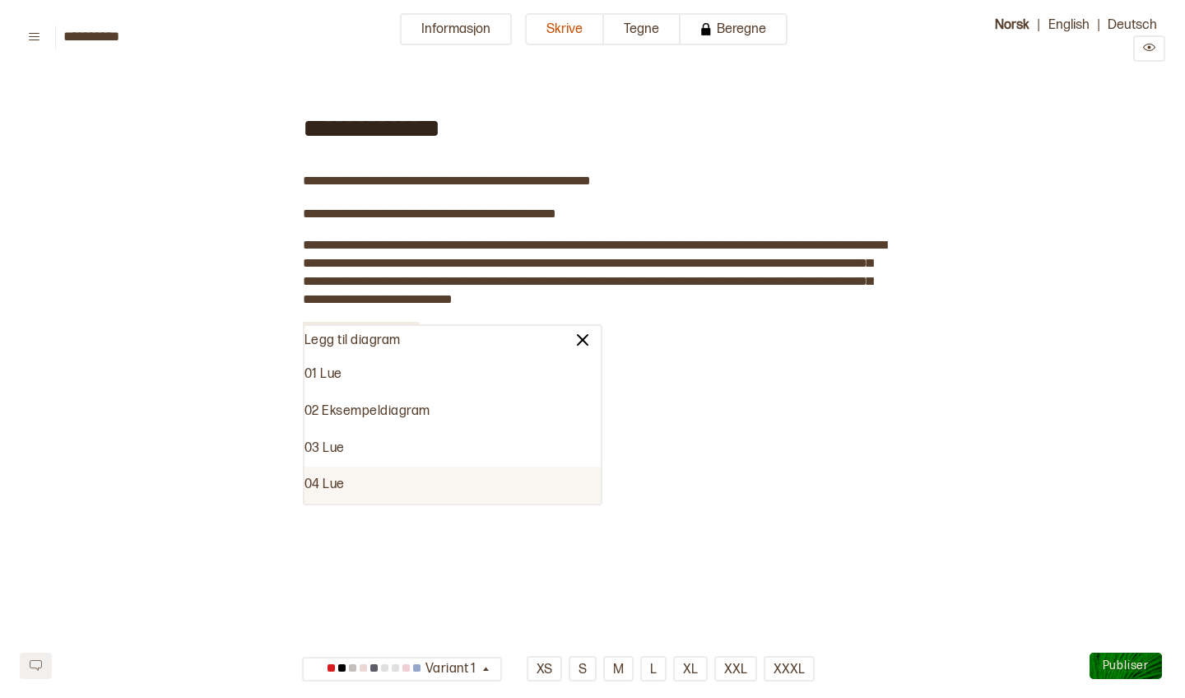
click at [337, 490] on div "04 Lue" at bounding box center [452, 485] width 296 height 37
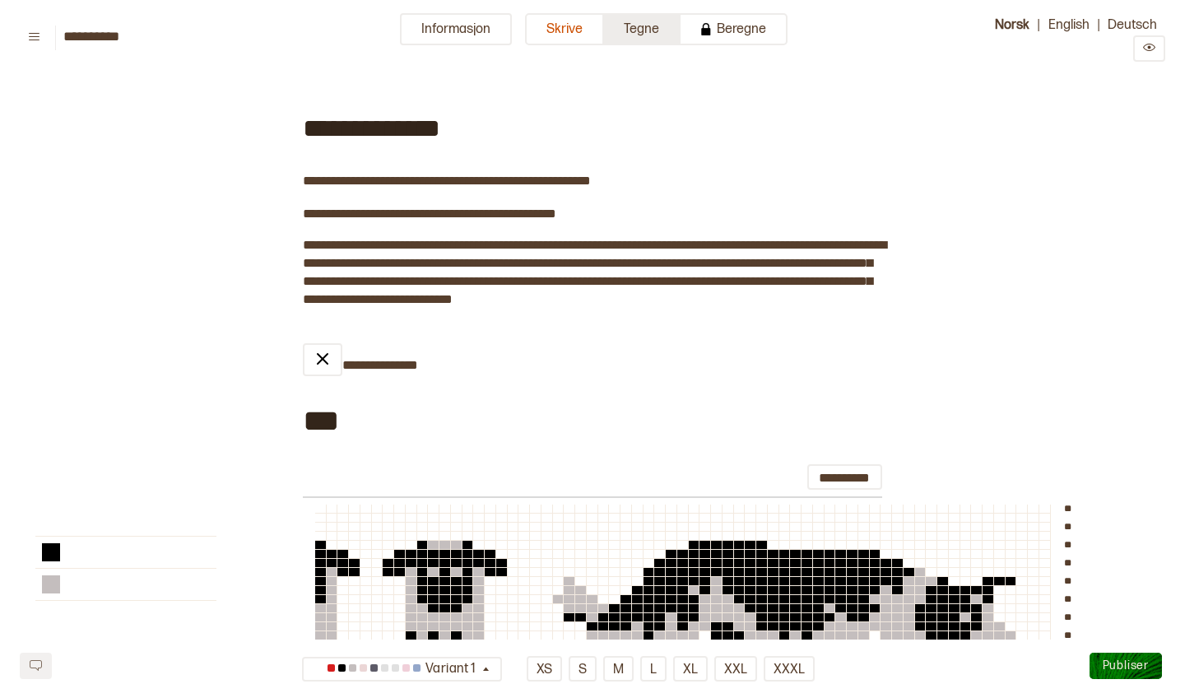
click at [651, 40] on button "Tegne" at bounding box center [642, 29] width 77 height 32
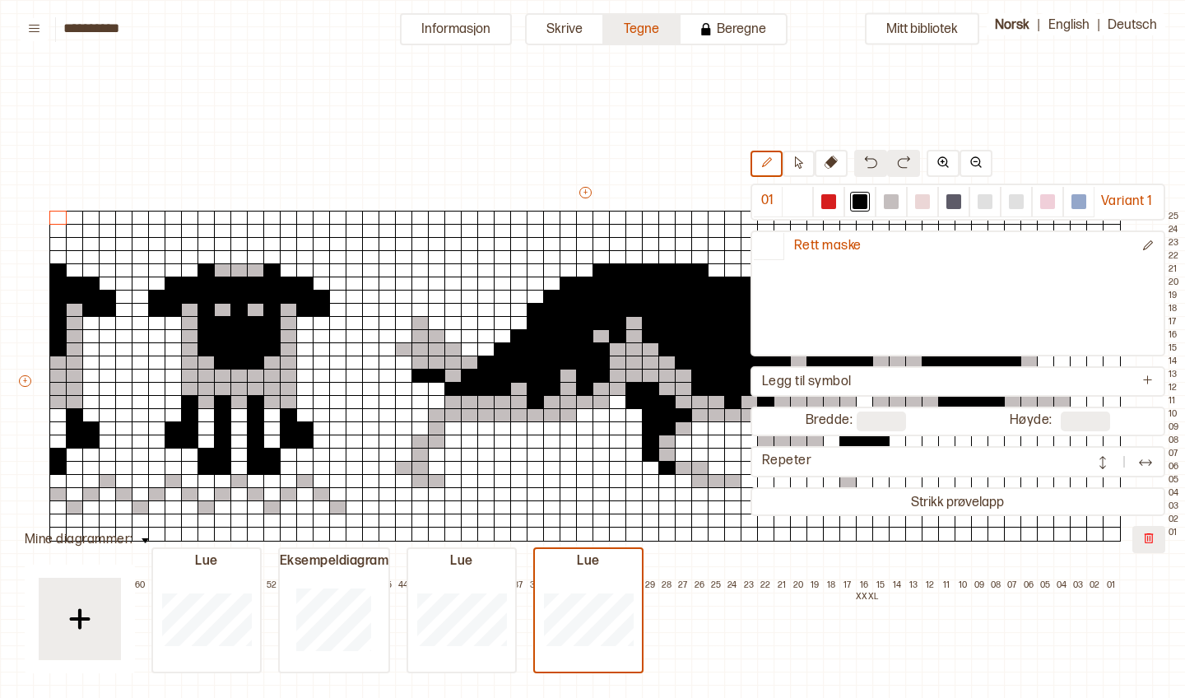
scroll to position [40, 8]
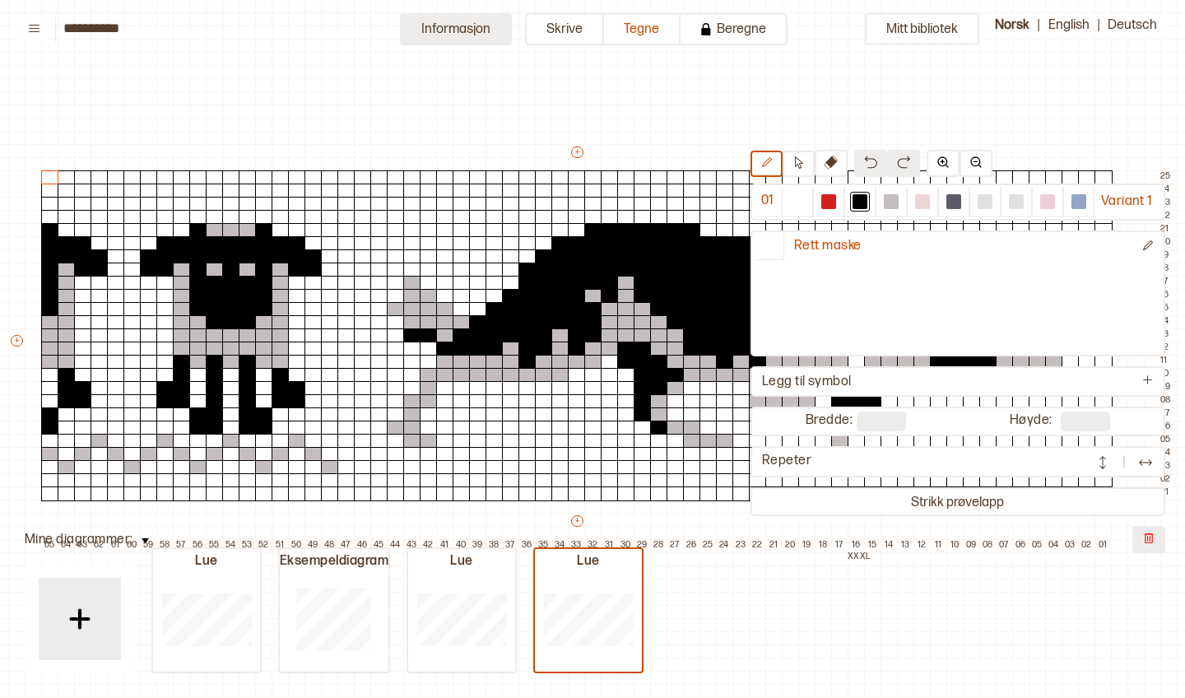
click at [486, 30] on button "Informasjon" at bounding box center [456, 29] width 112 height 32
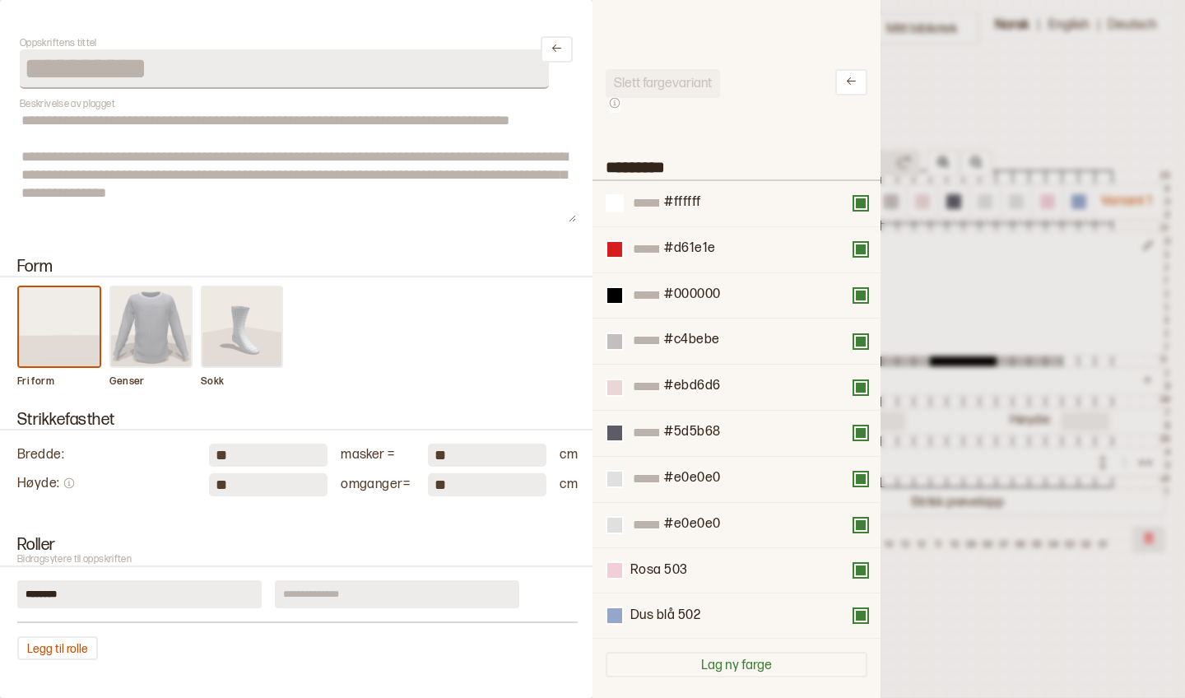
scroll to position [1, 1]
click at [862, 342] on button at bounding box center [860, 341] width 13 height 13
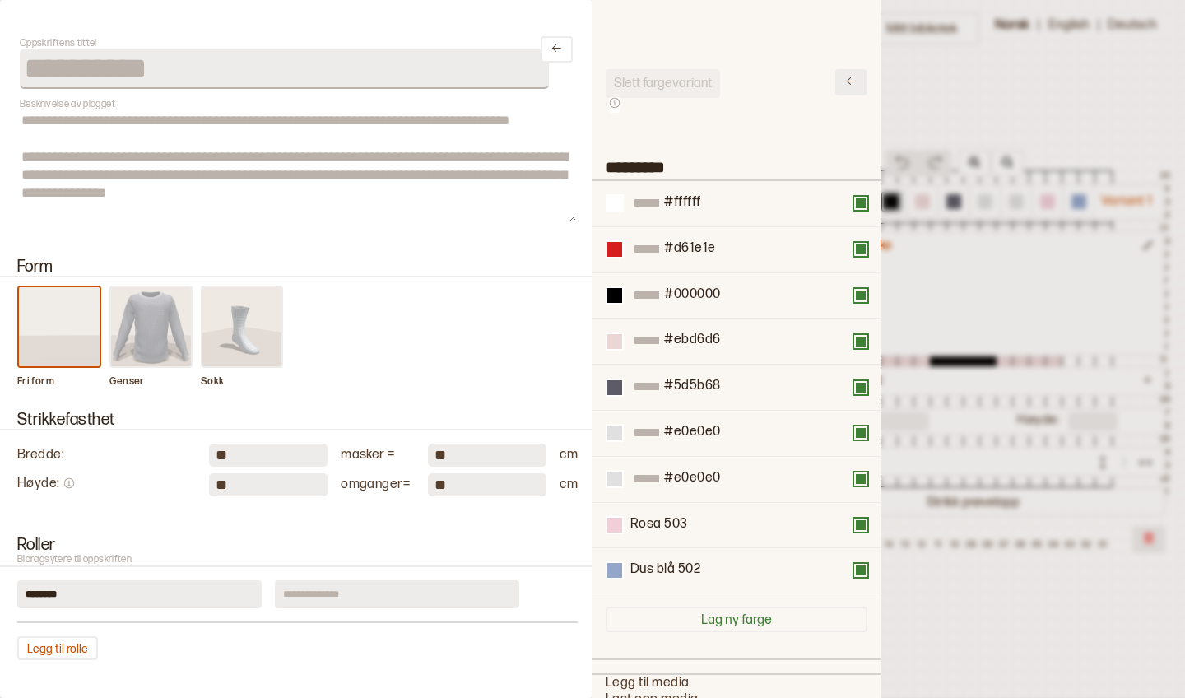
click at [847, 89] on button at bounding box center [851, 82] width 32 height 26
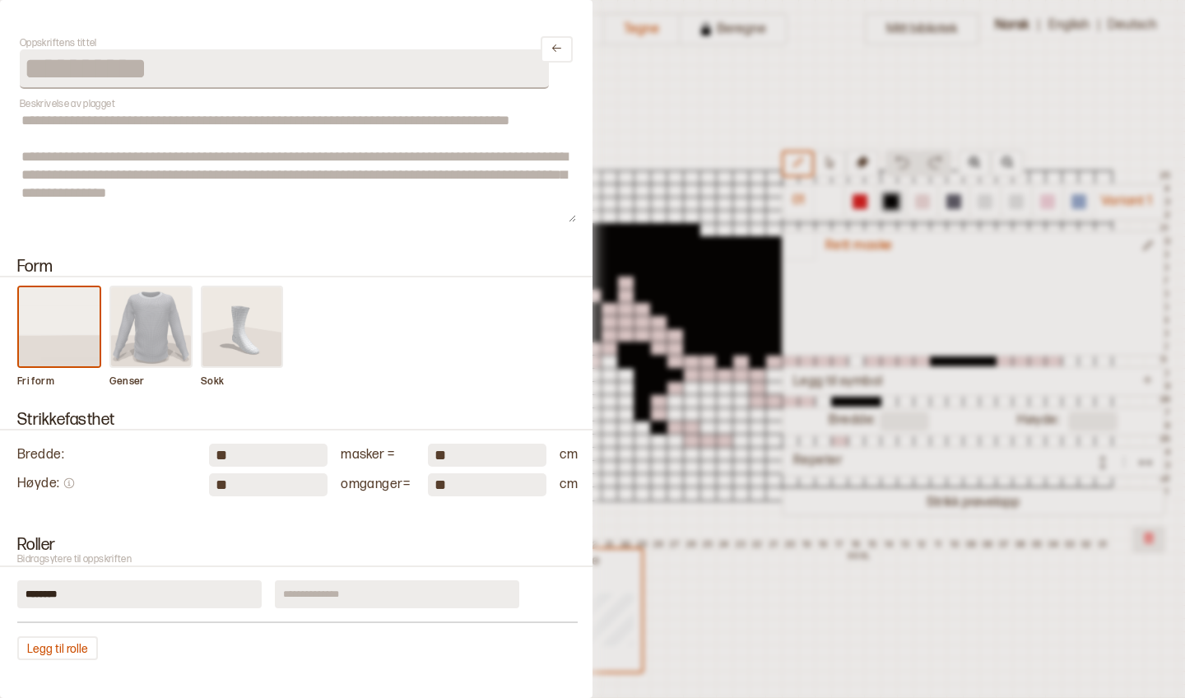
click at [755, 103] on div at bounding box center [592, 349] width 1185 height 698
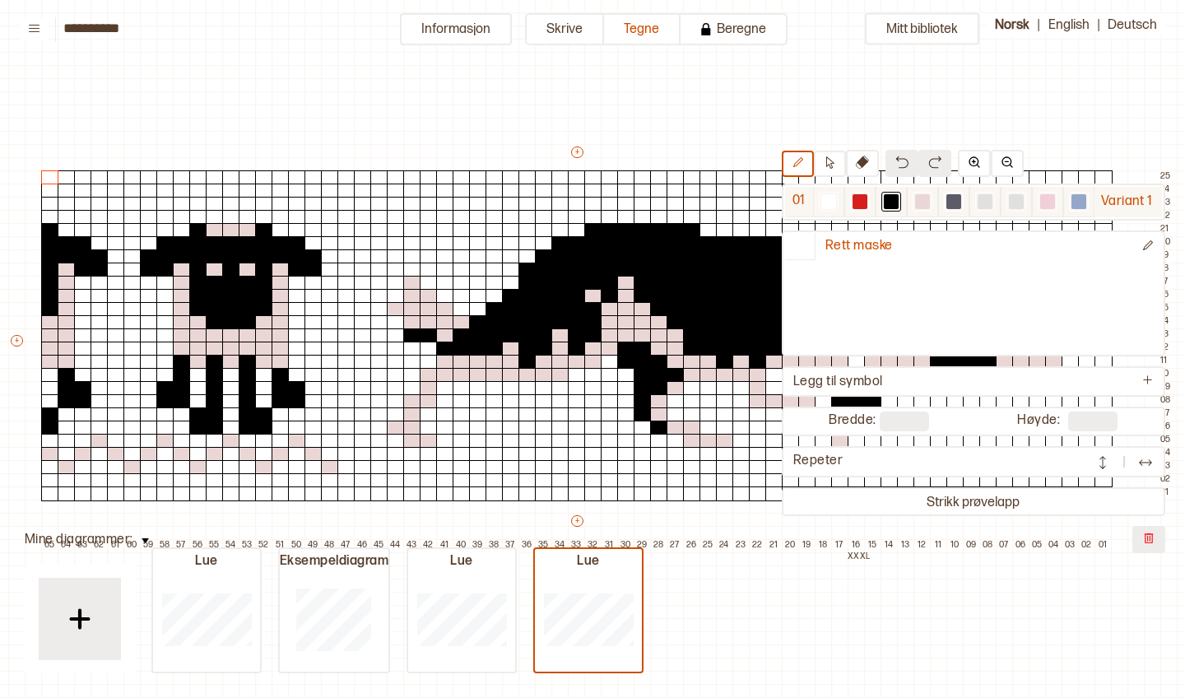
click at [1014, 209] on div at bounding box center [1016, 202] width 20 height 20
click at [924, 200] on div at bounding box center [922, 201] width 15 height 15
click at [441, 37] on button "Informasjon" at bounding box center [456, 29] width 112 height 32
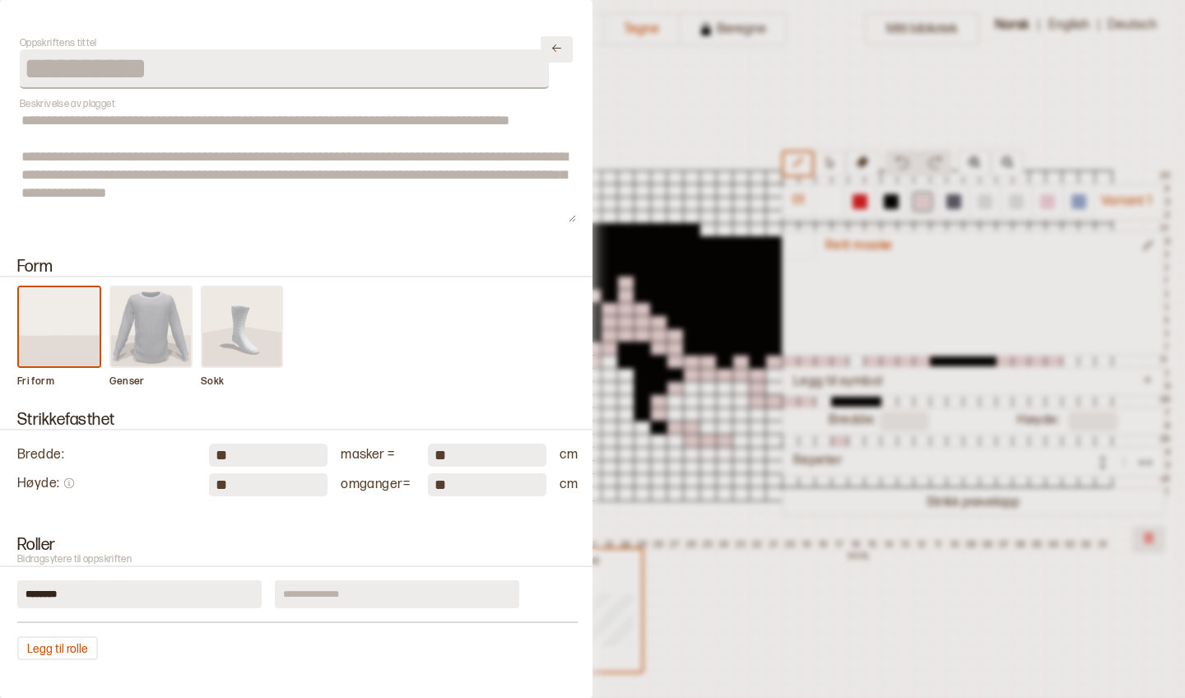
click at [562, 48] on icon "Lukk" at bounding box center [557, 48] width 12 height 12
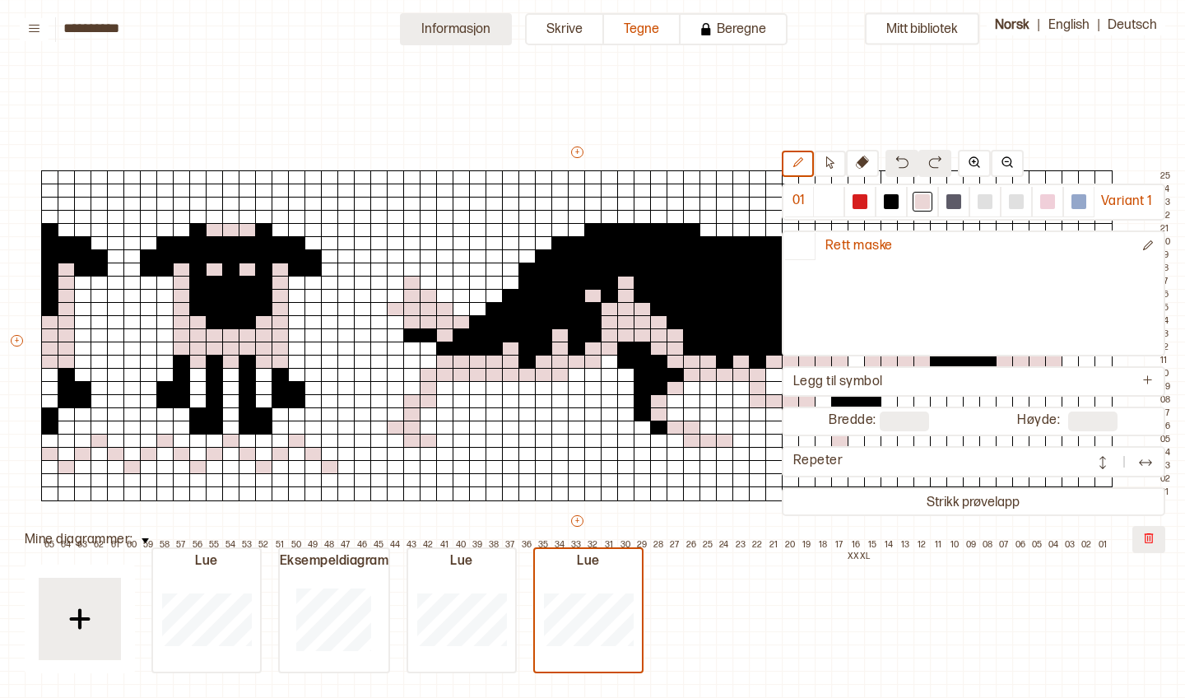
click at [473, 30] on button "Informasjon" at bounding box center [456, 29] width 112 height 32
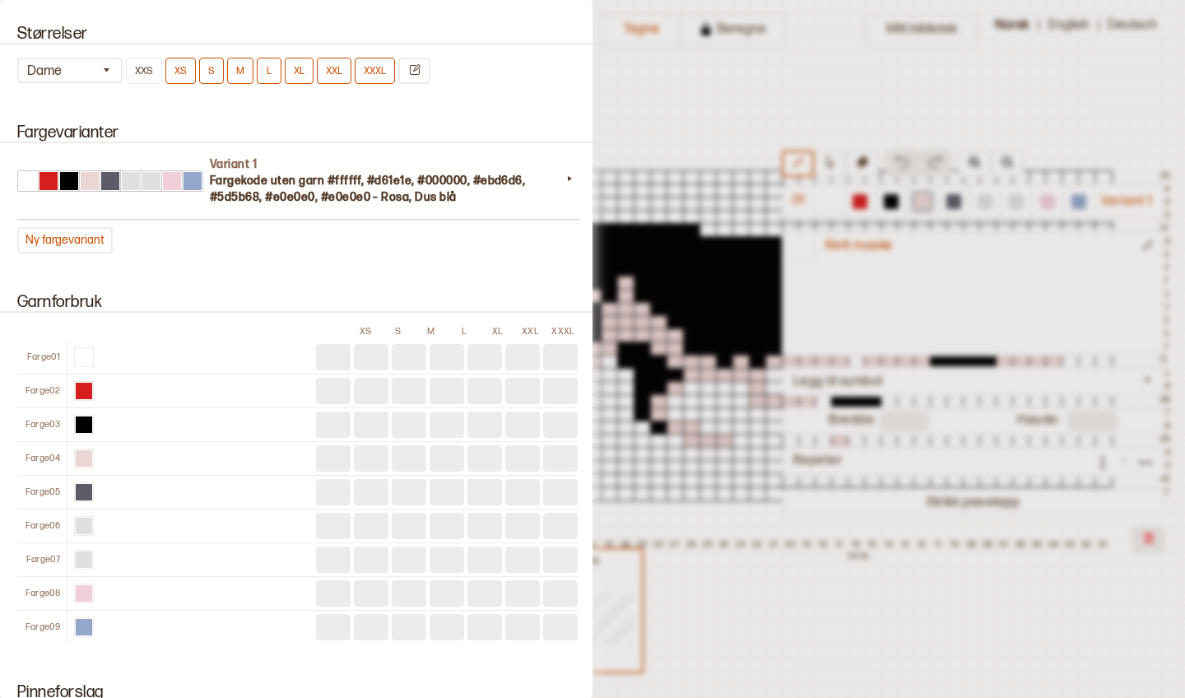
scroll to position [1089, 0]
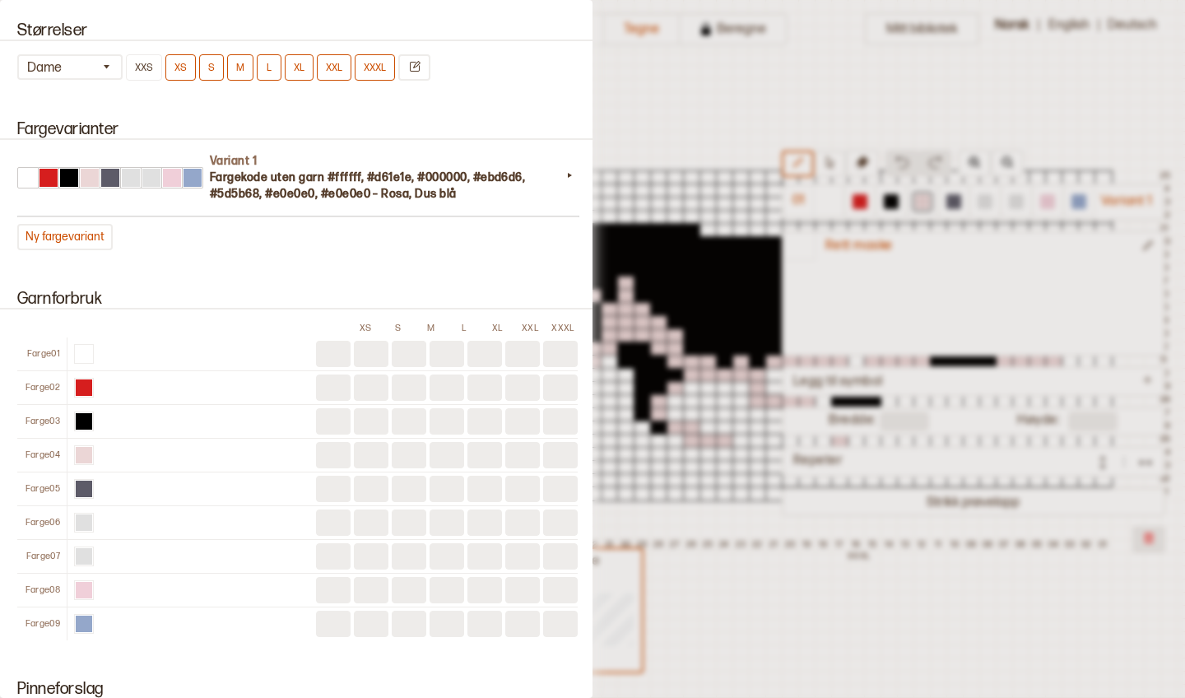
click at [84, 457] on div at bounding box center [84, 455] width 16 height 16
drag, startPoint x: 91, startPoint y: 479, endPoint x: 86, endPoint y: 470, distance: 9.9
click at [86, 470] on div "XS S M L XL XXL XXXL Farge 01 Farge 02 Farge 03 Farge 04 Farge 05 Farge 06 Farg…" at bounding box center [297, 482] width 560 height 318
click at [76, 455] on div at bounding box center [84, 455] width 16 height 16
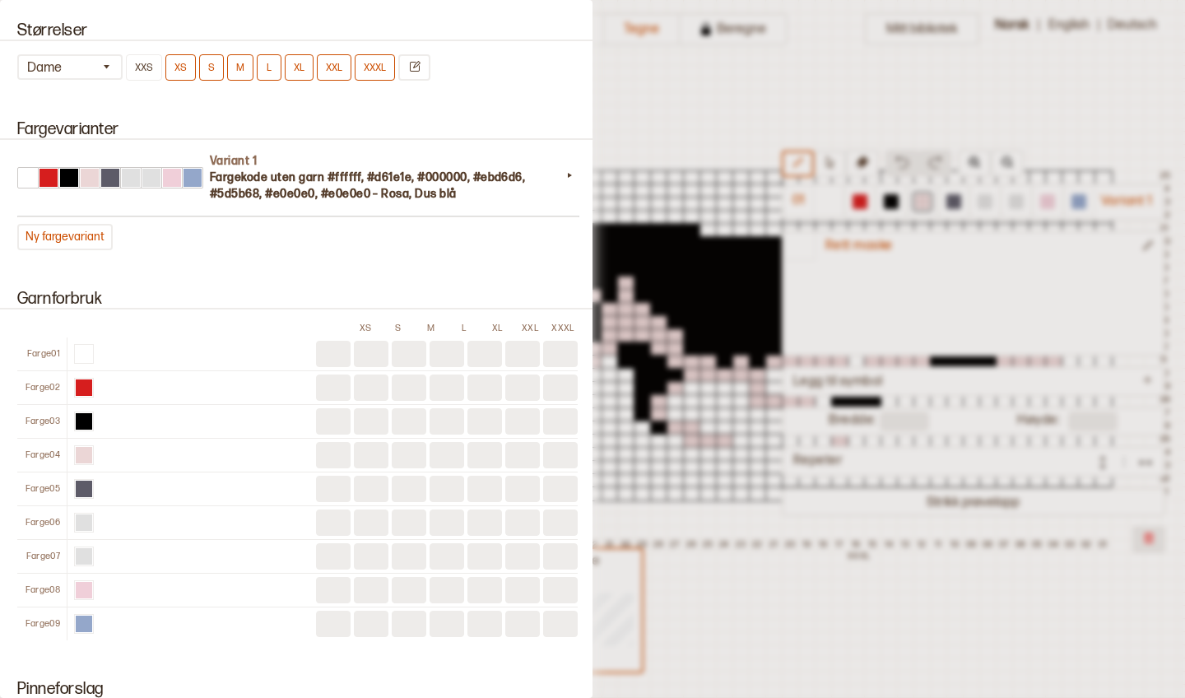
click at [47, 459] on div "Farge 04" at bounding box center [41, 455] width 49 height 12
click at [82, 458] on div at bounding box center [84, 455] width 16 height 16
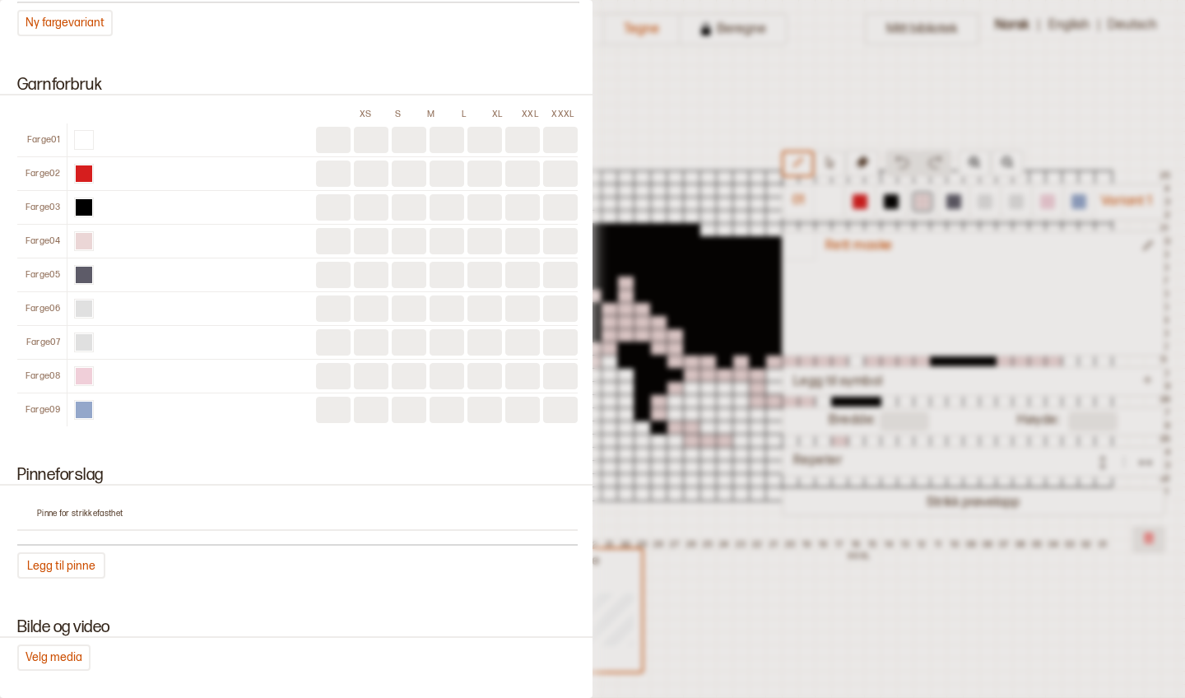
scroll to position [1304, 0]
click at [80, 244] on div at bounding box center [84, 240] width 16 height 16
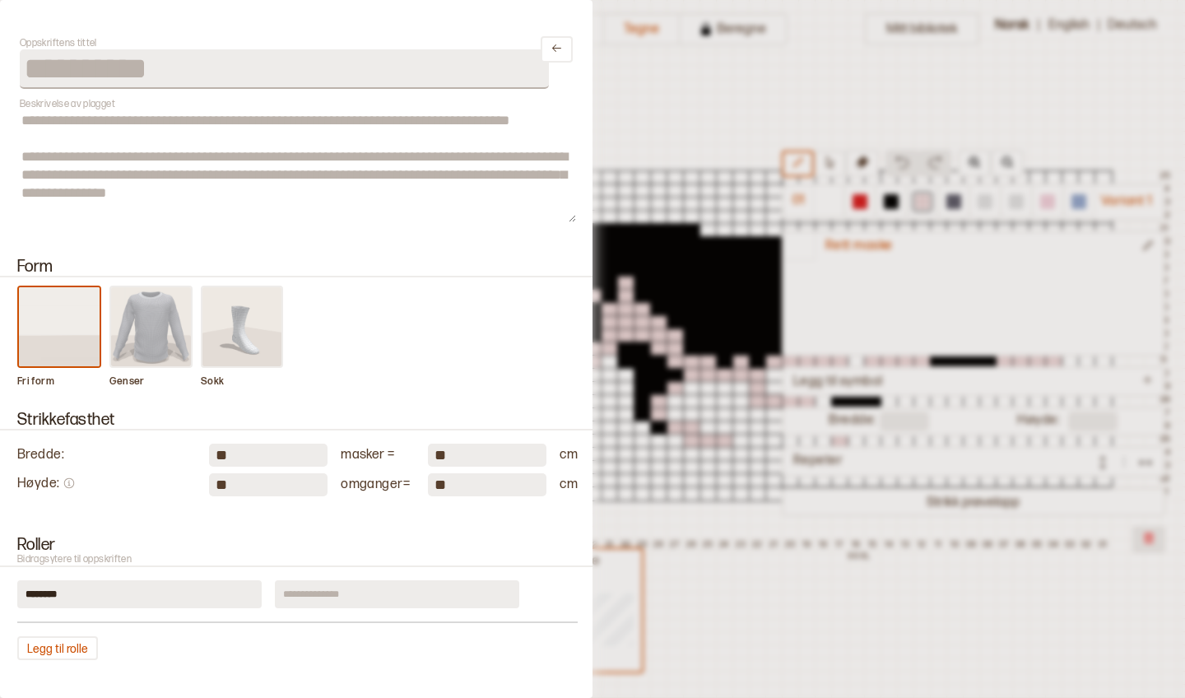
scroll to position [0, 0]
click at [574, 222] on textarea "**********" at bounding box center [298, 166] width 556 height 112
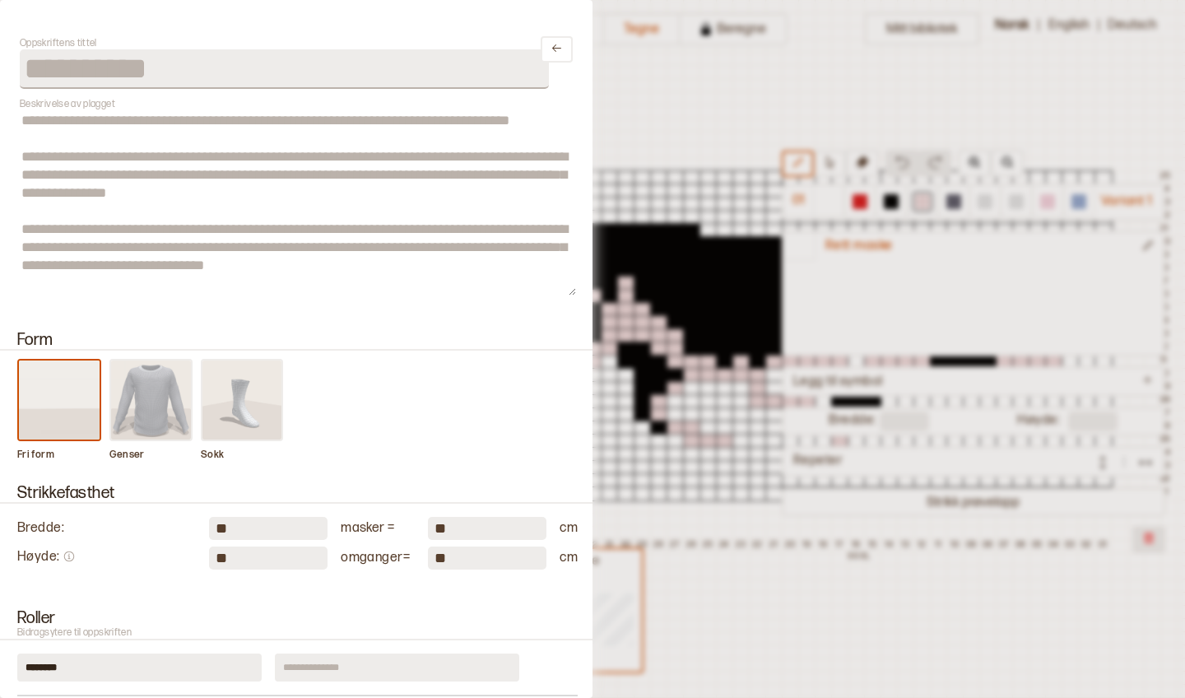
click at [581, 296] on div "**********" at bounding box center [296, 349] width 593 height 698
click at [721, 101] on div at bounding box center [592, 349] width 1185 height 698
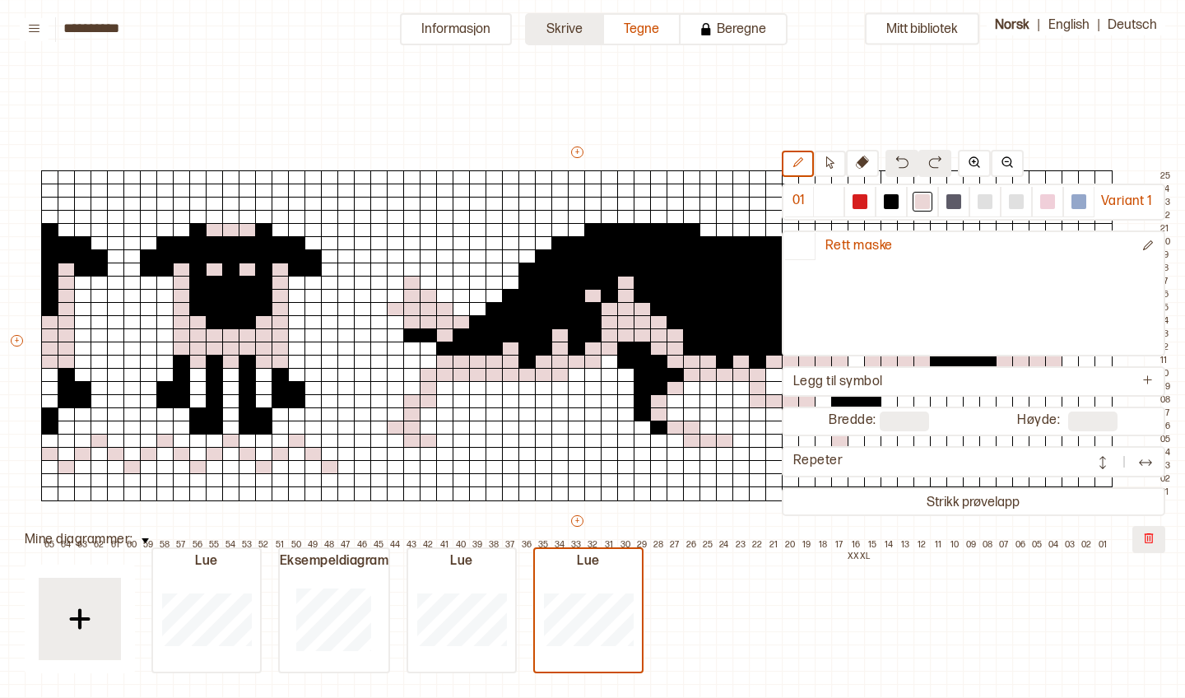
click at [555, 25] on button "Skrive" at bounding box center [564, 29] width 79 height 32
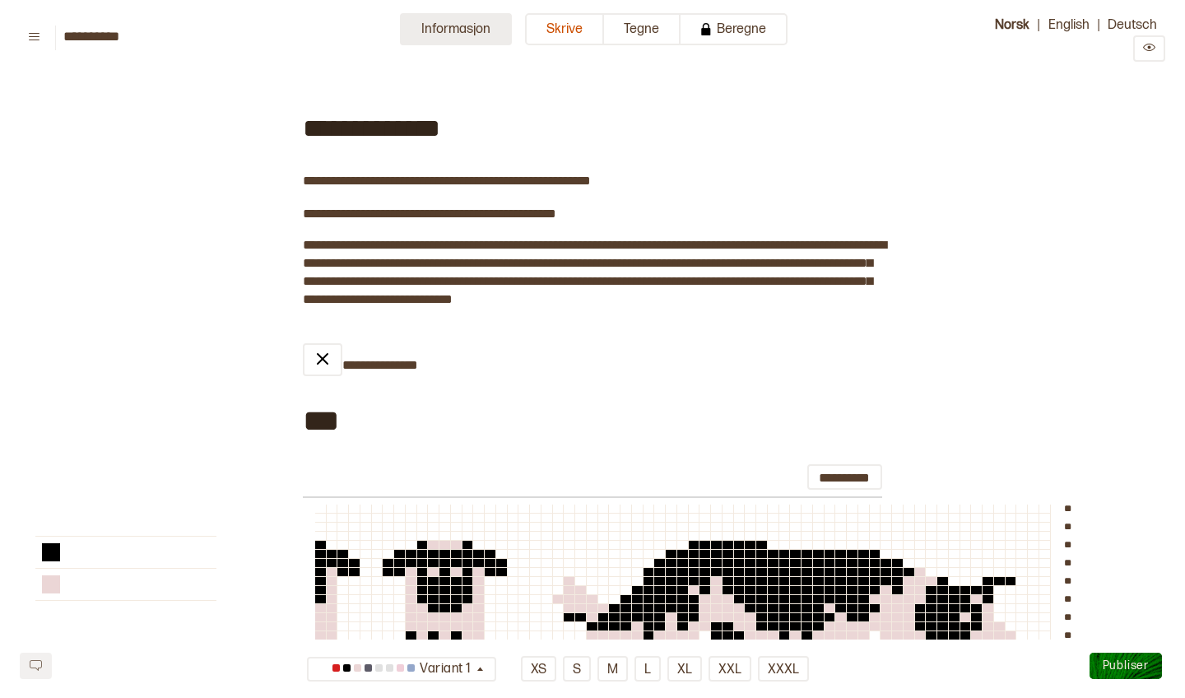
click at [465, 21] on button "Informasjon" at bounding box center [456, 29] width 112 height 32
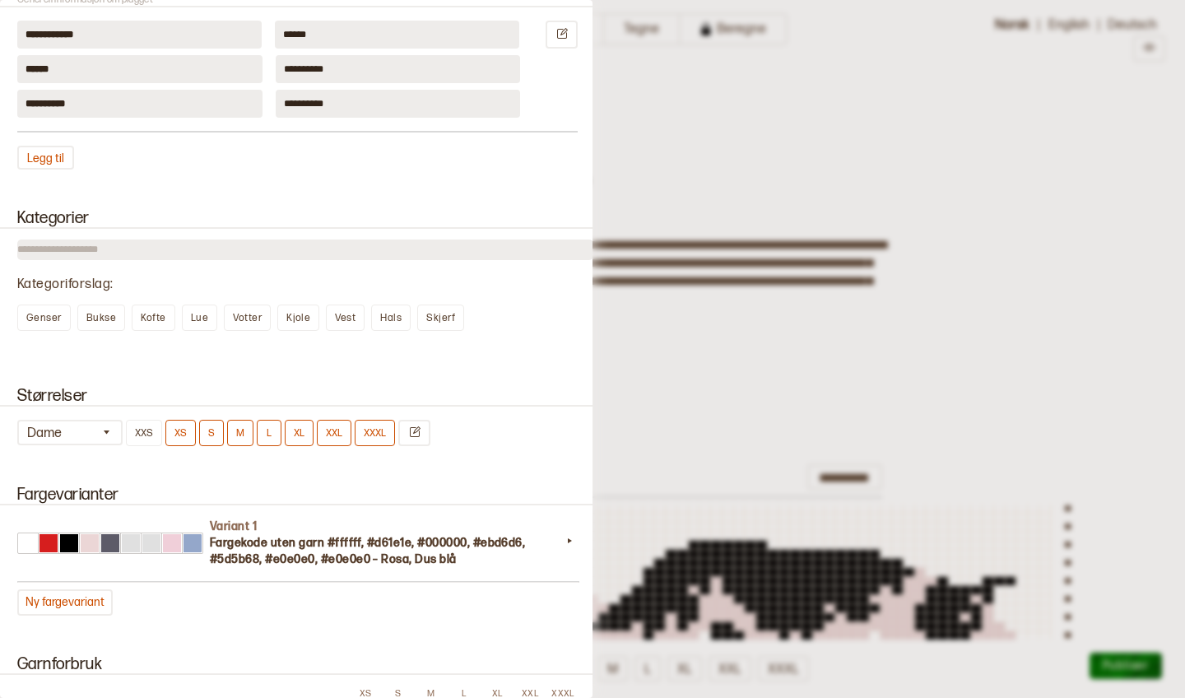
scroll to position [775, 0]
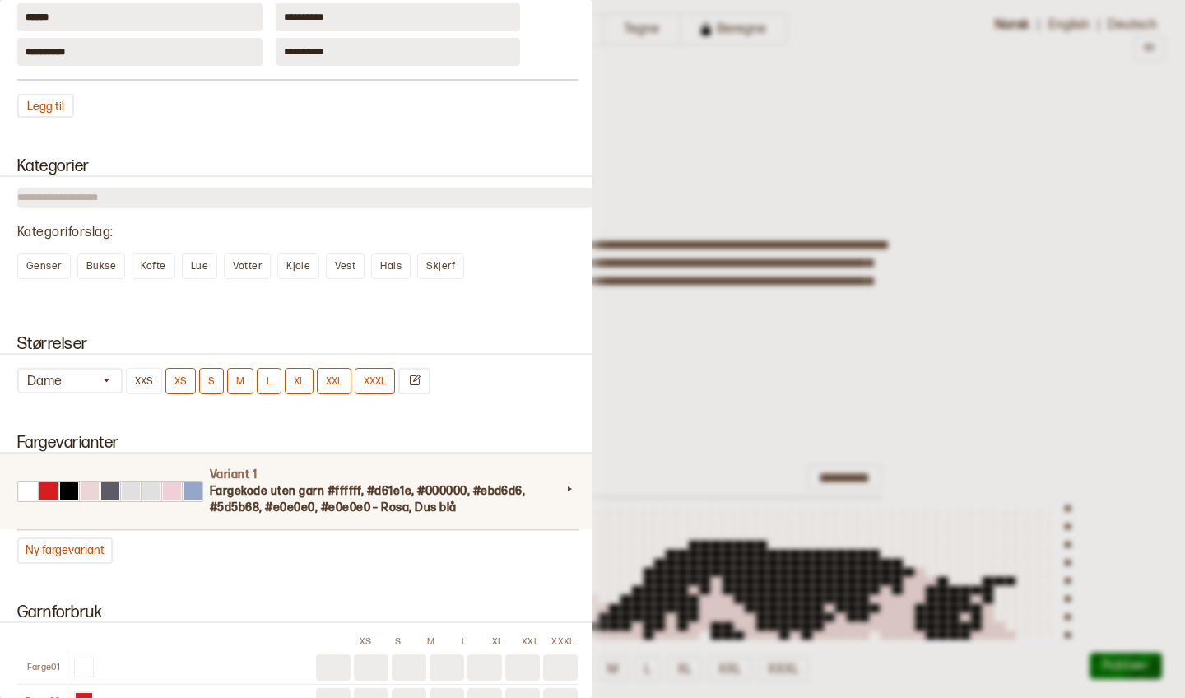
click at [569, 495] on icon at bounding box center [569, 489] width 16 height 16
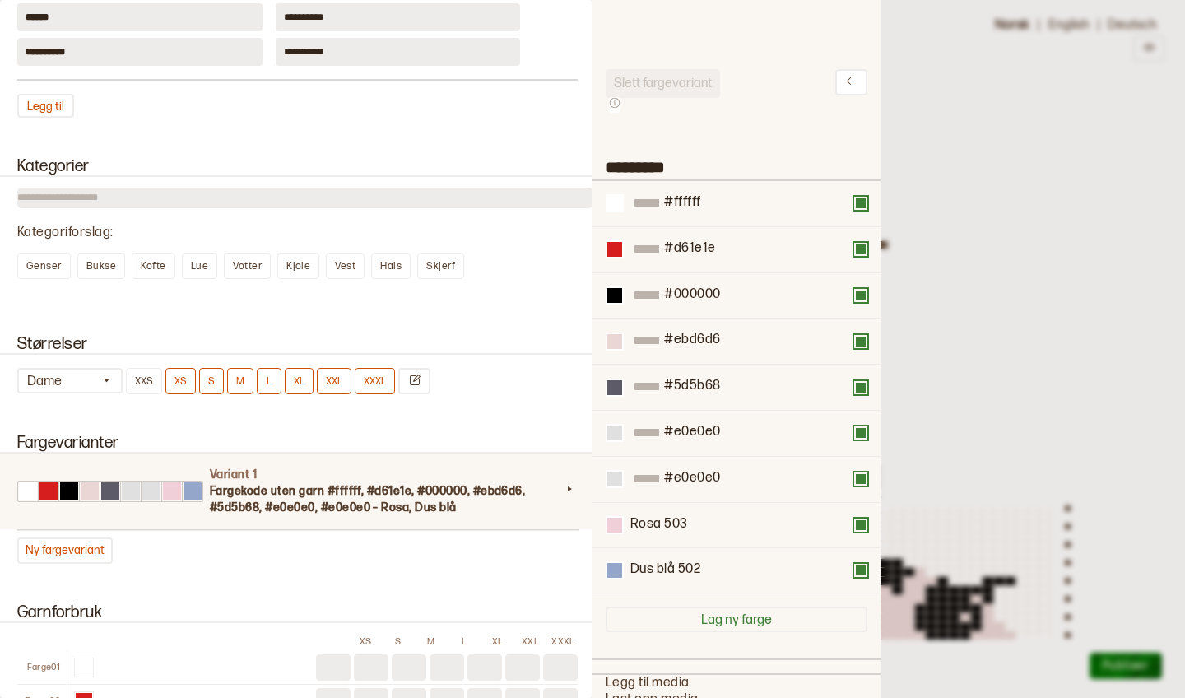
scroll to position [494, 288]
click at [622, 342] on button at bounding box center [615, 341] width 18 height 18
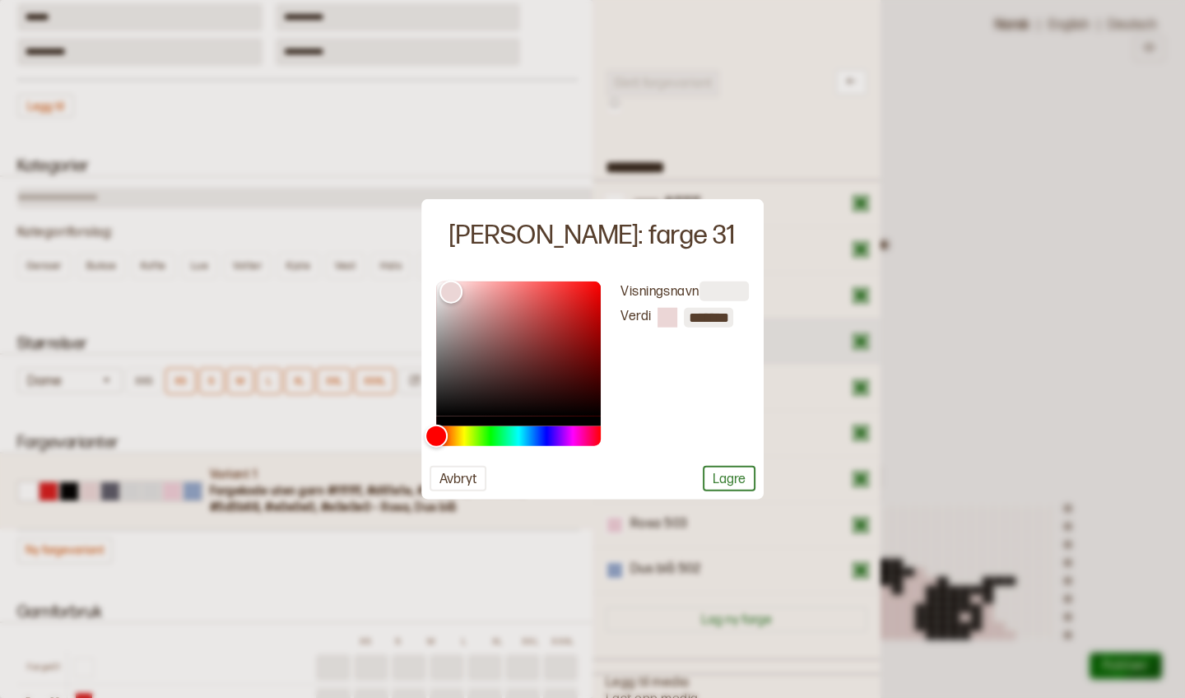
click at [622, 342] on div "Visningsnavn [PERSON_NAME] *******" at bounding box center [675, 363] width 148 height 165
type input "*******"
drag, startPoint x: 451, startPoint y: 290, endPoint x: 441, endPoint y: 317, distance: 28.9
click at [441, 317] on div "Color" at bounding box center [441, 318] width 26 height 26
click at [732, 476] on button "Lagre" at bounding box center [729, 478] width 53 height 26
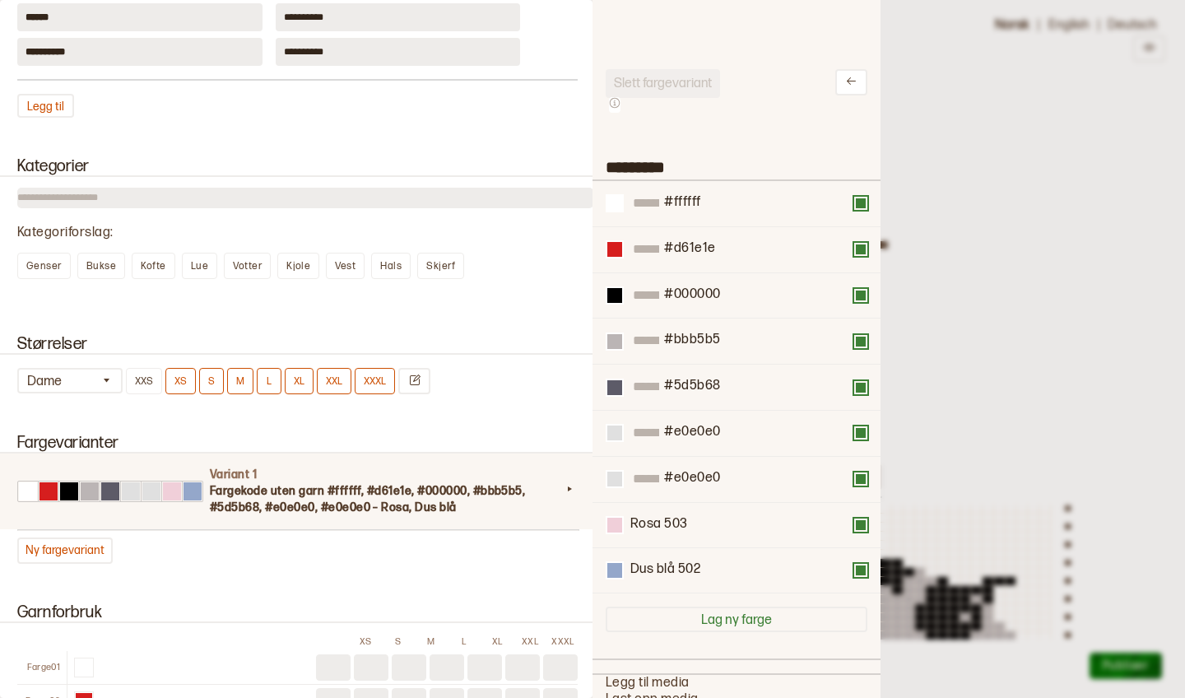
click at [948, 237] on div at bounding box center [592, 349] width 1185 height 698
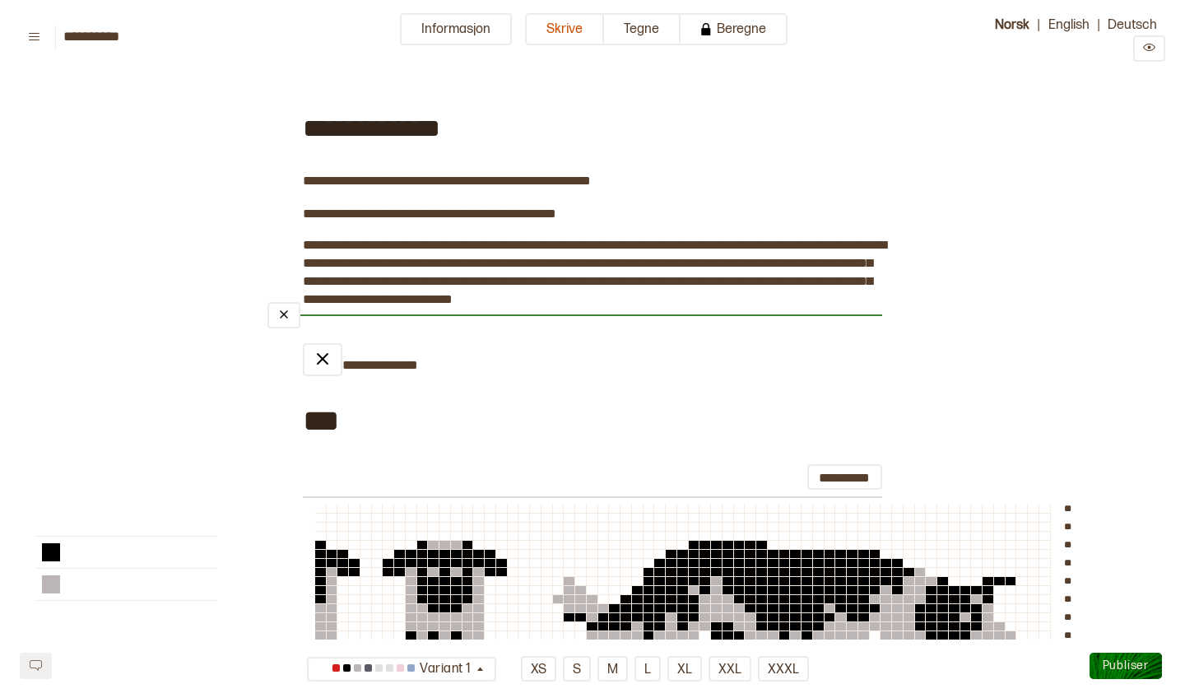
scroll to position [0, 0]
click at [639, 28] on button "Tegne" at bounding box center [642, 29] width 77 height 32
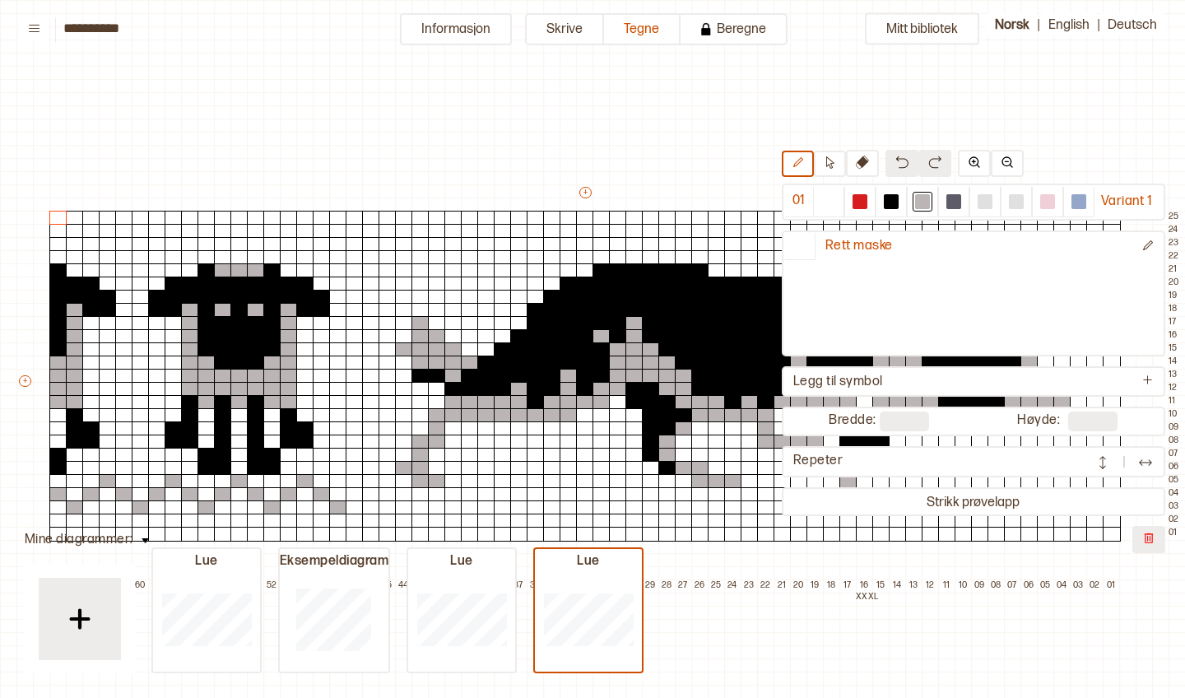
scroll to position [40, 8]
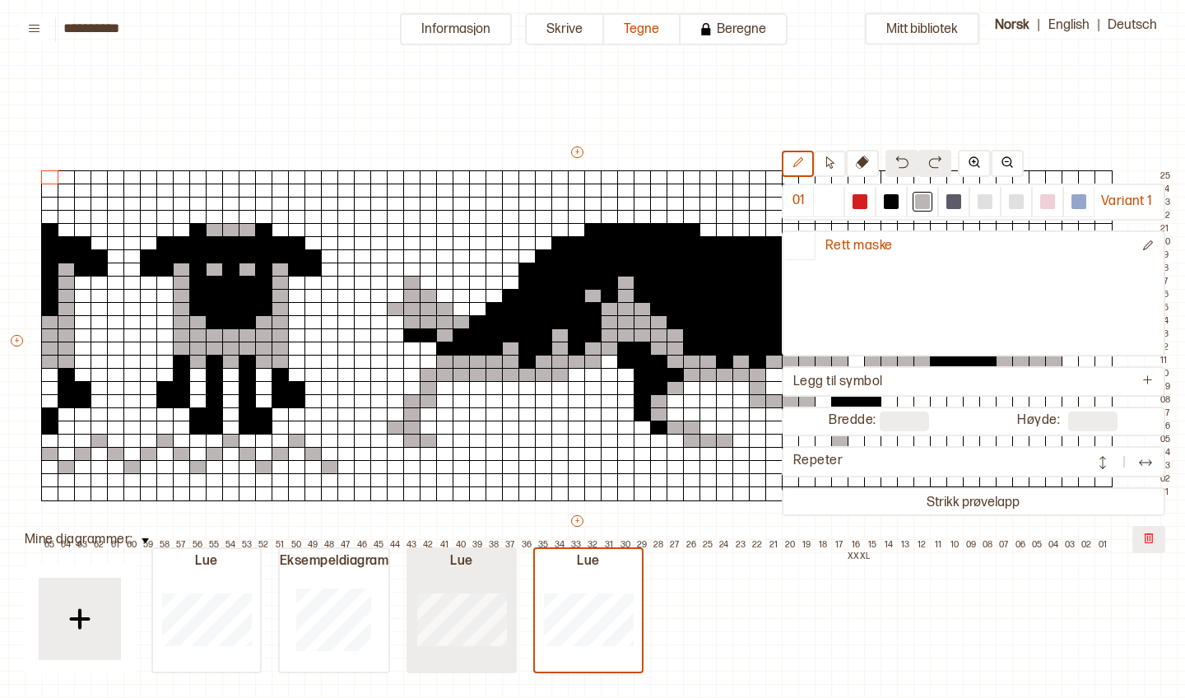
click at [260, 588] on div at bounding box center [206, 618] width 107 height 105
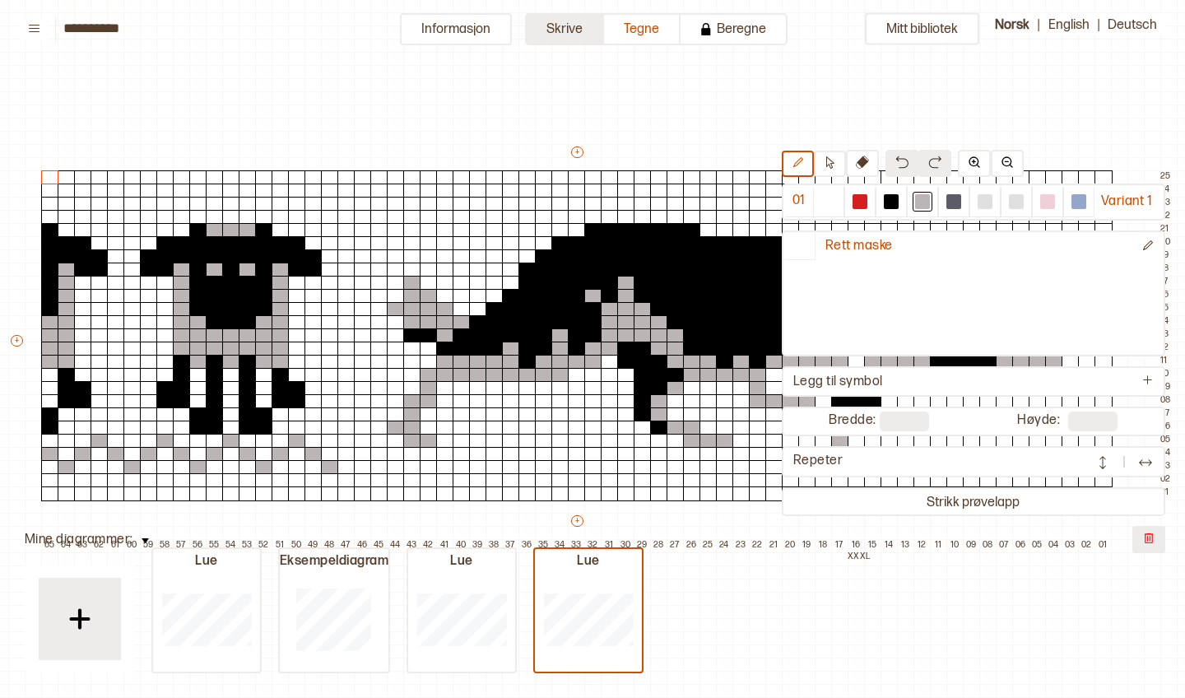
click at [542, 26] on button "Skrive" at bounding box center [564, 29] width 79 height 32
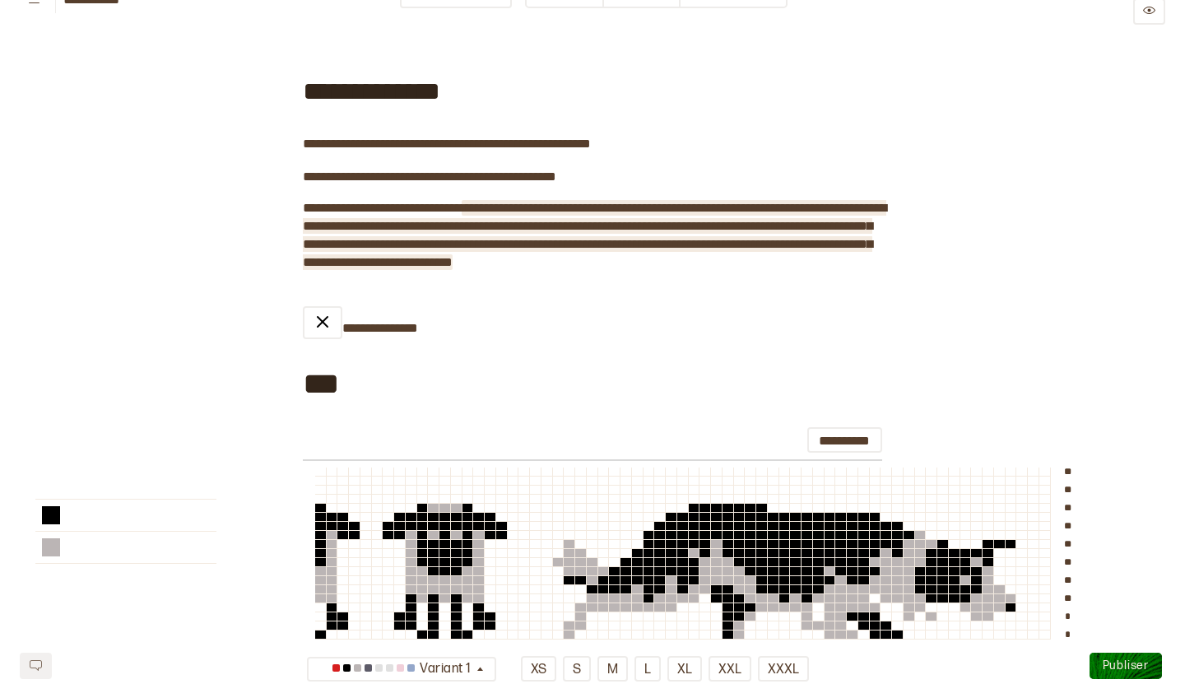
scroll to position [16, 0]
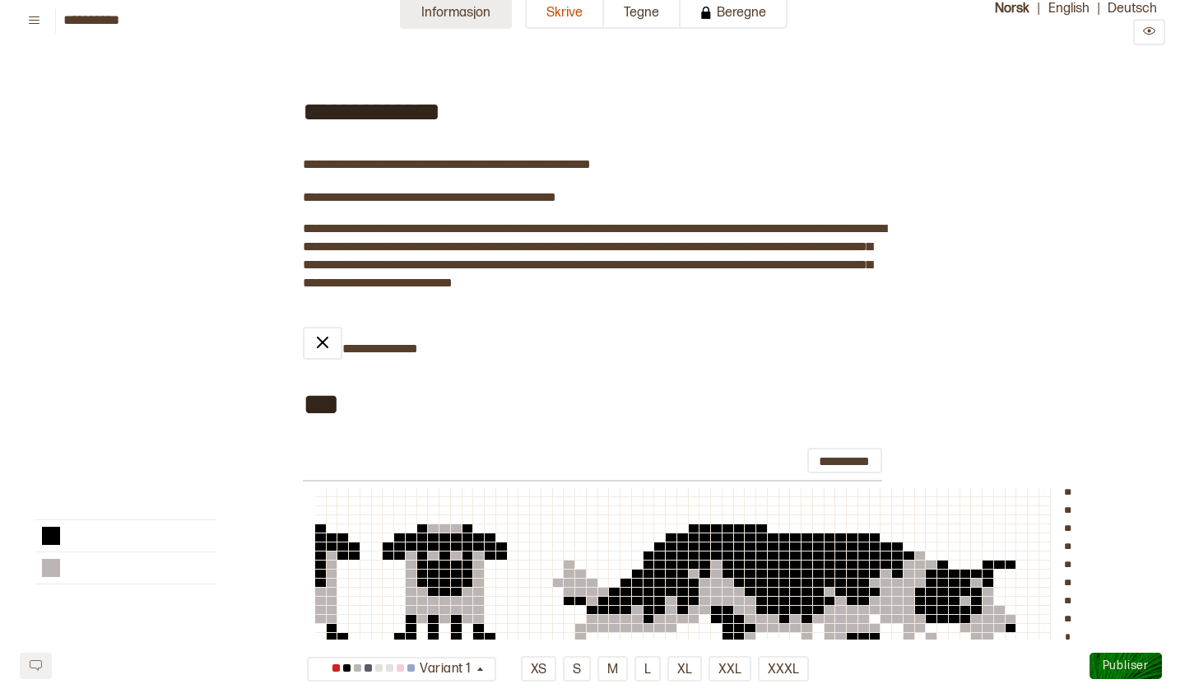
click at [470, 17] on button "Informasjon" at bounding box center [456, 13] width 112 height 32
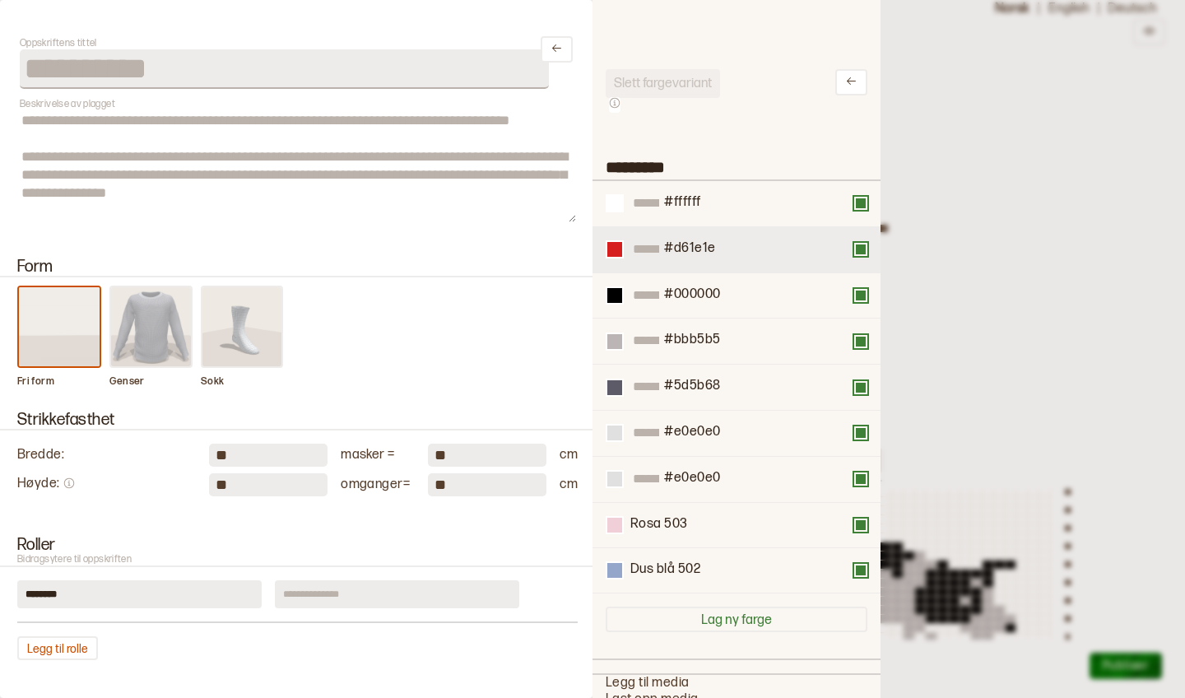
click at [861, 252] on button at bounding box center [860, 249] width 13 height 13
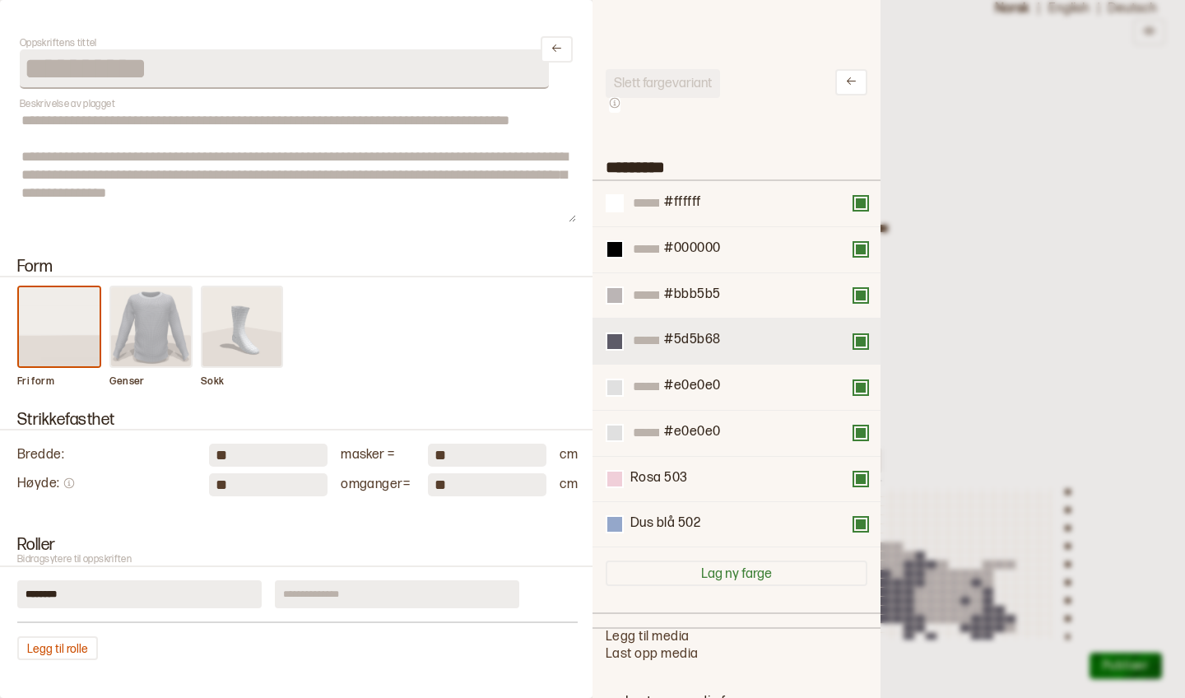
click at [861, 351] on div "#5d5b68" at bounding box center [737, 341] width 288 height 46
click at [861, 354] on div "#5d5b68" at bounding box center [737, 341] width 288 height 46
click at [865, 347] on div "#5d5b68" at bounding box center [737, 341] width 262 height 19
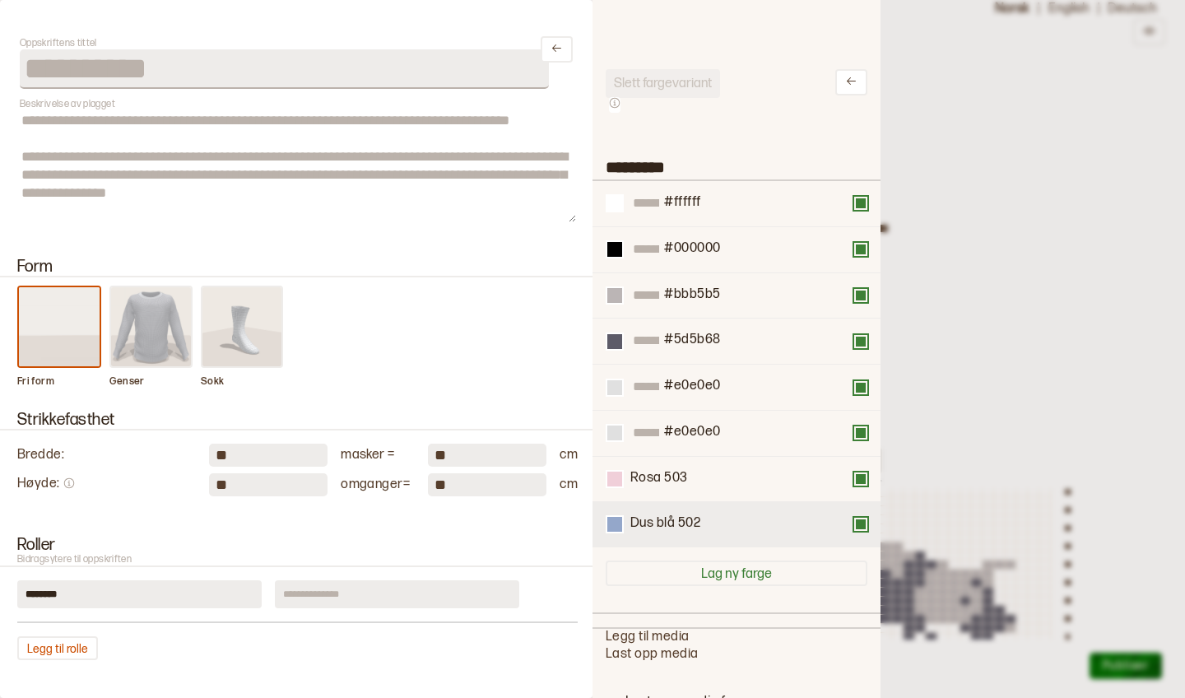
click at [863, 525] on button at bounding box center [860, 524] width 13 height 13
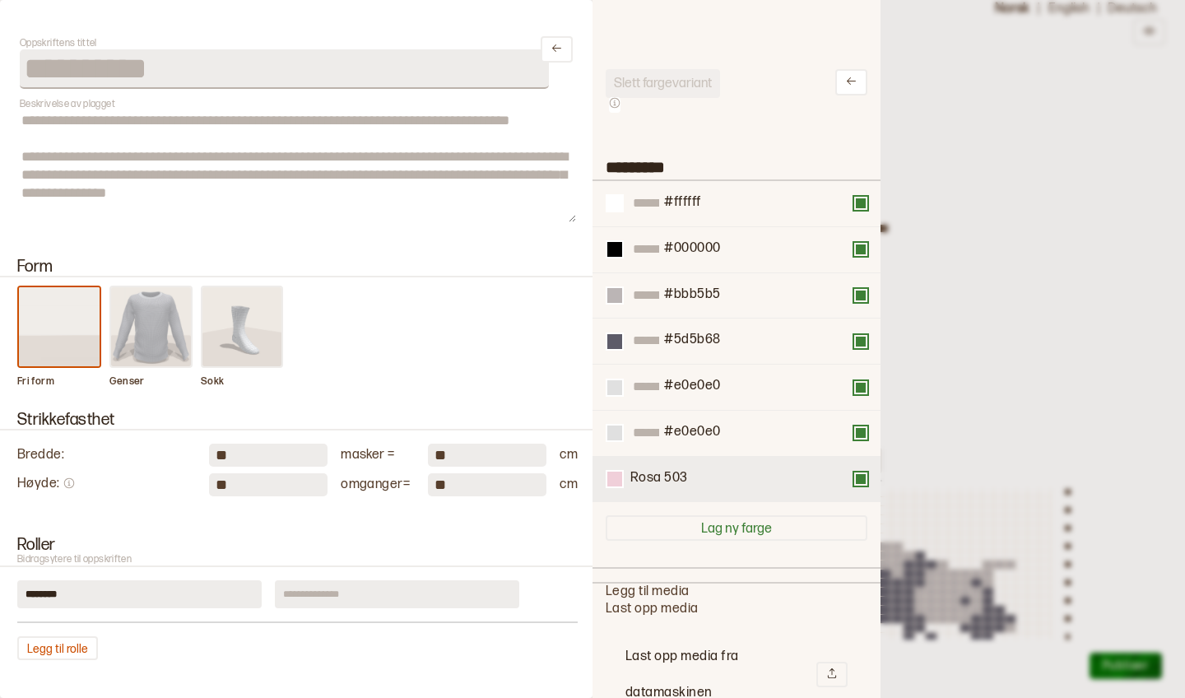
click at [858, 483] on div "Rosa 503" at bounding box center [737, 479] width 262 height 18
click at [862, 483] on div "Rosa 503" at bounding box center [737, 479] width 262 height 18
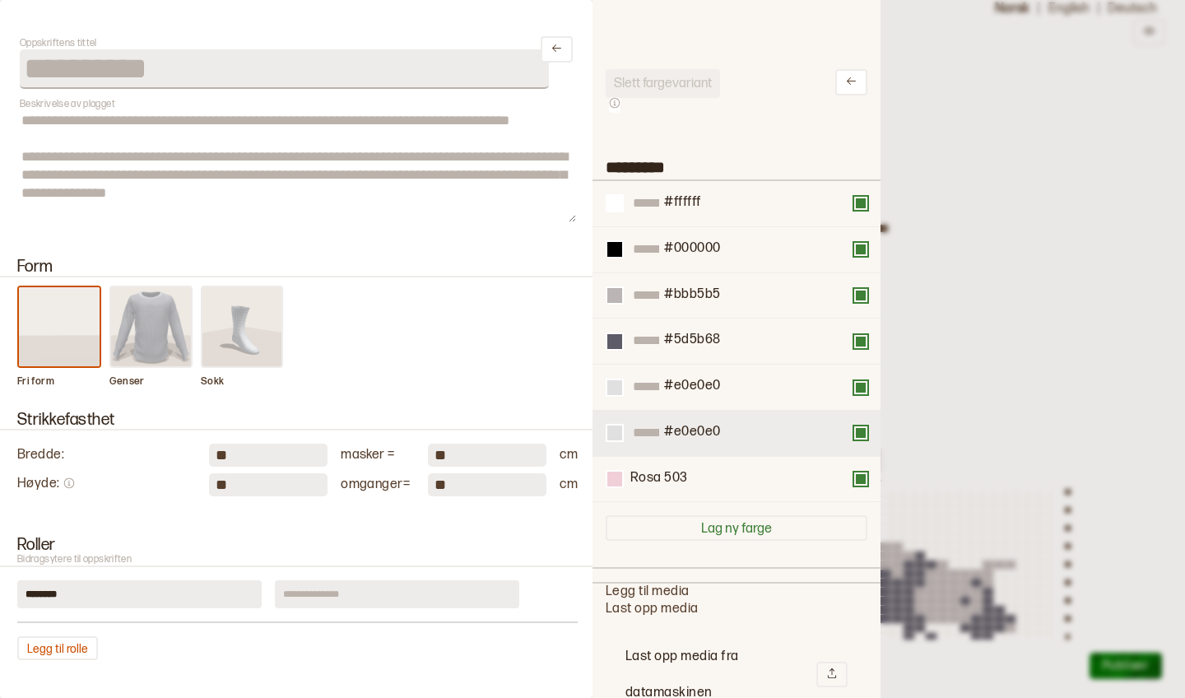
click at [859, 435] on button at bounding box center [860, 432] width 13 height 13
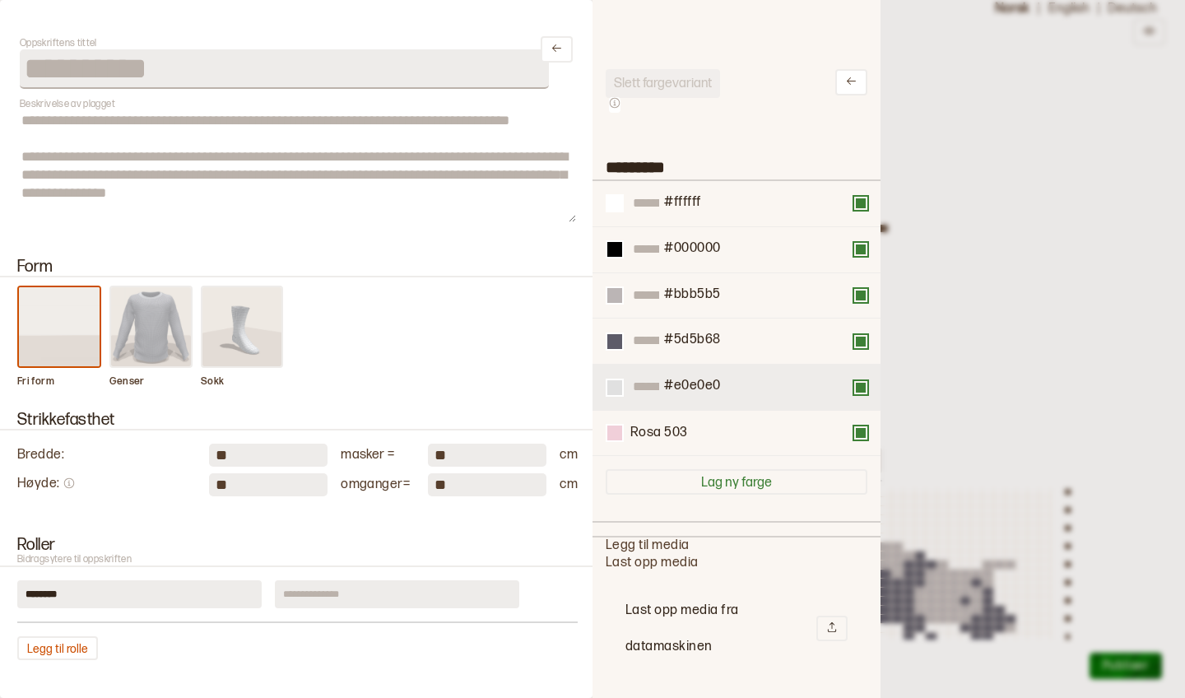
click at [856, 397] on div "#e0e0e0" at bounding box center [737, 388] width 288 height 46
click at [869, 394] on div "#e0e0e0" at bounding box center [737, 388] width 288 height 46
click at [864, 392] on div "#e0e0e0" at bounding box center [737, 387] width 262 height 19
click at [805, 146] on div "Slett fargevariant ********* #ffffff #000000 #bbb5b5 #5d5b68 #e0e0e0 Rosa 503 L…" at bounding box center [737, 680] width 262 height 1222
click at [953, 184] on div at bounding box center [592, 349] width 1185 height 698
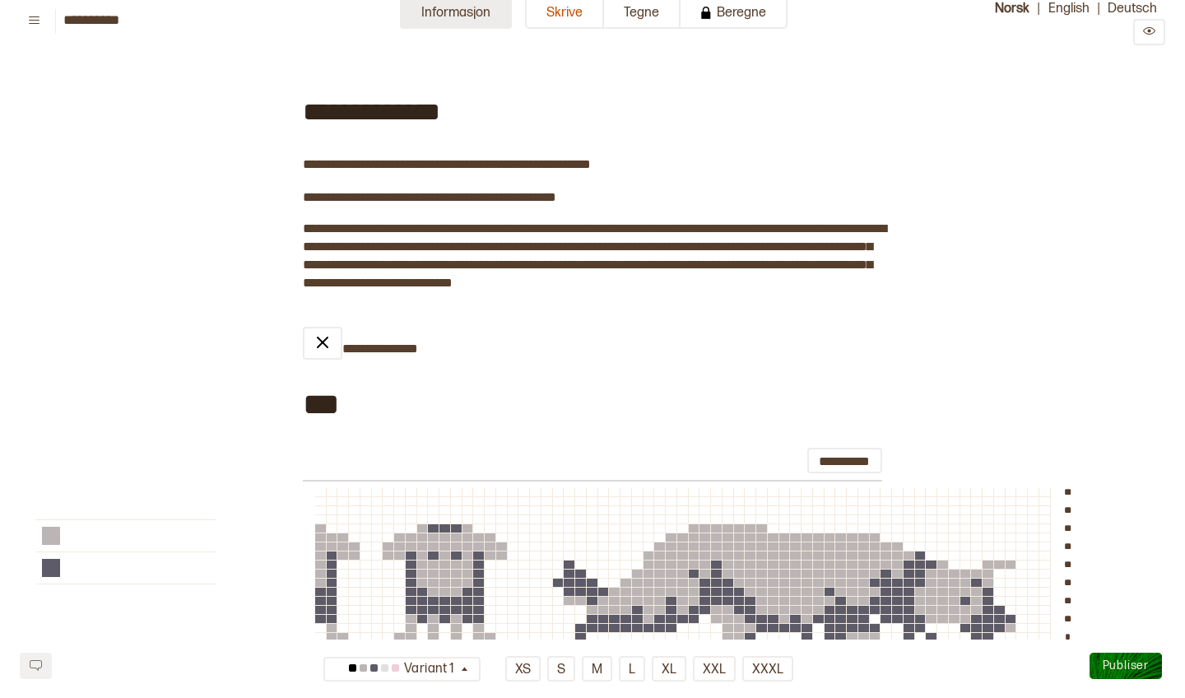
click at [503, 17] on button "Informasjon" at bounding box center [456, 13] width 112 height 32
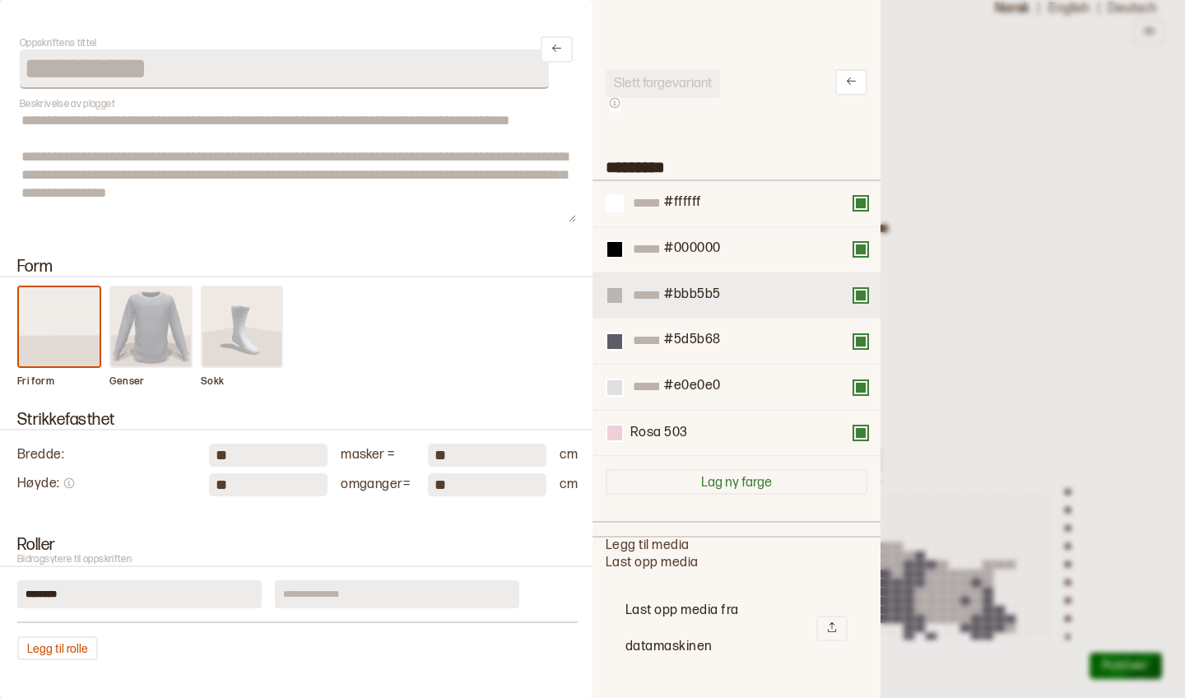
click at [621, 301] on div at bounding box center [614, 295] width 15 height 15
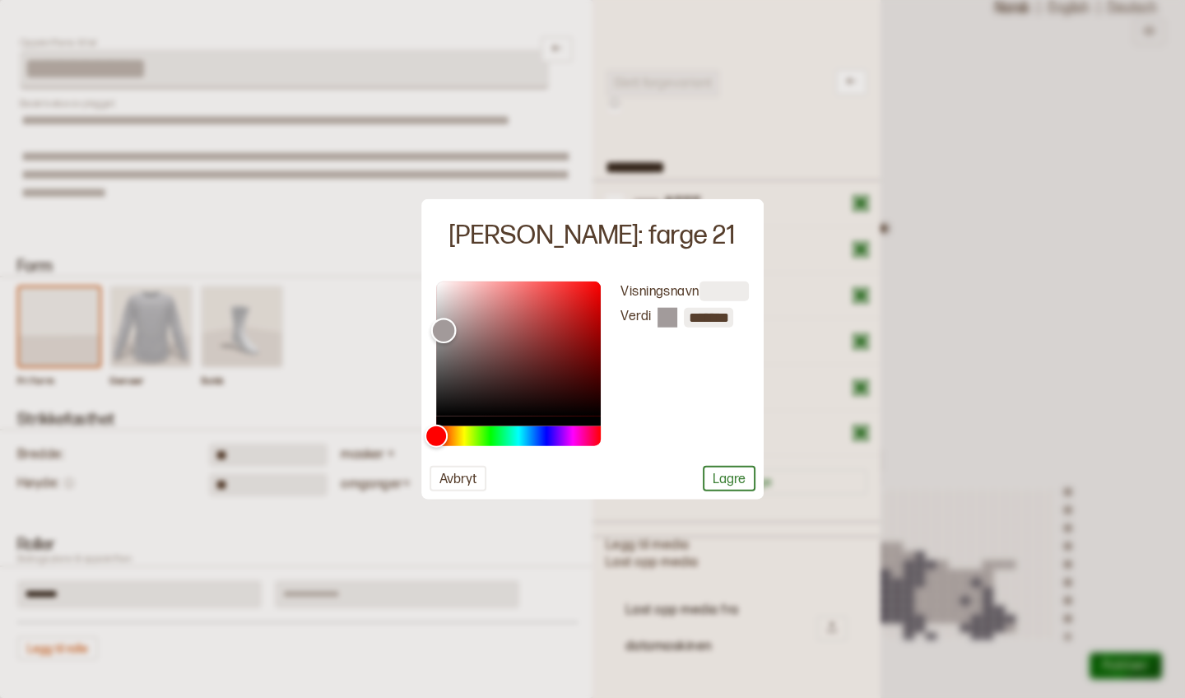
type input "*******"
drag, startPoint x: 443, startPoint y: 319, endPoint x: 443, endPoint y: 331, distance: 11.5
click at [443, 331] on div "Color" at bounding box center [443, 331] width 26 height 26
click at [737, 482] on button "Lagre" at bounding box center [729, 478] width 53 height 26
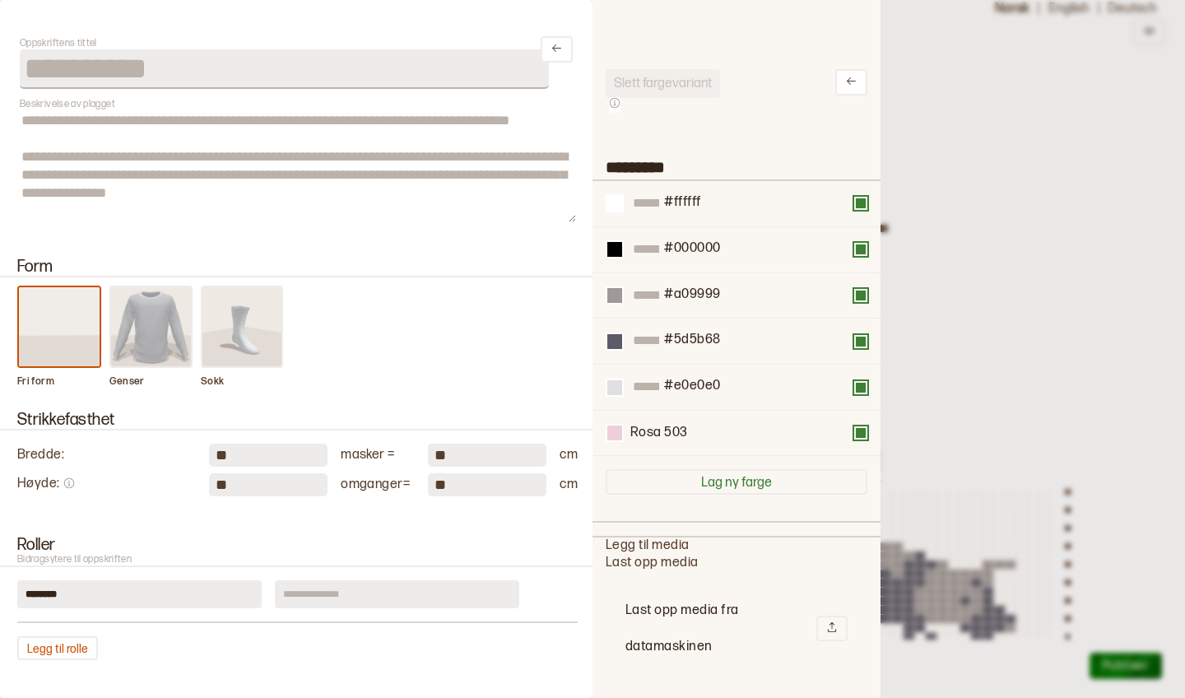
click at [932, 447] on div at bounding box center [592, 349] width 1185 height 698
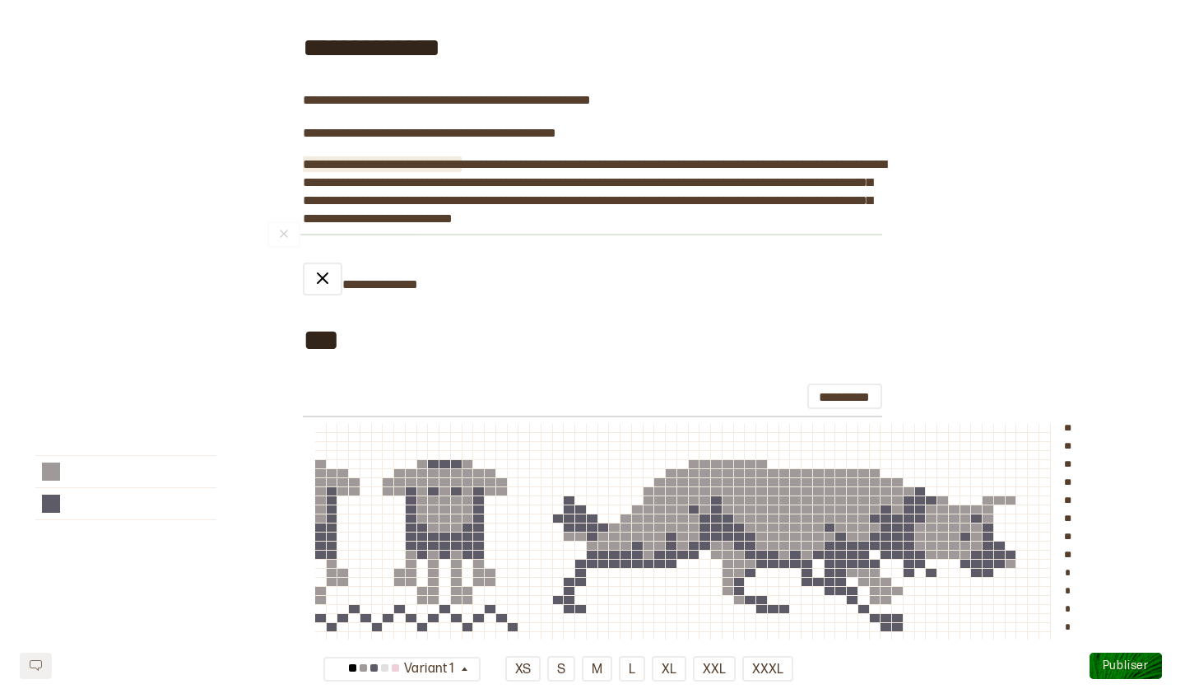
scroll to position [13, 0]
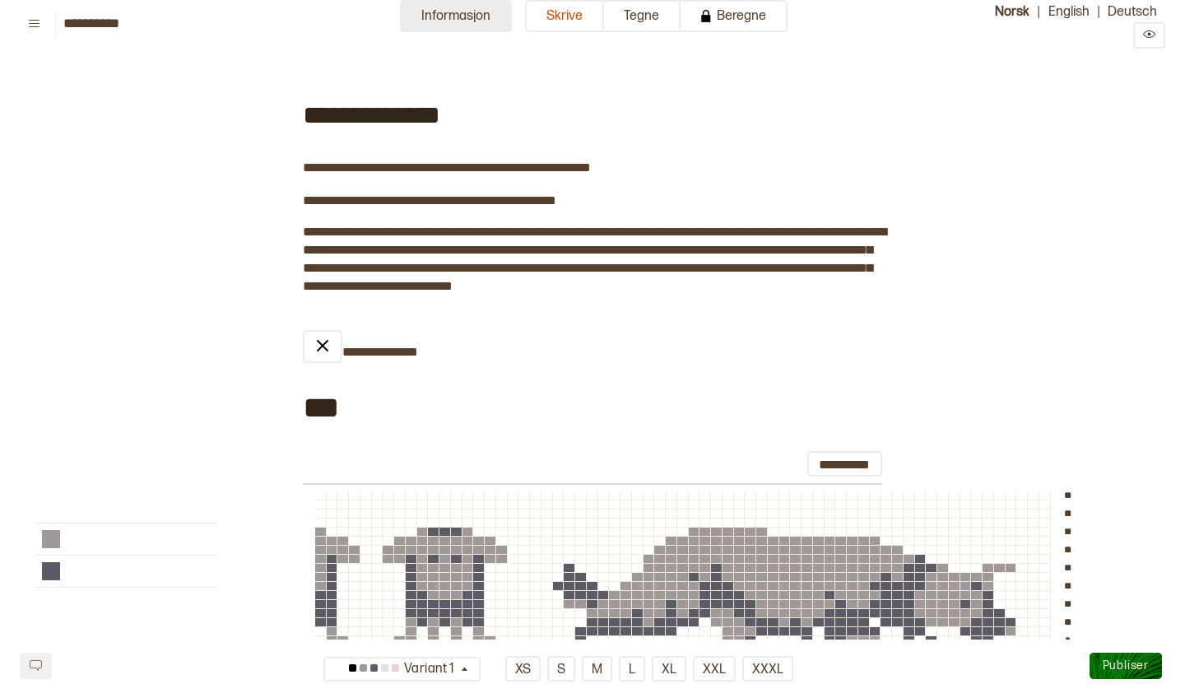
click at [439, 14] on button "Informasjon" at bounding box center [456, 16] width 112 height 32
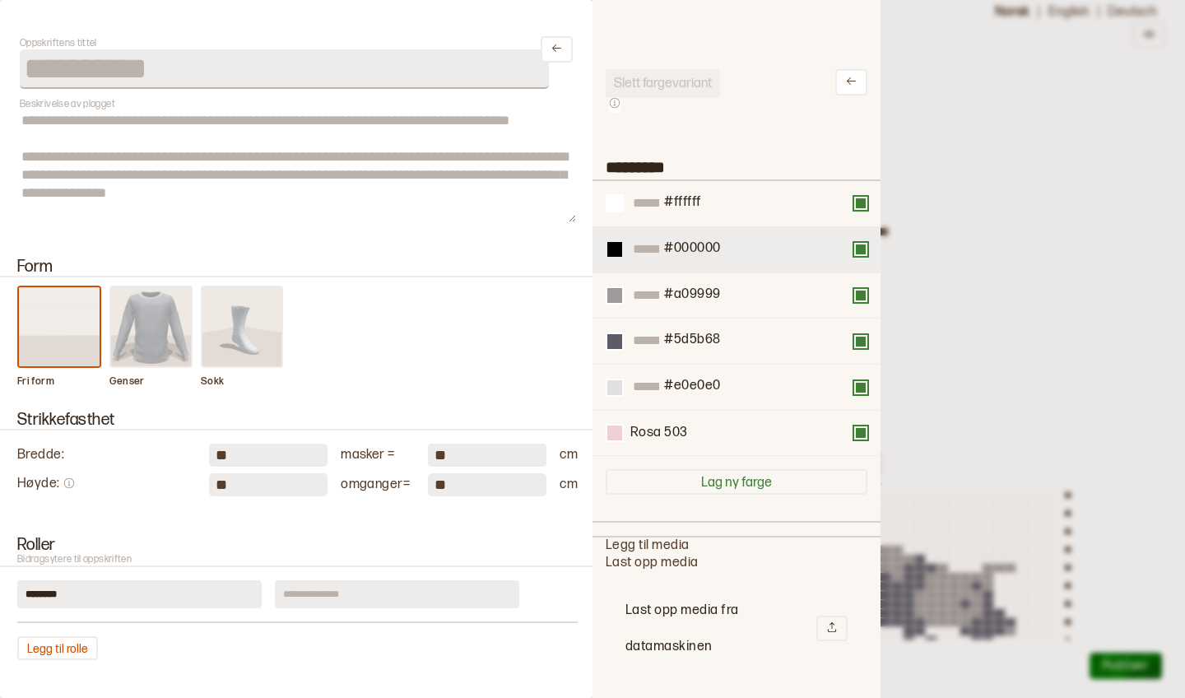
click at [618, 257] on button at bounding box center [615, 249] width 18 height 18
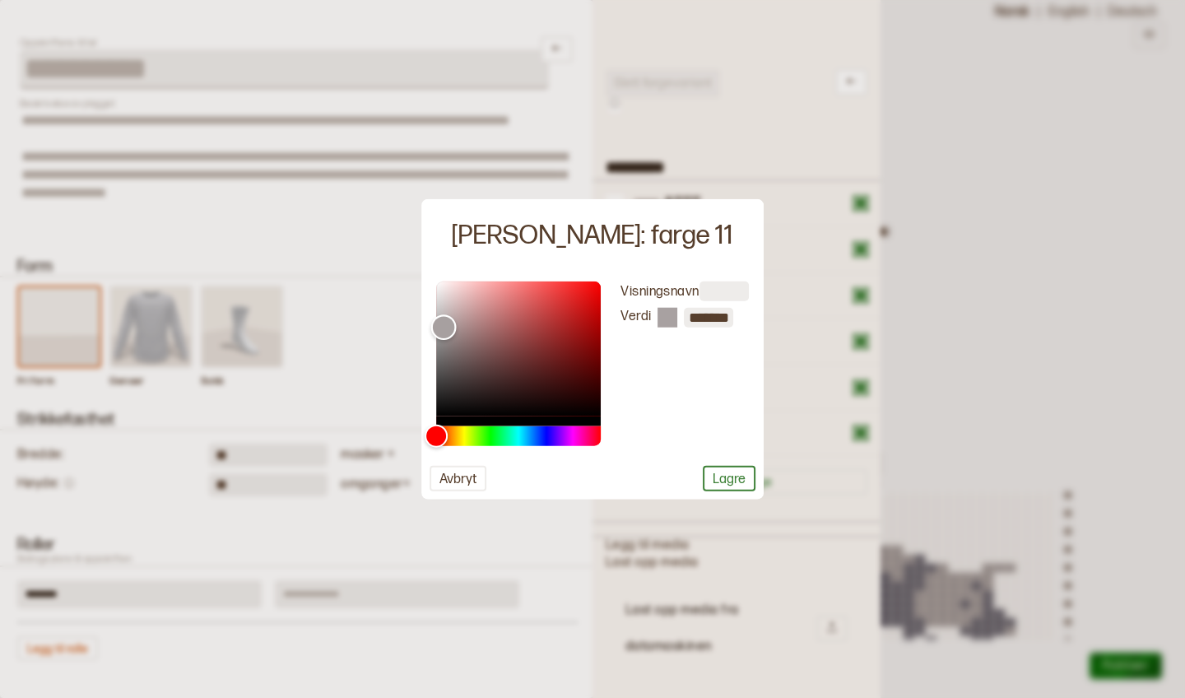
type input "*******"
drag, startPoint x: 439, startPoint y: 412, endPoint x: 444, endPoint y: 328, distance: 84.9
click at [444, 328] on div "Color" at bounding box center [443, 327] width 26 height 26
click at [715, 480] on button "Lagre" at bounding box center [729, 478] width 53 height 26
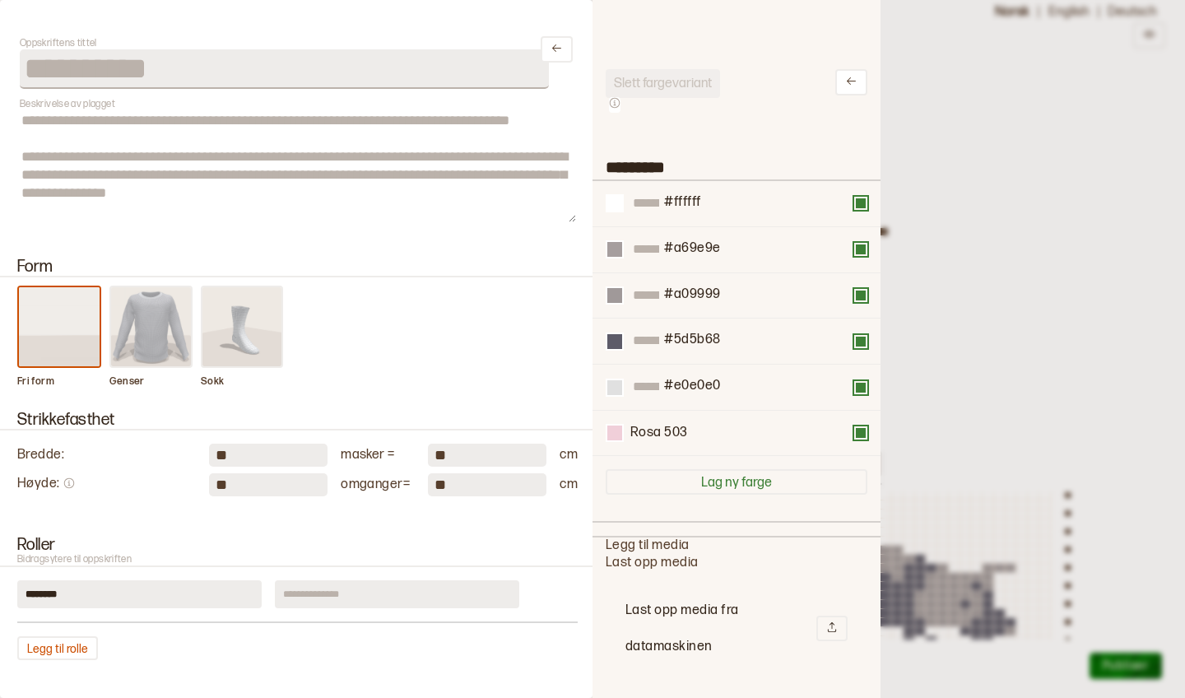
click at [899, 467] on div at bounding box center [592, 349] width 1185 height 698
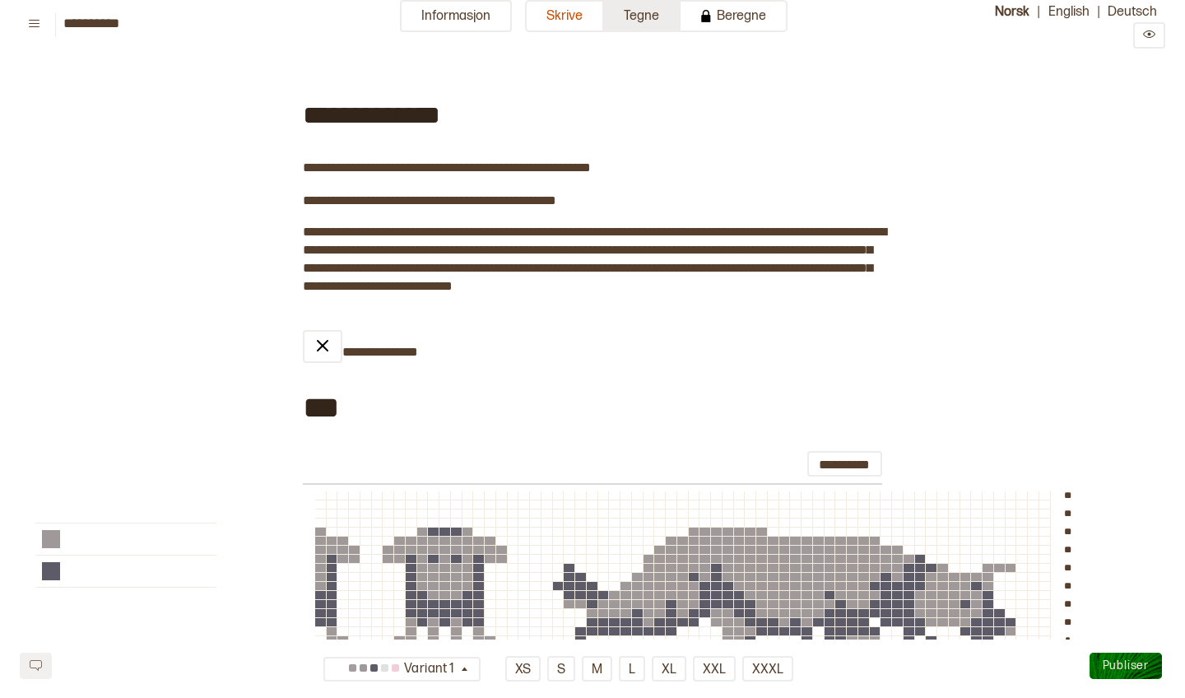
click at [630, 14] on button "Tegne" at bounding box center [642, 16] width 77 height 32
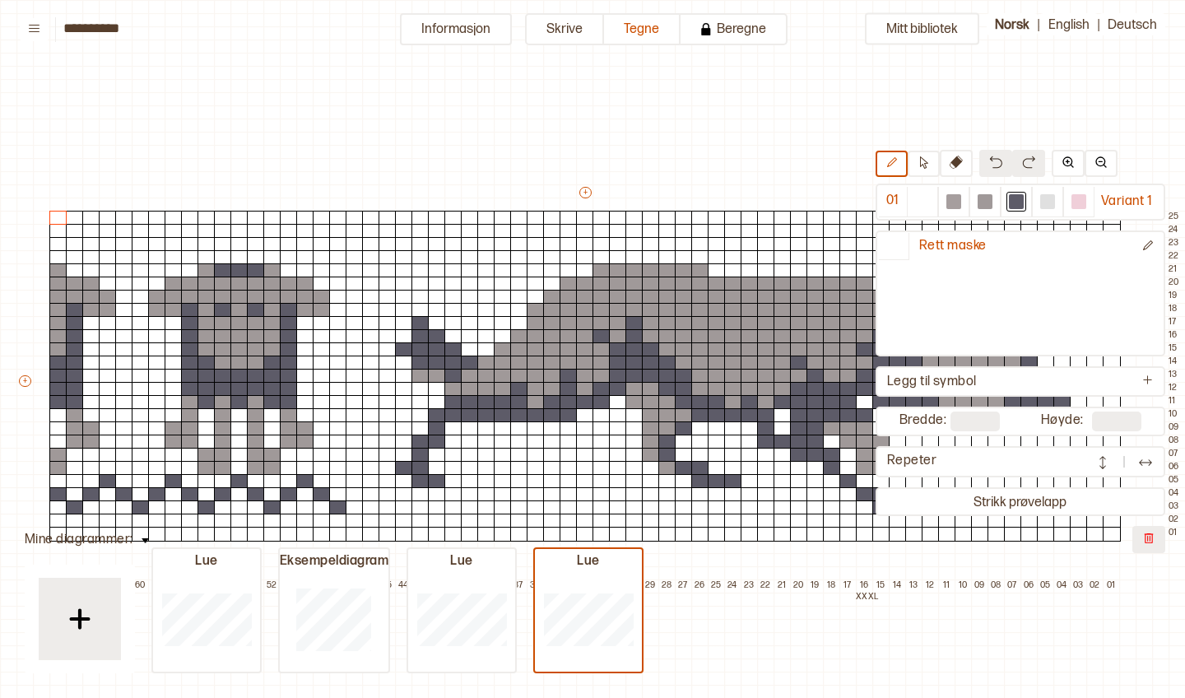
scroll to position [40, 8]
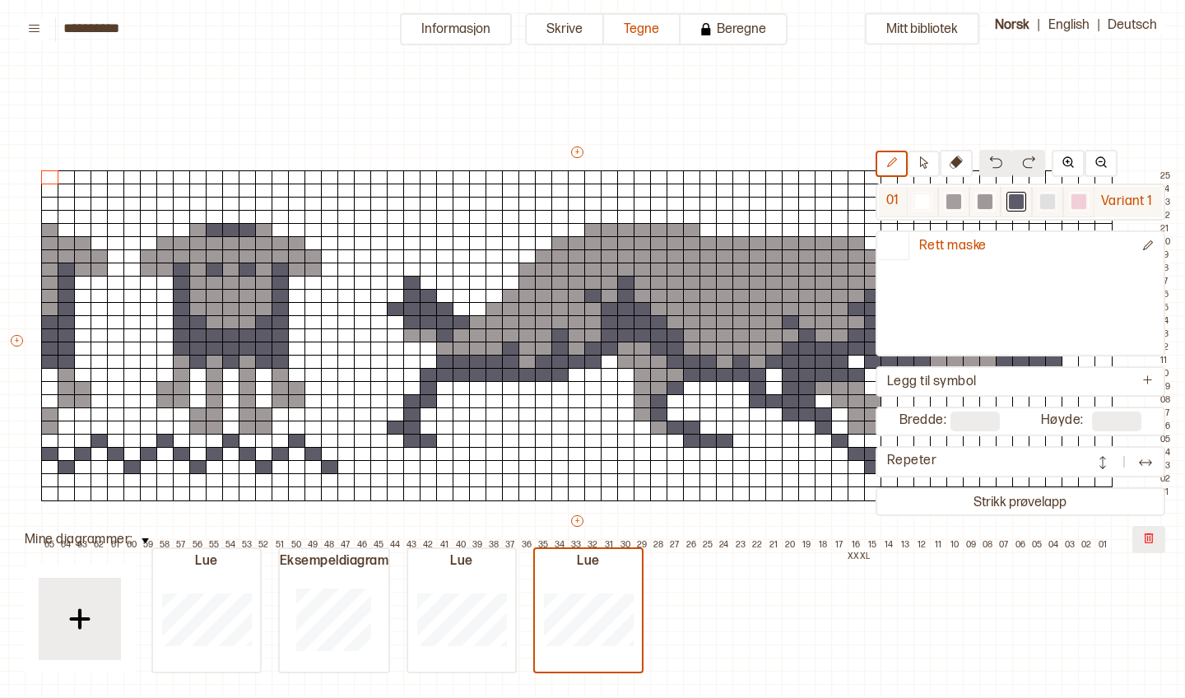
click at [986, 207] on div at bounding box center [985, 201] width 15 height 15
click at [1017, 203] on div at bounding box center [1016, 201] width 15 height 15
click at [481, 30] on button "Informasjon" at bounding box center [456, 29] width 112 height 32
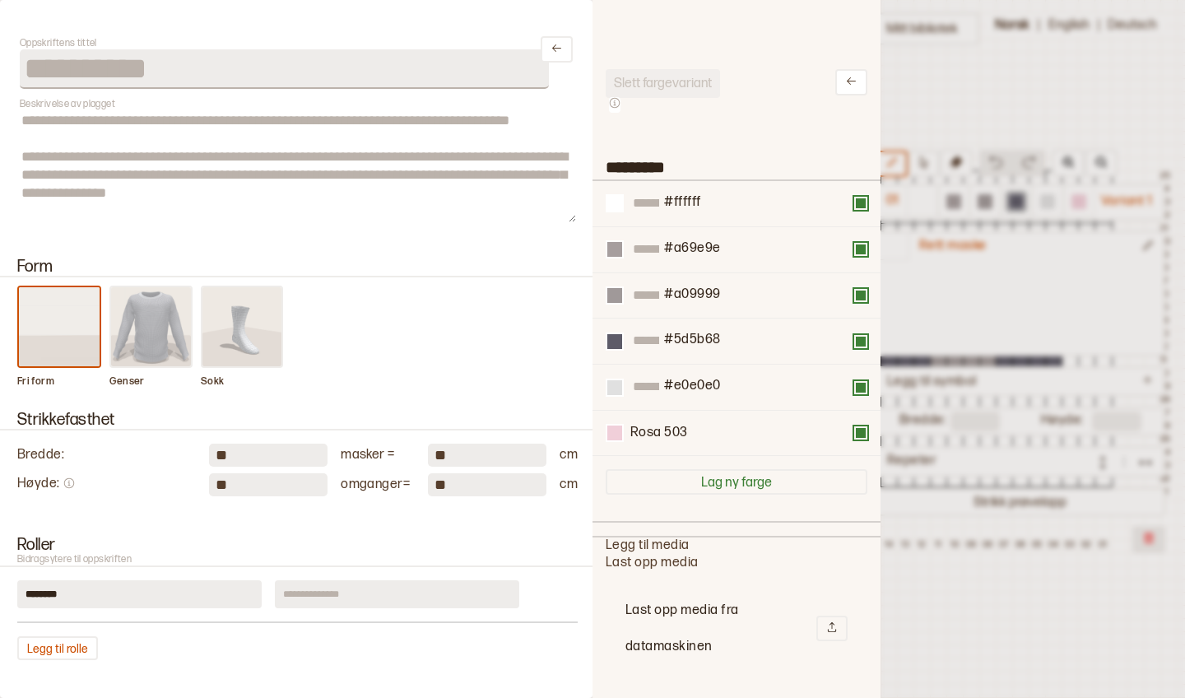
scroll to position [1, 1]
click at [621, 253] on div at bounding box center [614, 249] width 15 height 15
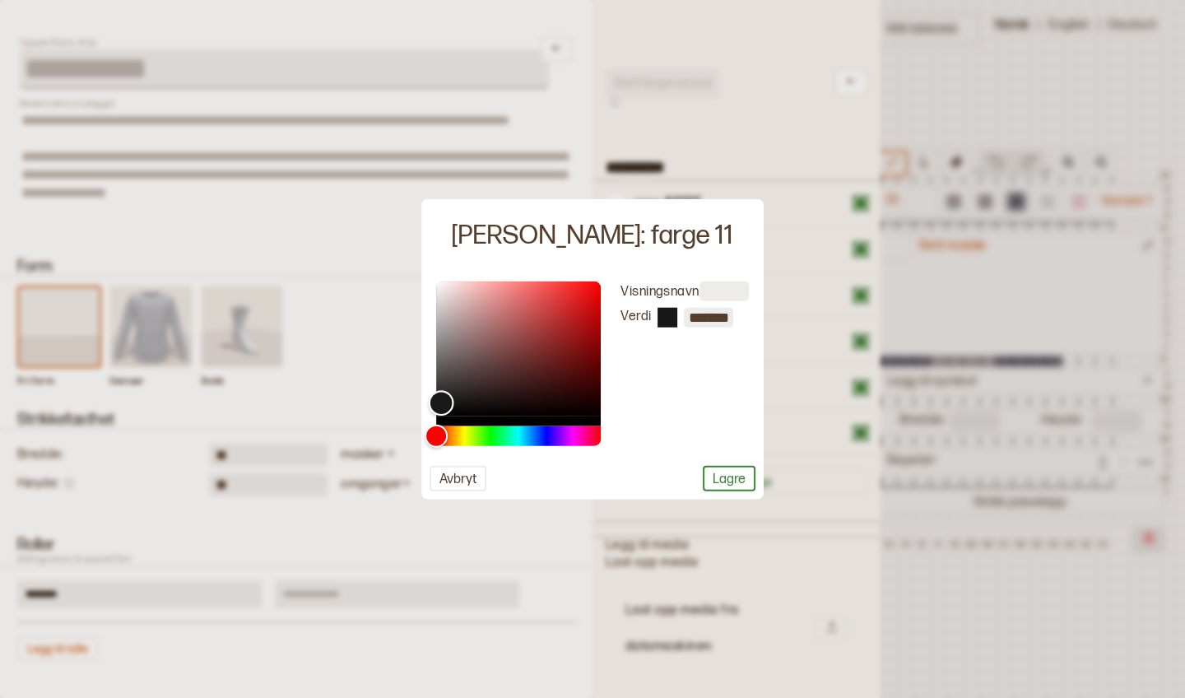
type input "*******"
drag, startPoint x: 446, startPoint y: 329, endPoint x: 440, endPoint y: 402, distance: 72.6
click at [440, 402] on div "Color" at bounding box center [441, 403] width 26 height 26
click at [715, 473] on button "Lagre" at bounding box center [729, 478] width 53 height 26
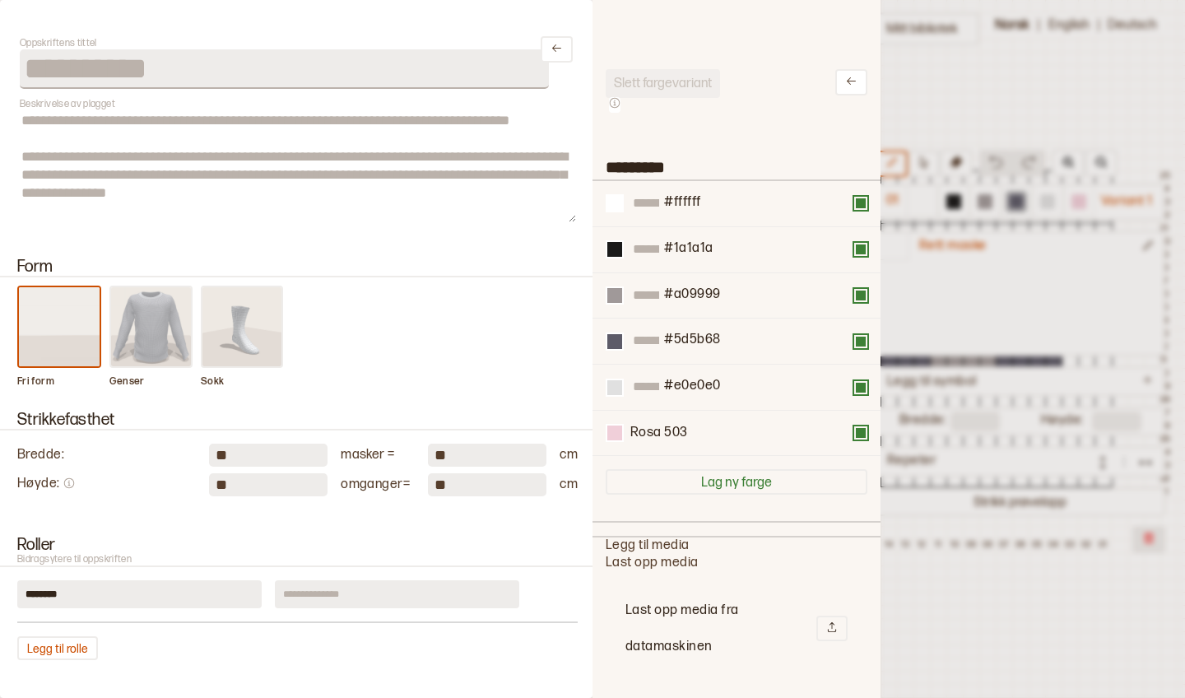
click at [942, 295] on div at bounding box center [592, 349] width 1185 height 698
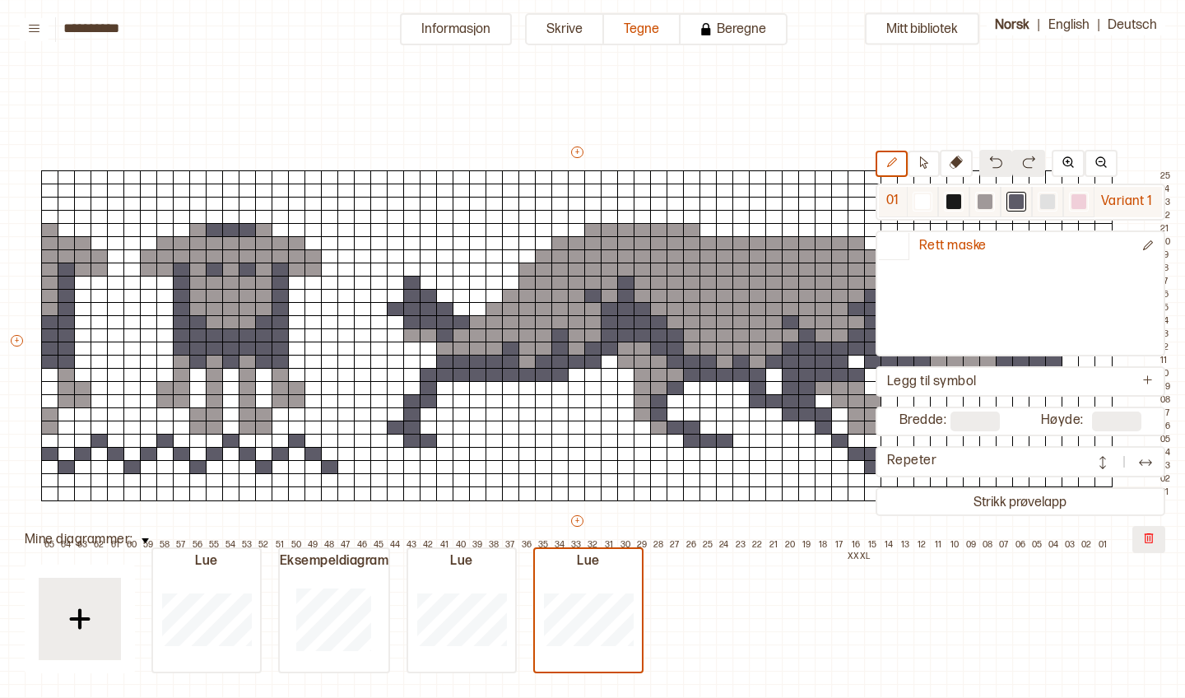
click at [955, 199] on div at bounding box center [953, 201] width 15 height 15
click at [455, 36] on button "Informasjon" at bounding box center [456, 29] width 112 height 32
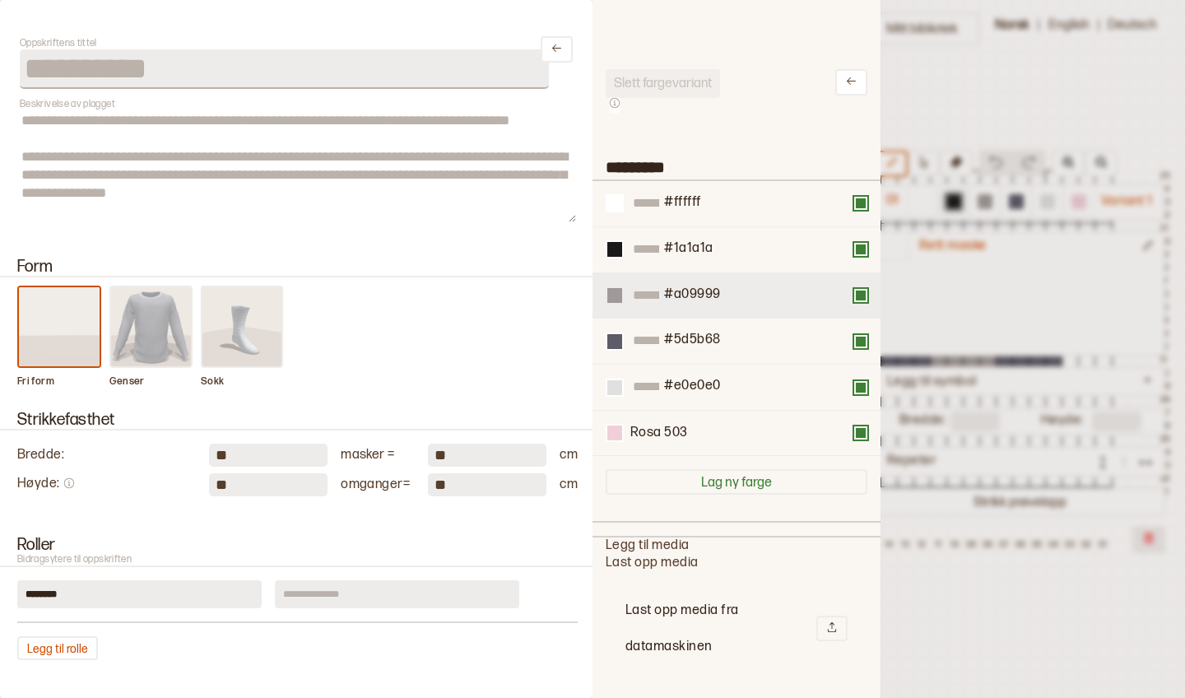
click at [620, 302] on button at bounding box center [615, 295] width 18 height 18
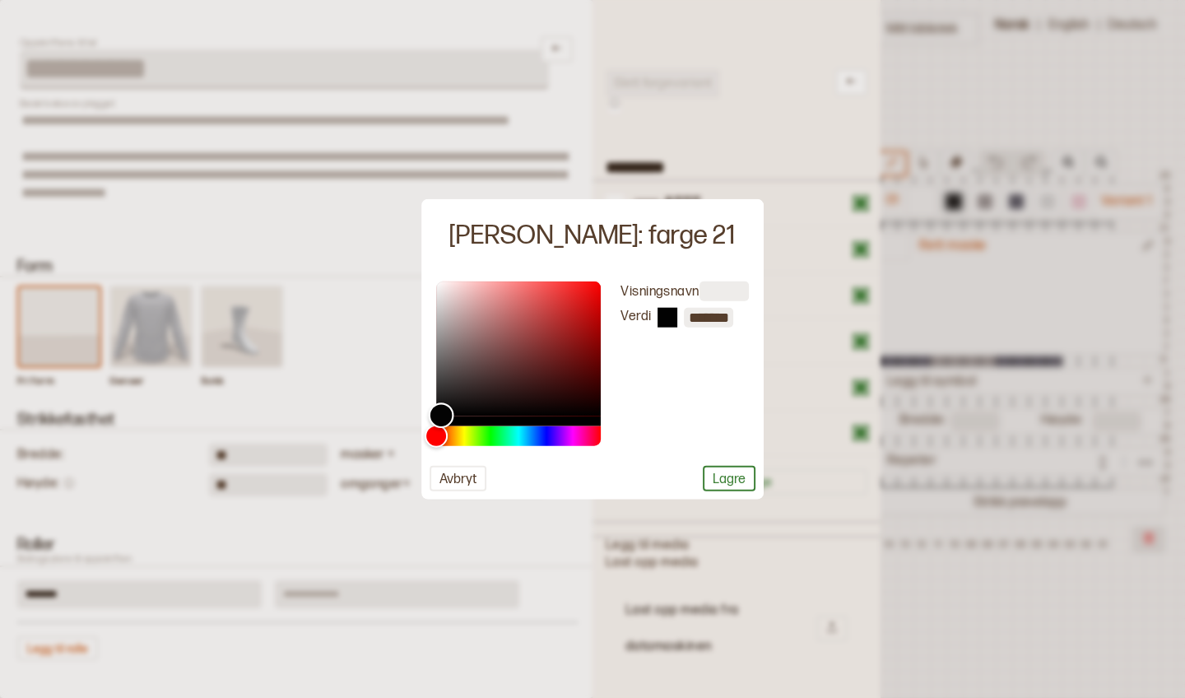
type input "*******"
drag, startPoint x: 439, startPoint y: 335, endPoint x: 440, endPoint y: 414, distance: 79.0
click at [440, 414] on div "Color" at bounding box center [441, 415] width 26 height 26
click at [726, 477] on button "Lagre" at bounding box center [729, 478] width 53 height 26
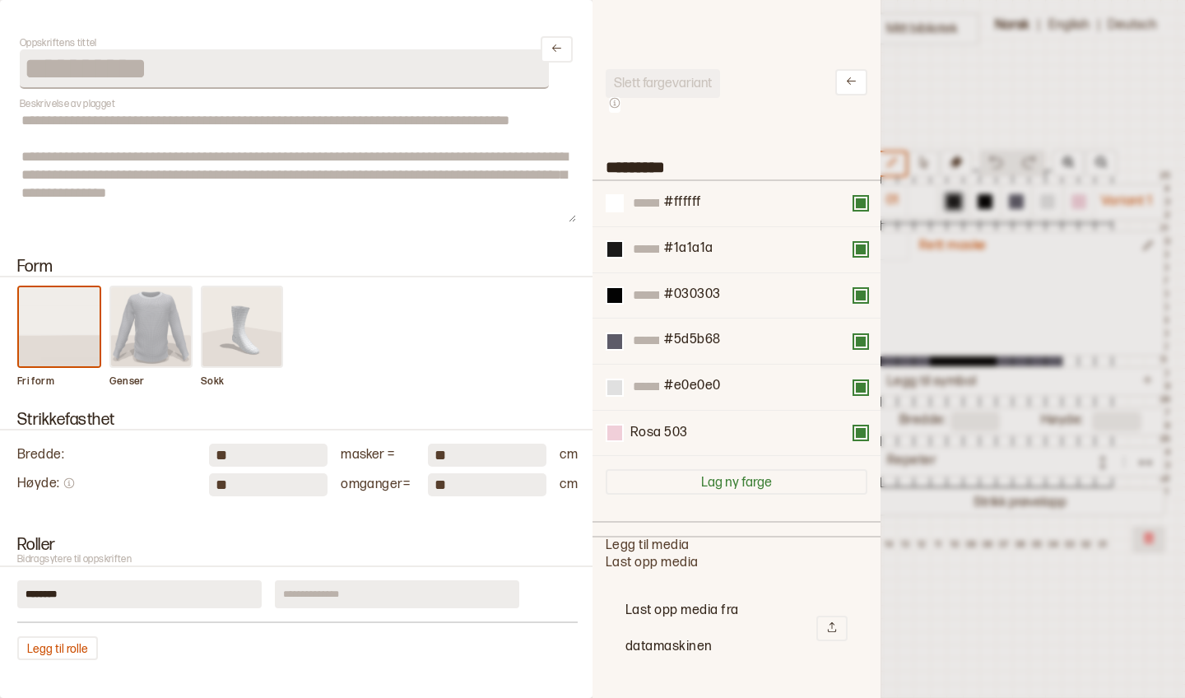
click at [924, 296] on div at bounding box center [592, 349] width 1185 height 698
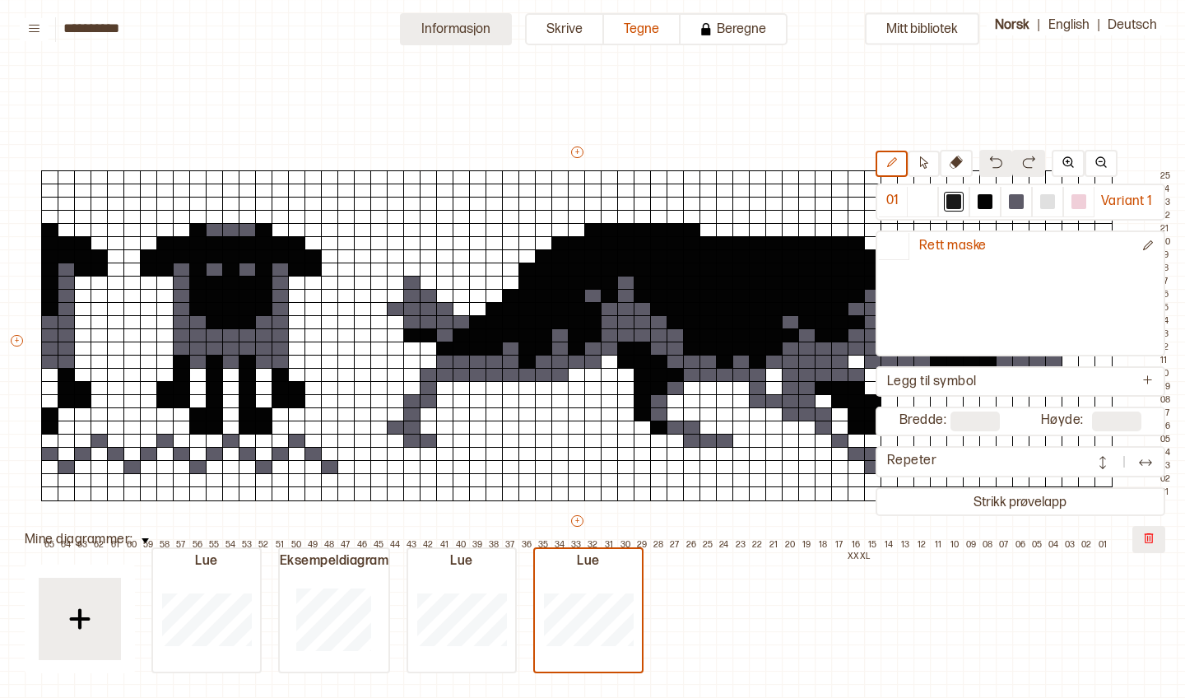
click at [483, 35] on button "Informasjon" at bounding box center [456, 29] width 112 height 32
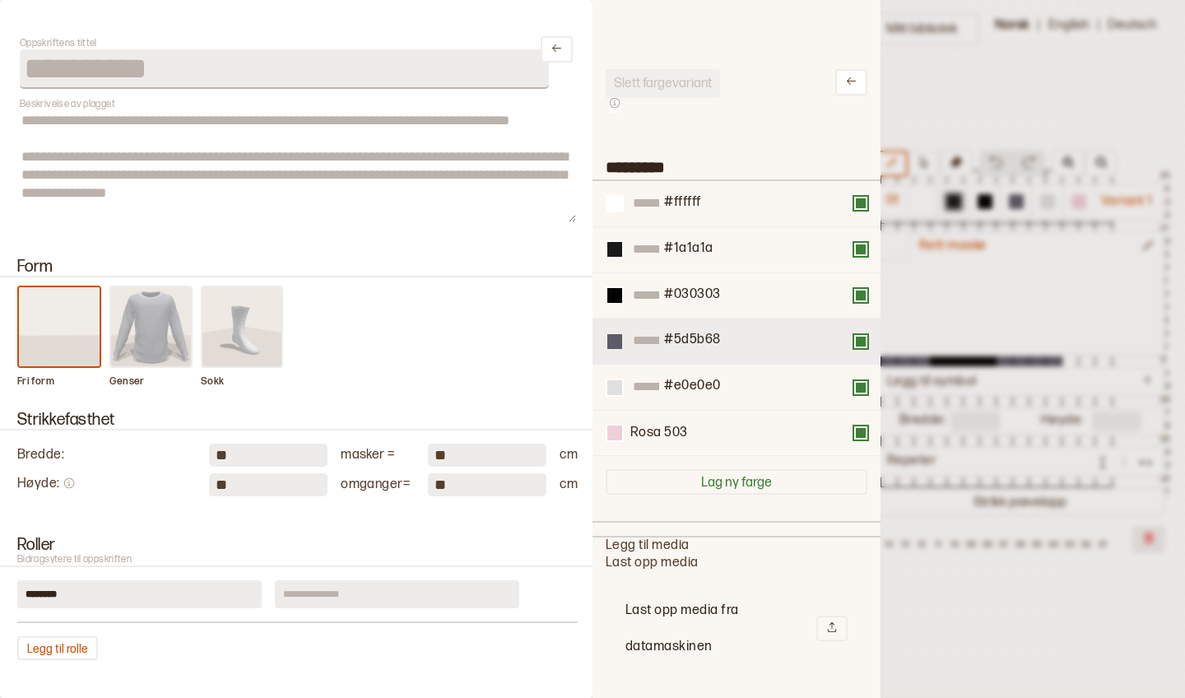
click at [620, 342] on div at bounding box center [614, 341] width 15 height 15
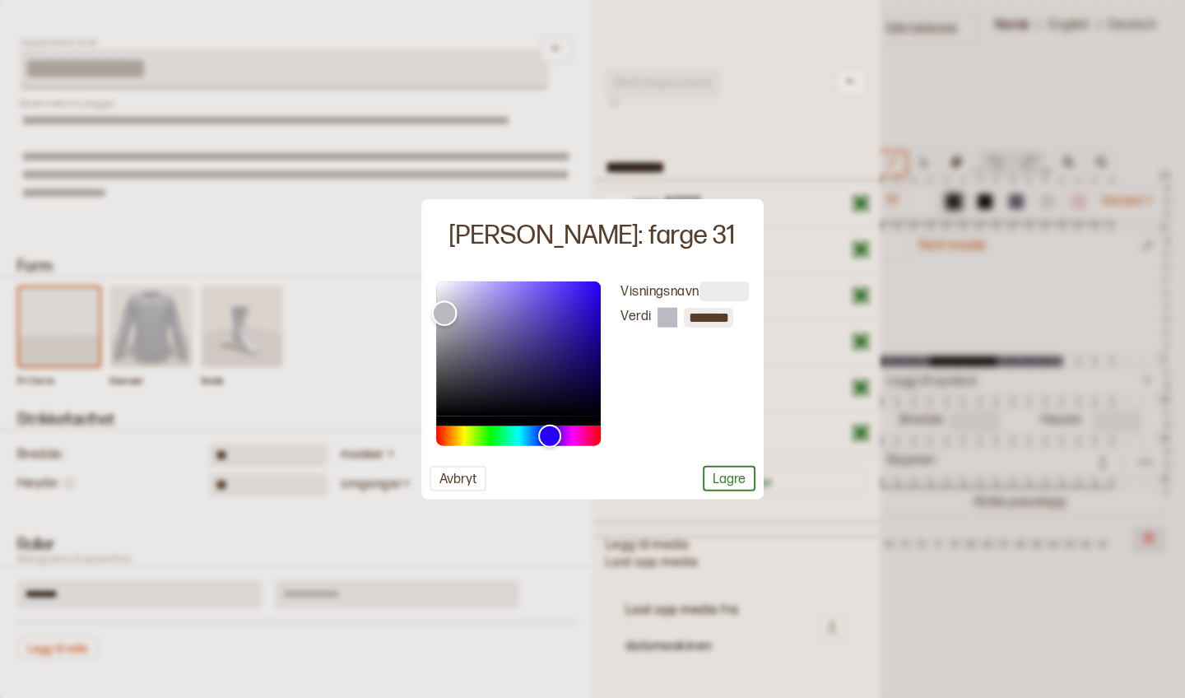
drag, startPoint x: 452, startPoint y: 361, endPoint x: 444, endPoint y: 313, distance: 49.2
click at [444, 313] on div "Color" at bounding box center [444, 313] width 26 height 26
type input "*******"
drag, startPoint x: 444, startPoint y: 311, endPoint x: 442, endPoint y: 302, distance: 9.2
click at [442, 302] on div "Color" at bounding box center [443, 303] width 26 height 26
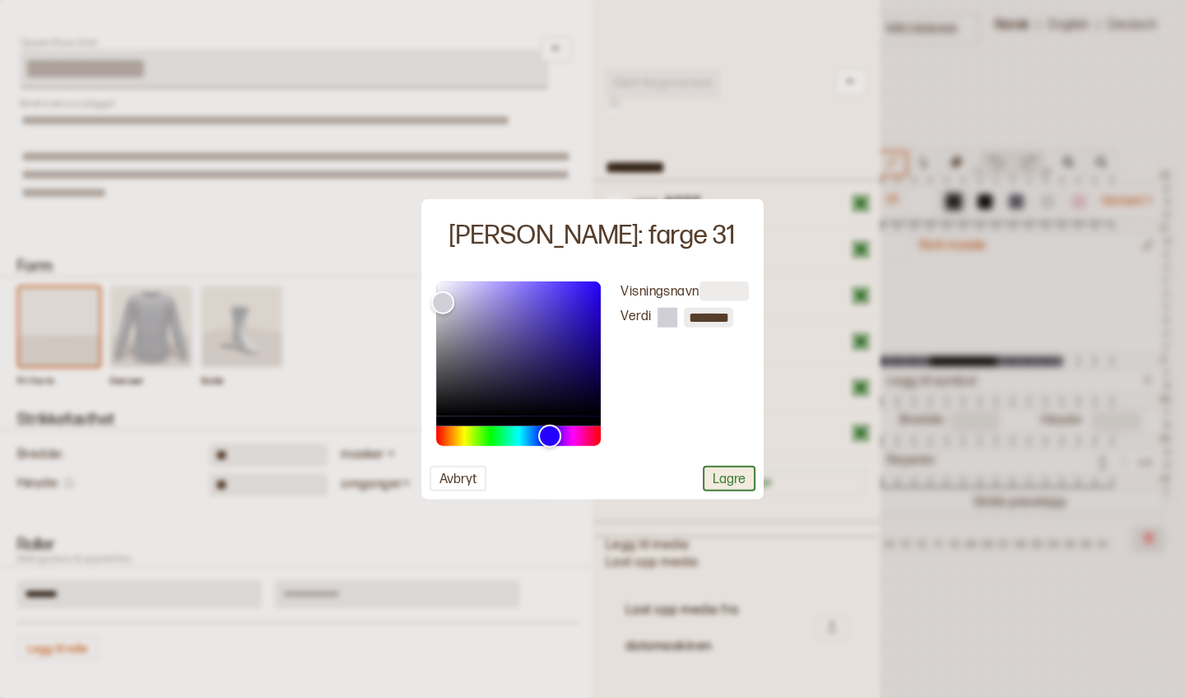
click at [745, 486] on button "Lagre" at bounding box center [729, 478] width 53 height 26
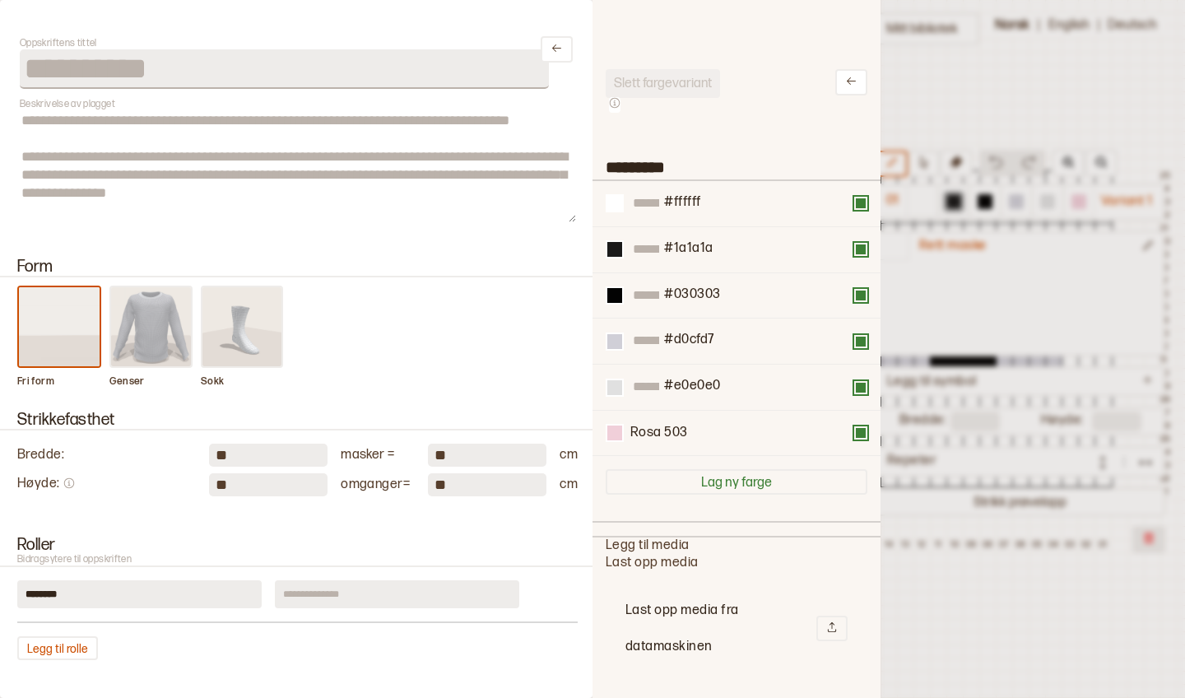
click at [913, 314] on div at bounding box center [592, 349] width 1185 height 698
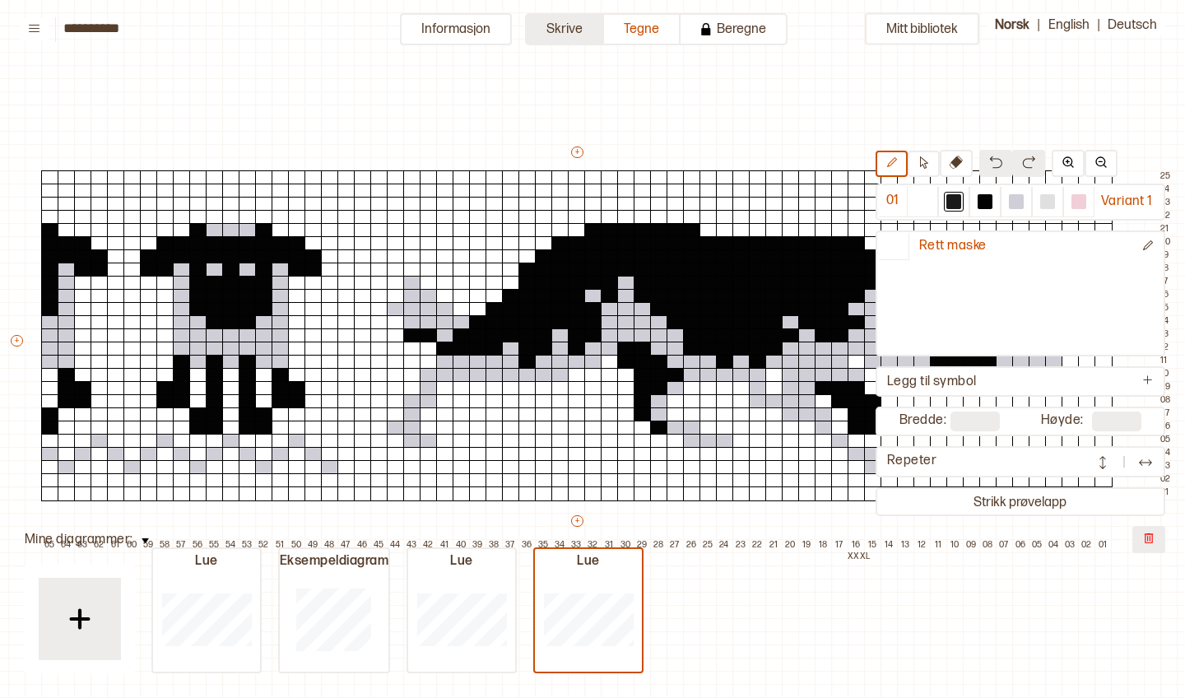
click at [563, 43] on button "Skrive" at bounding box center [564, 29] width 79 height 32
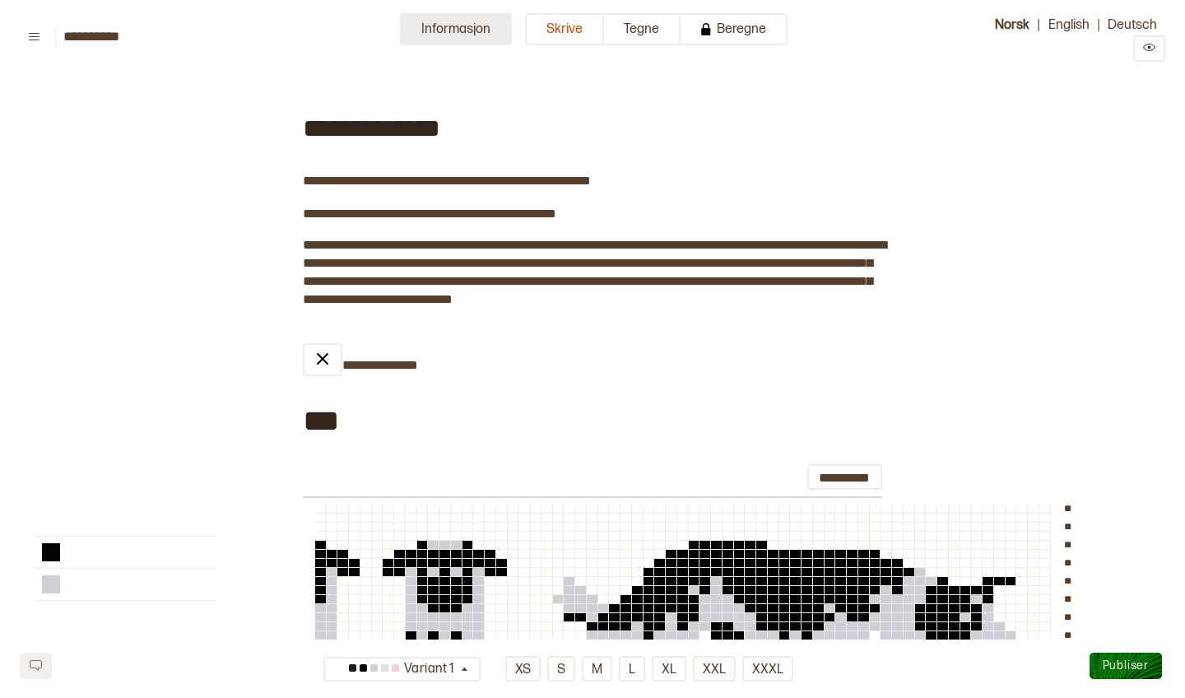
click at [452, 34] on button "Informasjon" at bounding box center [456, 29] width 112 height 32
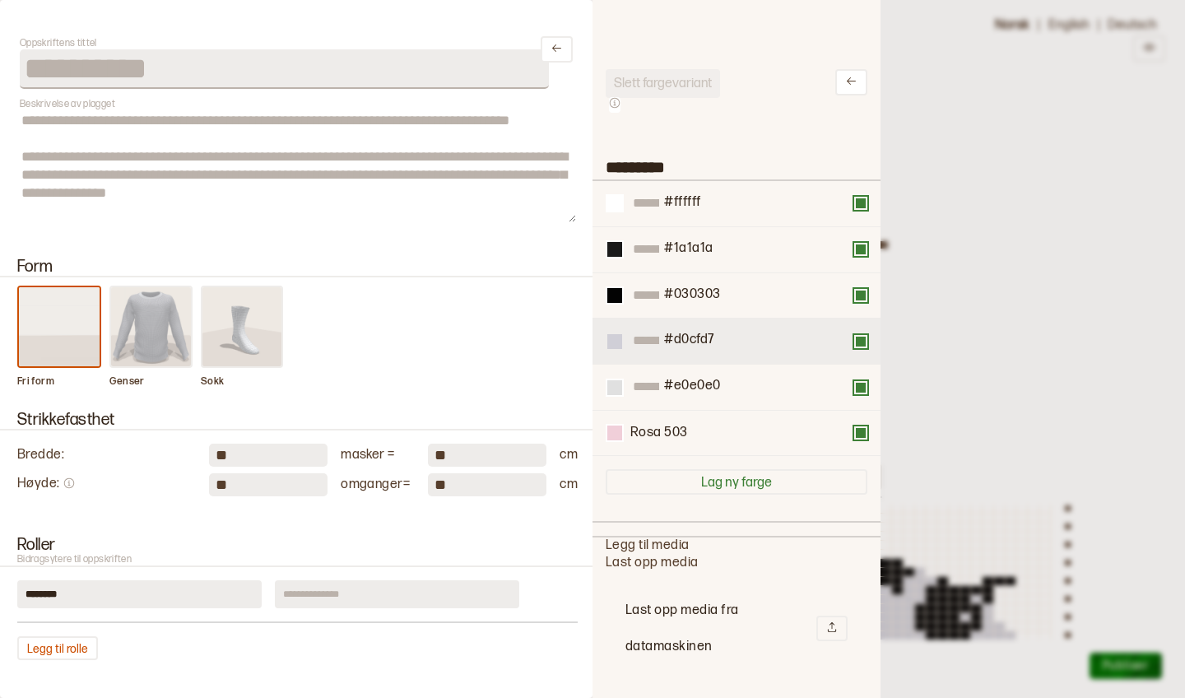
click at [617, 345] on div at bounding box center [614, 341] width 15 height 15
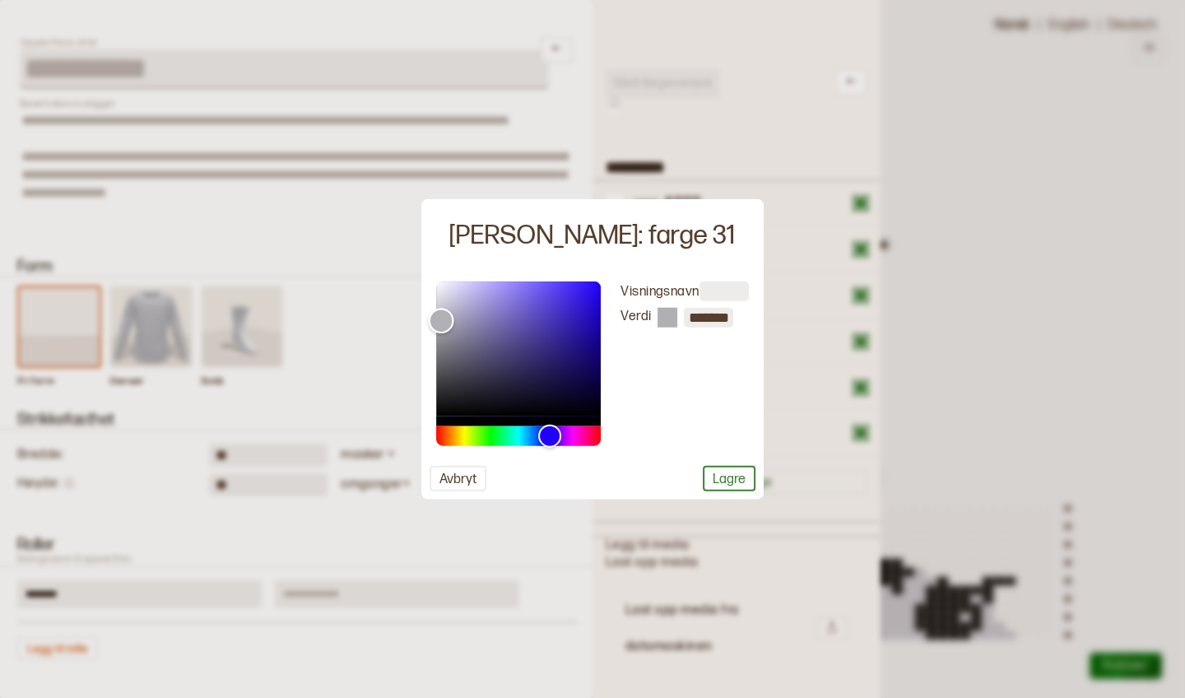
type input "*******"
drag, startPoint x: 443, startPoint y: 302, endPoint x: 440, endPoint y: 319, distance: 17.5
click at [440, 319] on div "Color" at bounding box center [441, 320] width 26 height 26
click at [727, 475] on button "Lagre" at bounding box center [729, 478] width 53 height 26
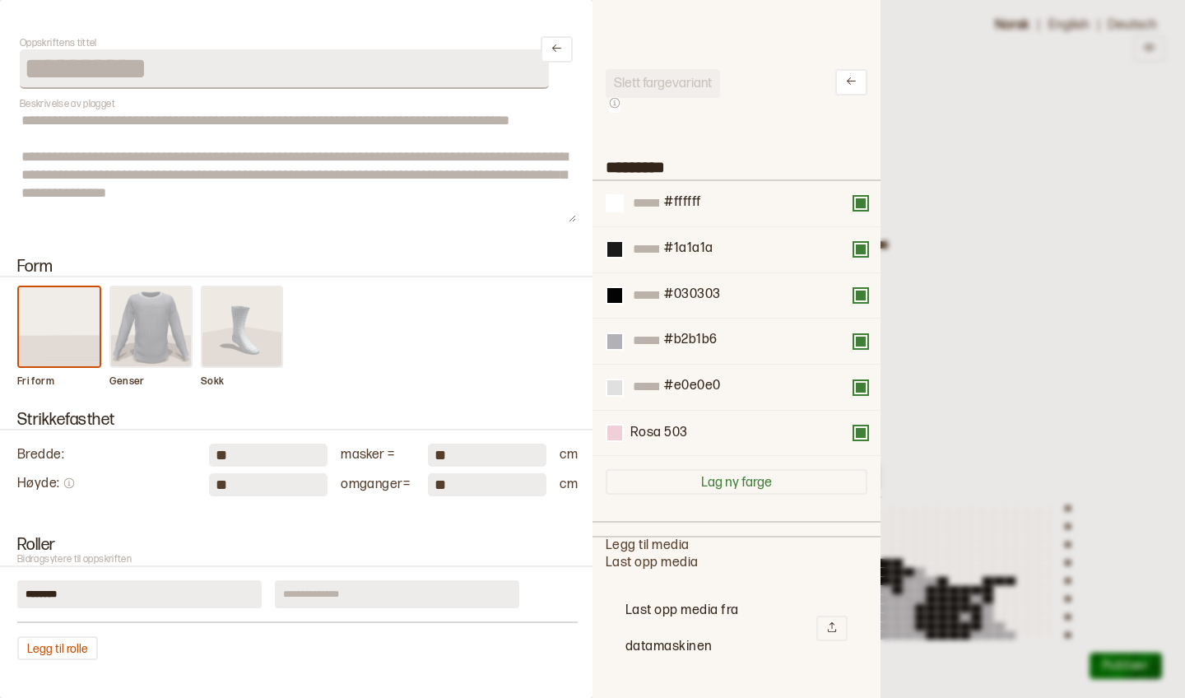
click at [1002, 445] on div at bounding box center [592, 349] width 1185 height 698
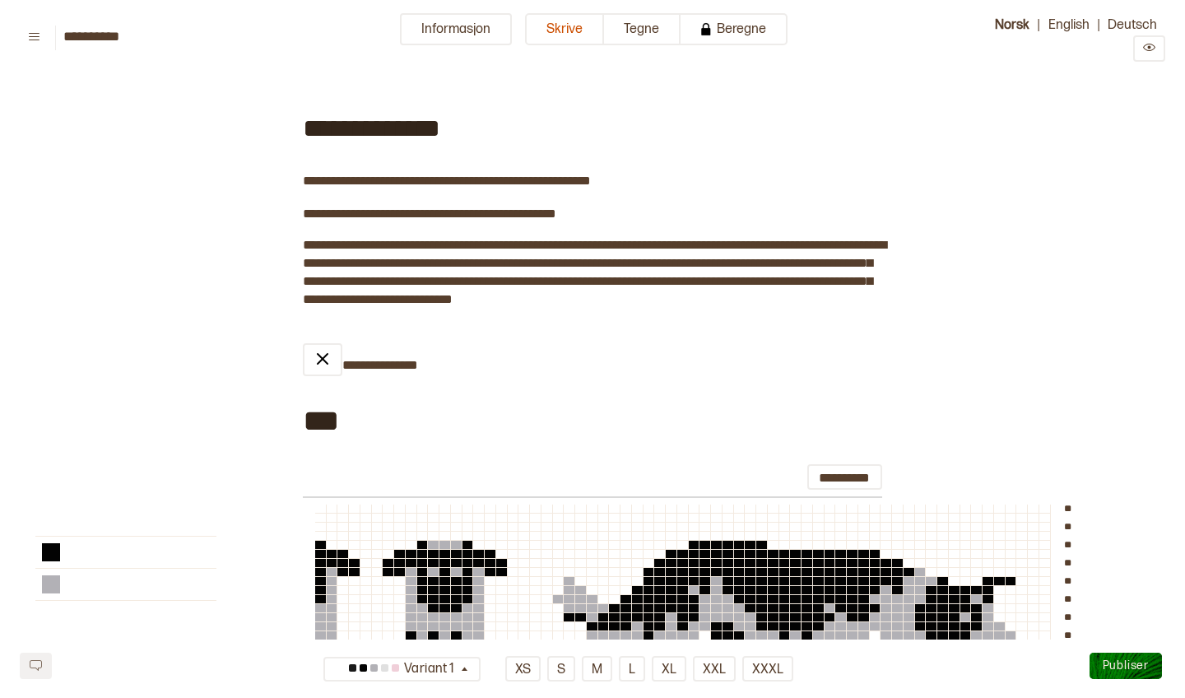
scroll to position [0, 0]
click at [479, 36] on button "Informasjon" at bounding box center [456, 29] width 112 height 32
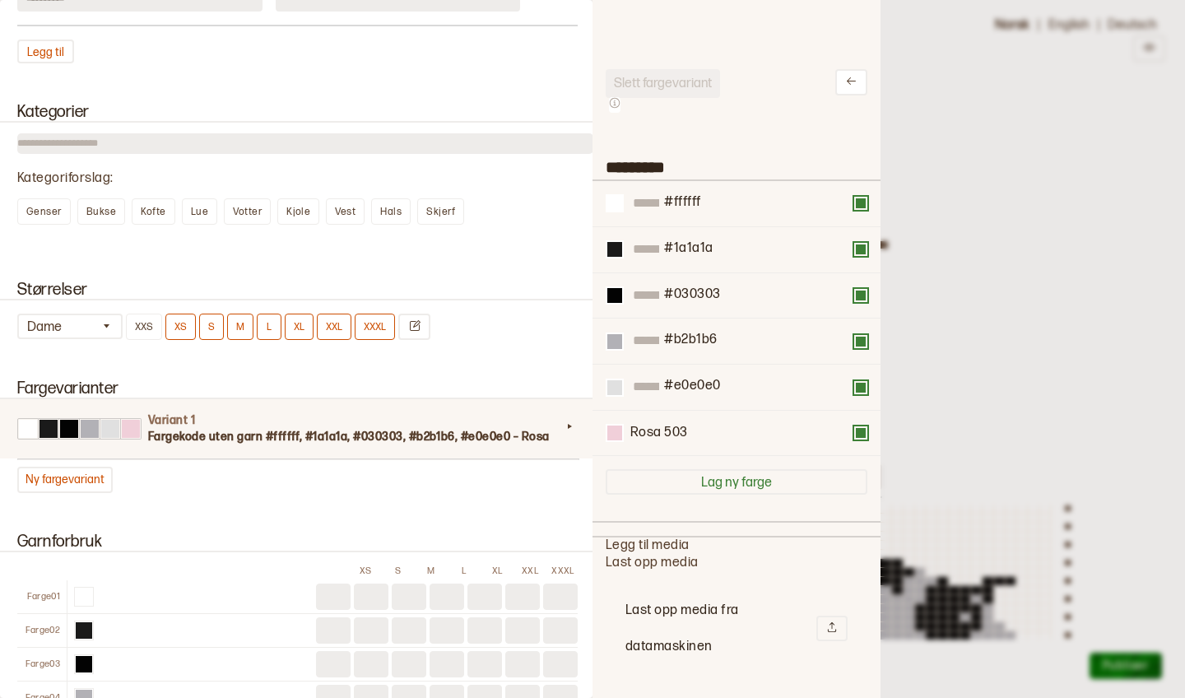
scroll to position [834, 0]
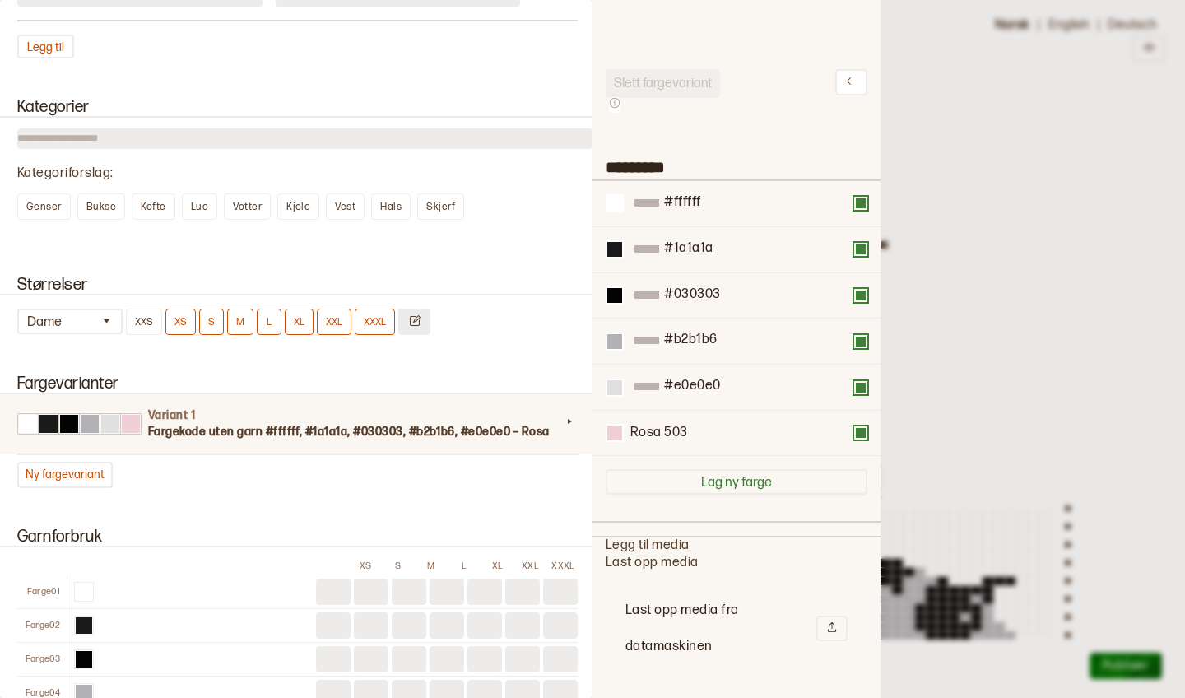
click at [411, 324] on icon "Endre størrelser" at bounding box center [414, 320] width 12 height 12
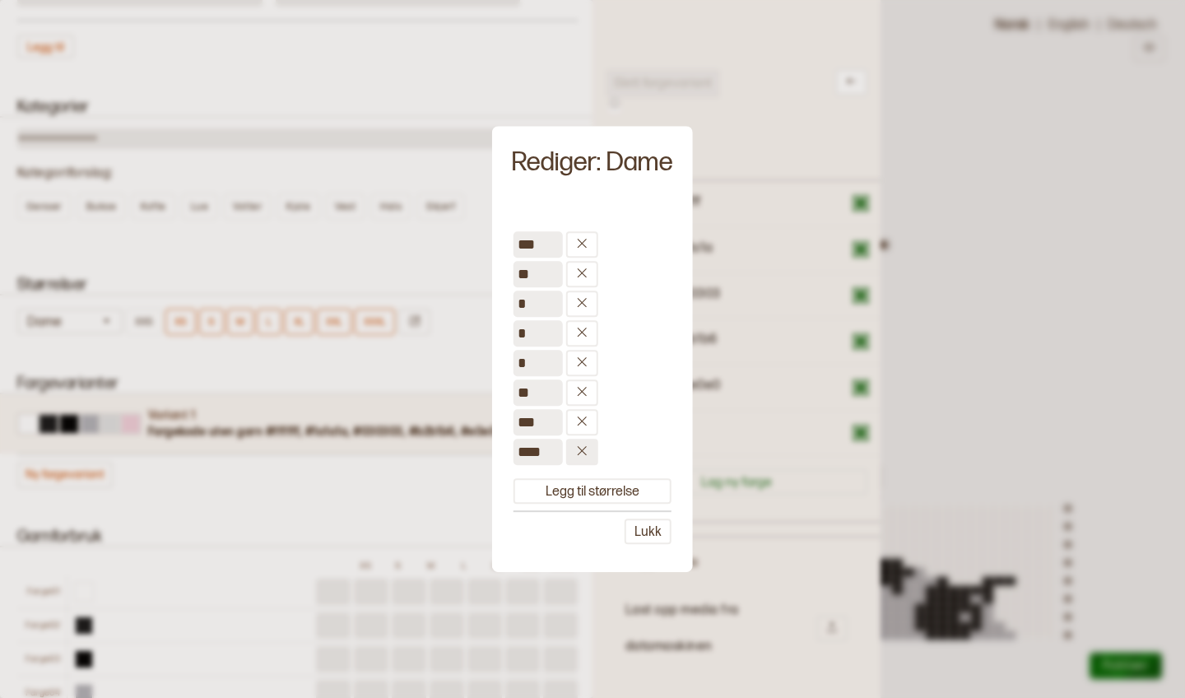
click at [586, 452] on icon at bounding box center [582, 450] width 12 height 12
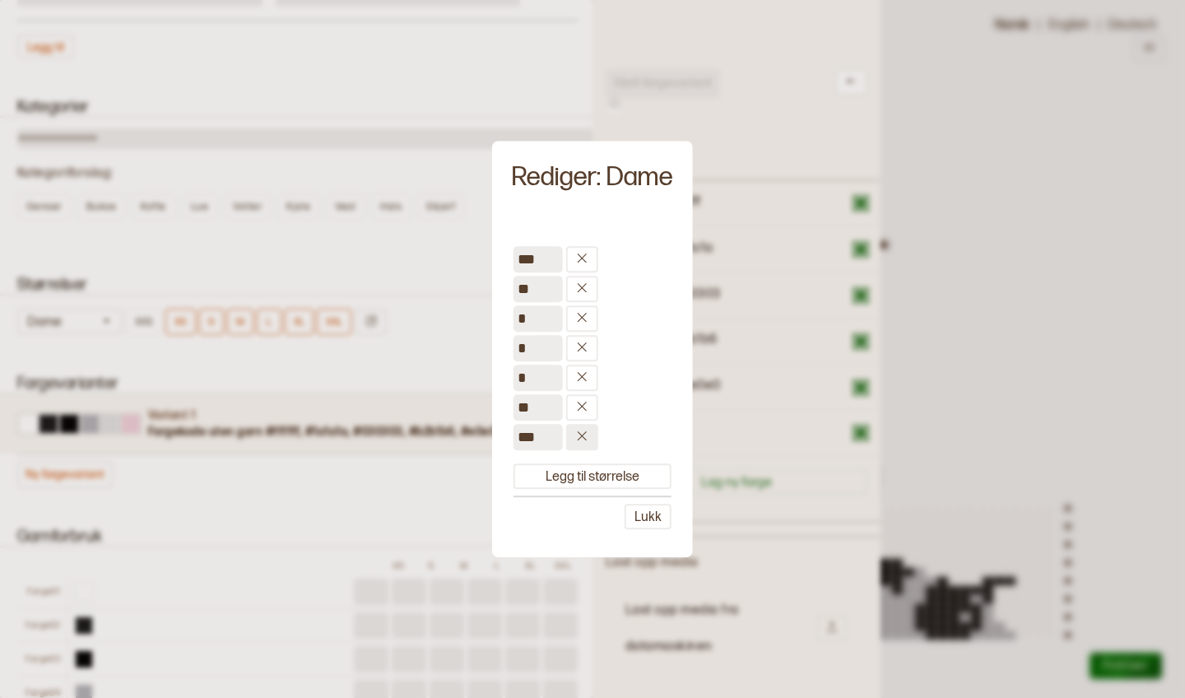
click at [583, 433] on icon at bounding box center [582, 435] width 9 height 9
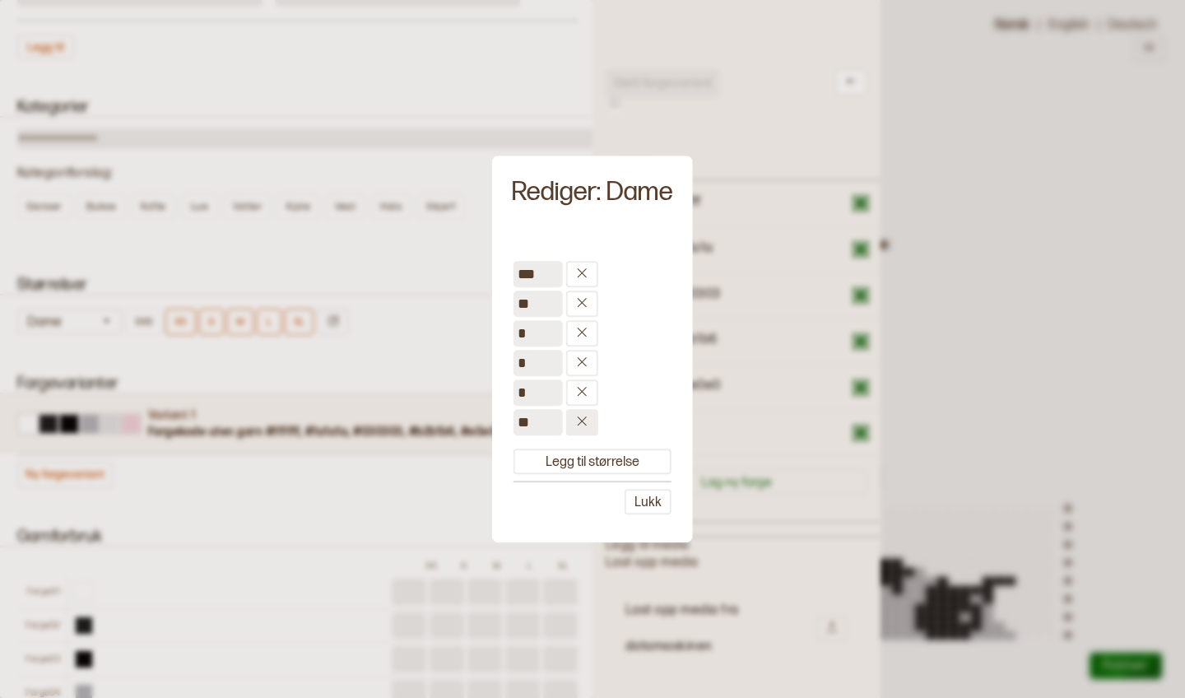
click at [577, 421] on icon at bounding box center [582, 421] width 12 height 12
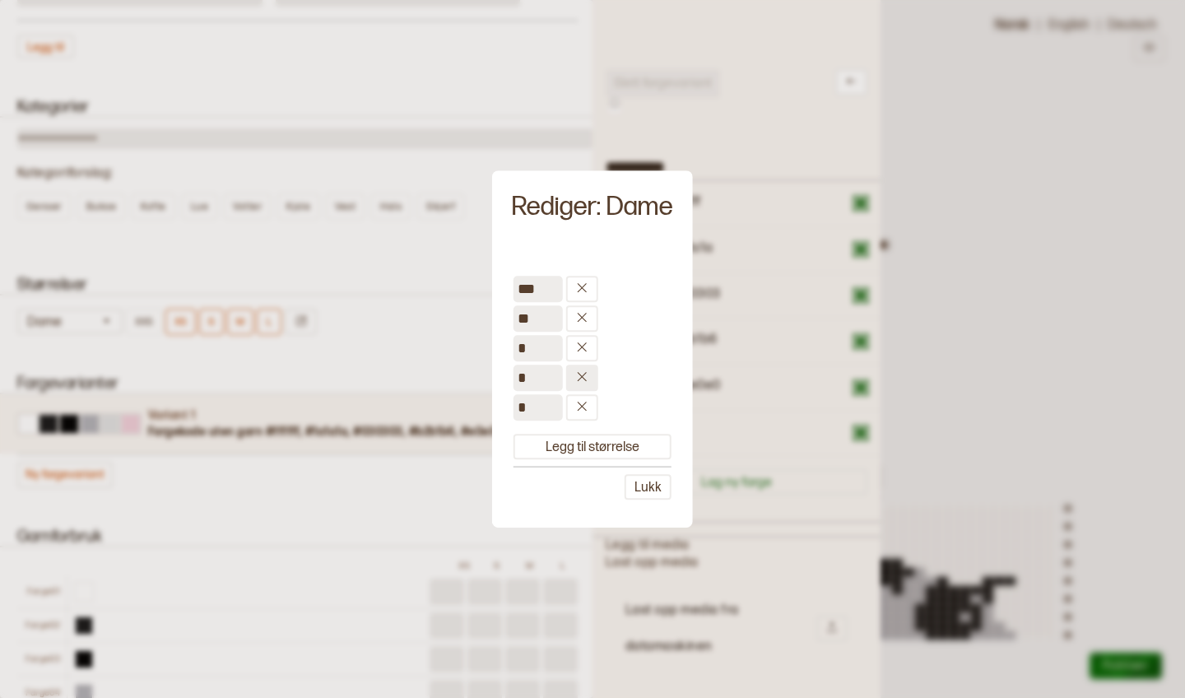
click at [577, 374] on icon at bounding box center [582, 376] width 12 height 12
type input "*"
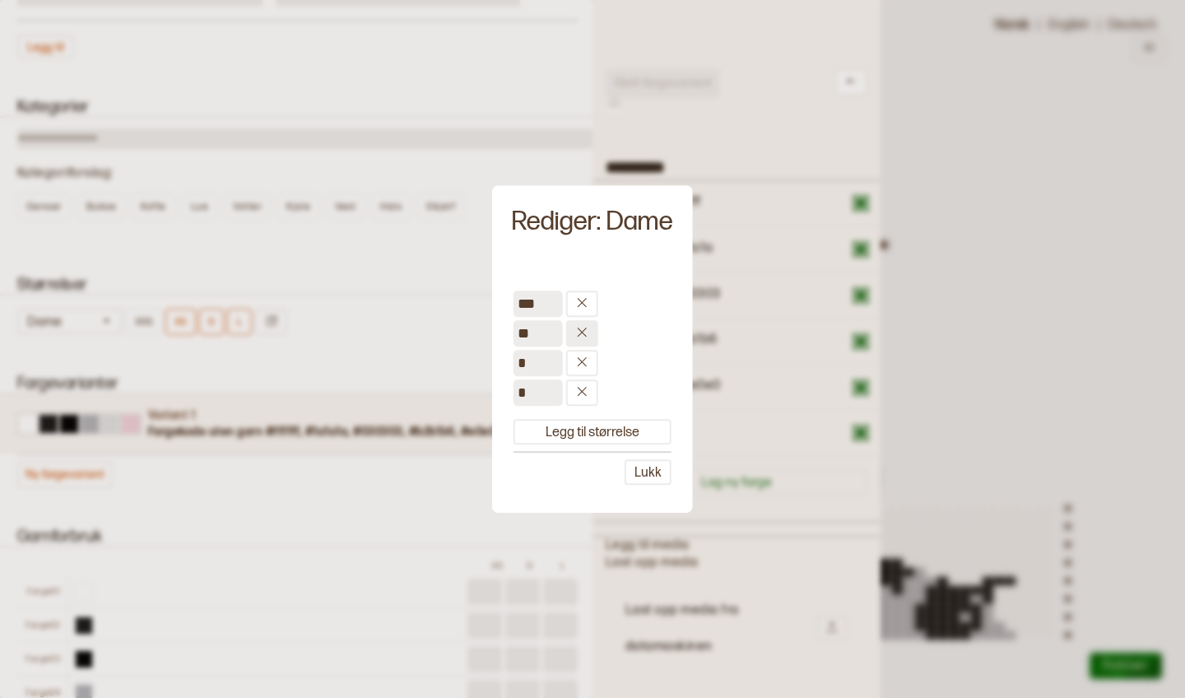
click at [577, 335] on icon at bounding box center [582, 332] width 12 height 12
type input "*"
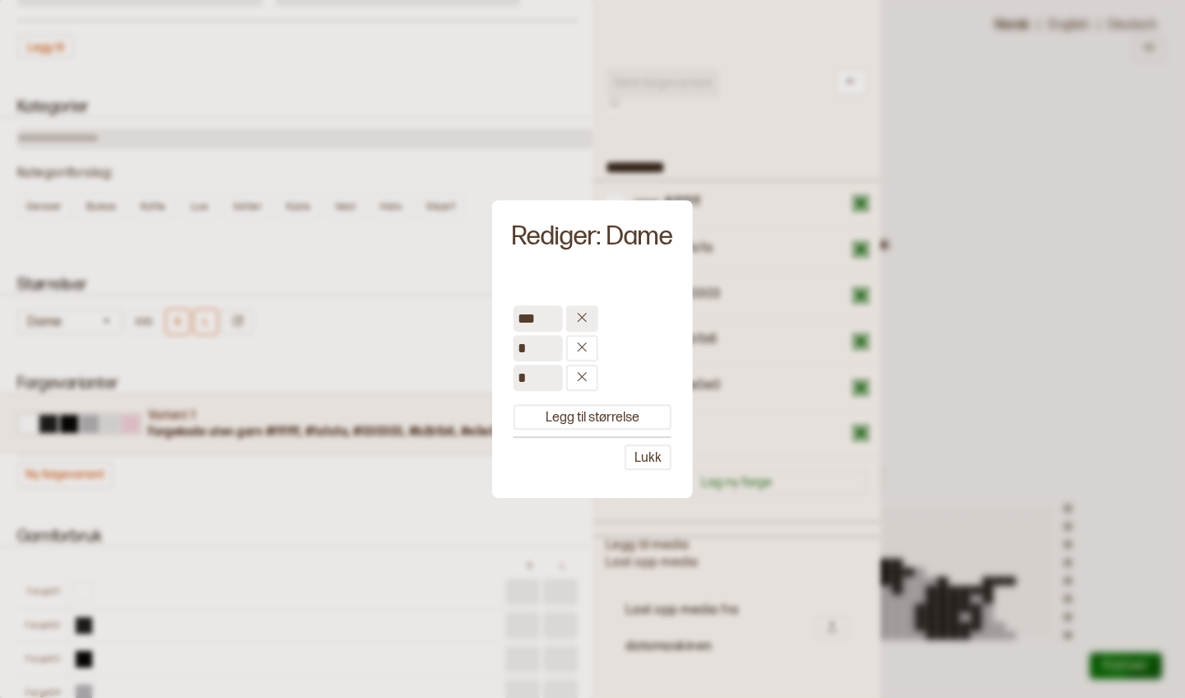
click at [580, 312] on icon at bounding box center [582, 317] width 12 height 12
type input "*"
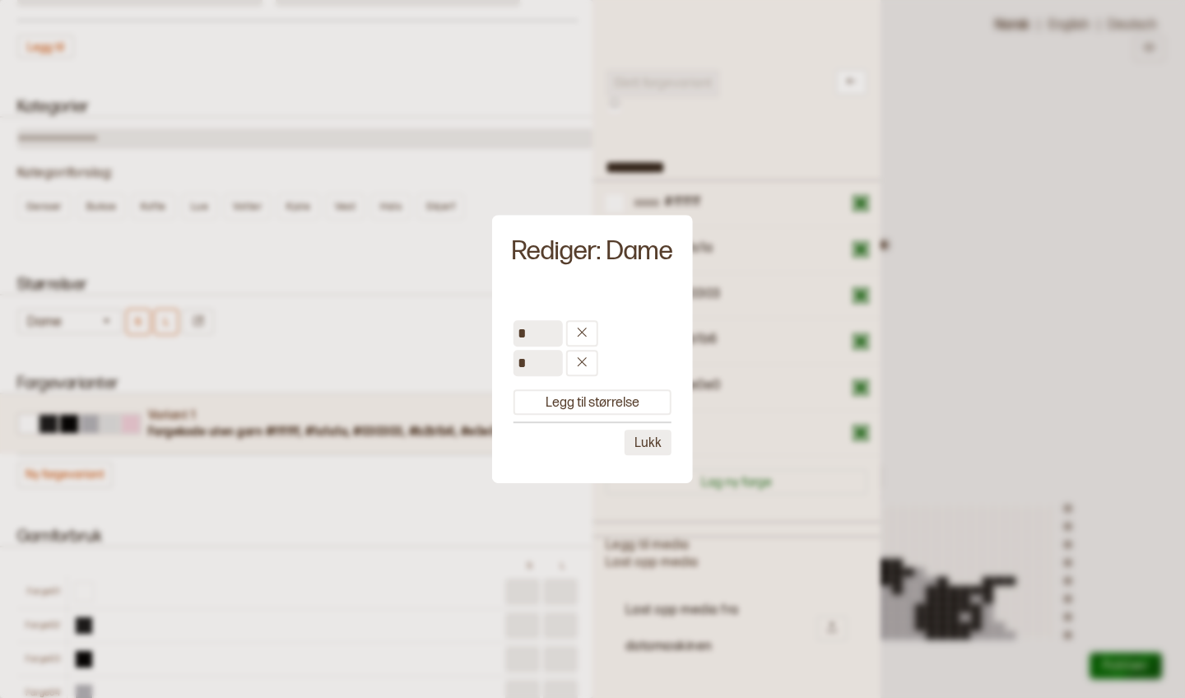
click at [652, 444] on button "Lukk" at bounding box center [648, 443] width 47 height 26
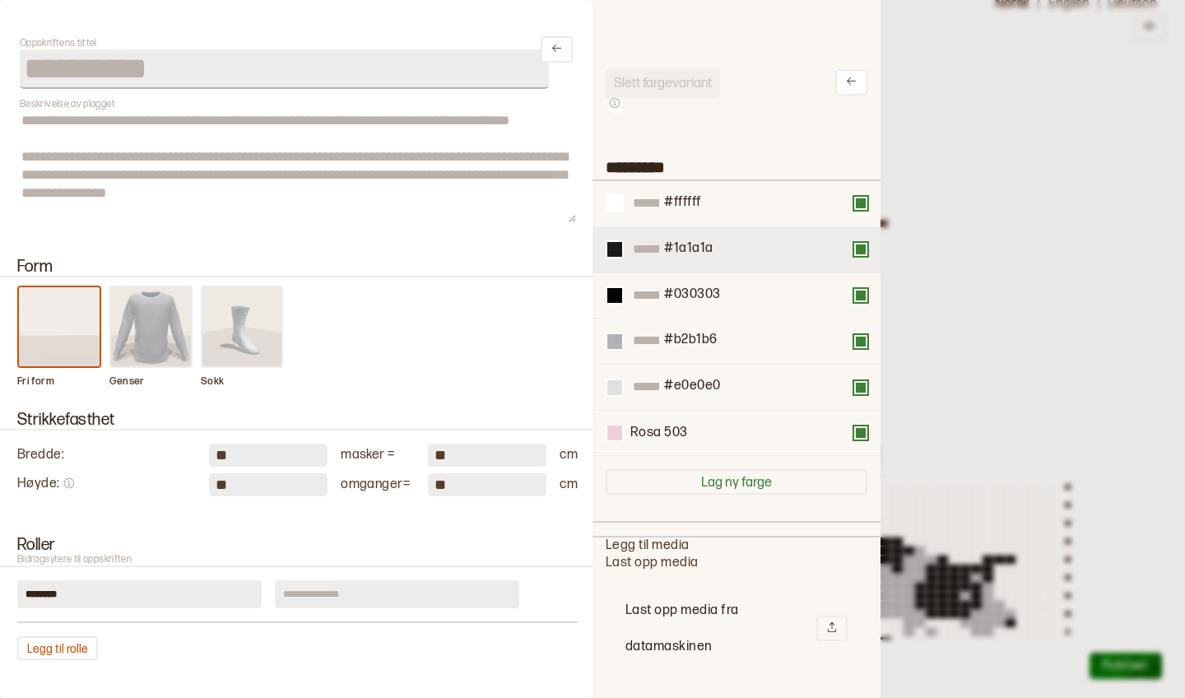
scroll to position [0, 0]
click at [973, 215] on div at bounding box center [592, 349] width 1185 height 698
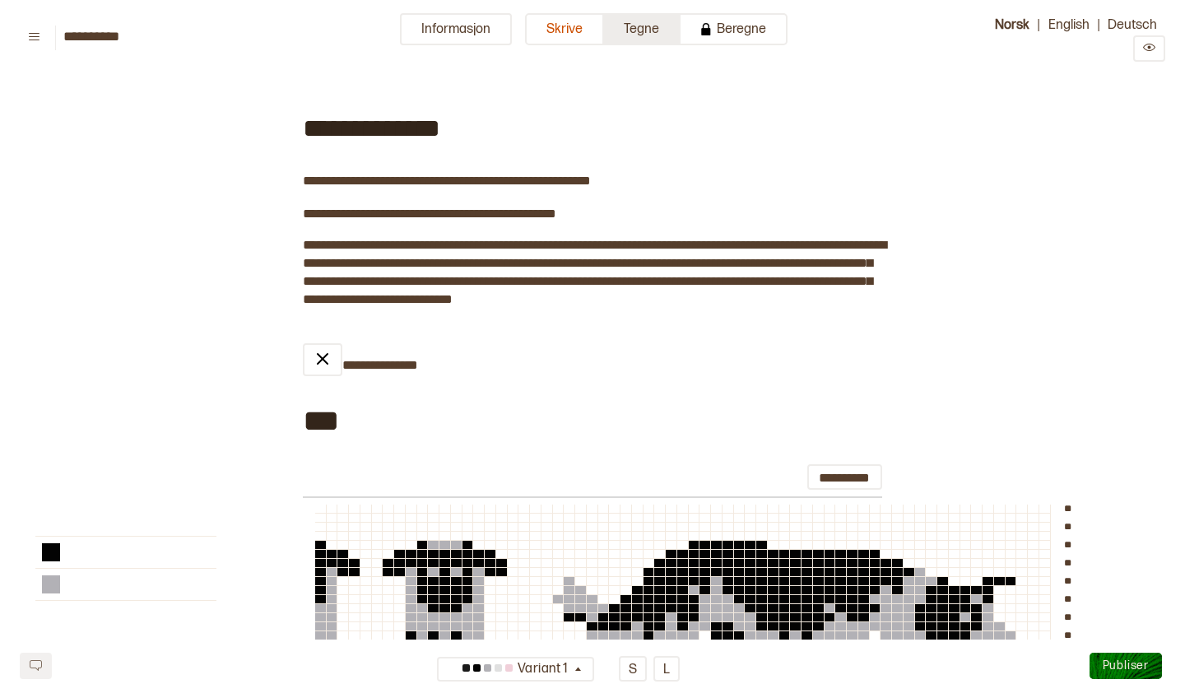
click at [648, 31] on button "Tegne" at bounding box center [642, 29] width 77 height 32
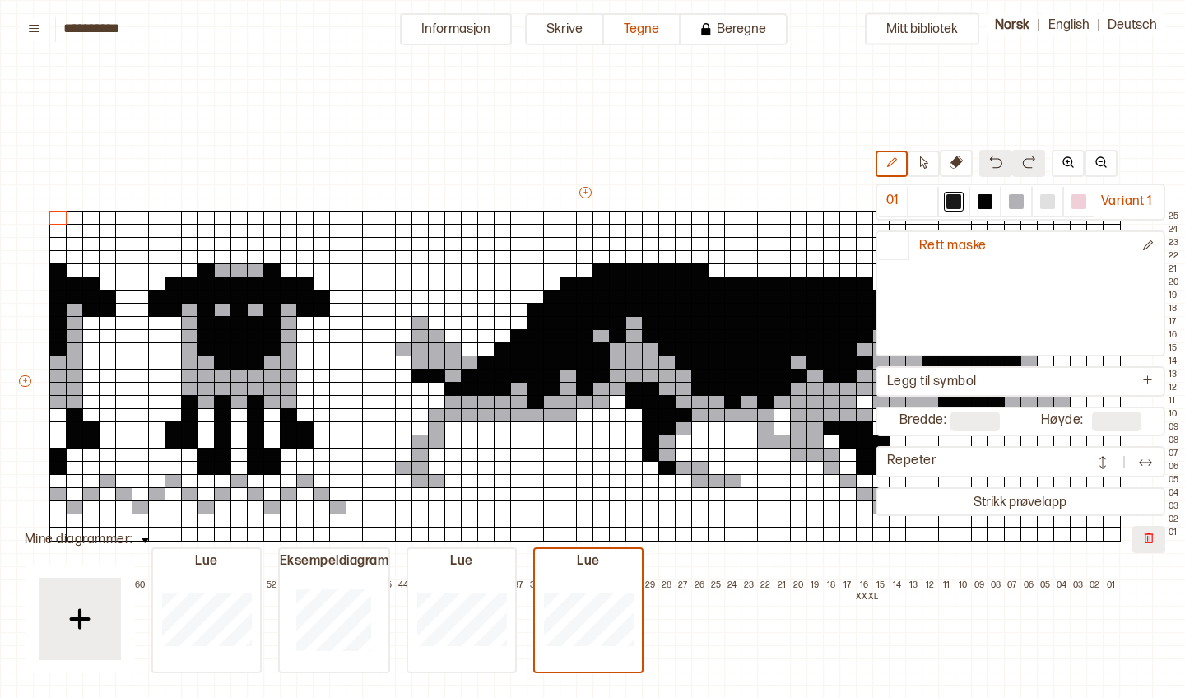
scroll to position [40, 8]
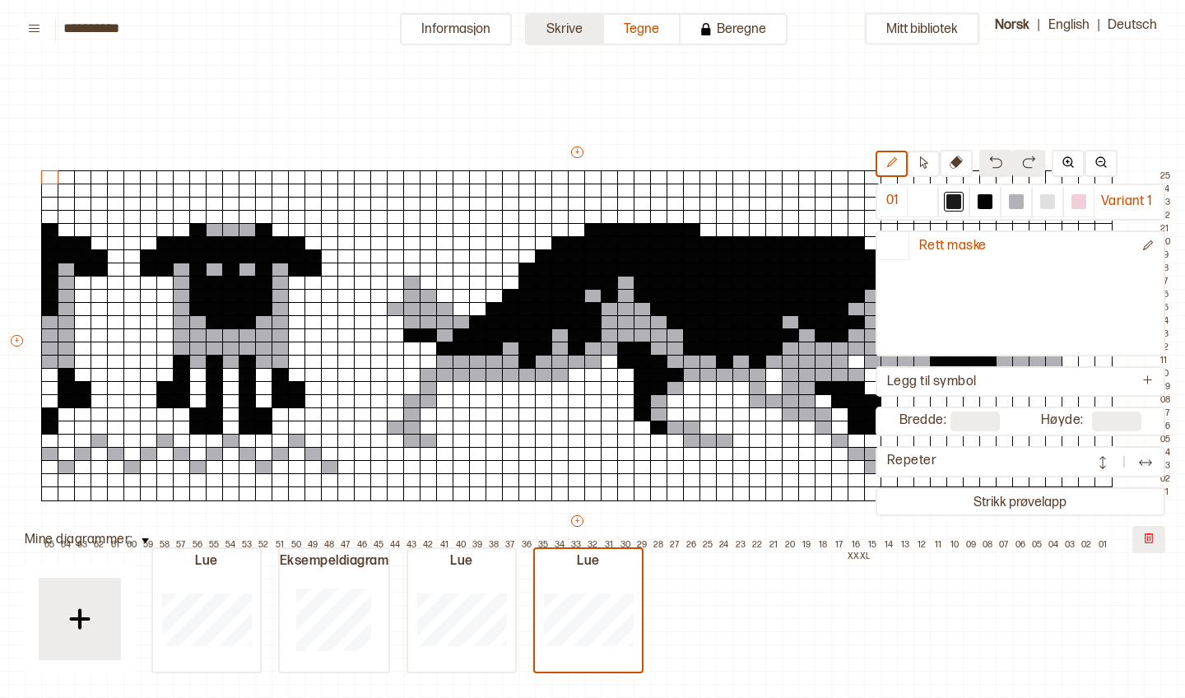
click at [575, 40] on button "Skrive" at bounding box center [564, 29] width 79 height 32
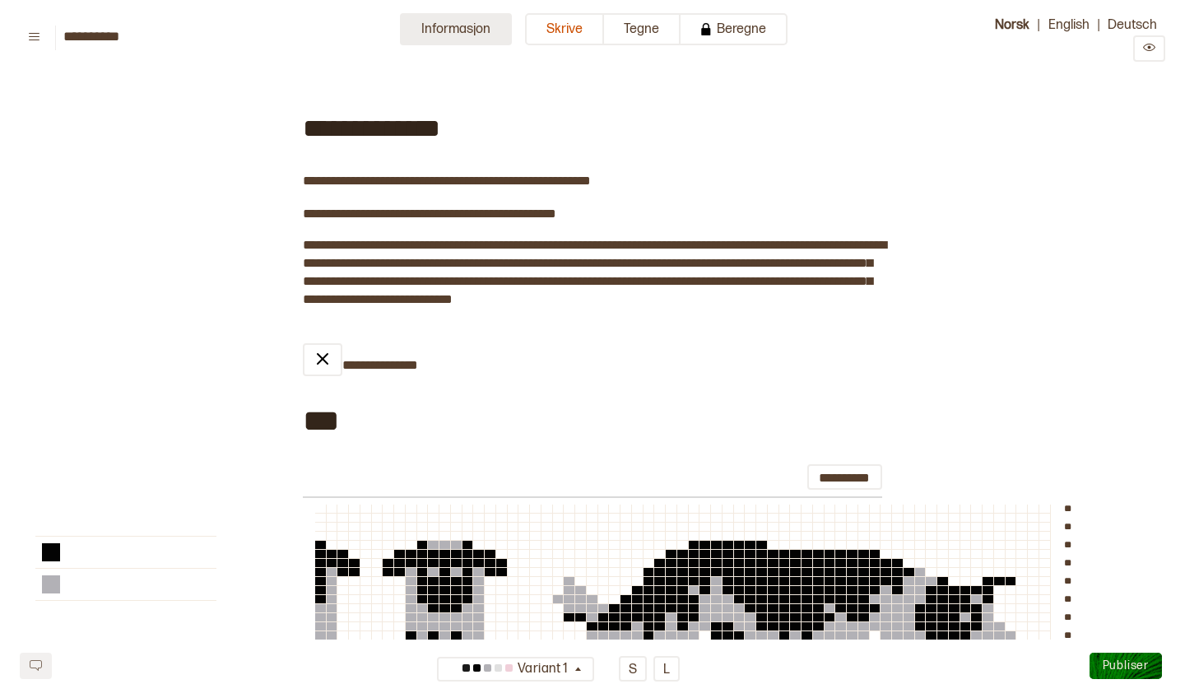
click at [481, 38] on button "Informasjon" at bounding box center [456, 29] width 112 height 32
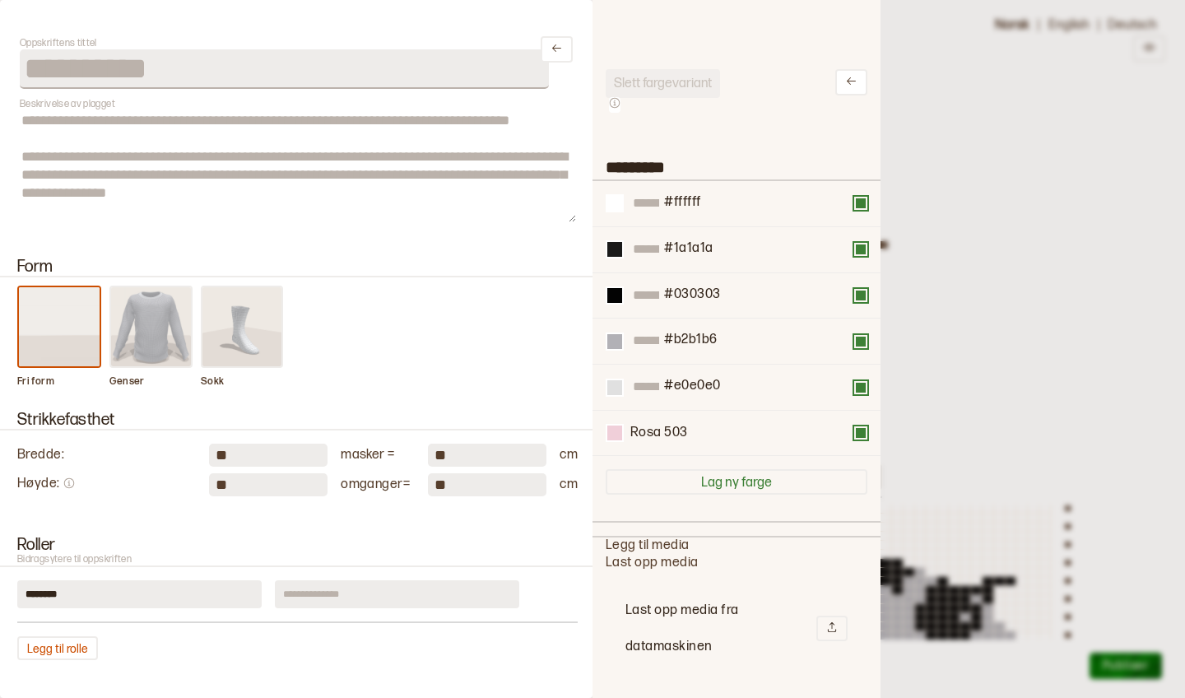
click at [991, 277] on div at bounding box center [592, 349] width 1185 height 698
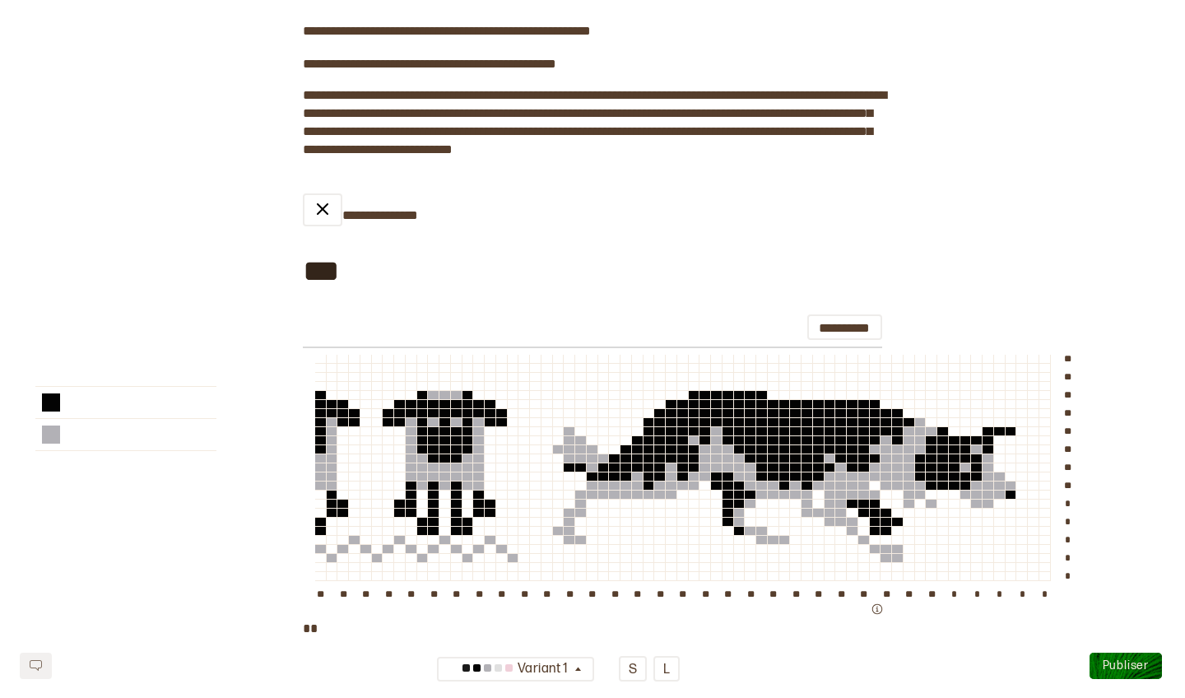
scroll to position [140, 0]
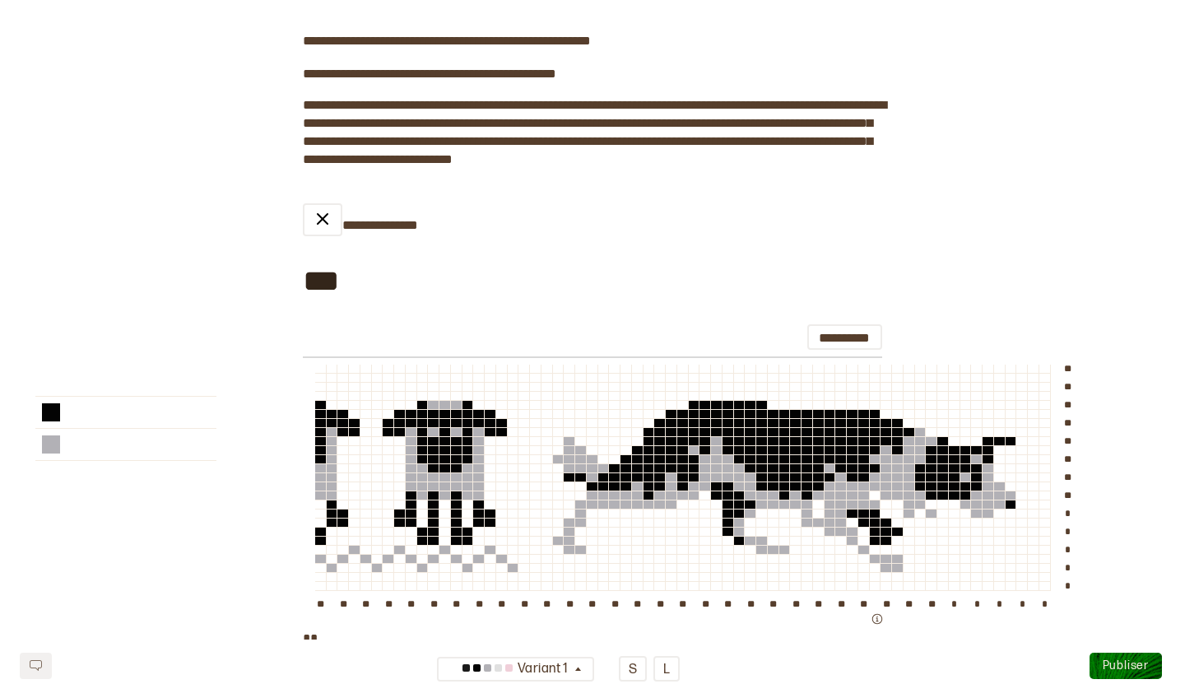
click at [1129, 663] on span "Publiser" at bounding box center [1126, 665] width 46 height 14
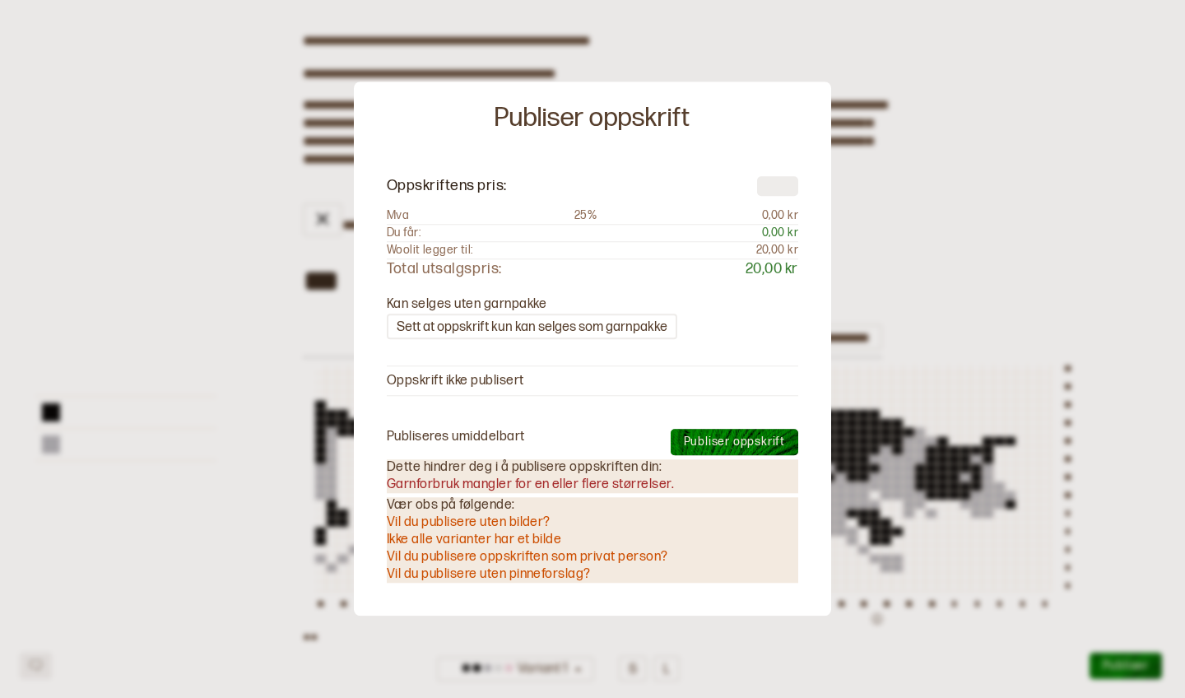
click at [889, 286] on div at bounding box center [592, 349] width 1185 height 698
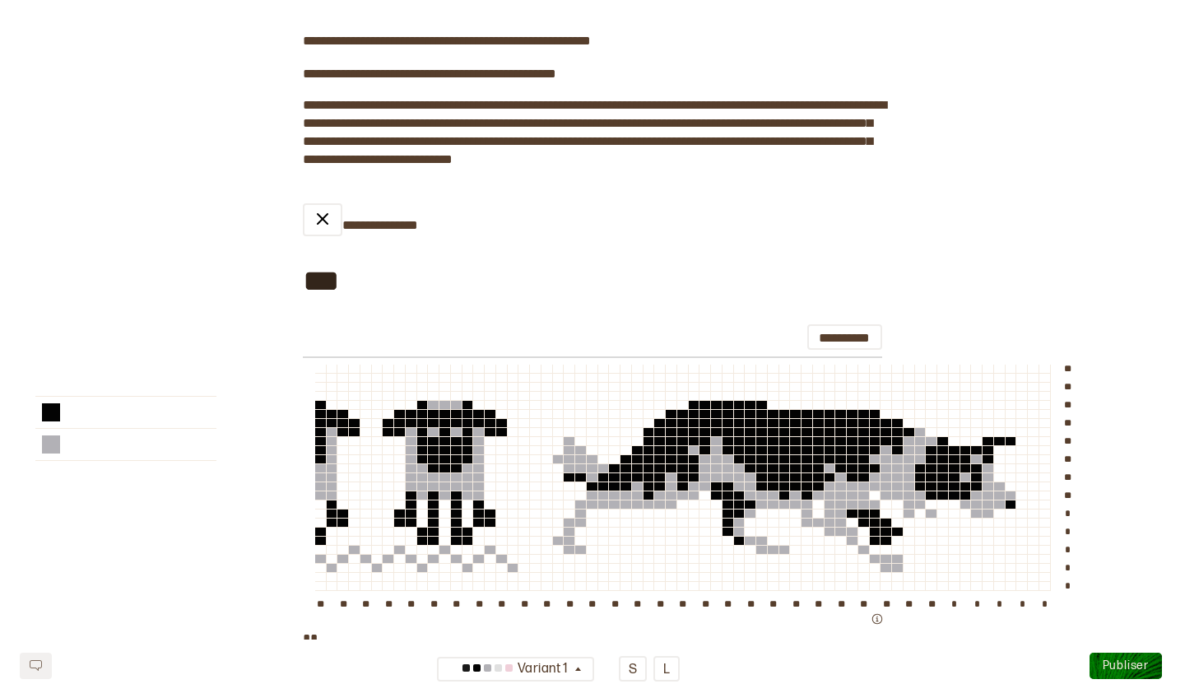
click at [158, 158] on div "**********" at bounding box center [592, 469] width 1185 height 1054
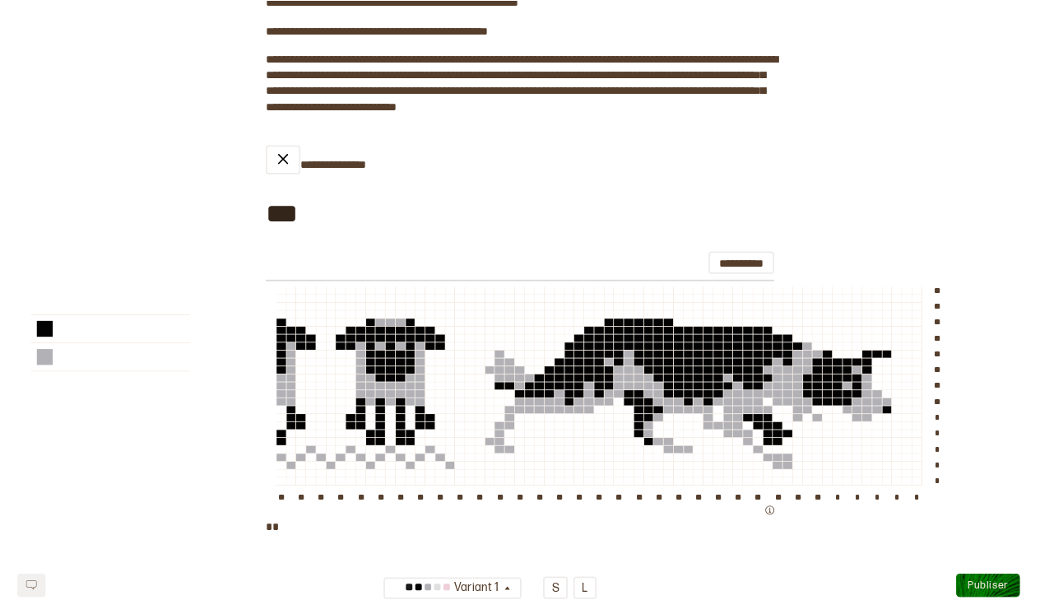
scroll to position [114, 0]
